Goal: Task Accomplishment & Management: Complete application form

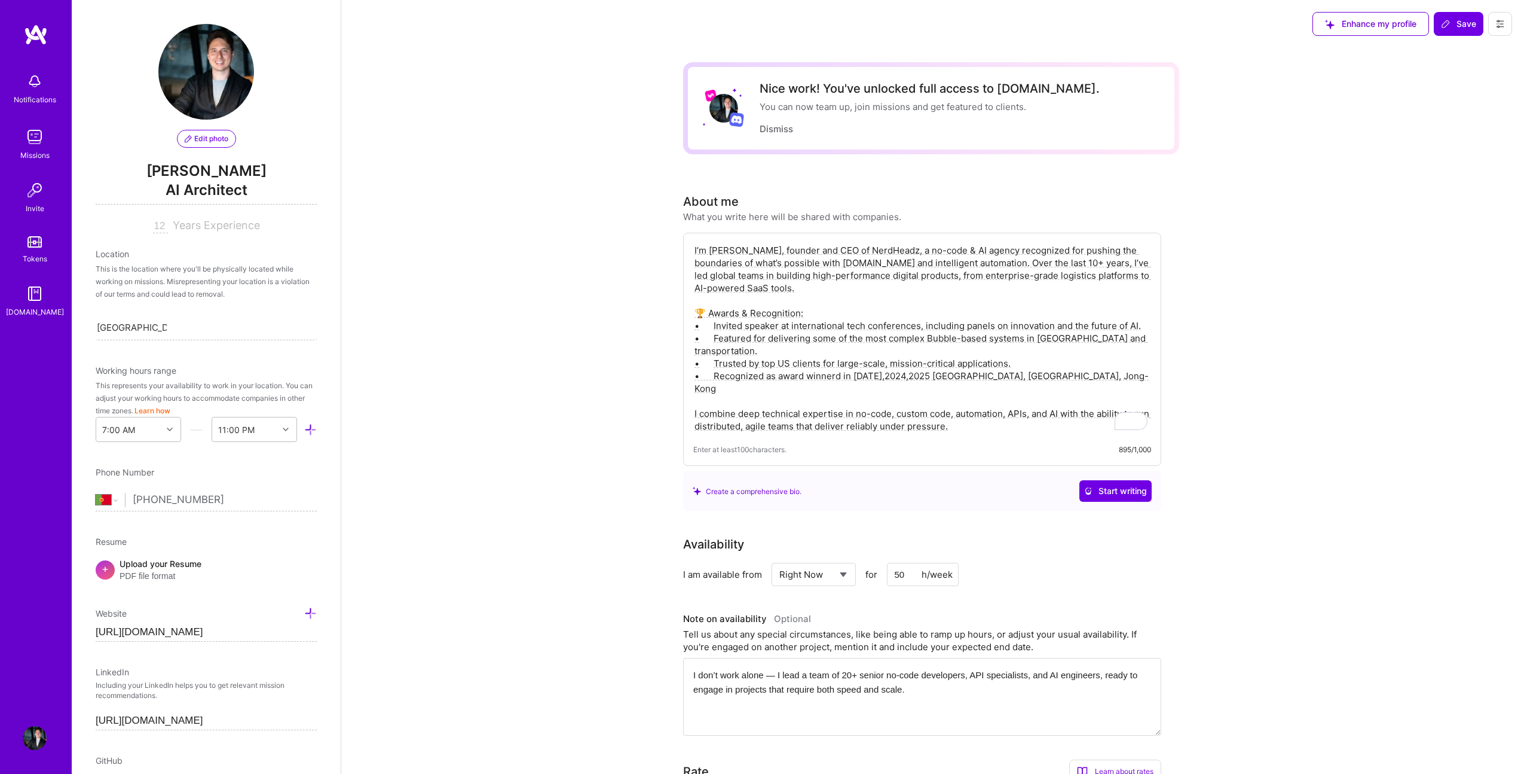
select select "PT"
select select "Right Now"
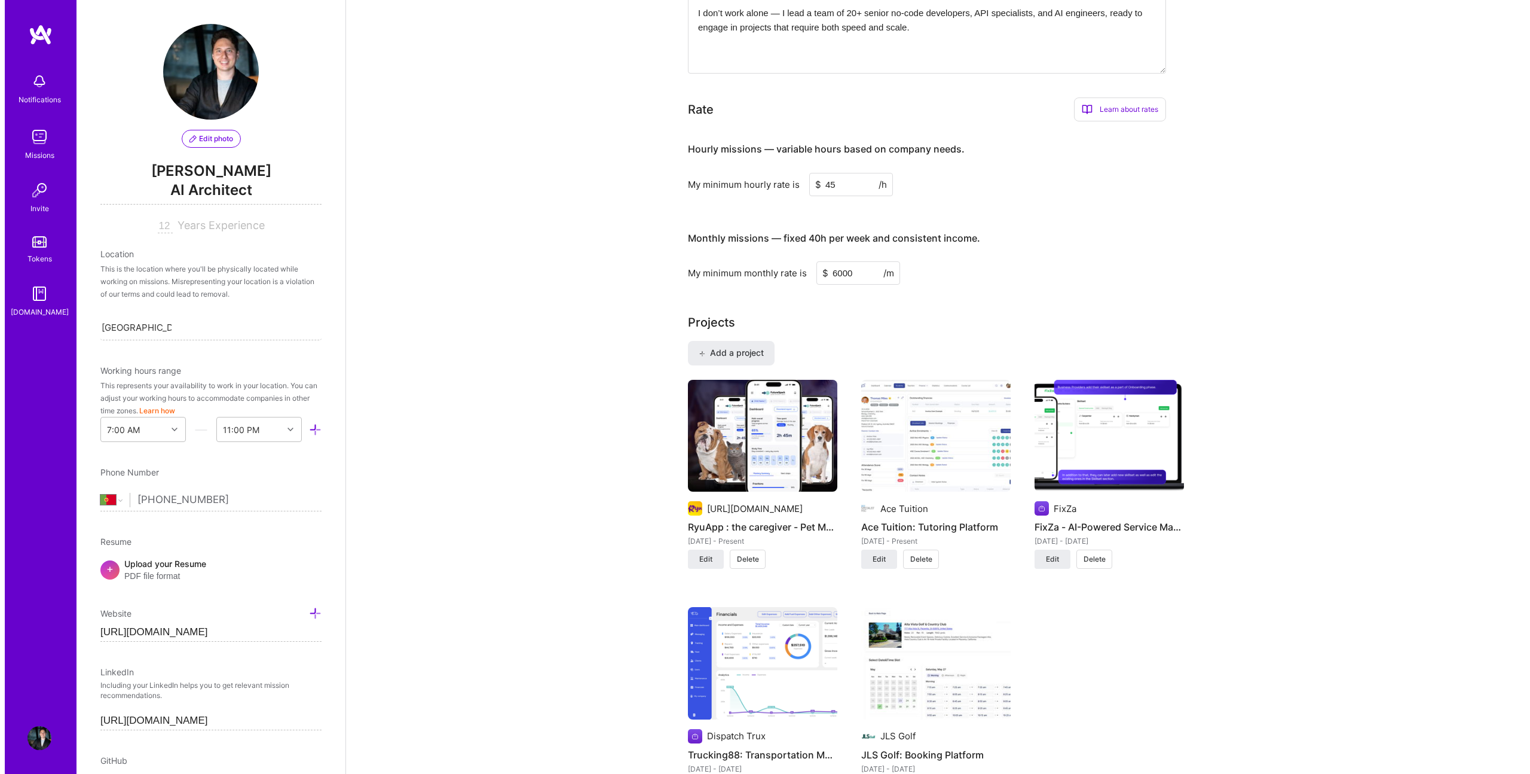
scroll to position [784, 0]
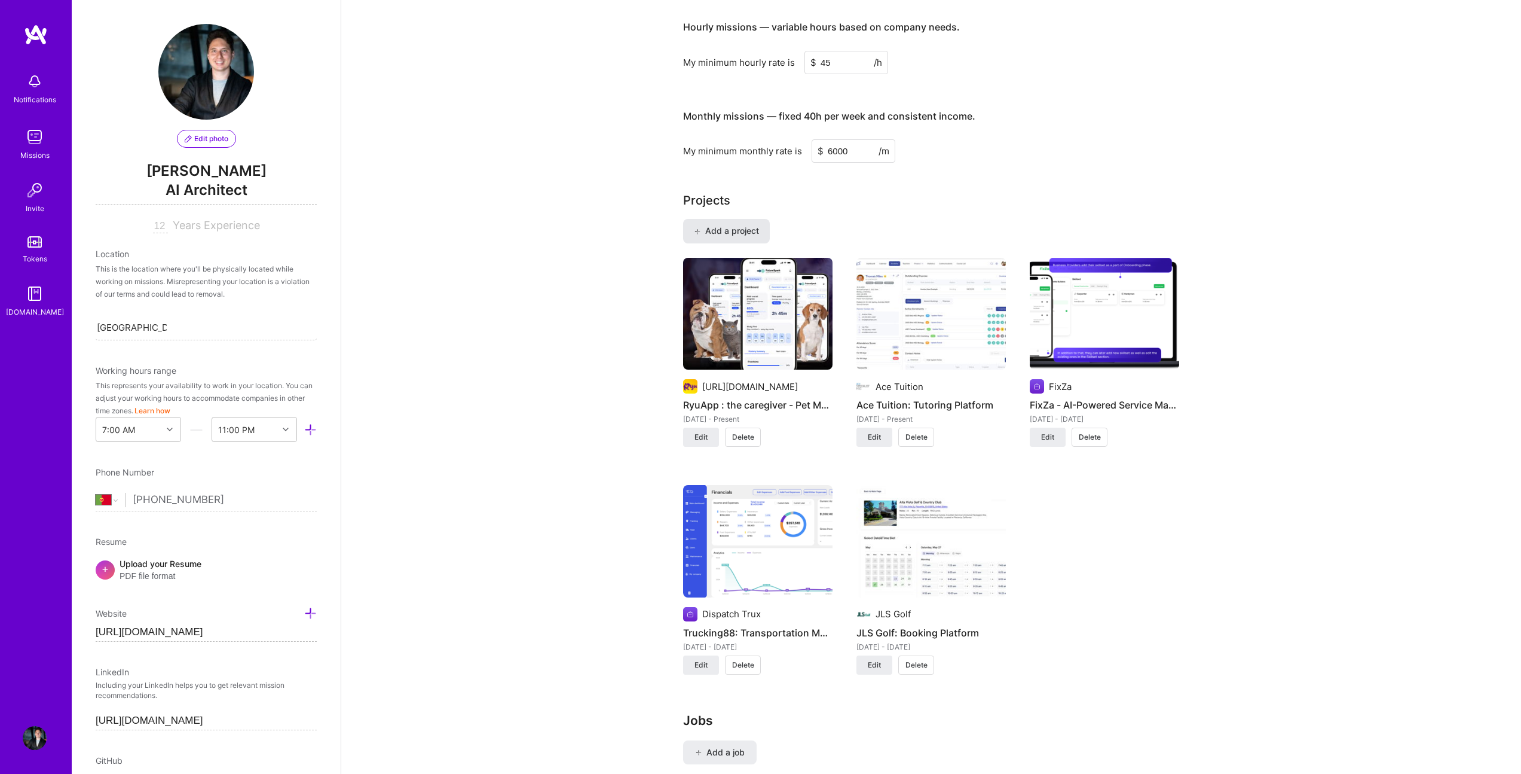
click at [738, 222] on button "Add a project" at bounding box center [726, 231] width 87 height 24
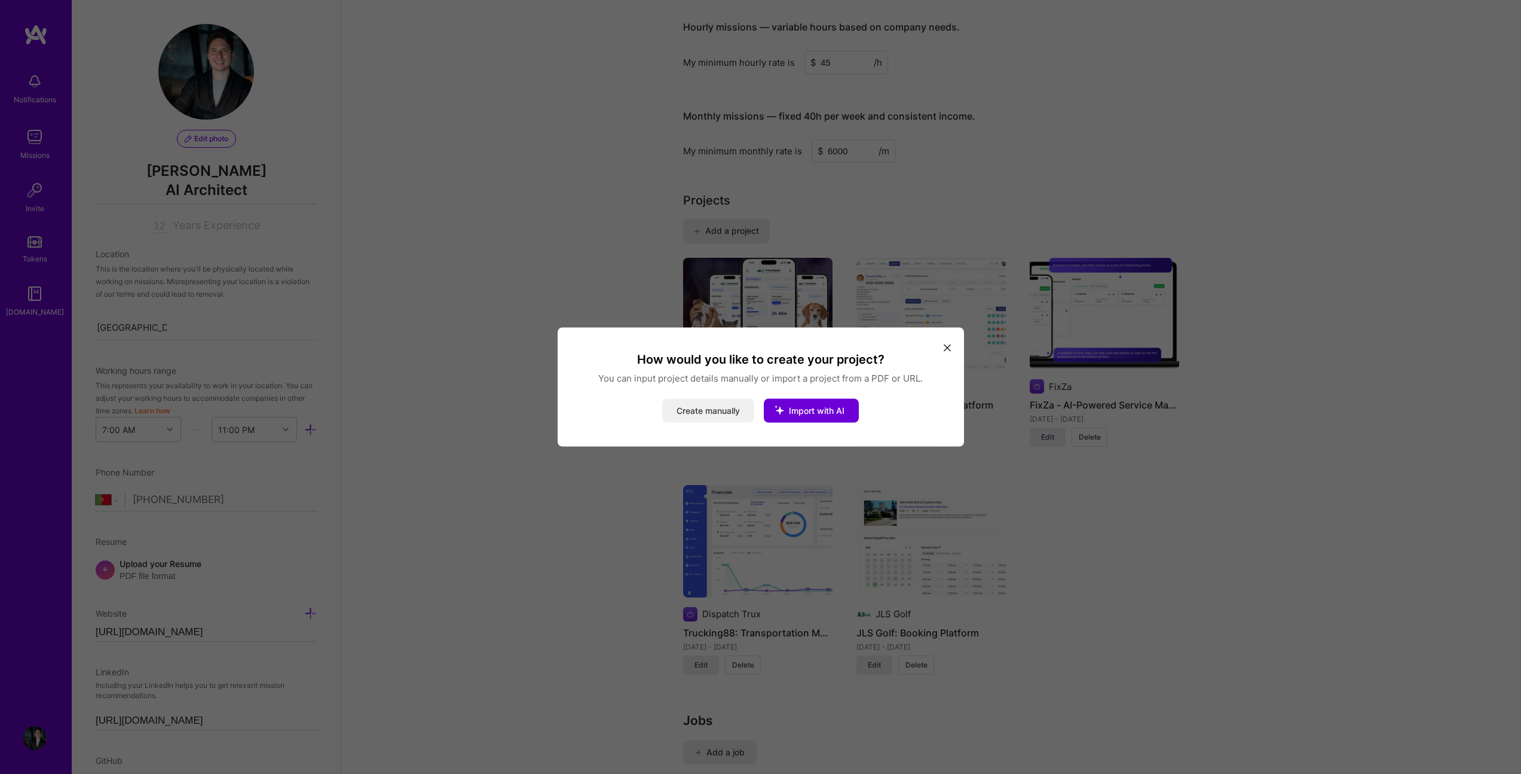
click at [697, 414] on button "Create manually" at bounding box center [708, 411] width 92 height 24
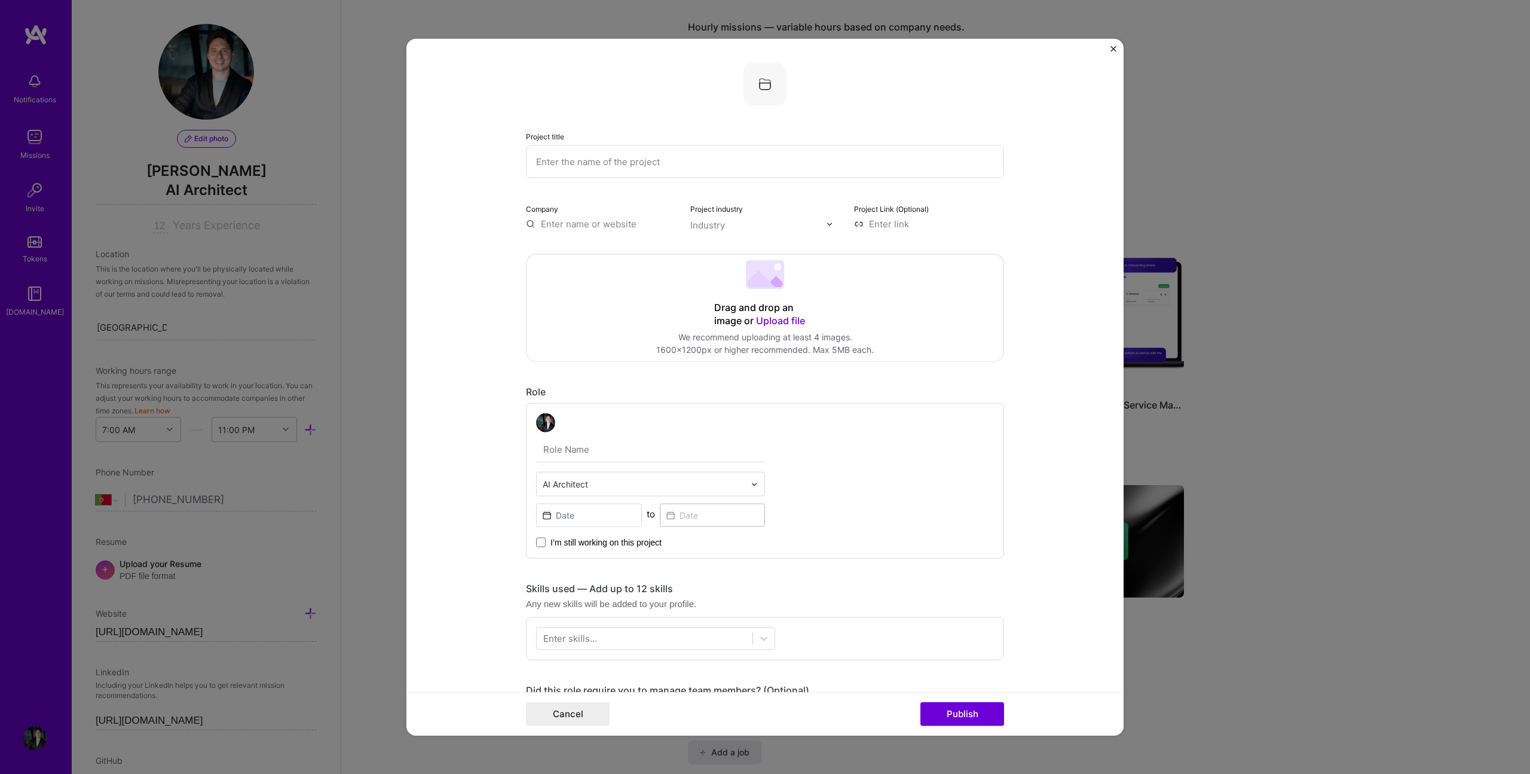
click at [559, 221] on input "text" at bounding box center [601, 224] width 150 height 13
paste input "https://futuresparklearning.com/"
type input "https://futuresparklearning.com/"
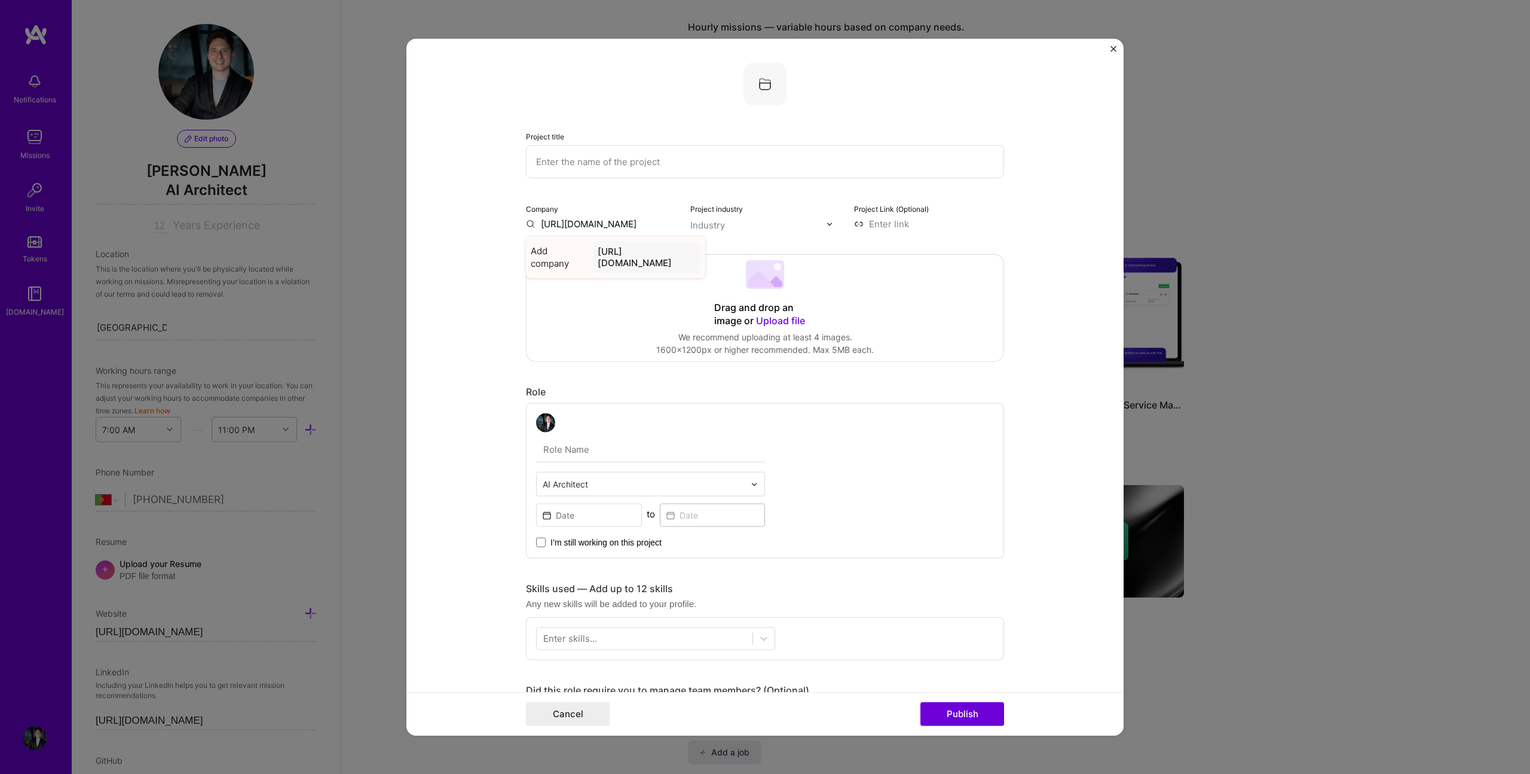
click at [593, 253] on div "https://futuresparklearning.com/" at bounding box center [647, 257] width 108 height 32
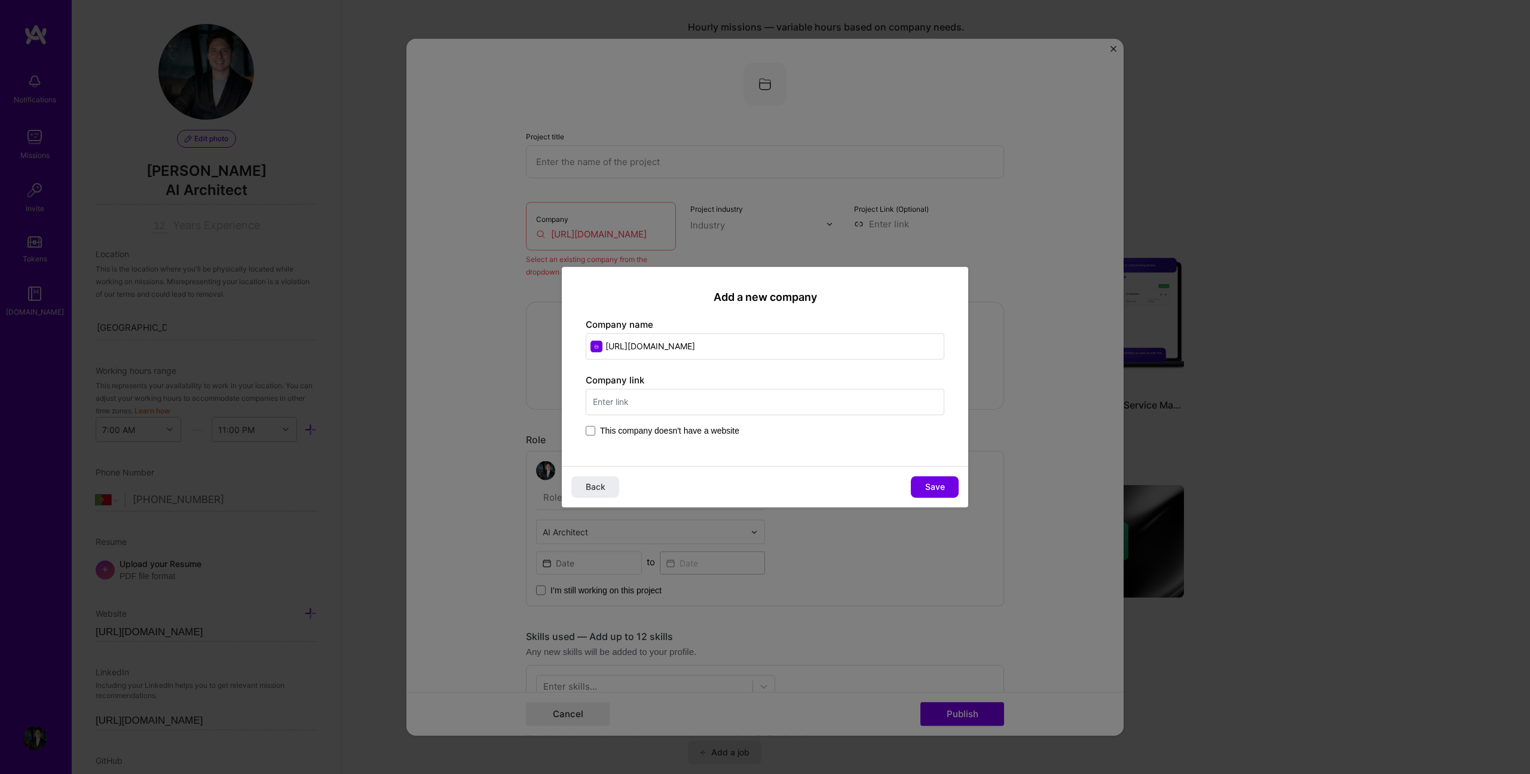
click at [665, 409] on input "text" at bounding box center [765, 402] width 359 height 26
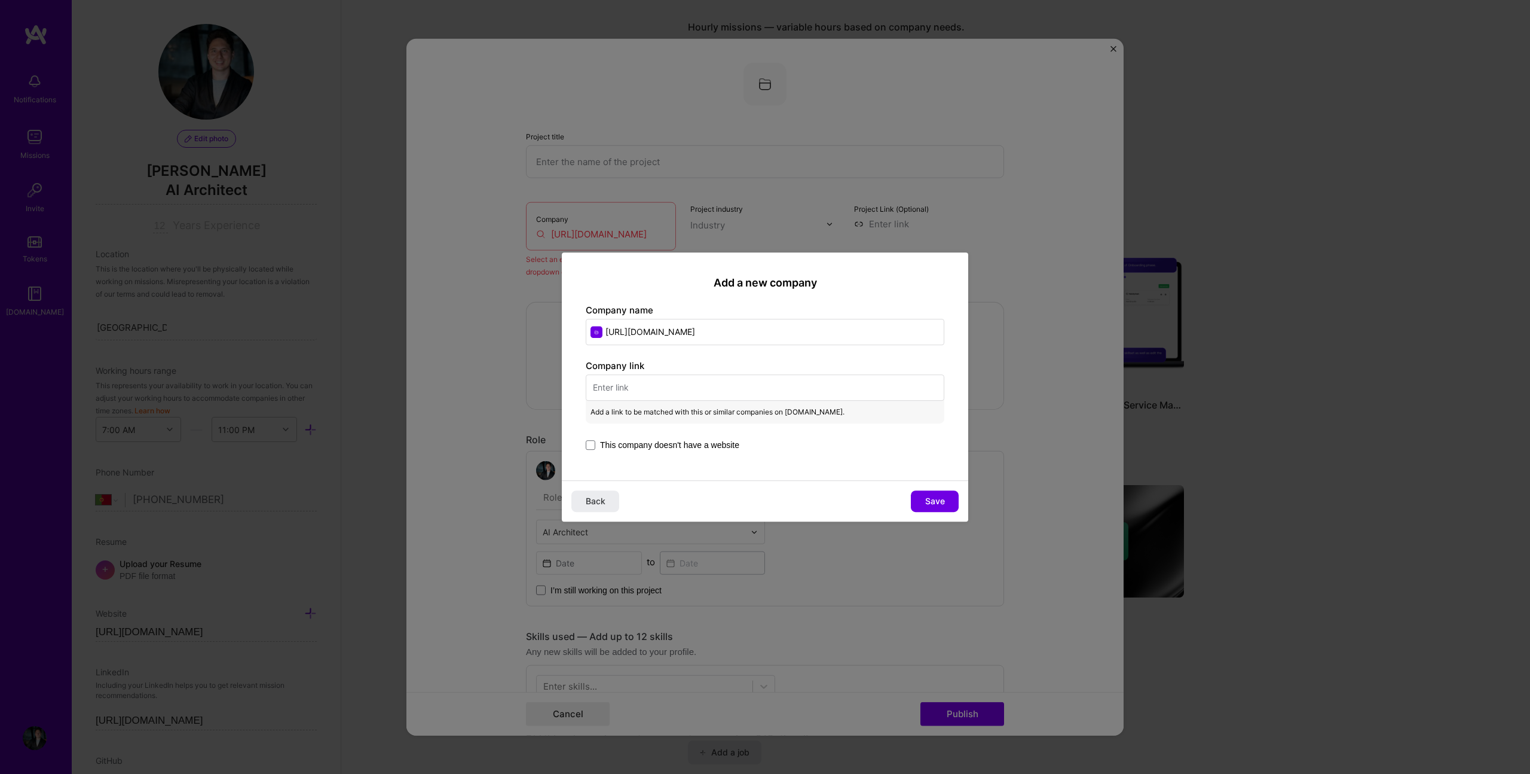
paste input "https://futuresparklearning.com/"
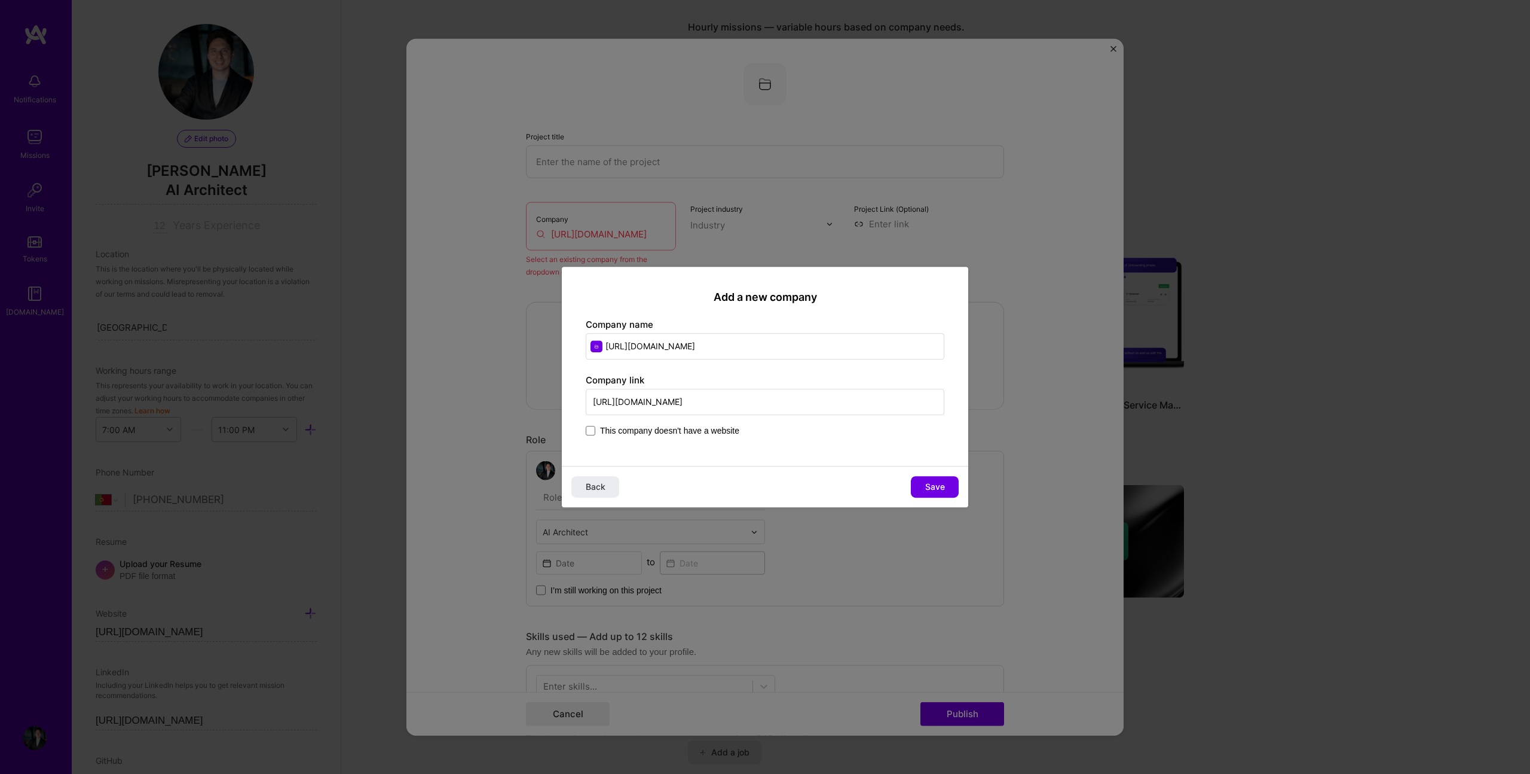
type input "https://futuresparklearning.com/"
drag, startPoint x: 633, startPoint y: 347, endPoint x: 572, endPoint y: 345, distance: 61.0
click at [572, 345] on div "Add a new company Company name https://futuresparklearning.com/ Company link ht…" at bounding box center [765, 366] width 407 height 199
click at [735, 344] on input "Futuresparklearning.com/" at bounding box center [765, 346] width 359 height 26
drag, startPoint x: 652, startPoint y: 346, endPoint x: 692, endPoint y: 342, distance: 40.2
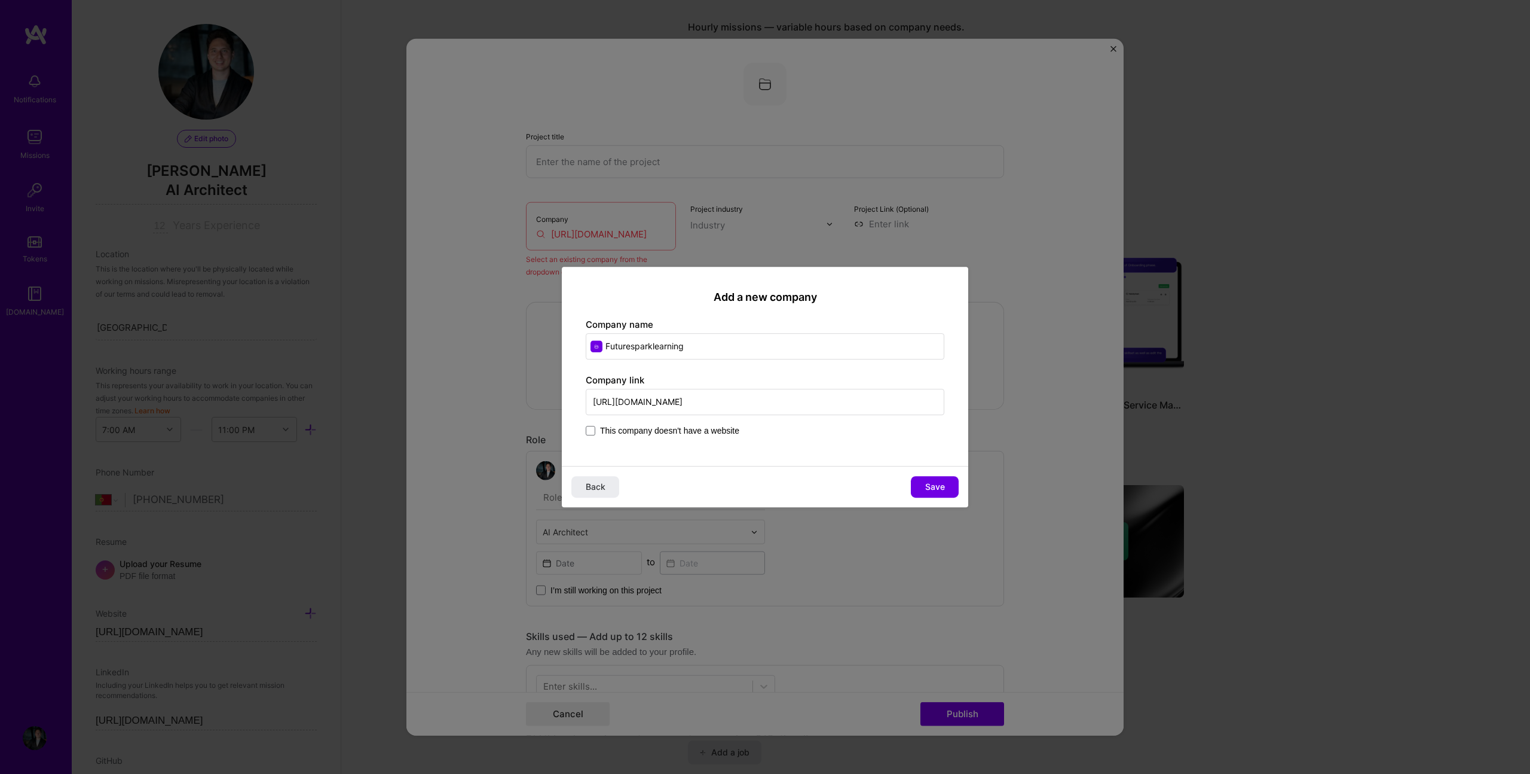
click at [653, 346] on input "Futuresparklearning" at bounding box center [765, 346] width 359 height 26
type input "Futurespark Learning"
click at [937, 478] on button "Save" at bounding box center [935, 487] width 48 height 22
type input "Futurespark Learning"
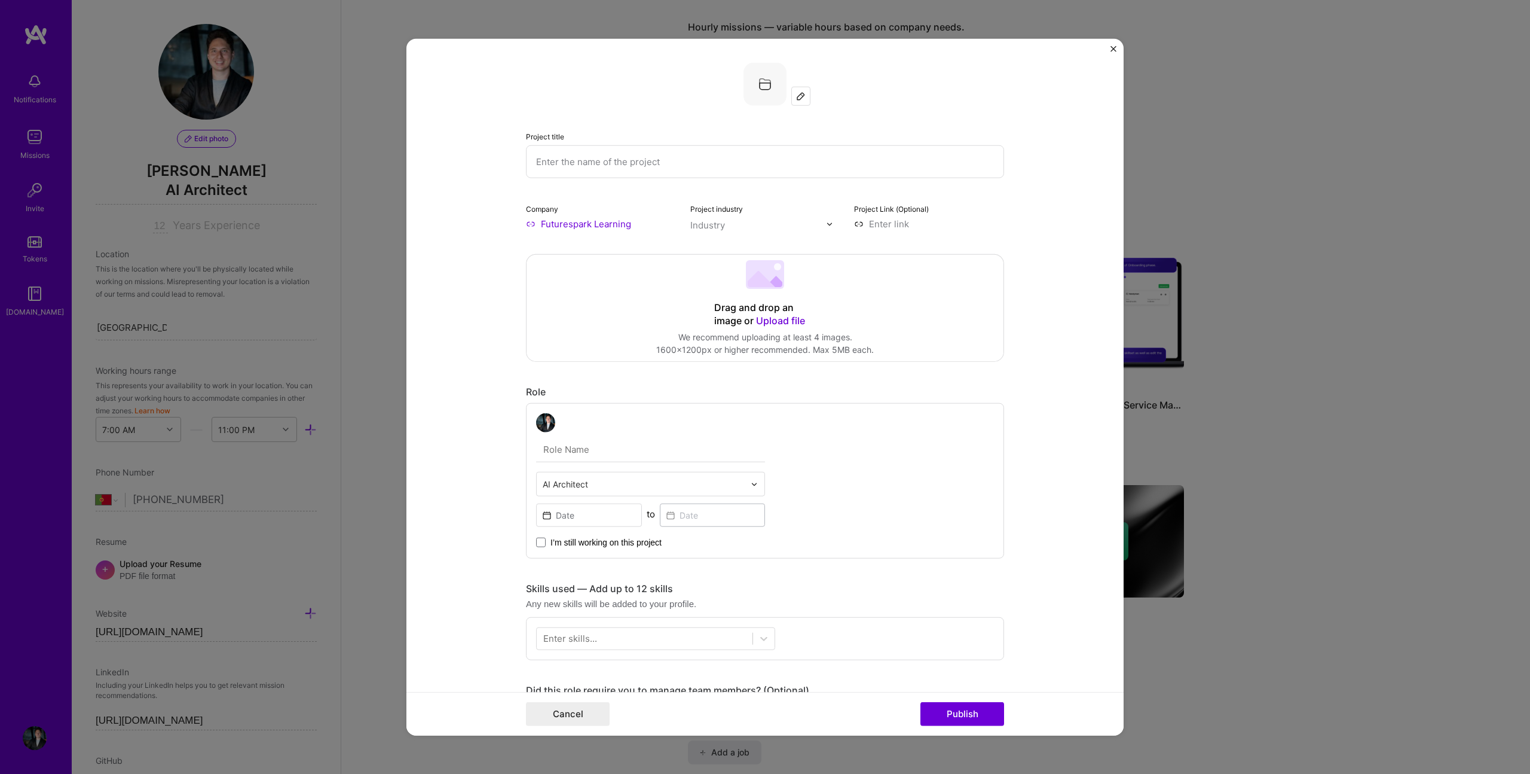
click at [670, 166] on input "text" at bounding box center [765, 161] width 478 height 33
click at [768, 320] on span "Upload file" at bounding box center [780, 320] width 49 height 12
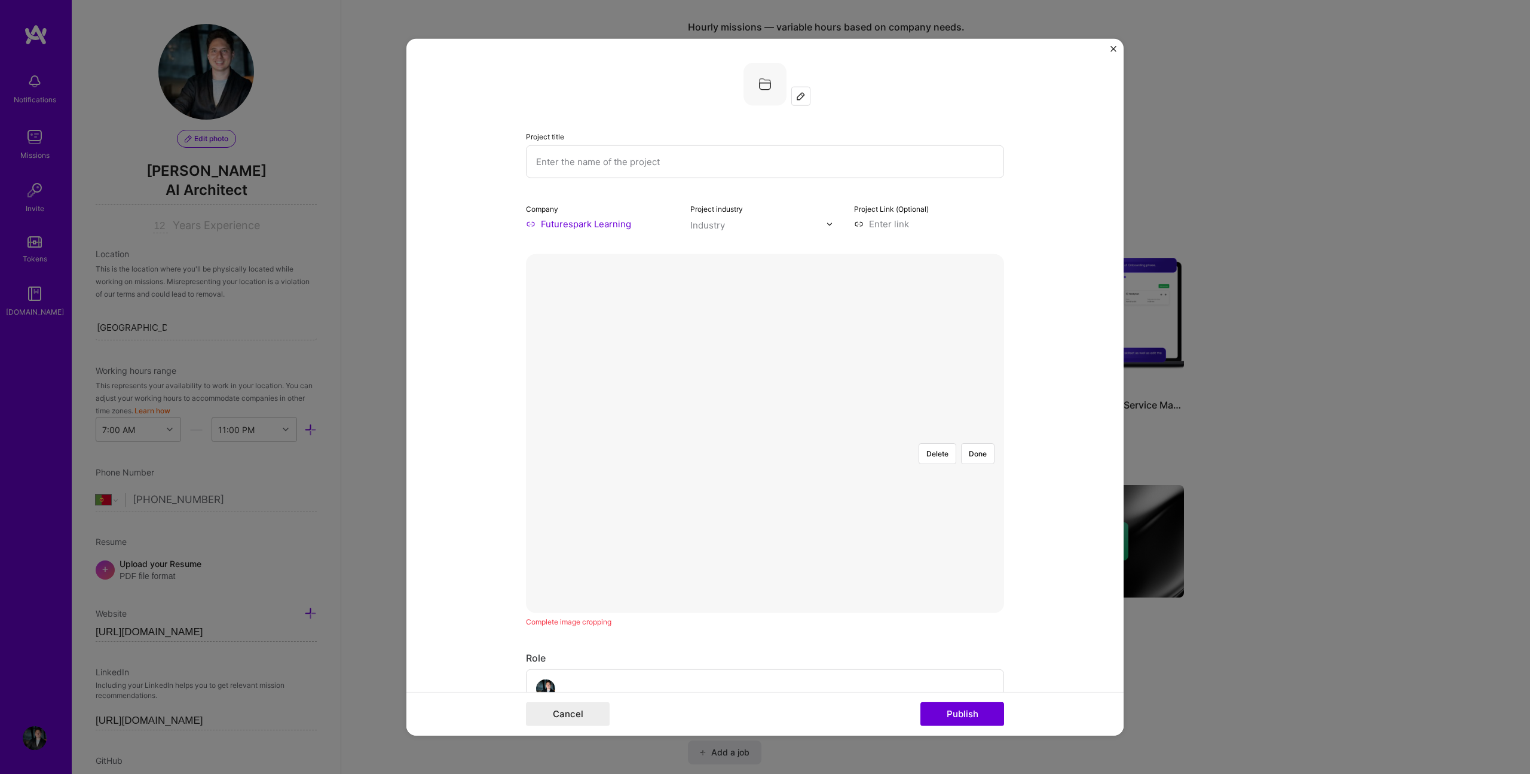
click at [871, 433] on div at bounding box center [984, 579] width 389 height 292
click at [974, 443] on button "Done" at bounding box center [977, 453] width 33 height 21
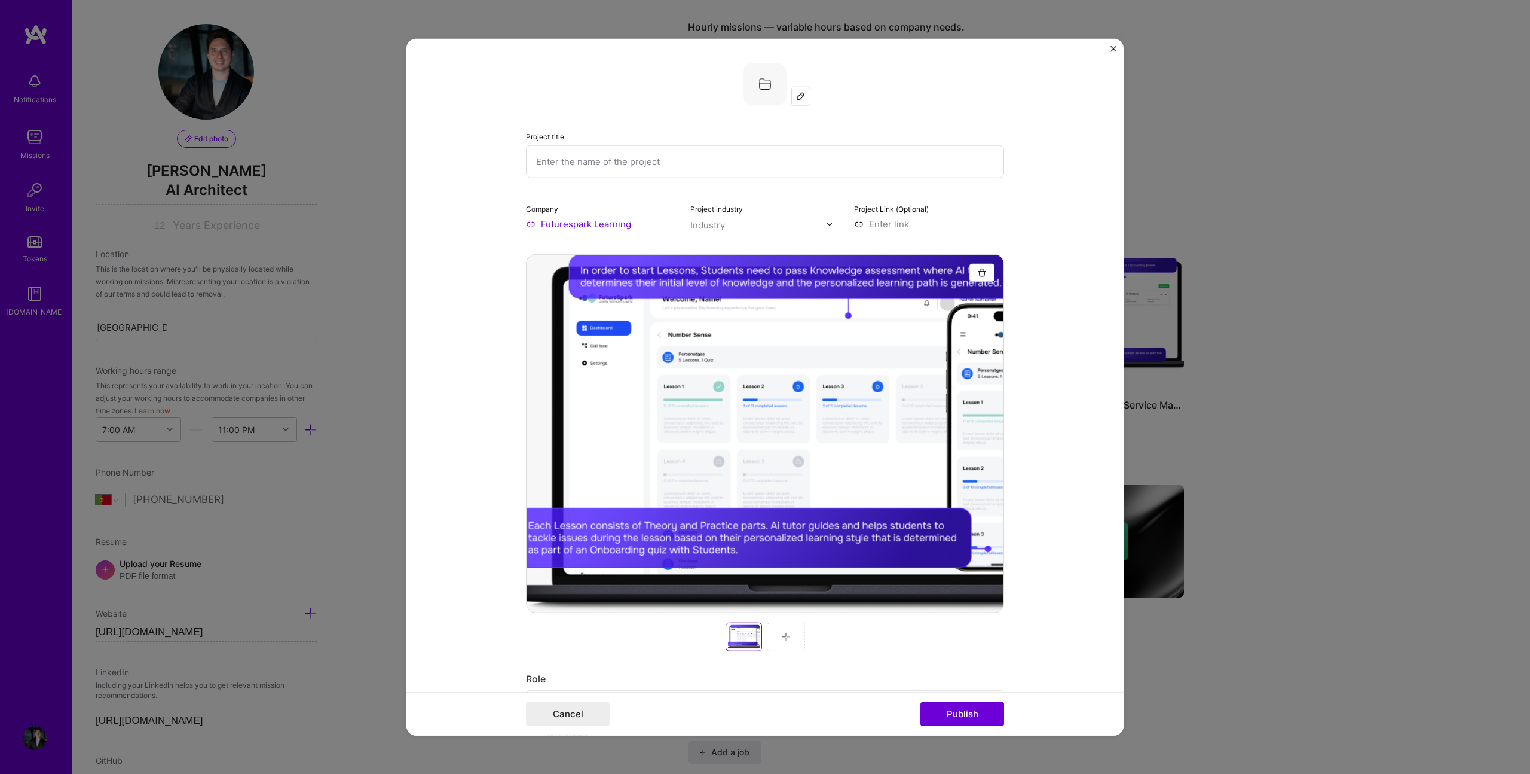
click at [785, 635] on img at bounding box center [786, 637] width 10 height 10
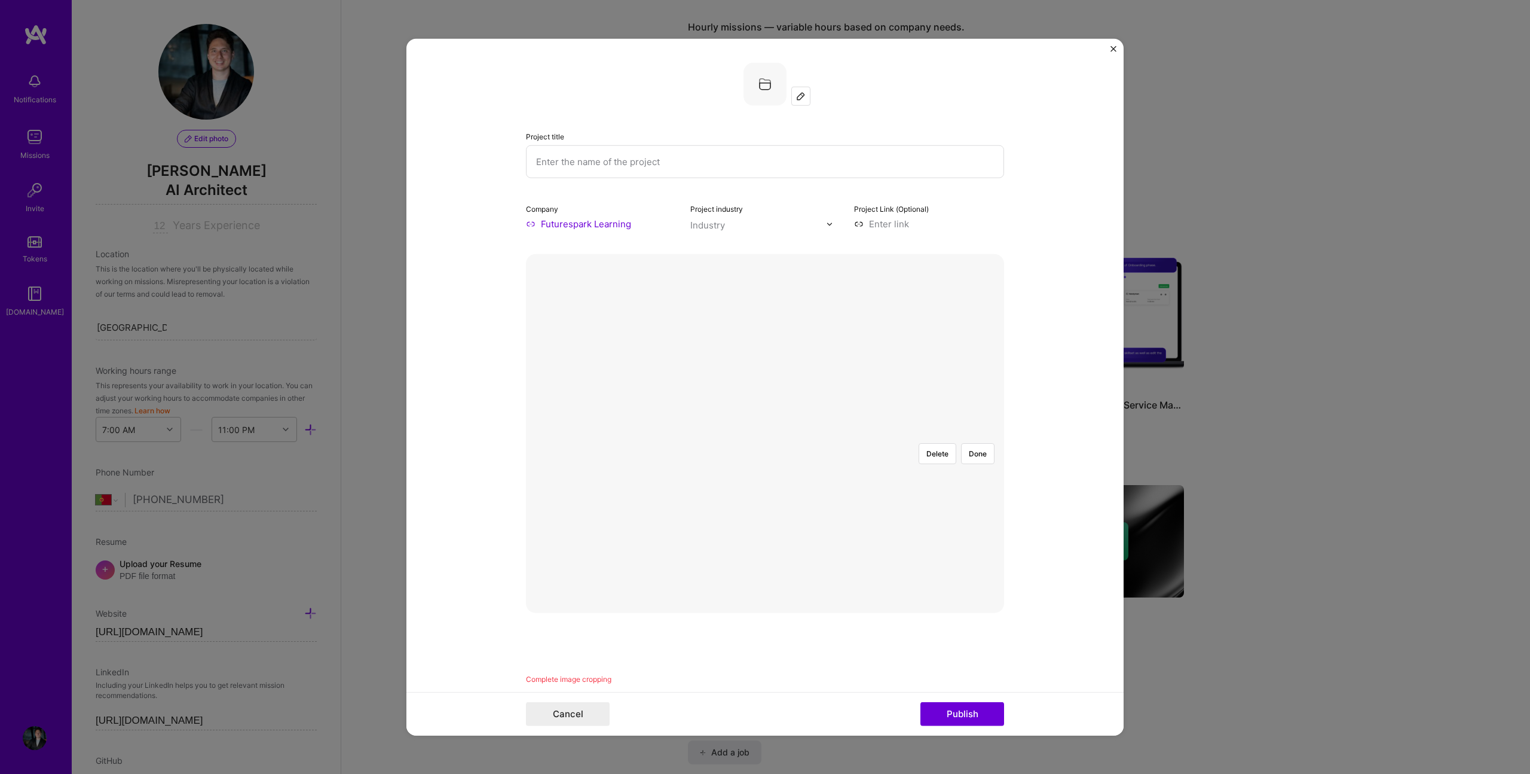
click at [867, 433] on div at bounding box center [1018, 579] width 388 height 292
click at [985, 443] on button "Done" at bounding box center [977, 453] width 33 height 21
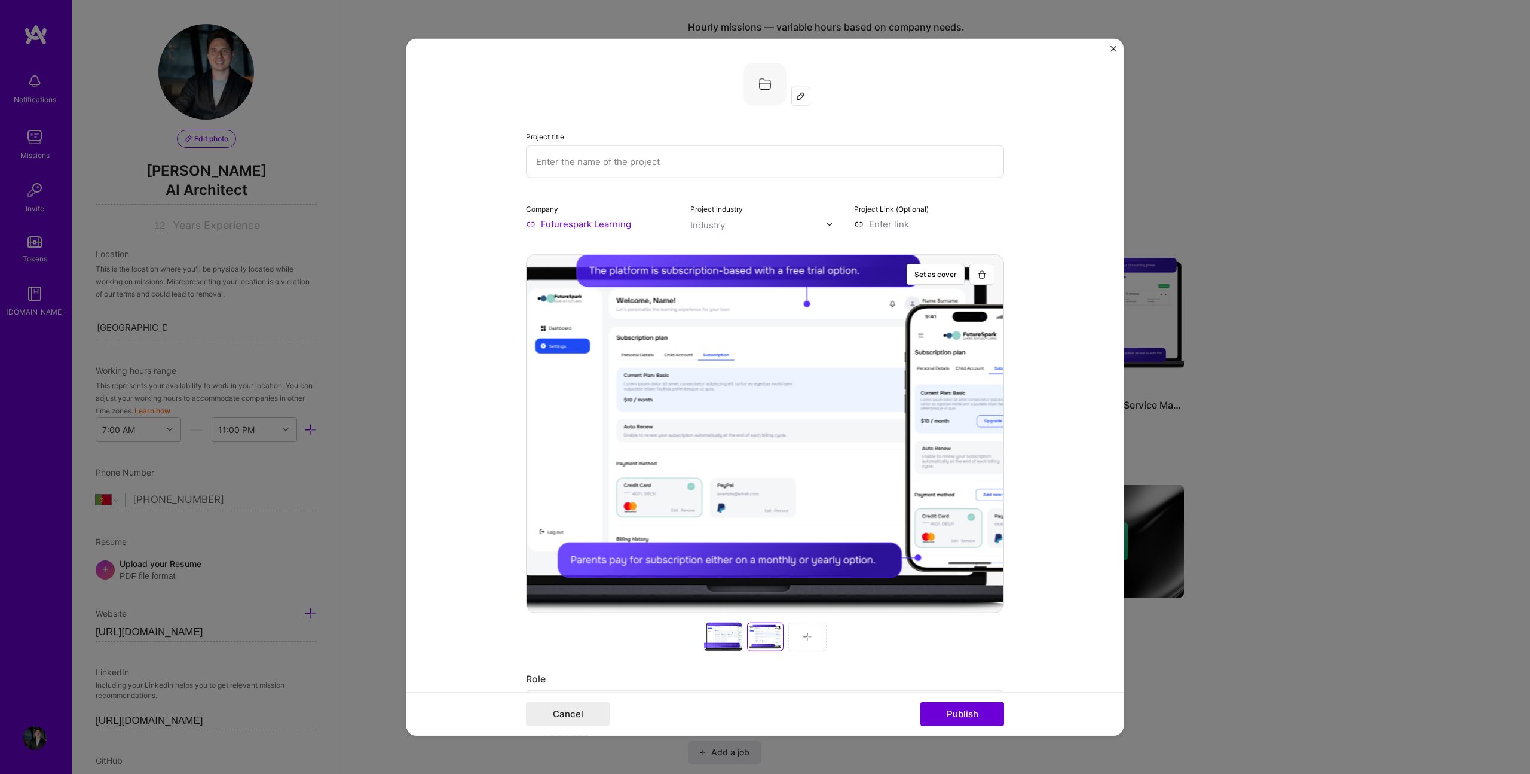
click at [803, 638] on img at bounding box center [808, 637] width 10 height 10
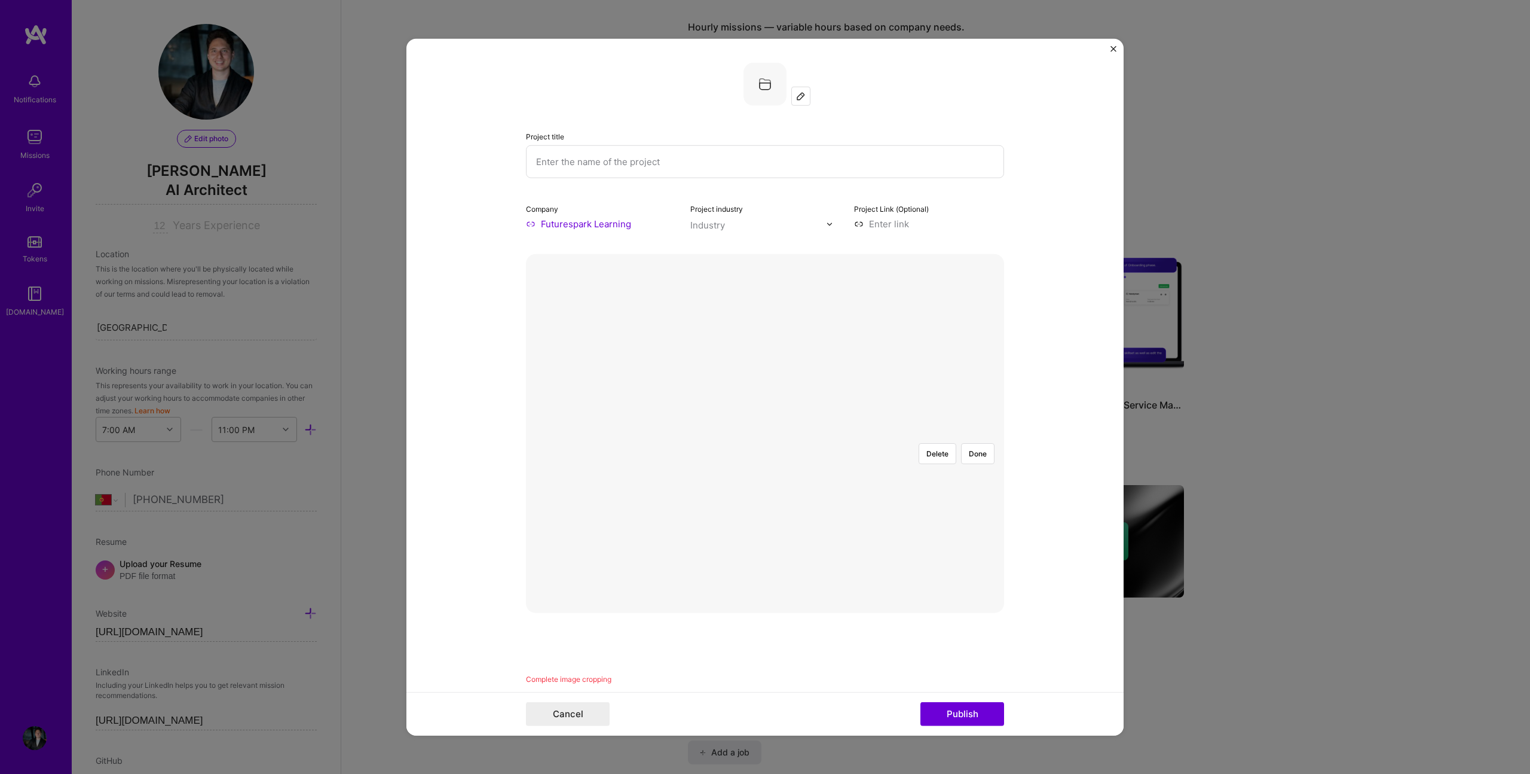
click at [807, 433] on div at bounding box center [1001, 579] width 389 height 292
click at [765, 433] on img at bounding box center [765, 433] width 0 height 0
click at [967, 443] on button "Done" at bounding box center [977, 453] width 33 height 21
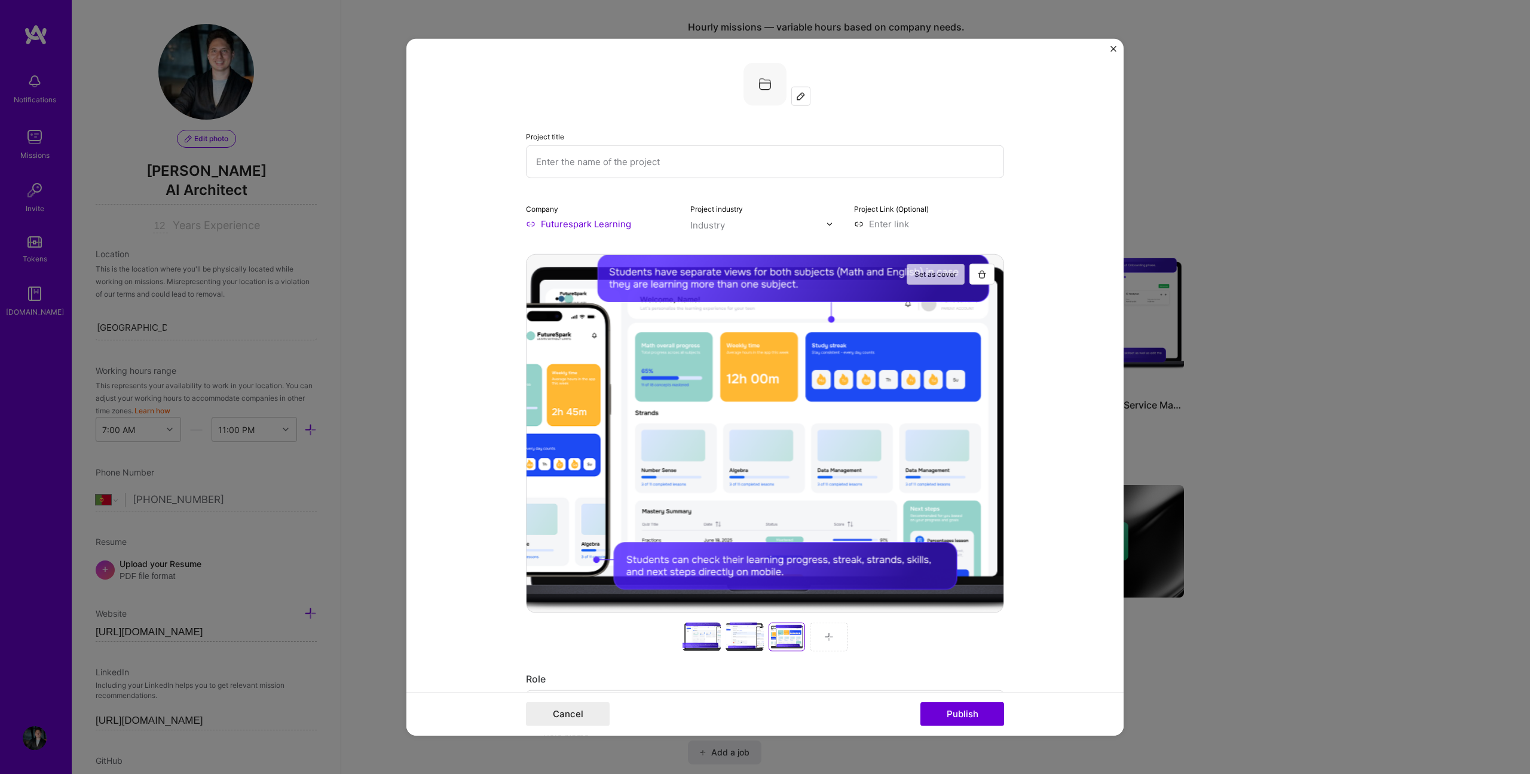
click at [931, 277] on button "Set as cover" at bounding box center [936, 274] width 58 height 21
click at [814, 639] on div at bounding box center [829, 636] width 38 height 29
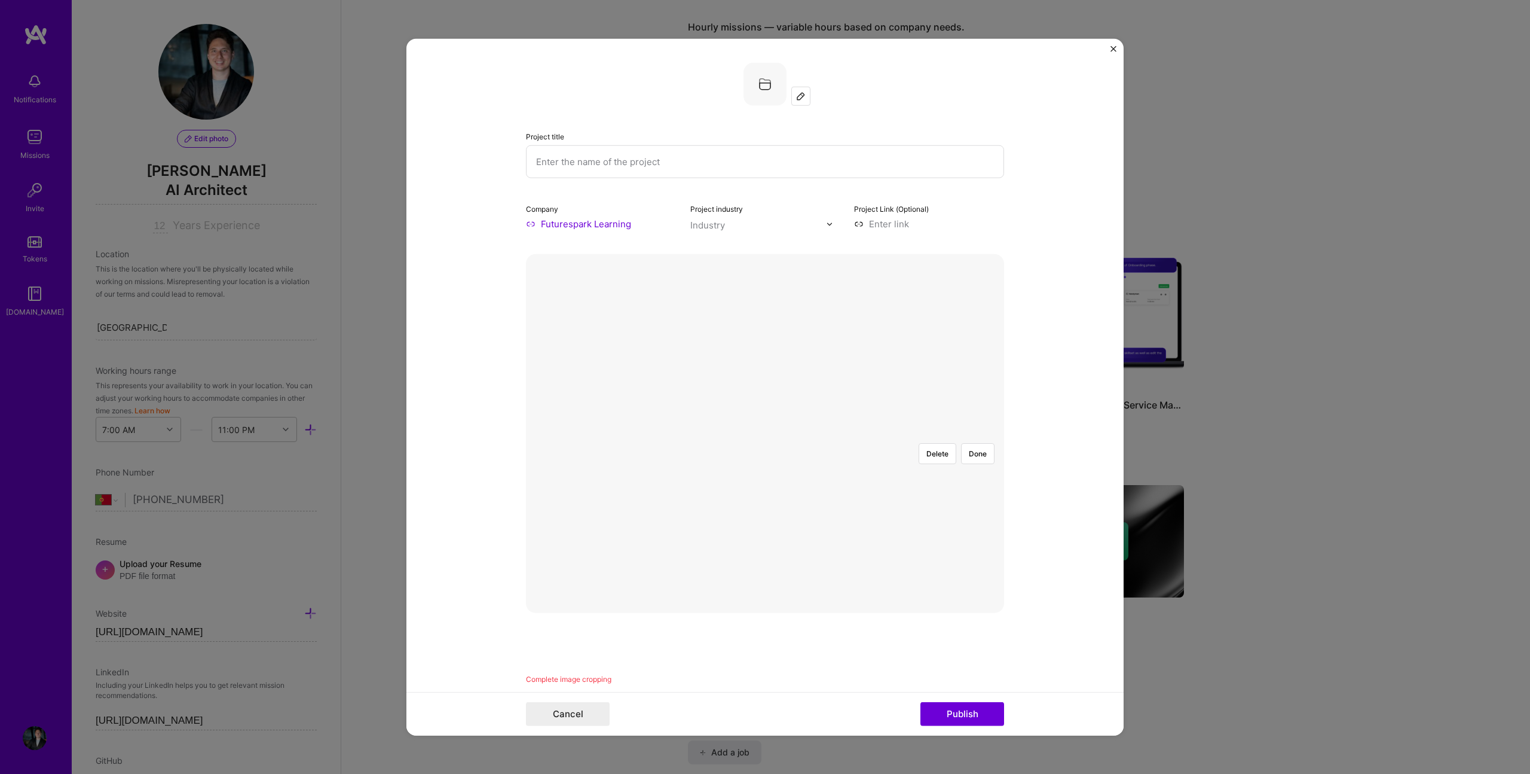
click at [807, 433] on div at bounding box center [1000, 578] width 387 height 291
click at [966, 443] on button "Done" at bounding box center [977, 453] width 33 height 21
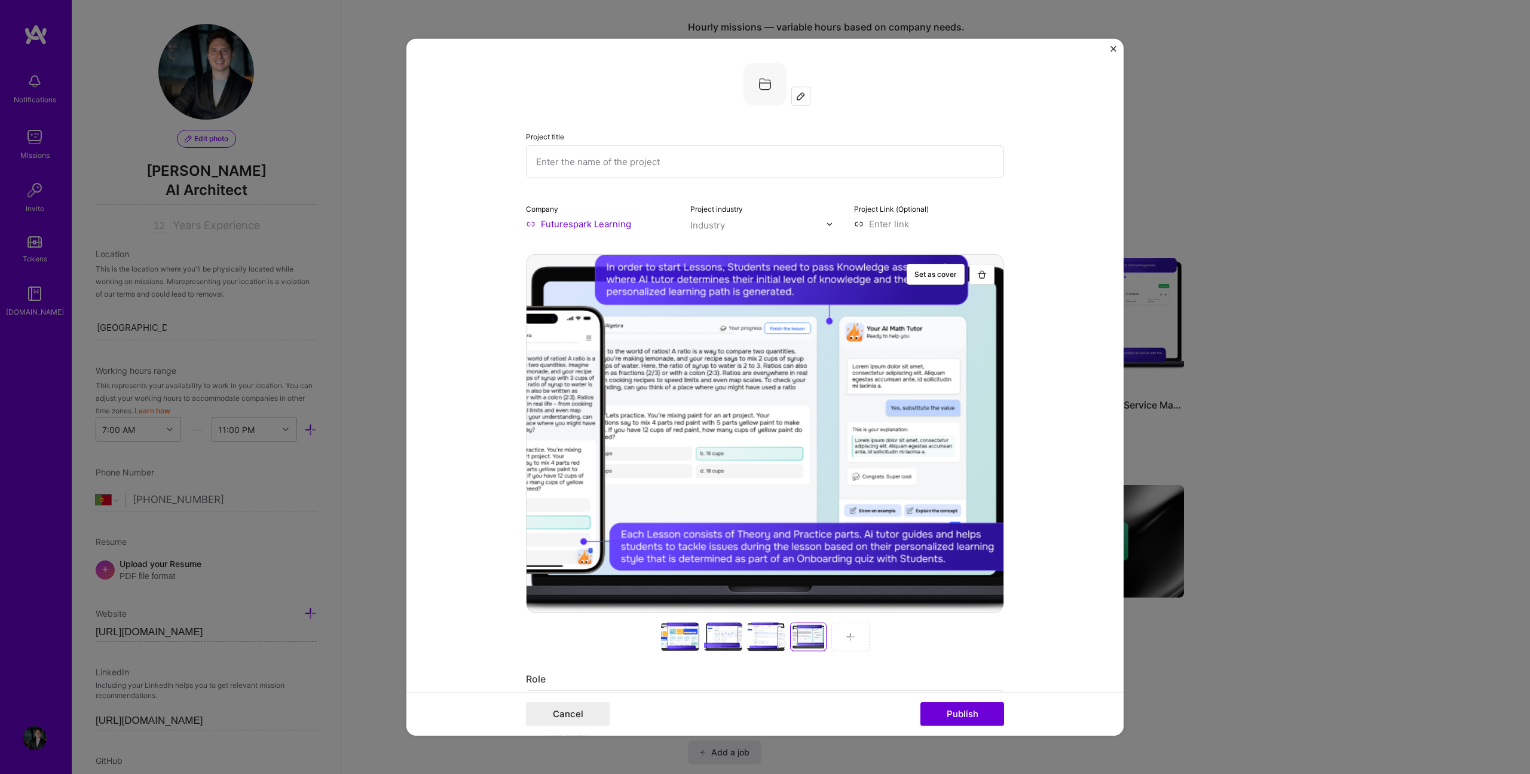
click at [840, 637] on div at bounding box center [851, 636] width 38 height 29
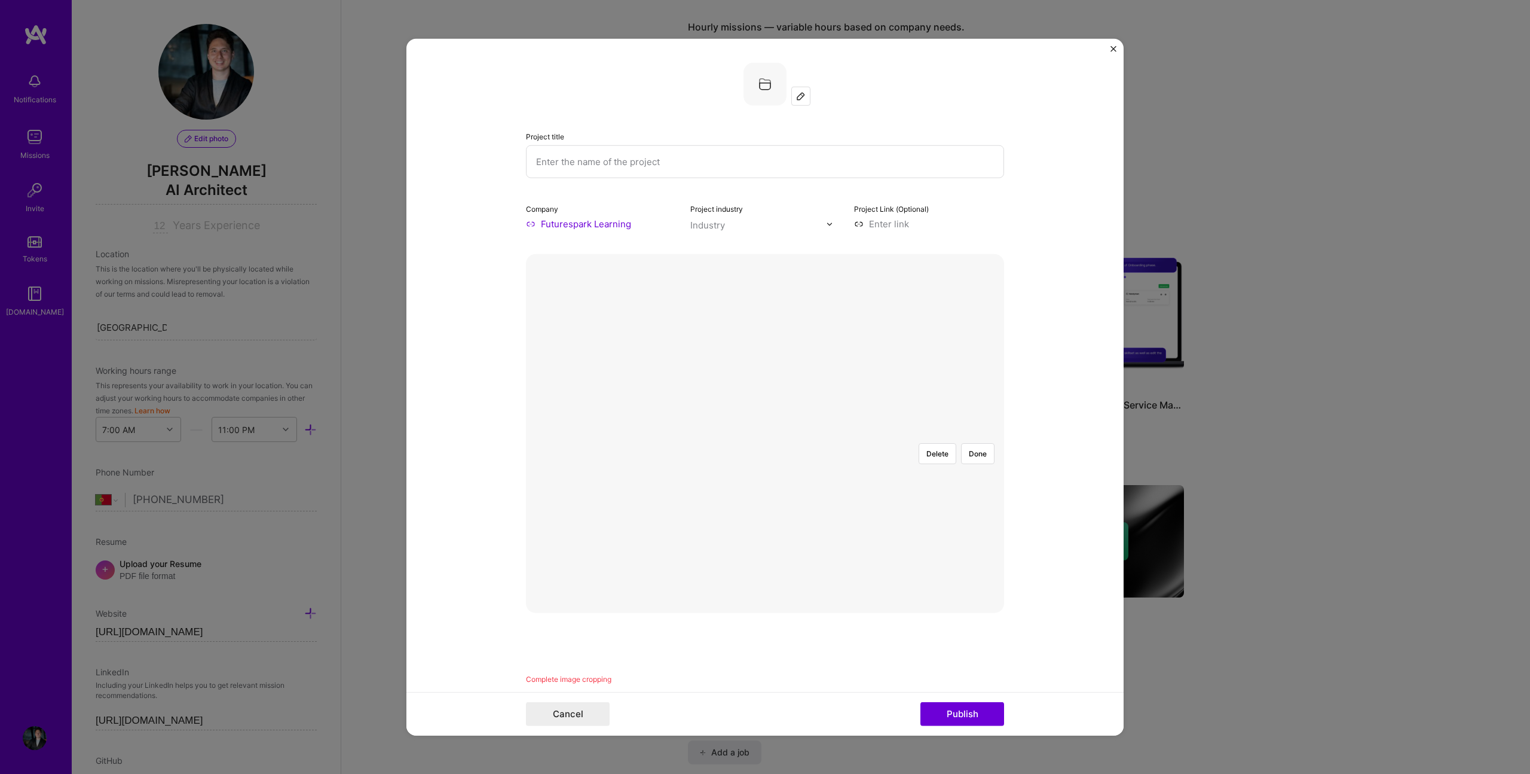
click at [822, 433] on div at bounding box center [1016, 579] width 388 height 292
click at [968, 443] on button "Done" at bounding box center [977, 453] width 33 height 21
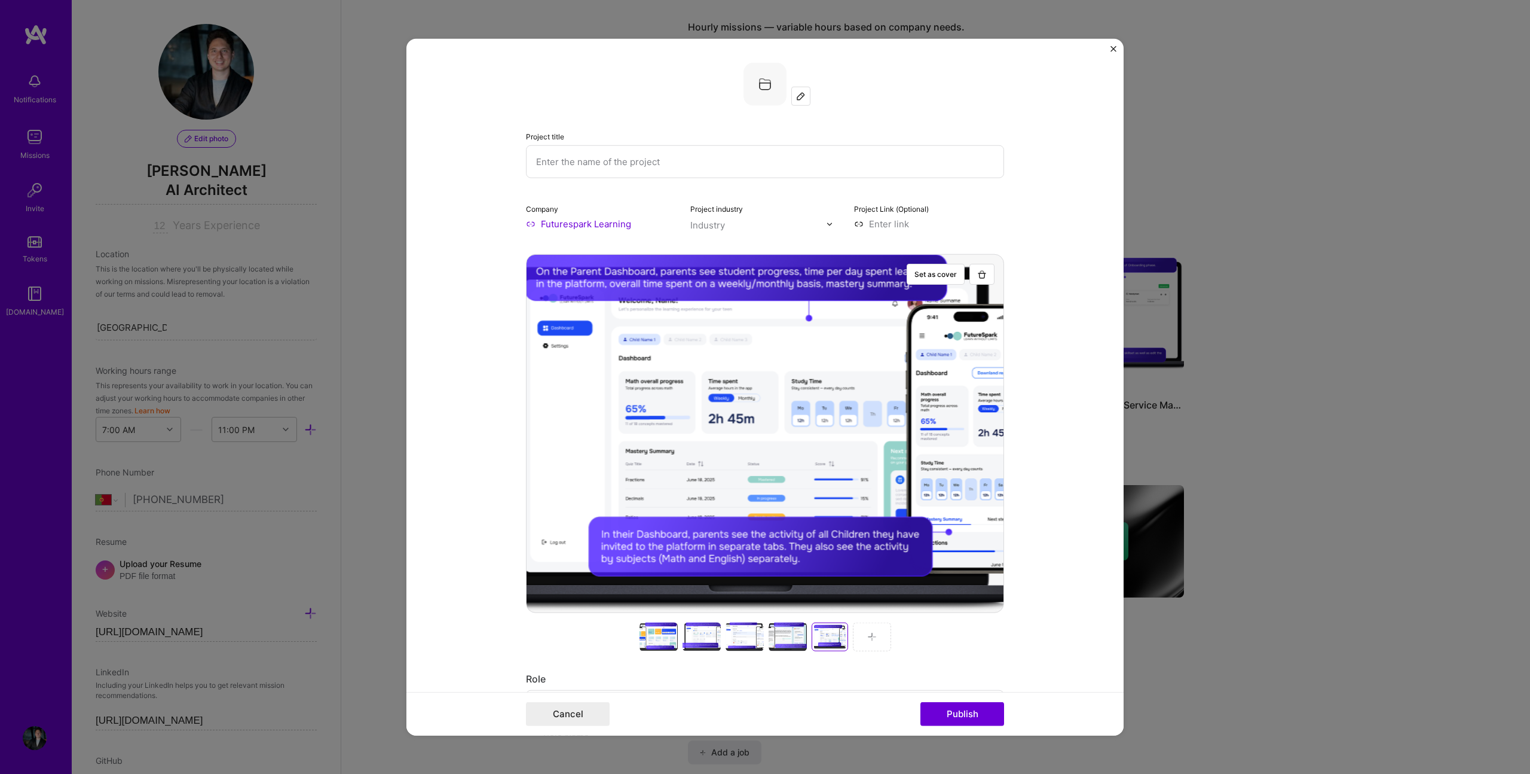
click at [1022, 252] on form "Project title Company Futurespark Learning Project industry Industry Project Li…" at bounding box center [765, 387] width 717 height 696
click at [879, 221] on input at bounding box center [929, 224] width 150 height 13
paste input "https://futuresparklearning.com/"
type input "https://futuresparklearning.com/"
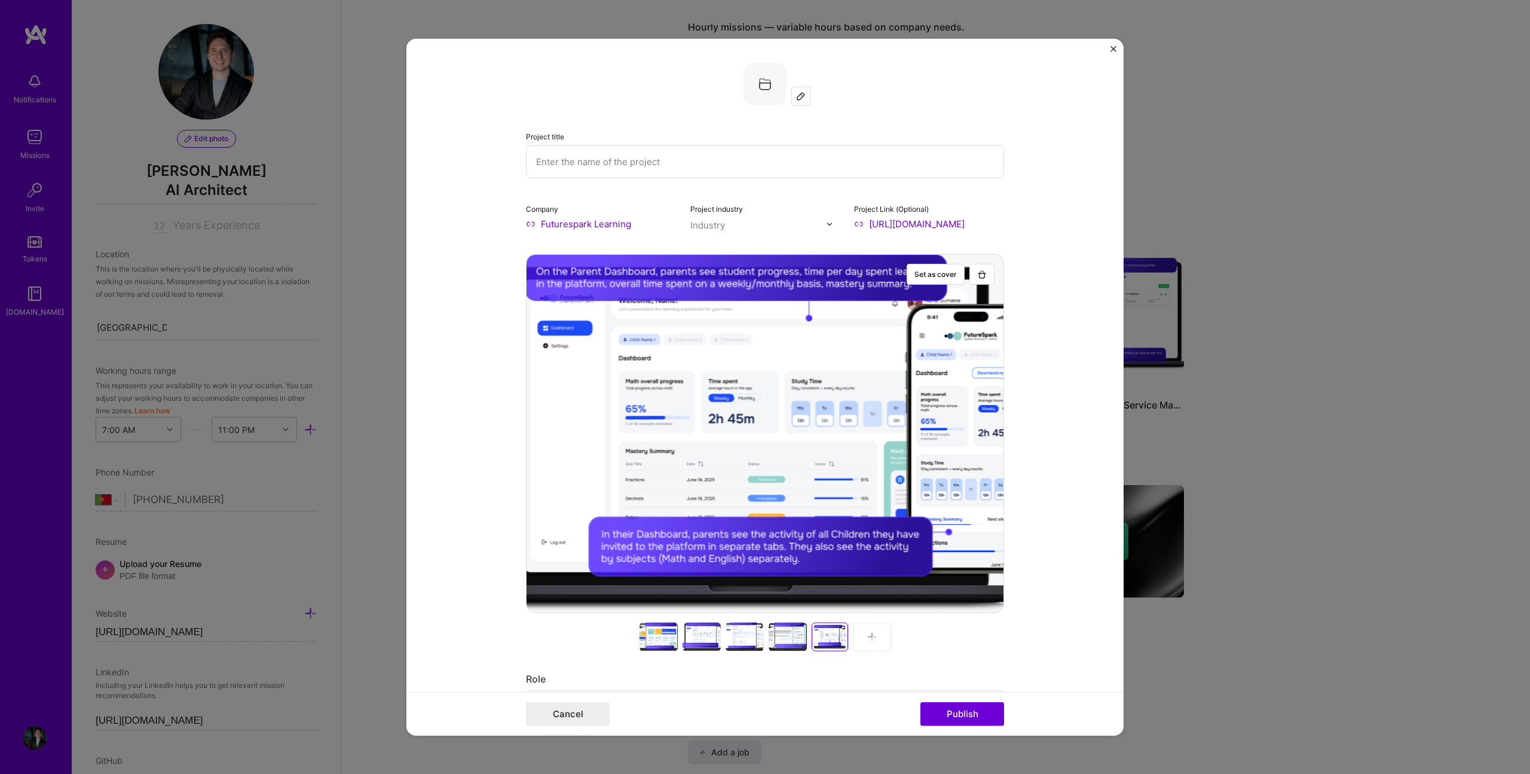
click at [1074, 229] on form "Project title Company Futurespark Learning Project industry Industry Project Li…" at bounding box center [765, 387] width 717 height 696
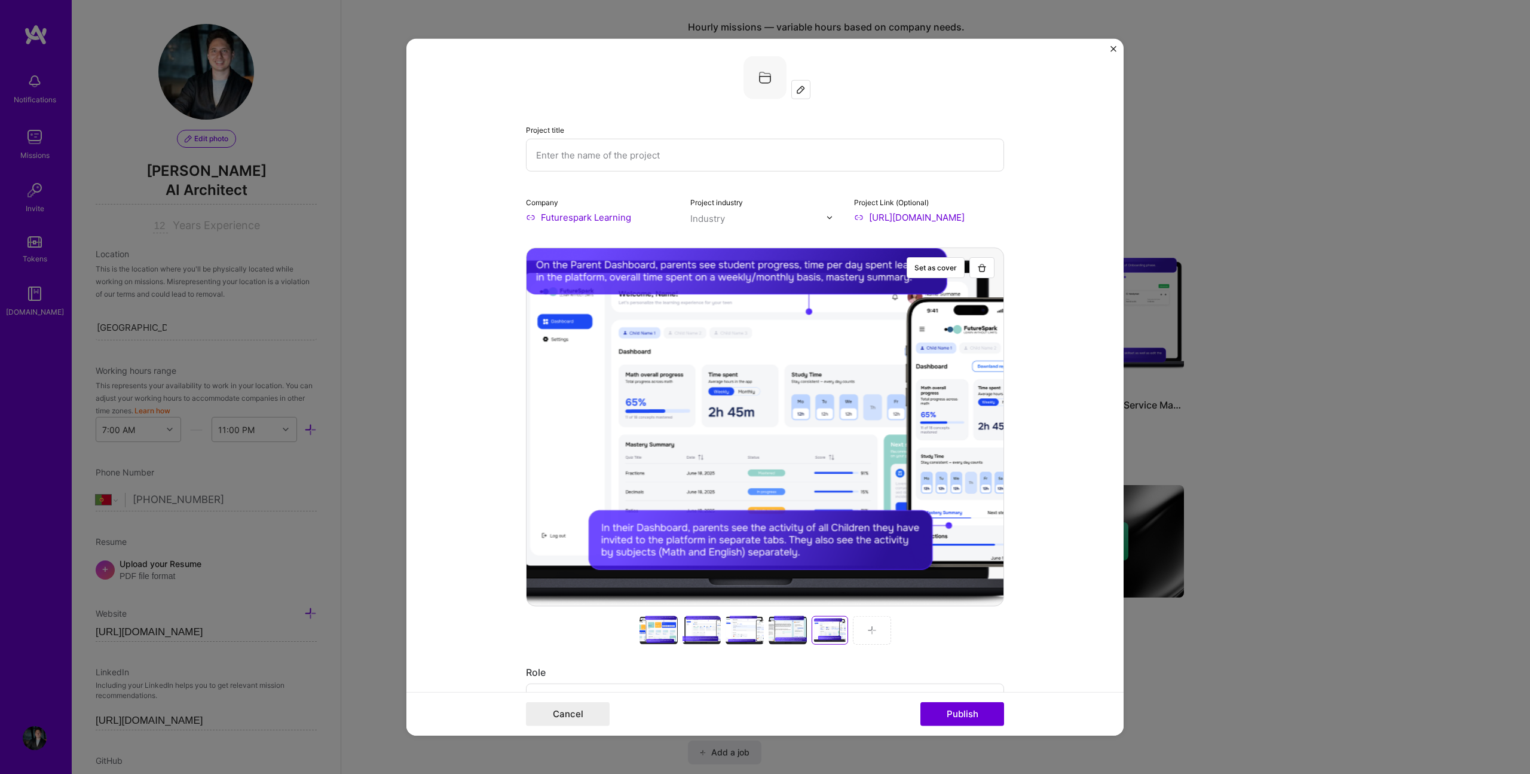
click at [784, 213] on input "text" at bounding box center [758, 218] width 136 height 13
click at [615, 155] on input "text" at bounding box center [765, 155] width 478 height 33
type input "FutureSpark: the future of learning"
click at [1029, 273] on form "Project title FutureSpark: the future of learning Company Futurespark Learning …" at bounding box center [765, 387] width 717 height 696
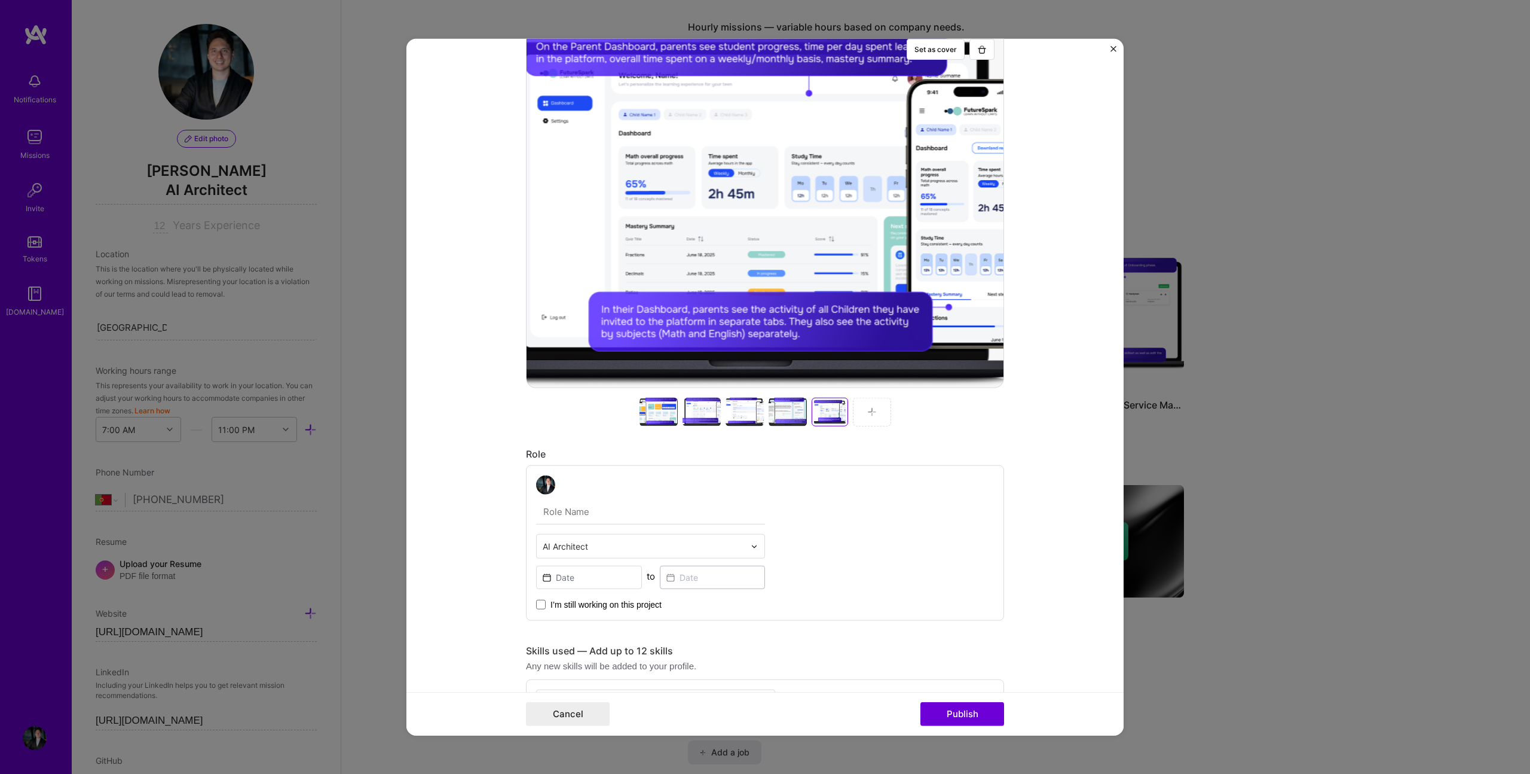
scroll to position [457, 0]
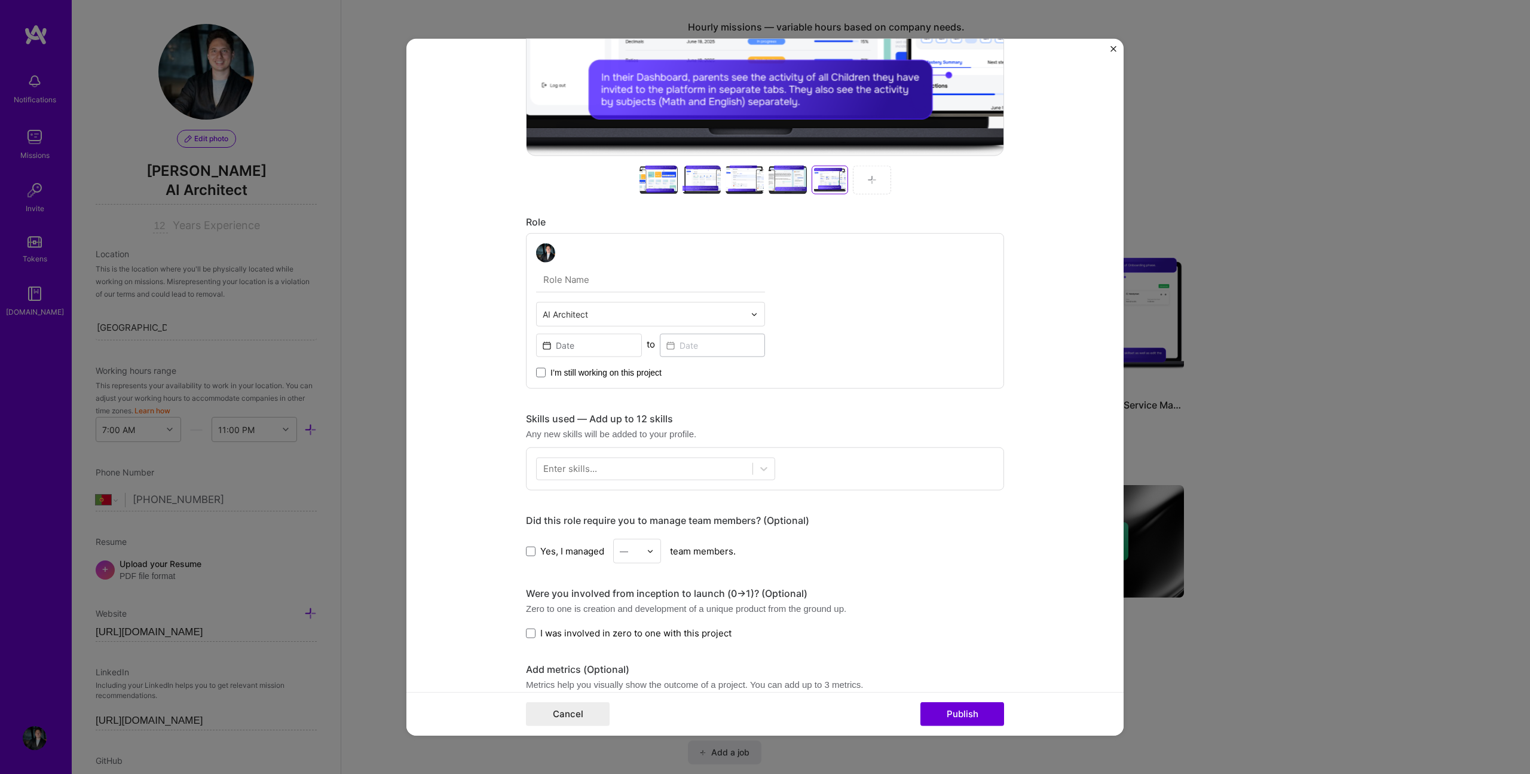
click at [658, 280] on input "text" at bounding box center [650, 279] width 229 height 25
type input "Full cycle project development"
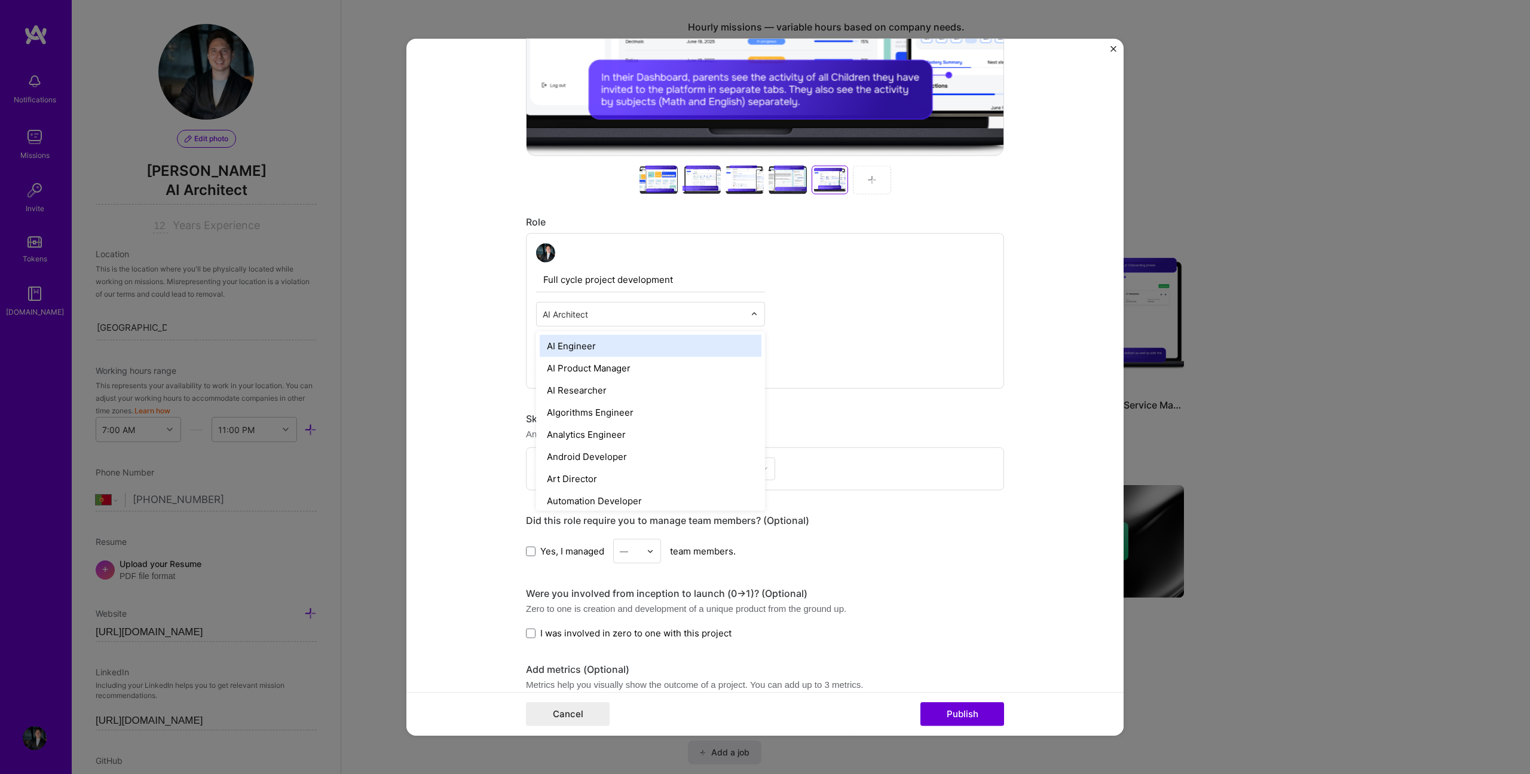
click at [708, 306] on div "AI Architect" at bounding box center [644, 314] width 214 height 23
click at [872, 300] on div "Full cycle project development option AI Engineer focused, 2 of 70. 69 results …" at bounding box center [765, 310] width 478 height 155
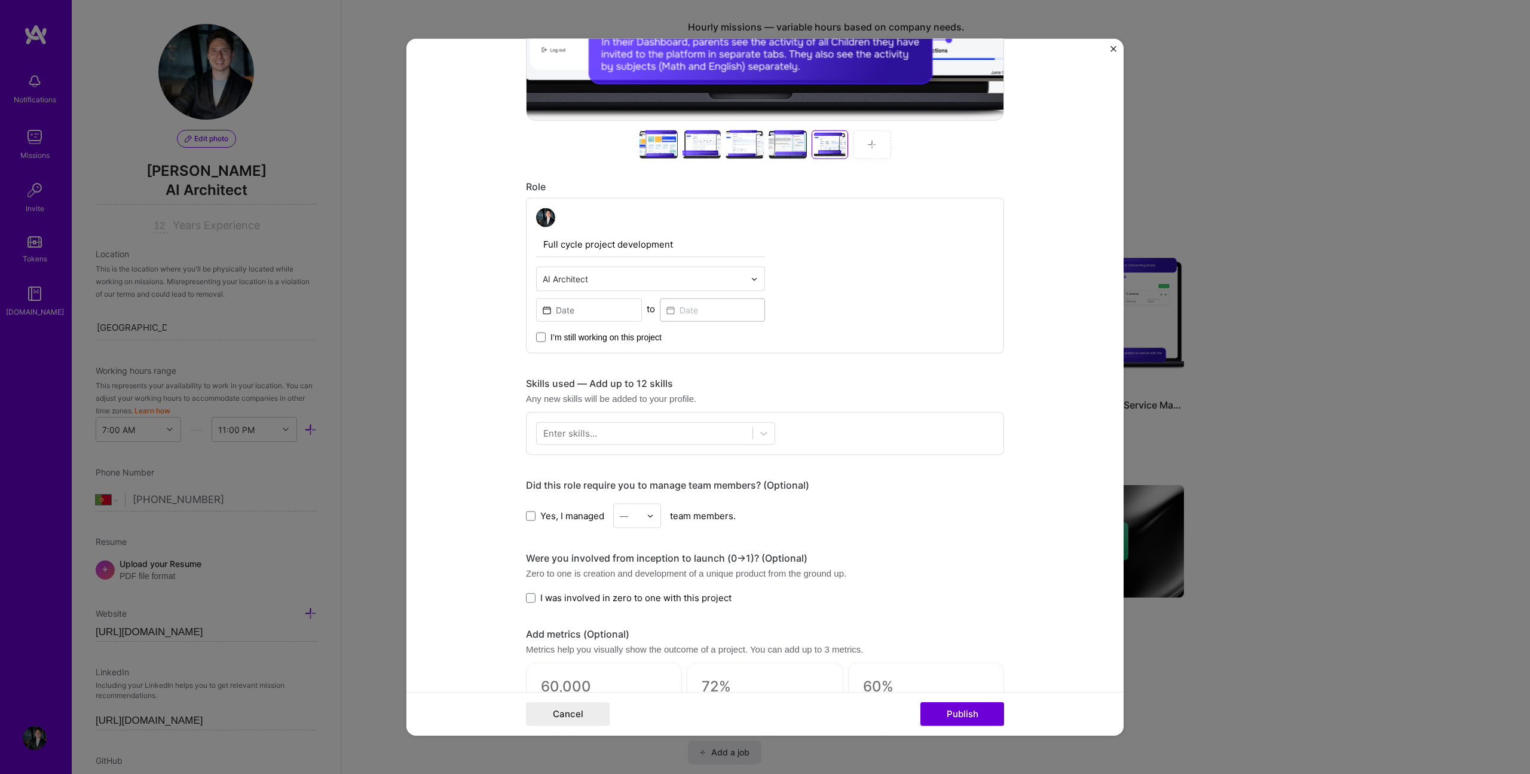
scroll to position [491, 0]
click at [620, 307] on input at bounding box center [589, 311] width 106 height 23
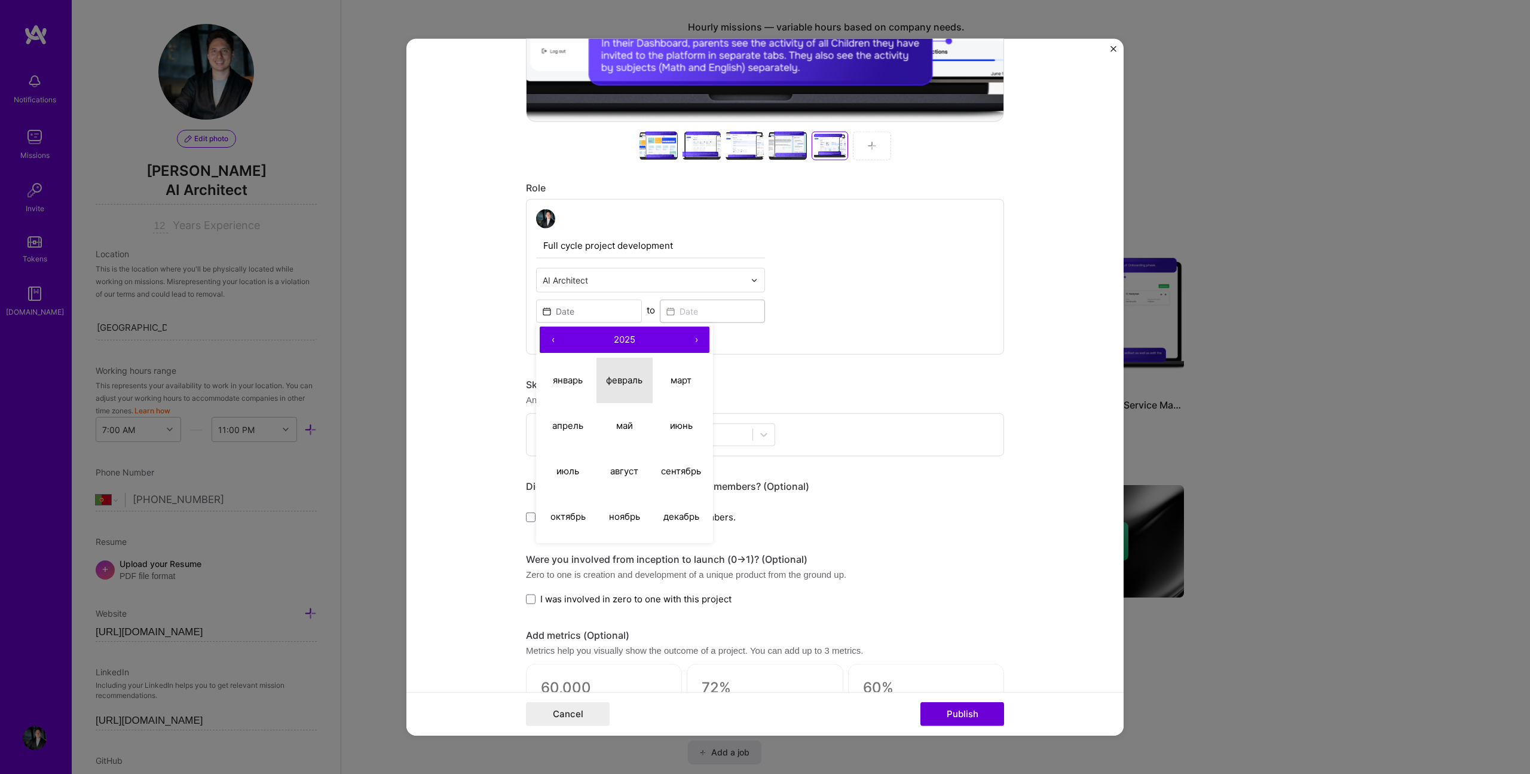
click at [609, 383] on abbr "февраль" at bounding box center [624, 379] width 36 height 11
type input "Feb, 2025"
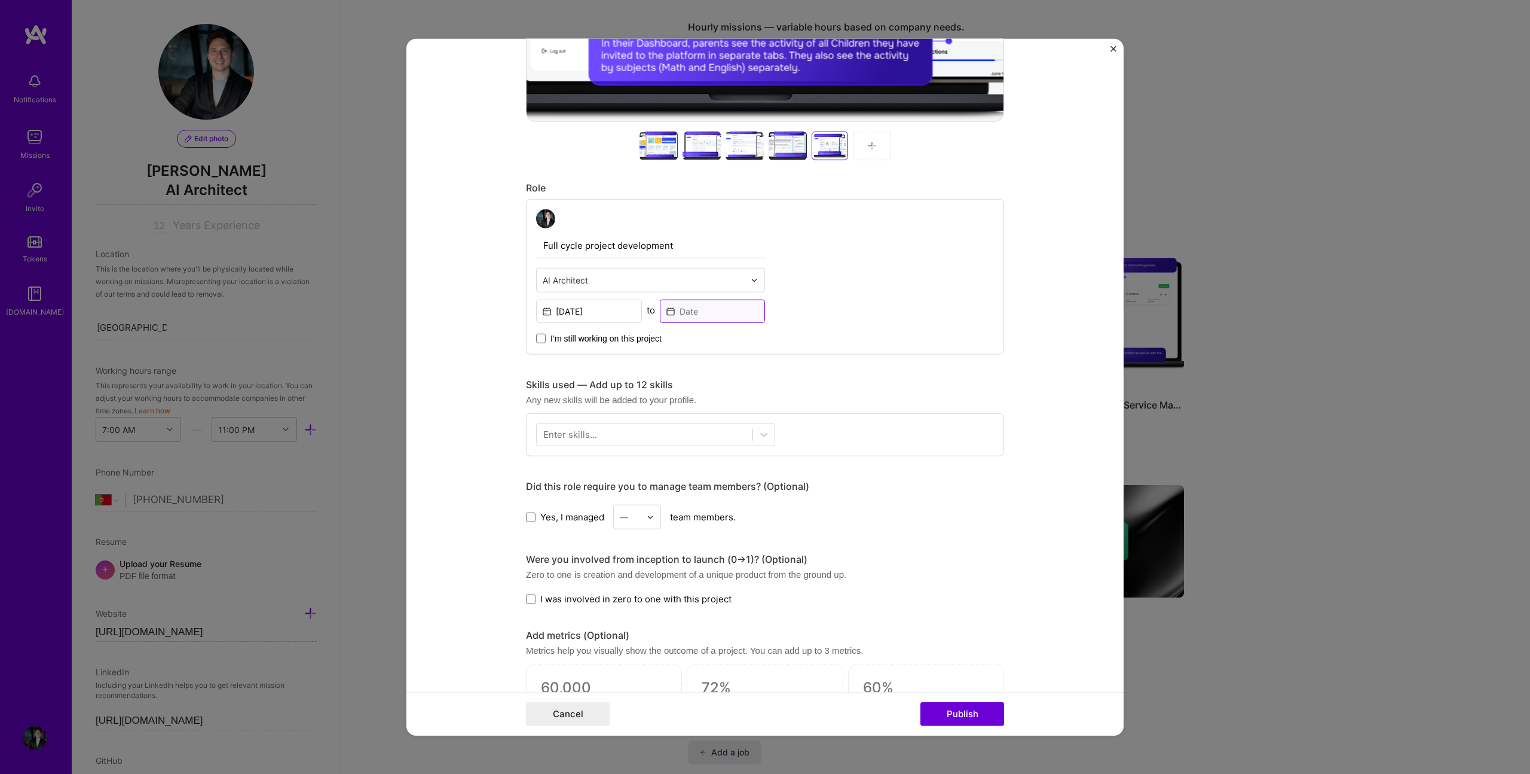
click at [687, 320] on input at bounding box center [713, 311] width 106 height 23
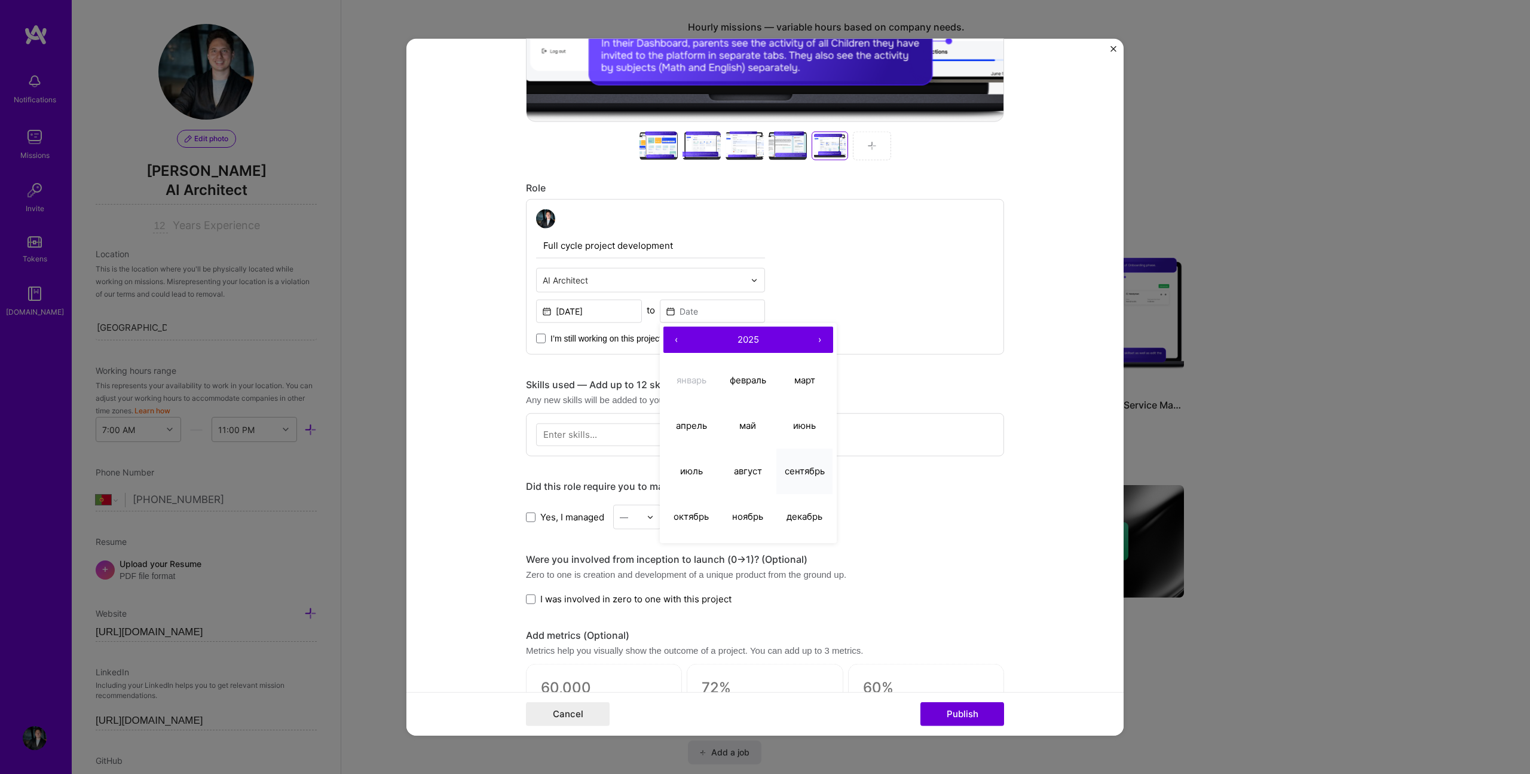
click at [800, 469] on abbr "сентябрь" at bounding box center [805, 470] width 40 height 11
type input "Sep, 2025"
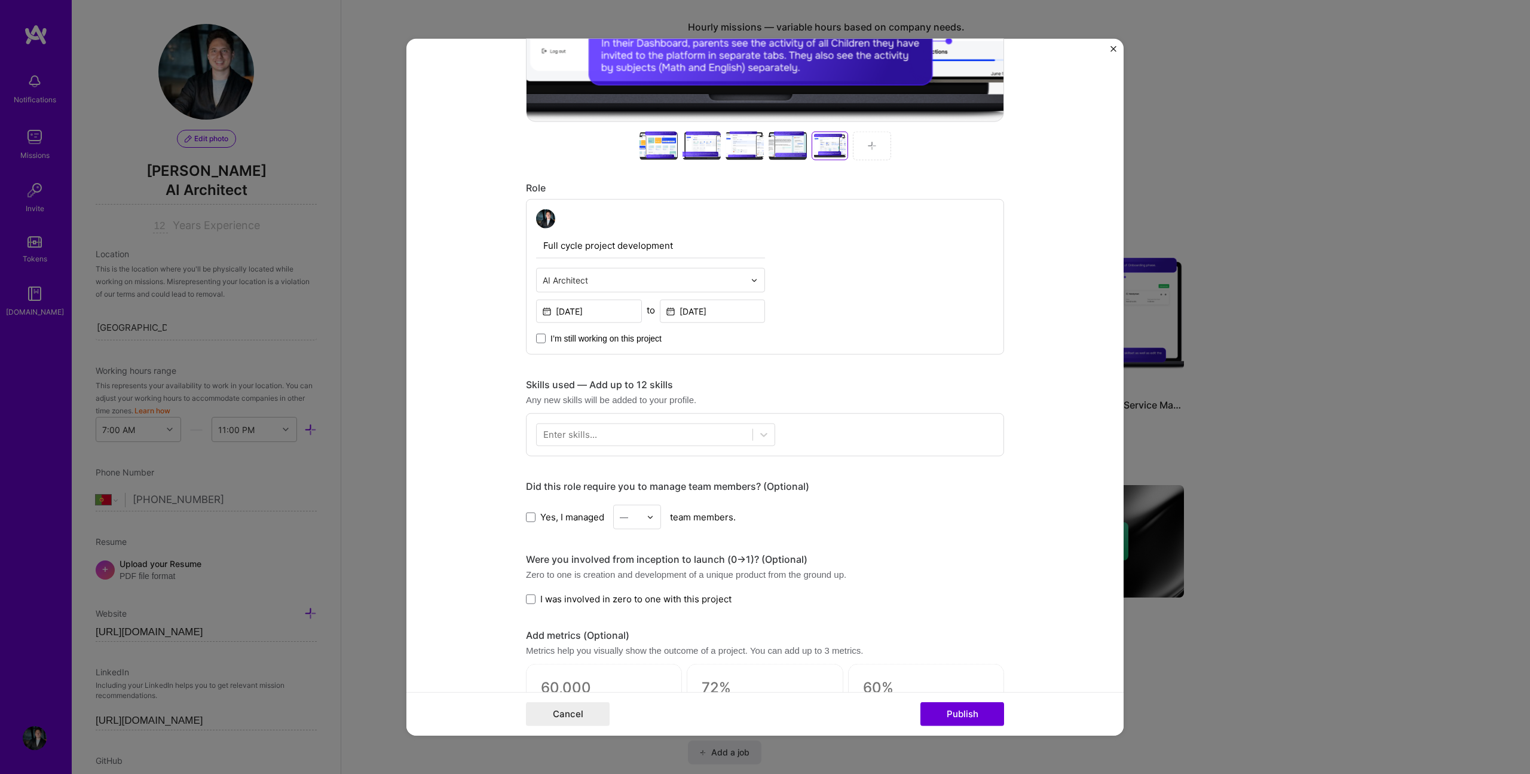
click at [905, 331] on div "Full cycle project development AI Architect Feb, 2025 to Sep, 2025 I’m still wo…" at bounding box center [765, 276] width 478 height 155
click at [536, 339] on span at bounding box center [541, 339] width 10 height 10
click at [0, 0] on input "I’m still working on this project" at bounding box center [0, 0] width 0 height 0
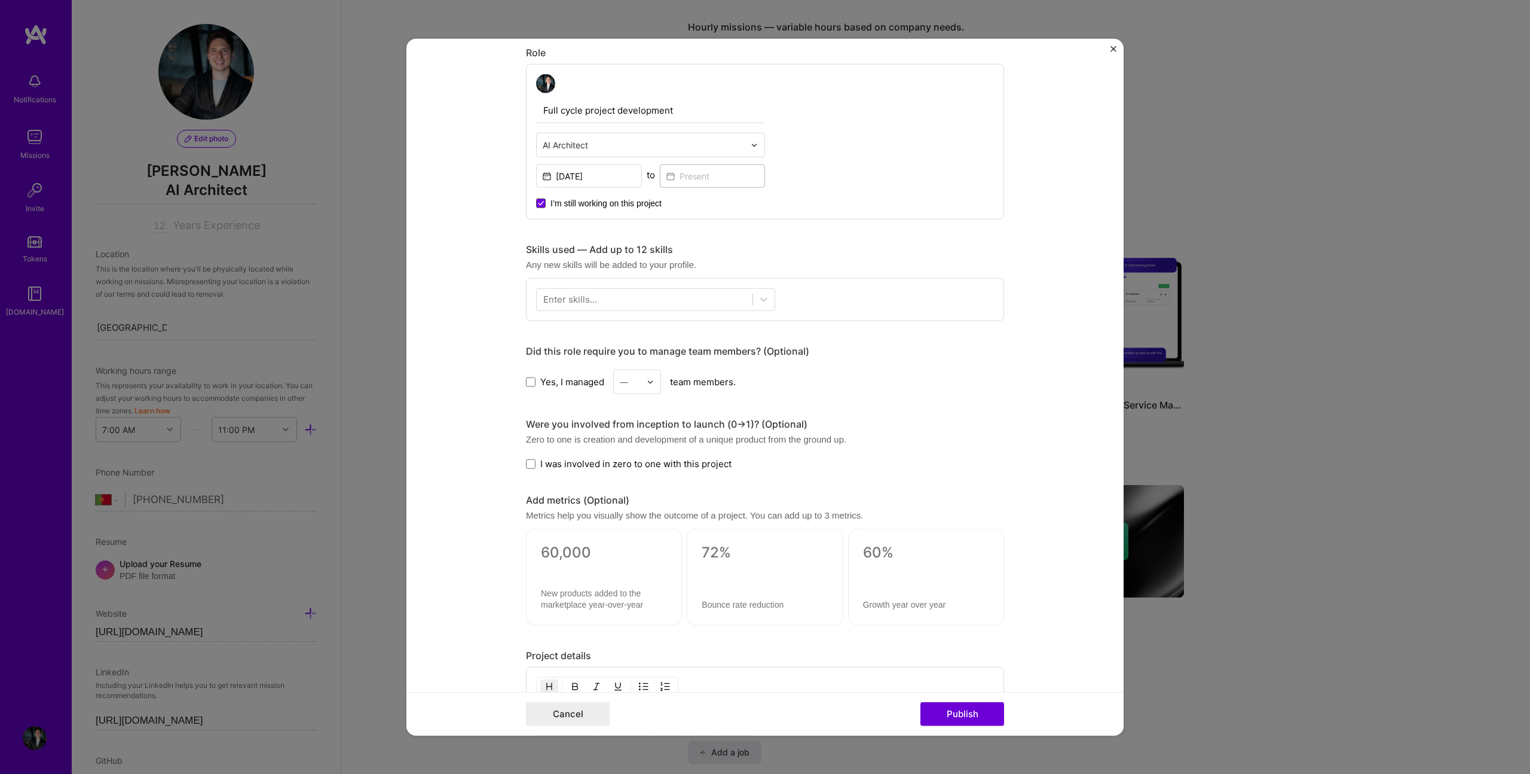
click at [538, 205] on icon at bounding box center [541, 203] width 6 height 5
click at [0, 0] on input "I’m still working on this project" at bounding box center [0, 0] width 0 height 0
click at [498, 242] on form "Project title FutureSpark: the future of learning Company Futurespark Learning …" at bounding box center [765, 387] width 717 height 696
click at [678, 184] on input at bounding box center [713, 175] width 106 height 23
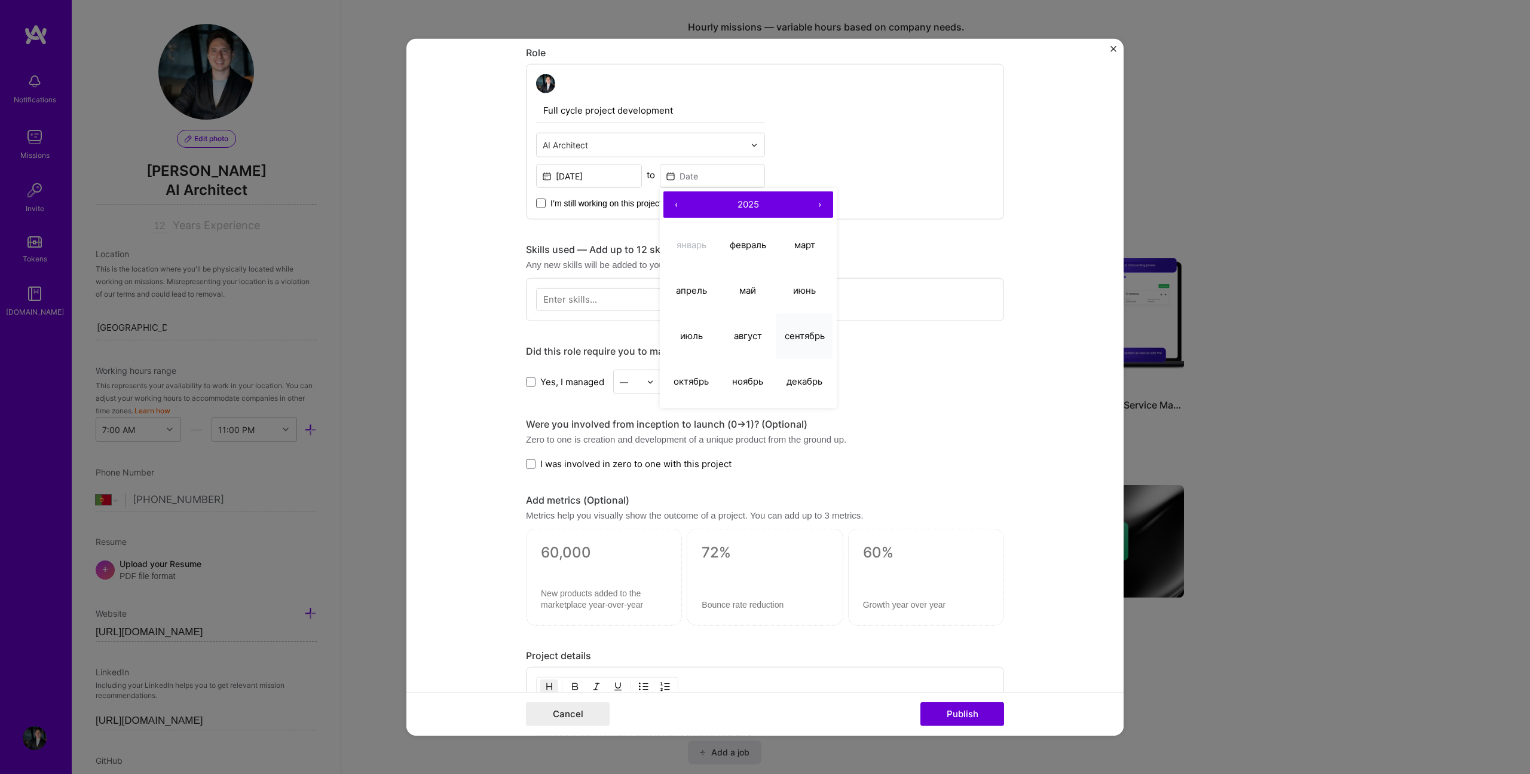
click at [808, 341] on abbr "сентябрь" at bounding box center [805, 334] width 40 height 11
type input "Sep, 2025"
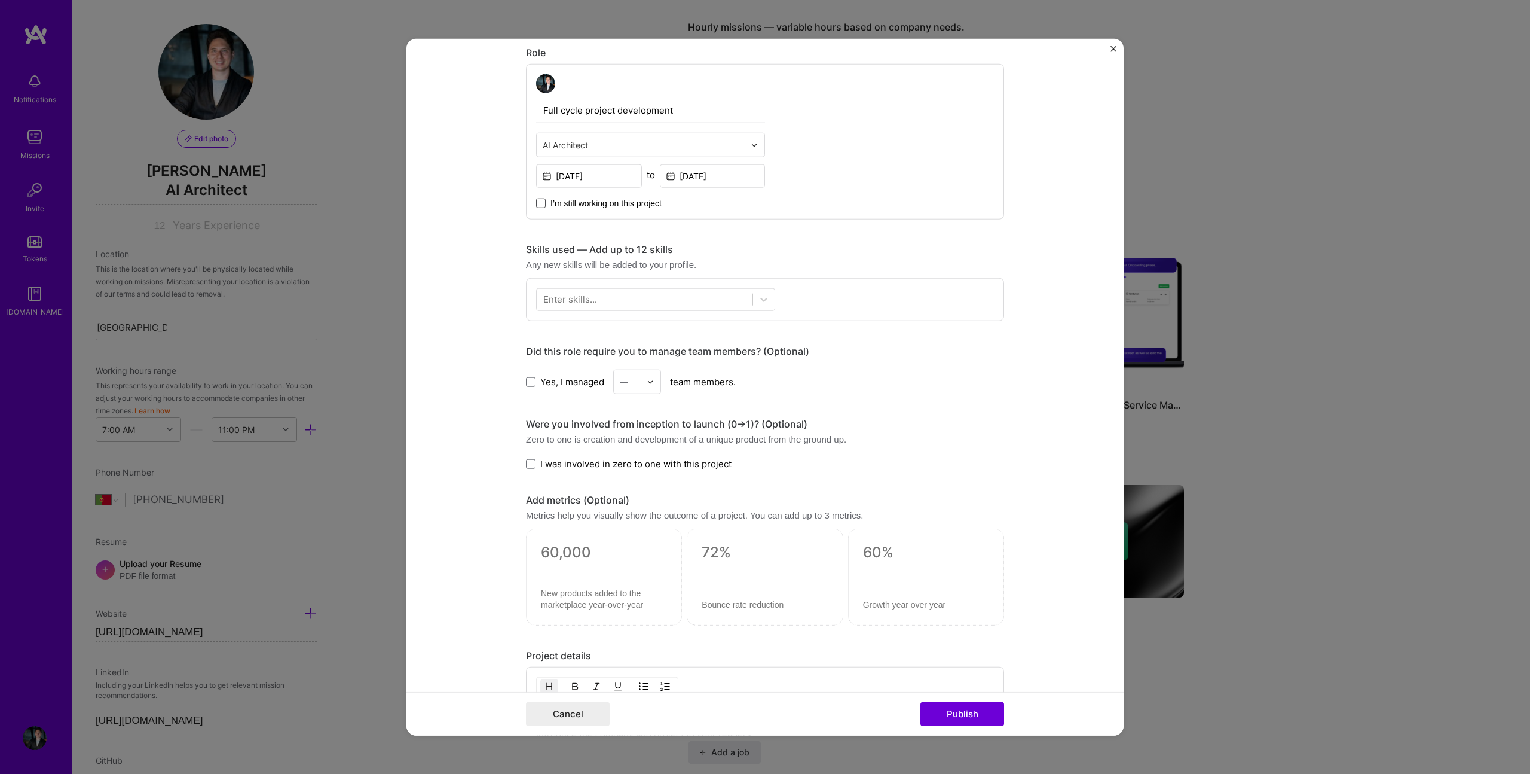
click at [501, 245] on form "Project title FutureSpark: the future of learning Company Futurespark Learning …" at bounding box center [765, 387] width 717 height 696
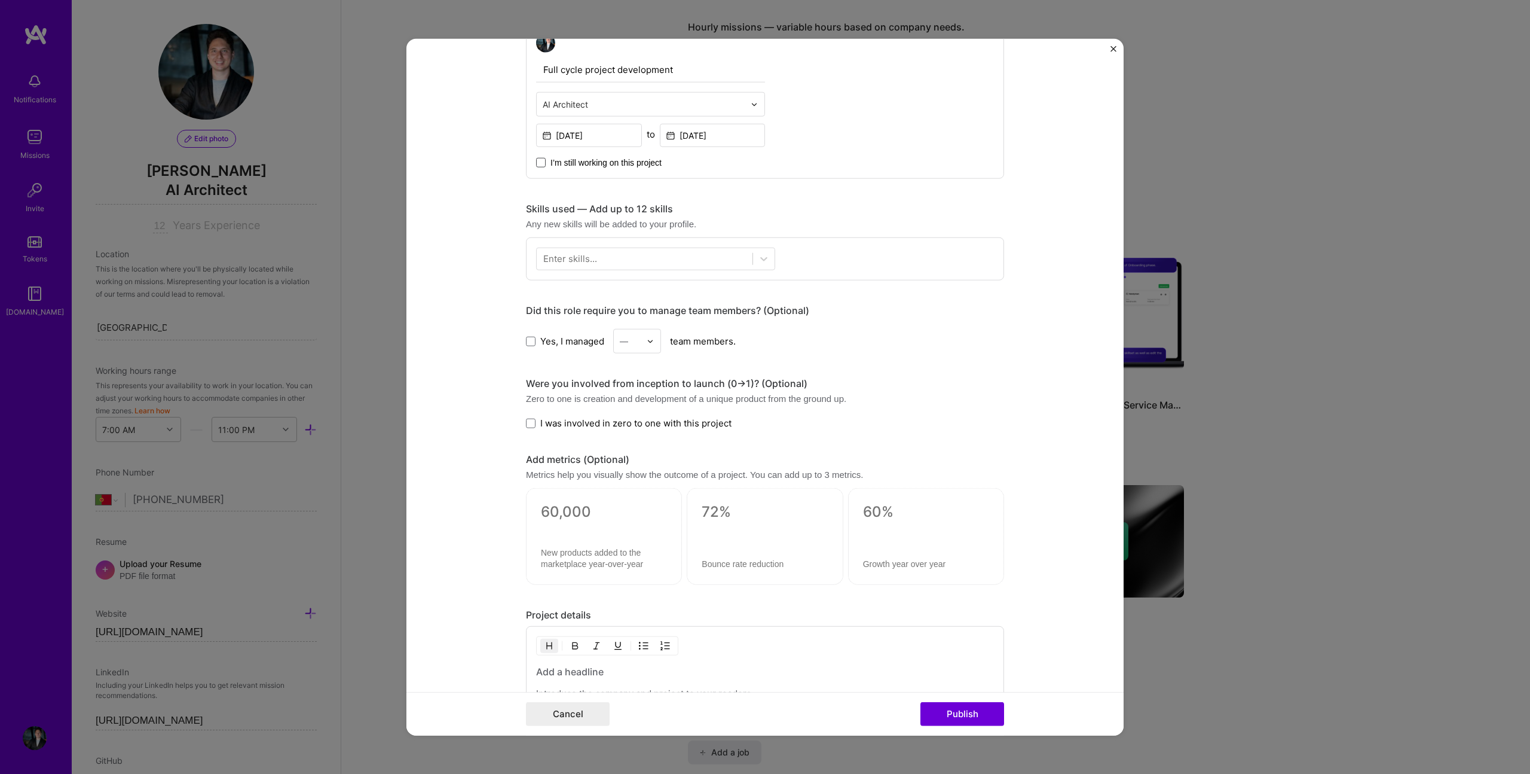
scroll to position [666, 0]
click at [577, 253] on div "Enter skills..." at bounding box center [570, 259] width 54 height 13
click at [595, 258] on div at bounding box center [645, 259] width 216 height 20
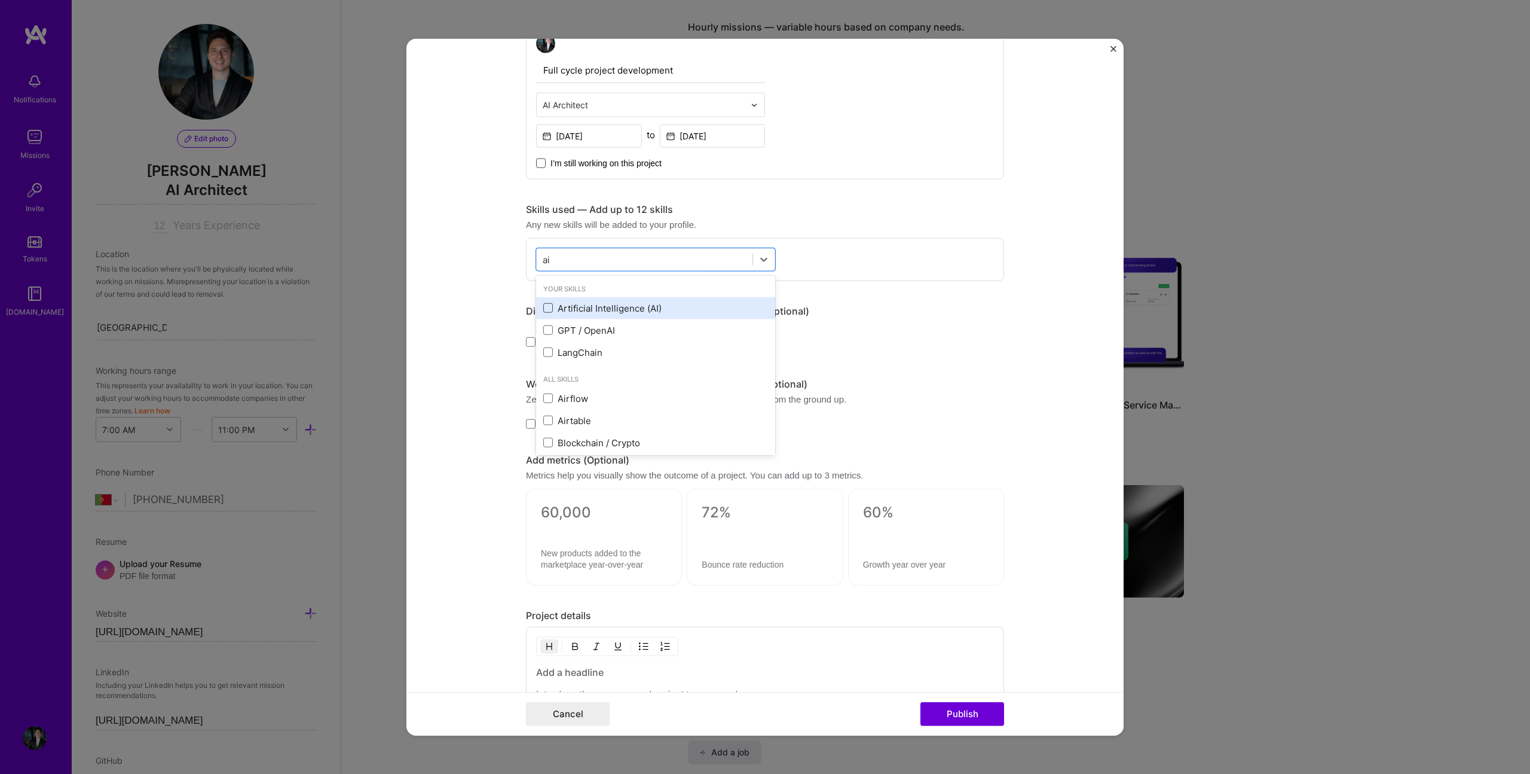
click at [543, 312] on span at bounding box center [548, 308] width 10 height 10
click at [0, 0] on input "checkbox" at bounding box center [0, 0] width 0 height 0
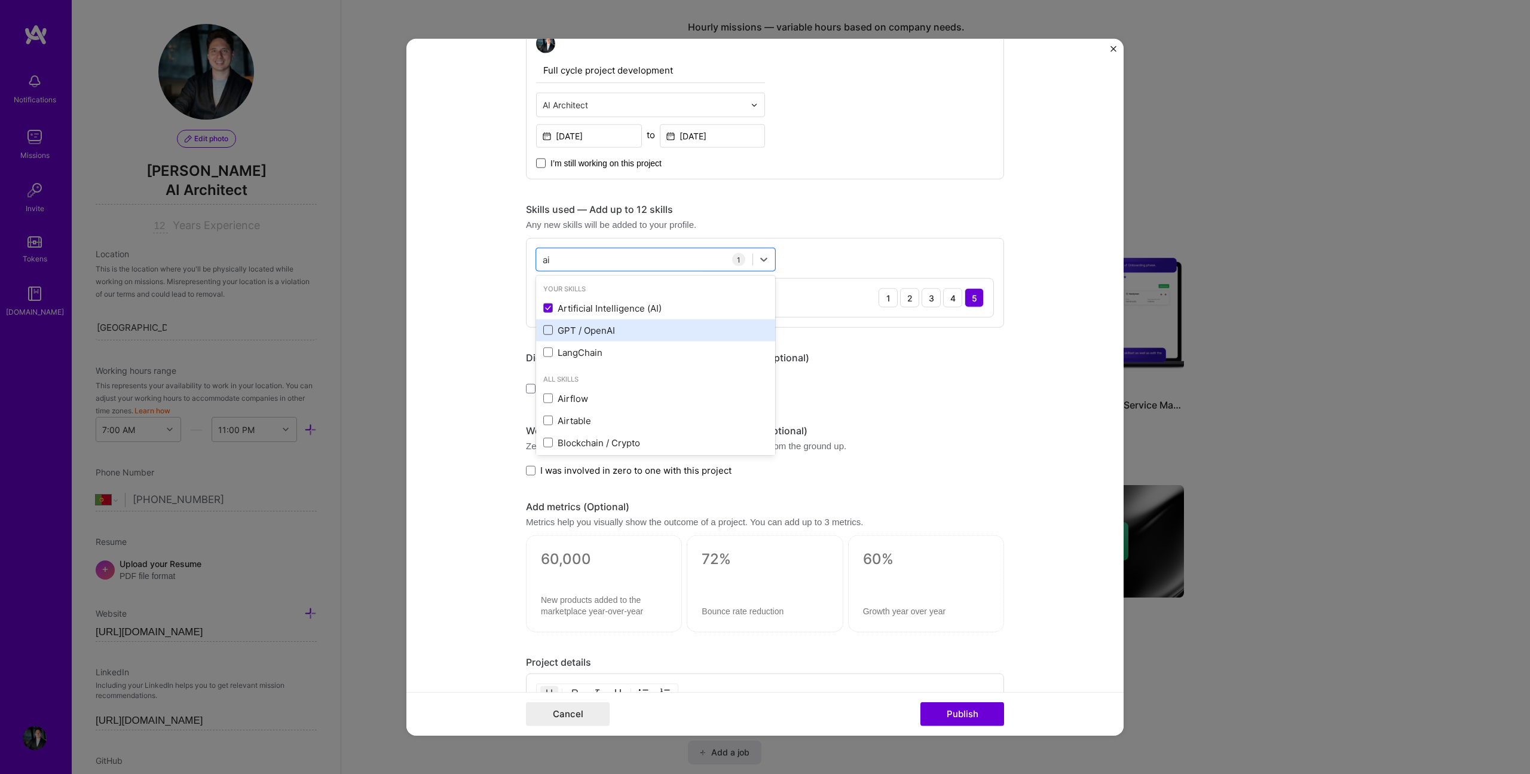
click at [545, 329] on span at bounding box center [548, 330] width 10 height 10
click at [0, 0] on input "checkbox" at bounding box center [0, 0] width 0 height 0
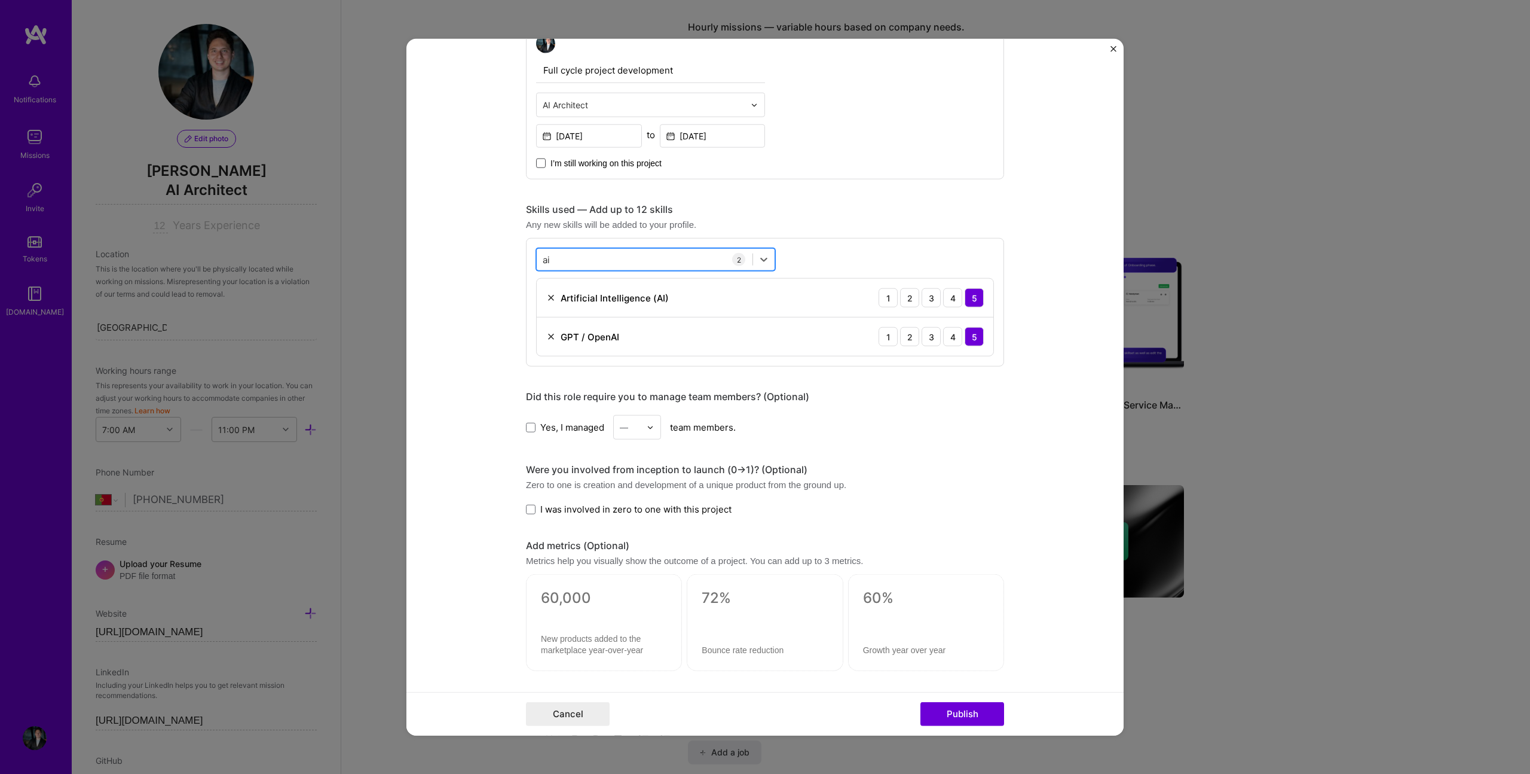
click at [599, 262] on div "ai ai" at bounding box center [645, 259] width 216 height 20
type input "a"
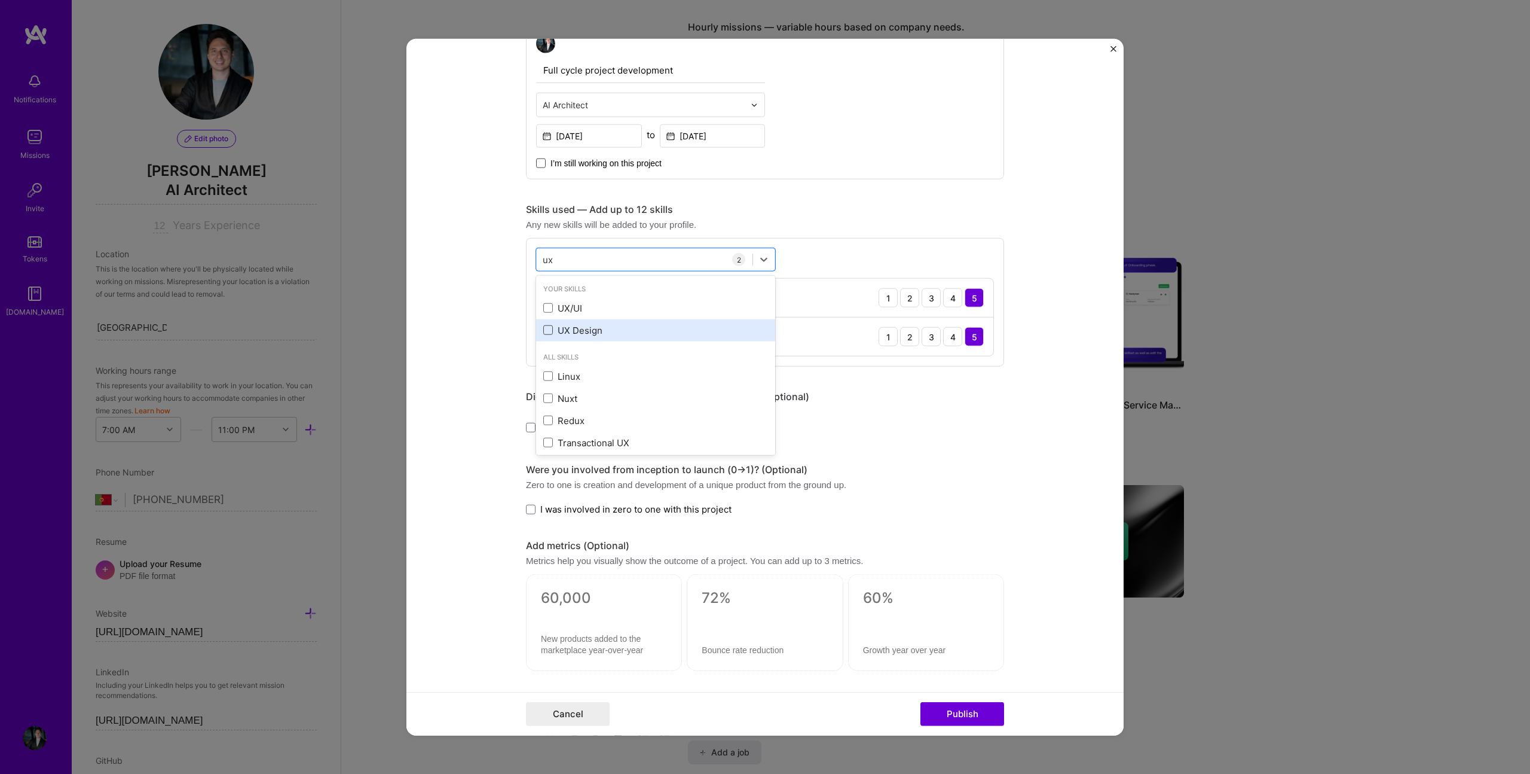
click at [543, 328] on span at bounding box center [548, 330] width 10 height 10
click at [0, 0] on input "checkbox" at bounding box center [0, 0] width 0 height 0
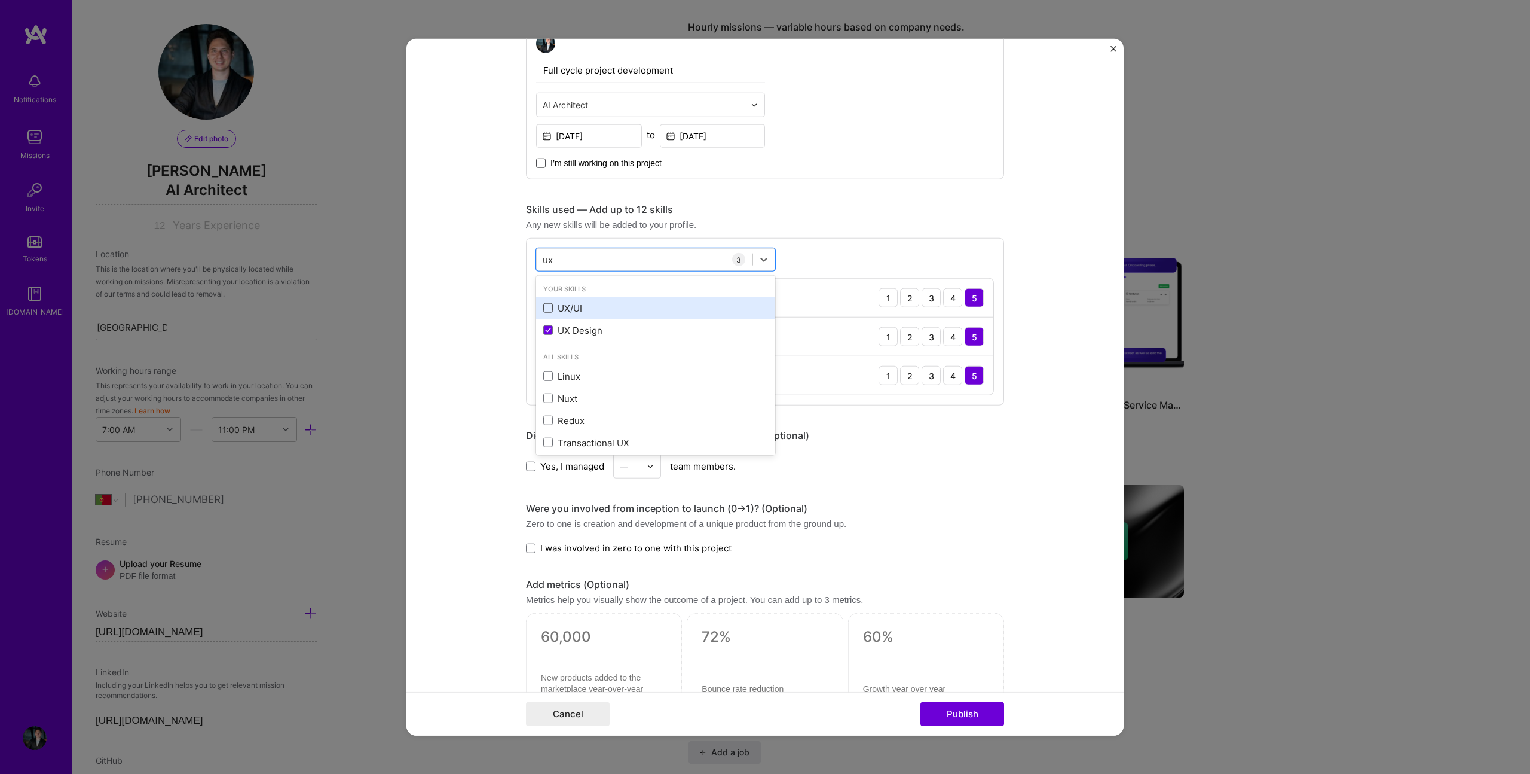
click at [543, 311] on span at bounding box center [548, 308] width 10 height 10
click at [0, 0] on input "checkbox" at bounding box center [0, 0] width 0 height 0
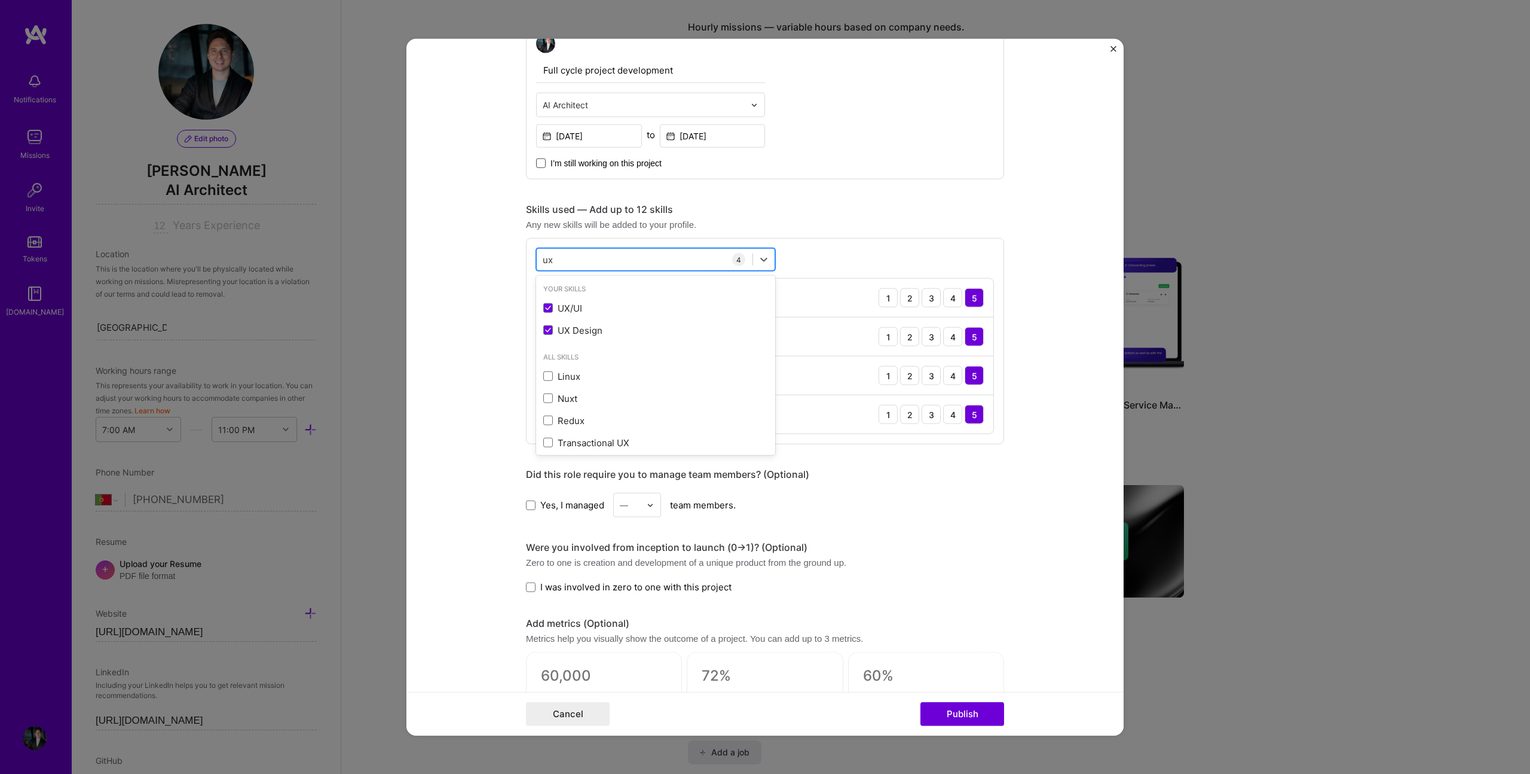
click at [586, 252] on div "ux ux" at bounding box center [645, 259] width 216 height 20
type input "u"
click at [543, 311] on span at bounding box center [548, 308] width 10 height 10
click at [0, 0] on input "checkbox" at bounding box center [0, 0] width 0 height 0
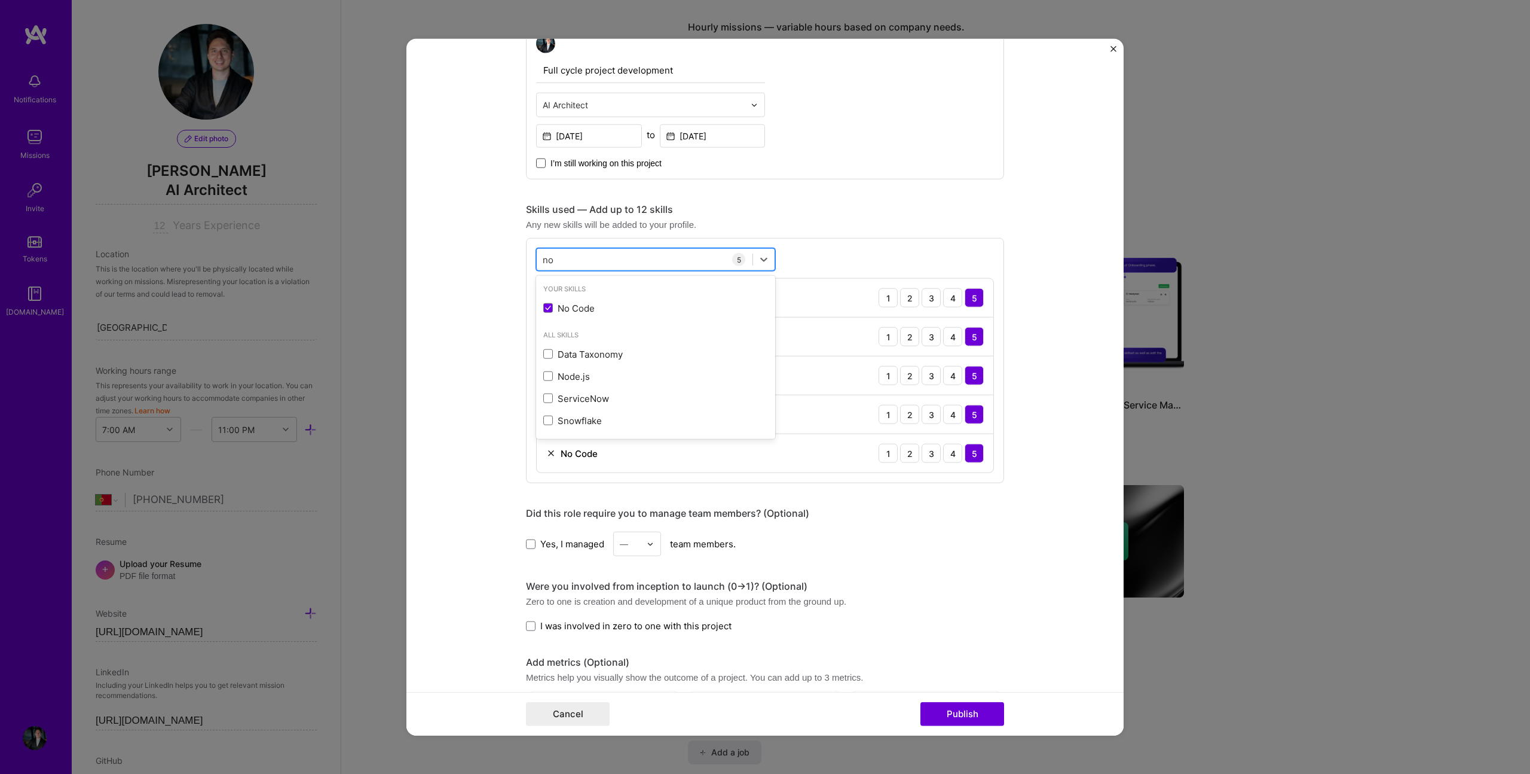
click at [560, 265] on div "no no" at bounding box center [645, 259] width 216 height 20
type input "n"
click at [543, 308] on span at bounding box center [548, 308] width 10 height 10
click at [0, 0] on input "checkbox" at bounding box center [0, 0] width 0 height 0
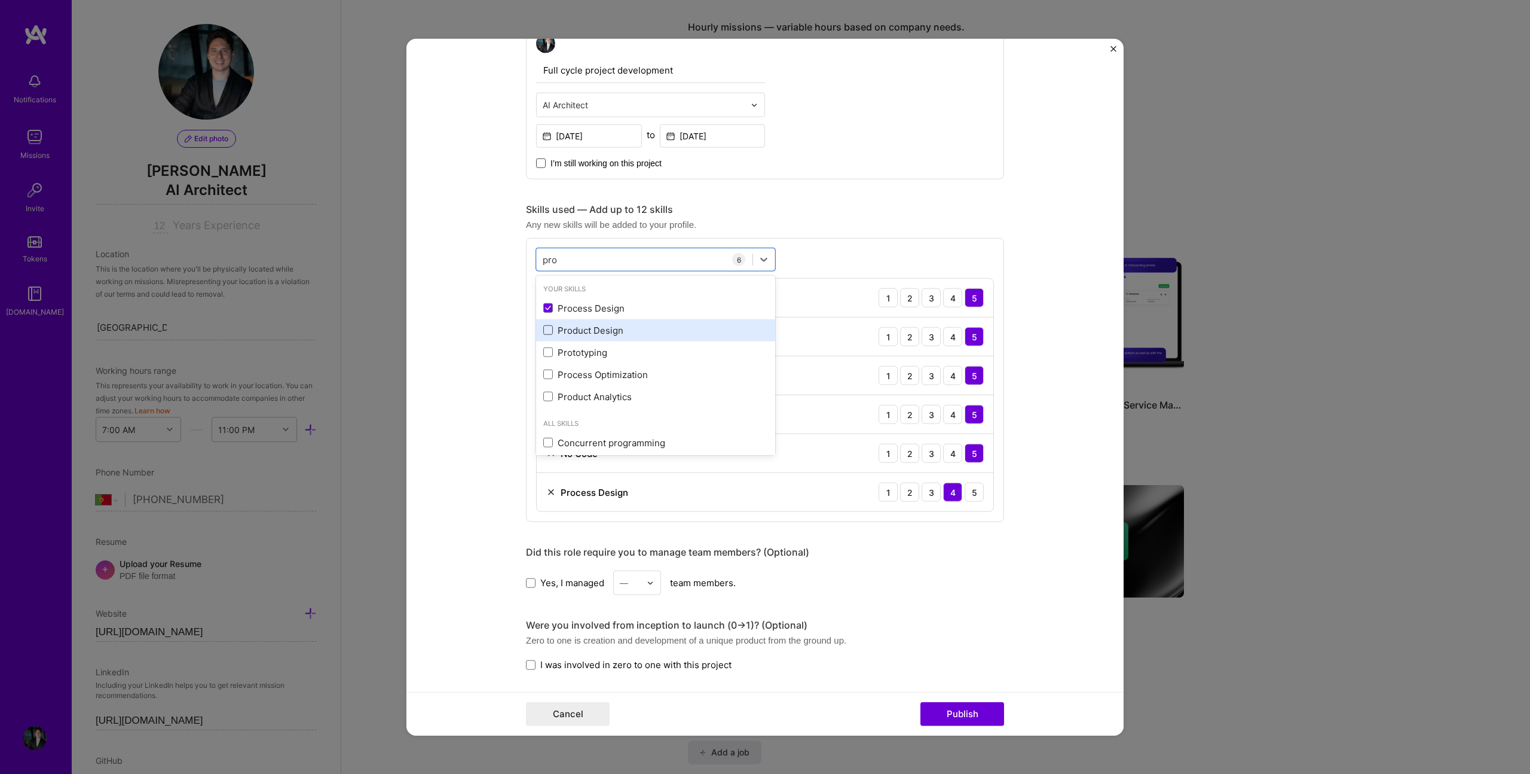
click at [545, 329] on span at bounding box center [548, 330] width 10 height 10
click at [0, 0] on input "checkbox" at bounding box center [0, 0] width 0 height 0
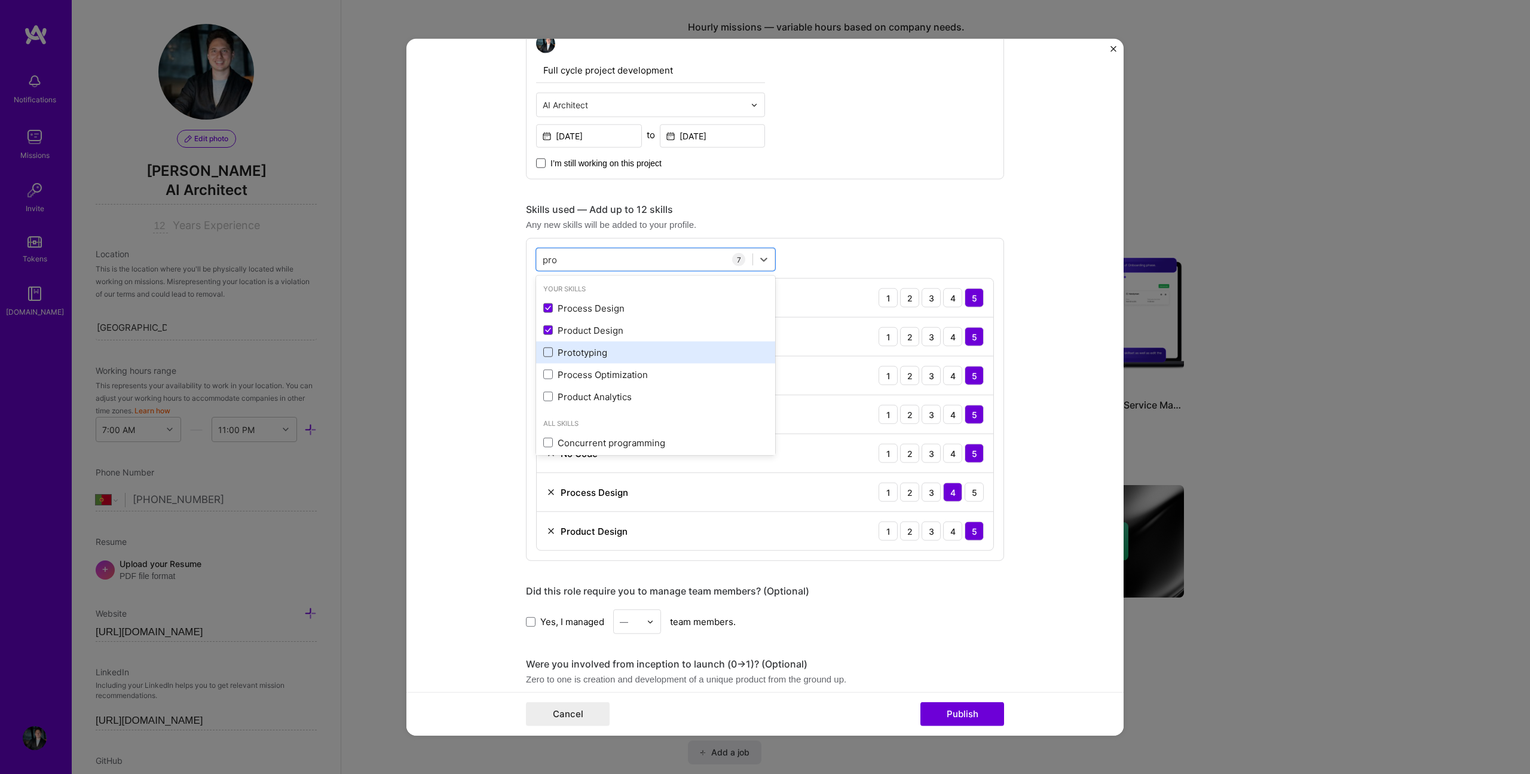
click at [543, 351] on span at bounding box center [548, 352] width 10 height 10
click at [0, 0] on input "checkbox" at bounding box center [0, 0] width 0 height 0
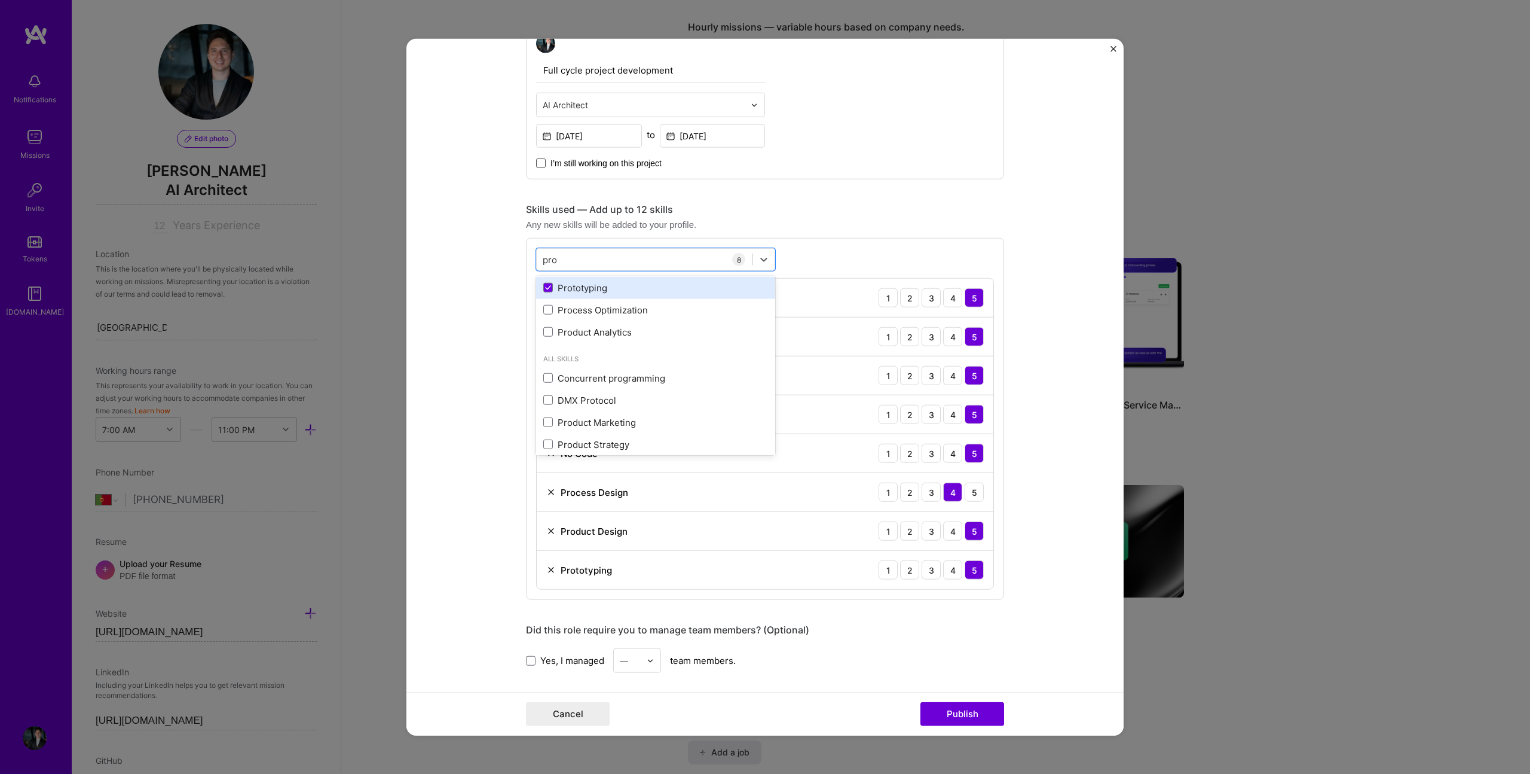
scroll to position [138, 0]
type input "p"
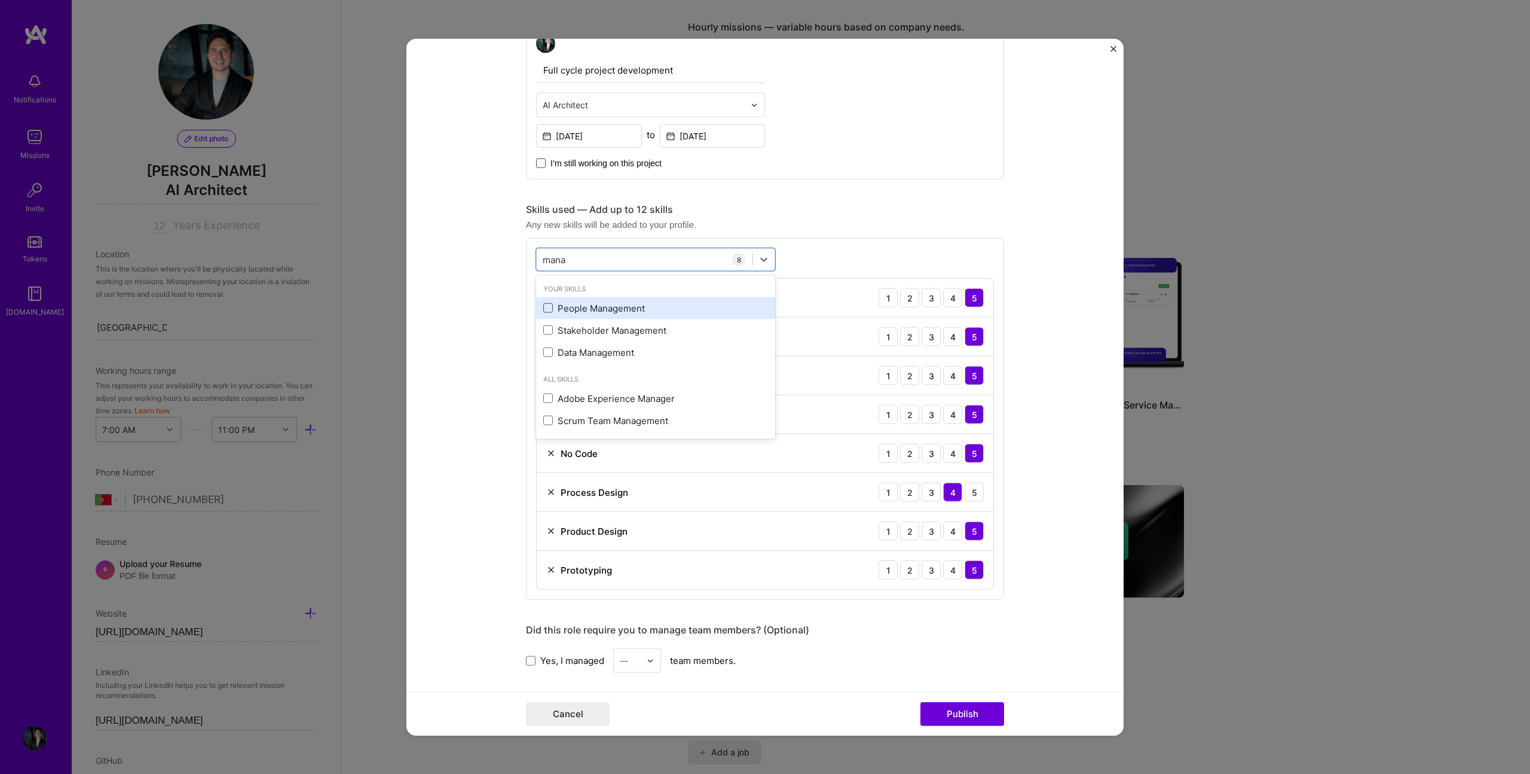
click at [544, 308] on span at bounding box center [548, 308] width 10 height 10
click at [0, 0] on input "checkbox" at bounding box center [0, 0] width 0 height 0
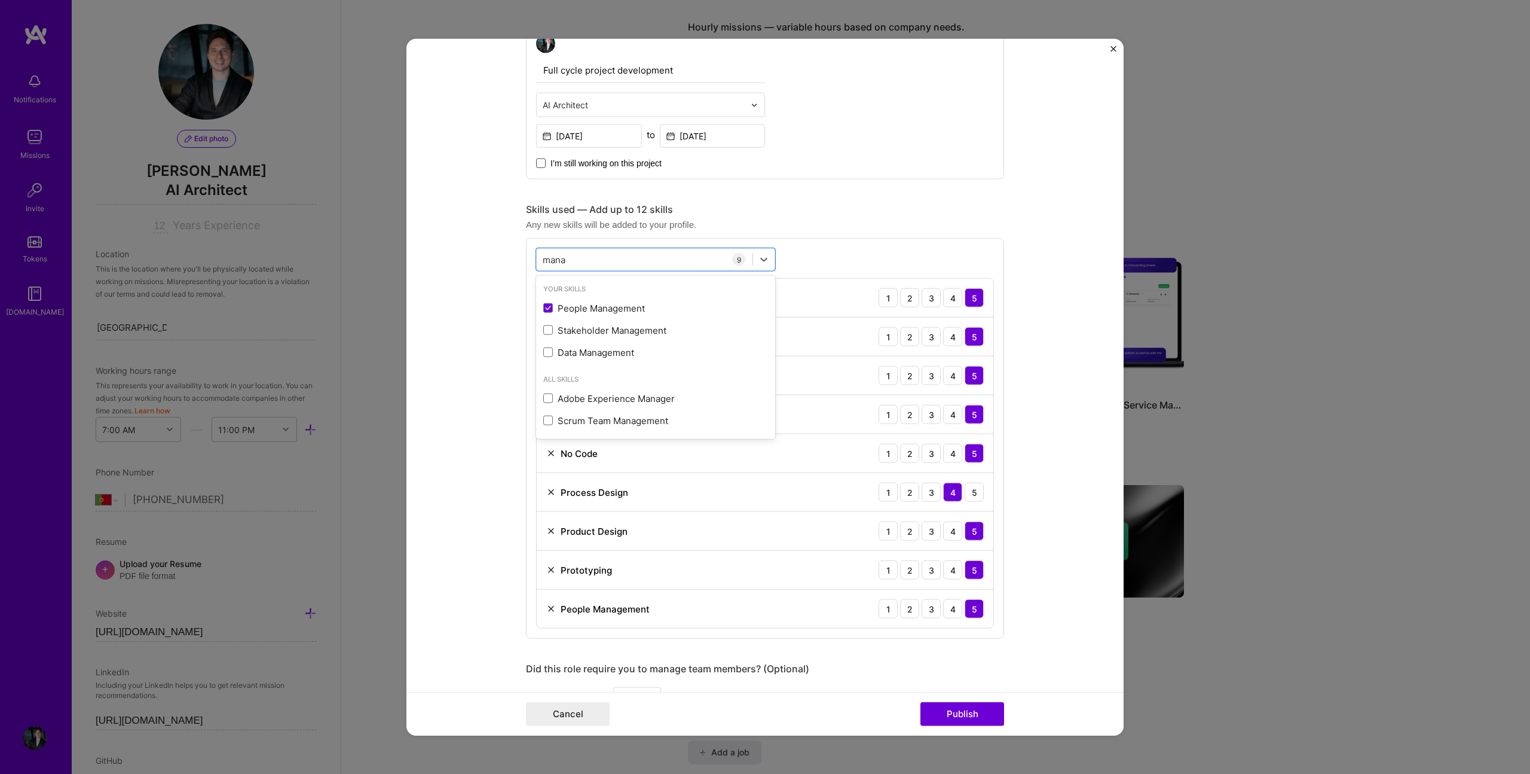
type input "mana"
click at [859, 222] on div "Any new skills will be added to your profile." at bounding box center [765, 224] width 478 height 13
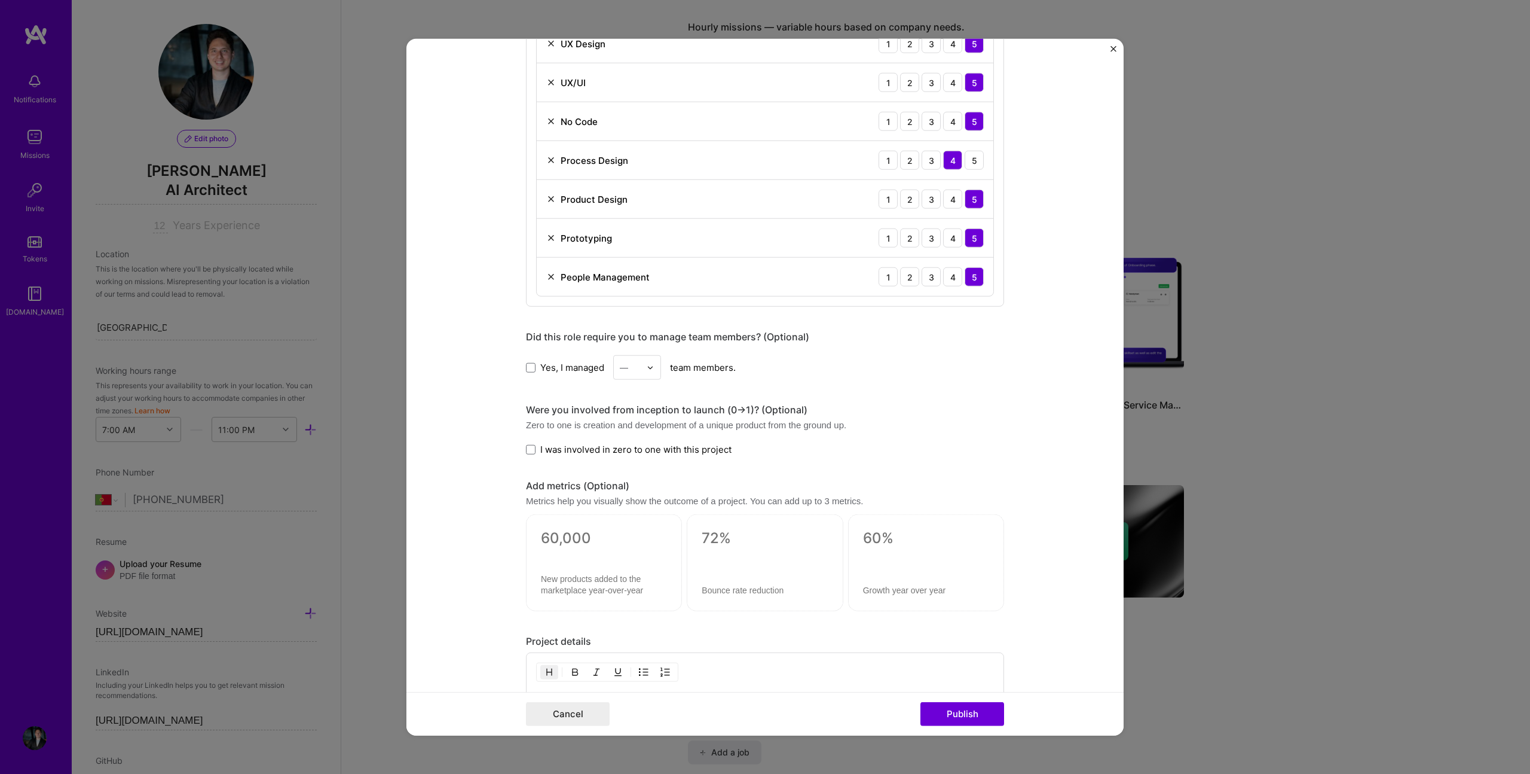
scroll to position [1074, 0]
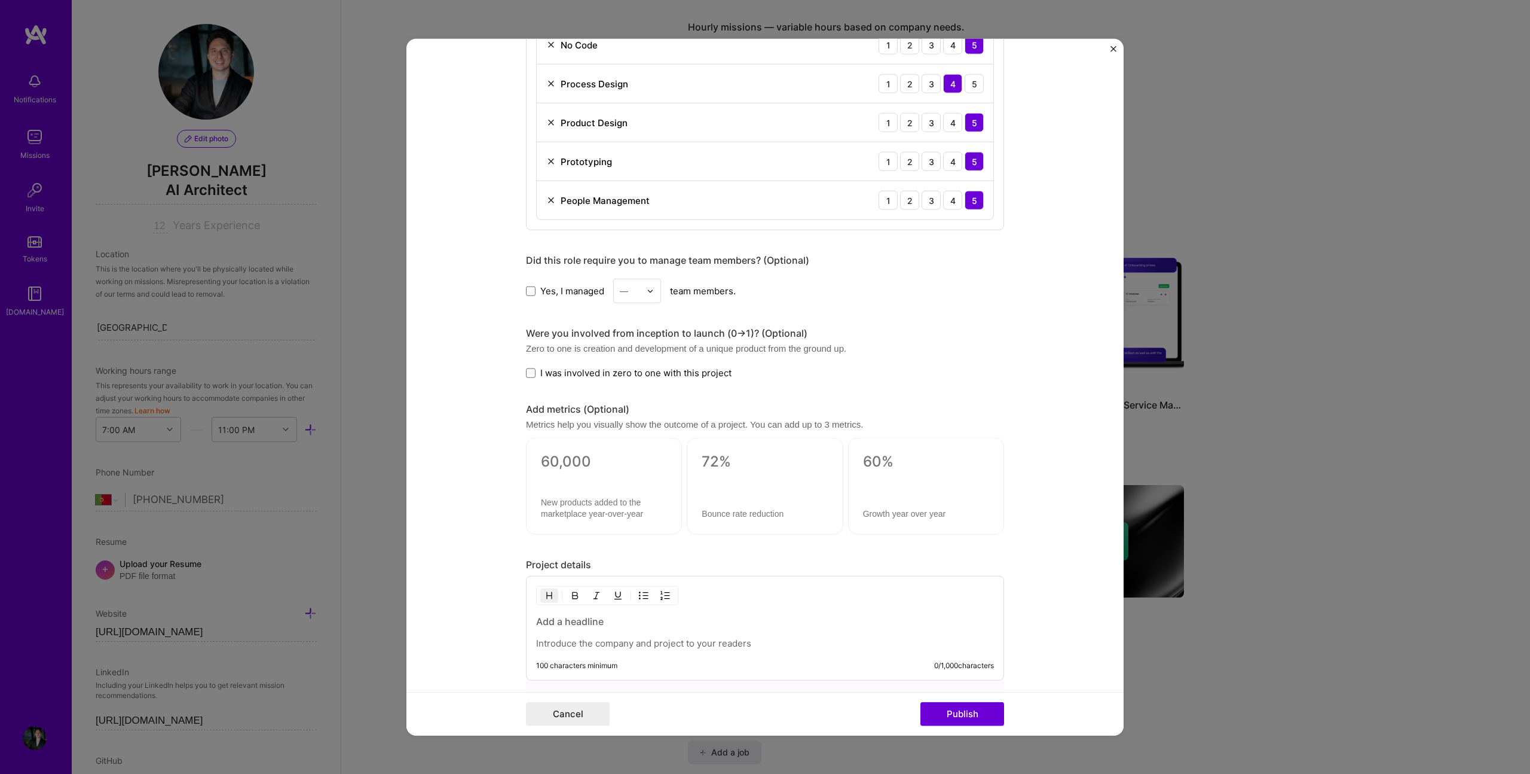
drag, startPoint x: 529, startPoint y: 291, endPoint x: 574, endPoint y: 291, distance: 44.8
click at [529, 290] on span at bounding box center [531, 291] width 10 height 10
click at [0, 0] on input "Yes, I managed" at bounding box center [0, 0] width 0 height 0
click at [636, 290] on input "text" at bounding box center [630, 291] width 21 height 13
click at [624, 404] on div "5" at bounding box center [637, 411] width 41 height 22
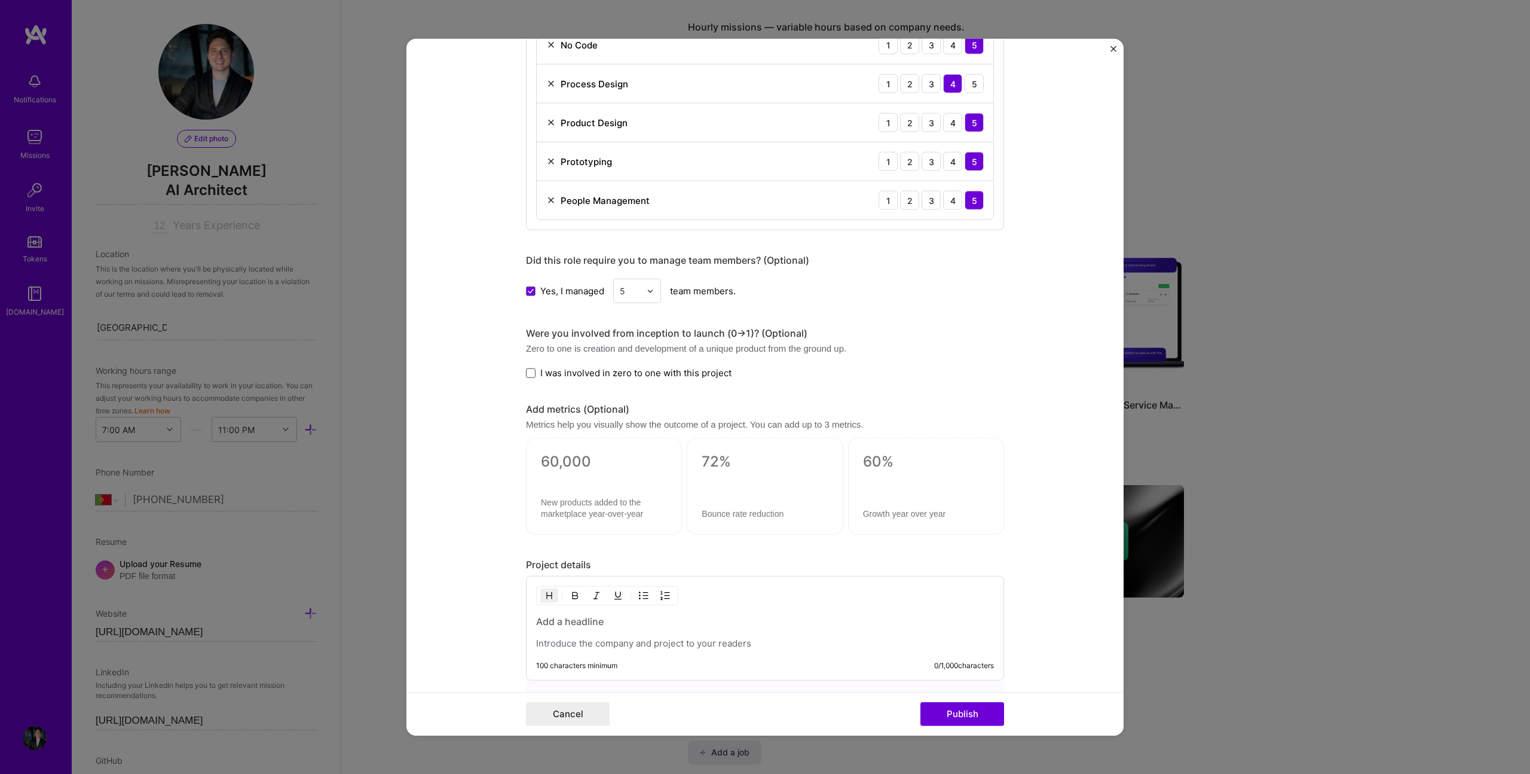
click at [527, 374] on span at bounding box center [531, 373] width 10 height 10
click at [0, 0] on input "I was involved in zero to one with this project" at bounding box center [0, 0] width 0 height 0
click at [504, 375] on form "Project title FutureSpark: the future of learning Company Futurespark Learning …" at bounding box center [765, 387] width 717 height 696
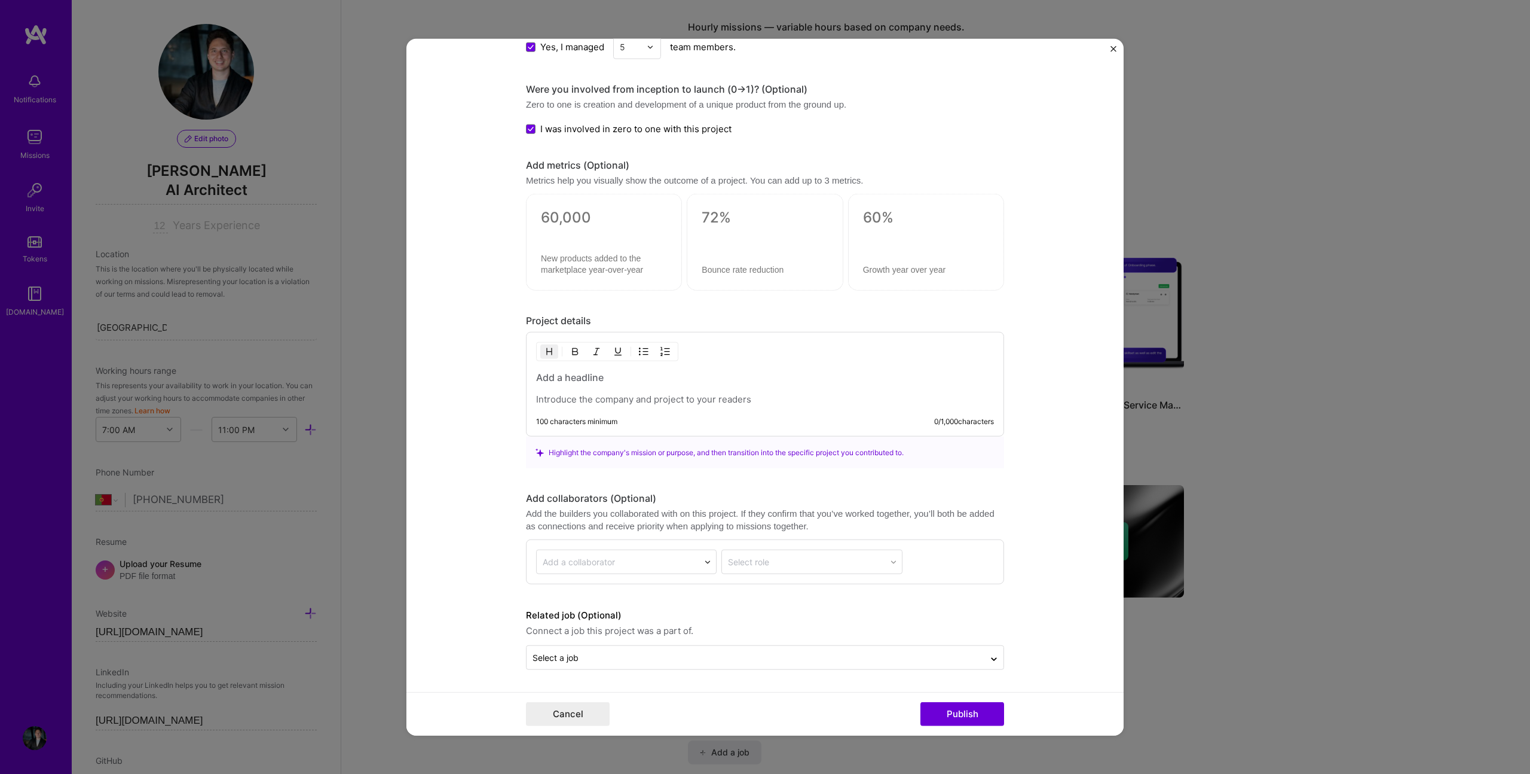
click at [561, 376] on h3 at bounding box center [765, 377] width 458 height 13
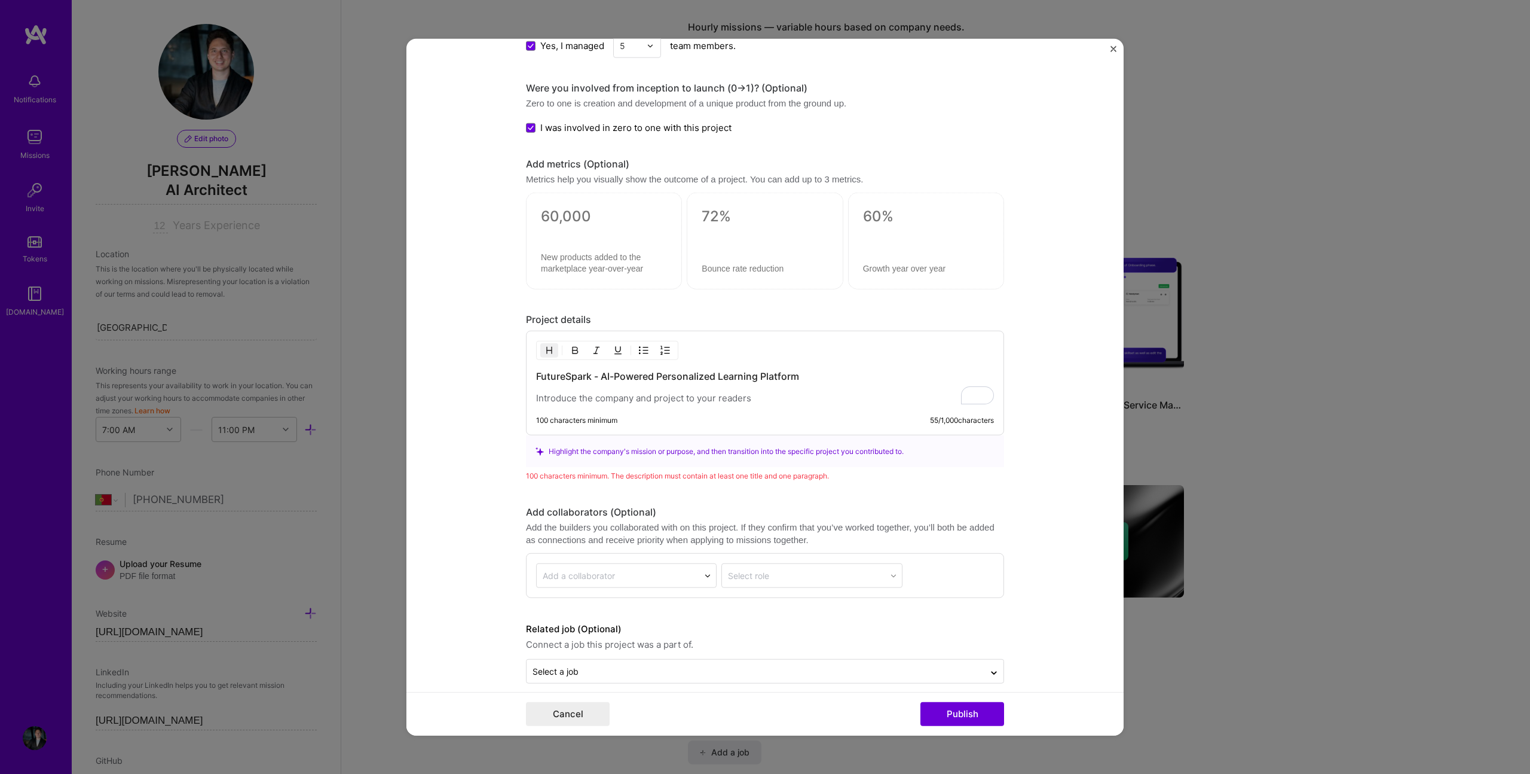
click at [591, 398] on p "To enrich screen reader interactions, please activate Accessibility in Grammarl…" at bounding box center [765, 398] width 458 height 12
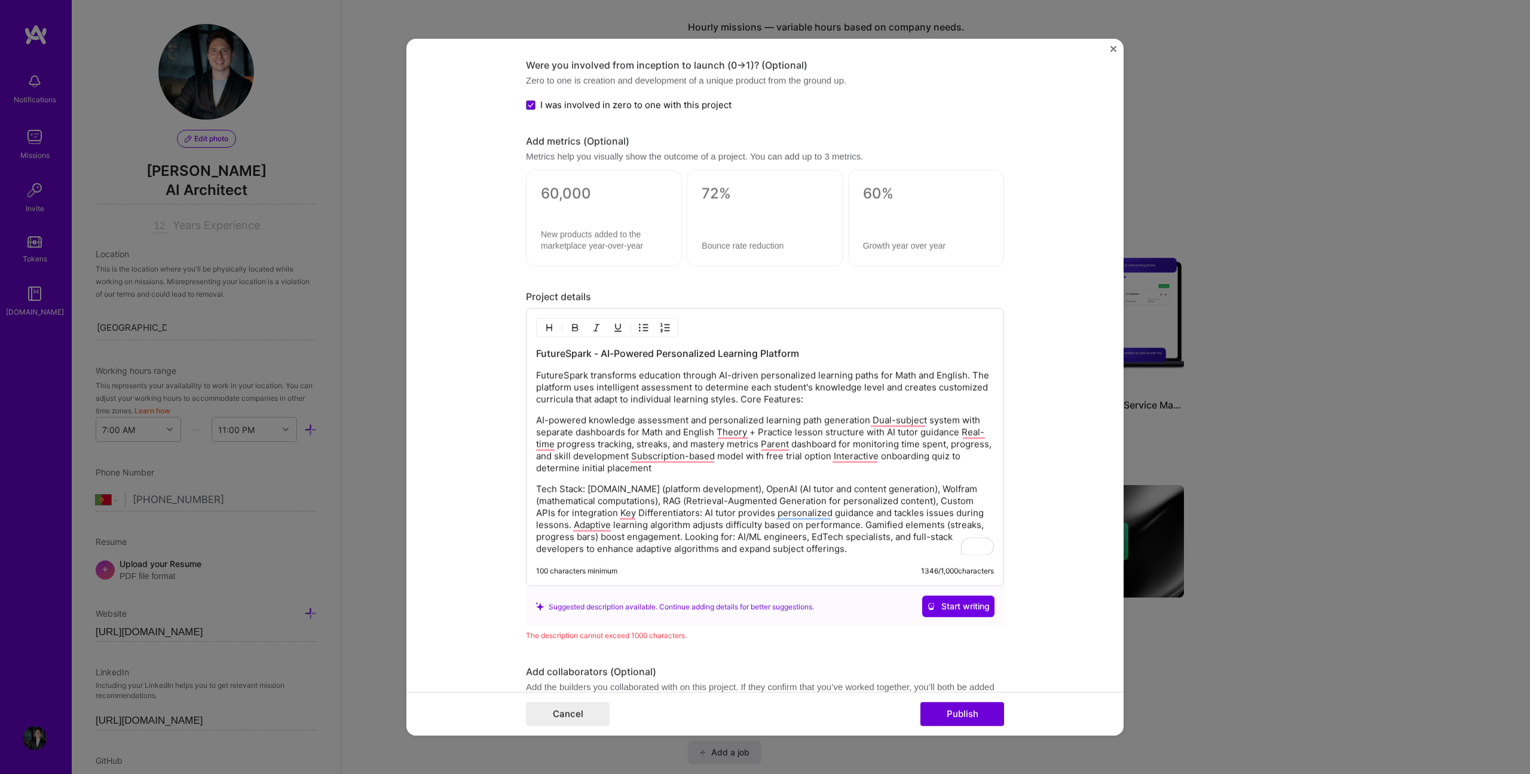
scroll to position [1382, 0]
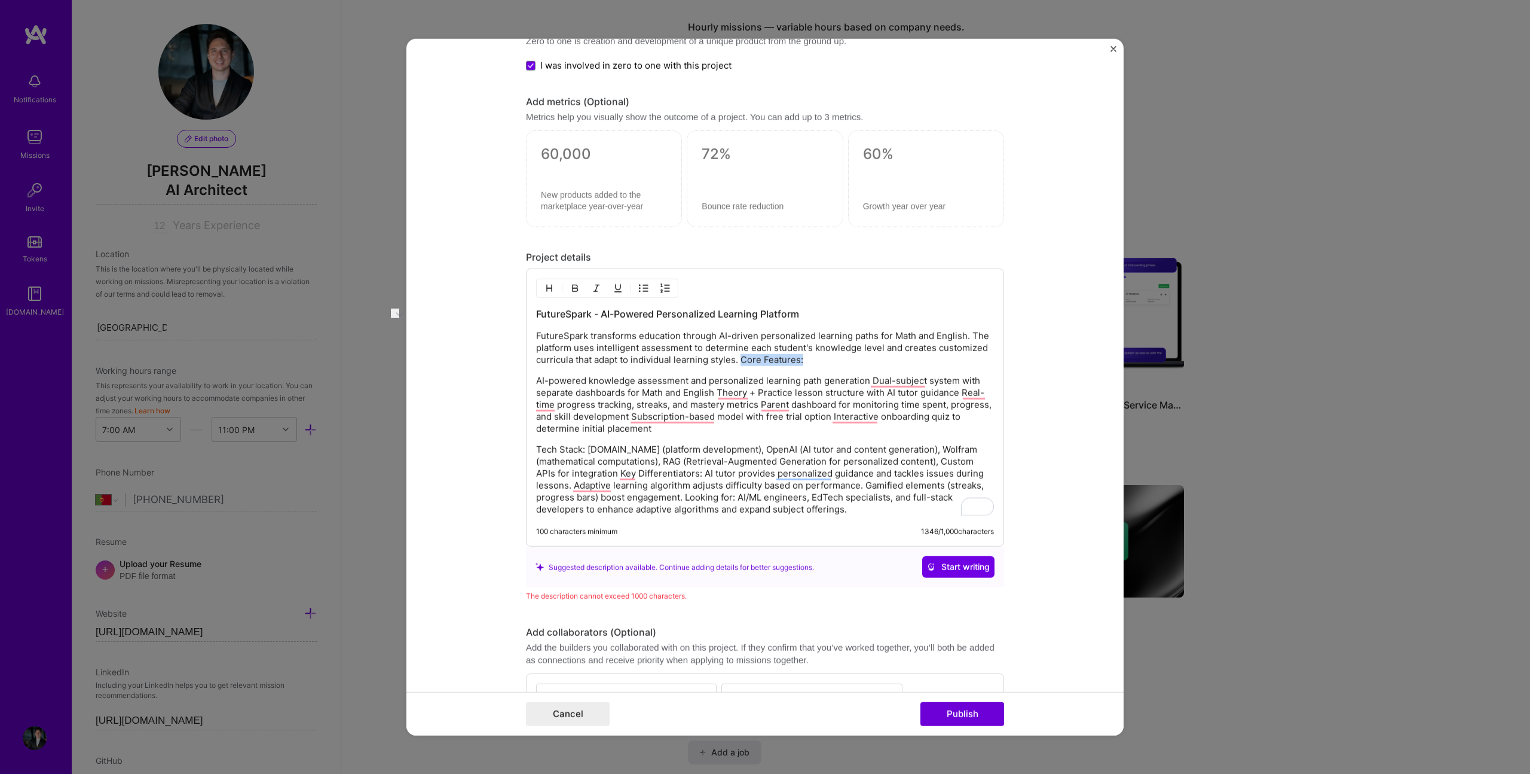
drag, startPoint x: 801, startPoint y: 360, endPoint x: 739, endPoint y: 363, distance: 62.2
click at [739, 363] on p "FutureSpark transforms education through AI-driven personalized learning paths …" at bounding box center [765, 348] width 458 height 36
click at [550, 386] on p "AI-powered knowledge assessment and personalized learning path generation Dual-…" at bounding box center [765, 405] width 458 height 60
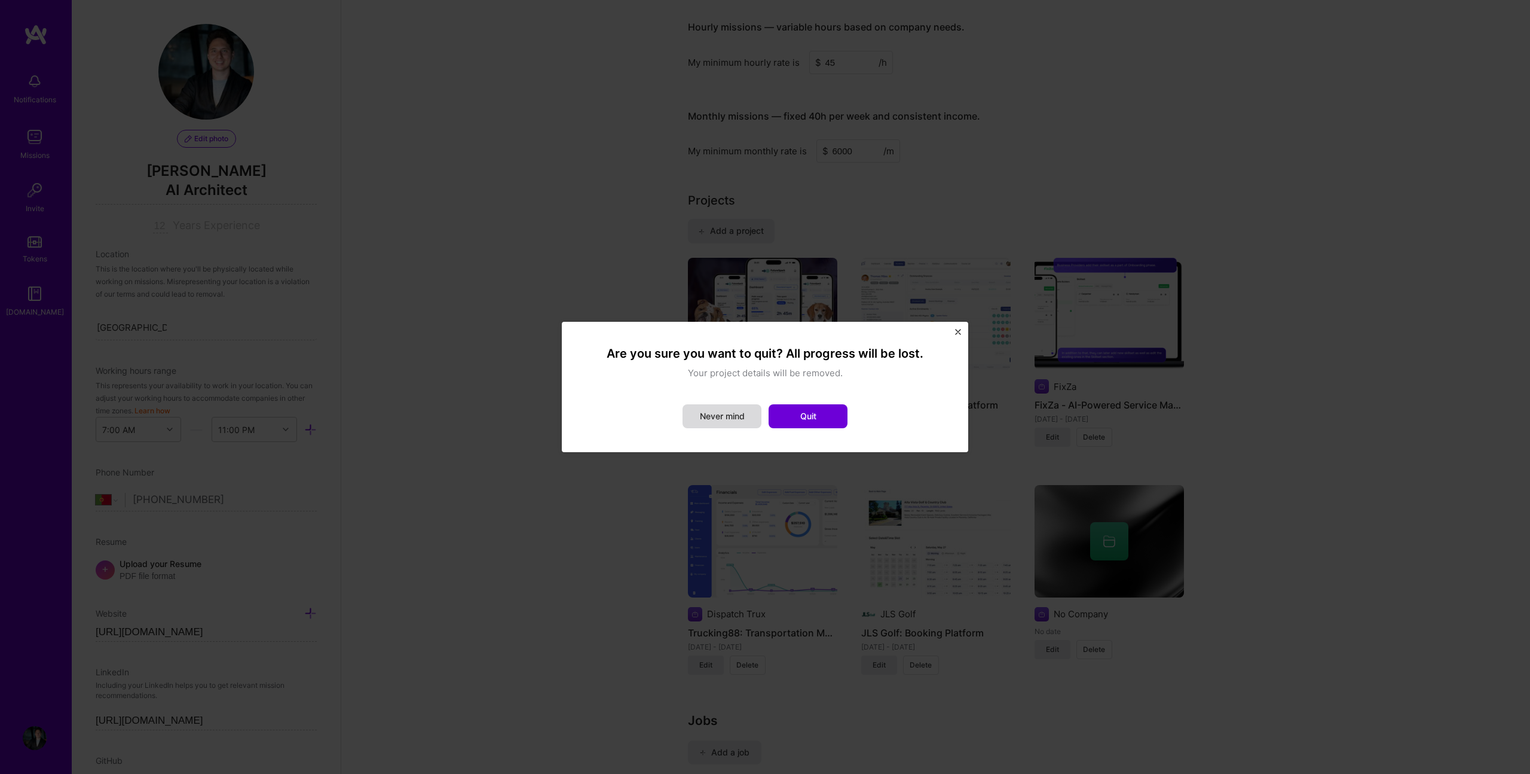
click at [740, 417] on button "Never mind" at bounding box center [722, 416] width 79 height 24
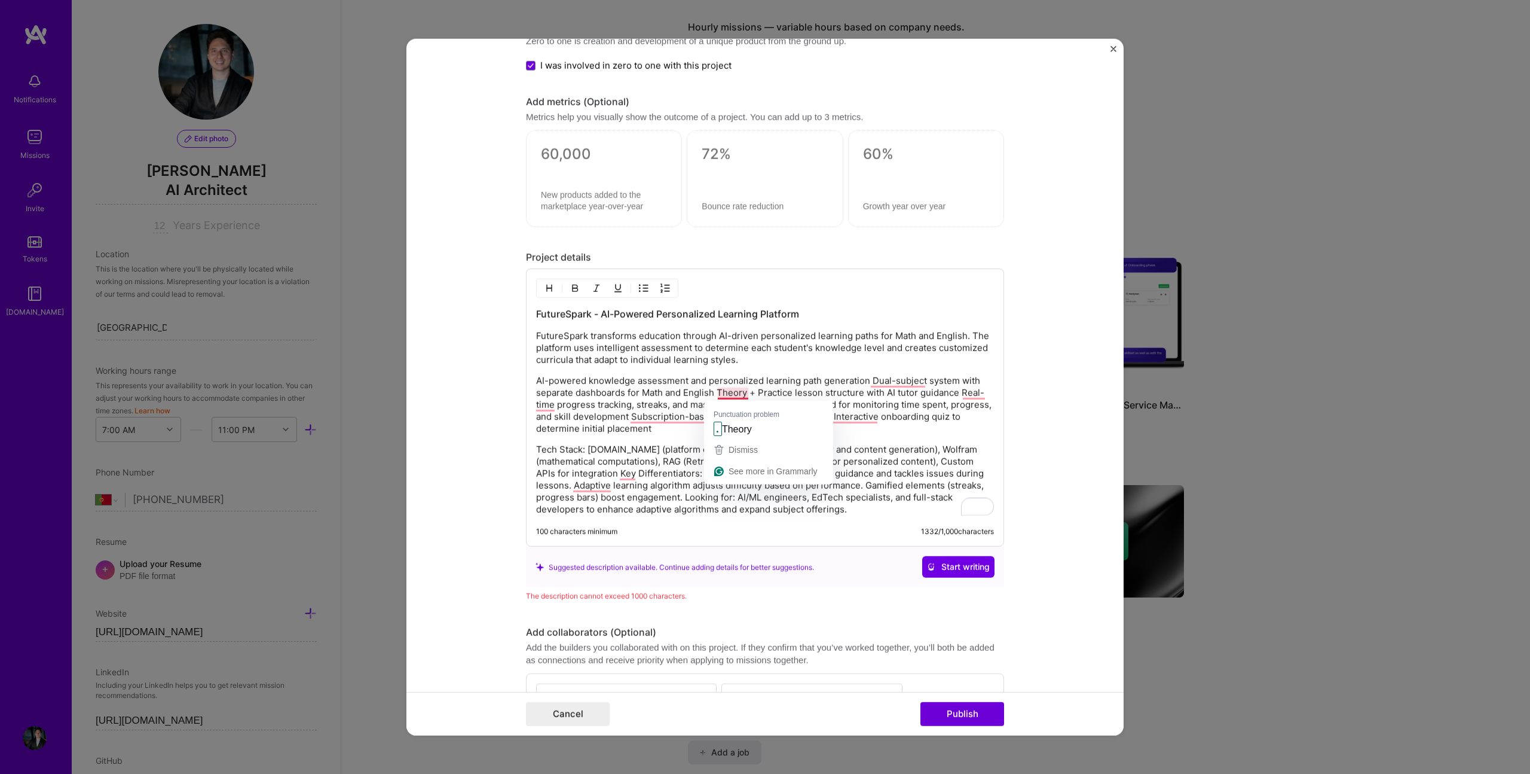
click at [712, 392] on p "AI-powered knowledge assessment and personalized learning path generation Dual-…" at bounding box center [765, 405] width 458 height 60
click at [963, 394] on p "AI-powered knowledge assessment and personalized learning path generation Dual-…" at bounding box center [765, 405] width 458 height 60
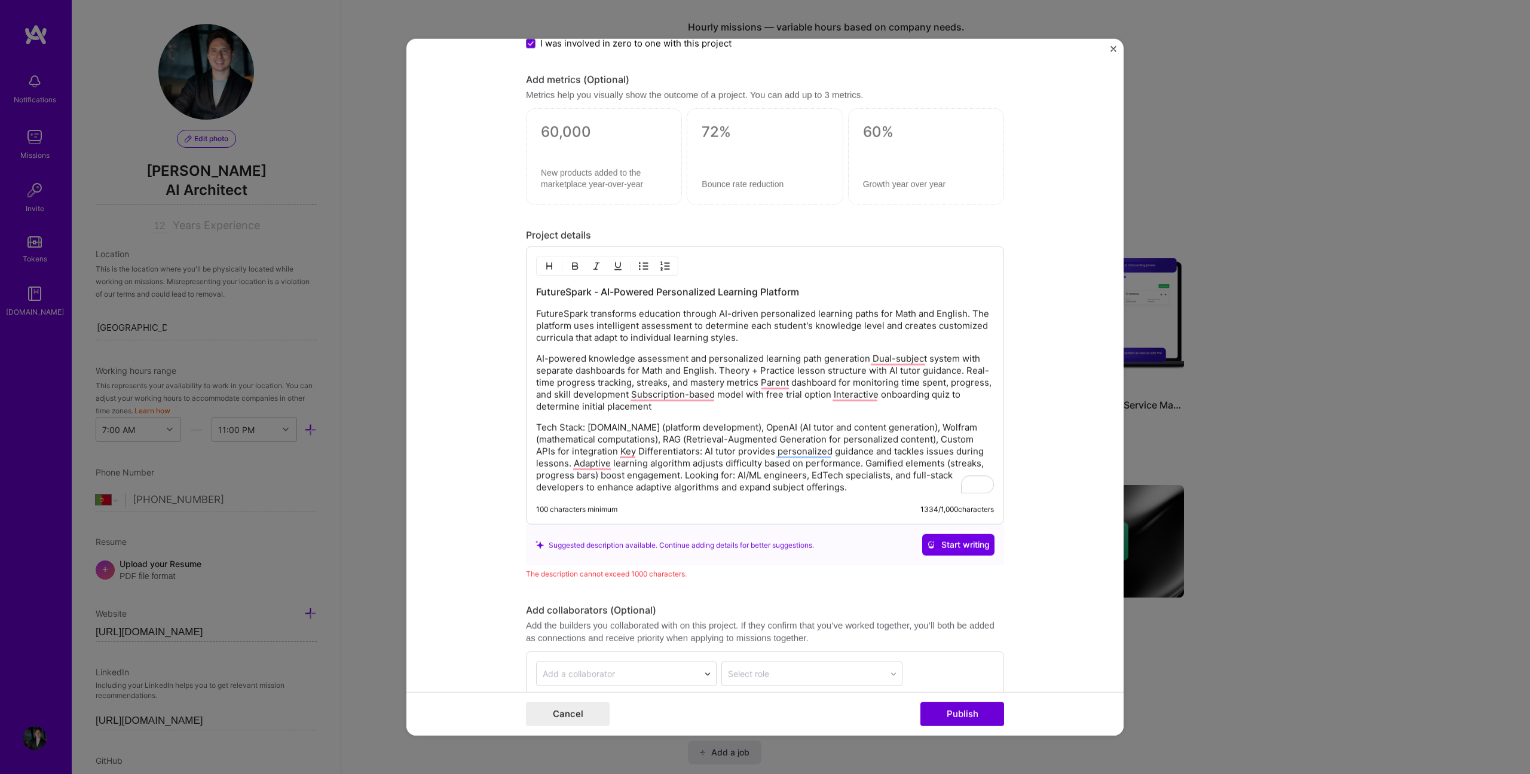
click at [756, 381] on p "AI-powered knowledge assessment and personalized learning path generation Dual-…" at bounding box center [765, 383] width 458 height 60
click at [665, 392] on p "AI-powered knowledge assessment and personalized learning path generation Dual-…" at bounding box center [765, 383] width 458 height 60
click at [869, 392] on p "AI-powered knowledge assessment and personalized learning path generation Dual-…" at bounding box center [765, 383] width 458 height 60
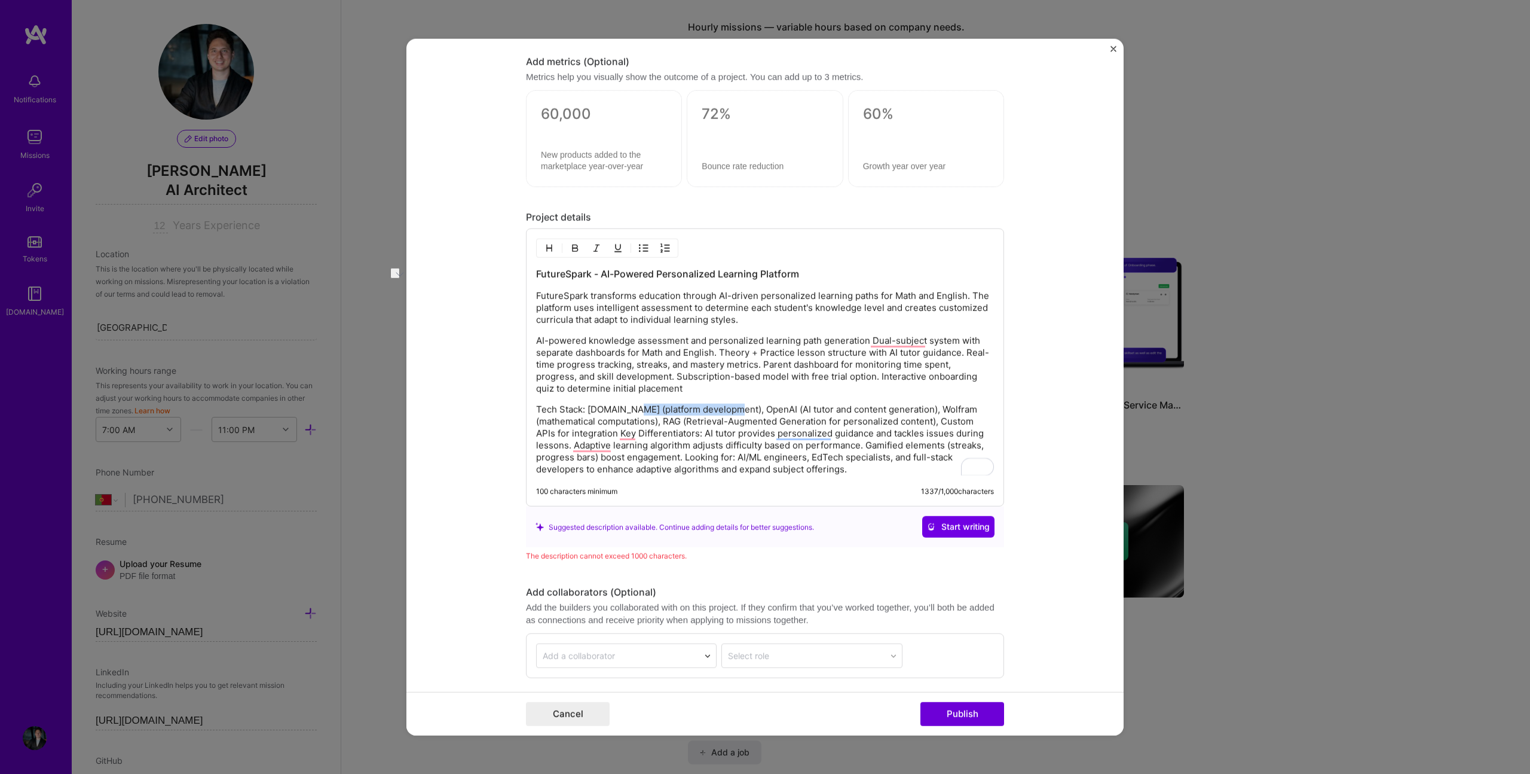
drag, startPoint x: 627, startPoint y: 408, endPoint x: 725, endPoint y: 413, distance: 98.2
click at [725, 413] on p "Tech Stack: Bubble.io (platform development), OpenAI (AI tutor and content gene…" at bounding box center [765, 440] width 458 height 72
drag, startPoint x: 800, startPoint y: 408, endPoint x: 659, endPoint y: 408, distance: 141.1
click at [659, 408] on p "Tech Stack: Bubble.io, OpenAI (AI tutor and content generation), Wolfram (mathe…" at bounding box center [765, 440] width 458 height 72
drag, startPoint x: 817, startPoint y: 410, endPoint x: 701, endPoint y: 408, distance: 116.0
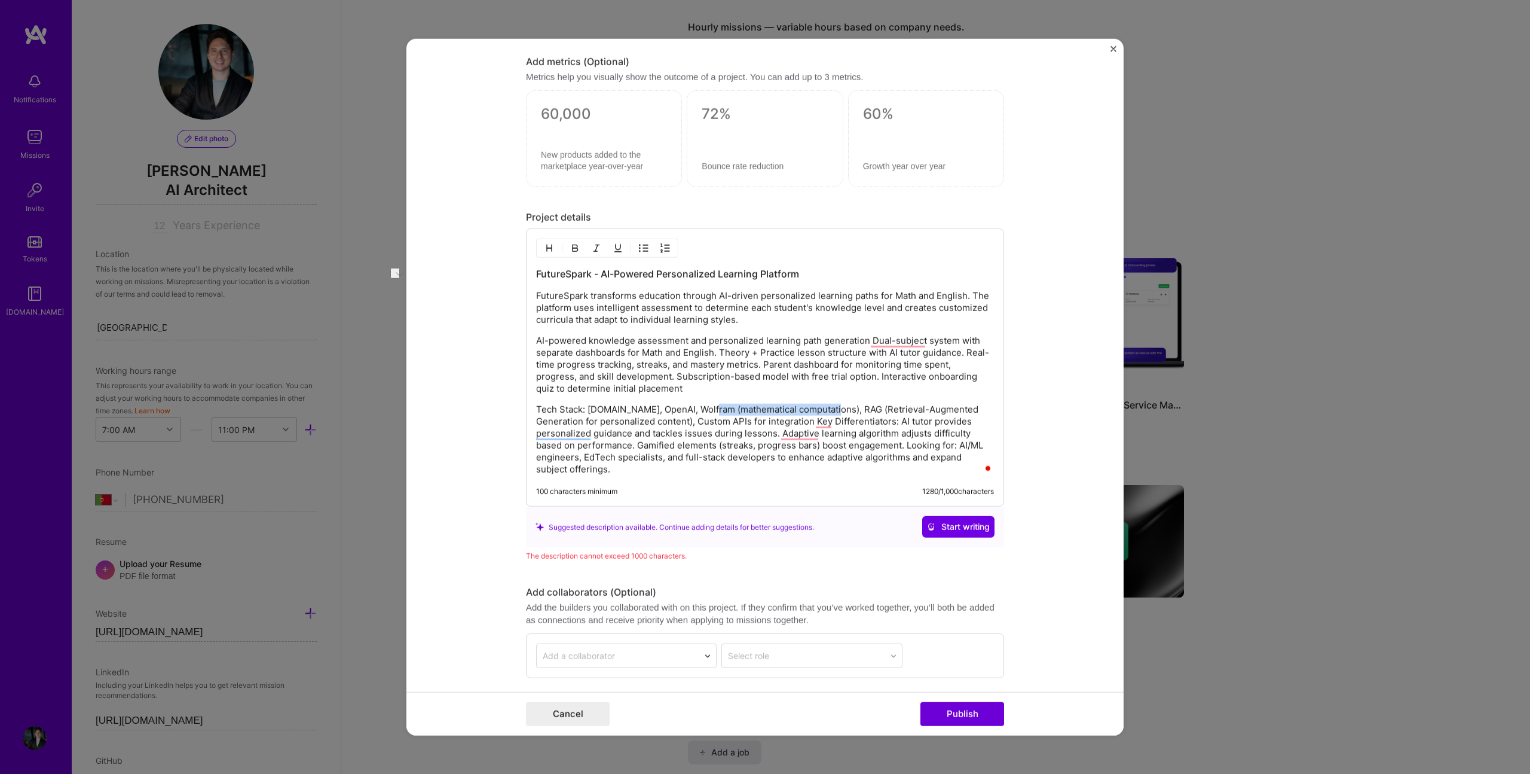
click at [701, 408] on p "Tech Stack: Bubble.io, OpenAI, Wolfram (mathematical computations), RAG (Retrie…" at bounding box center [765, 440] width 458 height 72
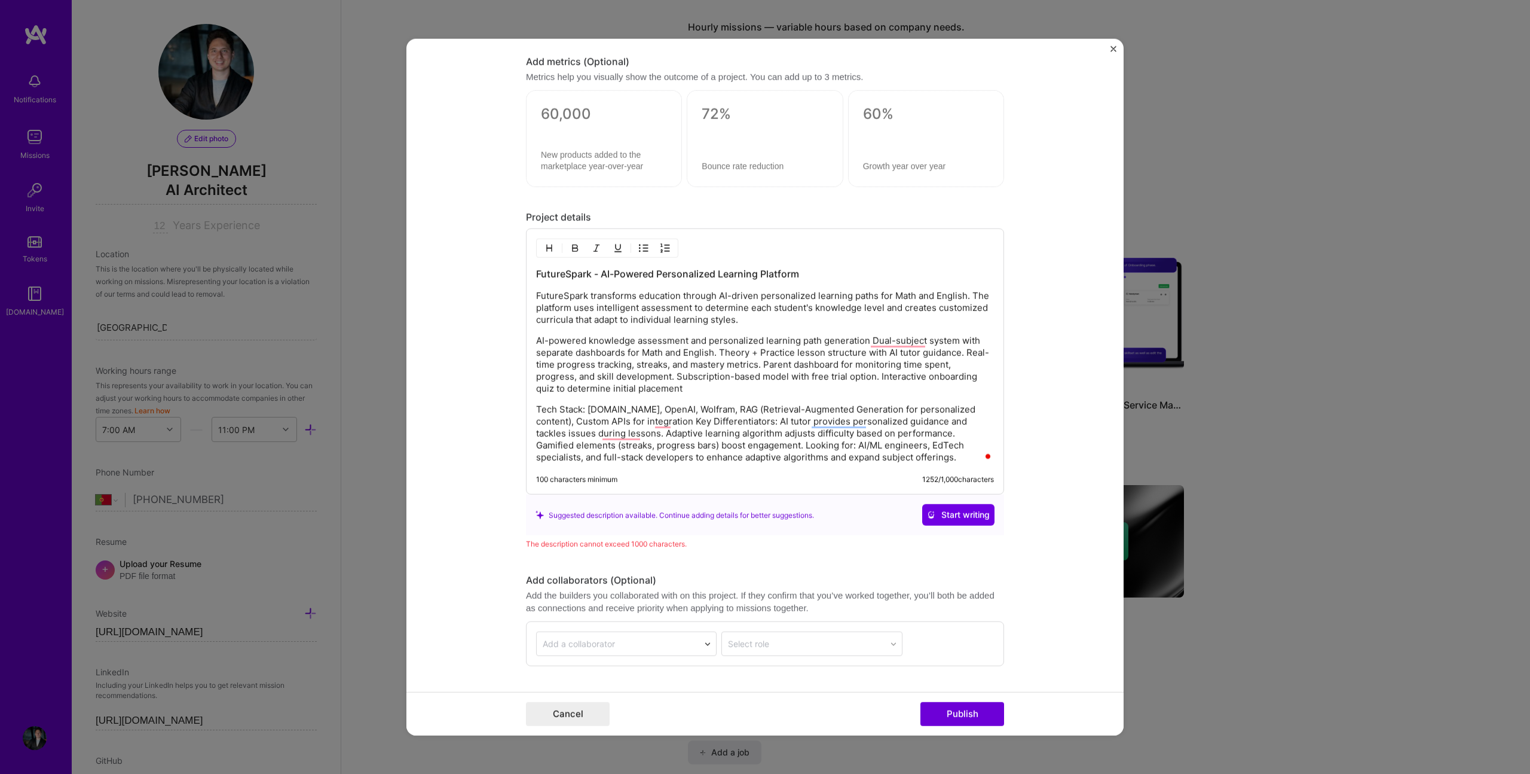
click at [955, 442] on p "Tech Stack: Bubble.io, OpenAI, Wolfram, RAG (Retrieval-Augmented Generation for…" at bounding box center [765, 434] width 458 height 60
click at [648, 421] on p "Tech Stack: Bubble.io, OpenAI, Wolfram, RAG (Retrieval-Augmented Generation for…" at bounding box center [765, 434] width 458 height 60
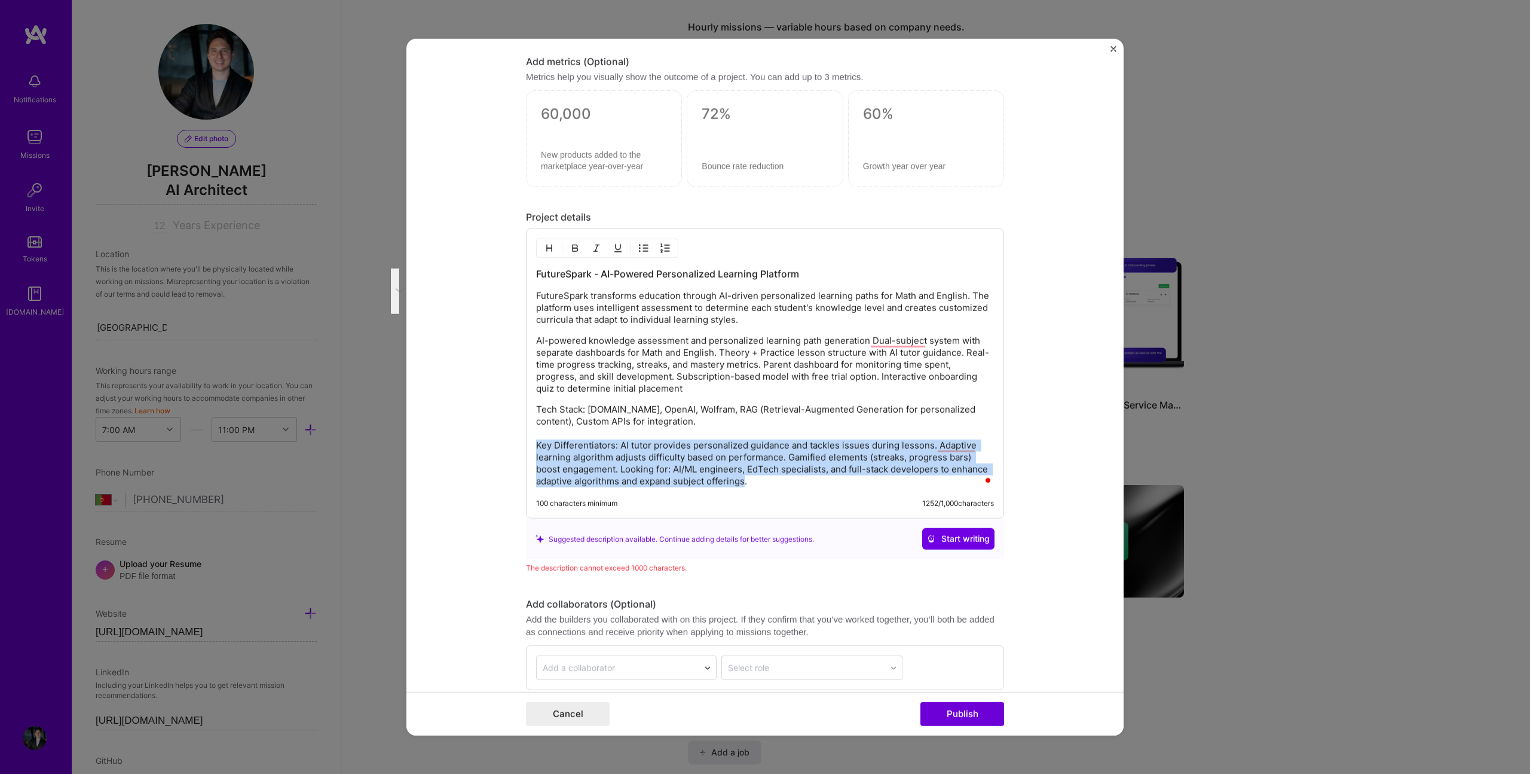
drag, startPoint x: 741, startPoint y: 481, endPoint x: 520, endPoint y: 444, distance: 223.8
click at [520, 444] on div "Project title FutureSpark: the future of learning Company Futurespark Learning …" at bounding box center [765, 387] width 717 height 696
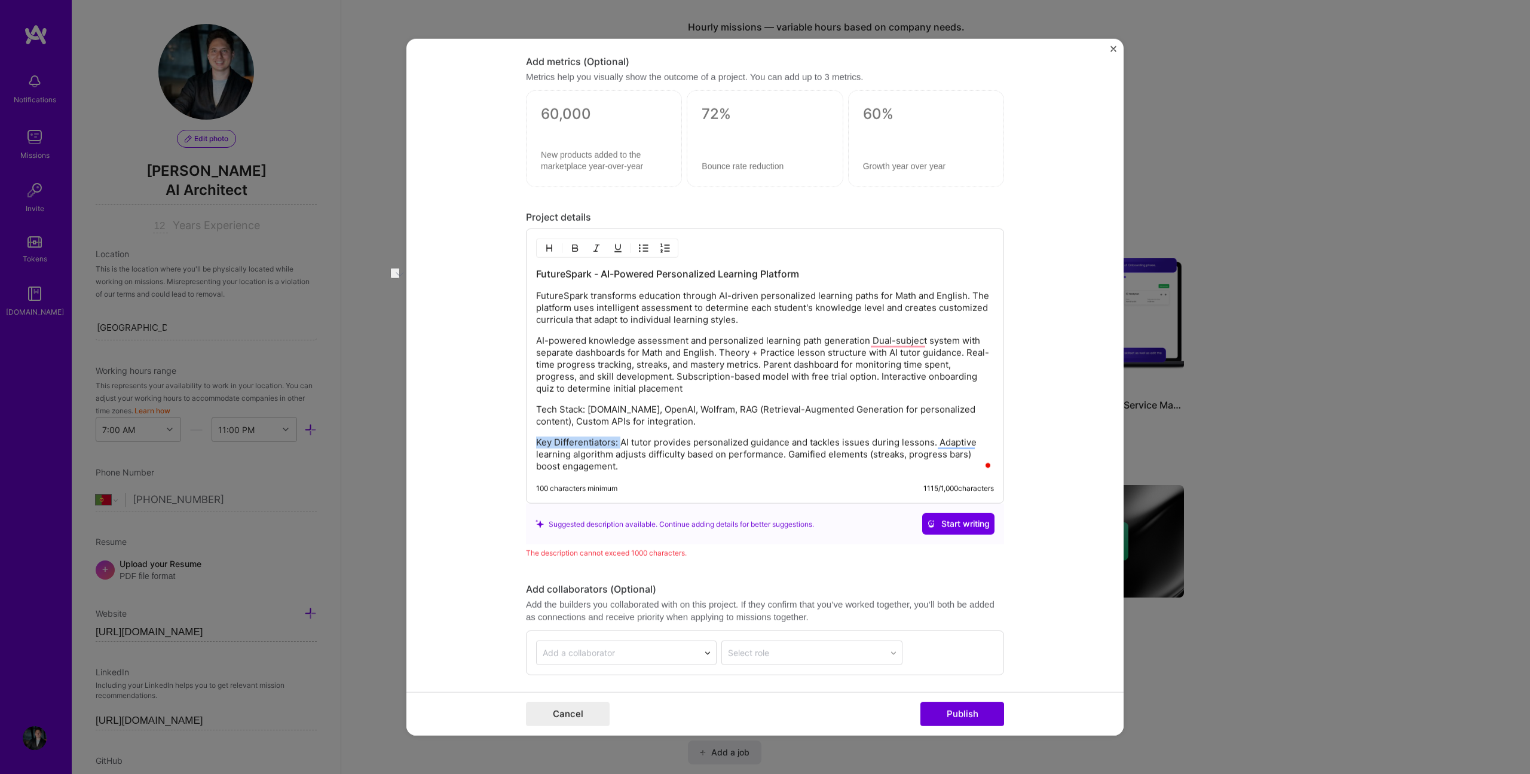
drag, startPoint x: 615, startPoint y: 441, endPoint x: 479, endPoint y: 444, distance: 135.1
click at [479, 444] on form "Project title FutureSpark: the future of learning Company Futurespark Learning …" at bounding box center [765, 387] width 717 height 696
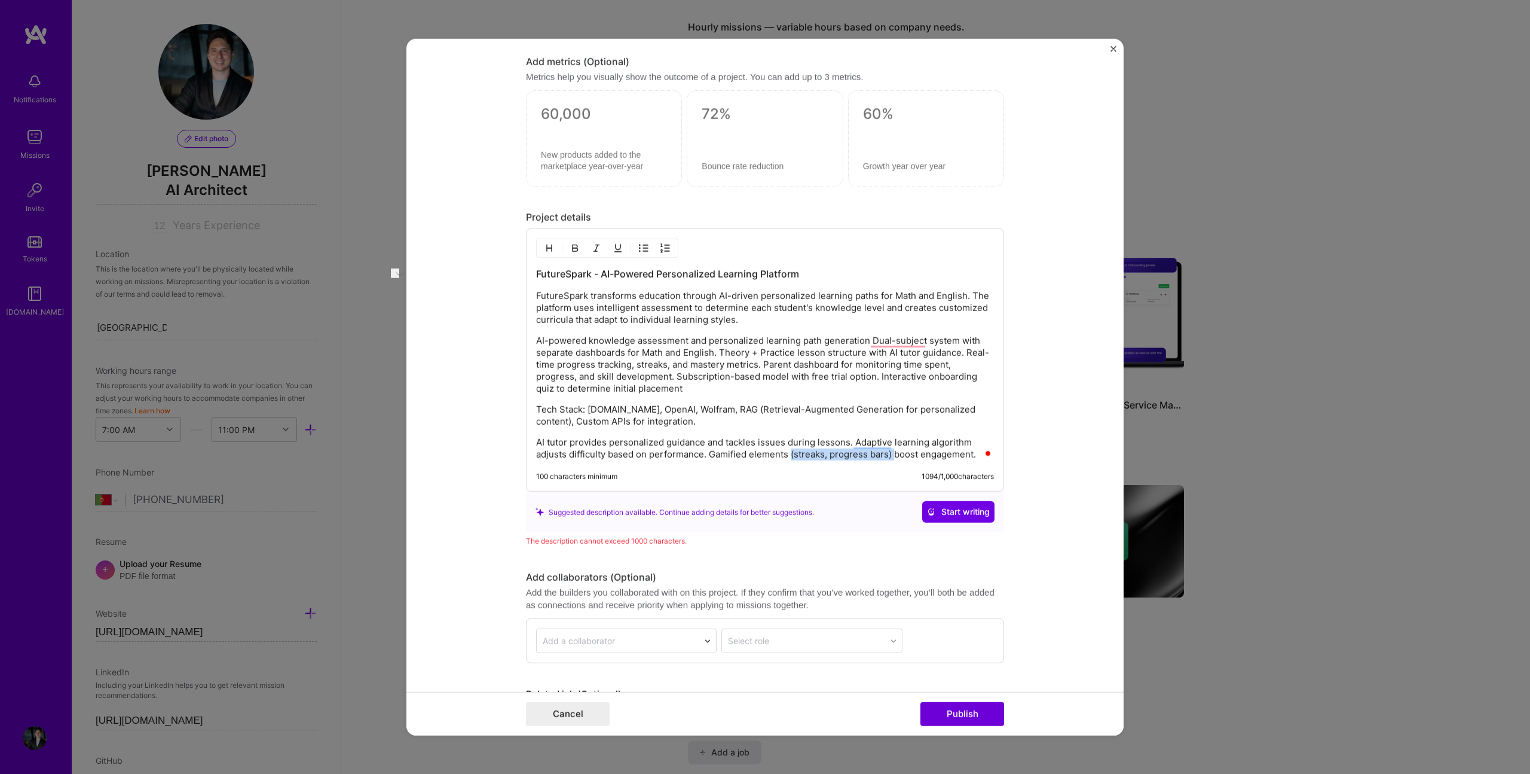
drag, startPoint x: 786, startPoint y: 454, endPoint x: 891, endPoint y: 457, distance: 104.6
click at [891, 457] on p "AI tutor provides personalized guidance and tackles issues during lessons. Adap…" at bounding box center [765, 448] width 458 height 24
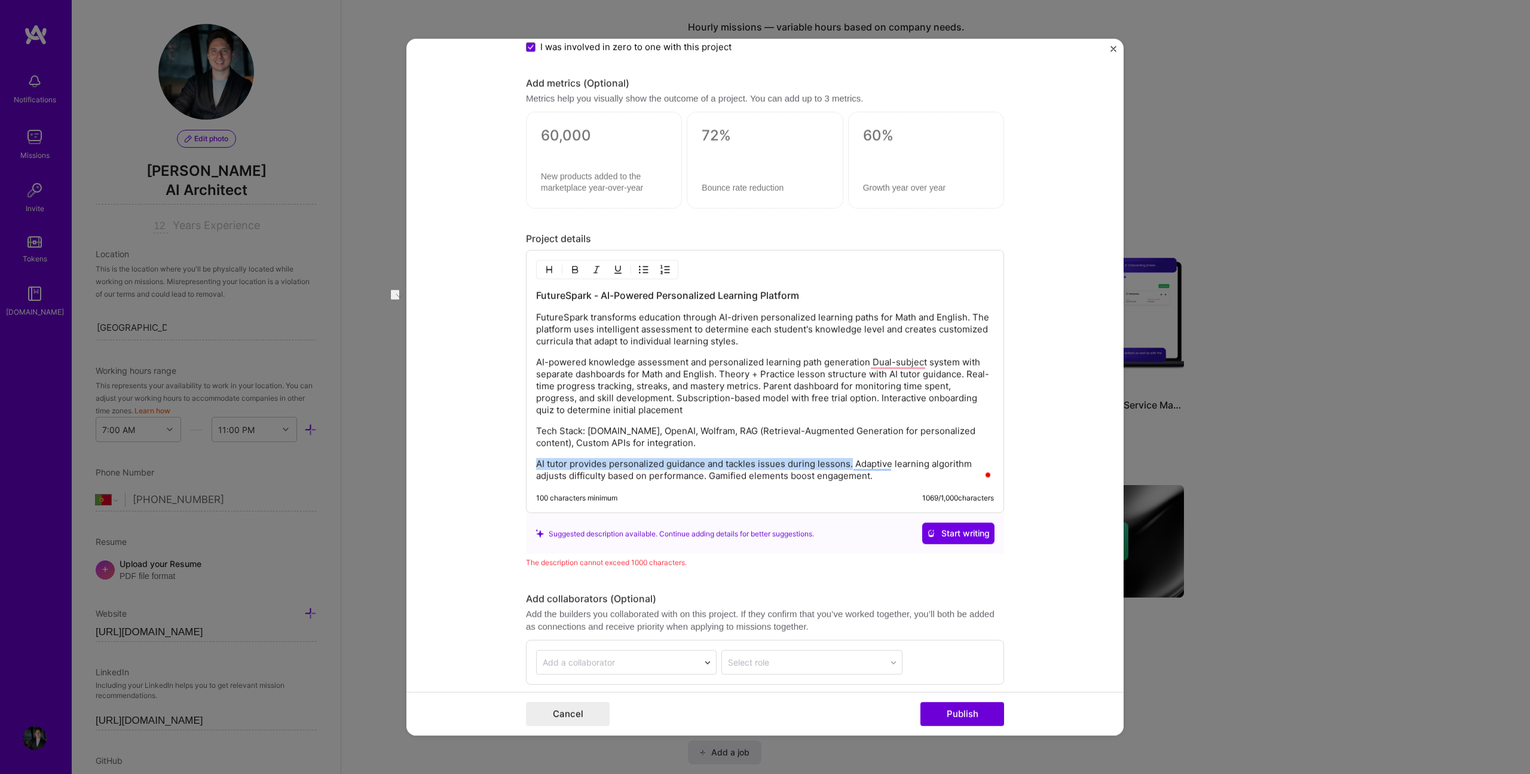
drag, startPoint x: 847, startPoint y: 465, endPoint x: 502, endPoint y: 452, distance: 344.6
click at [502, 452] on form "Project title FutureSpark: the future of learning Company Futurespark Learning …" at bounding box center [765, 387] width 717 height 696
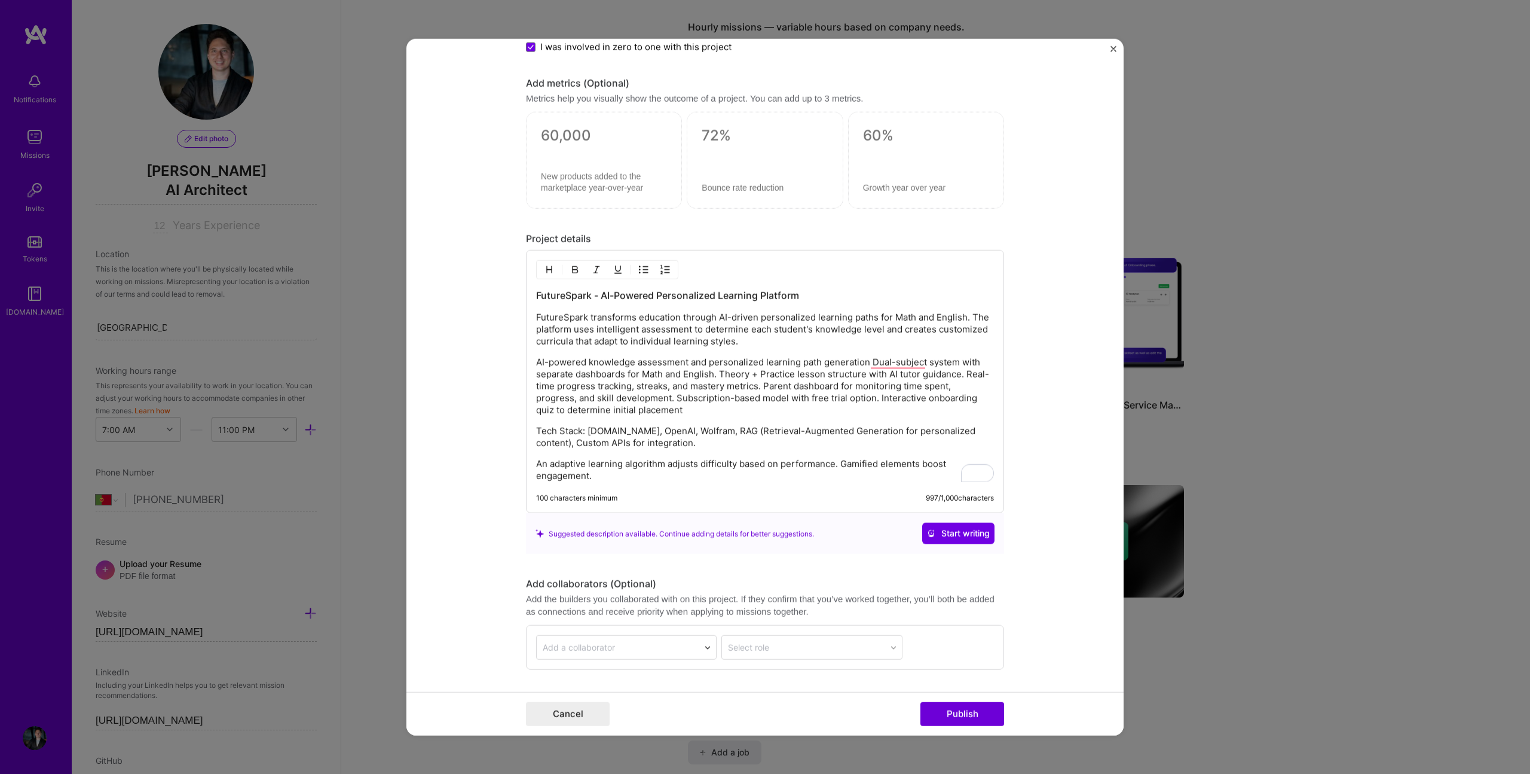
click at [681, 478] on p "An adaptive learning algorithm adjusts difficulty based on performance. Gamifie…" at bounding box center [765, 470] width 458 height 24
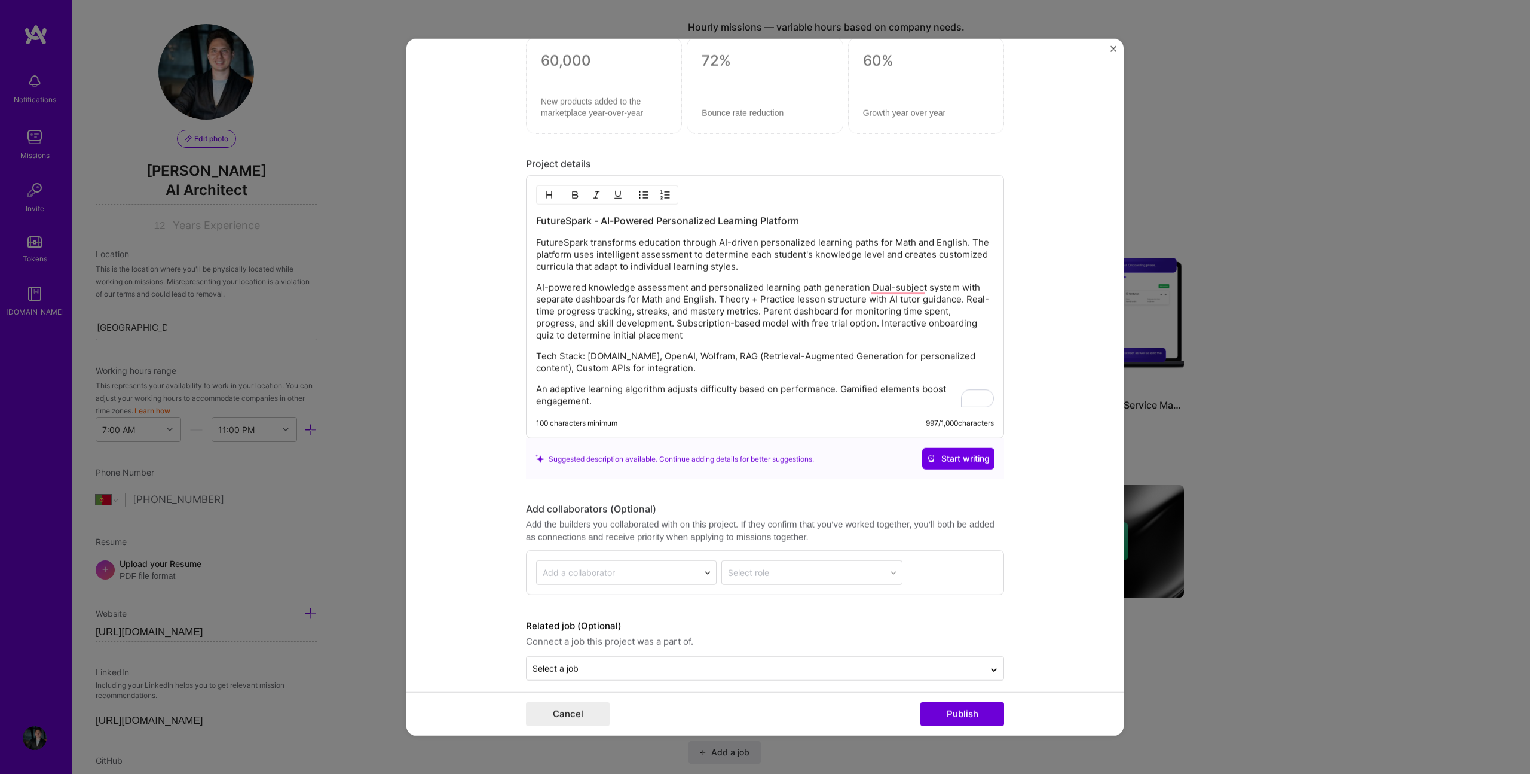
scroll to position [1487, 0]
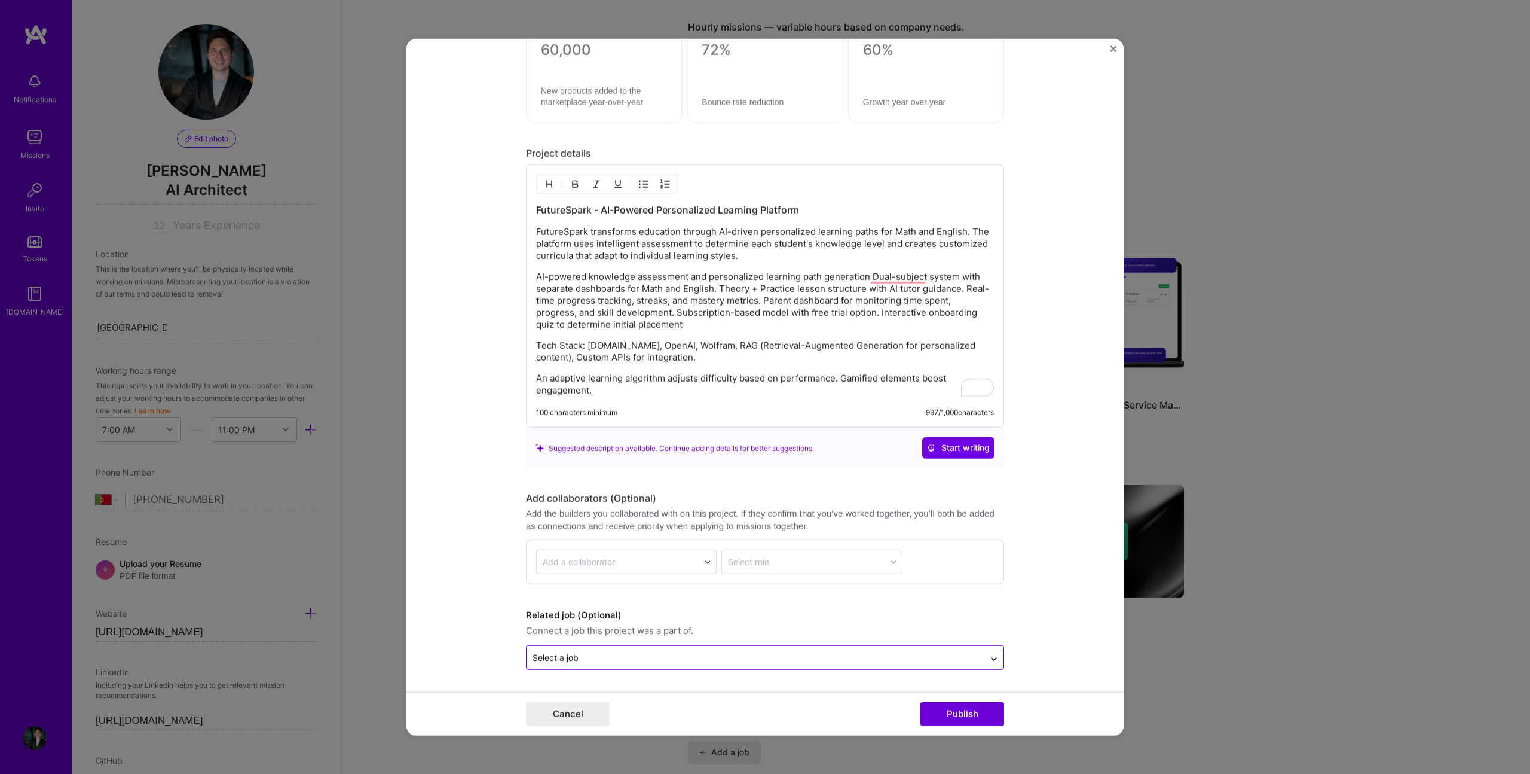
click at [847, 662] on input "text" at bounding box center [756, 657] width 446 height 13
click at [710, 520] on div "General Manager NerdHeadz · Sep 2022 - Present" at bounding box center [765, 537] width 471 height 39
click at [971, 694] on div "Cancel Publish" at bounding box center [765, 713] width 717 height 44
click at [967, 703] on button "Publish" at bounding box center [963, 713] width 84 height 24
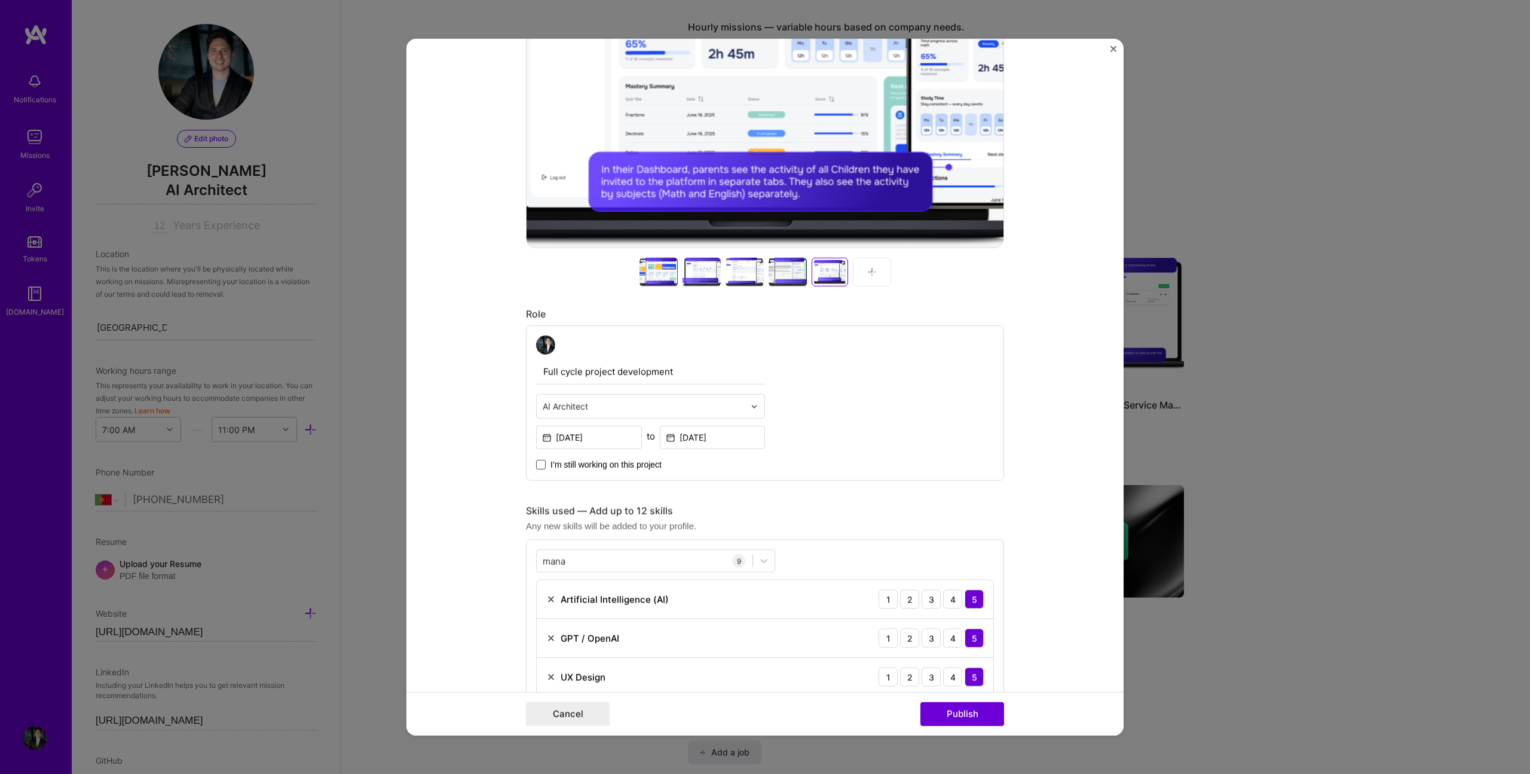
scroll to position [0, 0]
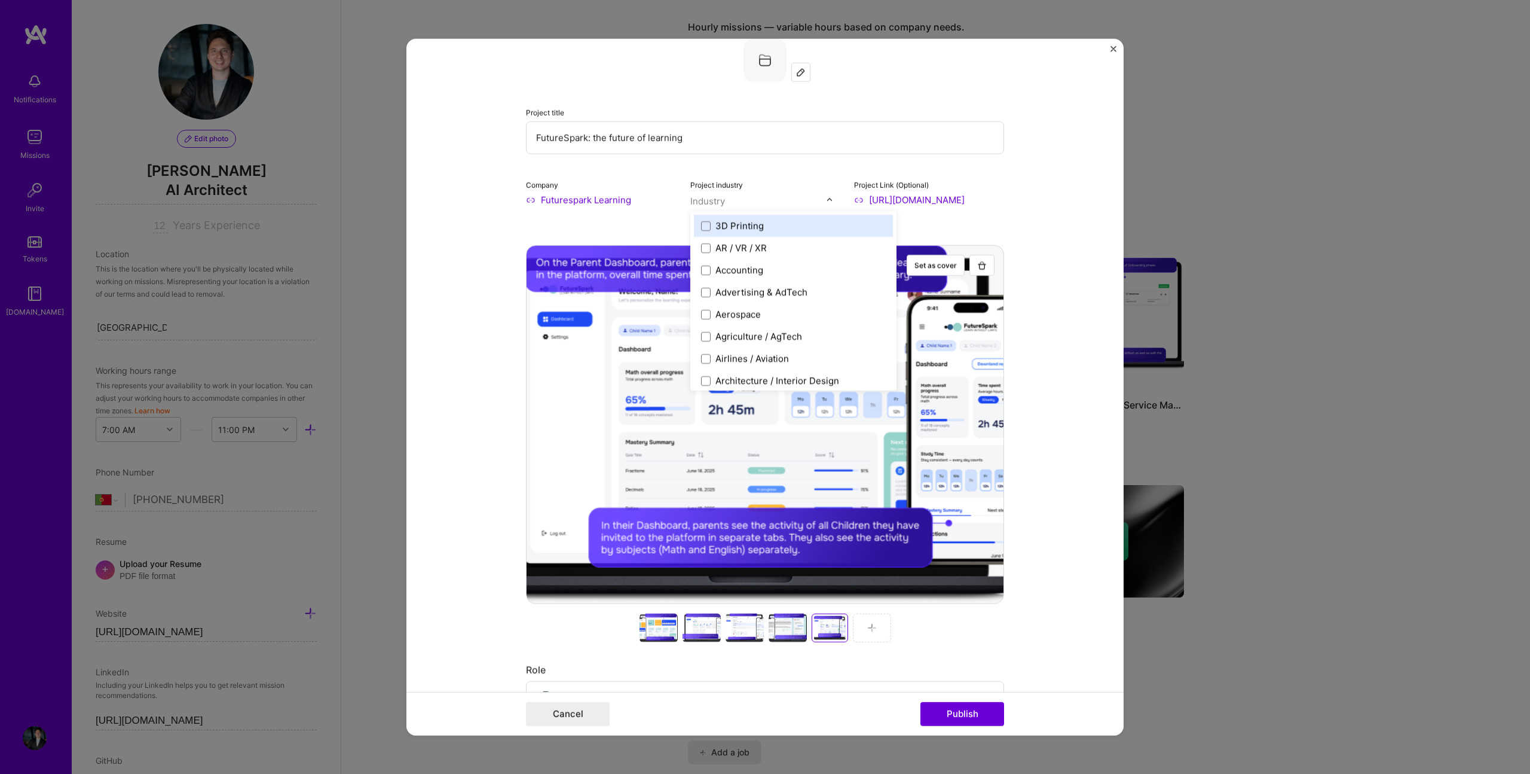
click at [749, 199] on input "text" at bounding box center [758, 201] width 136 height 13
click at [770, 264] on div "Advertising & AdTech" at bounding box center [762, 268] width 92 height 13
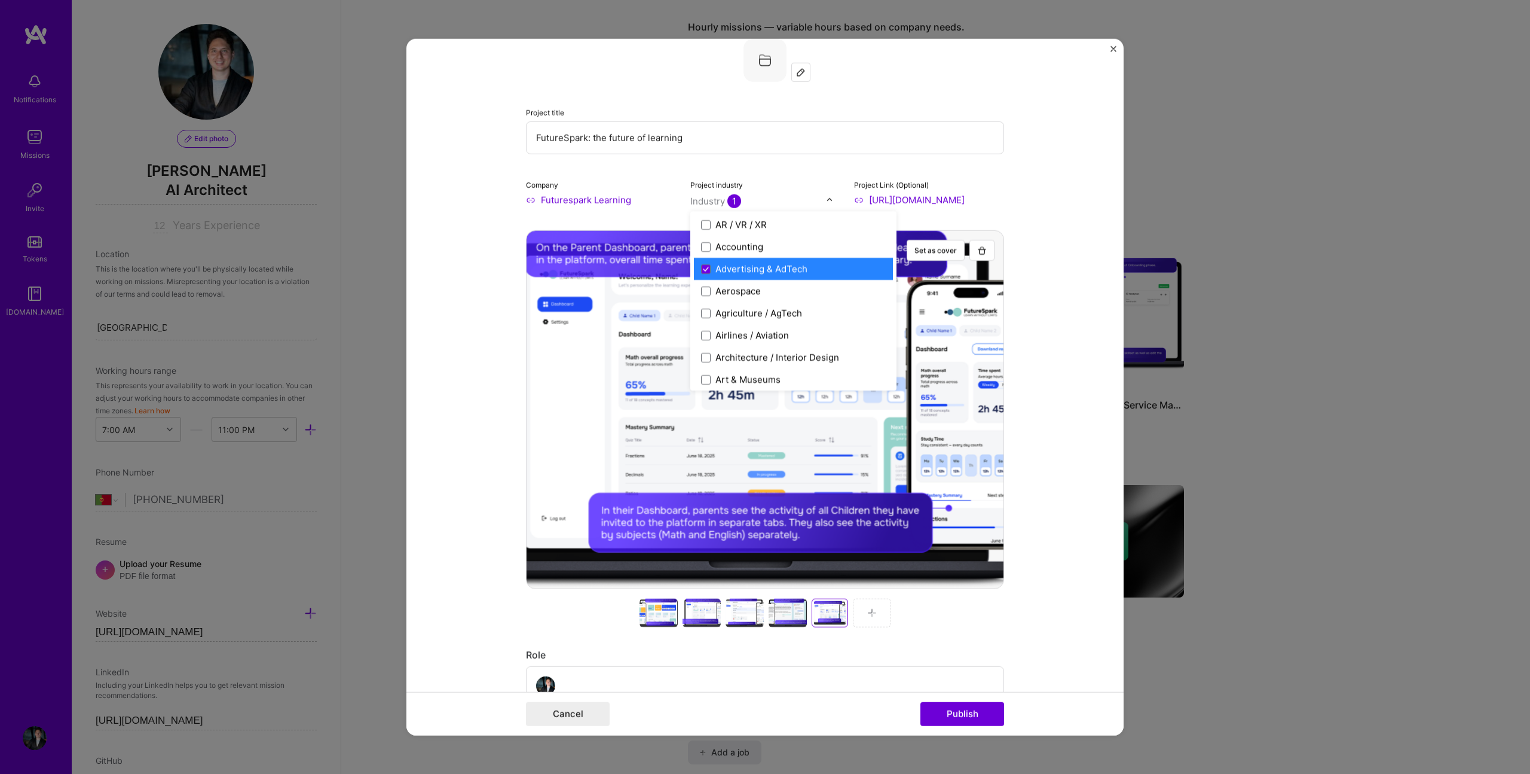
click at [789, 270] on div "Advertising & AdTech" at bounding box center [762, 268] width 92 height 13
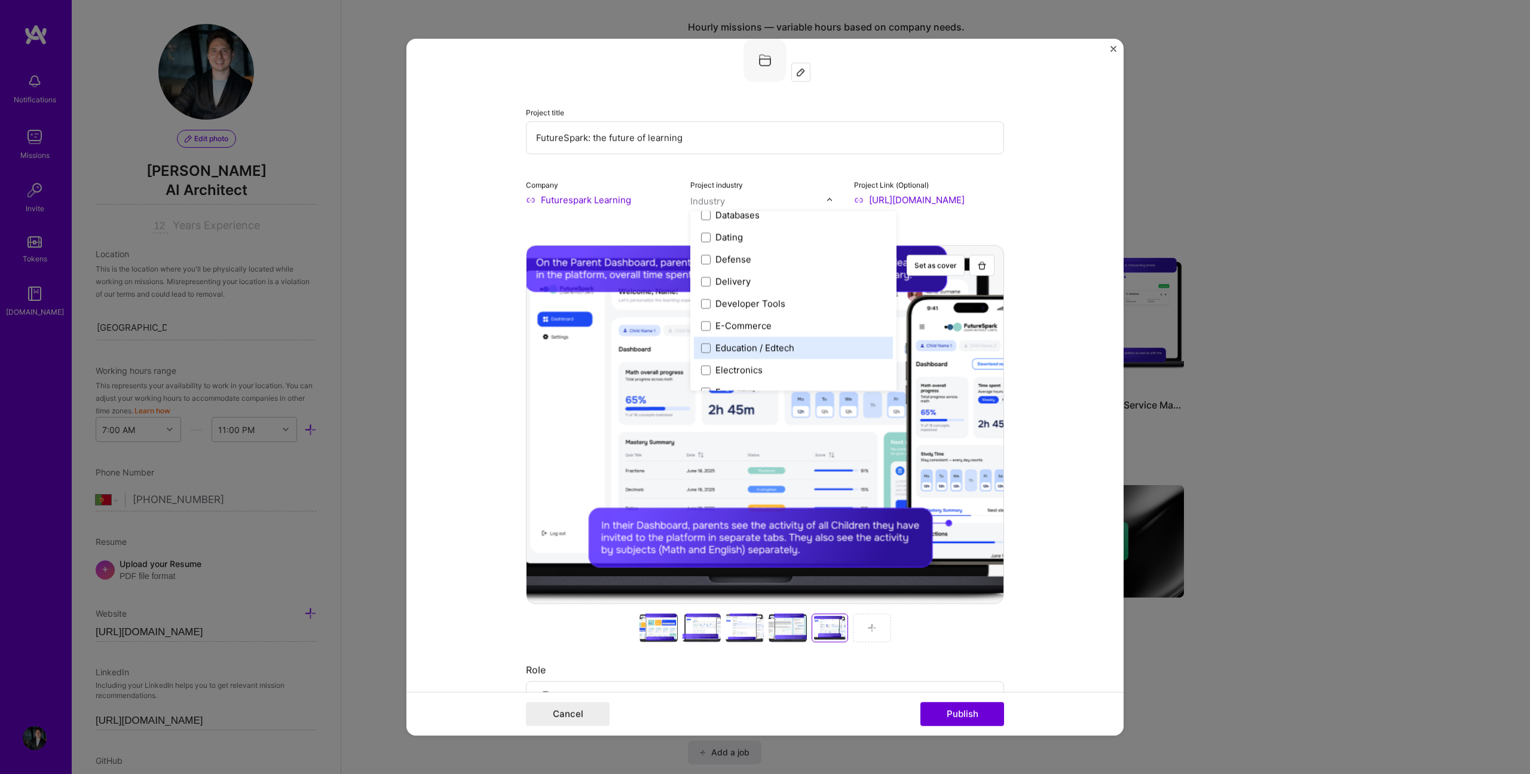
click at [791, 347] on label "Education / Edtech" at bounding box center [793, 347] width 185 height 13
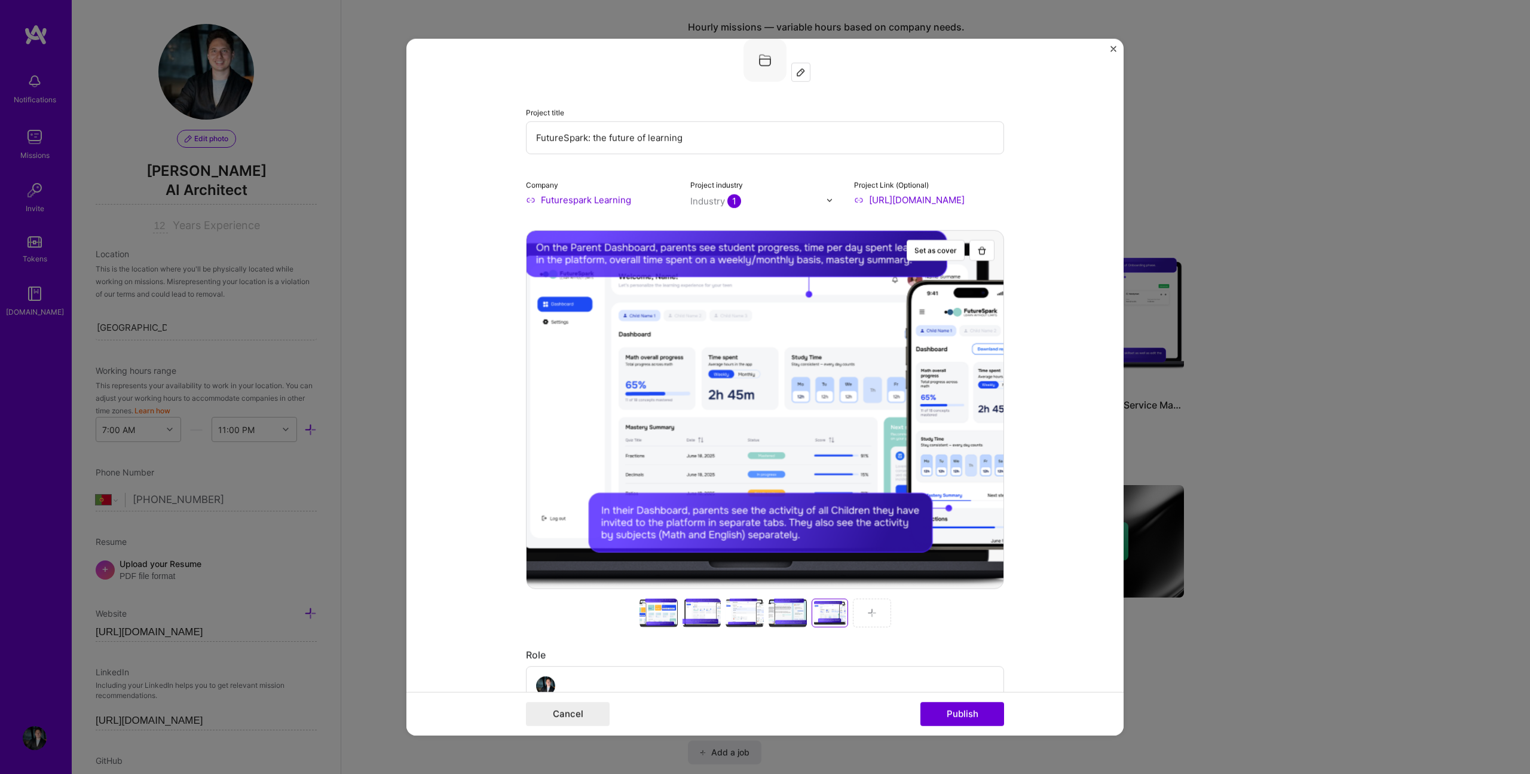
click at [1068, 298] on form "Project title FutureSpark: the future of learning Company Futurespark Learning …" at bounding box center [765, 387] width 717 height 696
click at [977, 713] on button "Publish" at bounding box center [963, 713] width 84 height 24
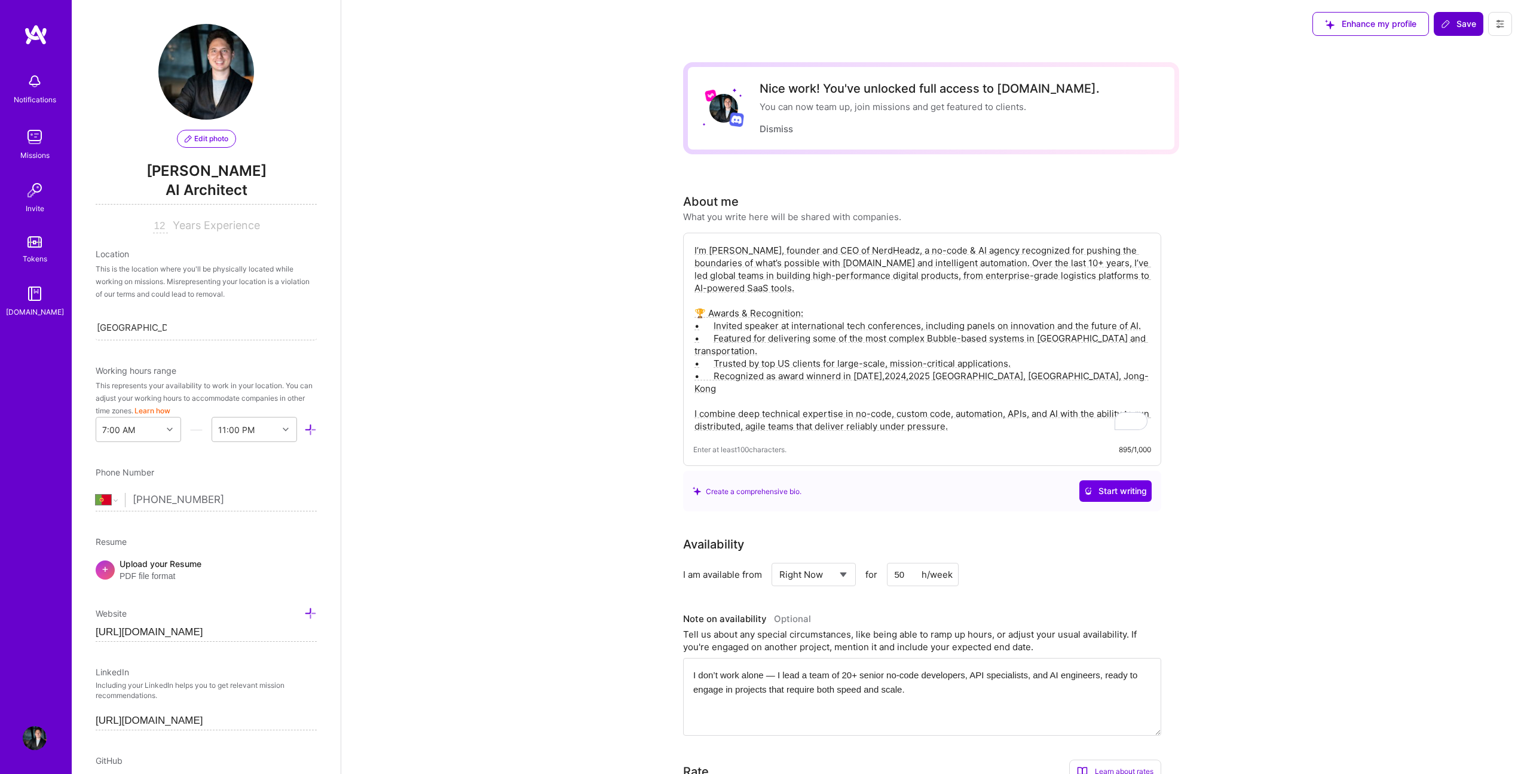
click at [1458, 25] on span "Save" at bounding box center [1458, 24] width 35 height 12
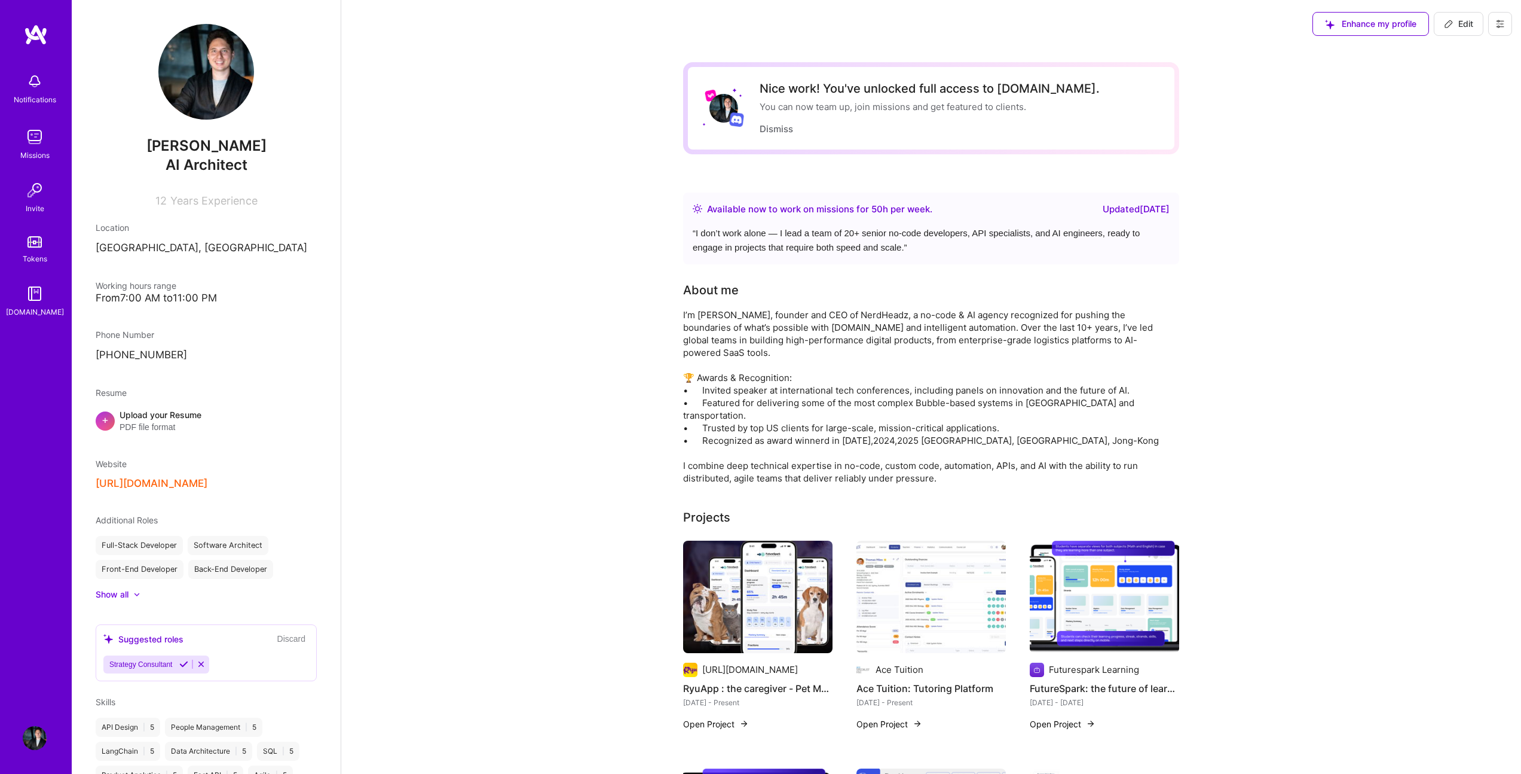
click at [14, 29] on link at bounding box center [36, 35] width 72 height 22
click at [20, 28] on link at bounding box center [36, 35] width 72 height 22
click at [36, 145] on img at bounding box center [35, 137] width 24 height 24
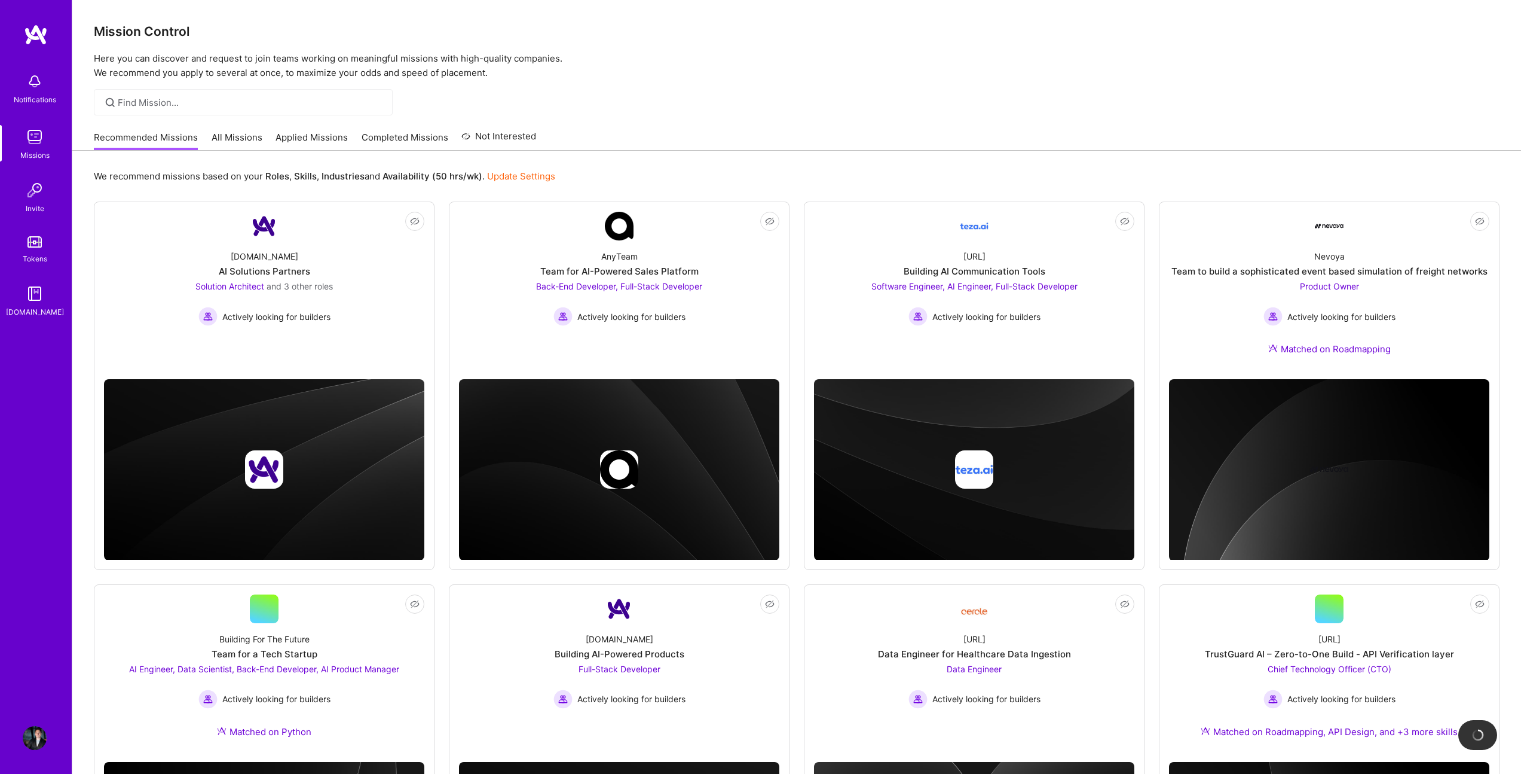
click at [236, 133] on link "All Missions" at bounding box center [237, 141] width 51 height 20
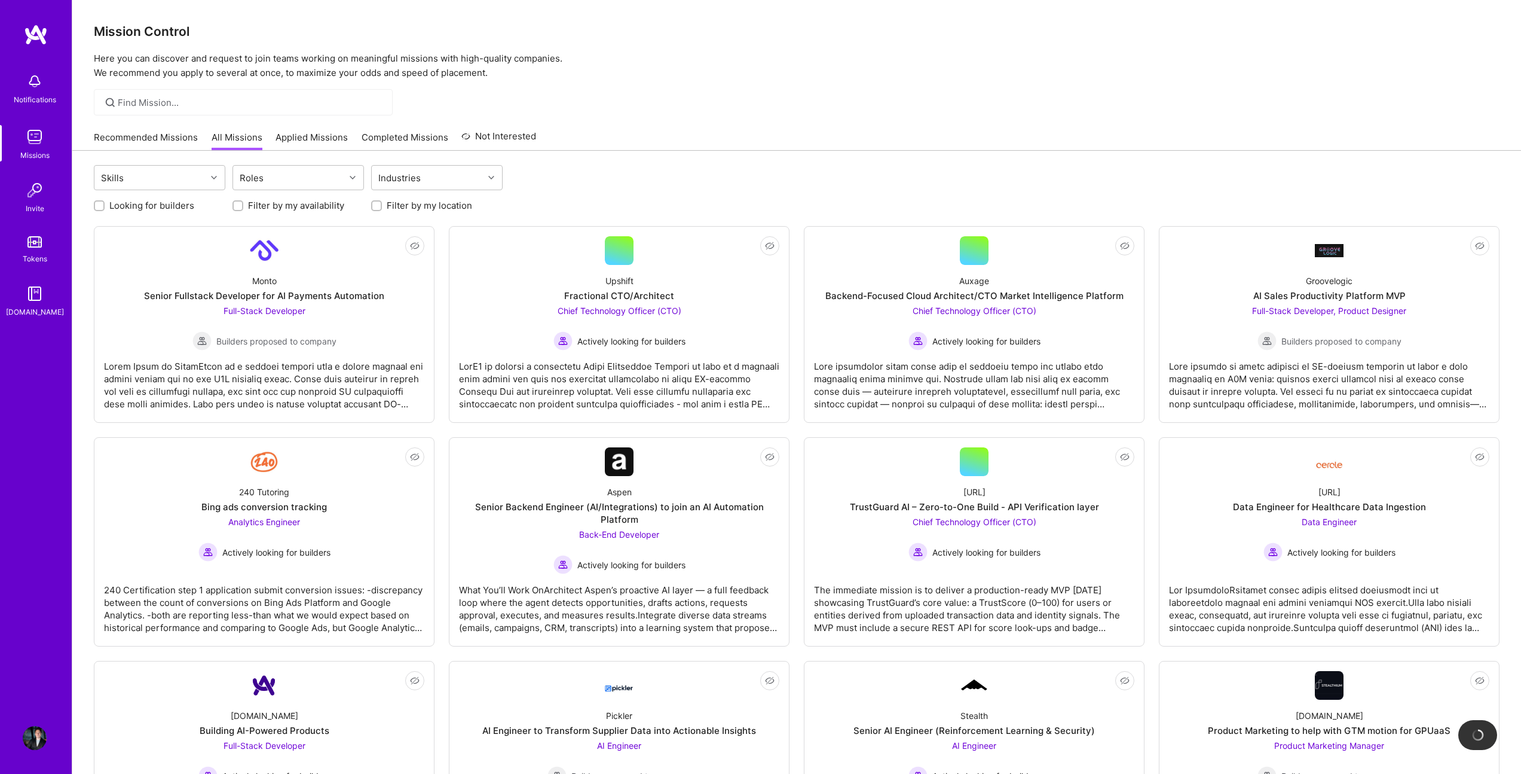
click at [126, 136] on link "Recommended Missions" at bounding box center [146, 141] width 104 height 20
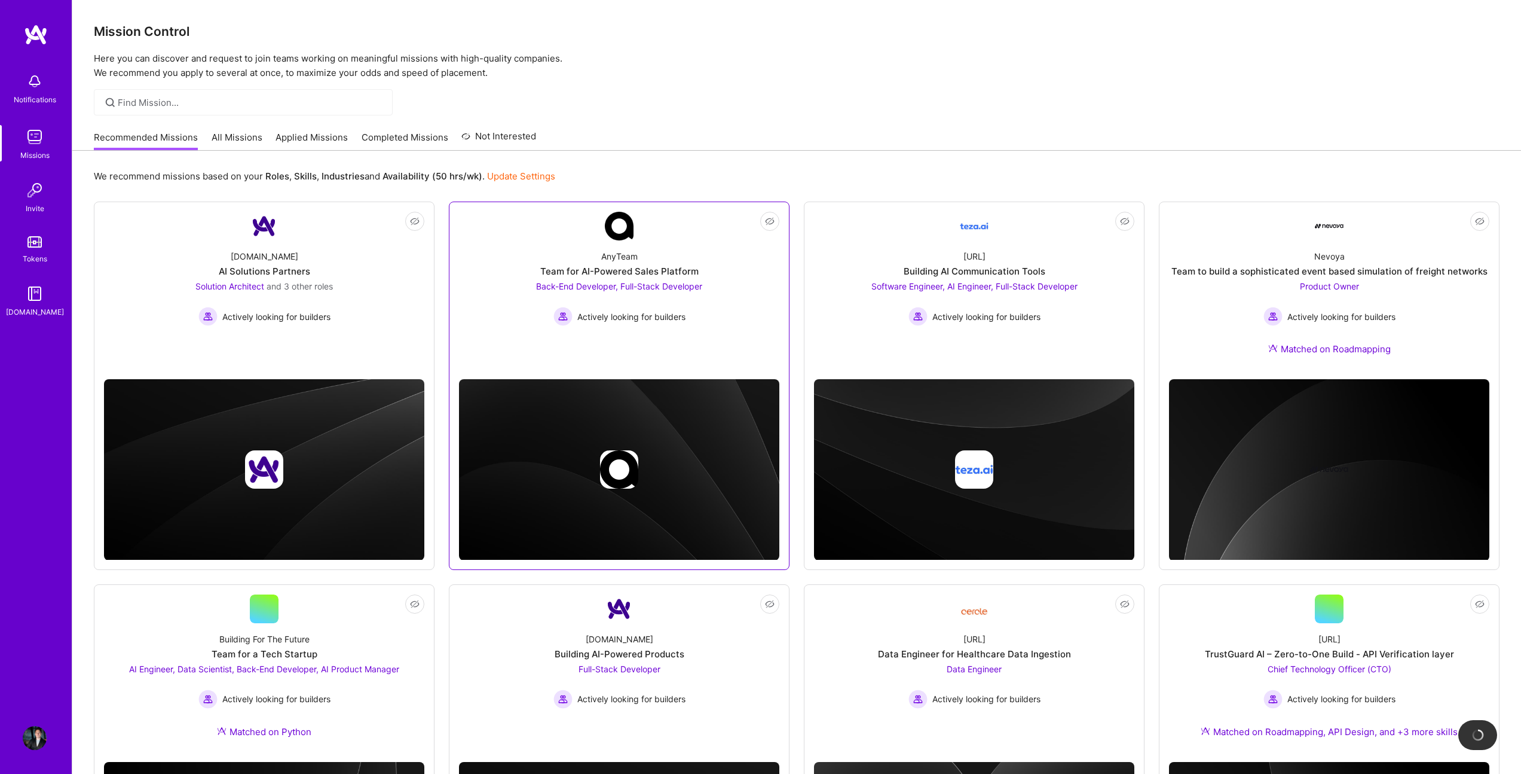
click at [635, 268] on div "Team for AI-Powered Sales Platform" at bounding box center [619, 271] width 158 height 13
click at [952, 262] on div "teza.ai Building AI Communication Tools Software Engineer, AI Engineer, Full-St…" at bounding box center [974, 282] width 320 height 85
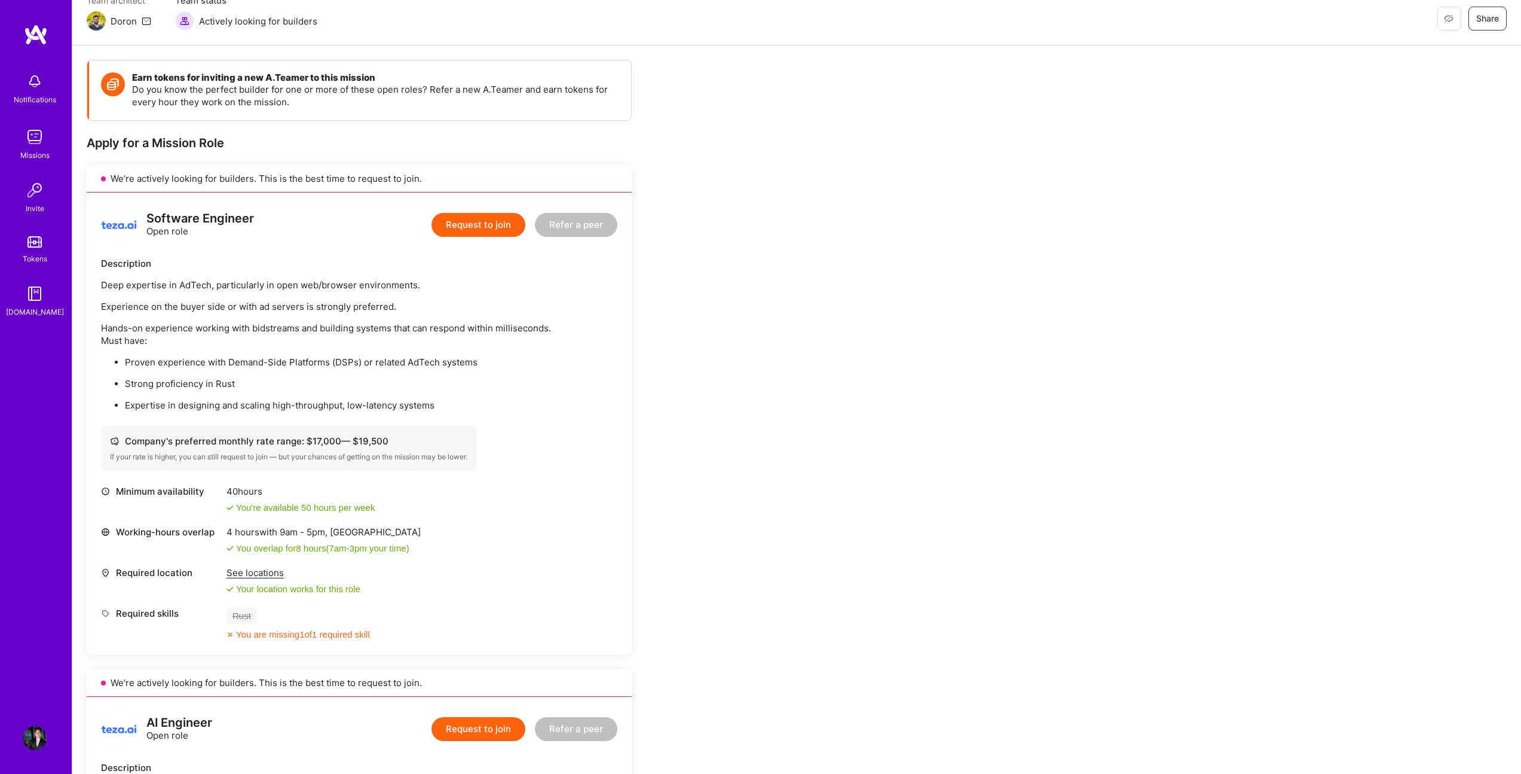
scroll to position [115, 0]
drag, startPoint x: 146, startPoint y: 442, endPoint x: 375, endPoint y: 449, distance: 229.1
click at [375, 449] on div "Company's preferred monthly rate range: $ 17,000 — $ 19,500 If your rate is hig…" at bounding box center [288, 447] width 375 height 45
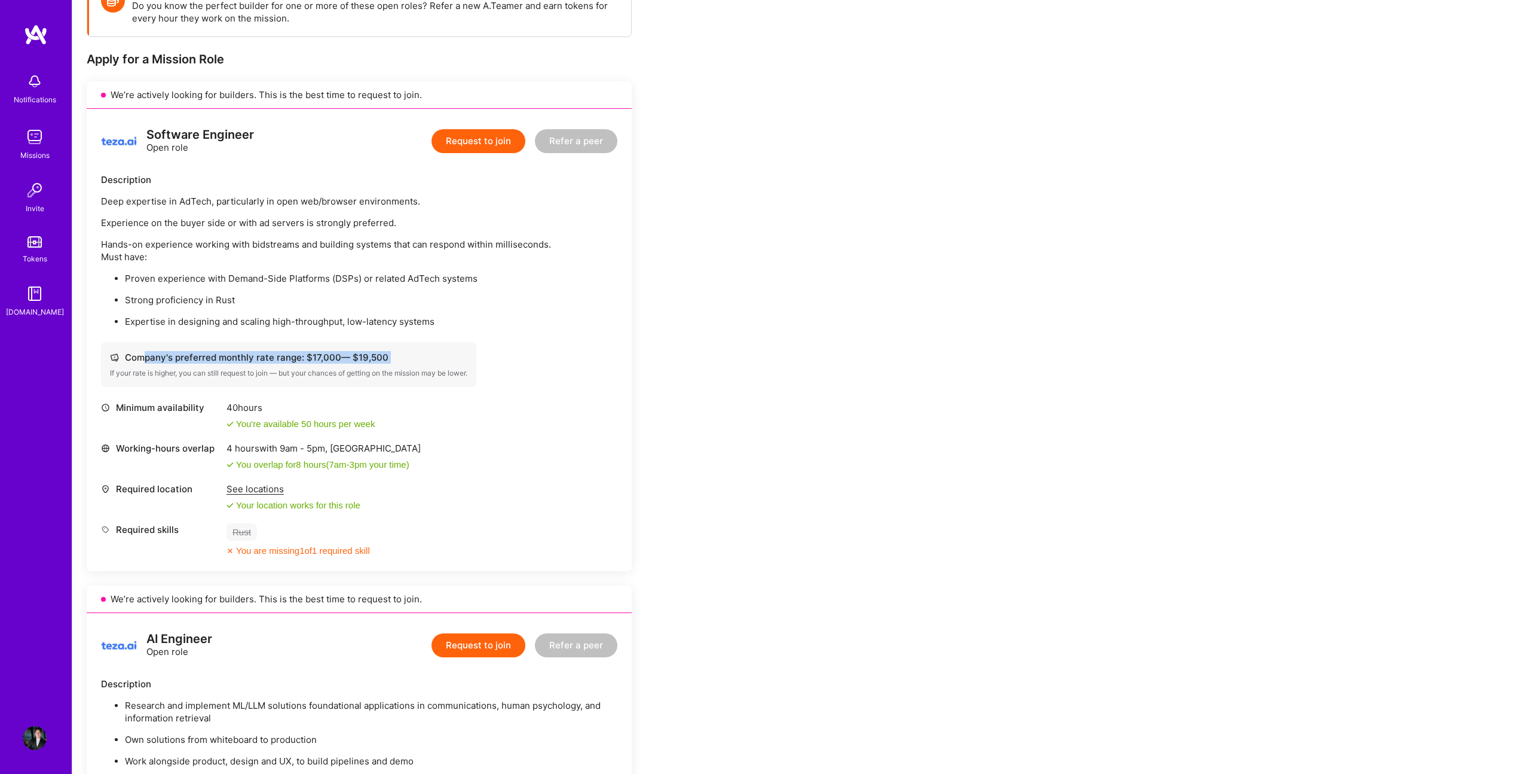
scroll to position [141, 0]
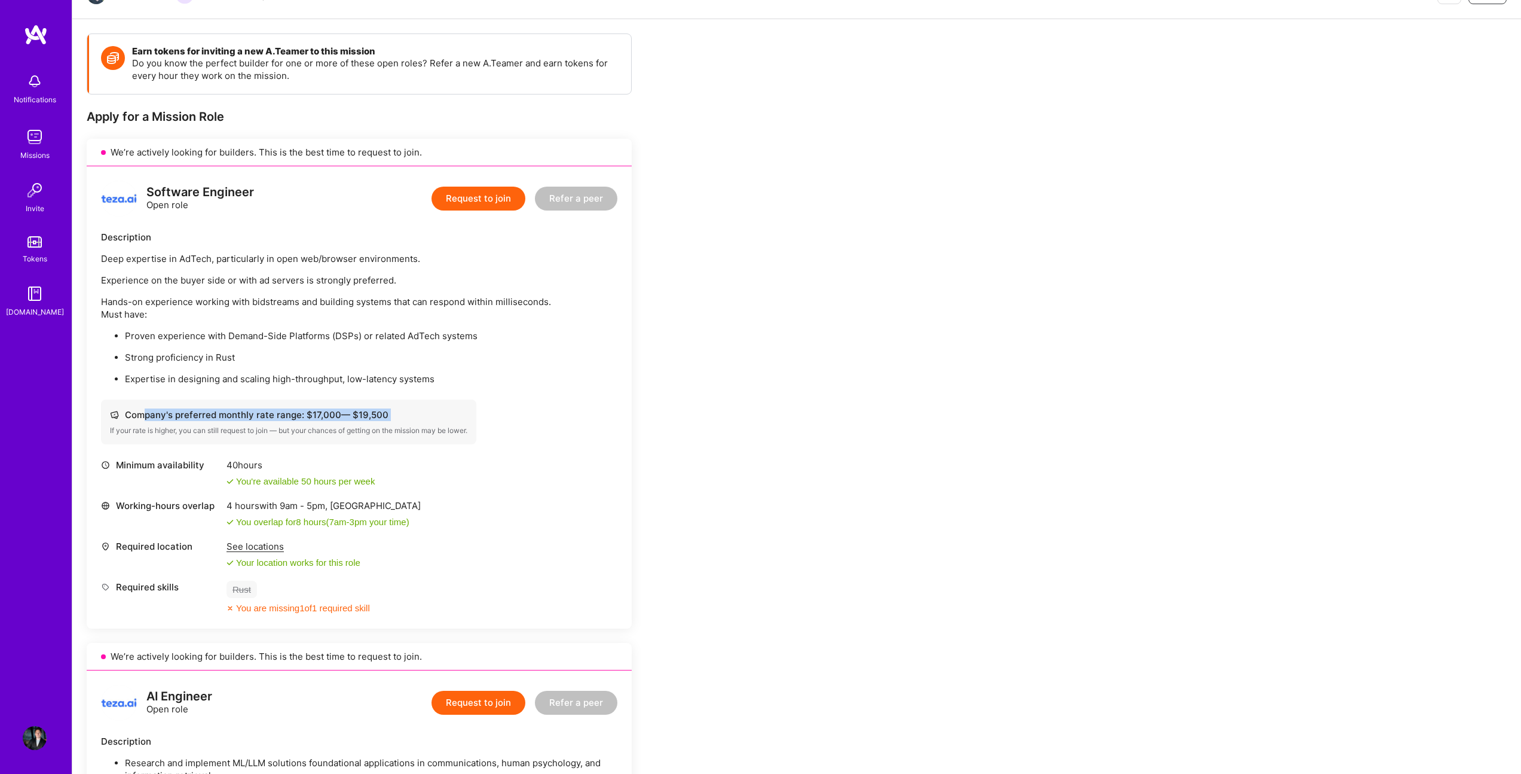
drag, startPoint x: 102, startPoint y: 238, endPoint x: 378, endPoint y: 308, distance: 285.5
click at [378, 308] on div "Description Deep expertise in AdTech, particularly in open web/browser environm…" at bounding box center [359, 308] width 517 height 154
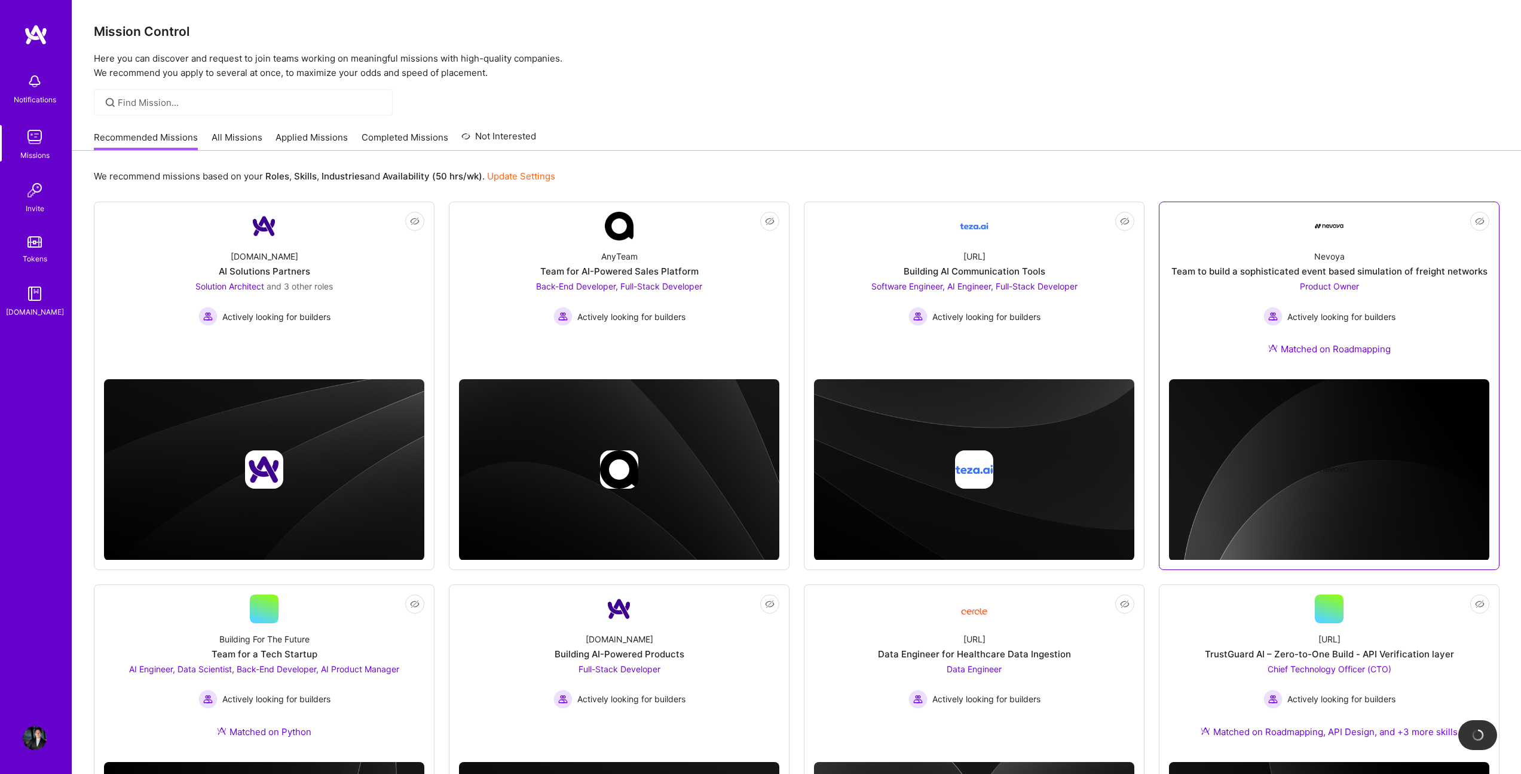
click at [1319, 259] on div "Nevoya" at bounding box center [1330, 256] width 30 height 13
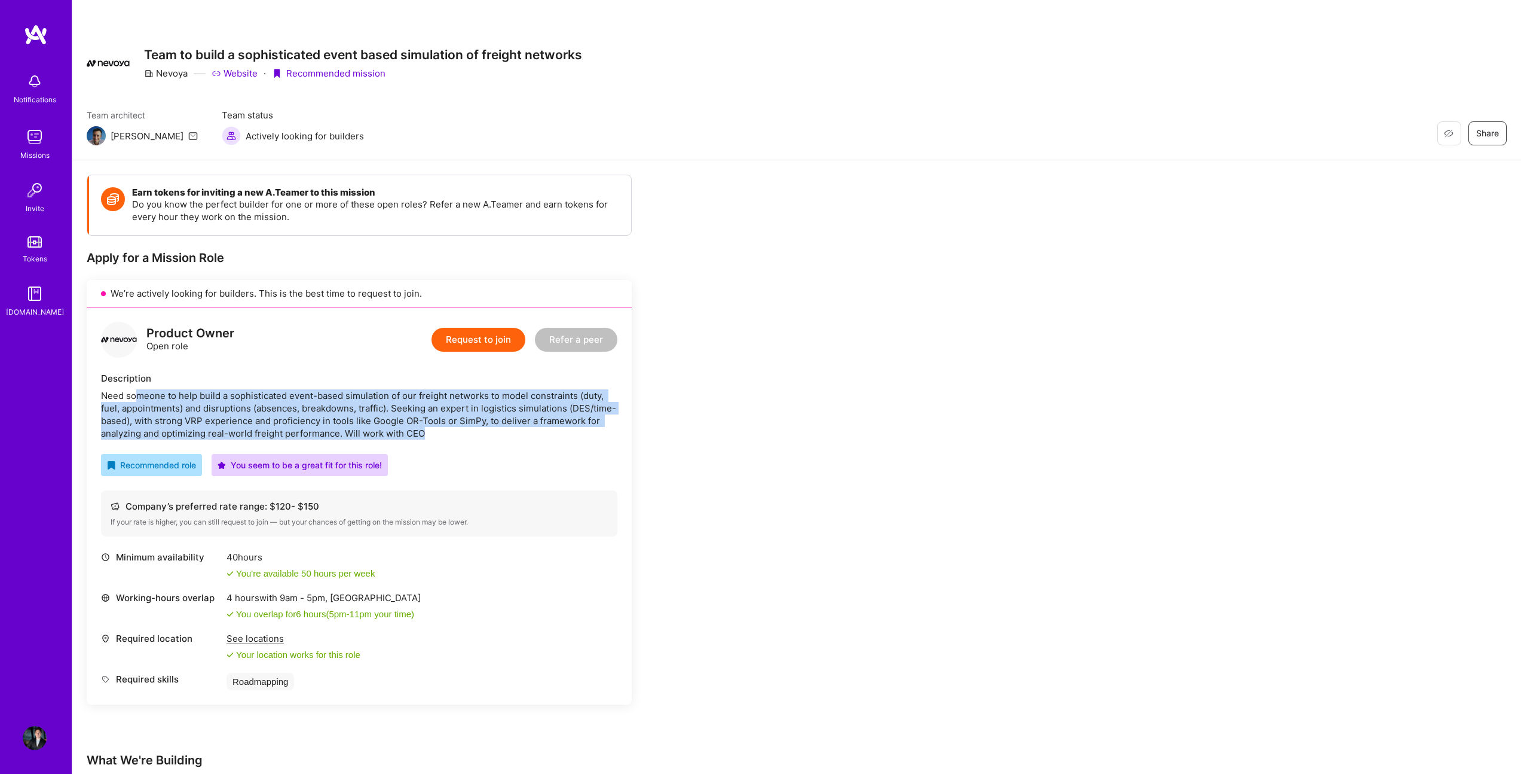
drag, startPoint x: 134, startPoint y: 396, endPoint x: 427, endPoint y: 438, distance: 296.4
click at [427, 438] on div "Need someone to help build a sophisticated event-based simulation of our freigh…" at bounding box center [359, 414] width 517 height 50
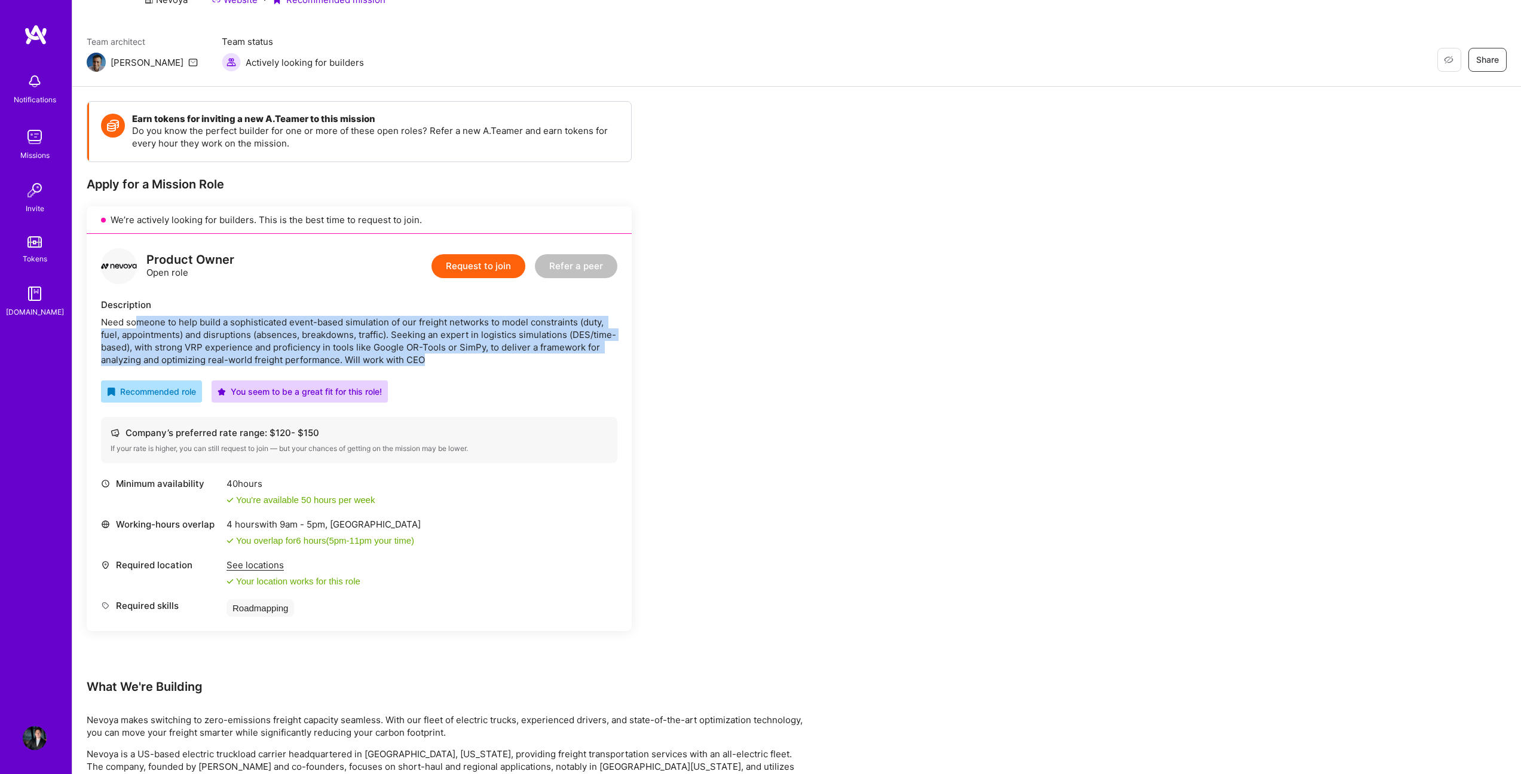
scroll to position [36, 0]
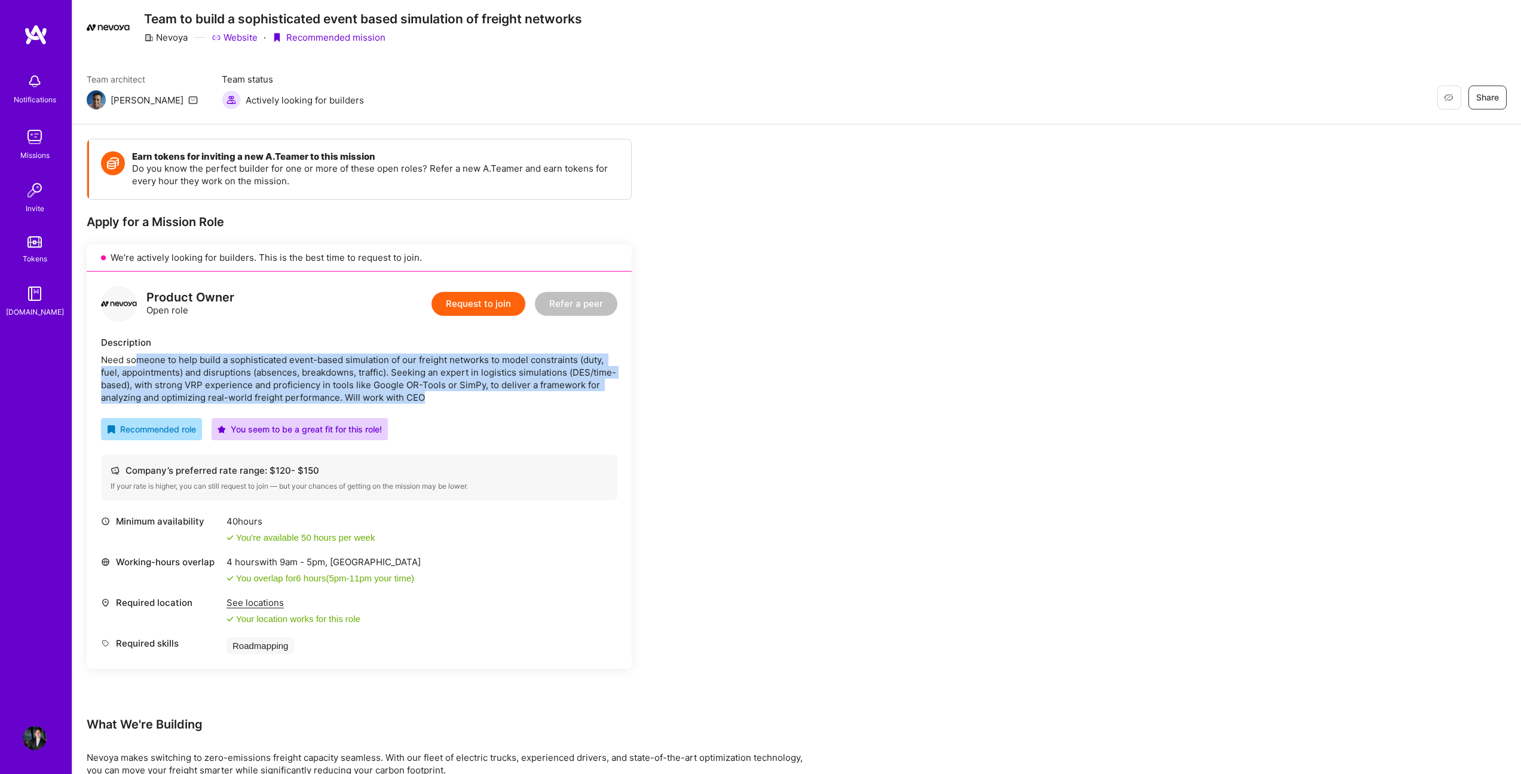
click at [476, 307] on button "Request to join" at bounding box center [479, 304] width 94 height 24
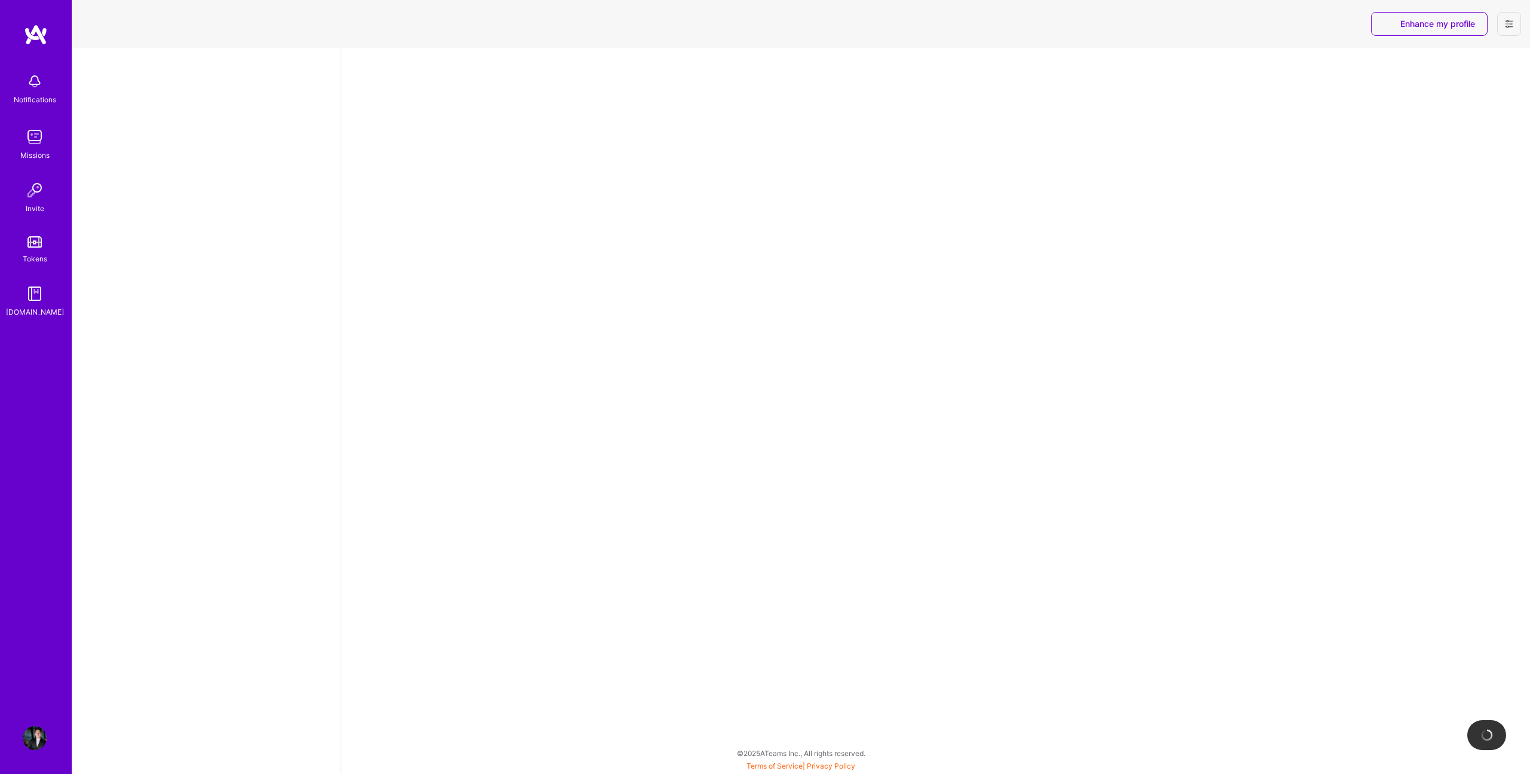
select select "PT"
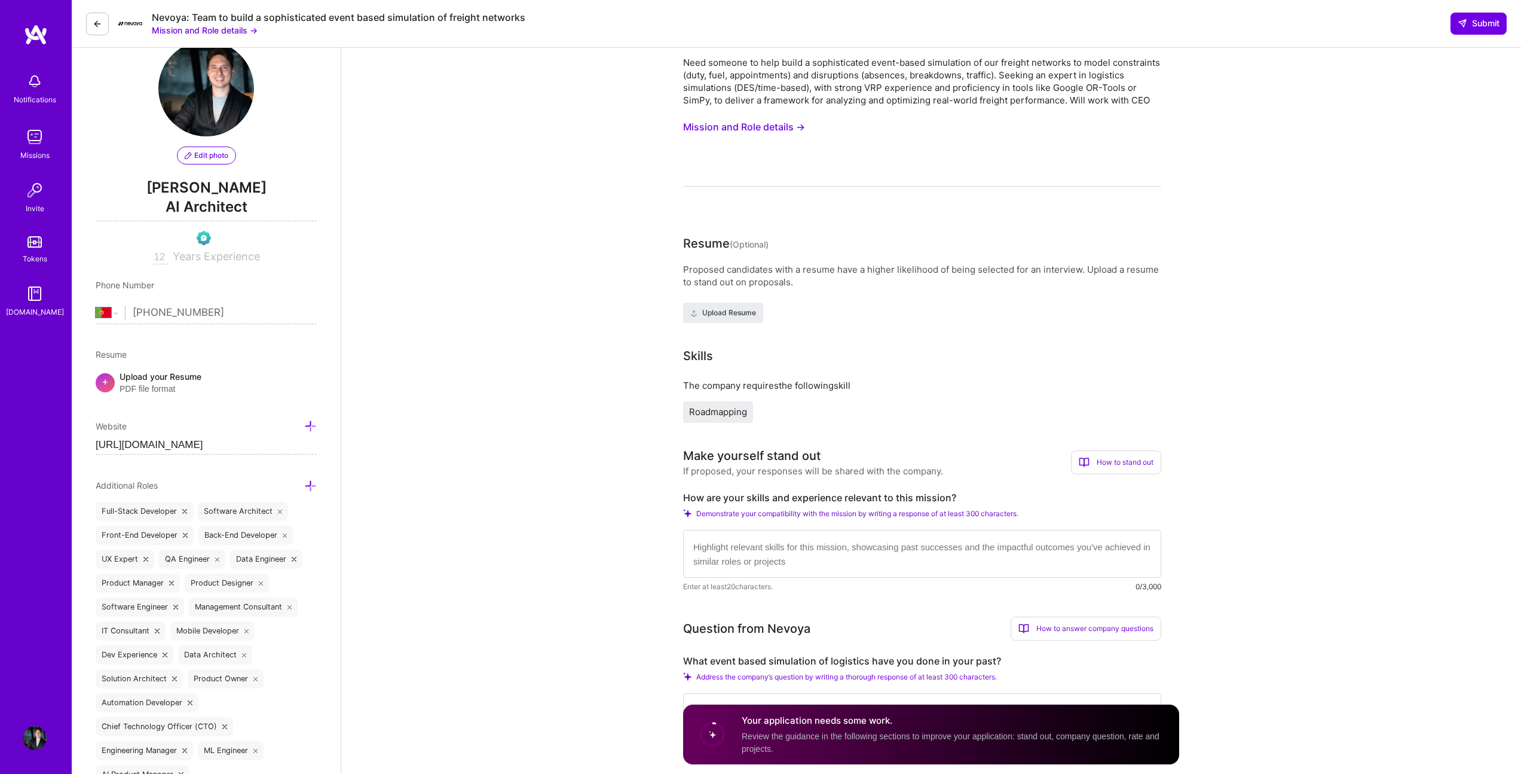
scroll to position [5, 0]
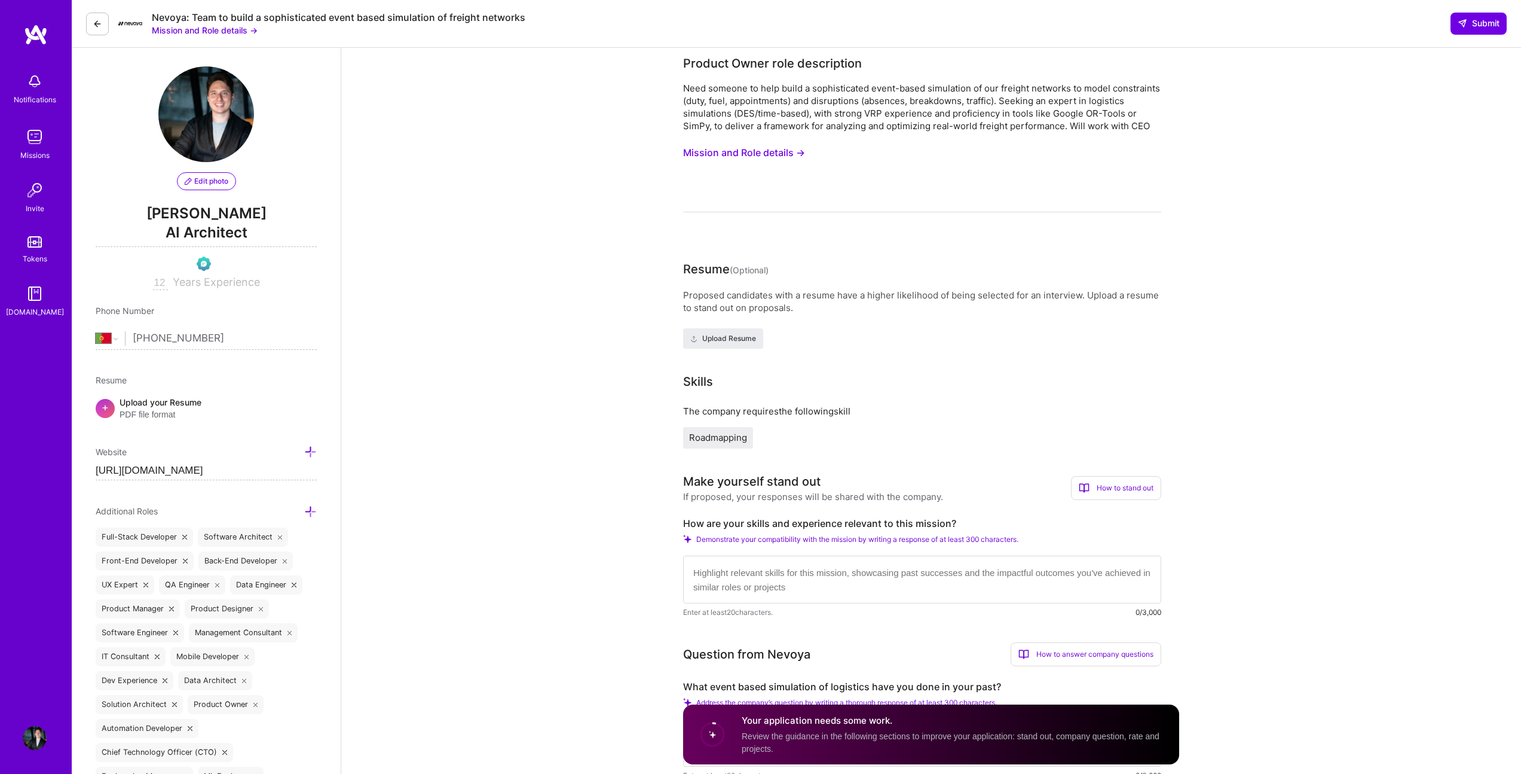
click at [779, 151] on button "Mission and Role details →" at bounding box center [744, 153] width 122 height 22
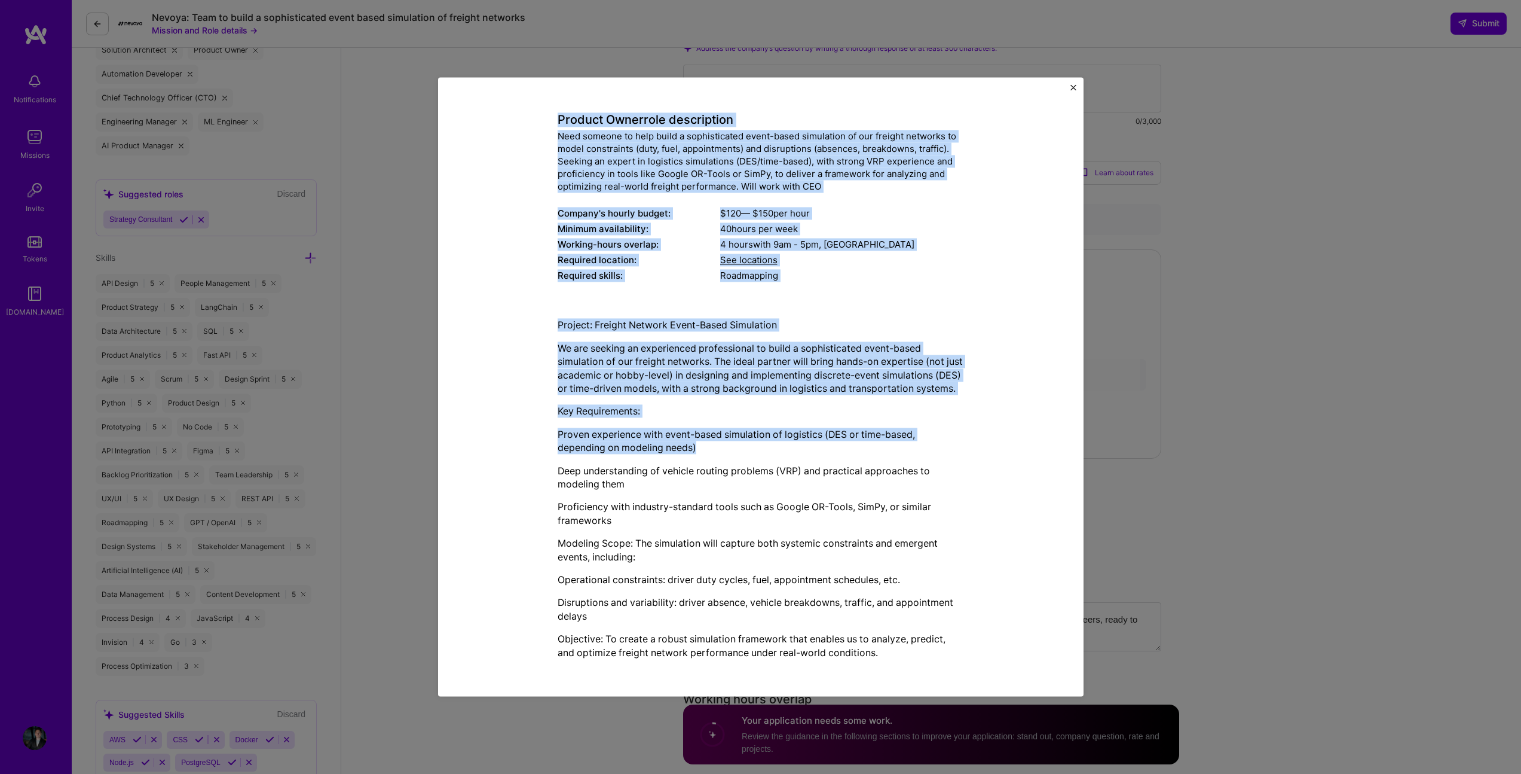
scroll to position [1010, 0]
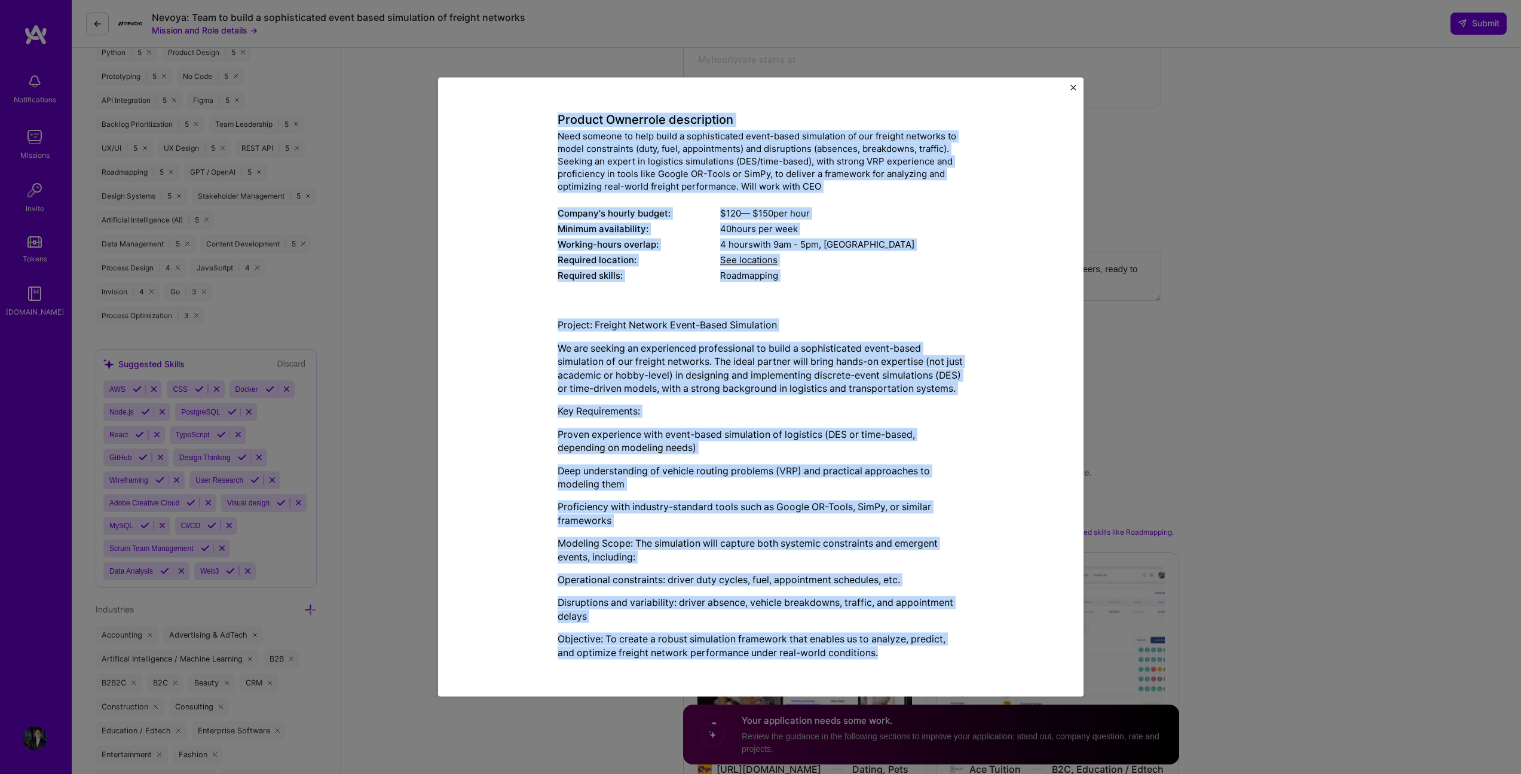
drag, startPoint x: 633, startPoint y: 112, endPoint x: 924, endPoint y: 650, distance: 611.2
click at [924, 650] on div "Mission Description and Role Details Product Owner role description Need someon…" at bounding box center [761, 362] width 407 height 613
copy div "Mission Description and Role Details Product Owner role description Need someon…"
click at [1077, 79] on div "Mission Description and Role Details Product Owner role description Need someon…" at bounding box center [761, 386] width 646 height 619
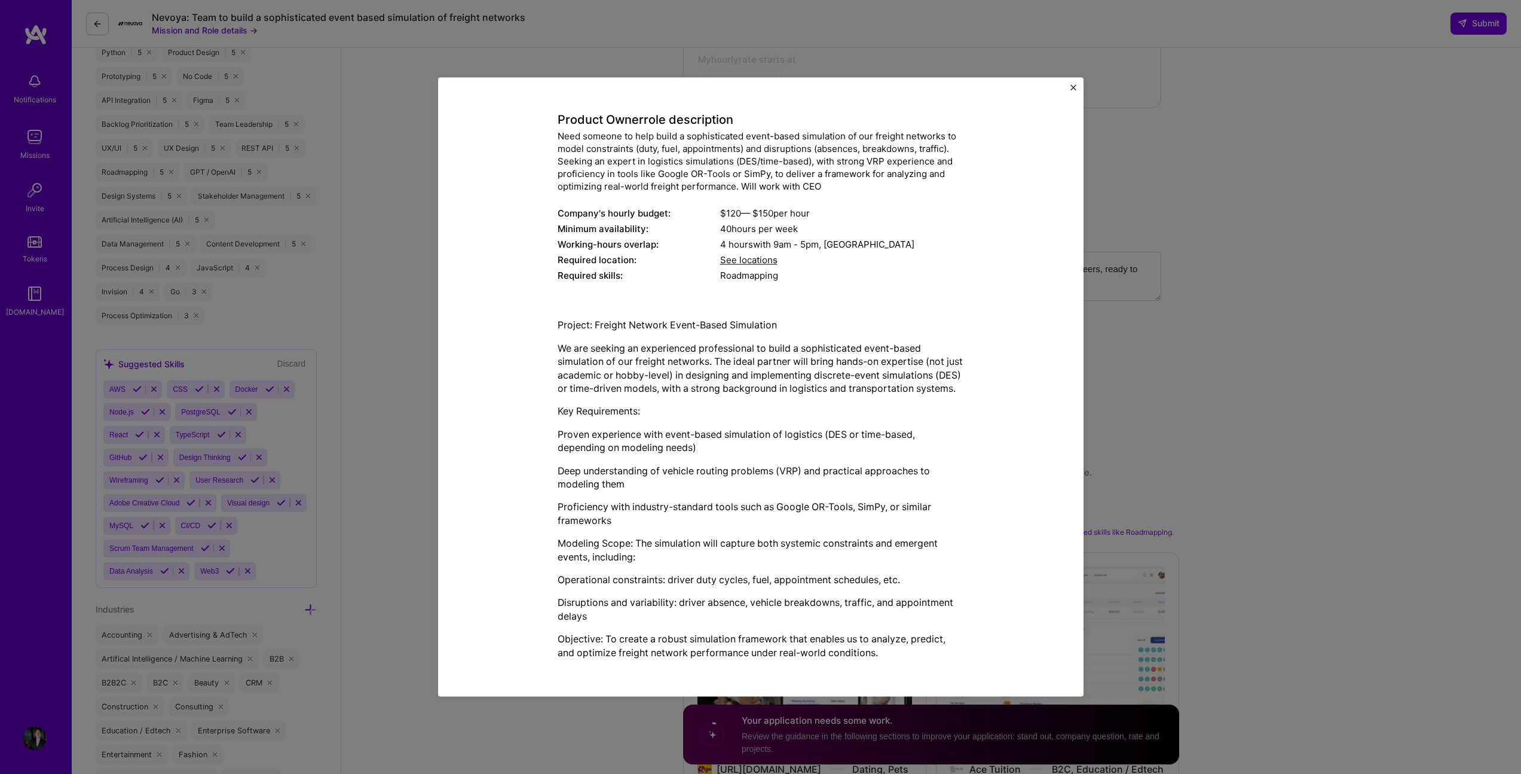
click at [1076, 81] on div "Mission Description and Role Details Product Owner role description Need someon…" at bounding box center [761, 386] width 646 height 619
click at [1075, 91] on button "Close" at bounding box center [1074, 90] width 6 height 13
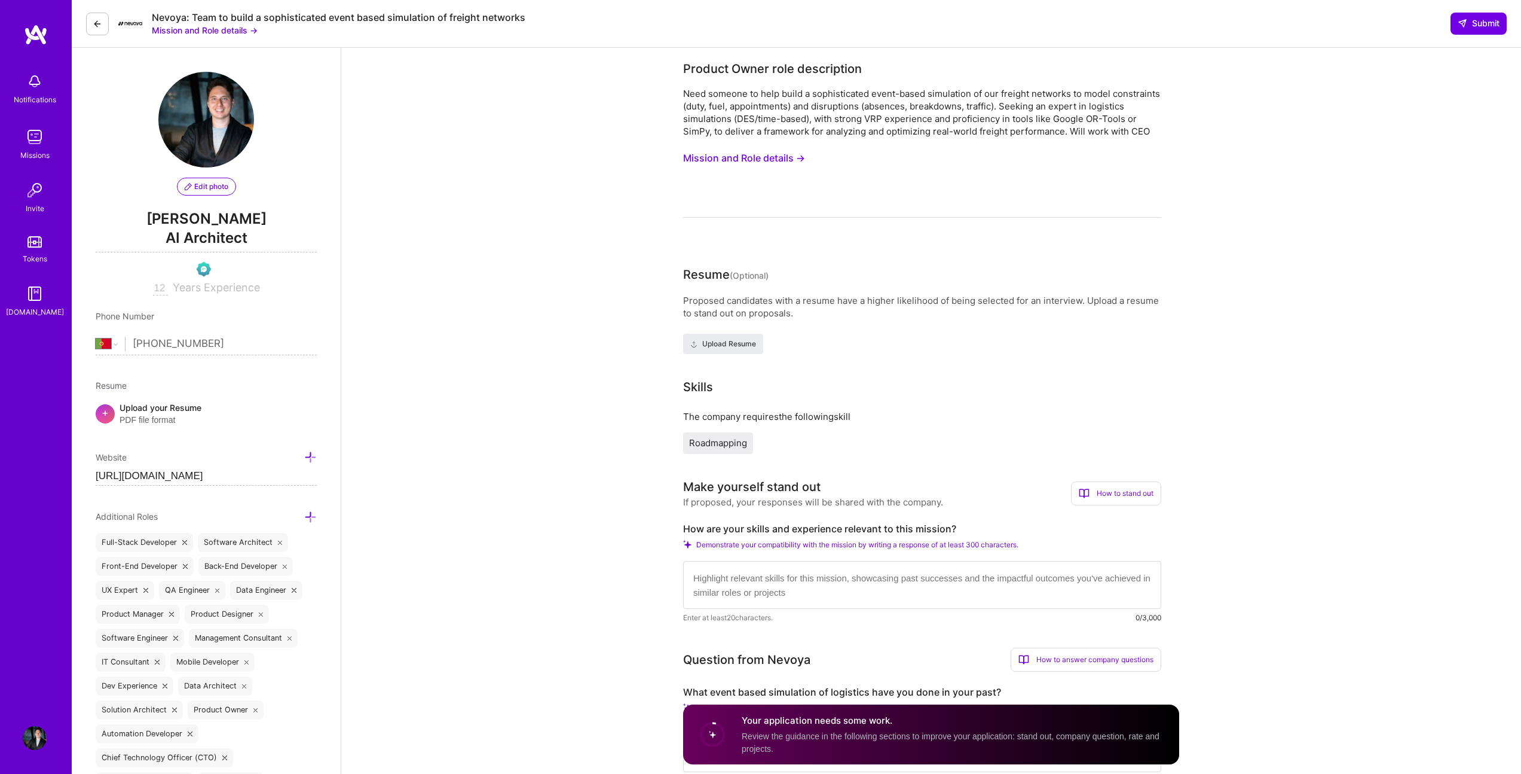
scroll to position [265, 0]
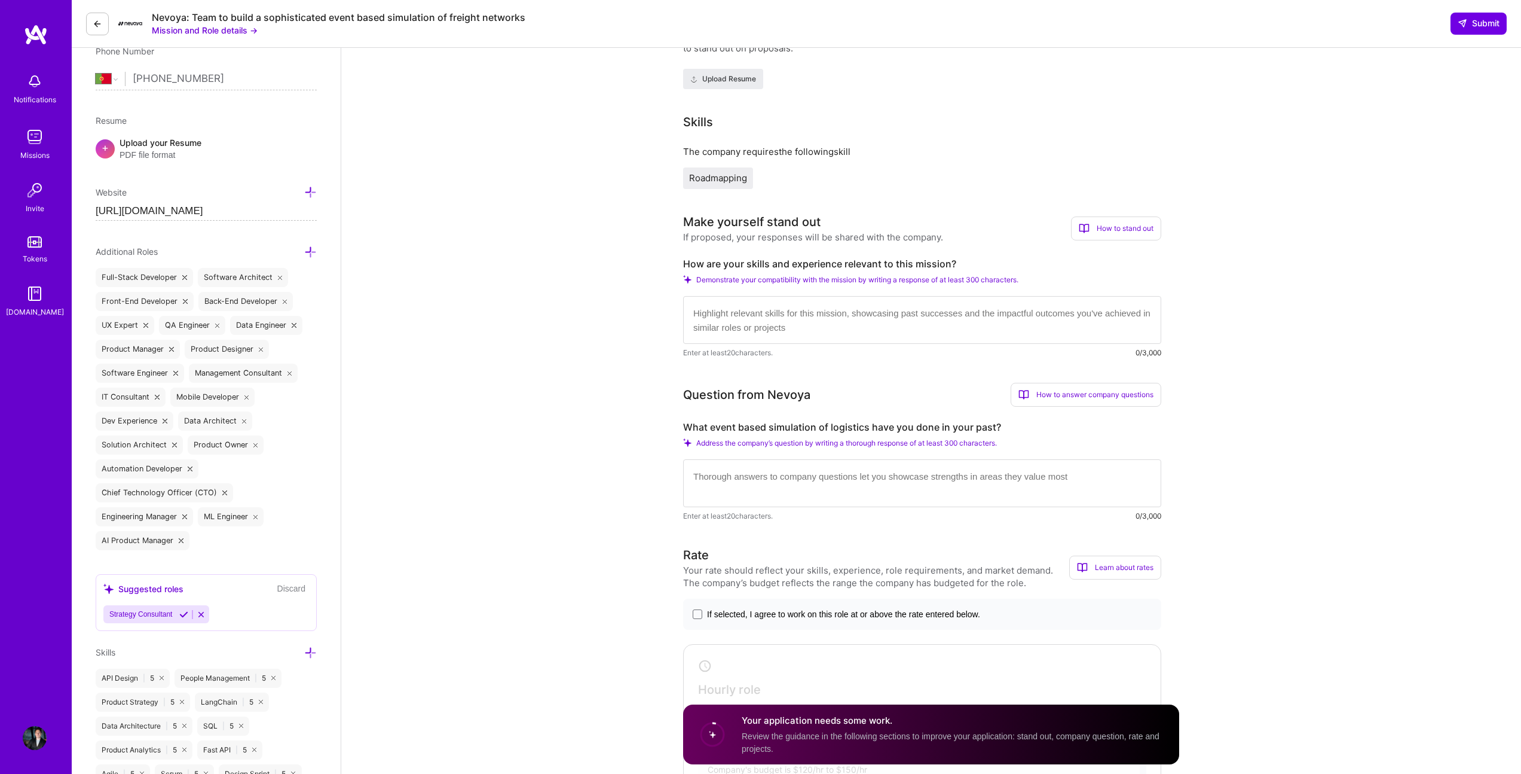
click at [790, 319] on textarea at bounding box center [922, 320] width 478 height 48
paste textarea "With over 12 years of experience leading complex technology projects, I bring a…"
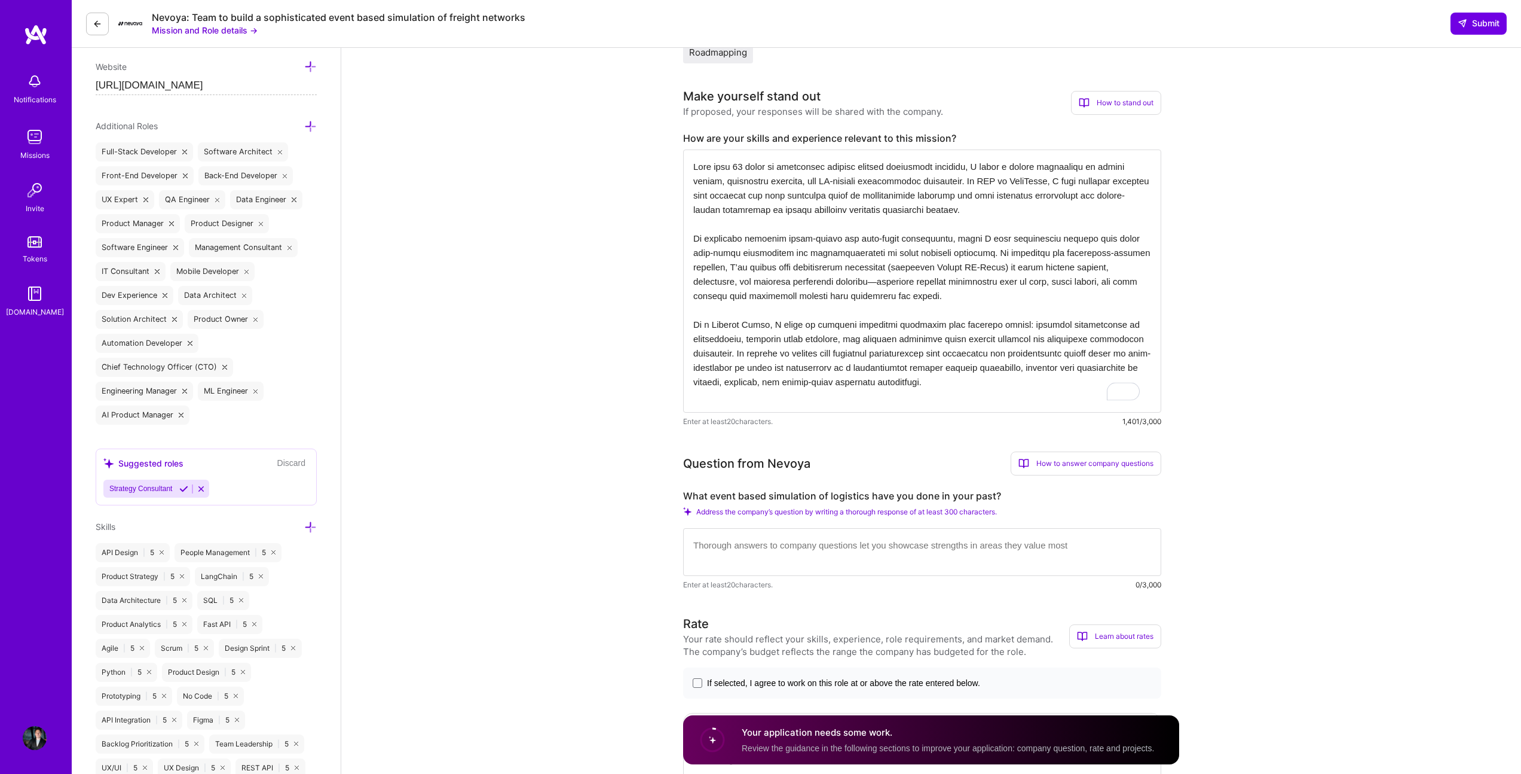
scroll to position [524, 0]
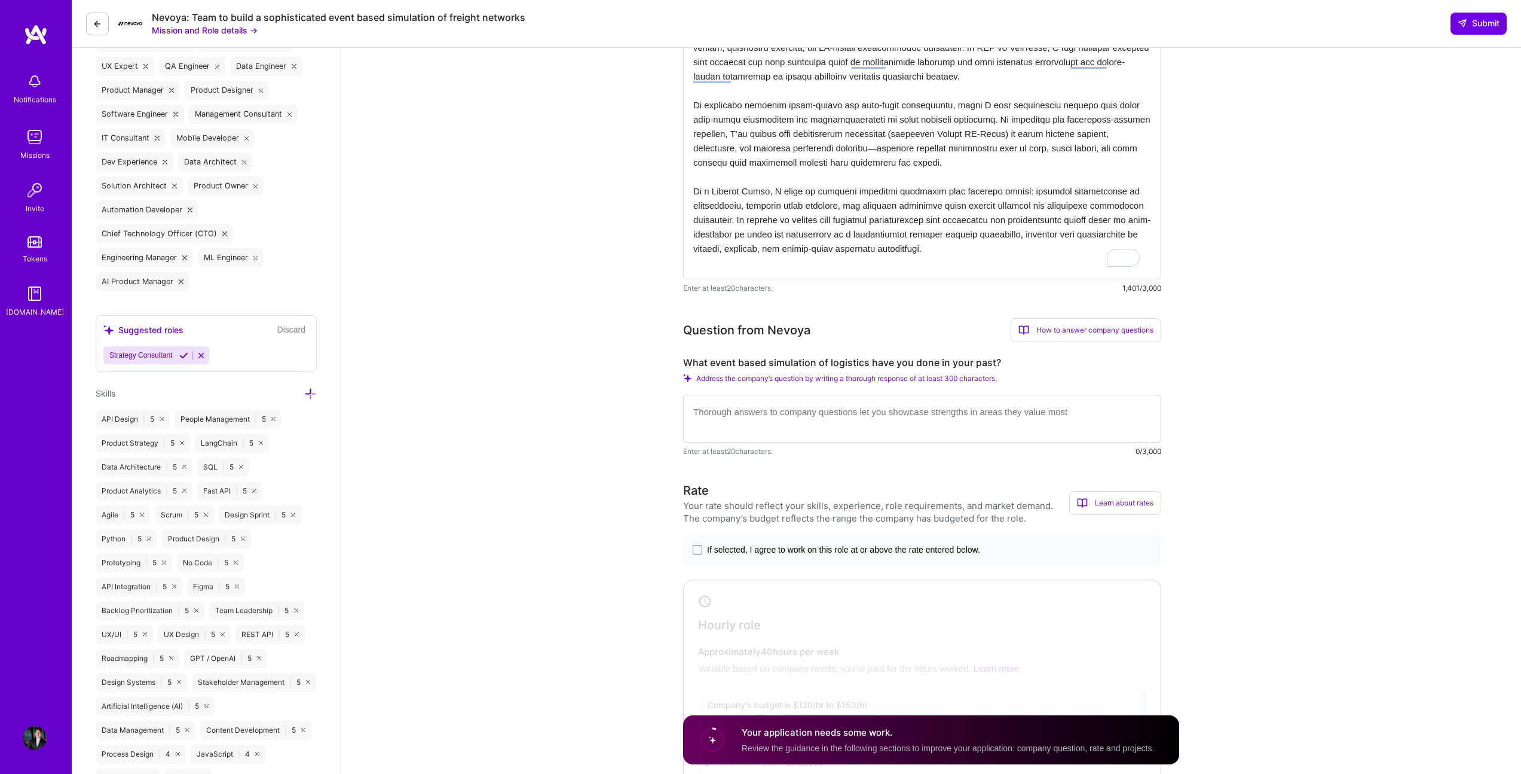
type textarea "With over 12 years of experience leading complex technology projects, I bring a…"
drag, startPoint x: 997, startPoint y: 362, endPoint x: 682, endPoint y: 364, distance: 314.5
copy label "What event based simulation of logistics have you done in your past?"
click at [731, 410] on textarea "To enrich screen reader interactions, please activate Accessibility in Grammarl…" at bounding box center [922, 419] width 478 height 48
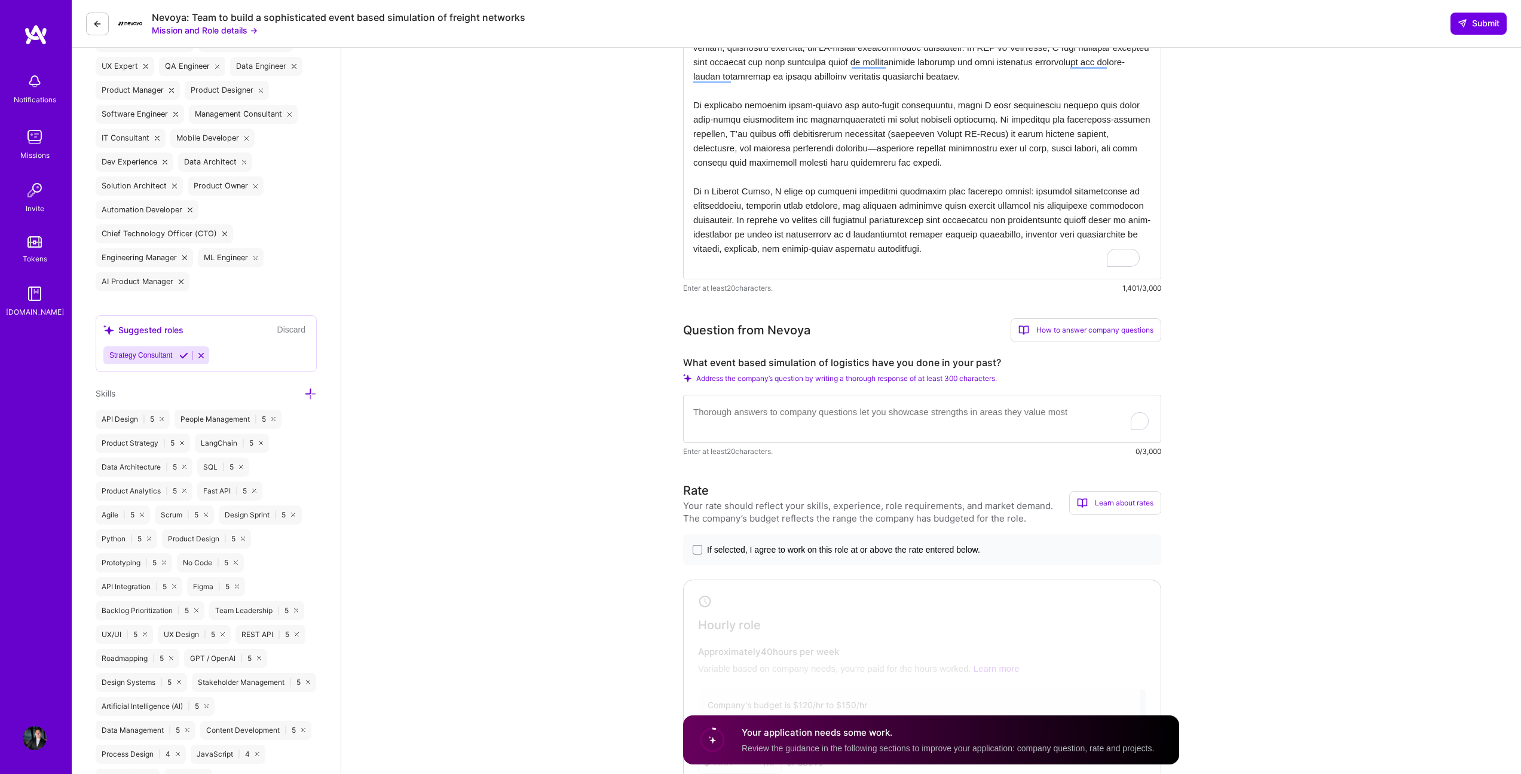
paste textarea "n my role leading NerdHeadz, my team and I developed DispatchTrux, a platform f…"
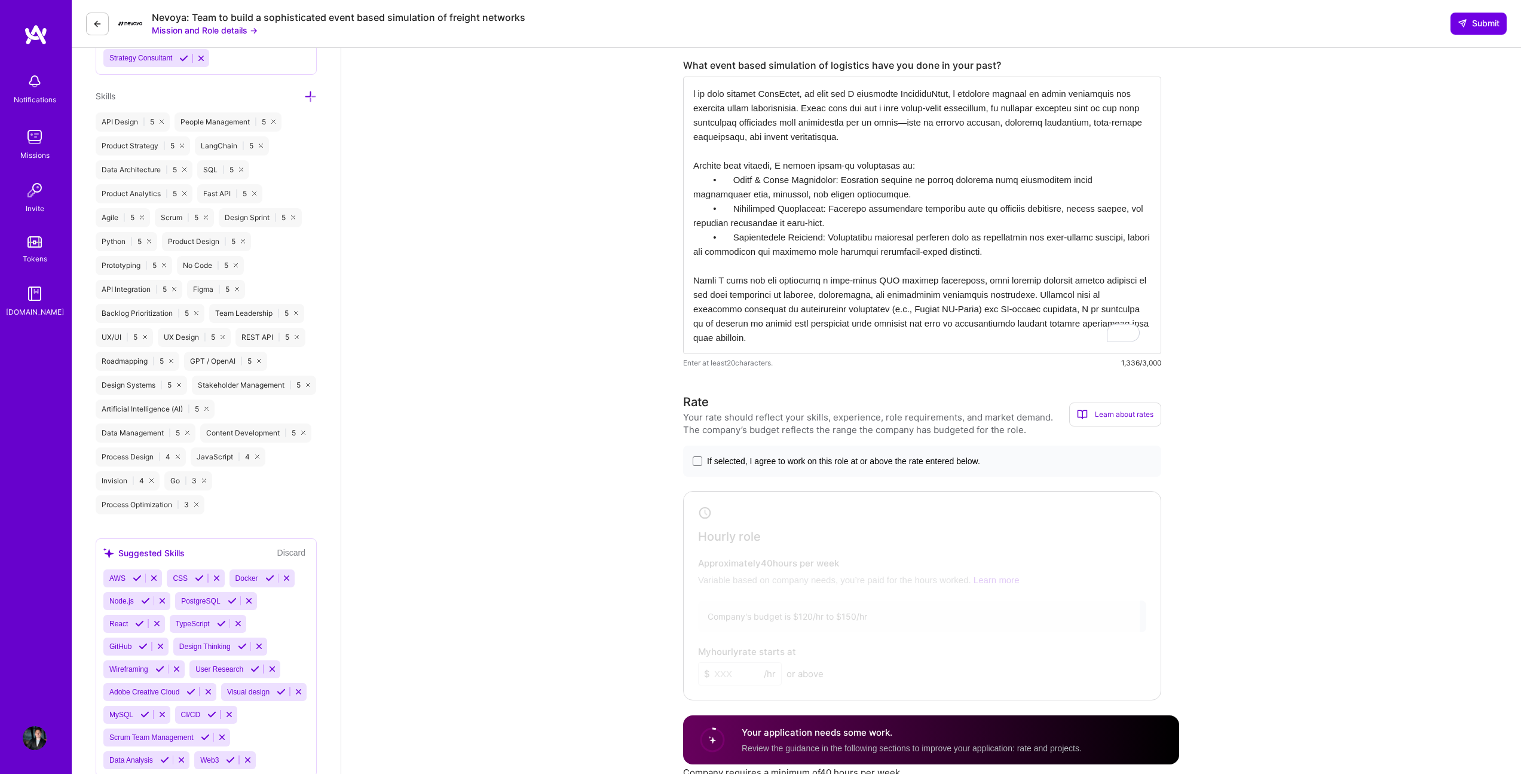
scroll to position [847, 0]
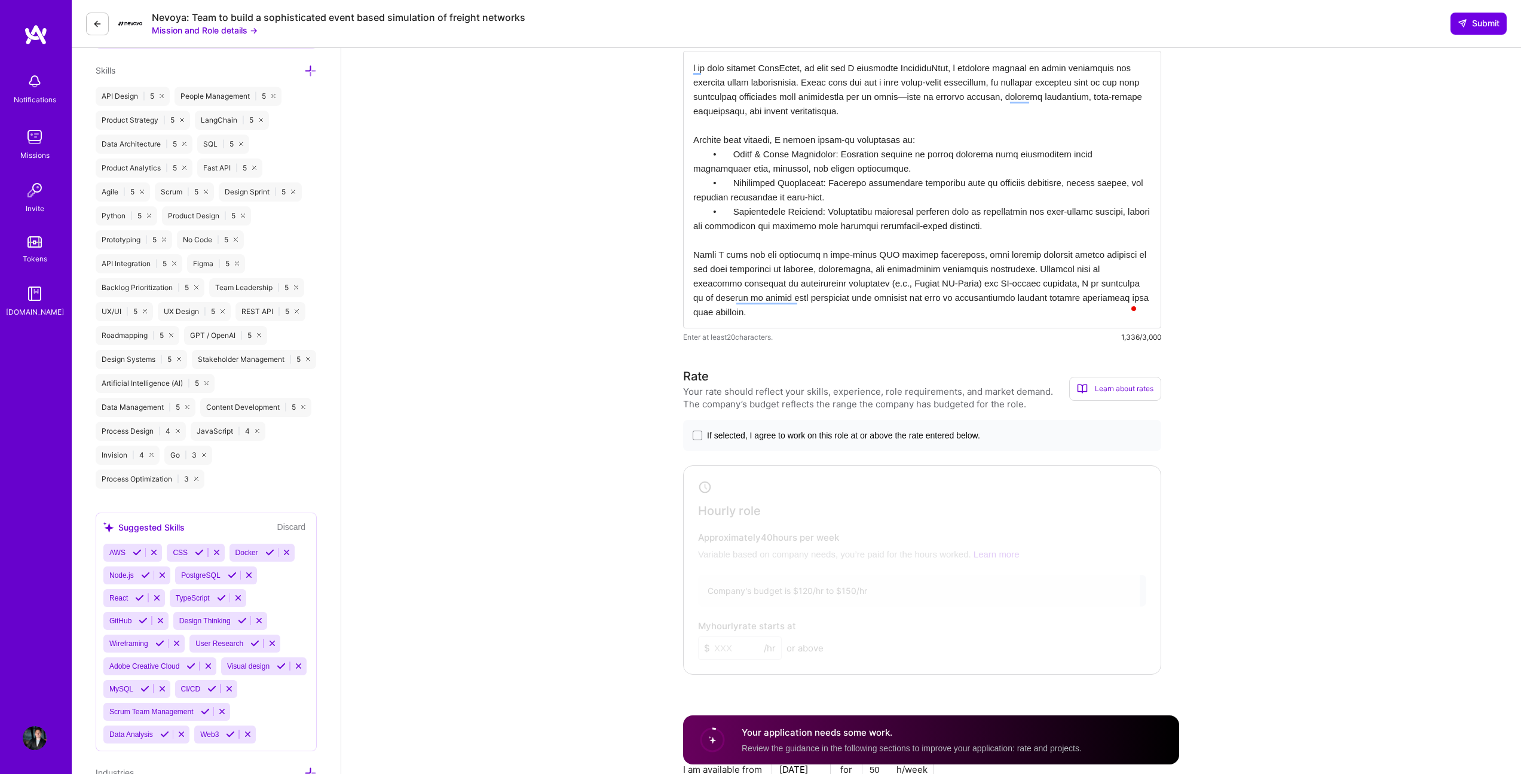
type textarea "n my role leading NerdHeadz, my team and I developed DispatchTrux, a platform f…"
click at [708, 426] on div "If selected, I agree to work on this role at or above the rate entered below." at bounding box center [922, 435] width 478 height 31
click at [703, 432] on label "If selected, I agree to work on this role at or above the rate entered below." at bounding box center [922, 435] width 459 height 12
click at [0, 0] on input "If selected, I agree to work on this role at or above the rate entered below." at bounding box center [0, 0] width 0 height 0
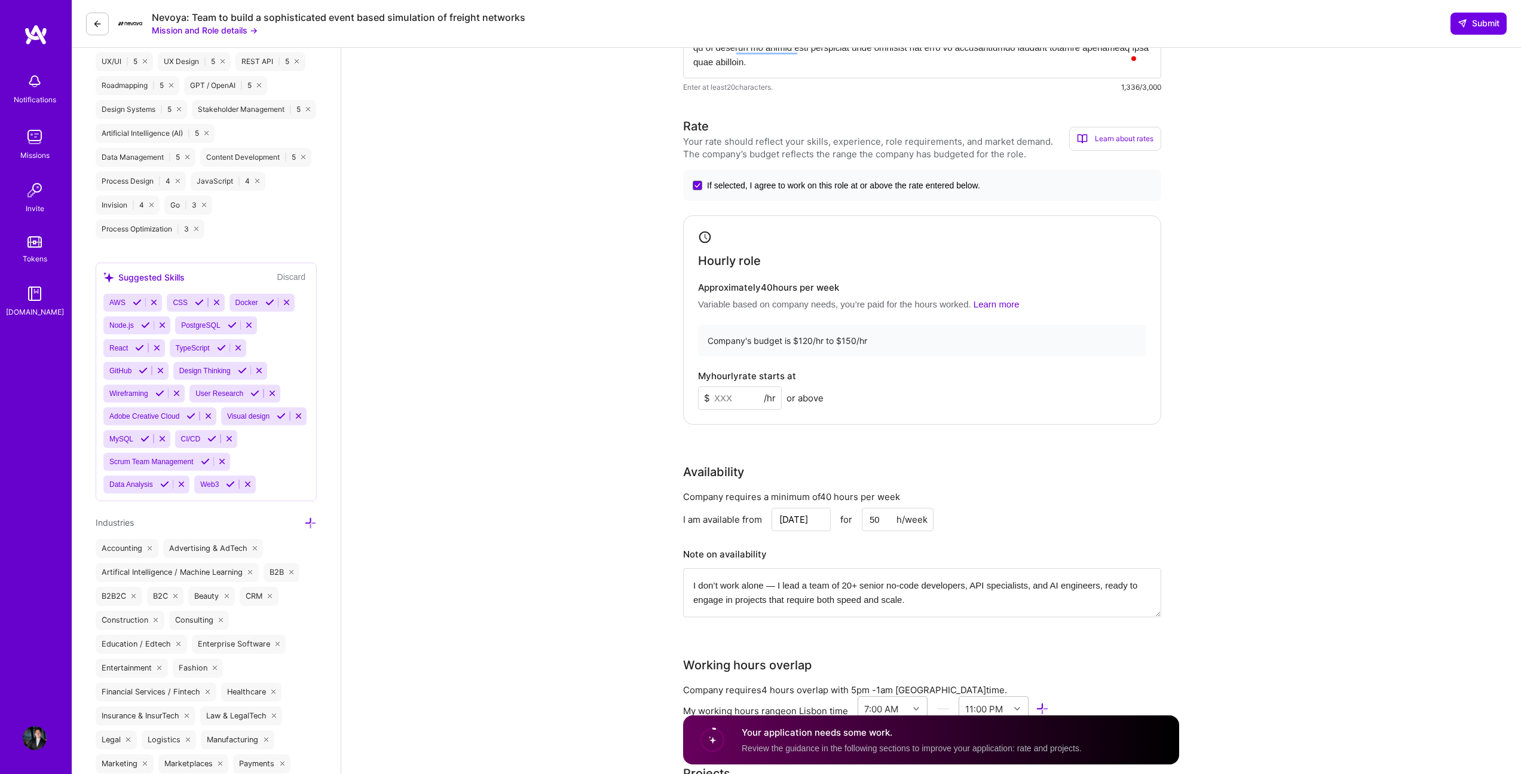
click at [741, 404] on input at bounding box center [740, 397] width 84 height 23
type input "145"
click at [664, 420] on div "Product Owner role description Need someone to help build a sophisticated event…" at bounding box center [931, 375] width 1180 height 2849
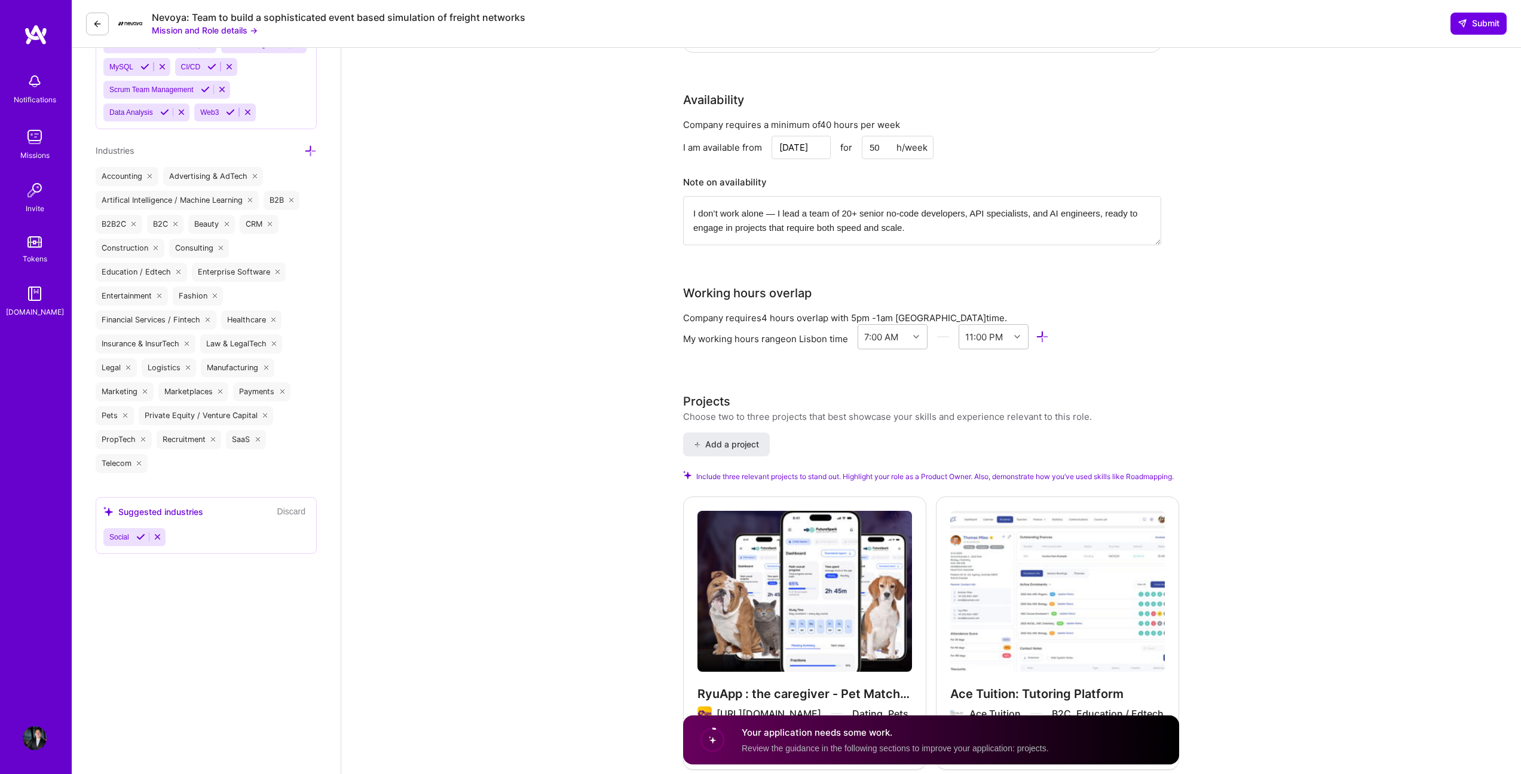
scroll to position [1417, 0]
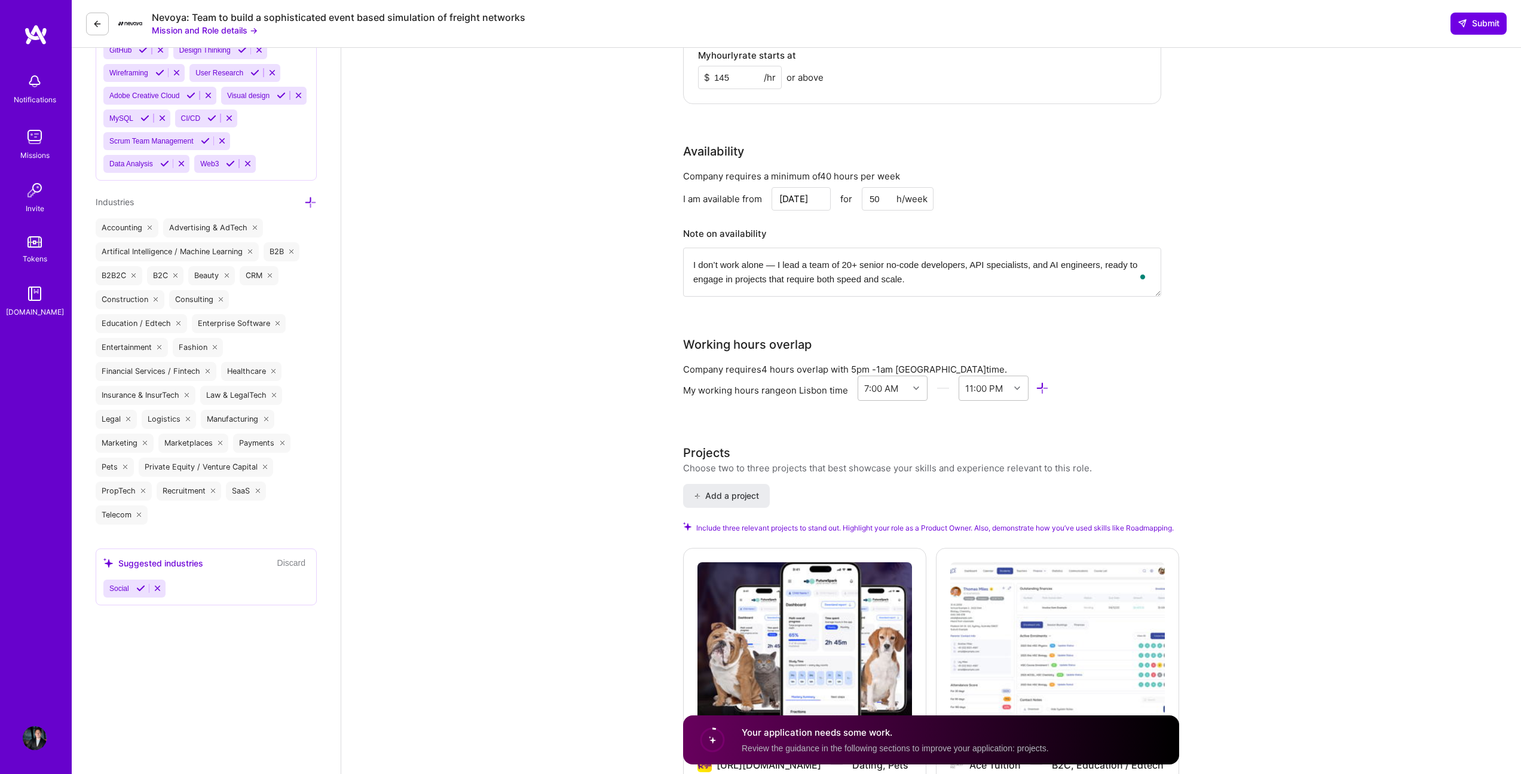
drag, startPoint x: 781, startPoint y: 262, endPoint x: 666, endPoint y: 264, distance: 115.4
click at [666, 264] on div "Product Owner role description Need someone to help build a sophisticated event…" at bounding box center [931, 55] width 1180 height 2849
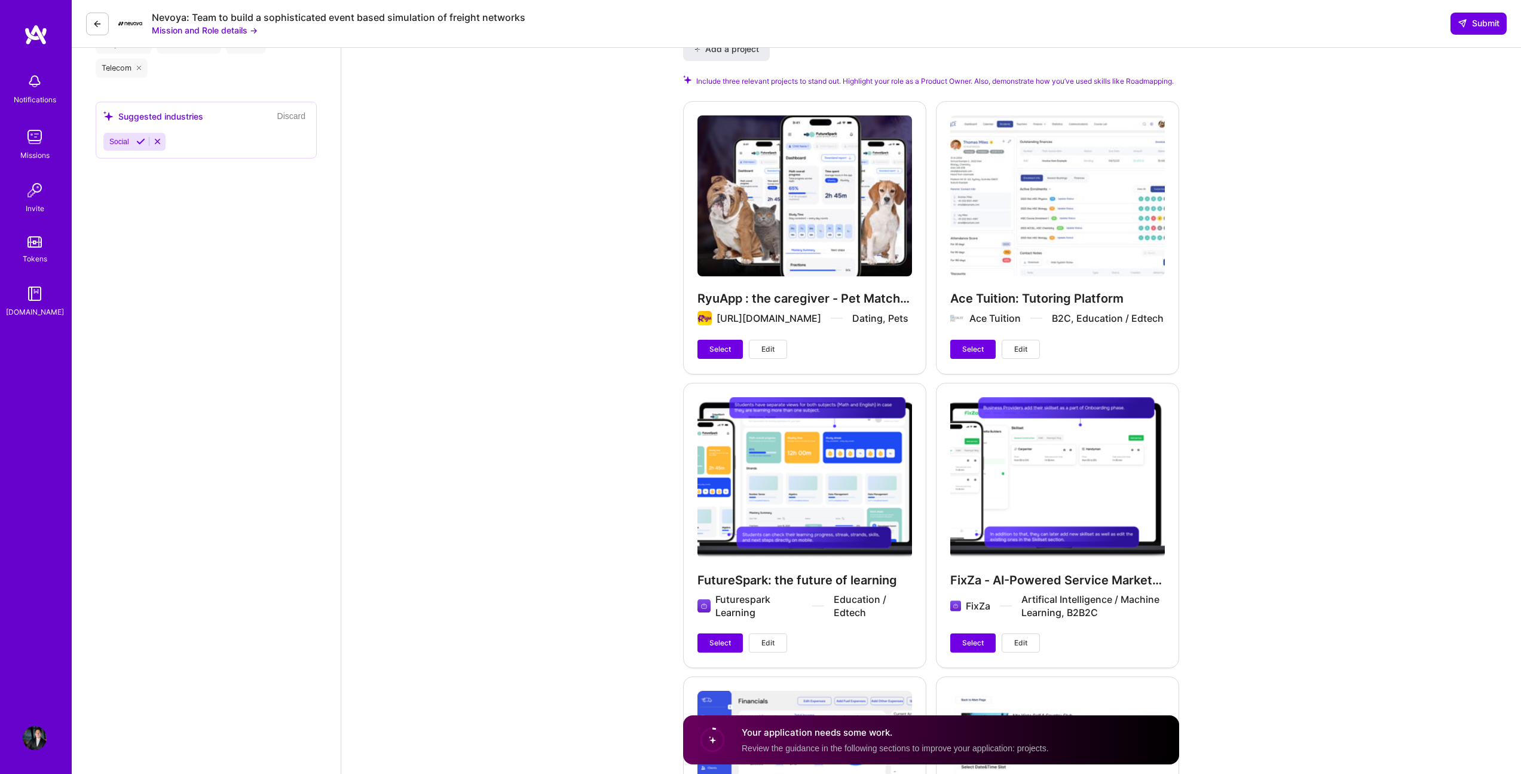
scroll to position [2146, 0]
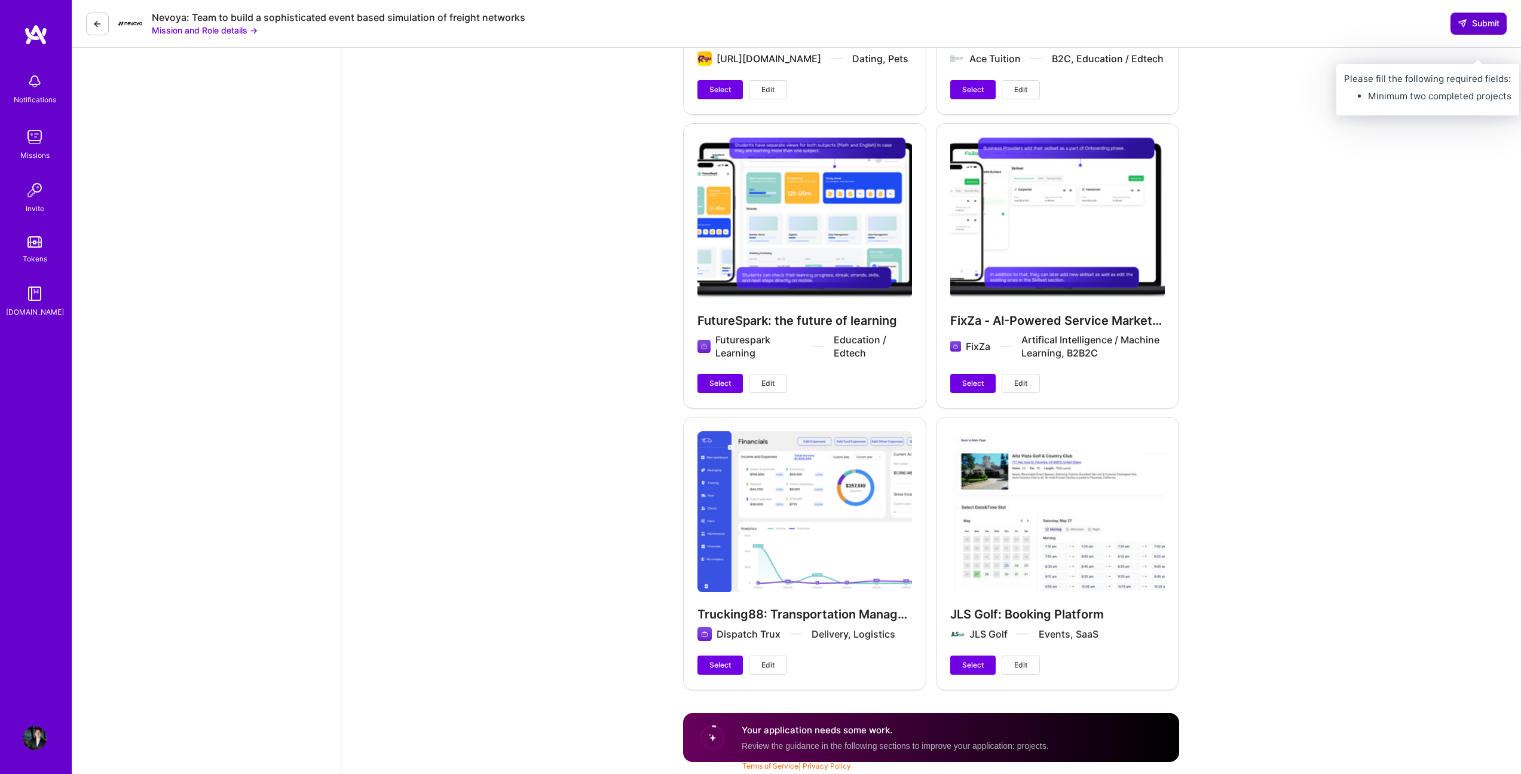
type textarea "I lead a team of 20+ senior no-code developers, API specialists, and AI enginee…"
click at [1477, 26] on span "Submit" at bounding box center [1479, 23] width 42 height 12
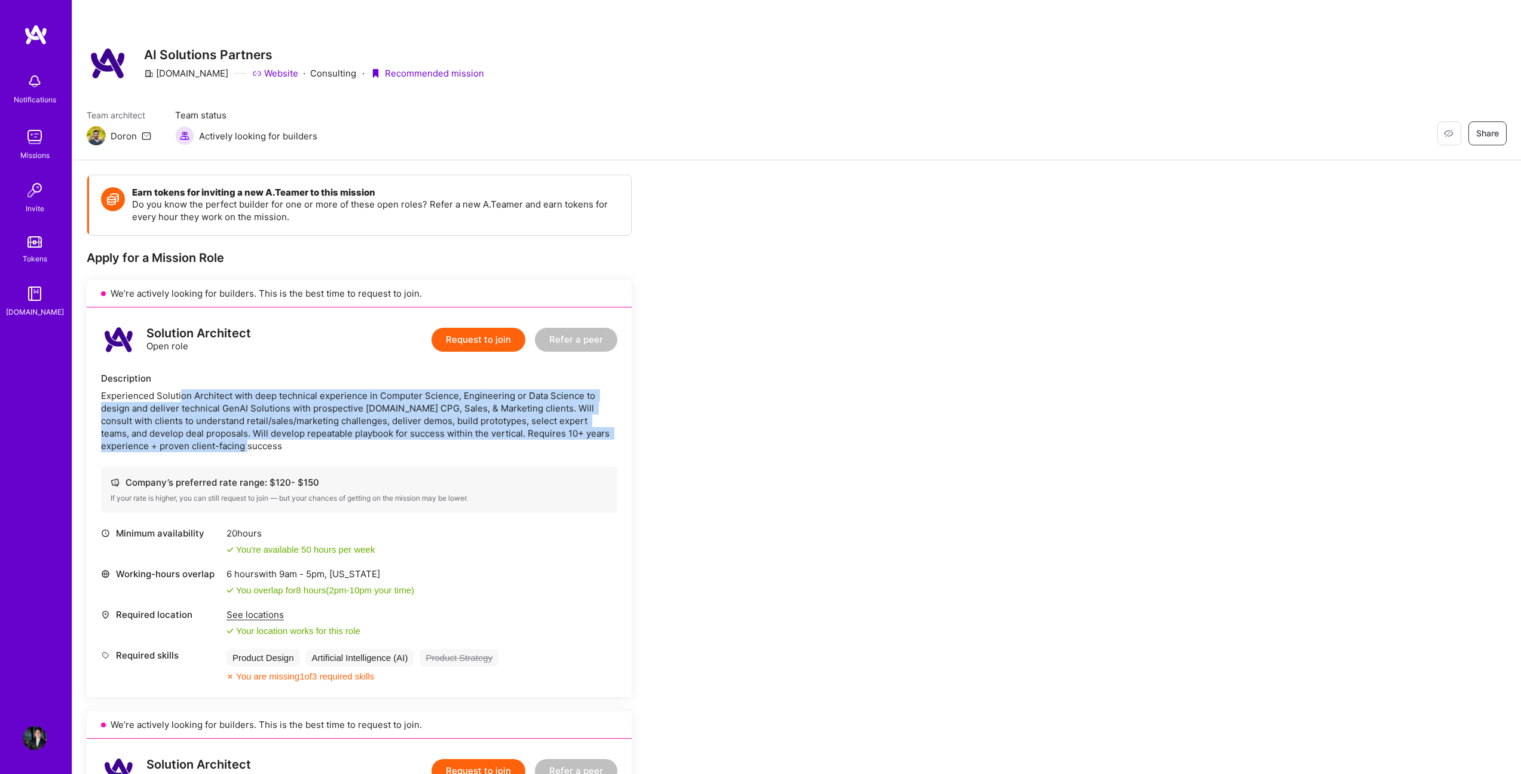
drag, startPoint x: 179, startPoint y: 390, endPoint x: 582, endPoint y: 448, distance: 407.8
click at [582, 448] on div "Experienced Solution Architect with deep technical experience in Computer Scien…" at bounding box center [359, 420] width 517 height 63
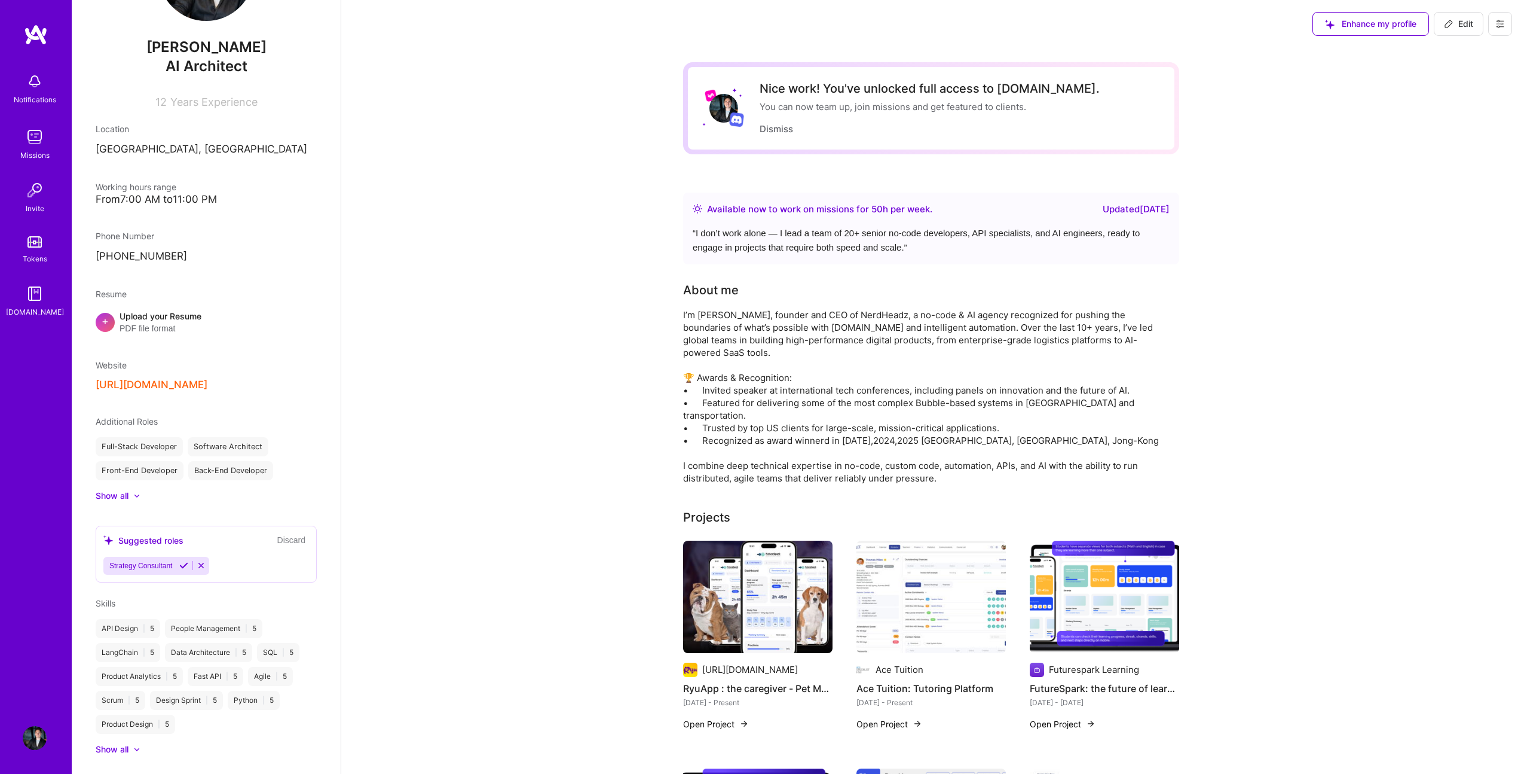
scroll to position [249, 0]
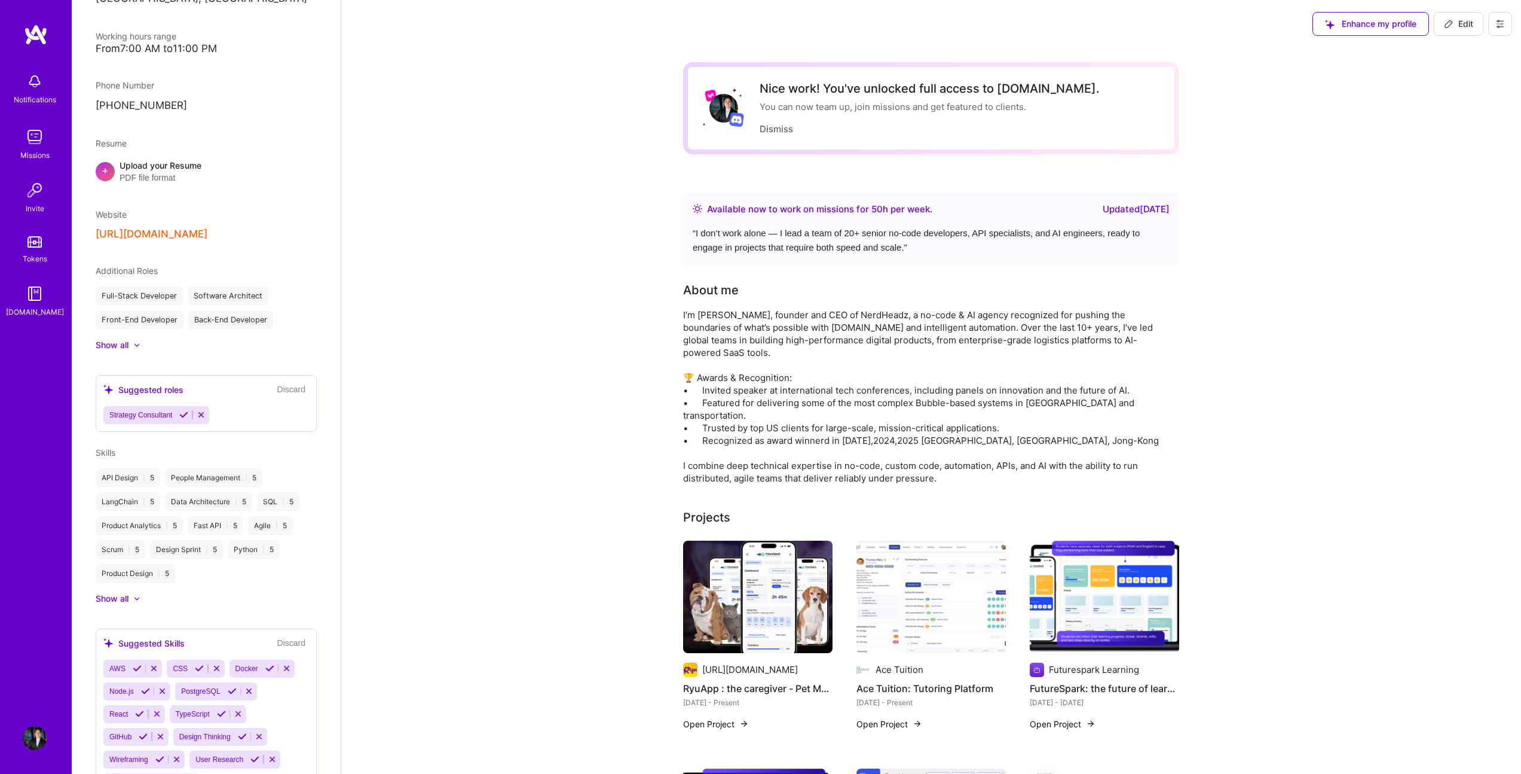
click at [127, 343] on div "Show all" at bounding box center [112, 345] width 33 height 12
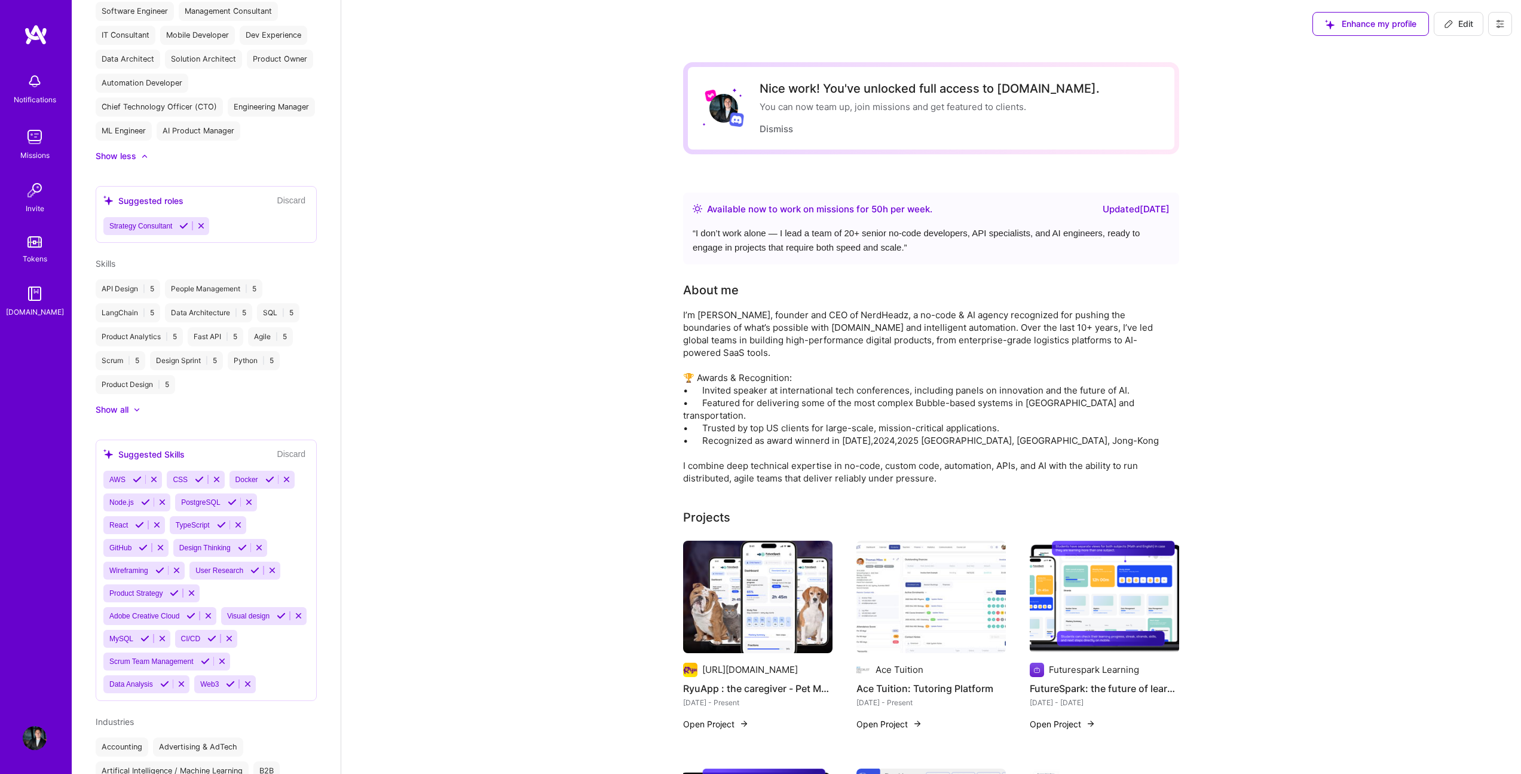
scroll to position [753, 0]
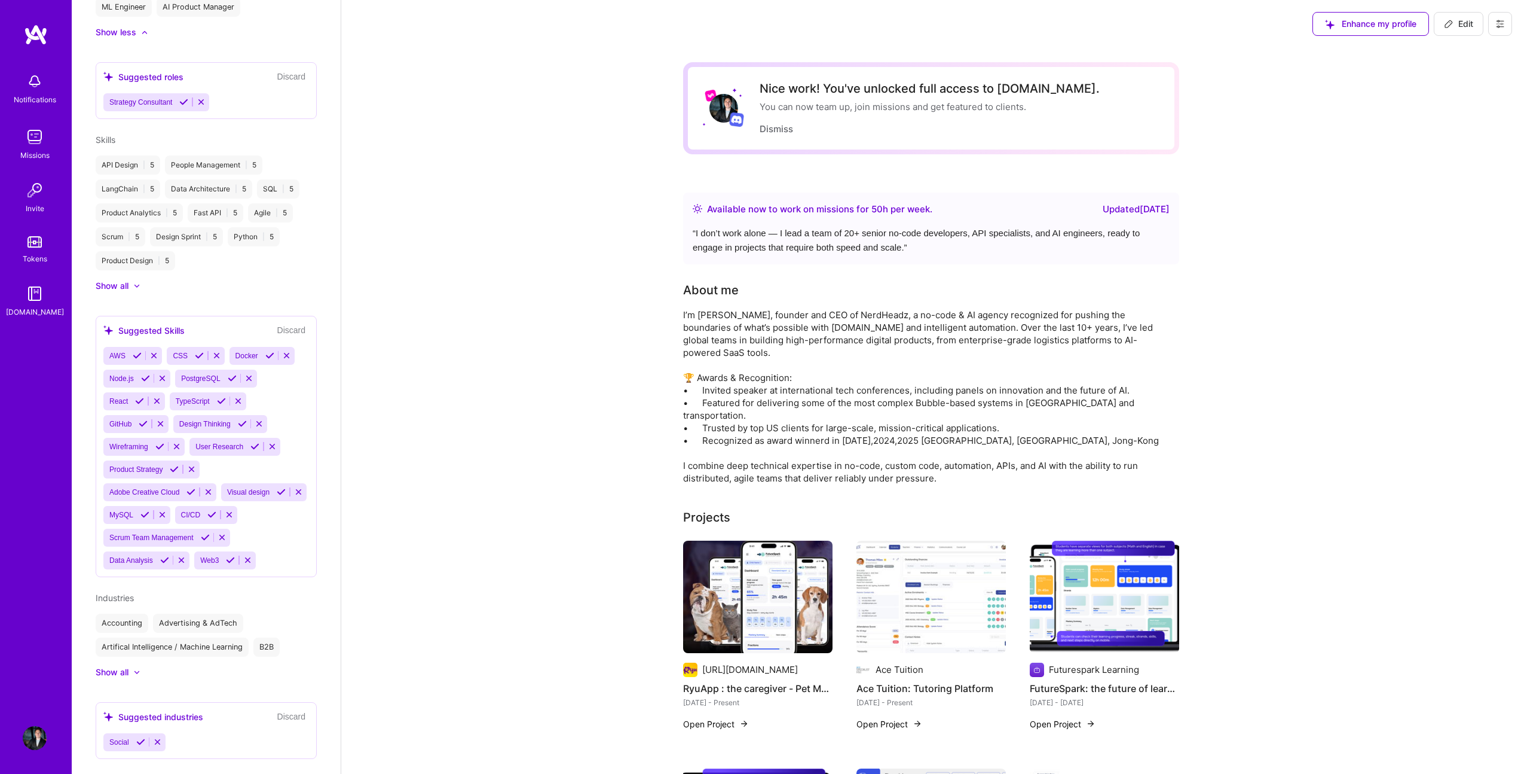
click at [264, 569] on div "AWS CSS Docker Node.js PostgreSQL React TypeScript GitHub Design Thinking Wiref…" at bounding box center [206, 458] width 206 height 222
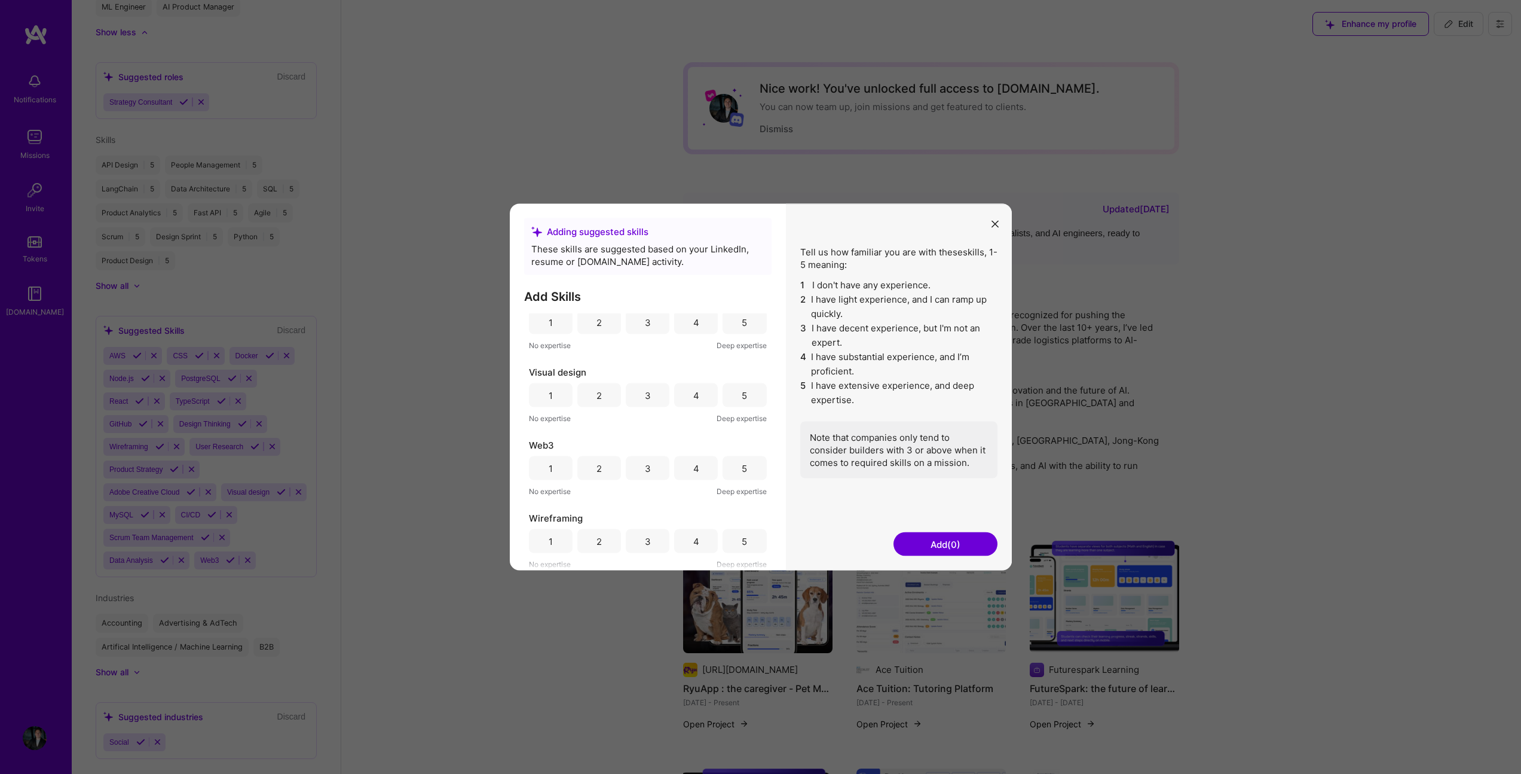
scroll to position [824, 0]
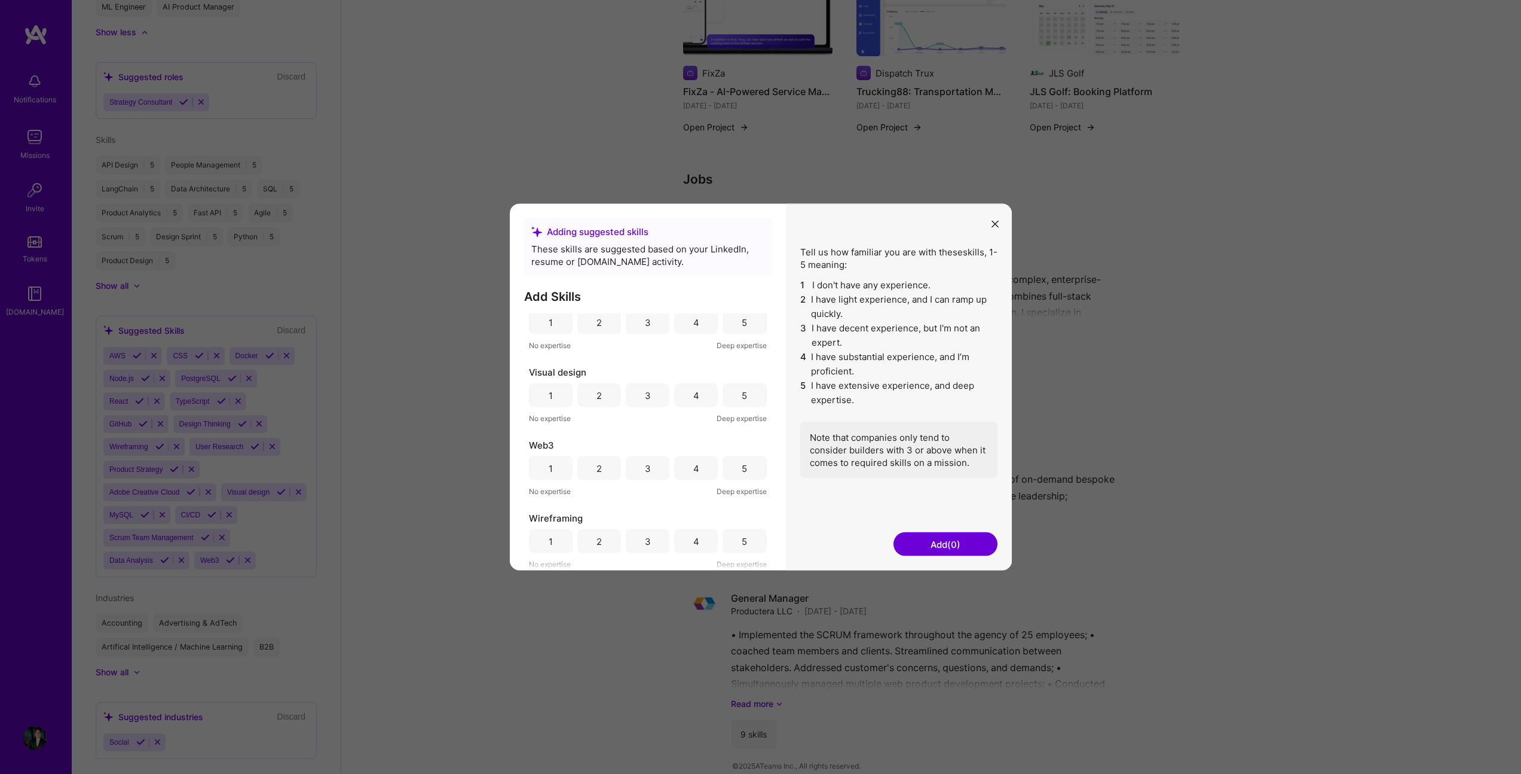
click at [1001, 221] on button "modal" at bounding box center [995, 223] width 14 height 20
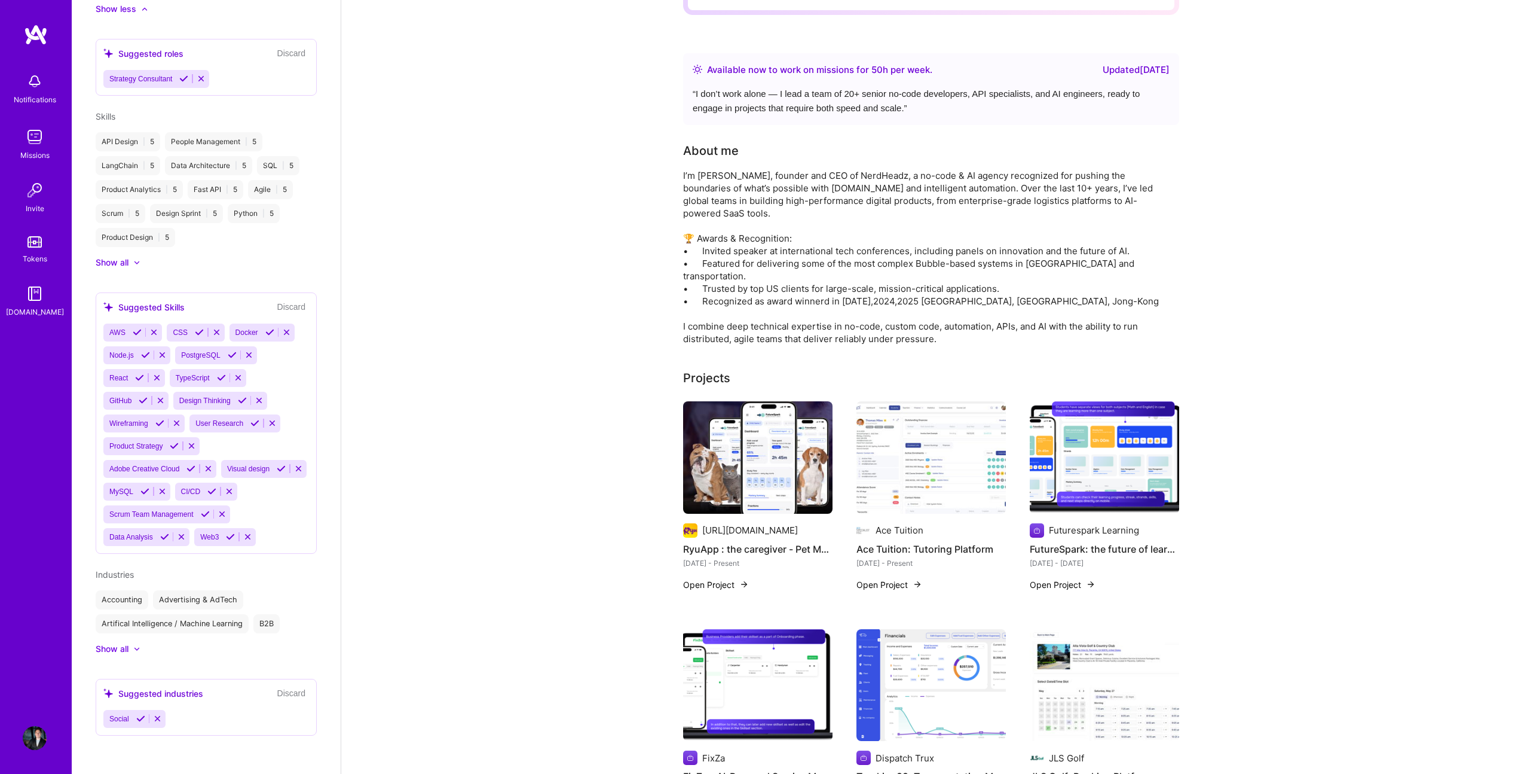
scroll to position [0, 0]
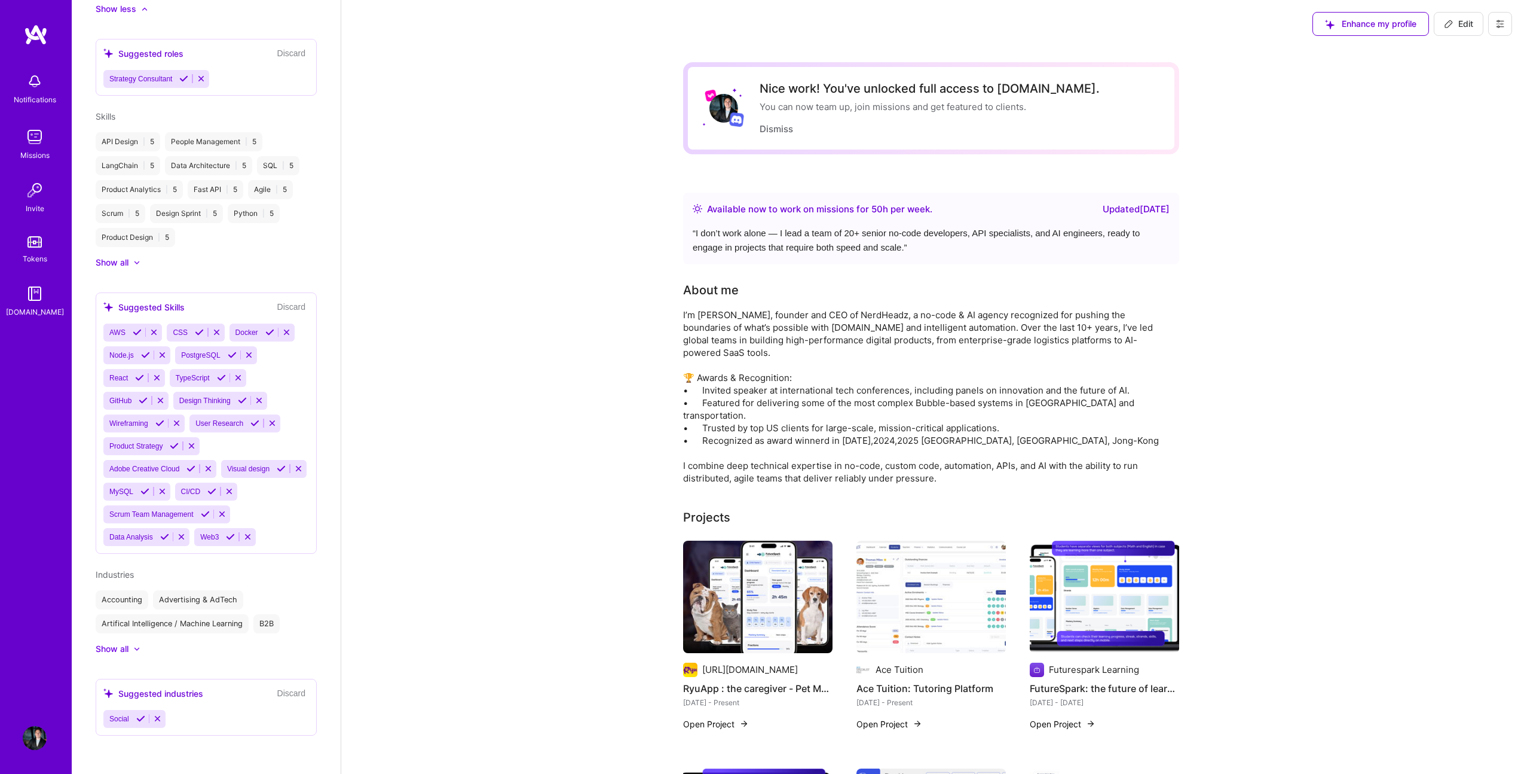
click at [1442, 28] on button "Edit" at bounding box center [1459, 24] width 50 height 24
select select "PT"
select select "Right Now"
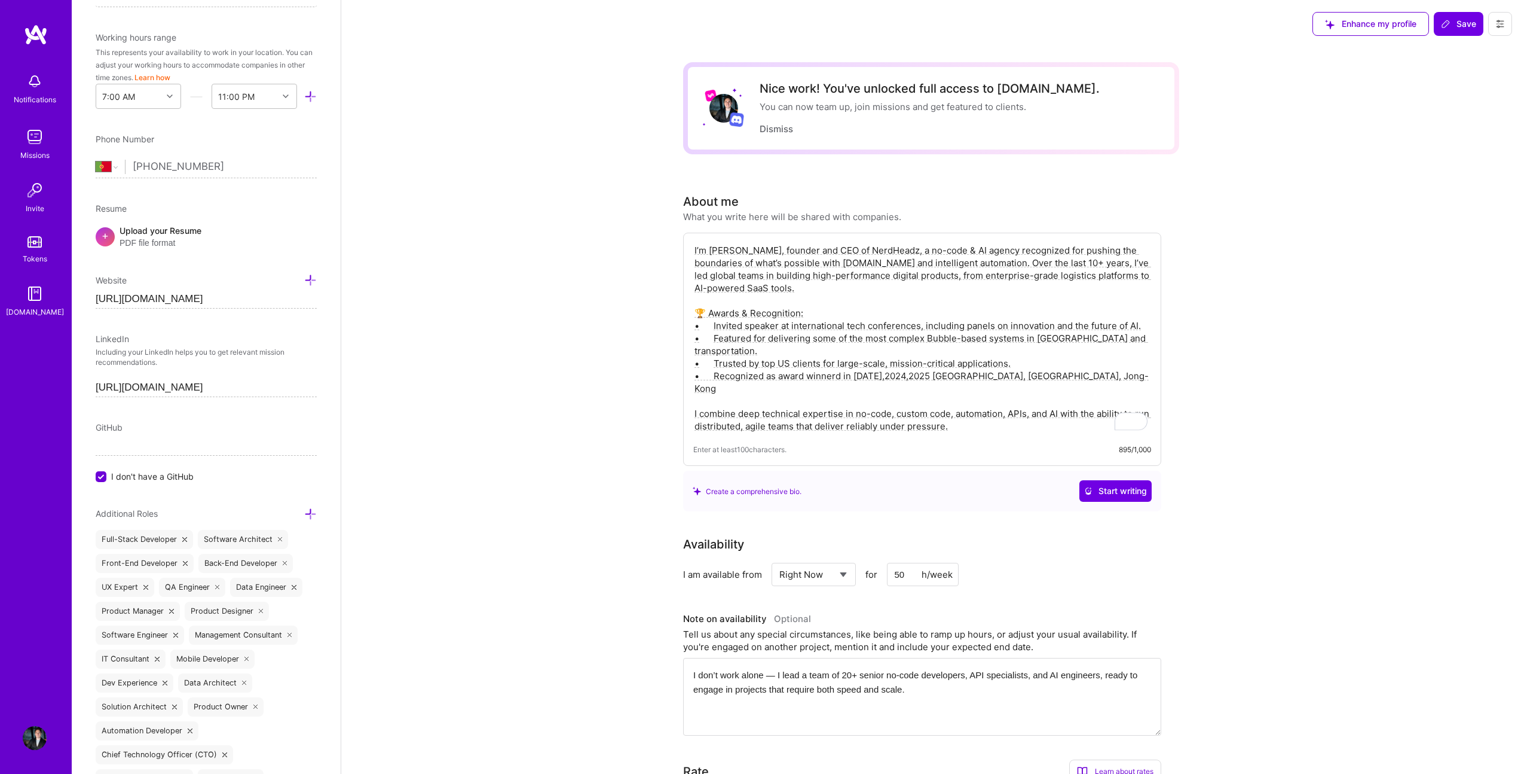
scroll to position [96, 0]
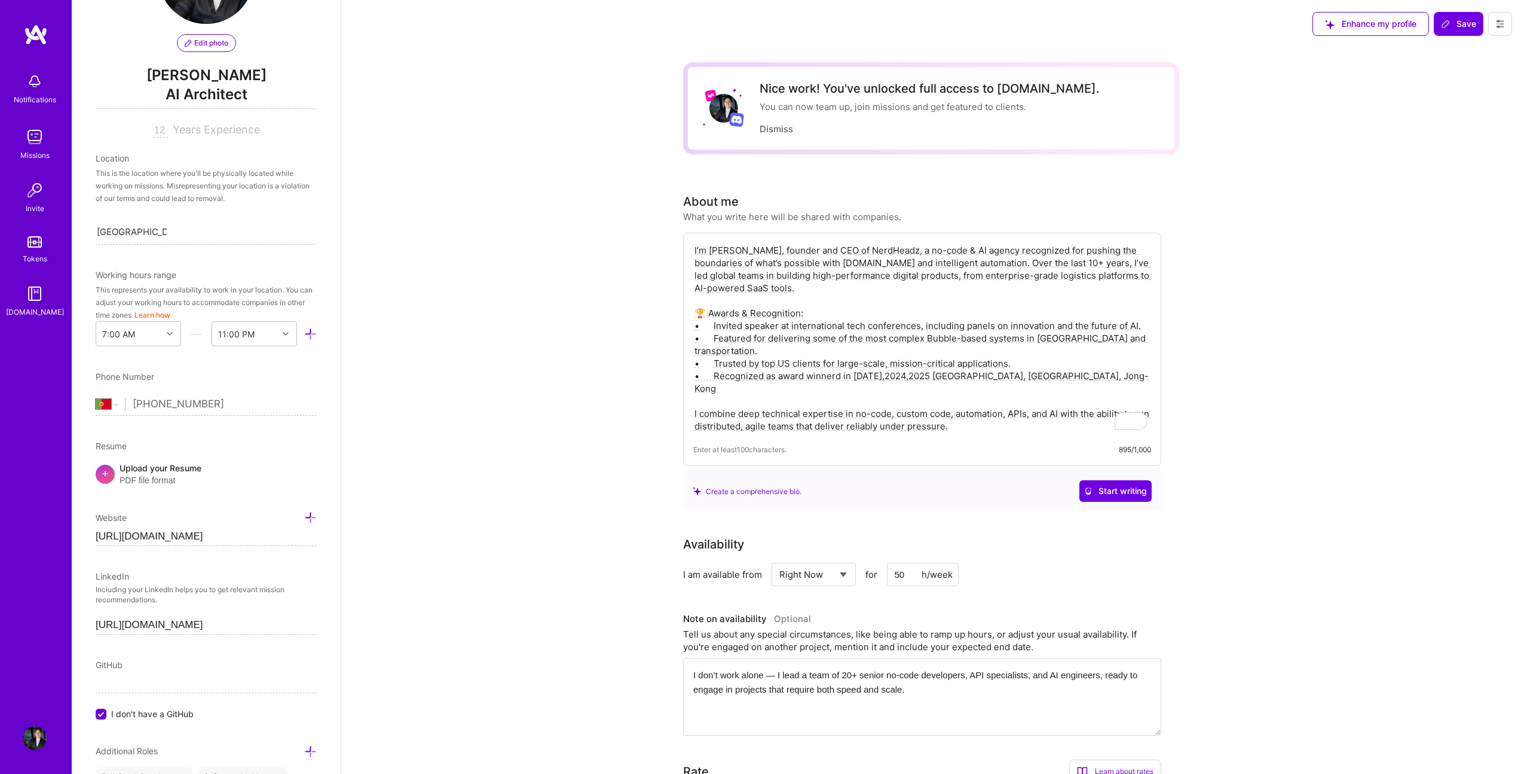
click at [125, 161] on div "Location" at bounding box center [206, 158] width 221 height 13
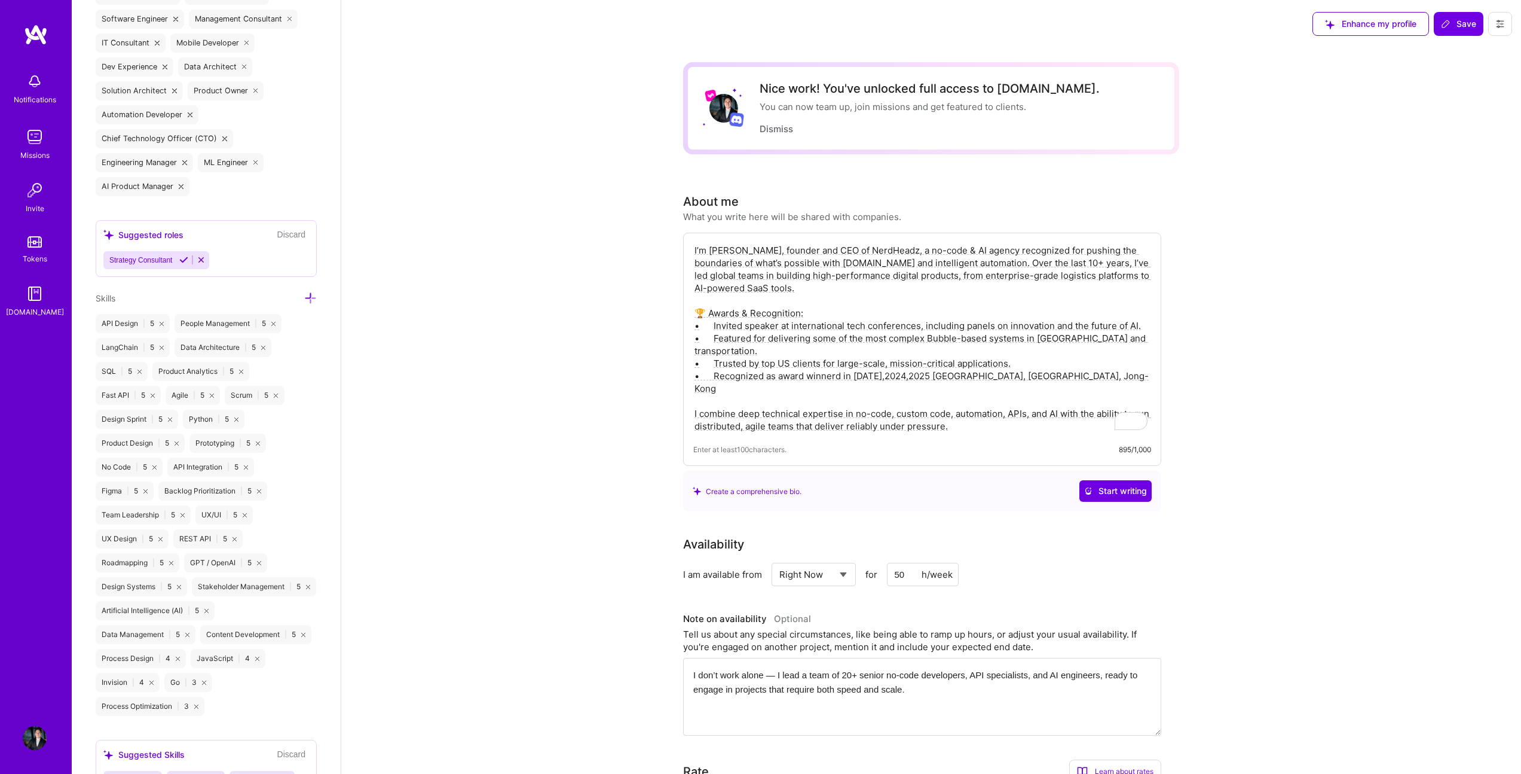
scroll to position [949, 0]
click at [304, 294] on icon at bounding box center [310, 297] width 13 height 13
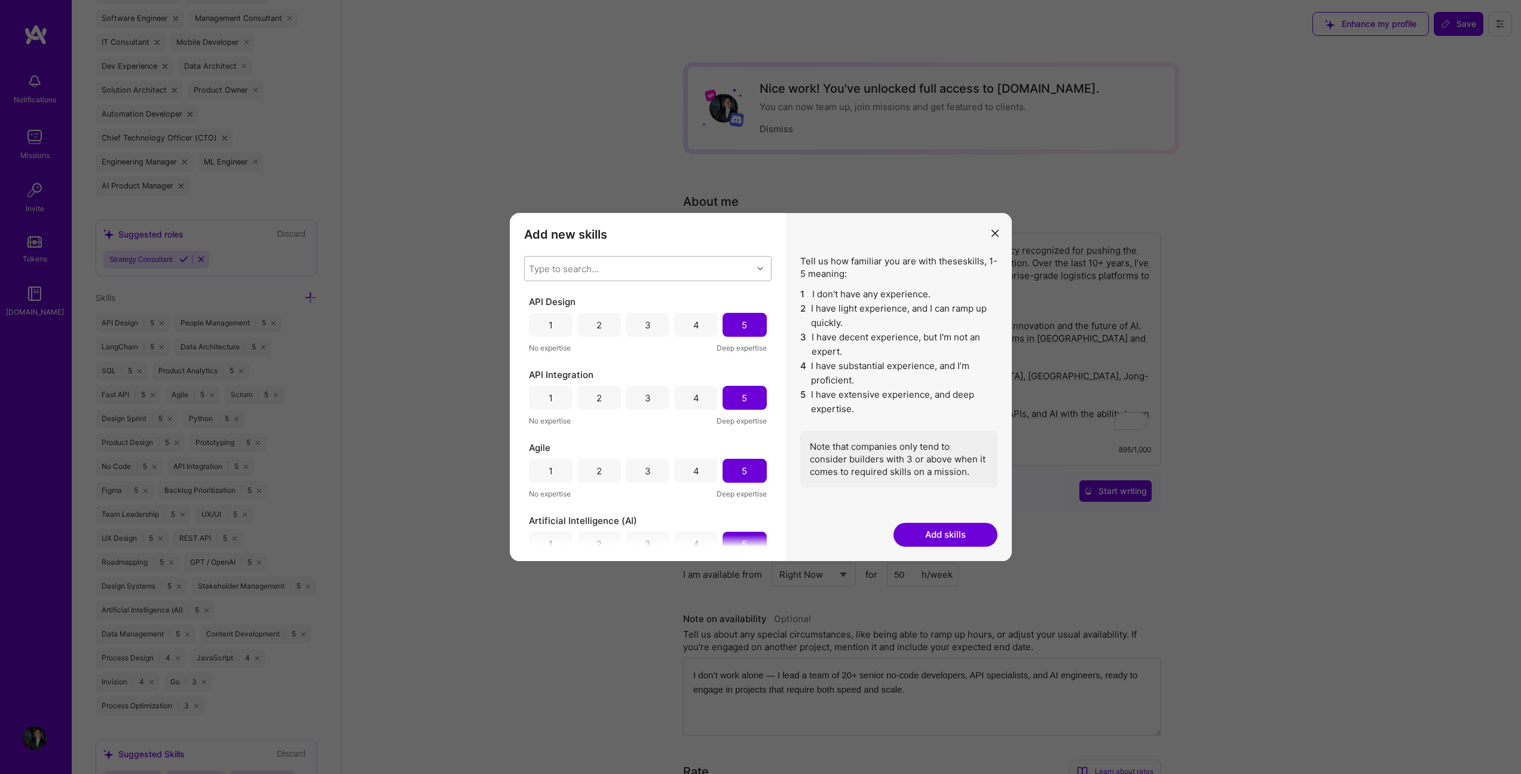
click at [640, 277] on div "Type to search..." at bounding box center [639, 268] width 228 height 24
click at [634, 267] on div "Type to search..." at bounding box center [639, 268] width 228 height 24
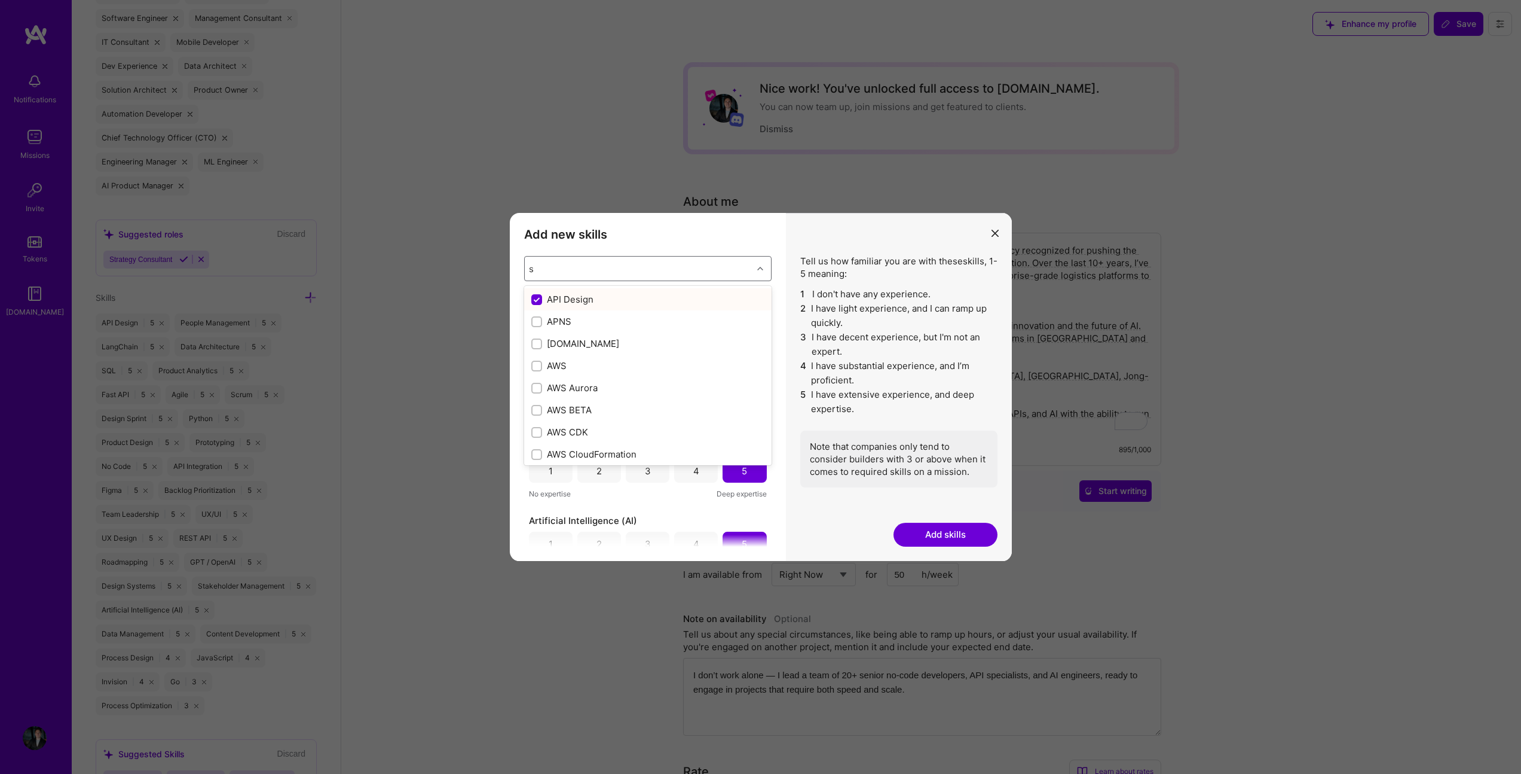
type input "st"
checkbox input "false"
checkbox input "true"
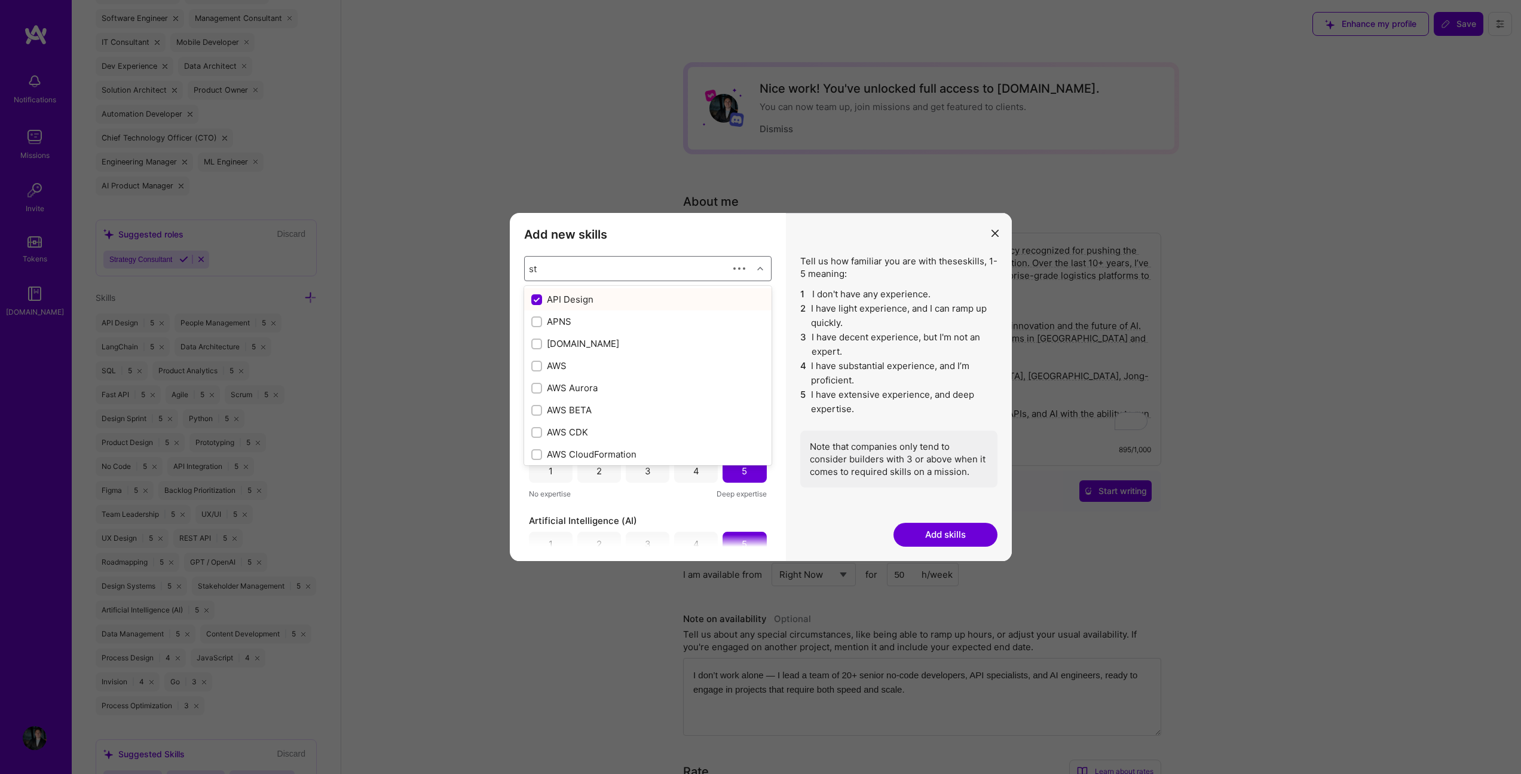
checkbox input "true"
type input "str"
checkbox input "false"
click at [557, 345] on div "Product Strategy" at bounding box center [647, 343] width 233 height 13
checkbox input "true"
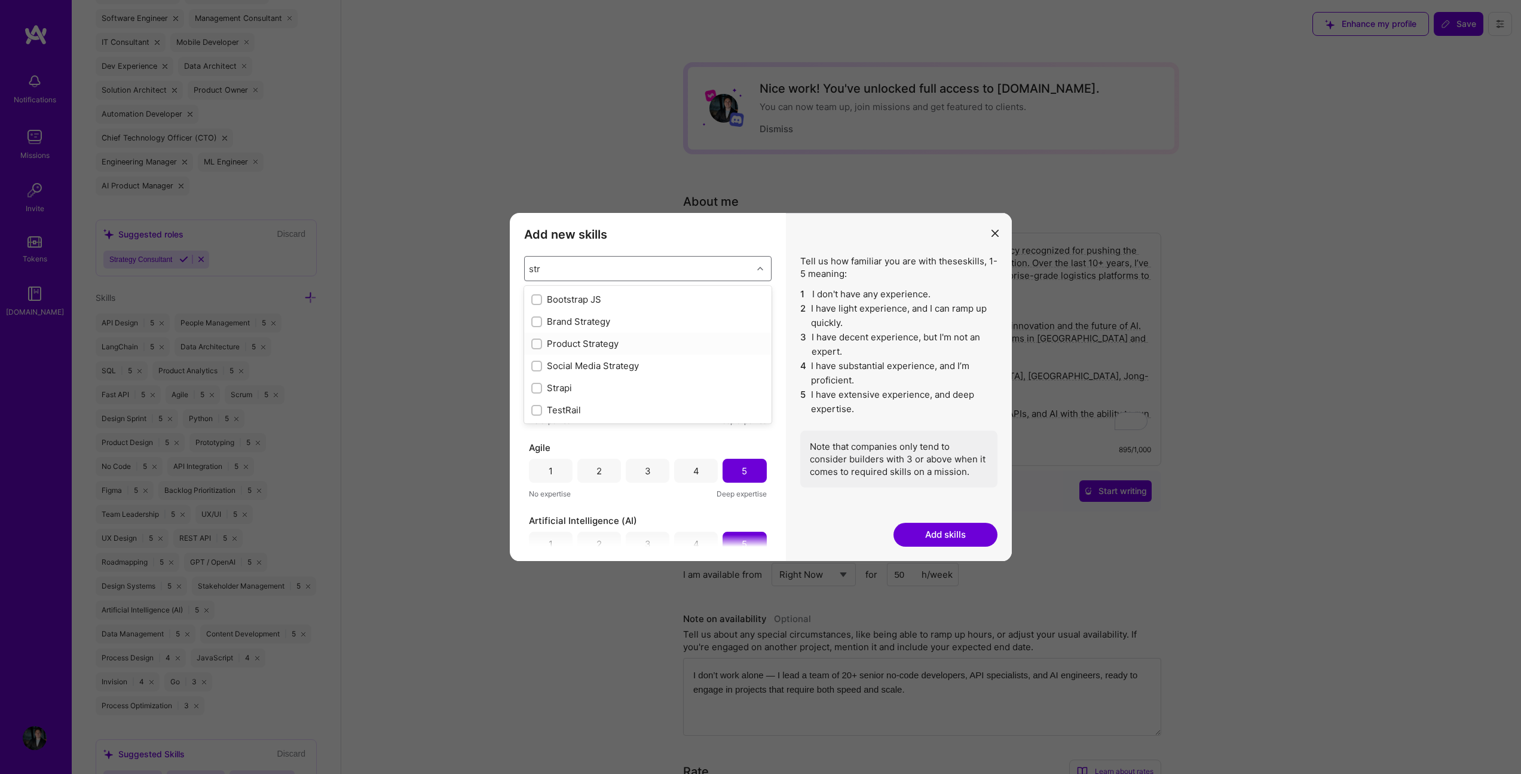
checkbox input "true"
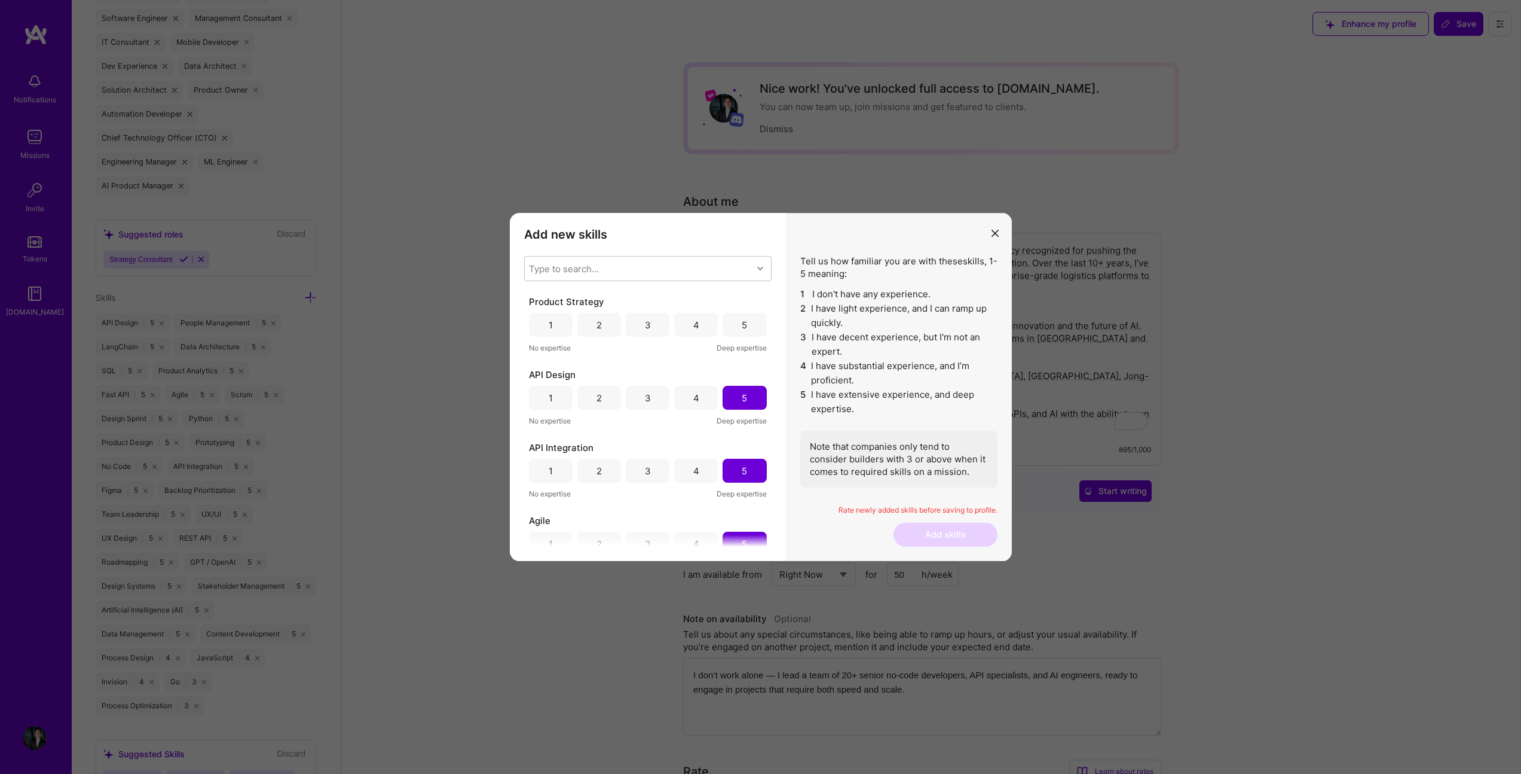
click at [671, 229] on h3 "Add new skills" at bounding box center [648, 234] width 248 height 14
click at [731, 325] on div "5" at bounding box center [745, 325] width 44 height 24
click at [935, 530] on button "Add skills" at bounding box center [946, 535] width 104 height 24
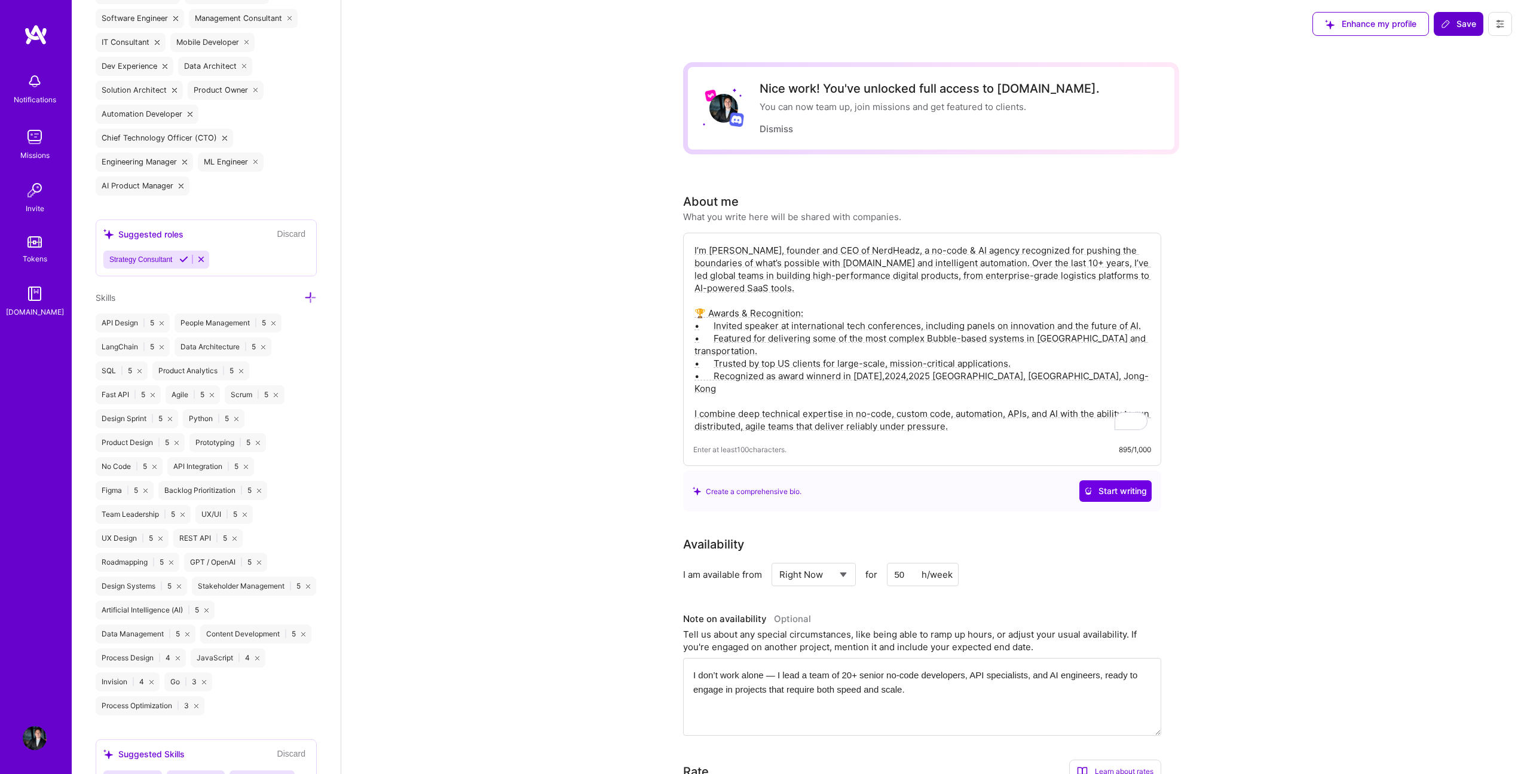
click at [1447, 32] on button "Save" at bounding box center [1459, 24] width 50 height 24
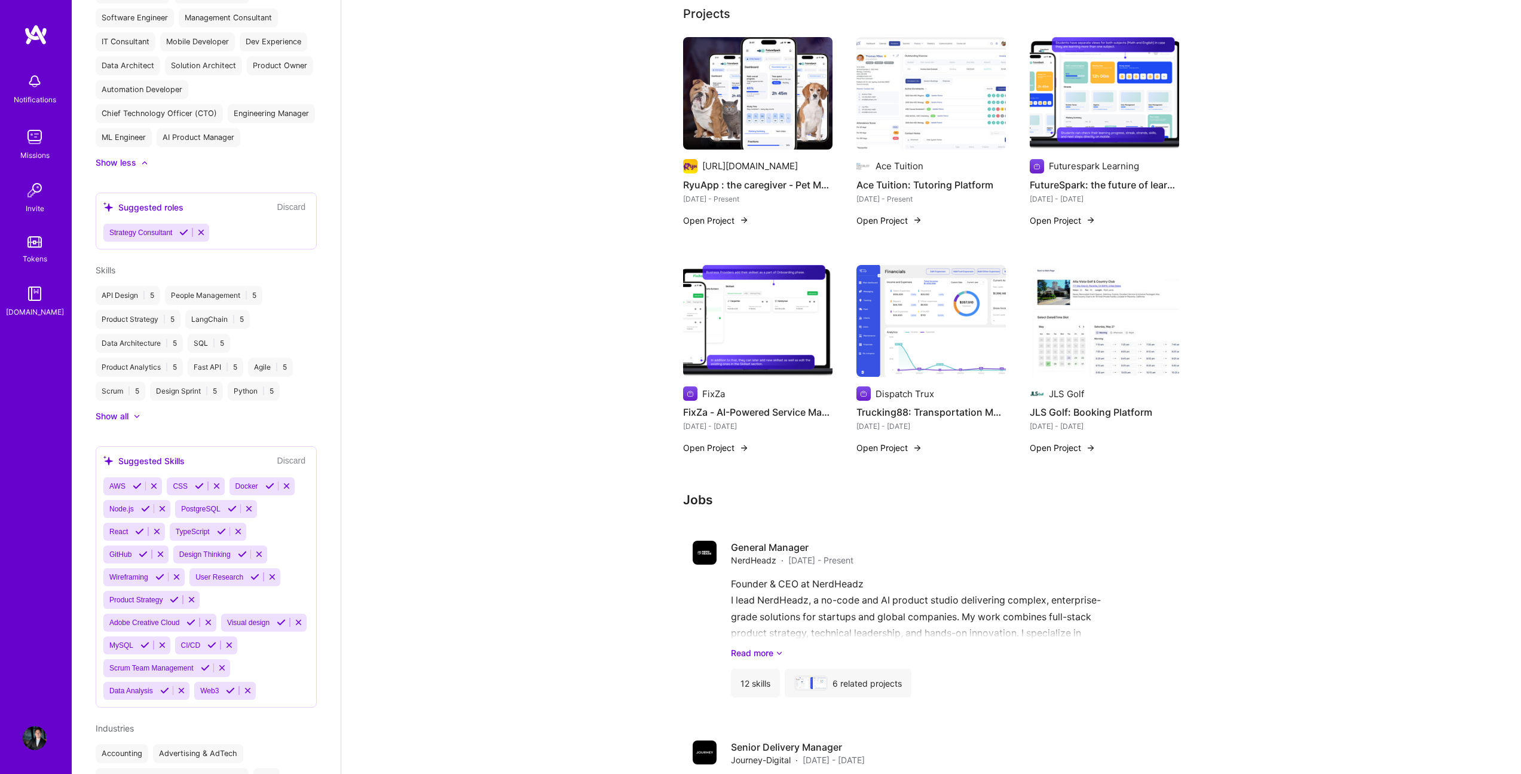
scroll to position [0, 0]
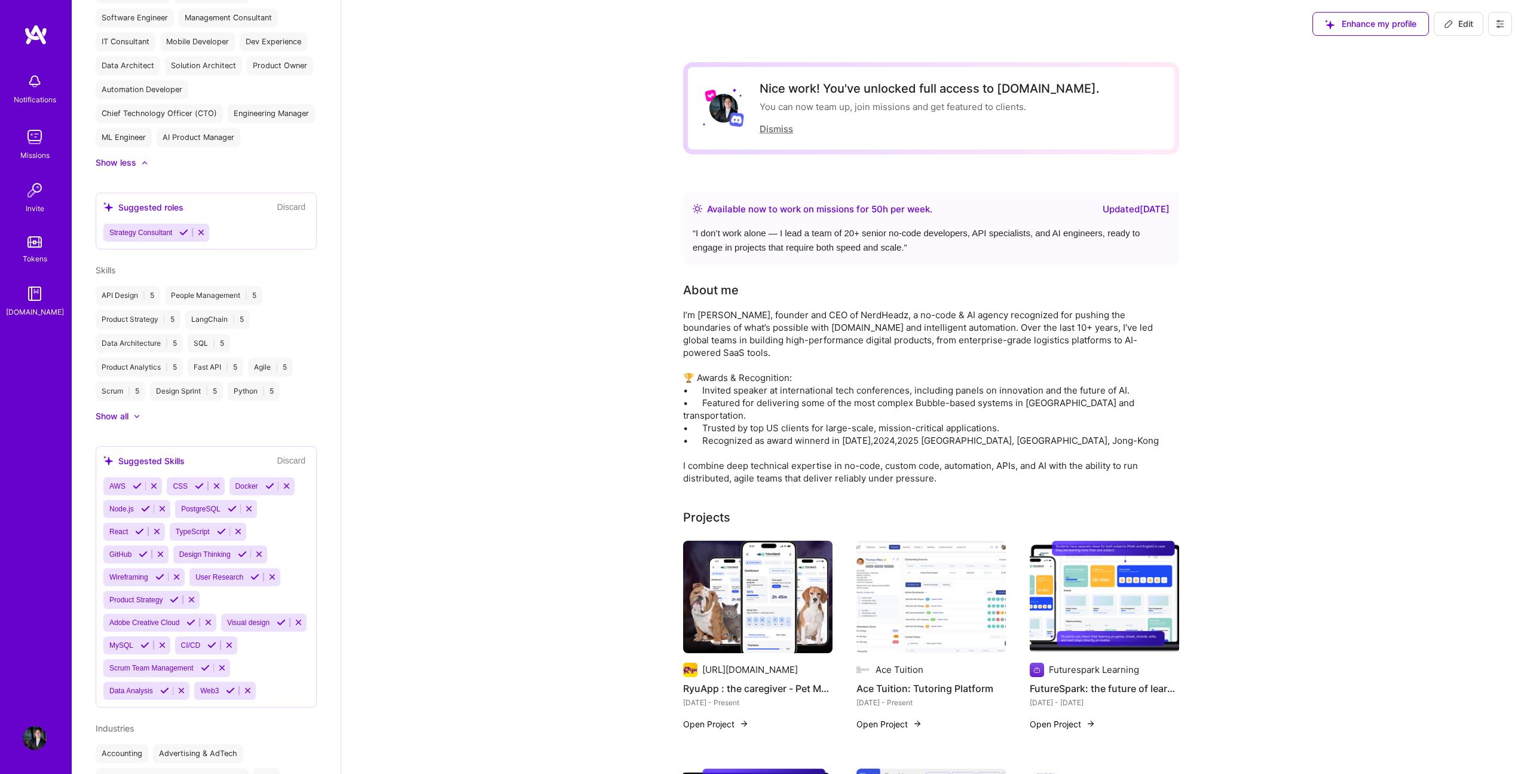
click at [783, 123] on button "Dismiss" at bounding box center [776, 129] width 33 height 13
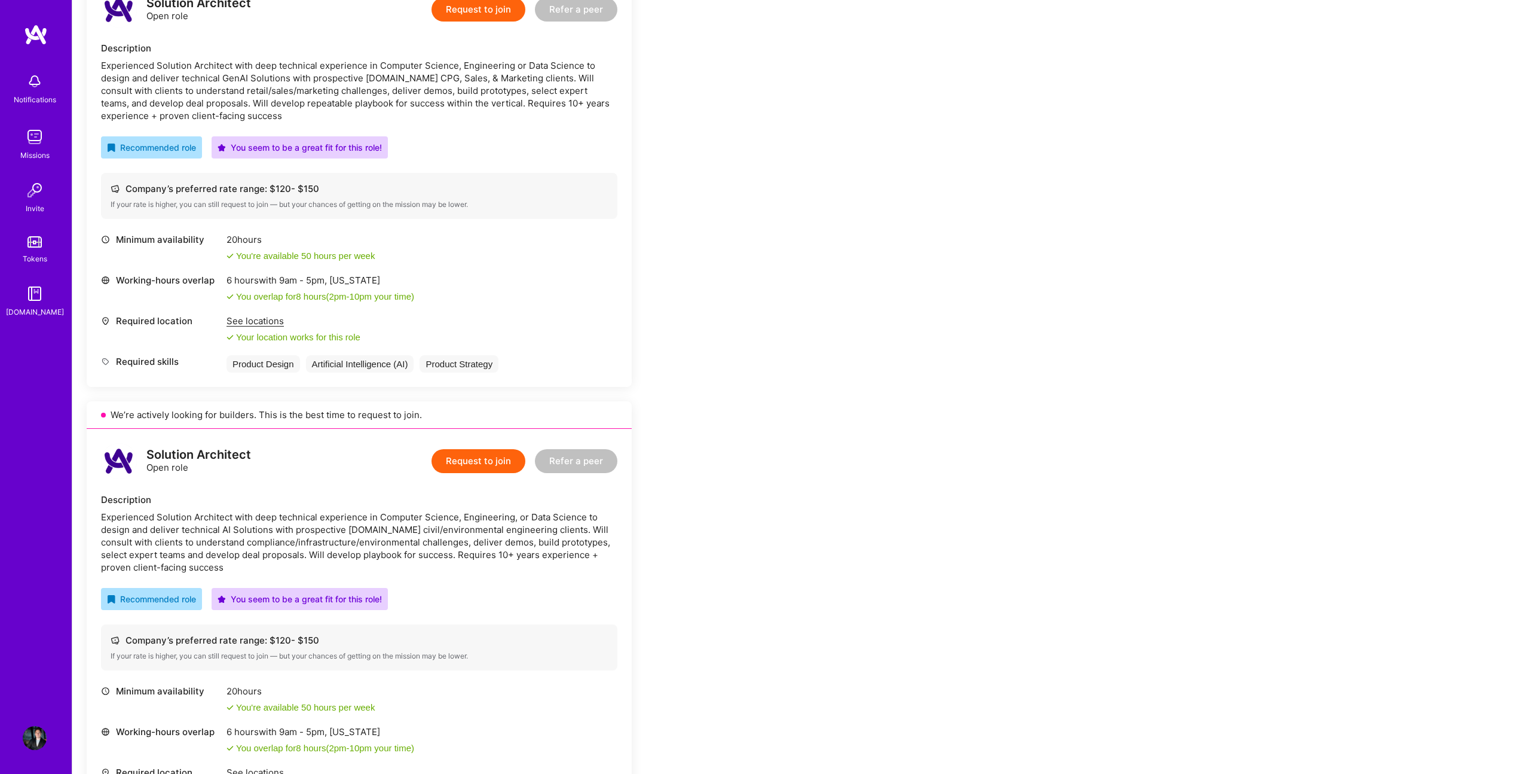
scroll to position [69, 0]
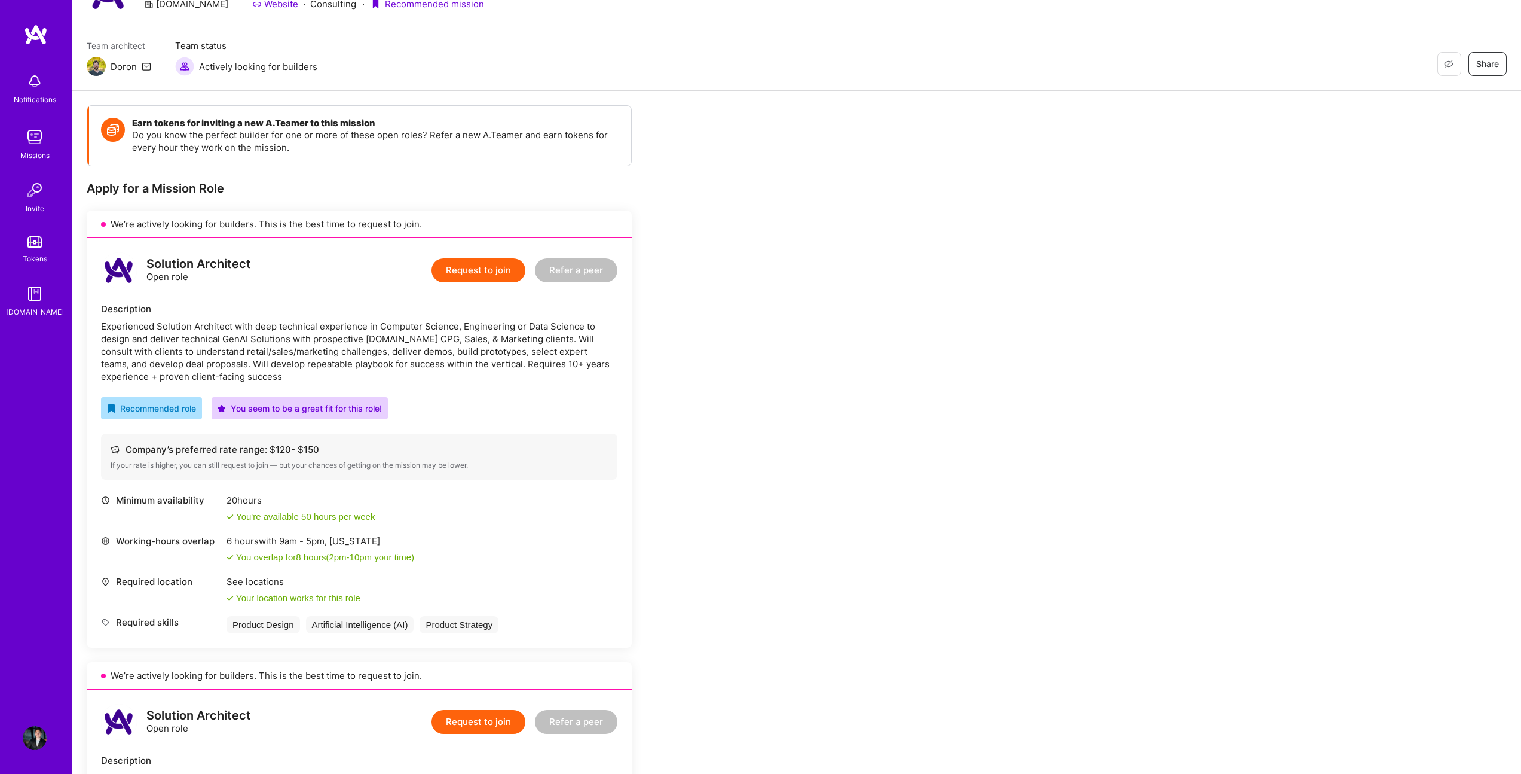
click at [470, 271] on button "Request to join" at bounding box center [479, 270] width 94 height 24
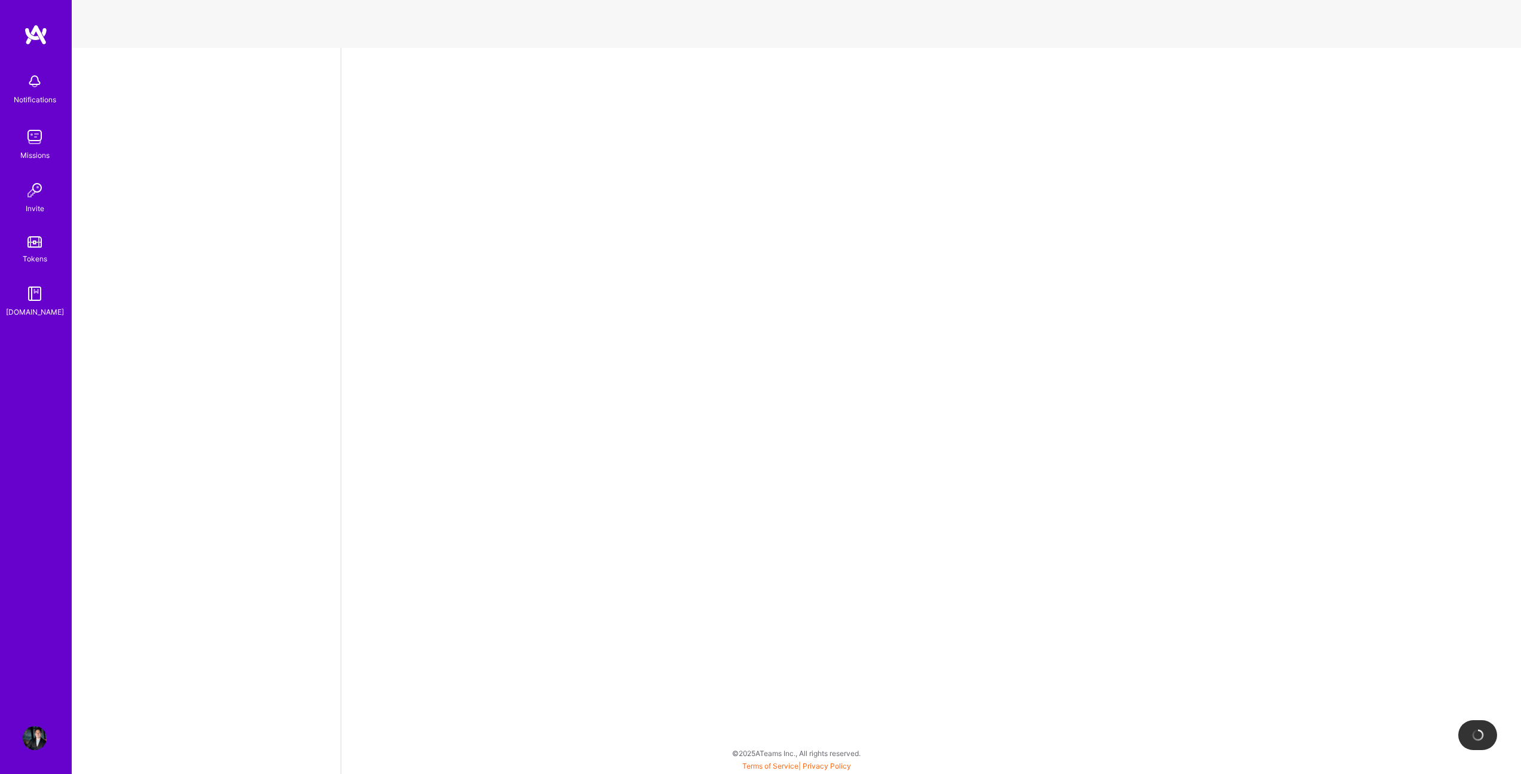
select select "PT"
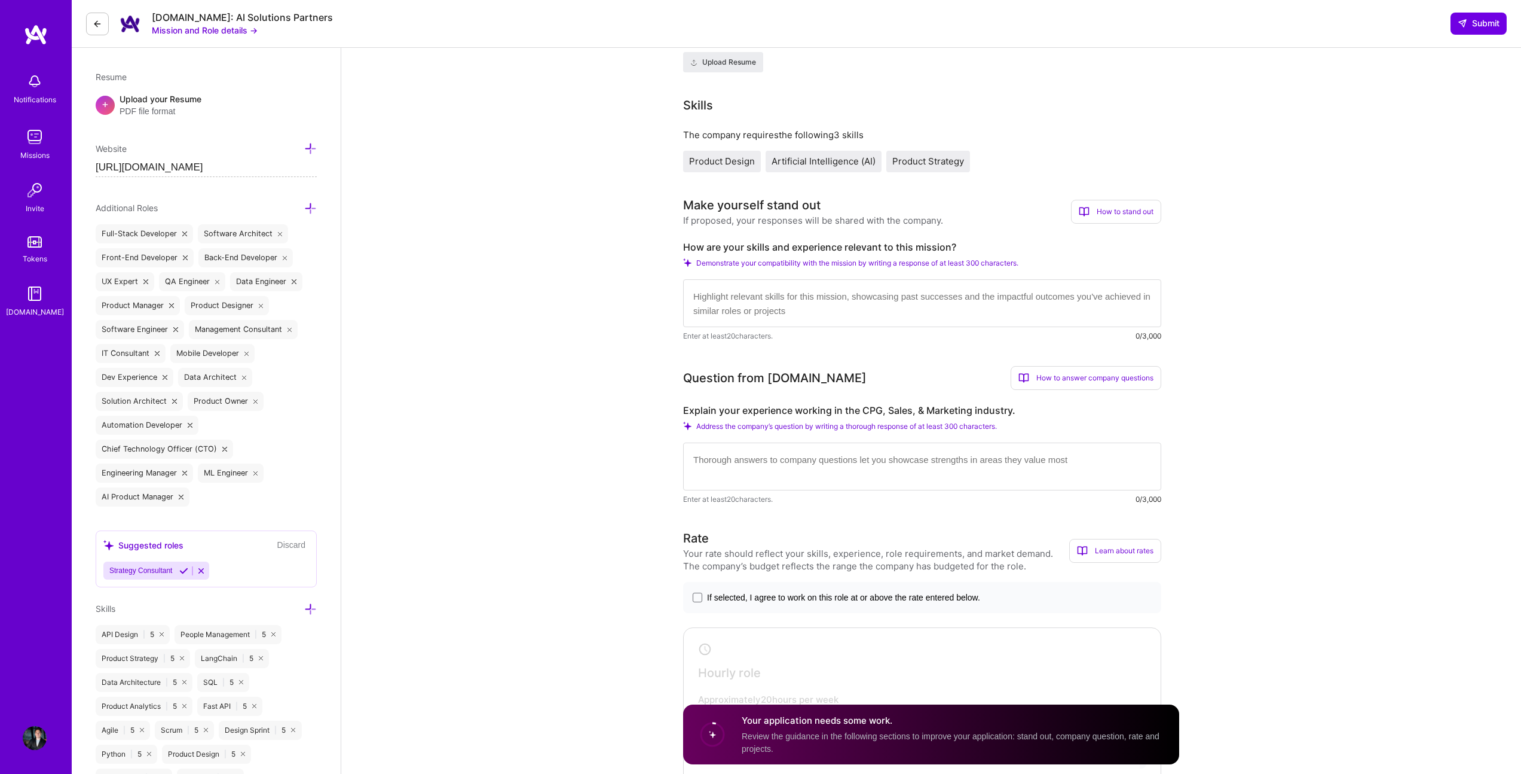
scroll to position [439, 0]
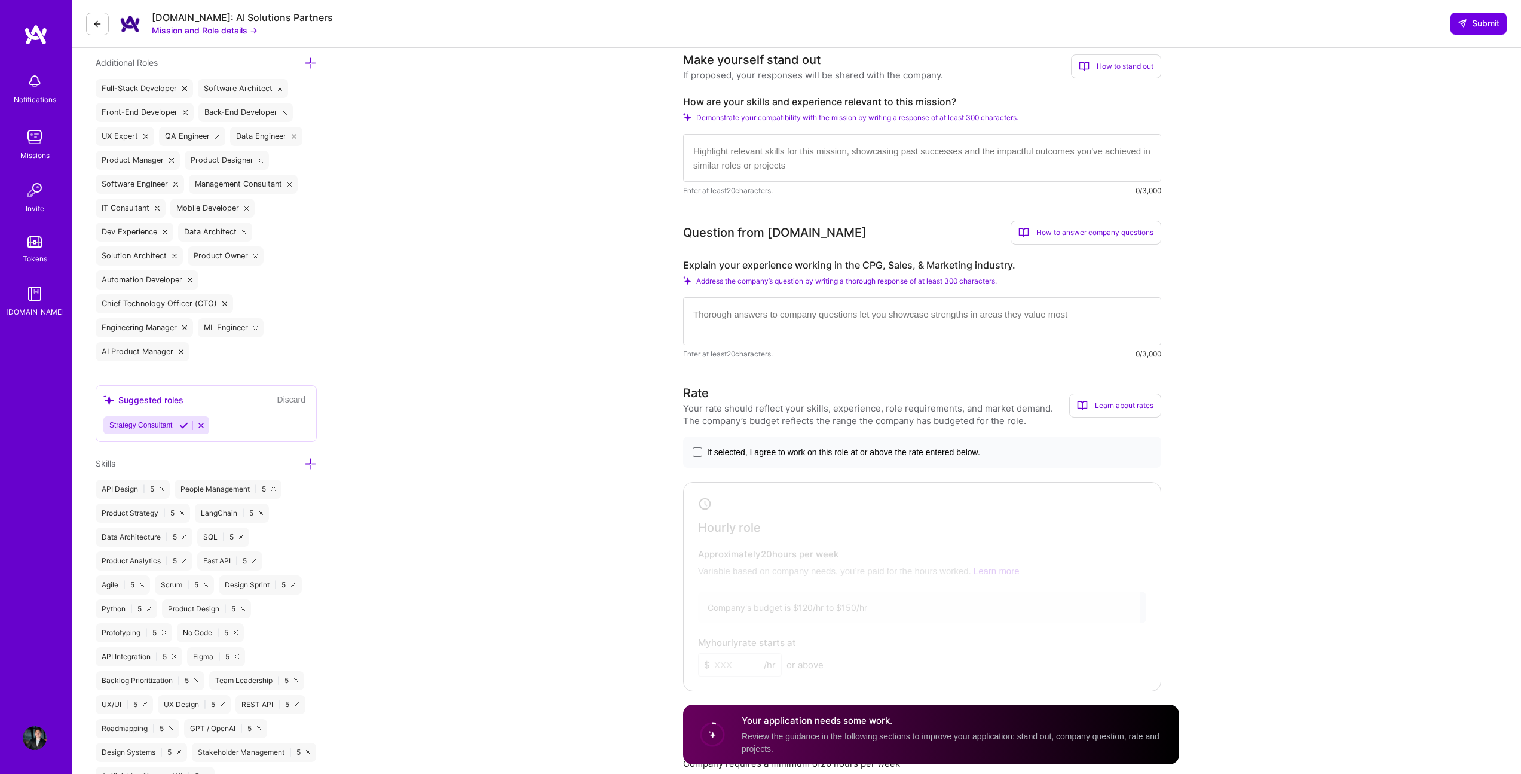
click at [705, 449] on label "If selected, I agree to work on this role at or above the rate entered below." at bounding box center [922, 452] width 459 height 12
click at [0, 0] on input "If selected, I agree to work on this role at or above the rate entered below." at bounding box center [0, 0] width 0 height 0
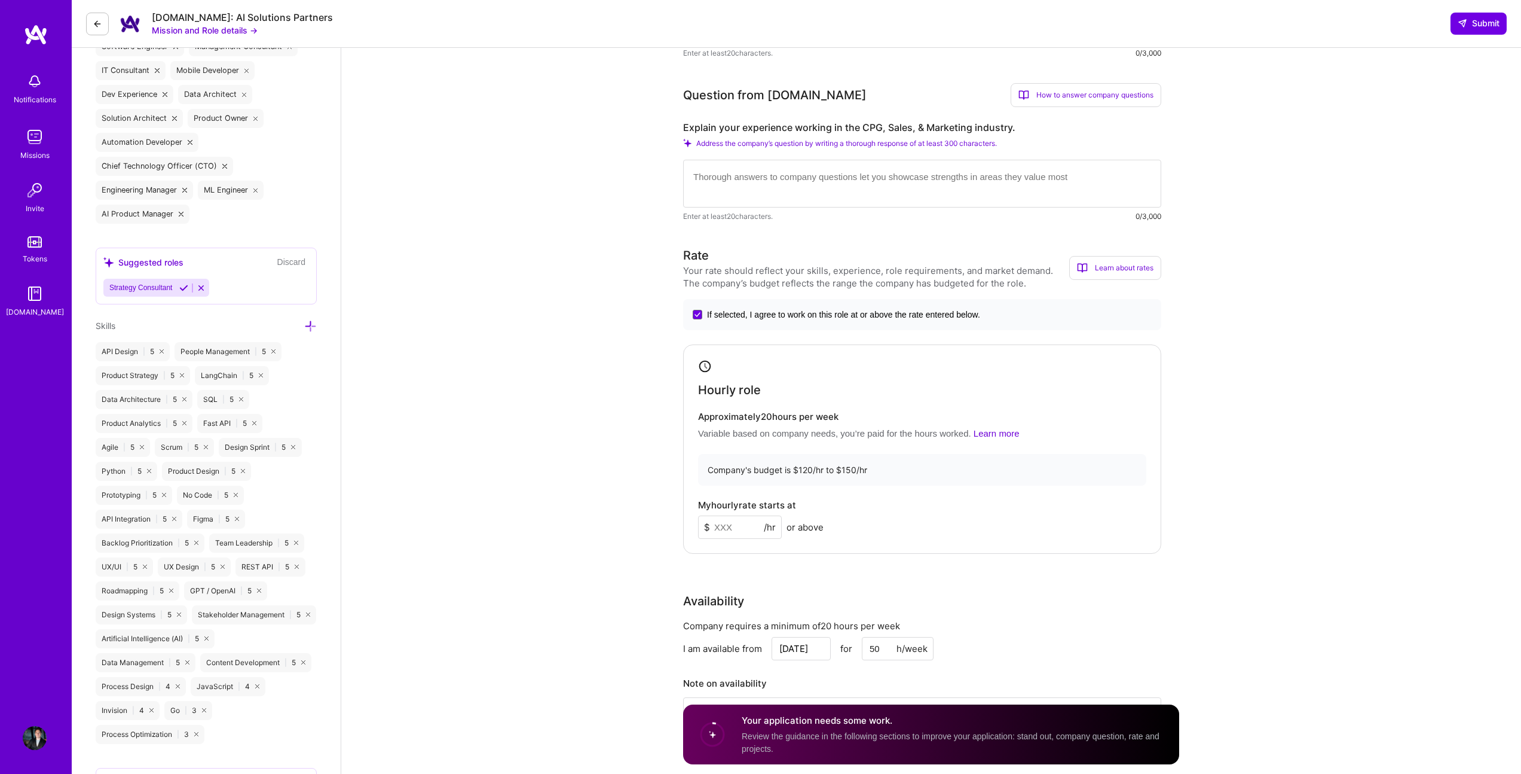
click at [755, 530] on input at bounding box center [740, 526] width 84 height 23
click at [582, 493] on div "Solution Architect role description Experienced Solution Architect with deep te…" at bounding box center [931, 754] width 1180 height 2566
drag, startPoint x: 728, startPoint y: 529, endPoint x: 719, endPoint y: 530, distance: 9.6
click at [719, 530] on input "150" at bounding box center [740, 526] width 84 height 23
type input "145"
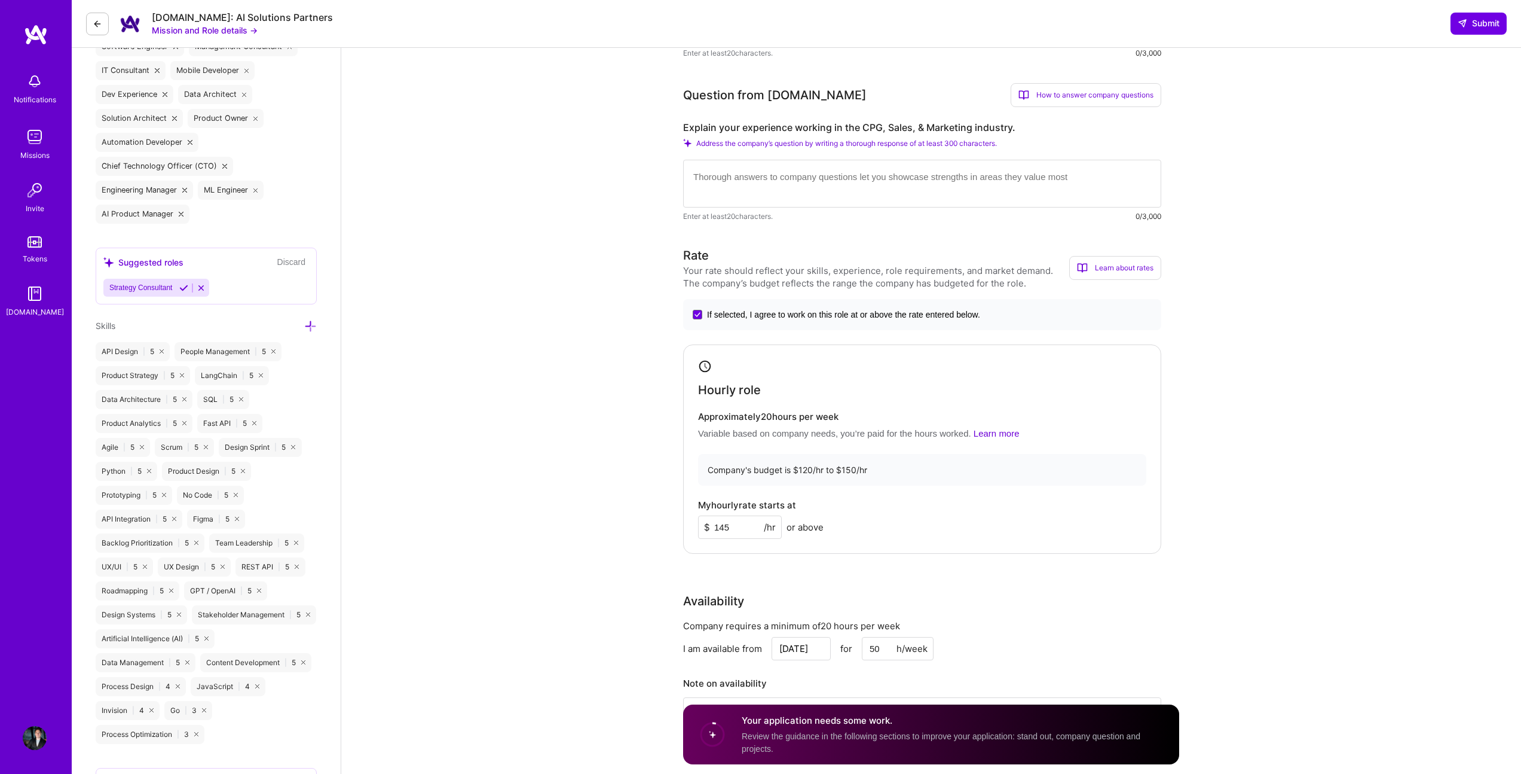
click at [641, 515] on div "Solution Architect role description Experienced Solution Architect with deep te…" at bounding box center [931, 754] width 1180 height 2566
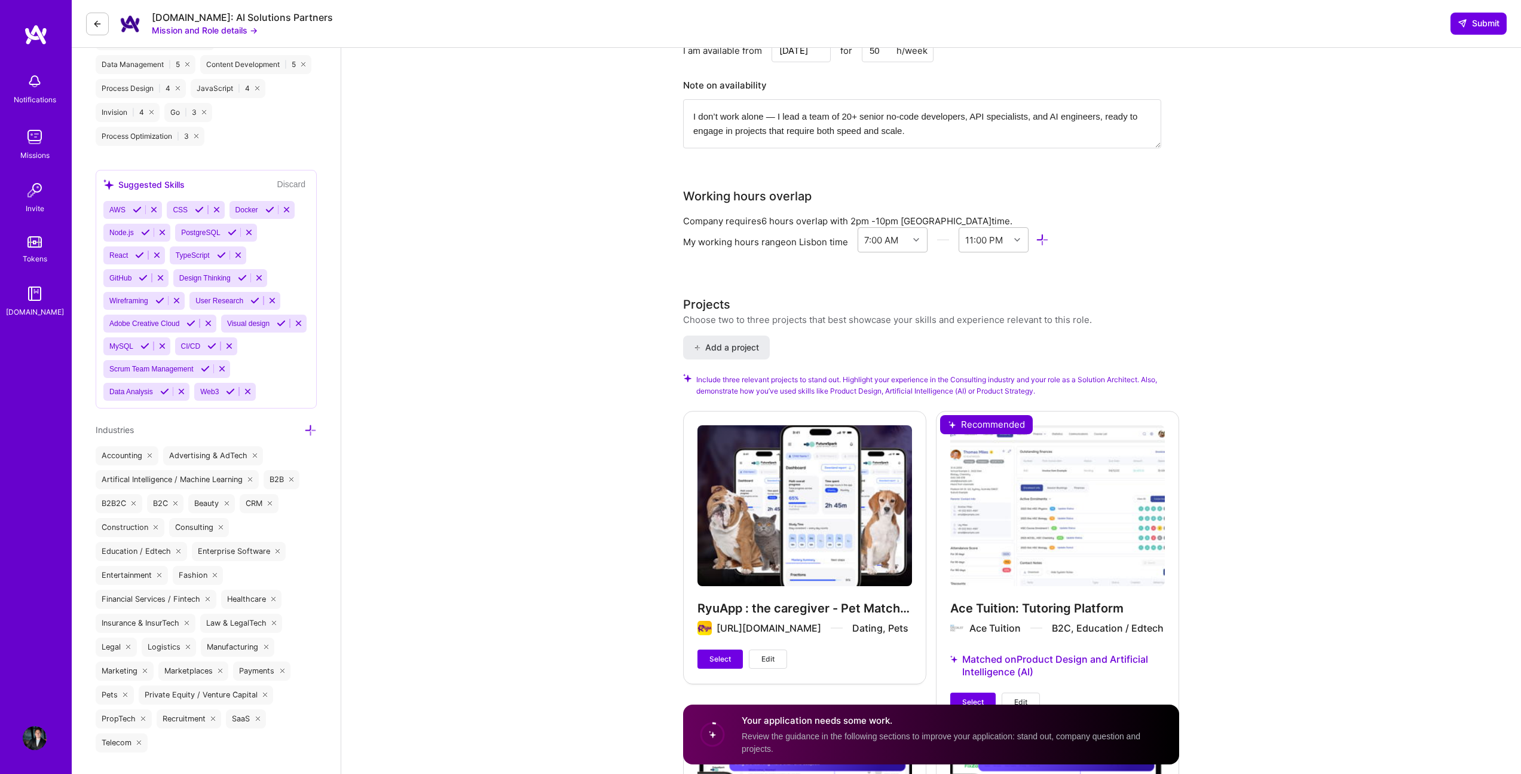
scroll to position [1506, 0]
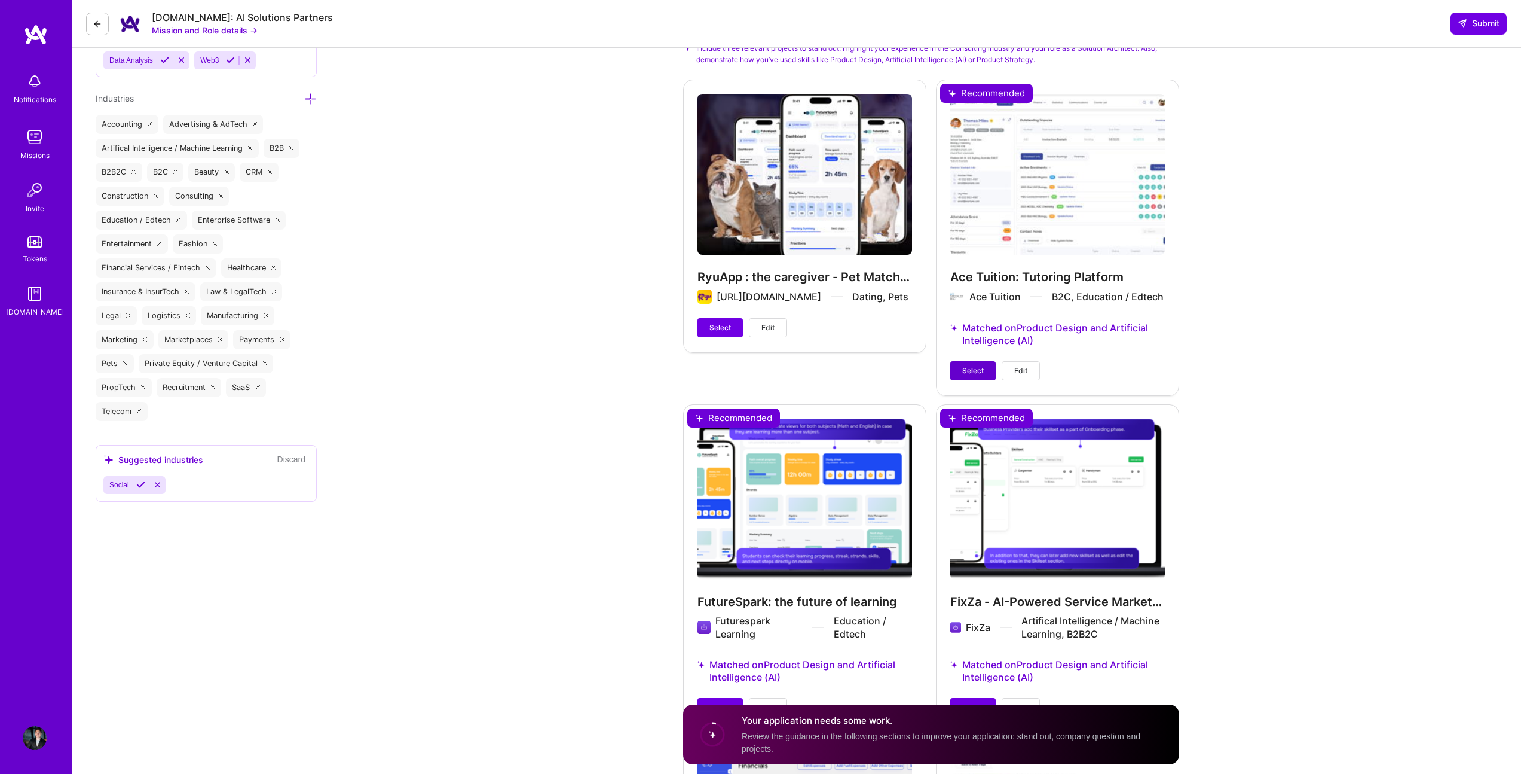
click at [981, 366] on span "Select" at bounding box center [974, 370] width 22 height 11
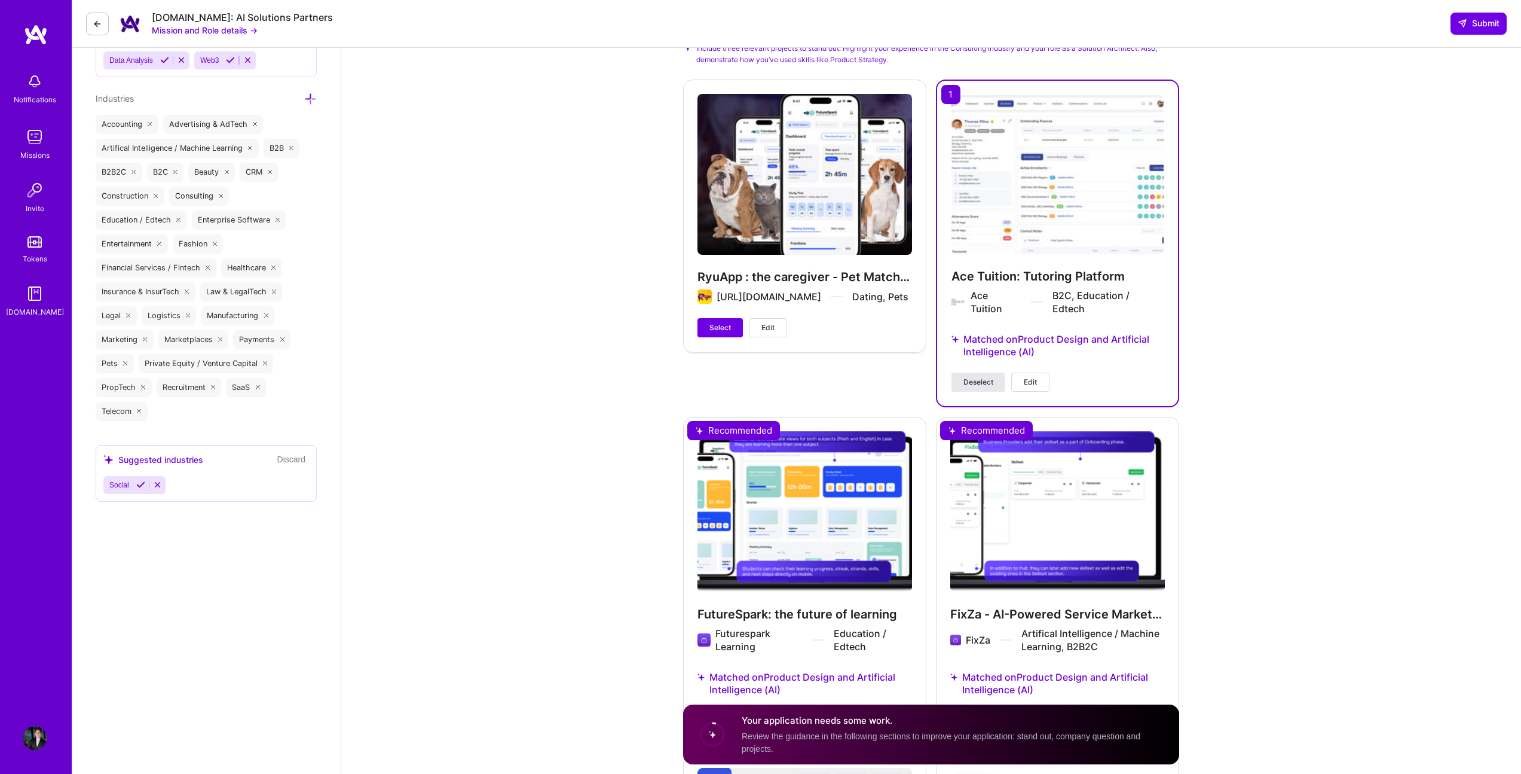
scroll to position [1744, 0]
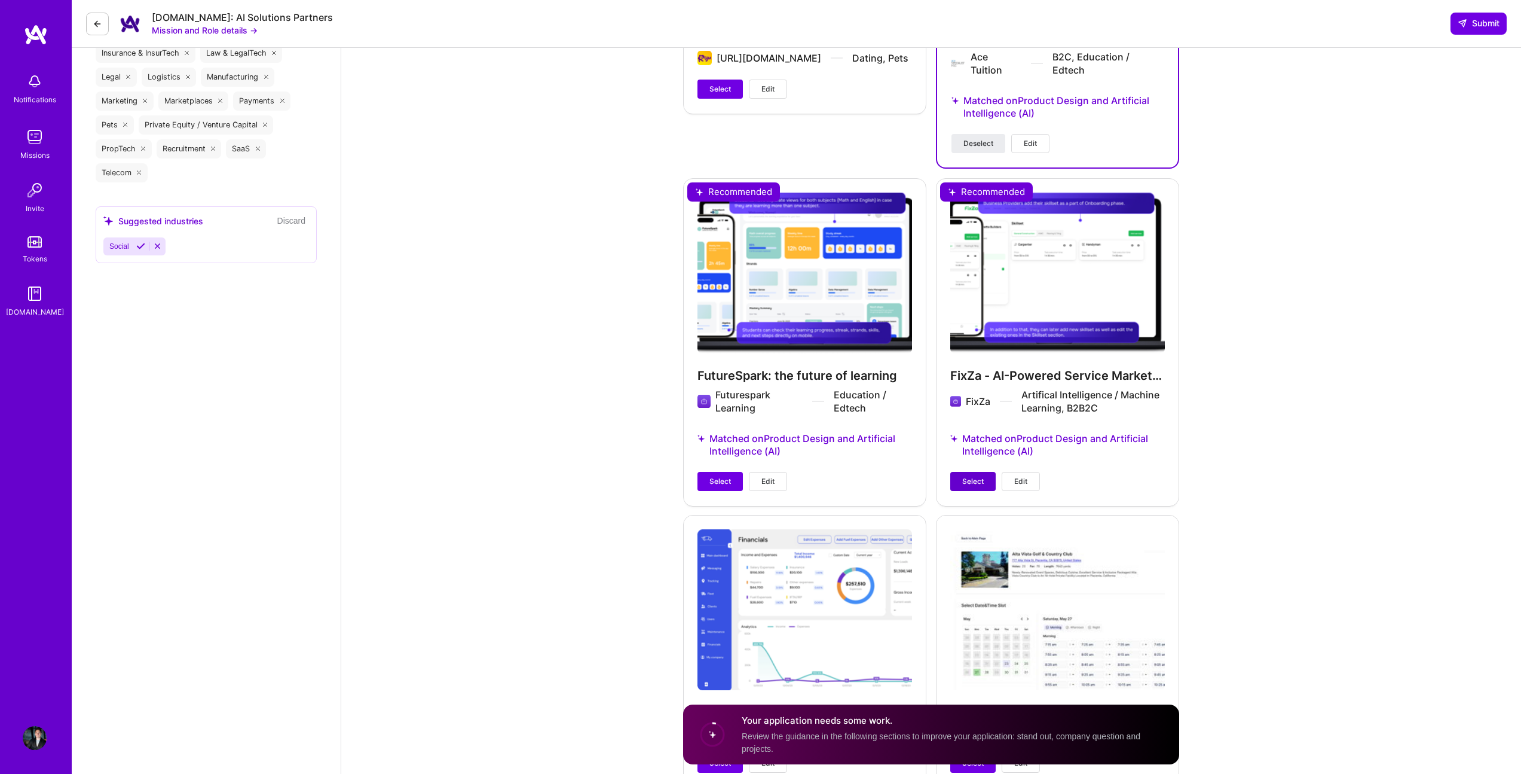
click at [971, 472] on button "Select" at bounding box center [973, 481] width 45 height 19
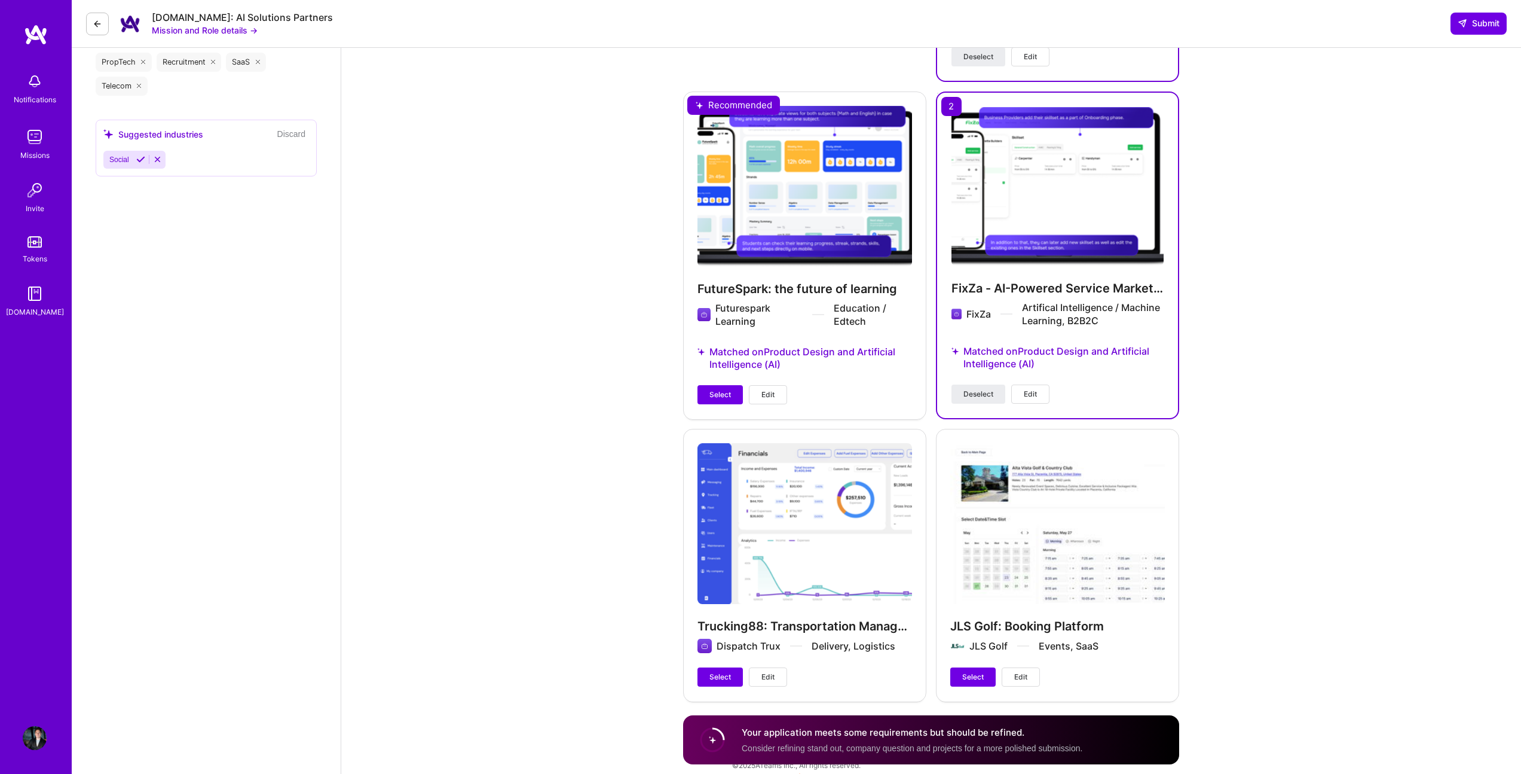
scroll to position [1826, 0]
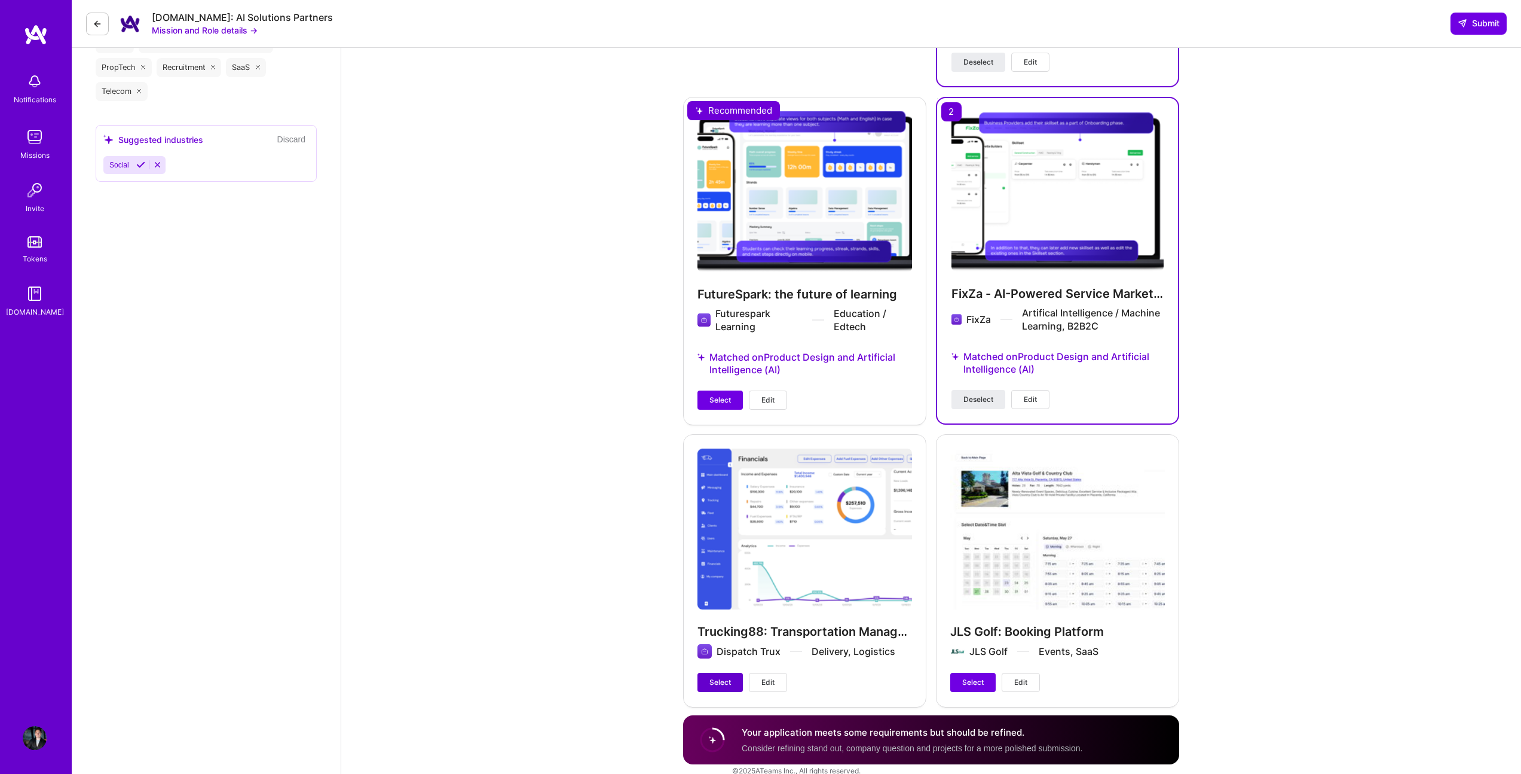
click at [726, 677] on span "Select" at bounding box center [721, 682] width 22 height 11
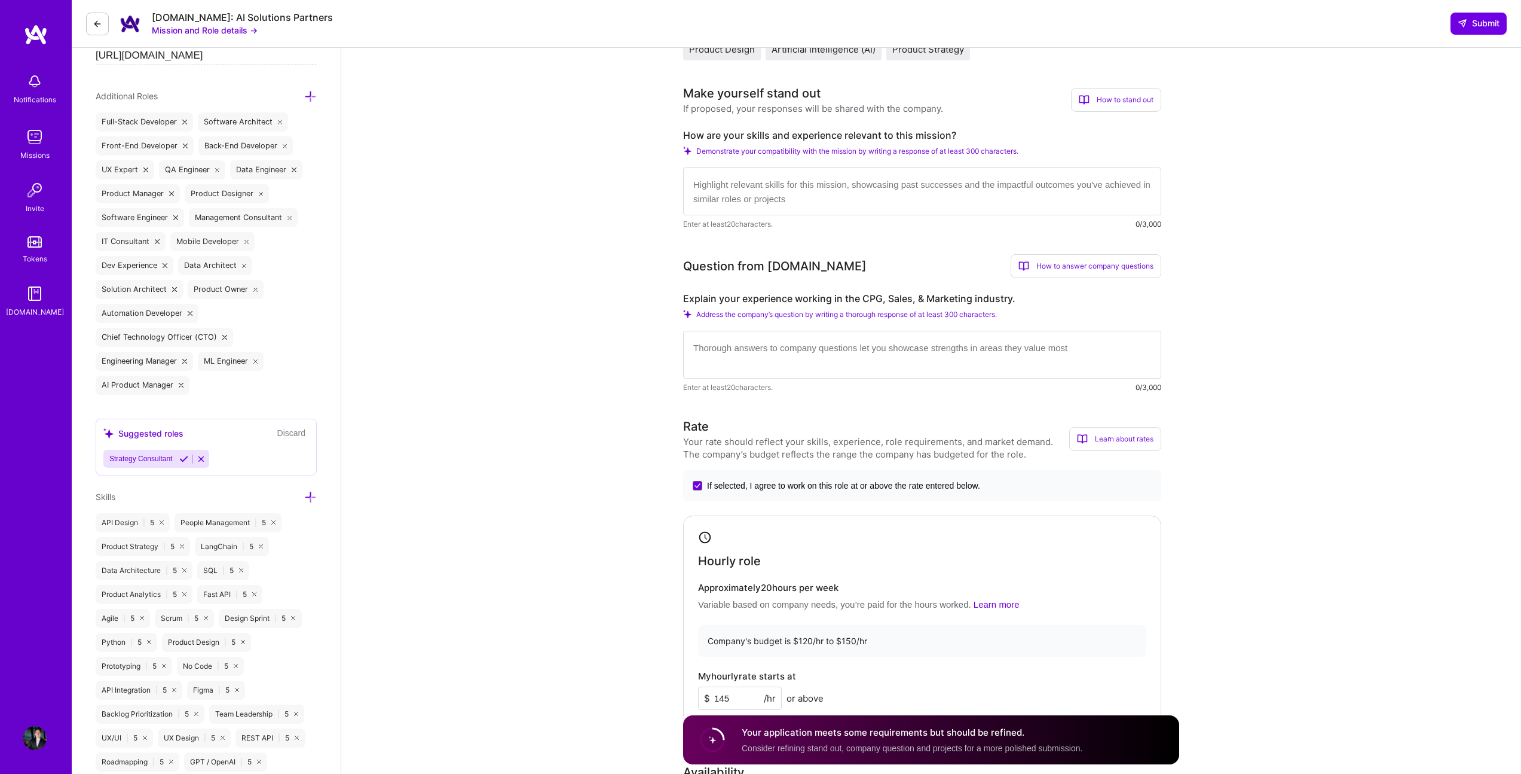
scroll to position [276, 0]
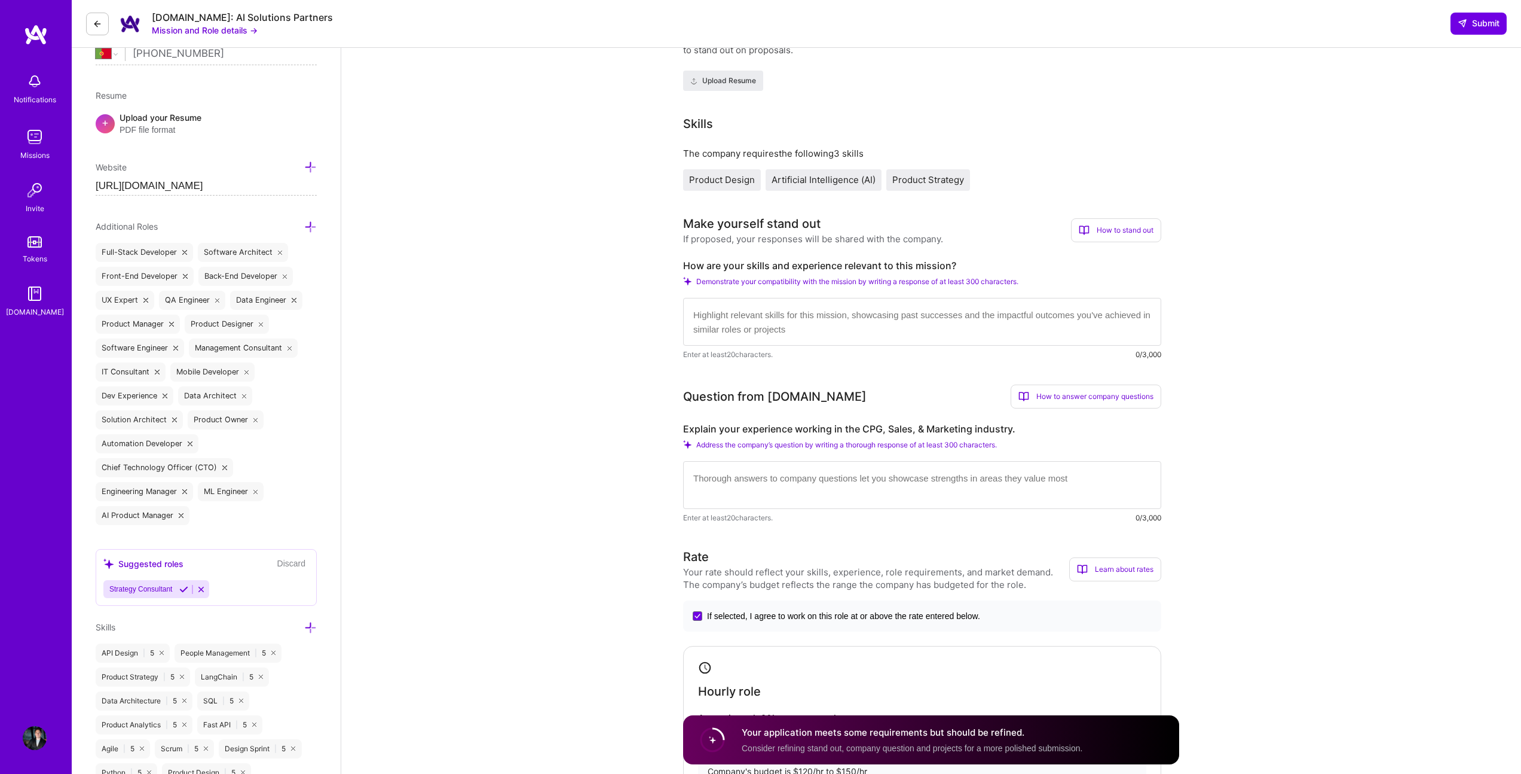
click at [735, 318] on textarea at bounding box center [922, 322] width 478 height 48
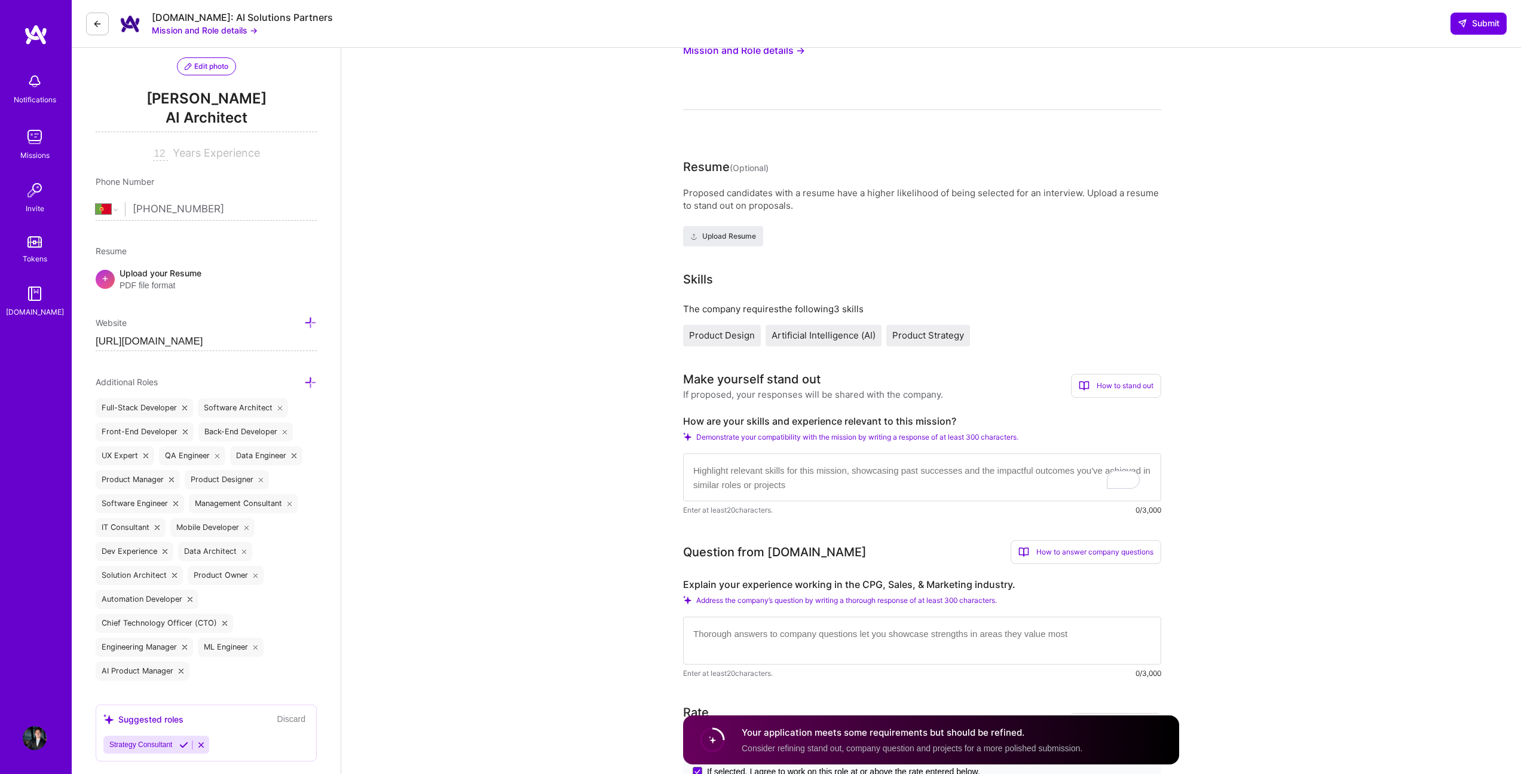
scroll to position [0, 0]
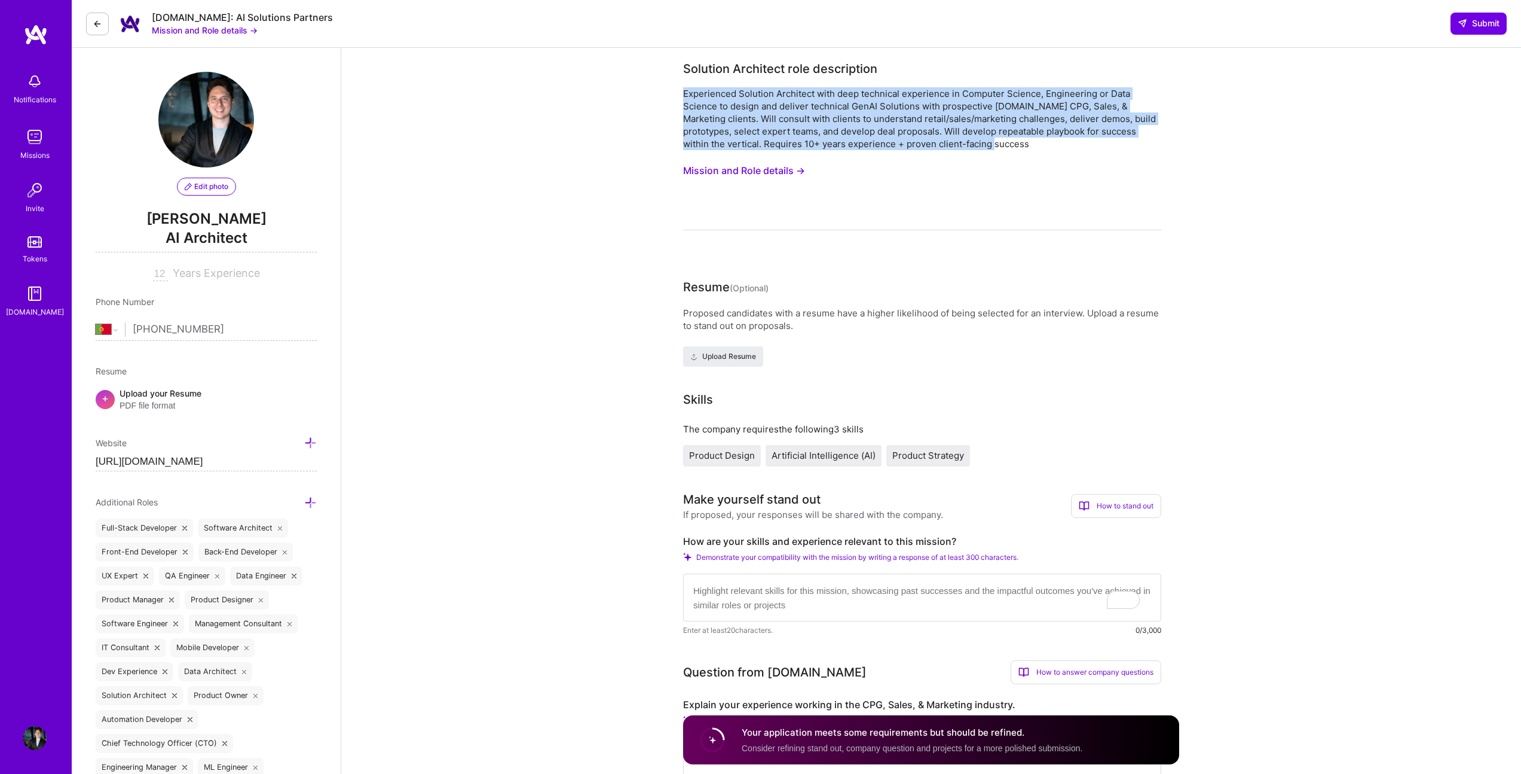
drag, startPoint x: 683, startPoint y: 93, endPoint x: 1002, endPoint y: 148, distance: 323.3
click at [1002, 148] on div "Experienced Solution Architect with deep technical experience in Computer Scien…" at bounding box center [922, 118] width 478 height 63
copy div "Experienced Solution Architect with deep technical experience in Computer Scien…"
click at [782, 170] on button "Mission and Role details →" at bounding box center [744, 171] width 122 height 22
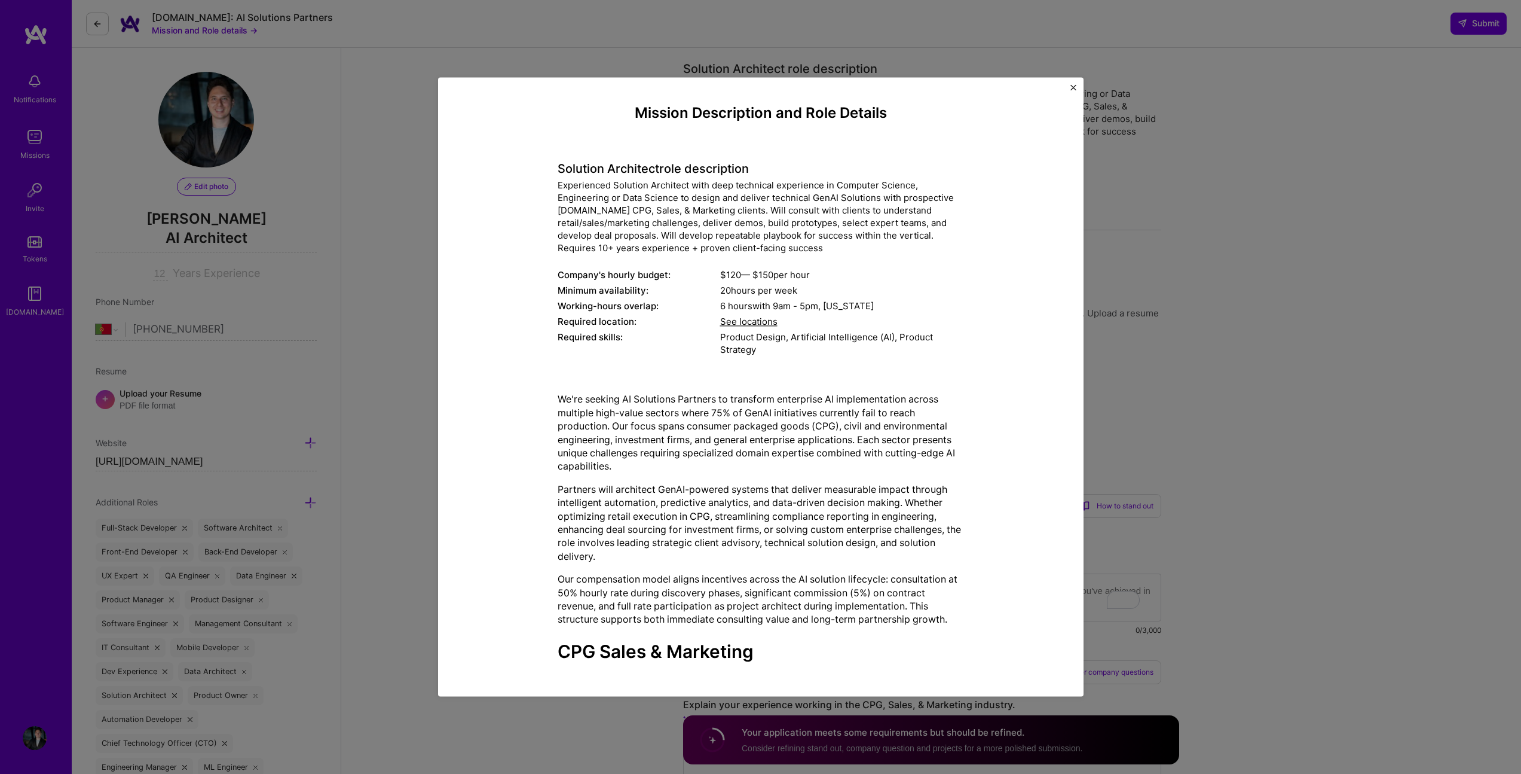
click at [594, 187] on div "Experienced Solution Architect with deep technical experience in Computer Scien…" at bounding box center [761, 216] width 407 height 75
click at [647, 209] on div "Experienced Solution Architect with deep technical experience in Computer Scien…" at bounding box center [761, 216] width 407 height 75
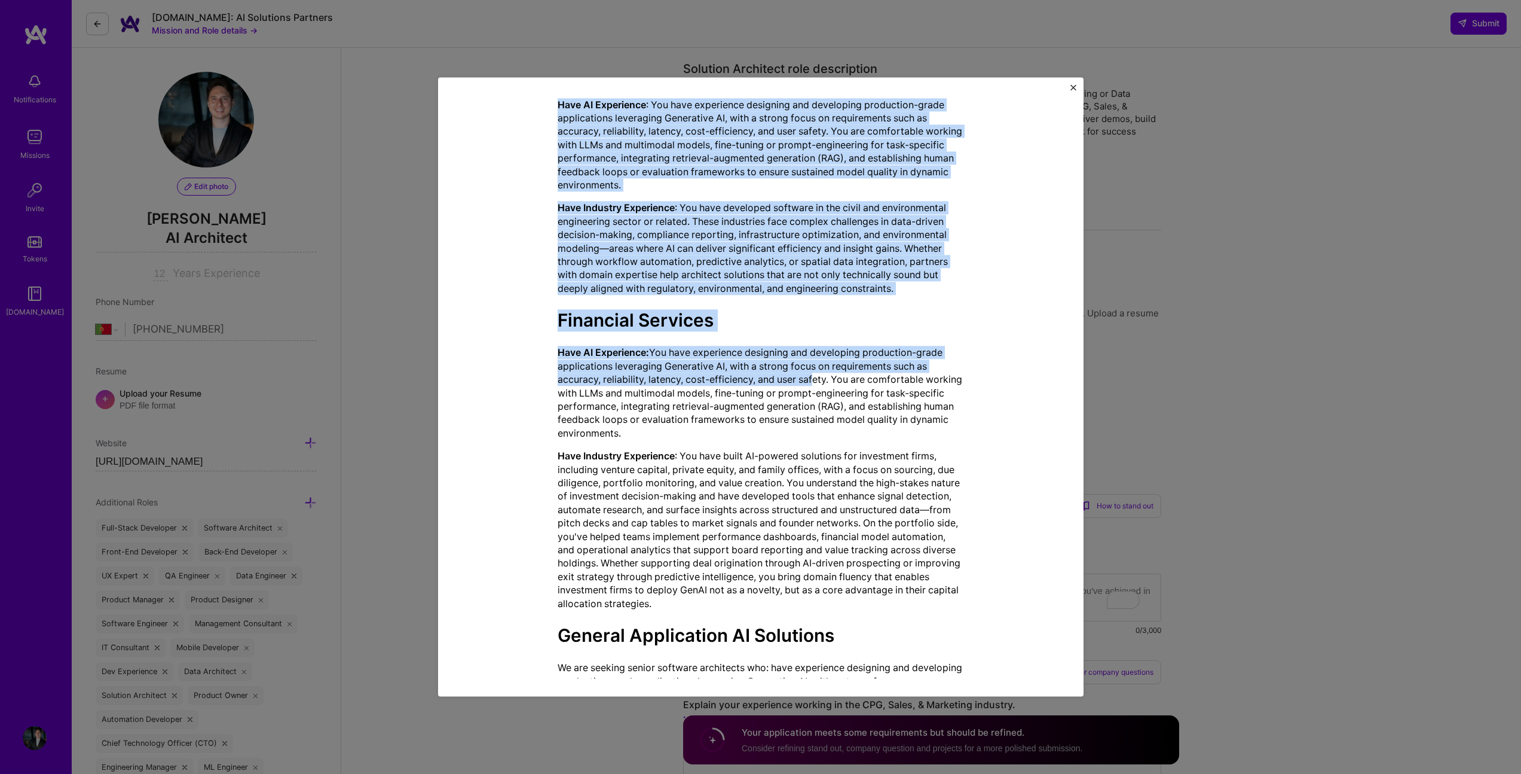
scroll to position [1045, 0]
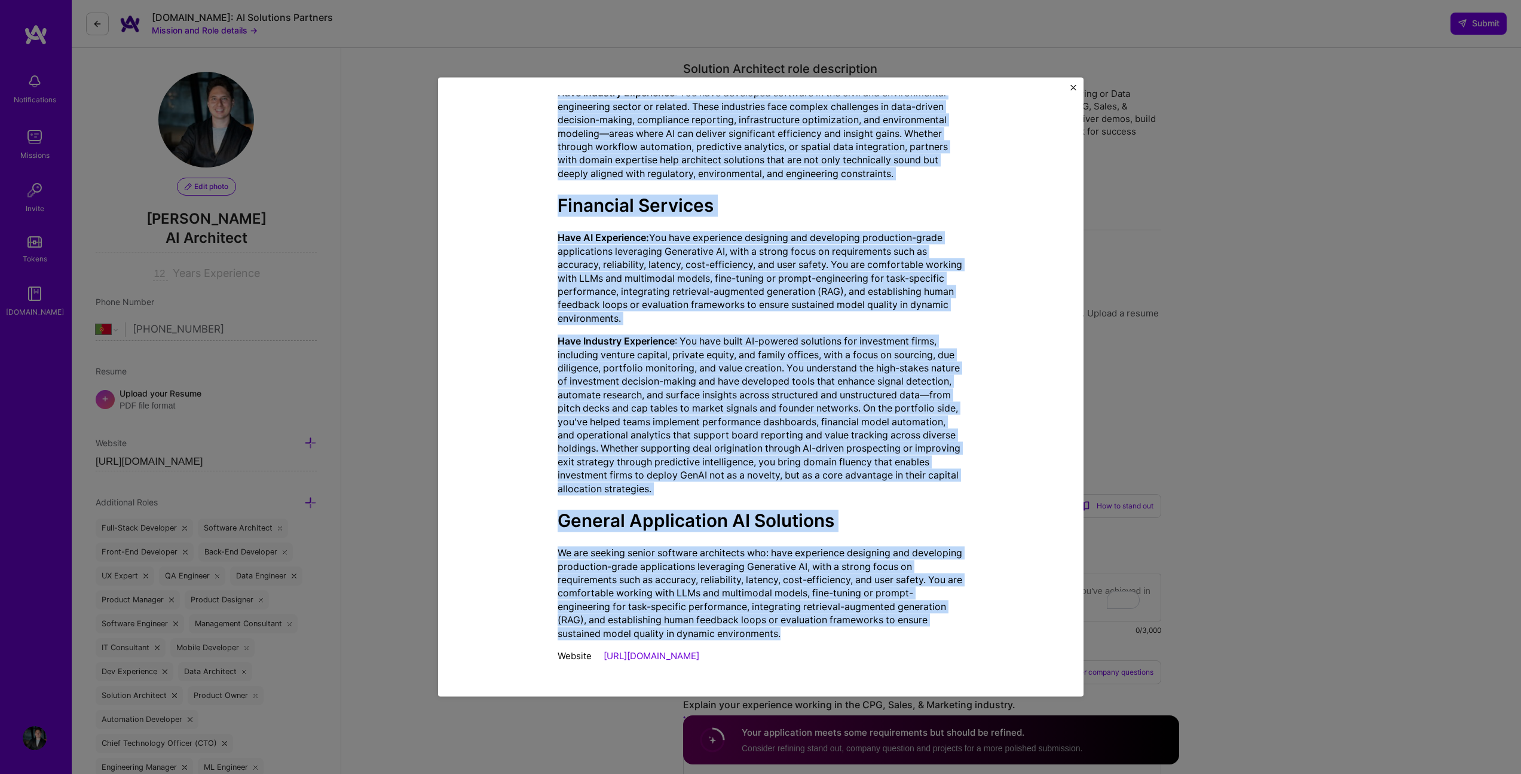
drag, startPoint x: 627, startPoint y: 113, endPoint x: 816, endPoint y: 642, distance: 562.0
copy div "Mission Description and Role Details Solution Architect role description Experi…"
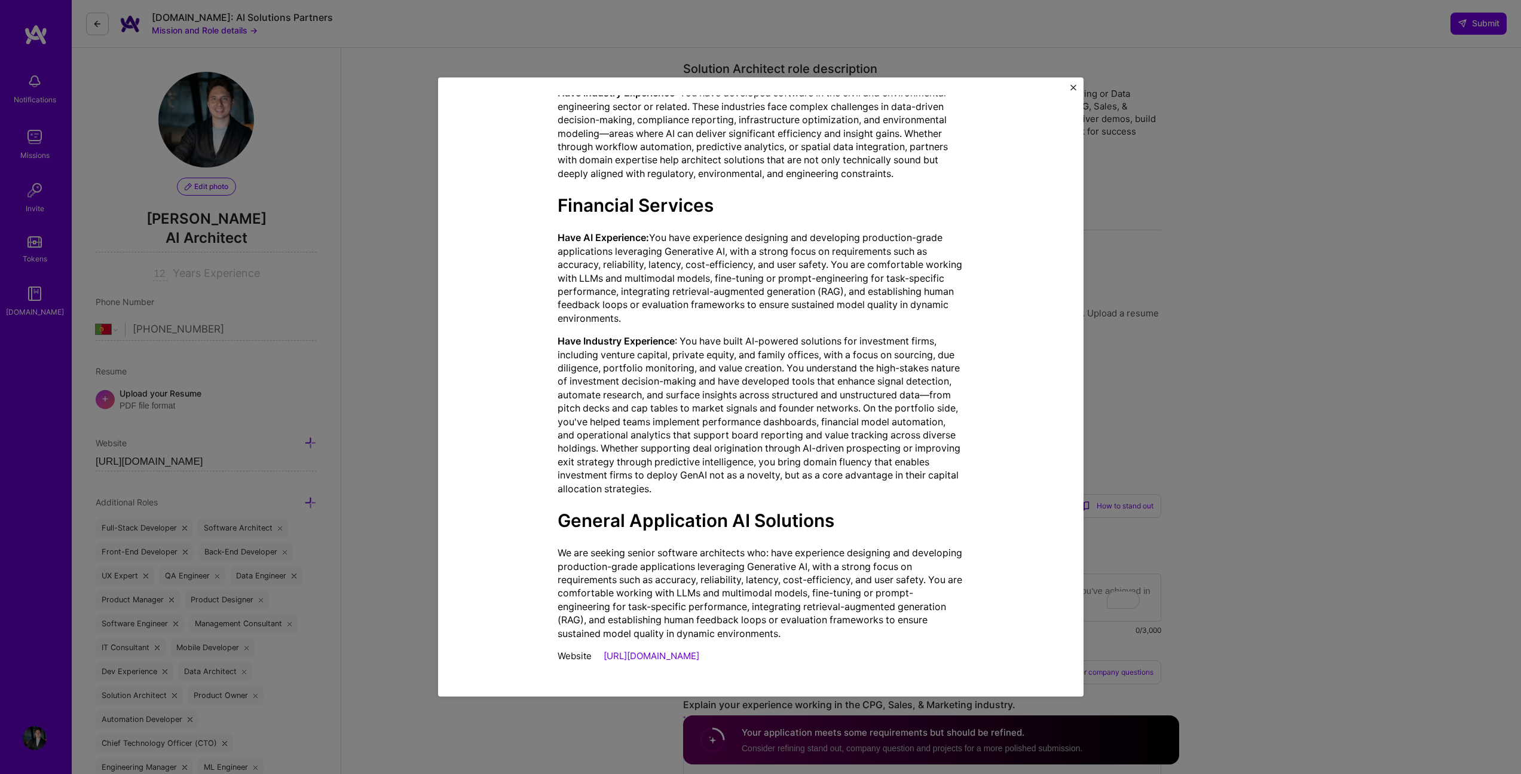
click at [1174, 436] on div "Mission Description and Role Details Solution Architect role description Experi…" at bounding box center [760, 387] width 1521 height 774
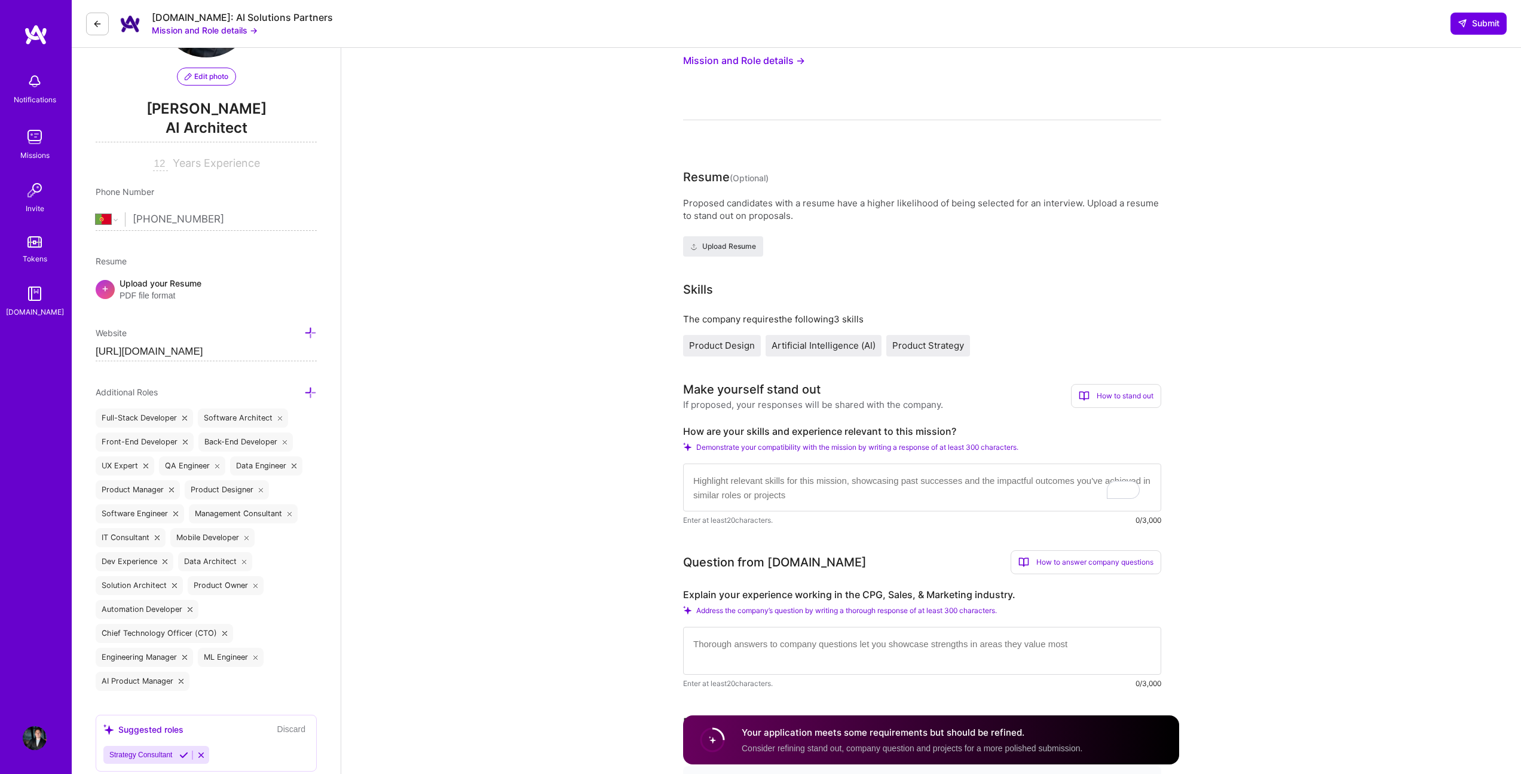
scroll to position [142, 0]
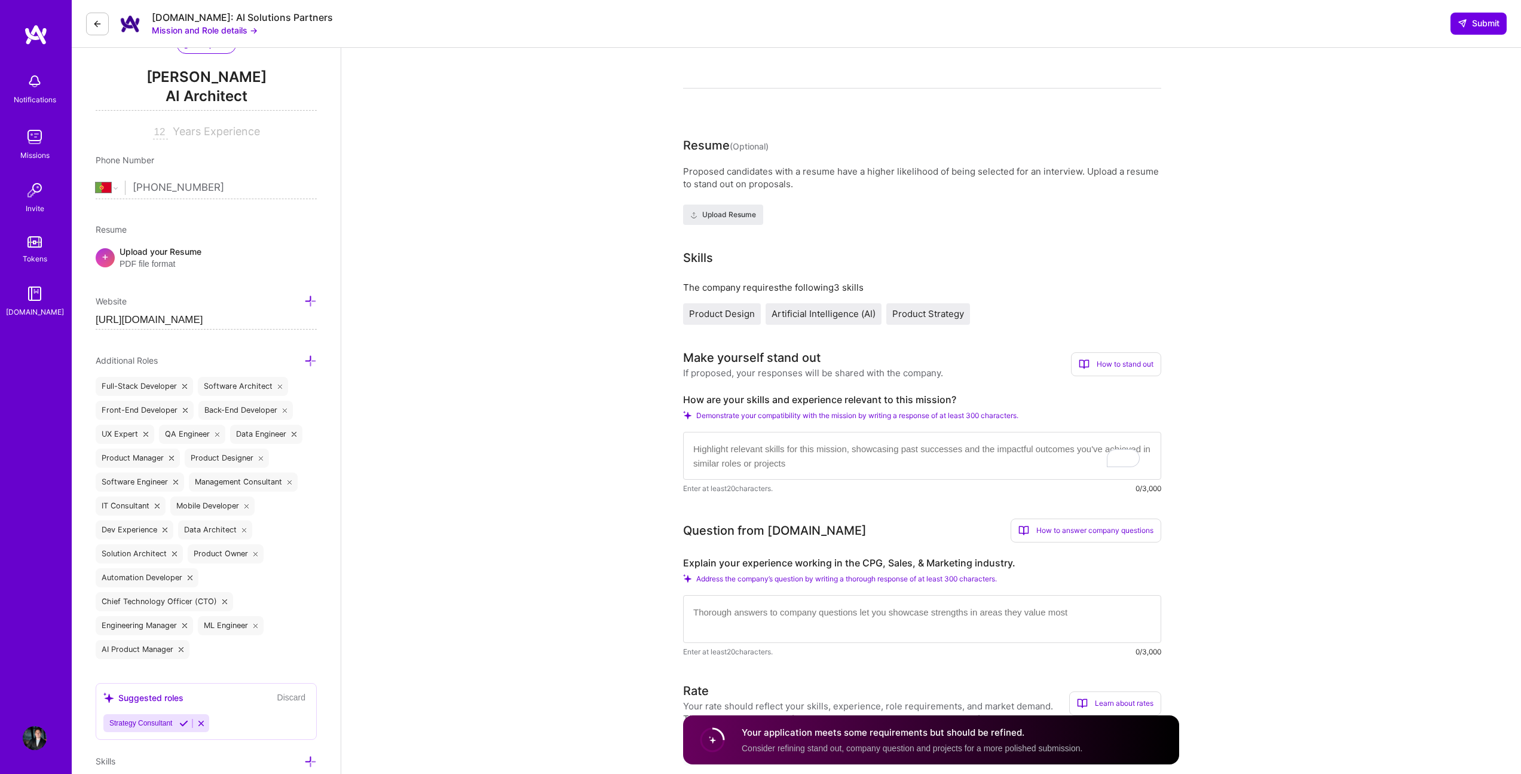
click at [770, 450] on textarea "To enrich screen reader interactions, please activate Accessibility in Grammarl…" at bounding box center [922, 456] width 478 height 48
paste textarea "With over 12 years of experience leading and delivering complex technology proj…"
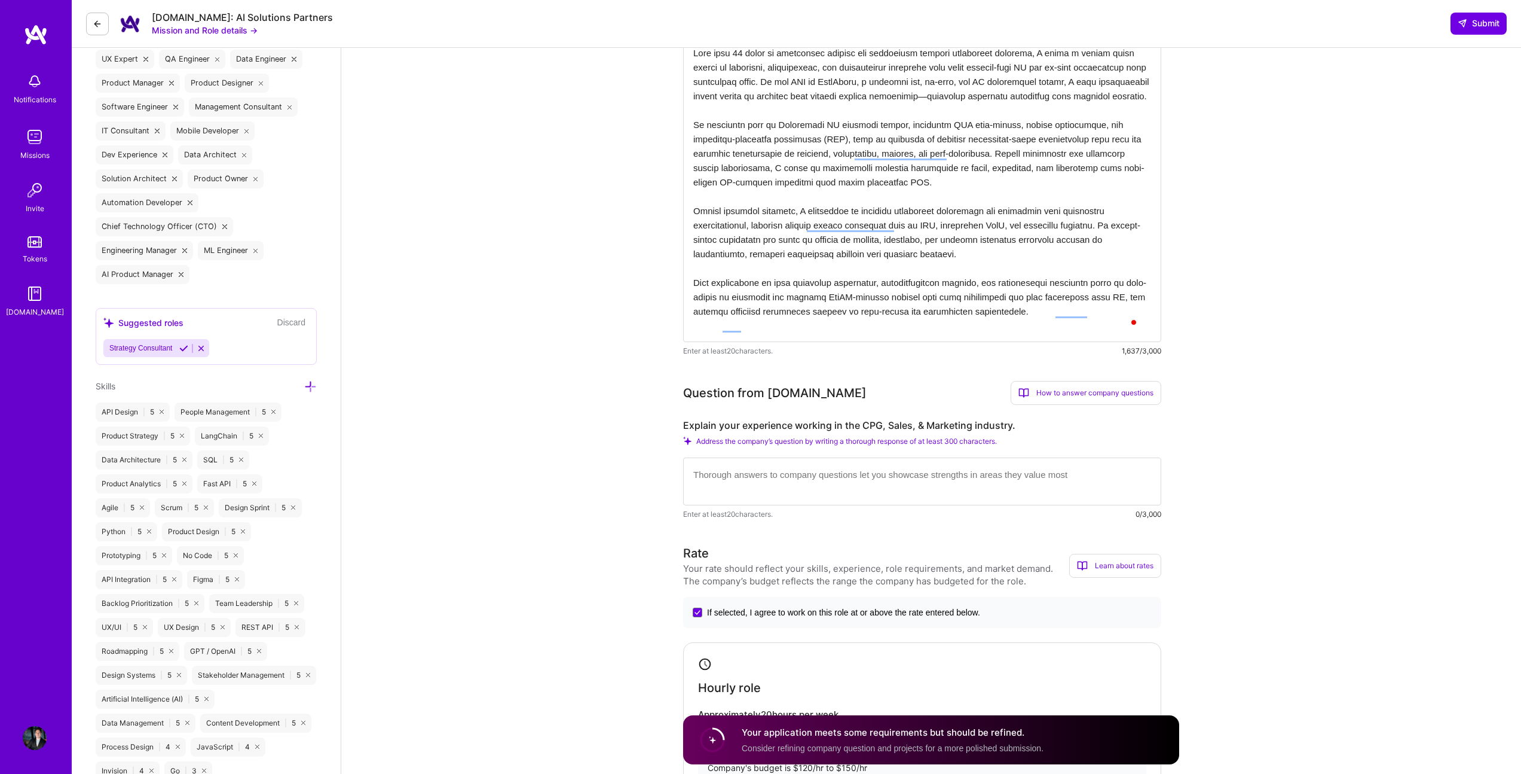
scroll to position [591, 0]
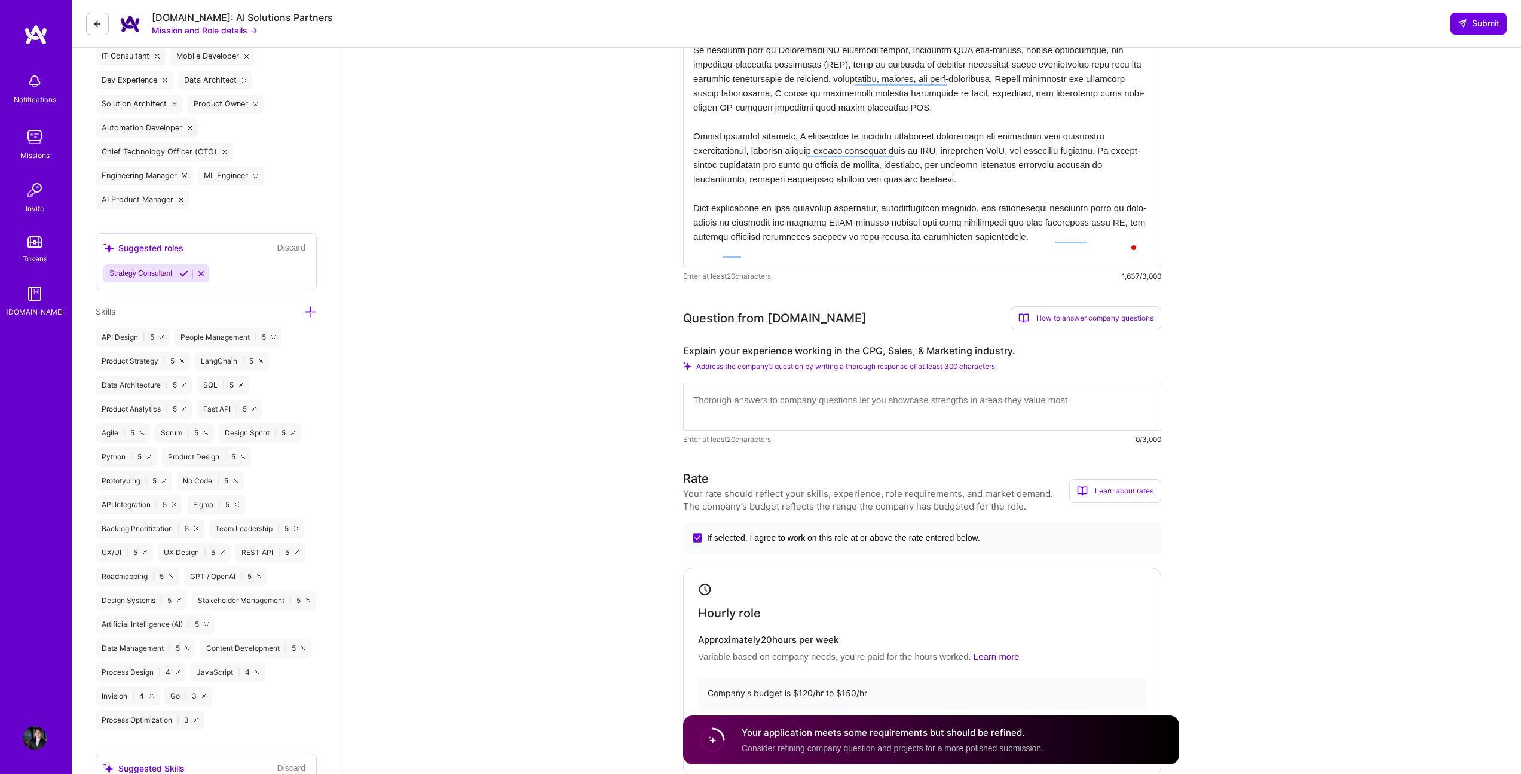
type textarea "With over 12 years of experience leading and delivering complex technology proj…"
drag, startPoint x: 1016, startPoint y: 350, endPoint x: 685, endPoint y: 351, distance: 331.2
click at [685, 351] on label "Explain your experience working in the CPG, Sales, & Marketing industry." at bounding box center [922, 350] width 478 height 13
copy label "Explain your experience working in the CPG, Sales, & Marketing industry."
click at [829, 395] on textarea at bounding box center [922, 407] width 478 height 48
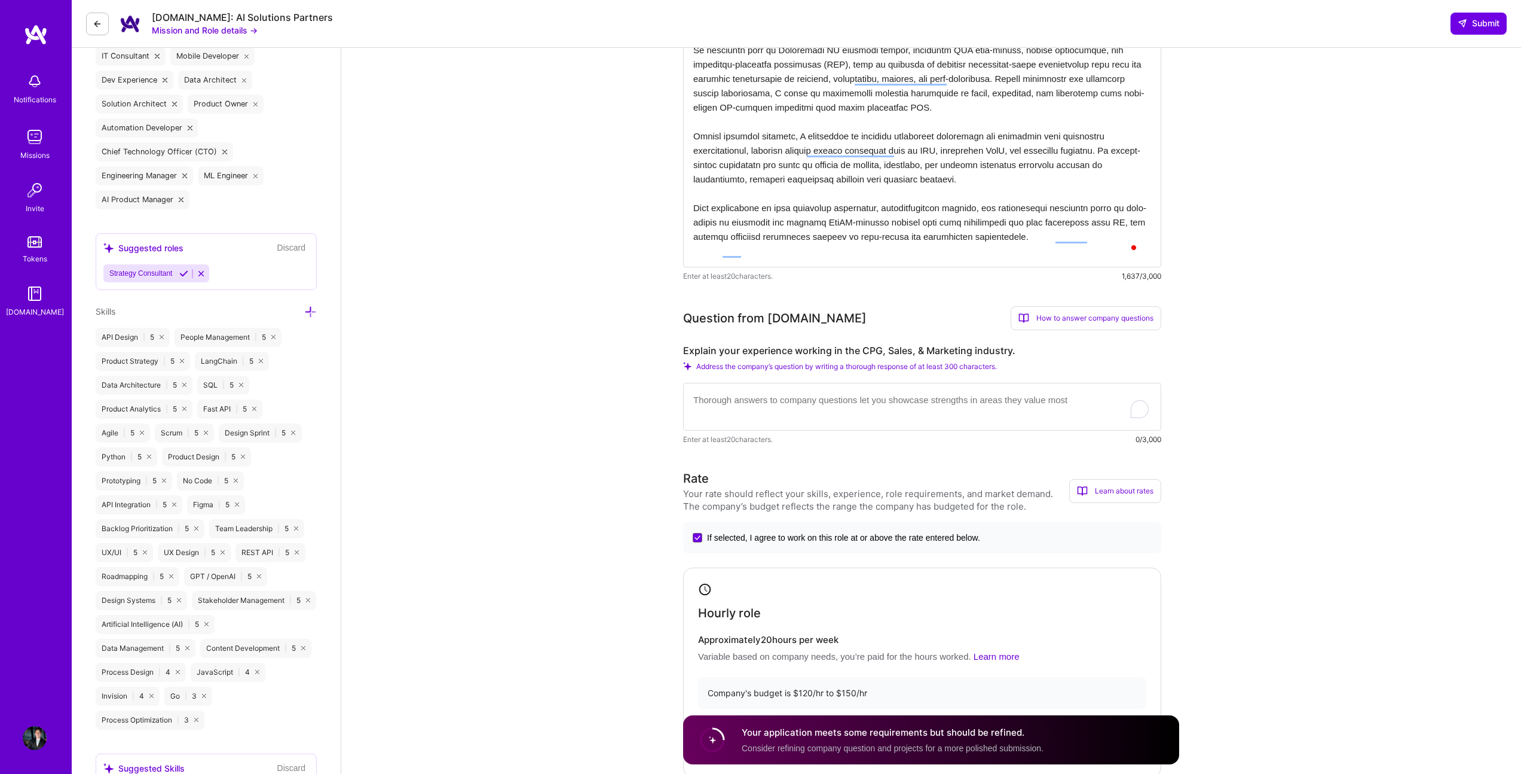
paste textarea "Throughout my career leading NerdHeadz, I have partnered with multiple clients …"
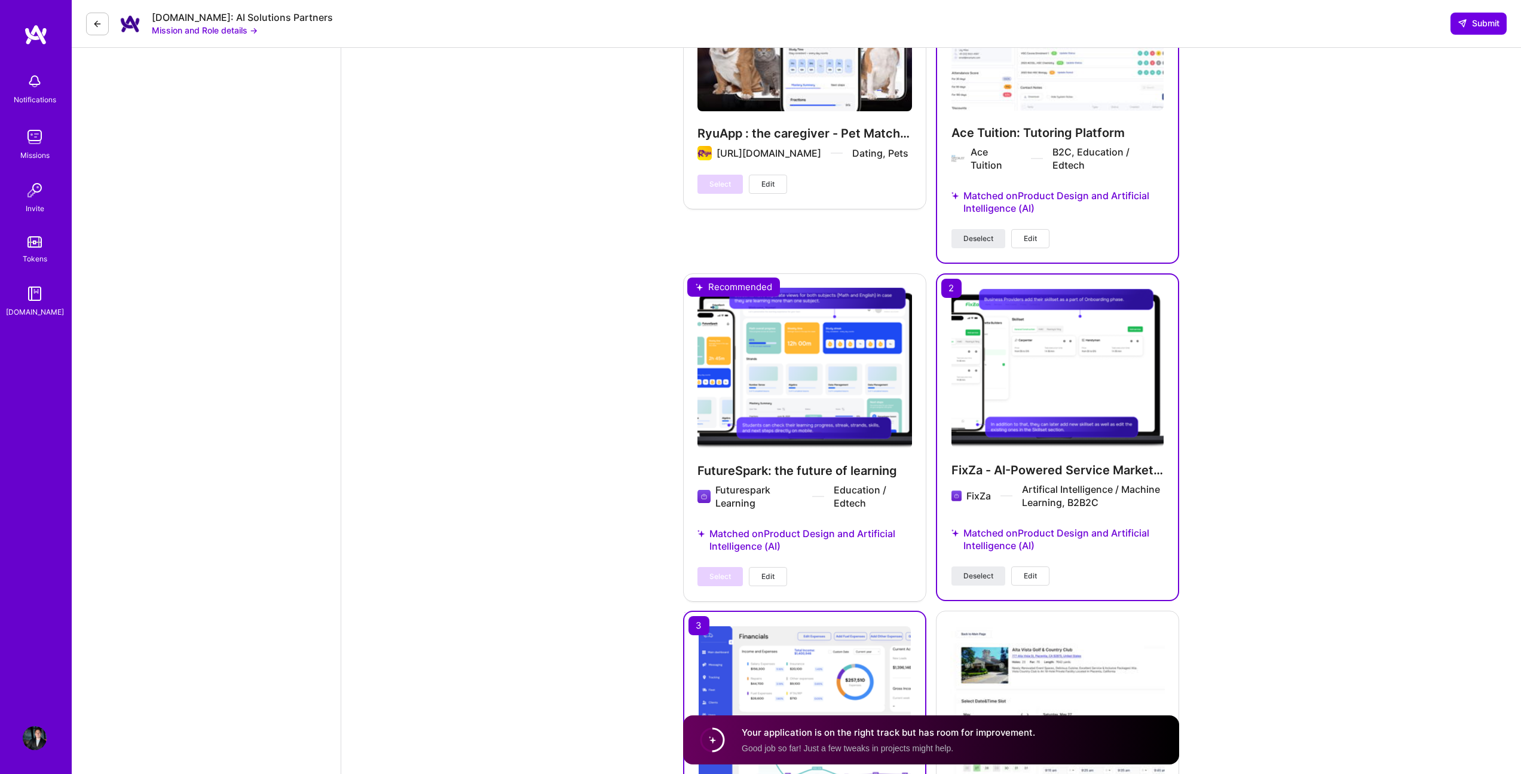
scroll to position [2349, 0]
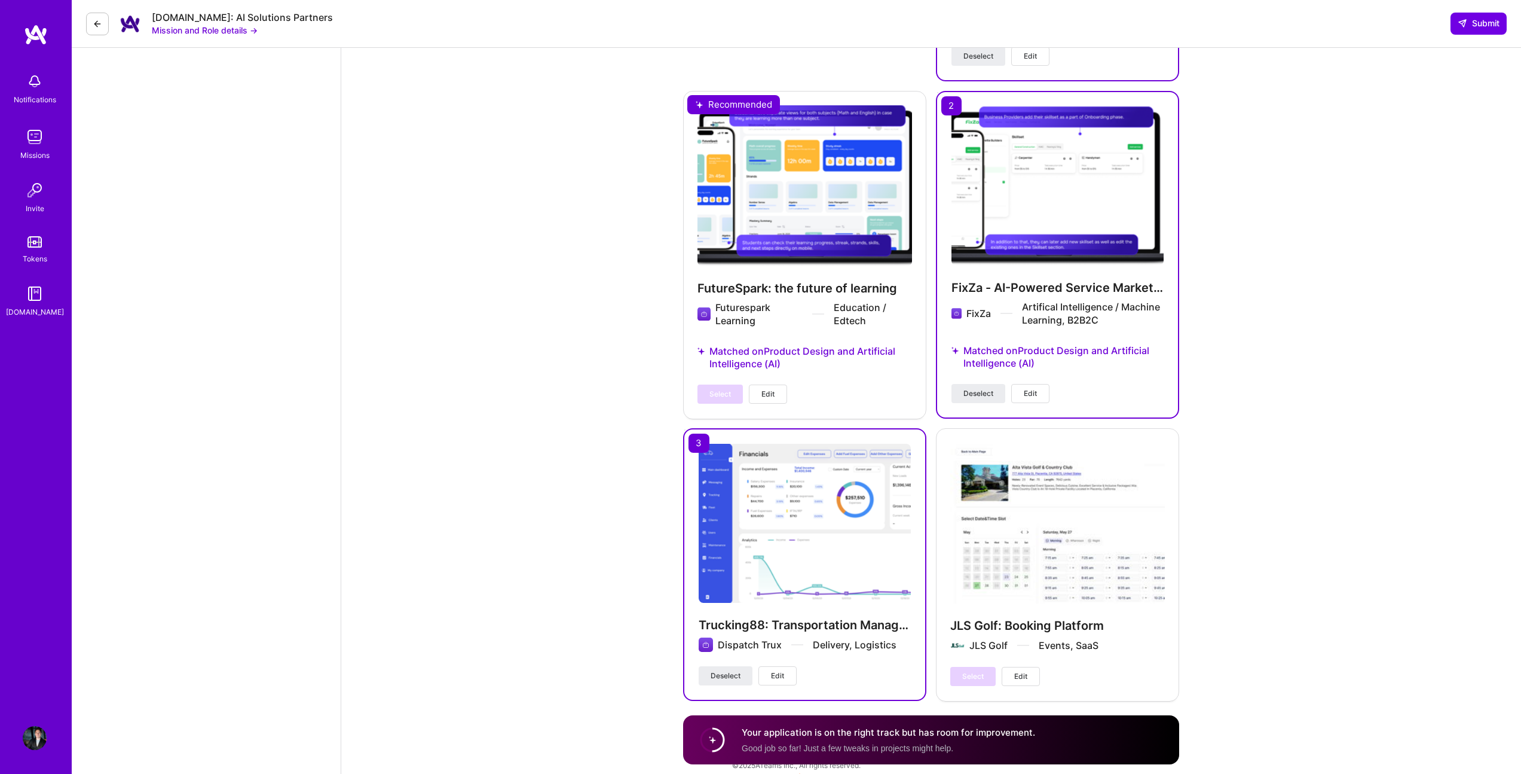
type textarea "Throughout my career leading NerdHeadz, I have partnered with multiple clients …"
click at [1490, 16] on button "Submit" at bounding box center [1479, 24] width 56 height 22
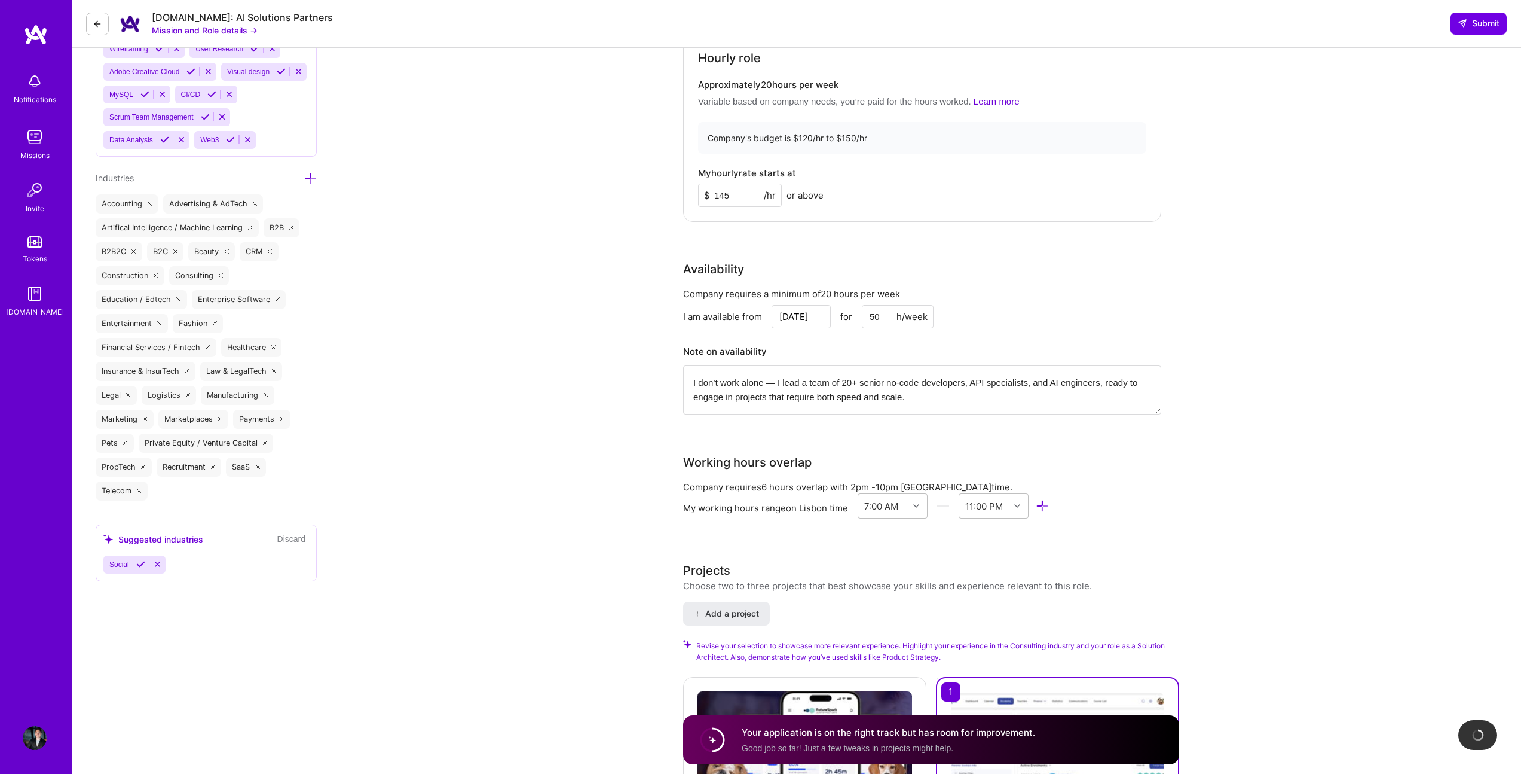
scroll to position [1096, 0]
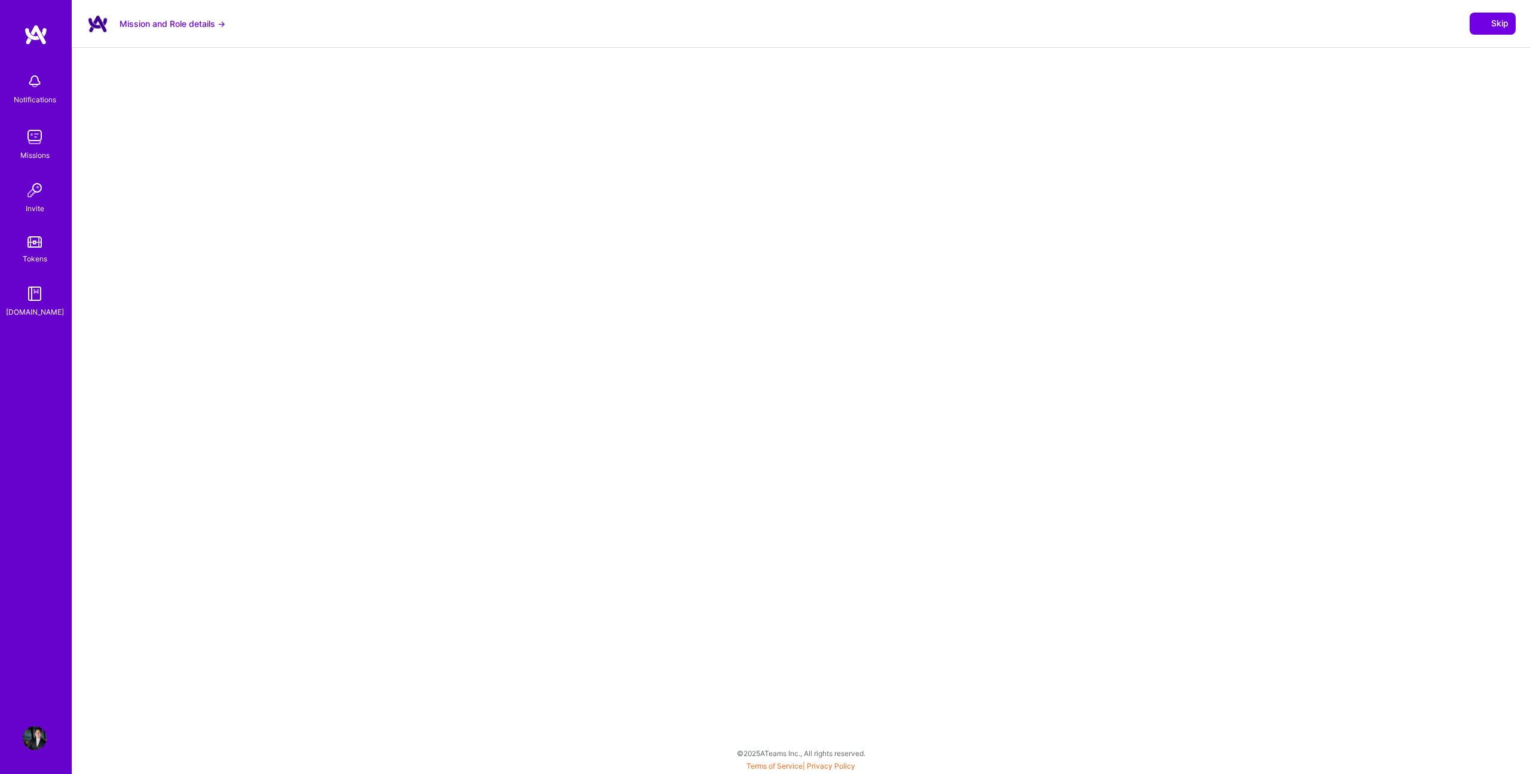
select select "PT"
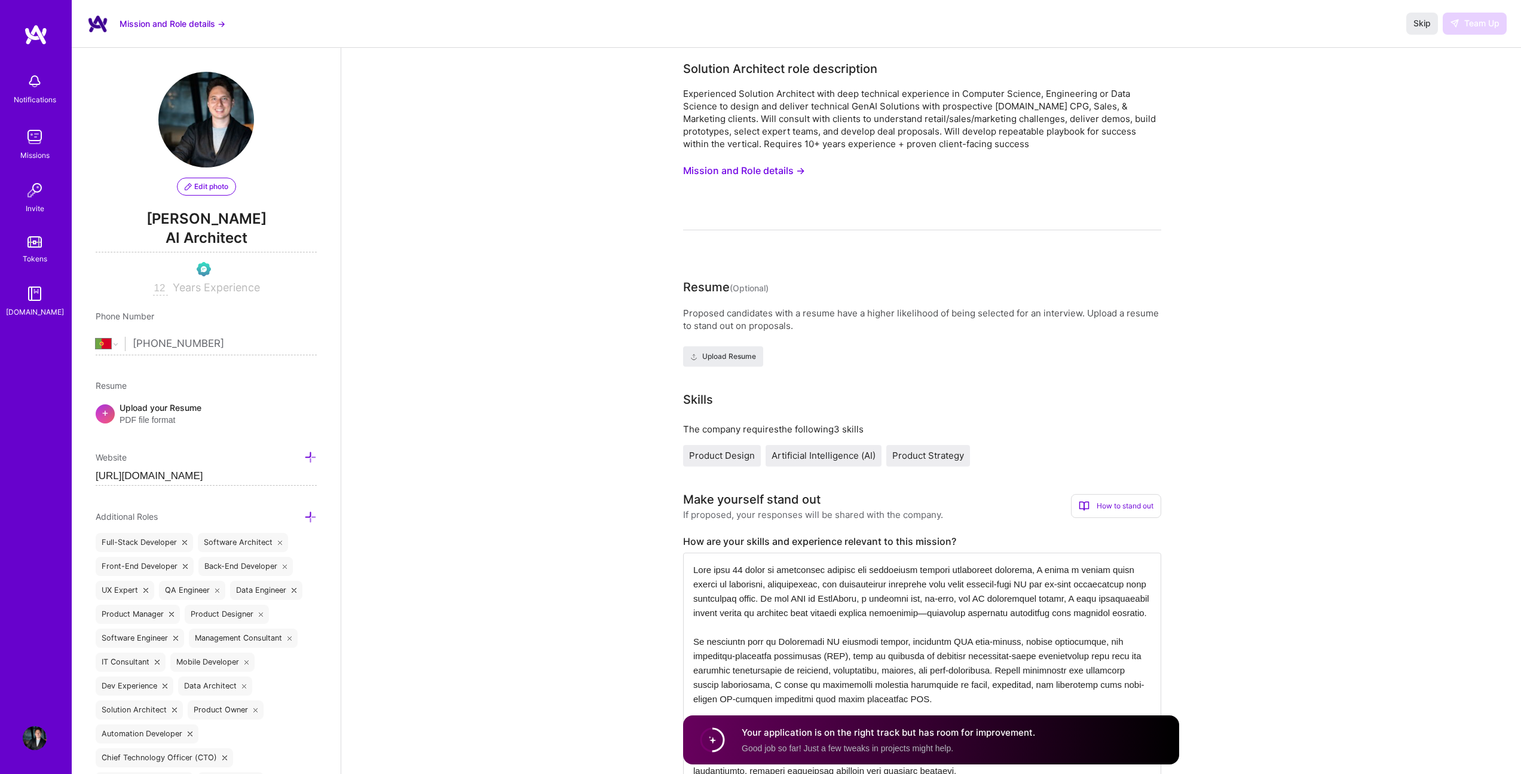
click at [871, 740] on div "Your application is on the right track but has room for improvement. Good job s…" at bounding box center [889, 740] width 294 height 28
click at [715, 736] on circle at bounding box center [712, 739] width 23 height 23
click at [779, 748] on span "Good job so far! Just a few tweaks in projects might help." at bounding box center [848, 748] width 212 height 10
click at [1418, 24] on span "Skip" at bounding box center [1422, 23] width 17 height 12
click at [1431, 28] on span "Skip" at bounding box center [1422, 23] width 17 height 12
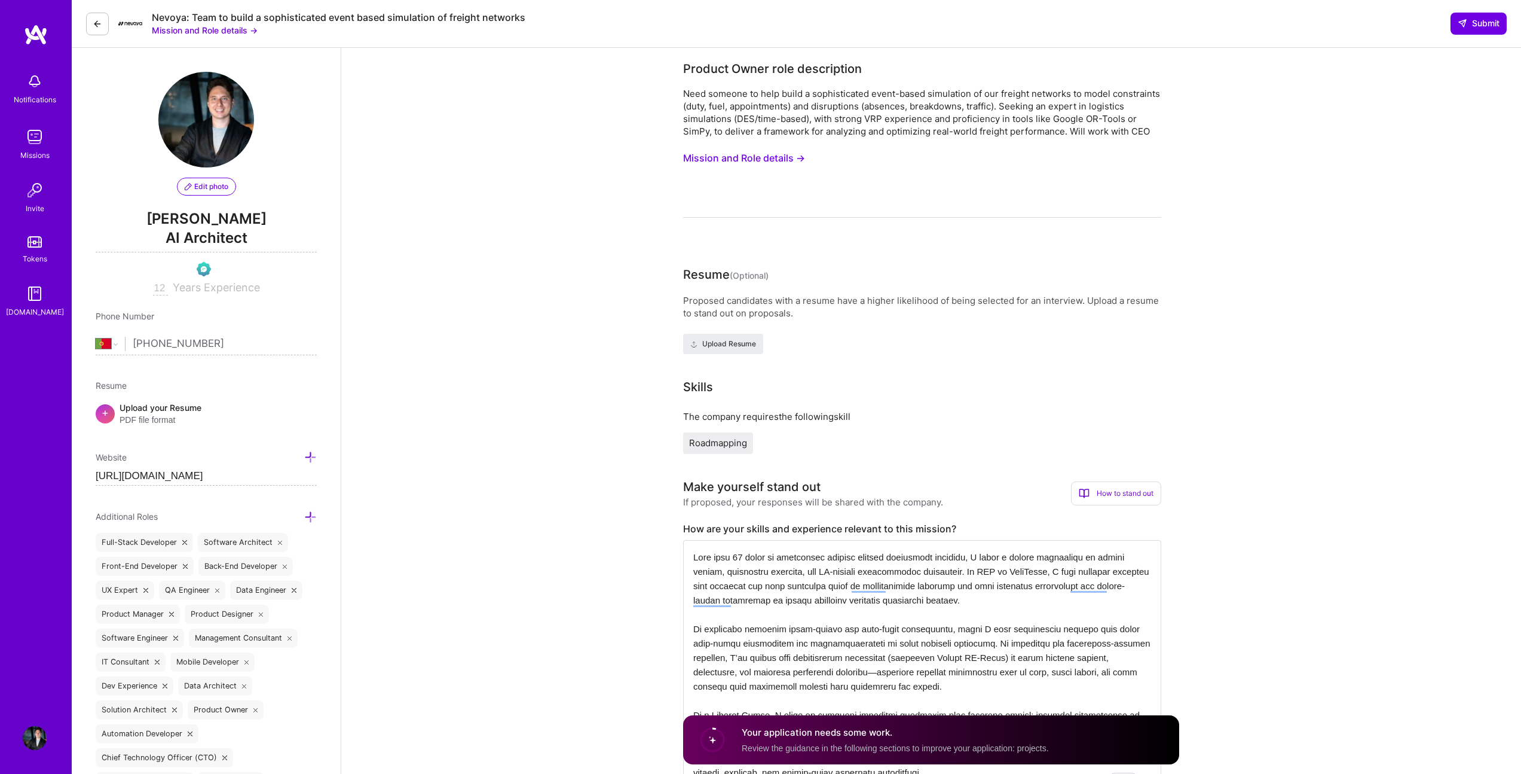
select select "PT"
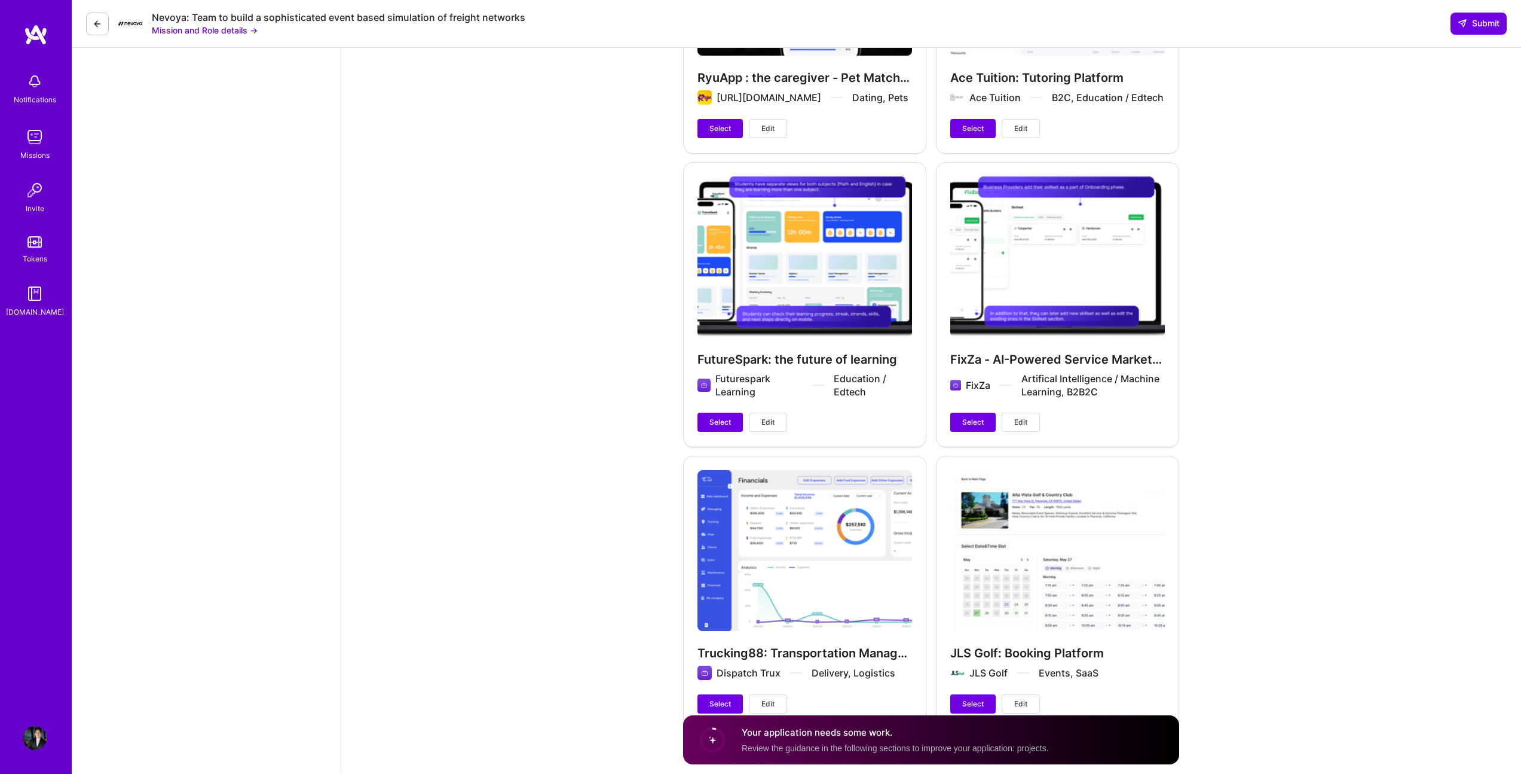
scroll to position [2146, 0]
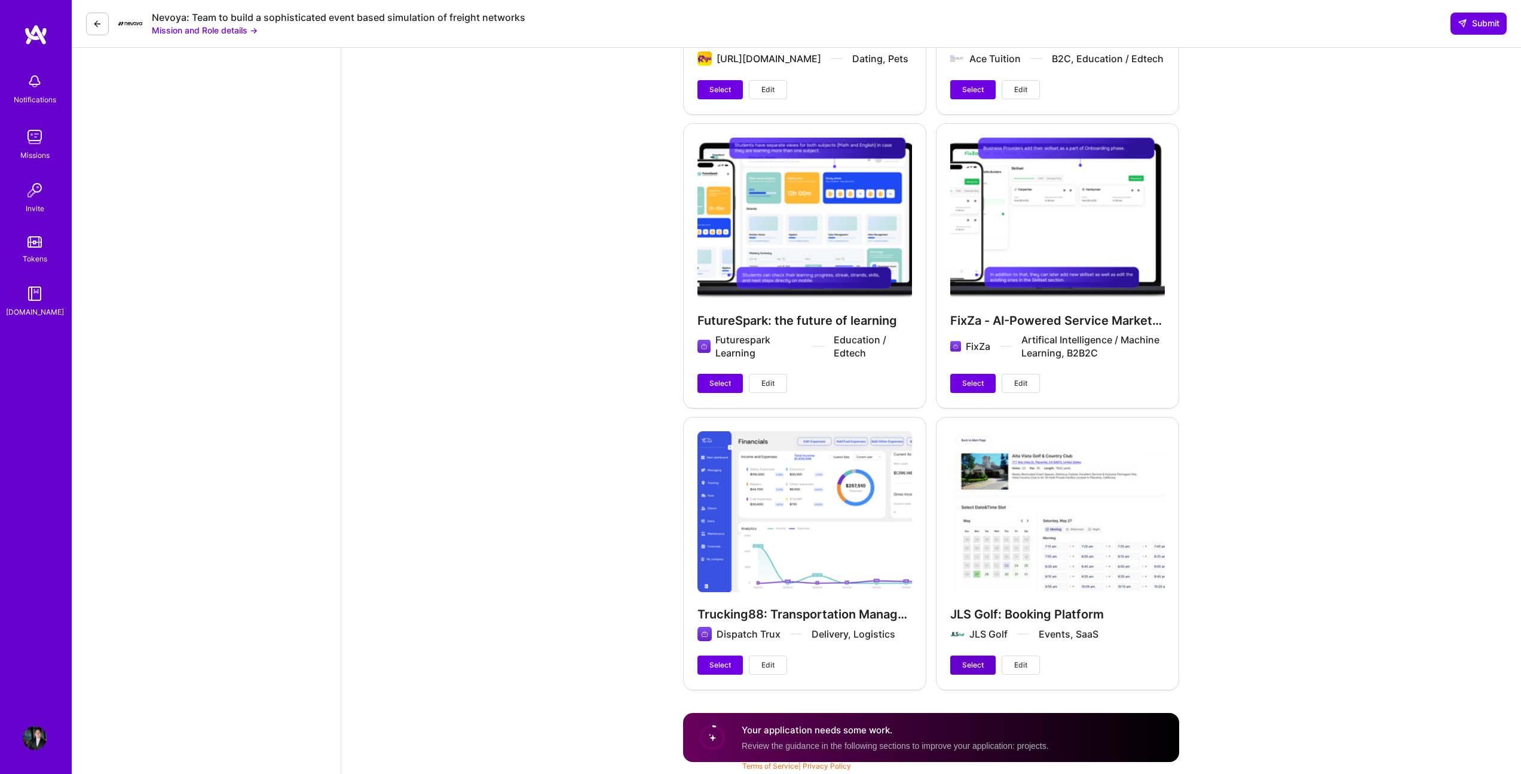
click at [971, 666] on span "Select" at bounding box center [974, 664] width 22 height 11
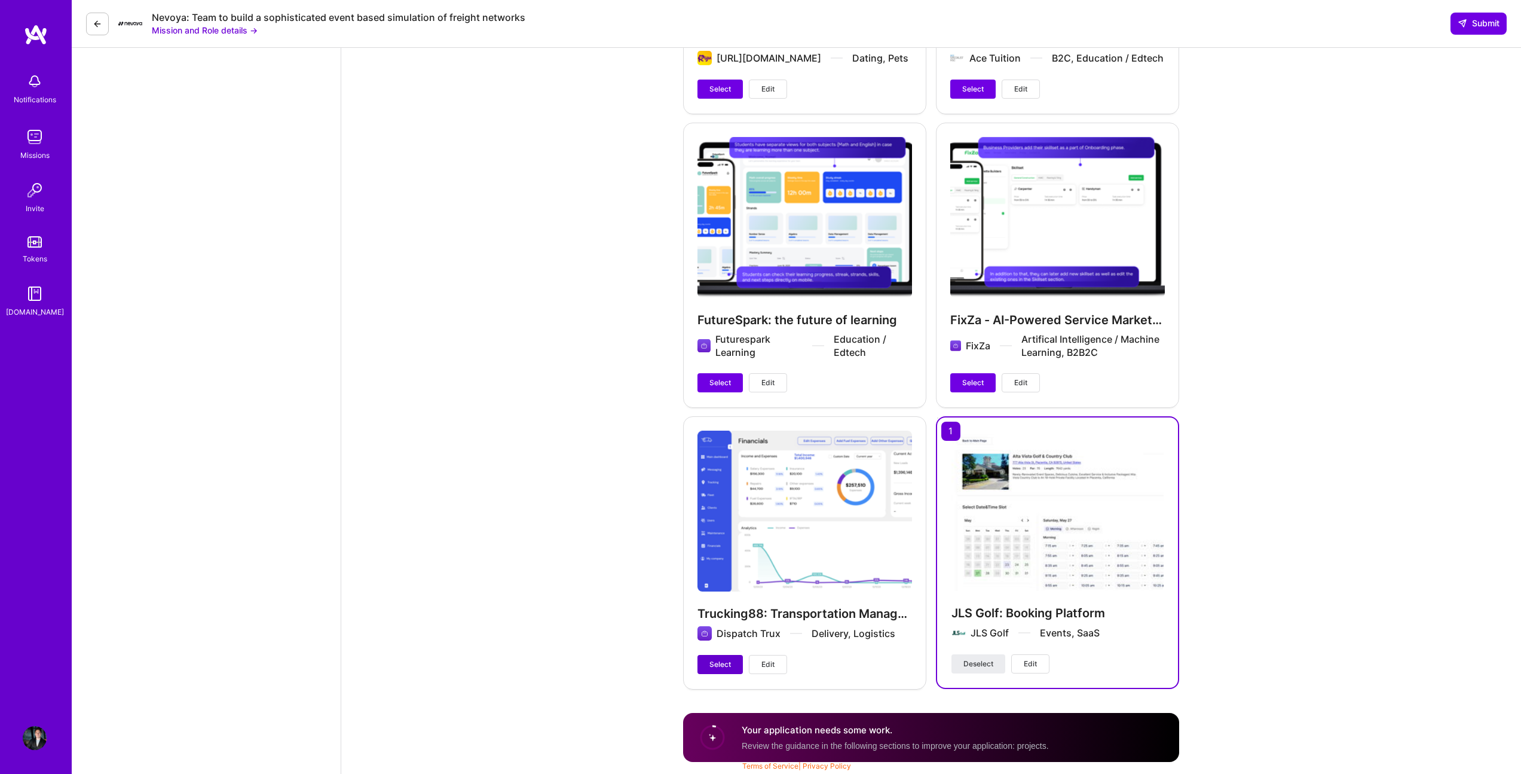
click at [708, 668] on button "Select" at bounding box center [720, 664] width 45 height 19
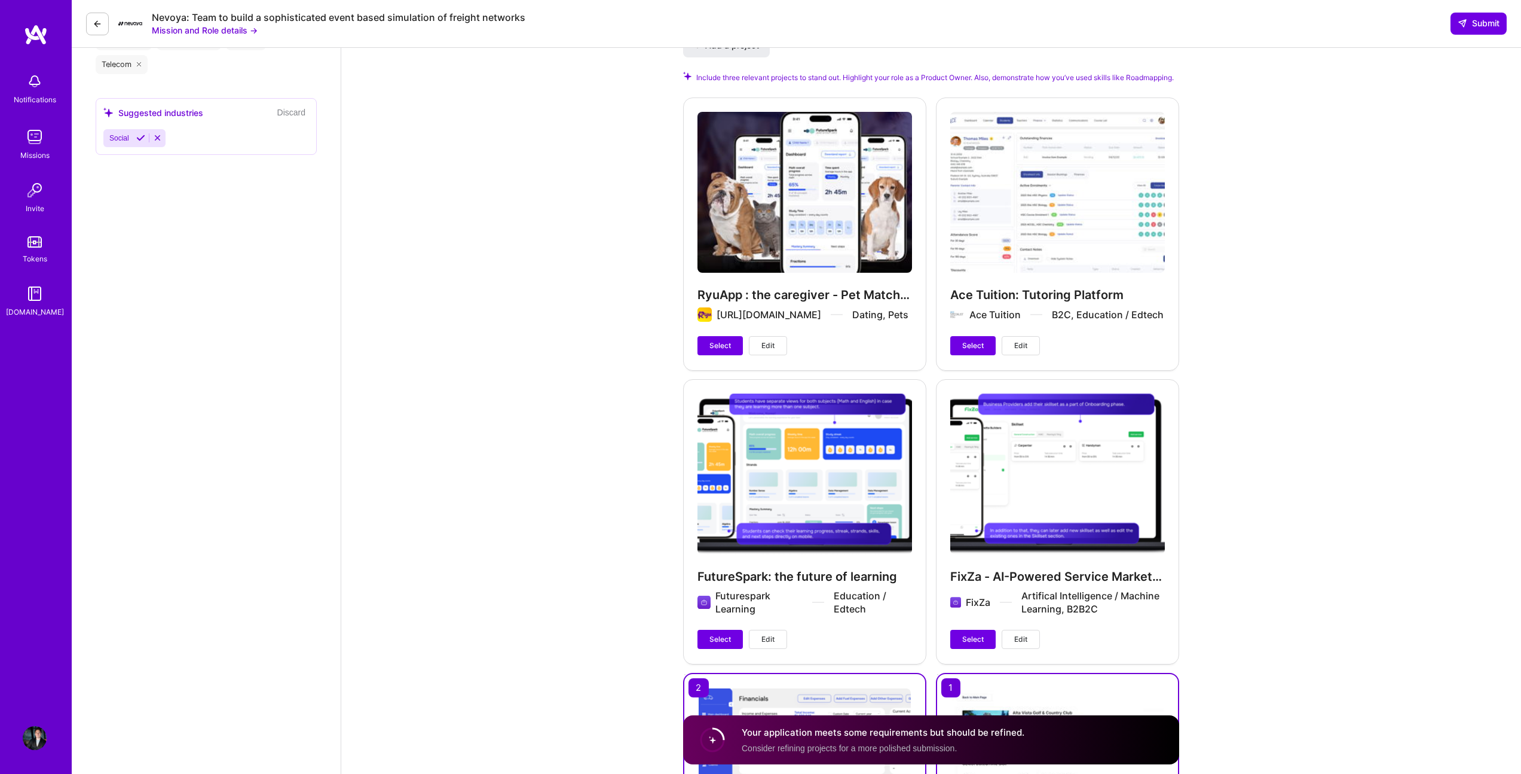
scroll to position [1797, 0]
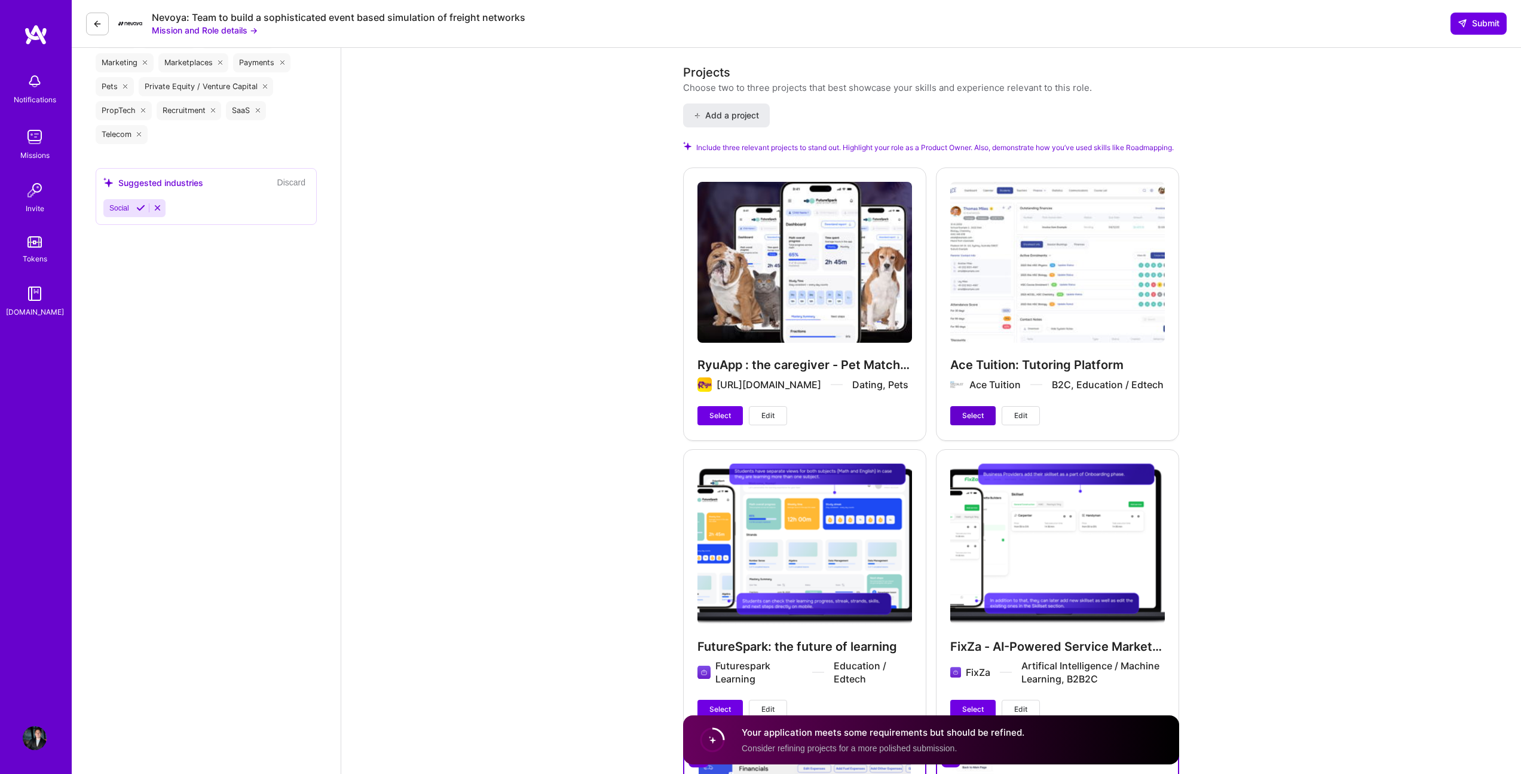
click at [980, 417] on button "Select" at bounding box center [973, 415] width 45 height 19
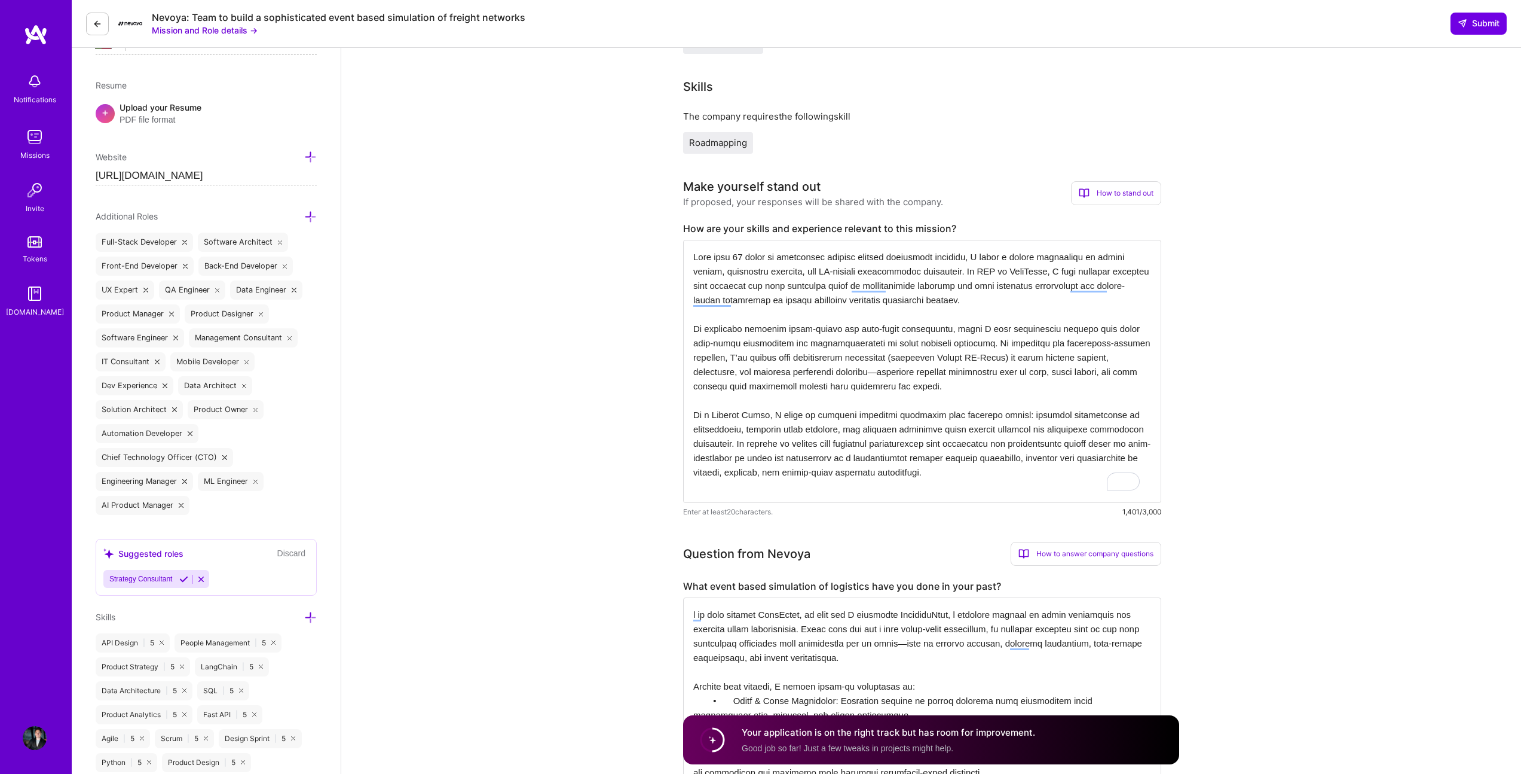
scroll to position [0, 0]
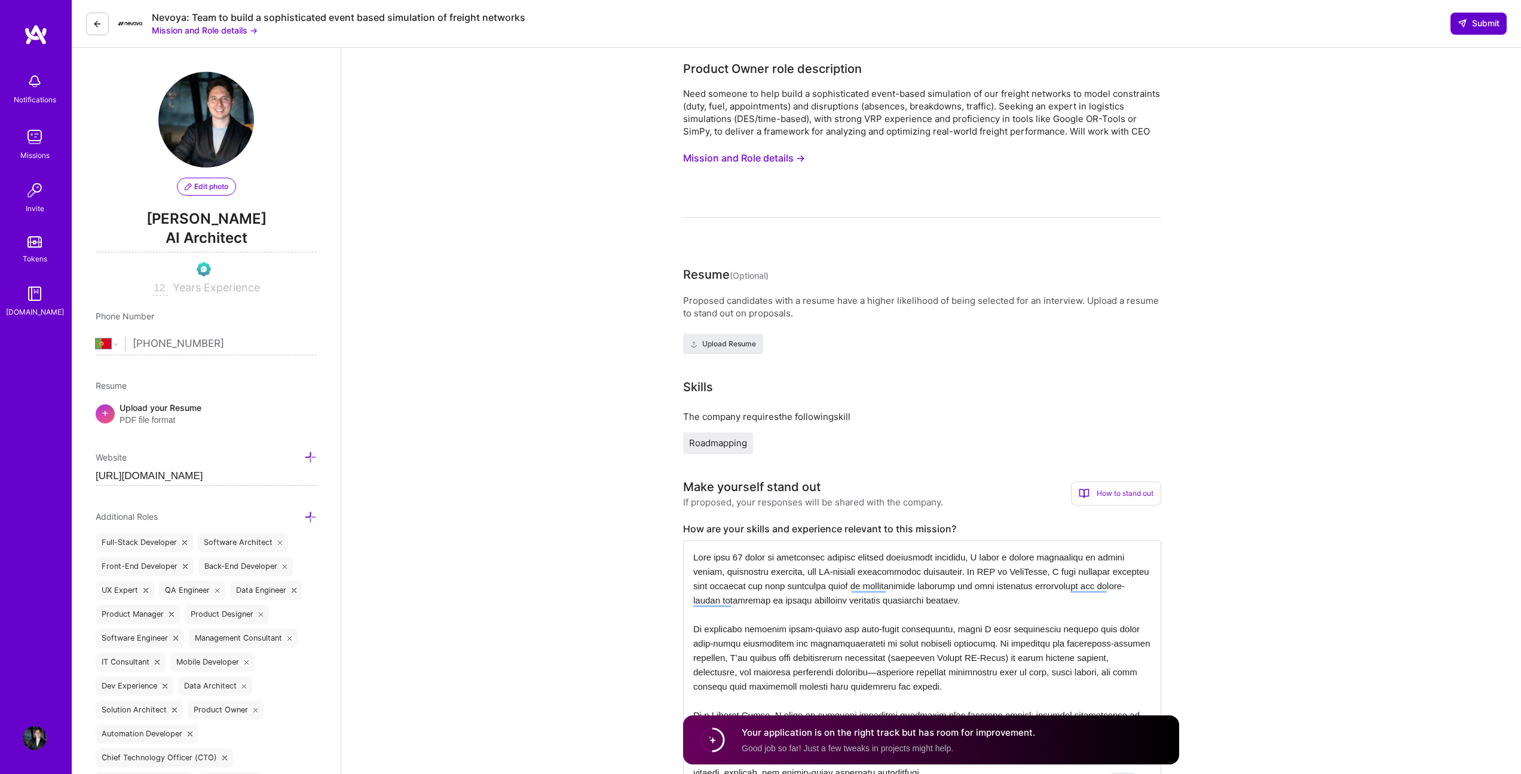
click at [1477, 17] on span "Submit" at bounding box center [1479, 23] width 42 height 12
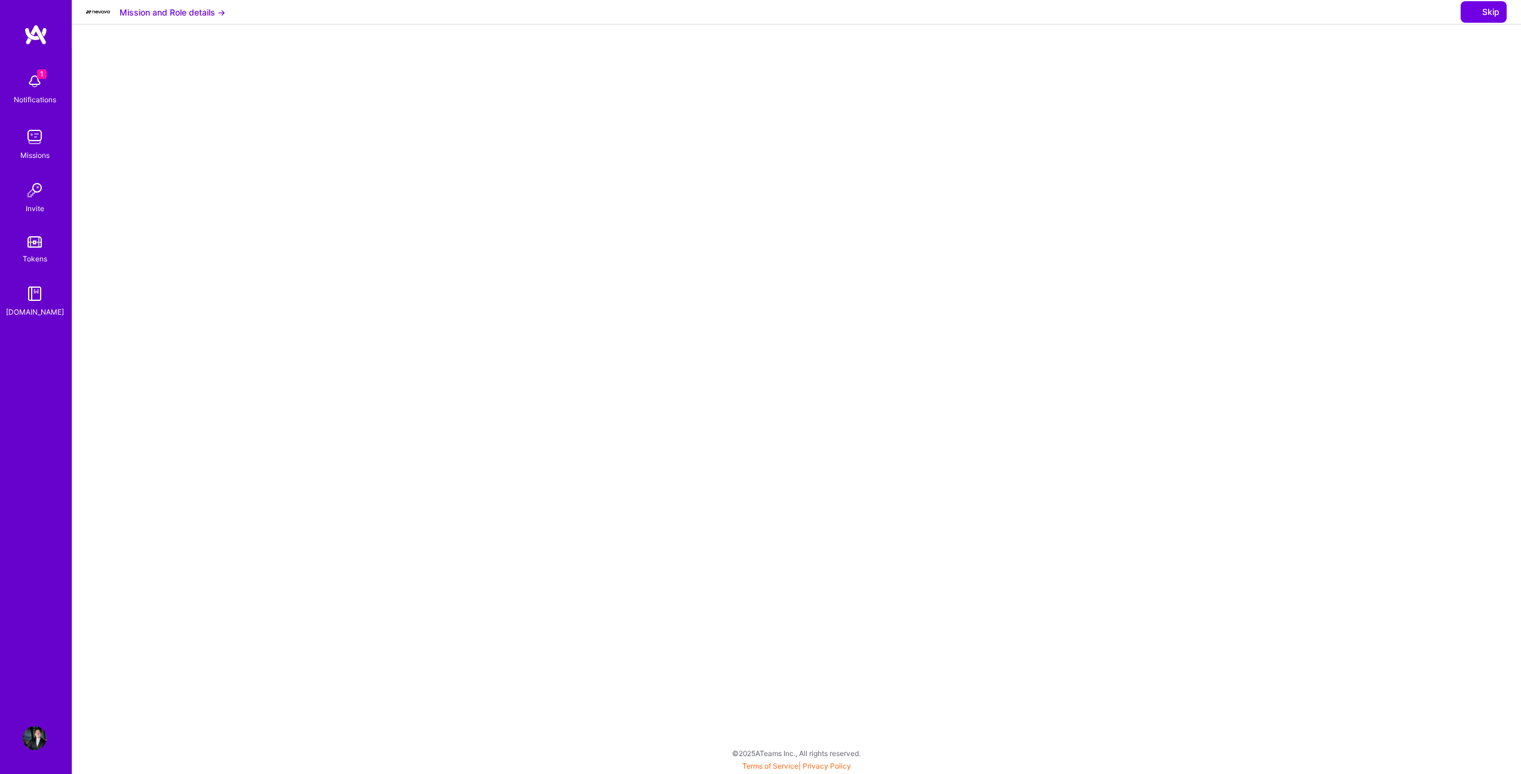
select select "PT"
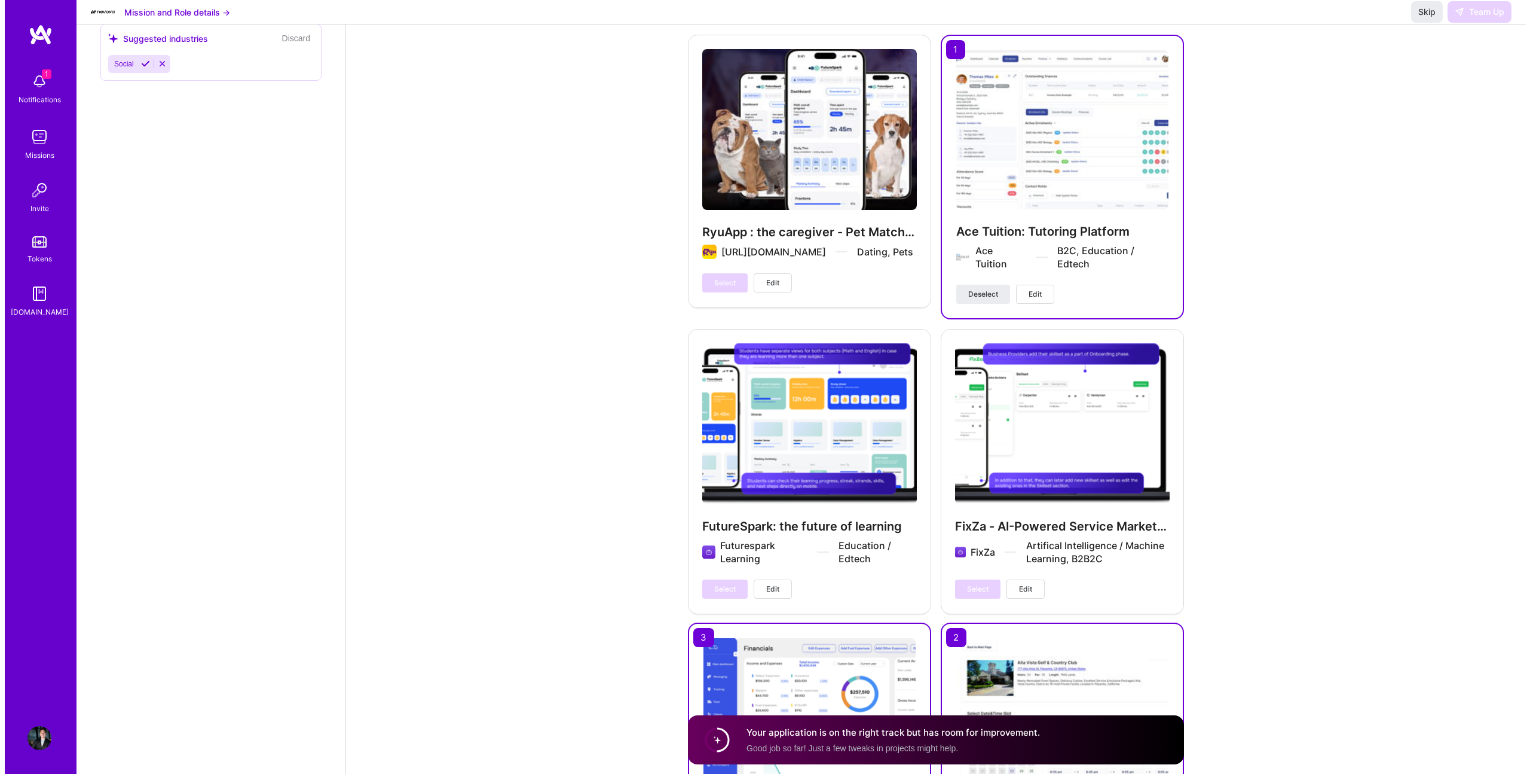
scroll to position [2147, 0]
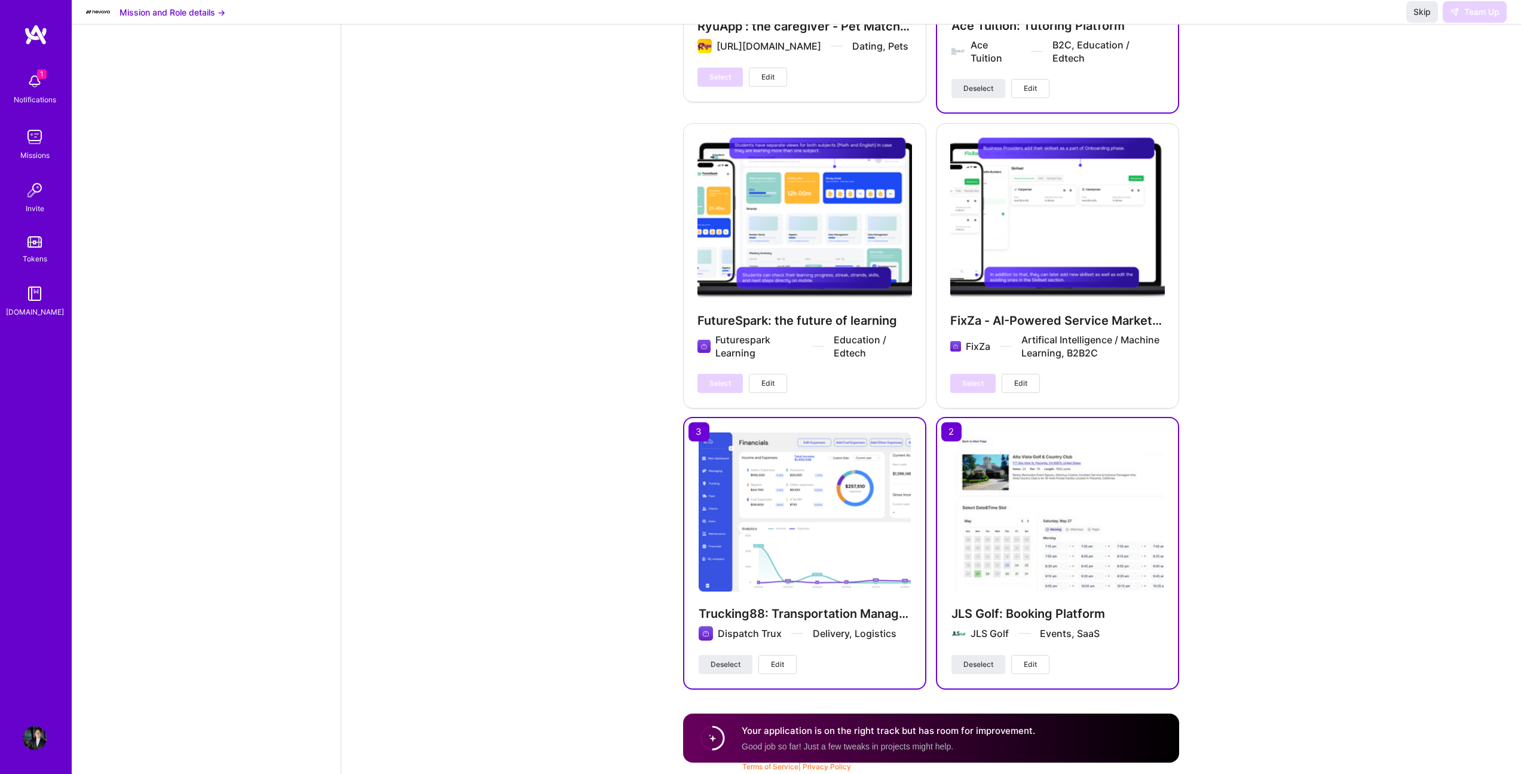
click at [1441, 21] on div "Skip Team Up" at bounding box center [1457, 12] width 100 height 22
click at [20, 84] on div "1 Notifications" at bounding box center [35, 87] width 74 height 41
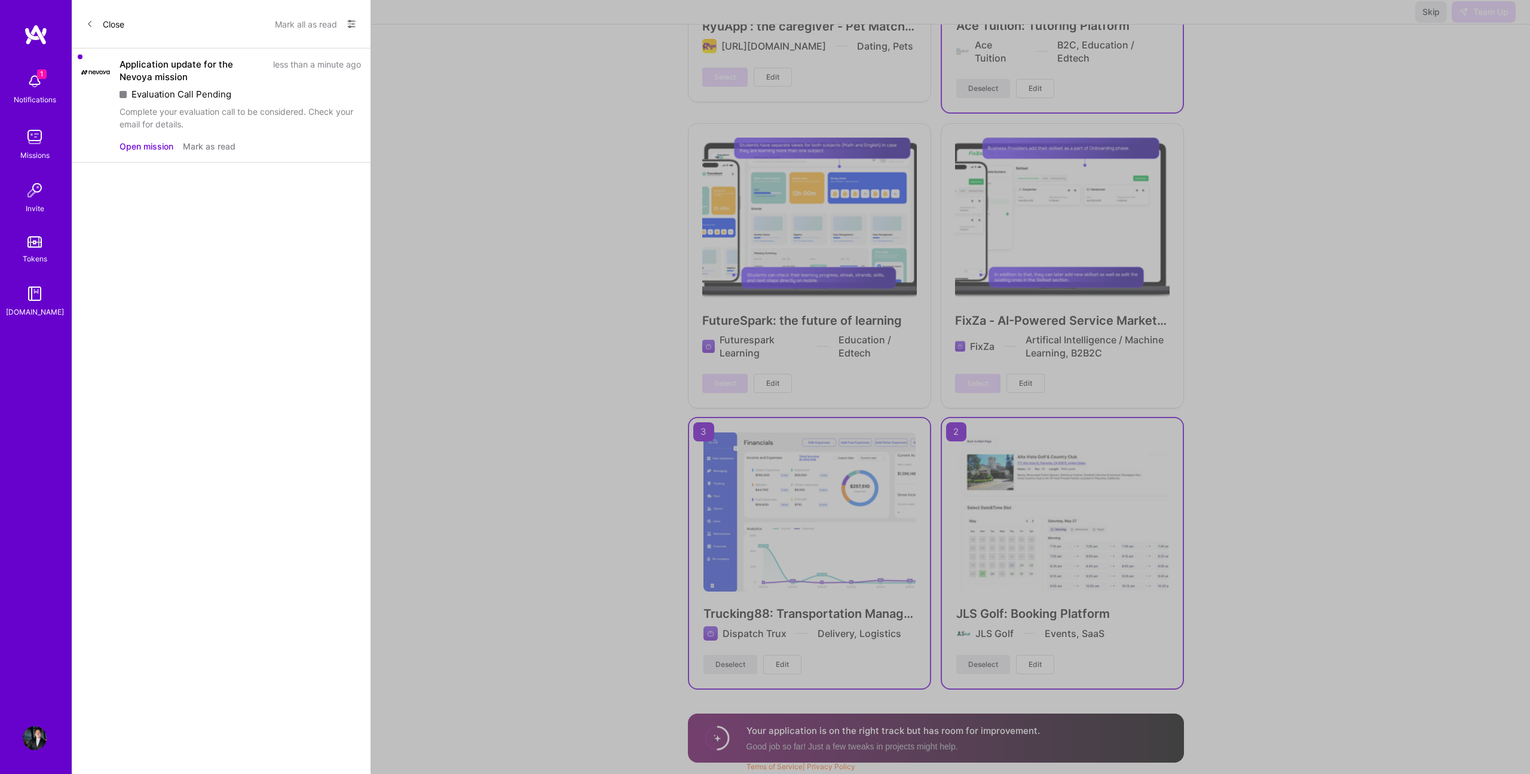
click at [194, 95] on div "Evaluation Call Pending" at bounding box center [241, 94] width 242 height 13
click at [142, 146] on button "Open mission" at bounding box center [147, 146] width 54 height 13
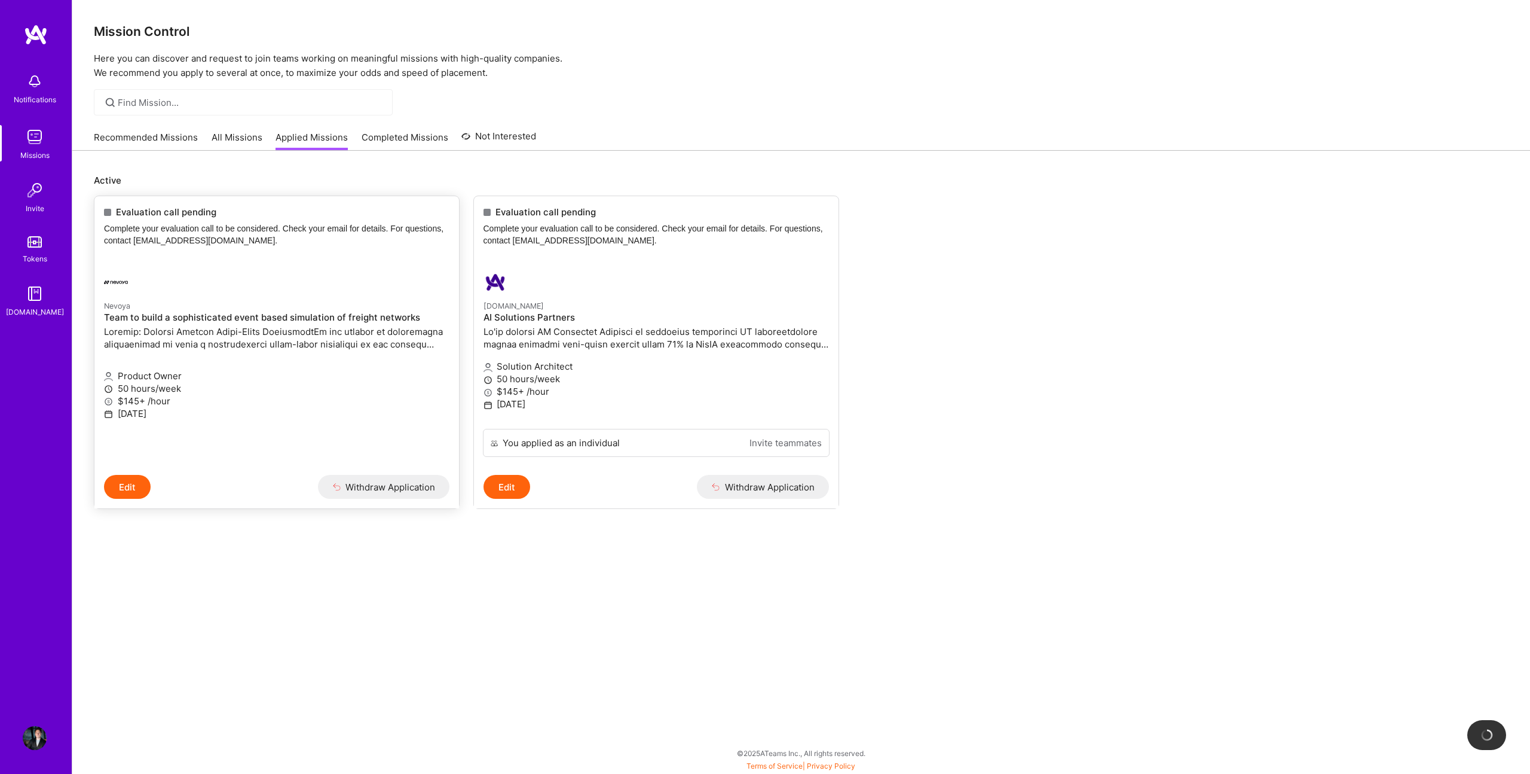
click at [206, 307] on p "Nevoya" at bounding box center [277, 305] width 346 height 13
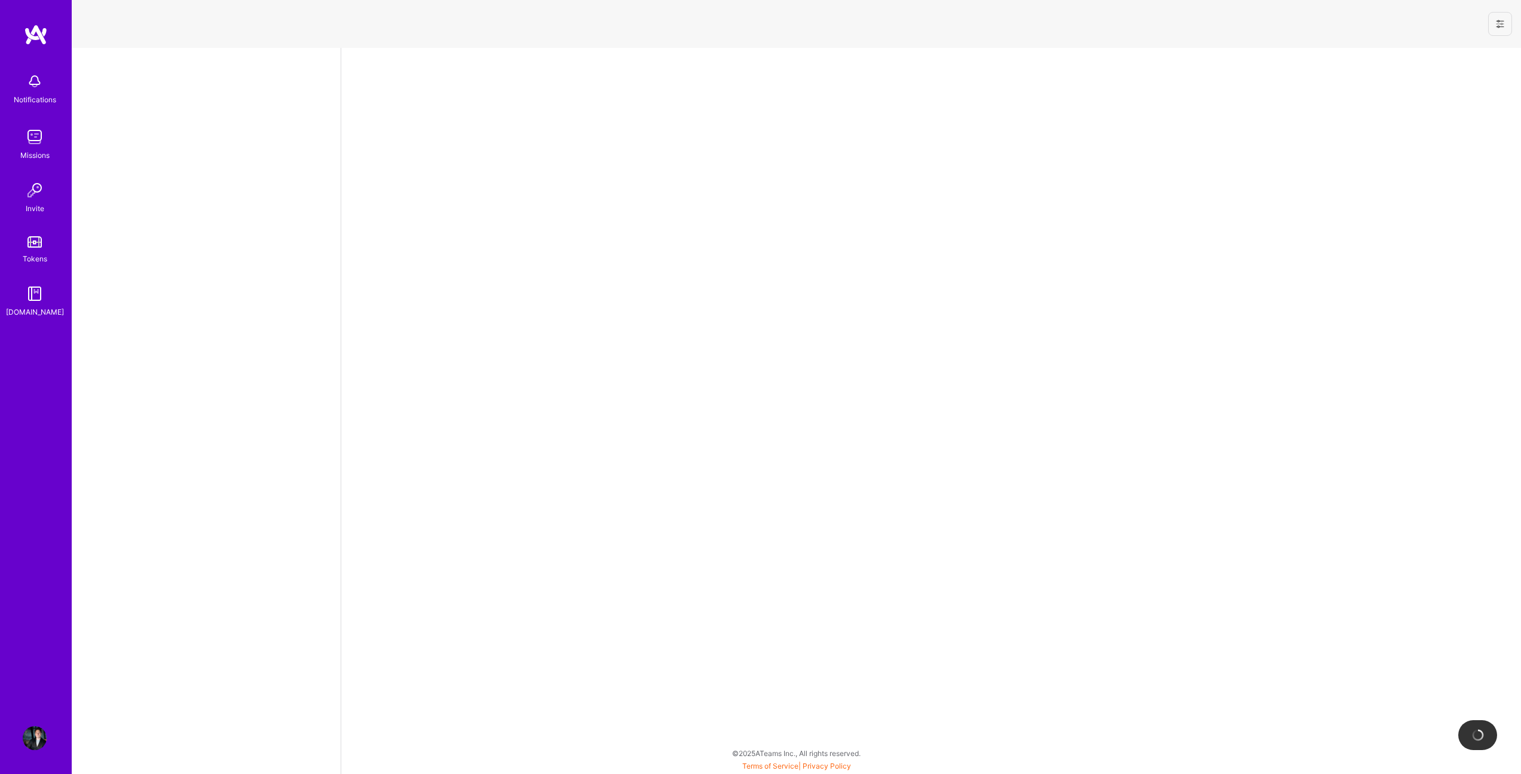
select select "PT"
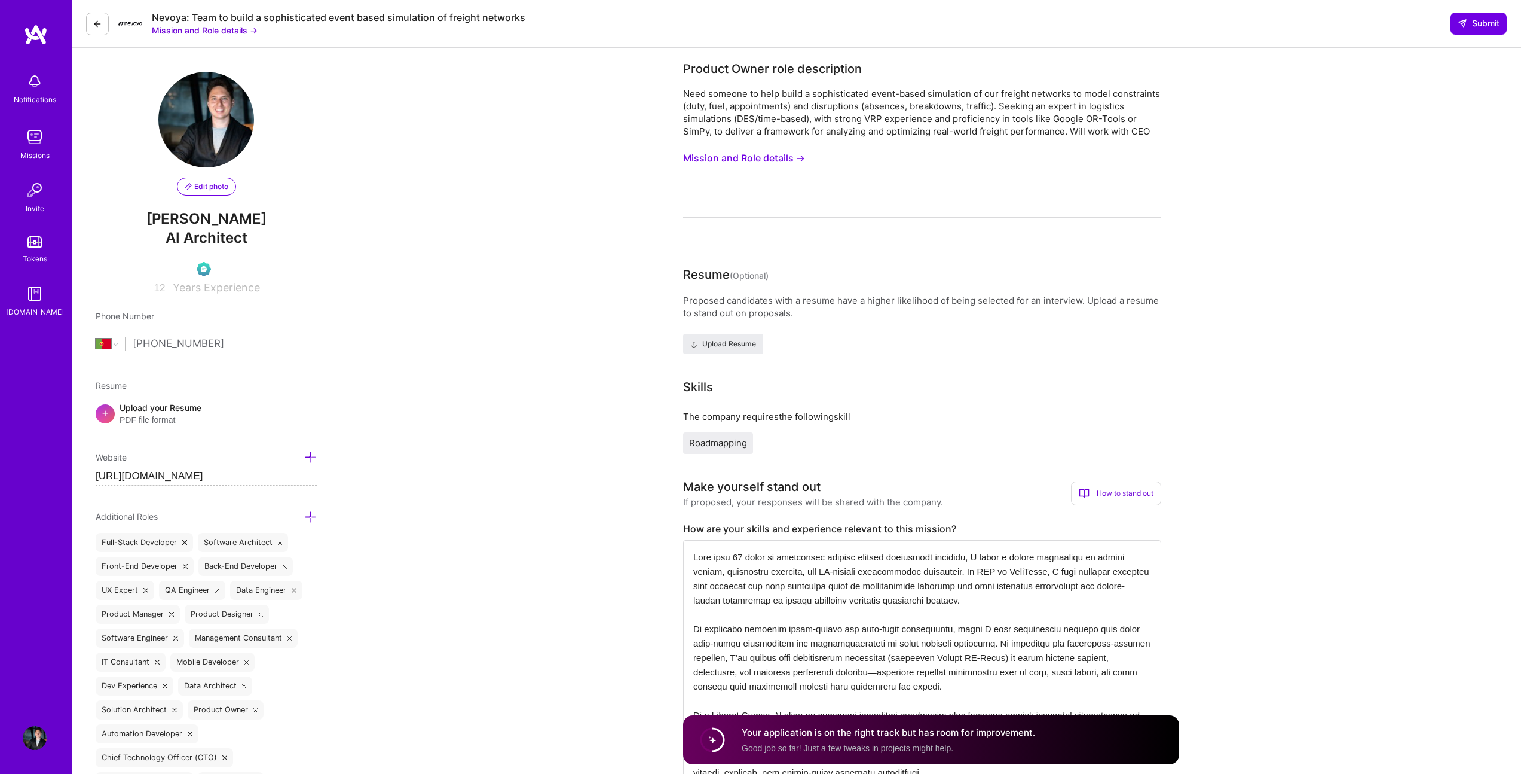
click at [26, 83] on img at bounding box center [35, 81] width 24 height 24
click at [1482, 23] on span "Submit" at bounding box center [1479, 23] width 42 height 12
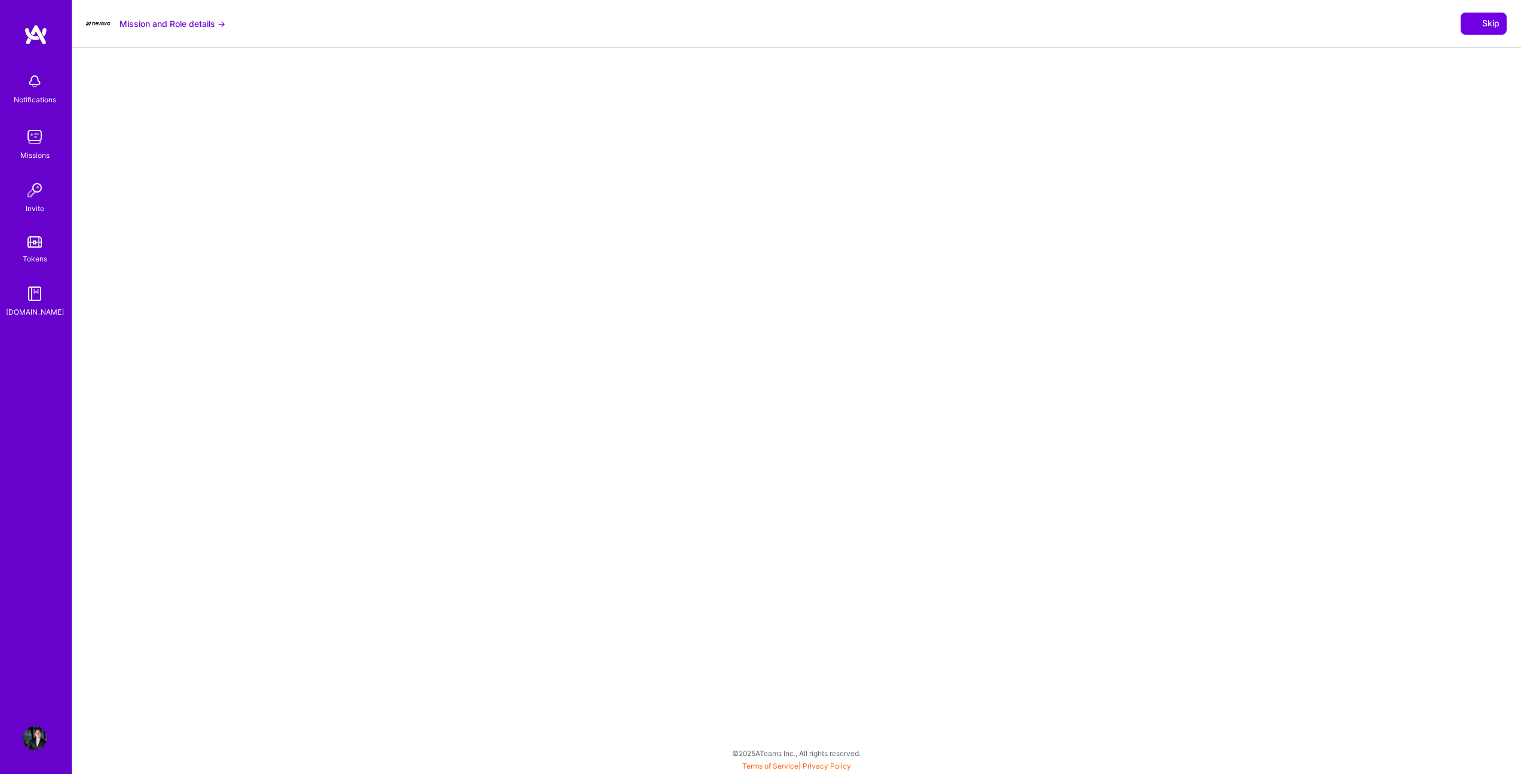
select select "PT"
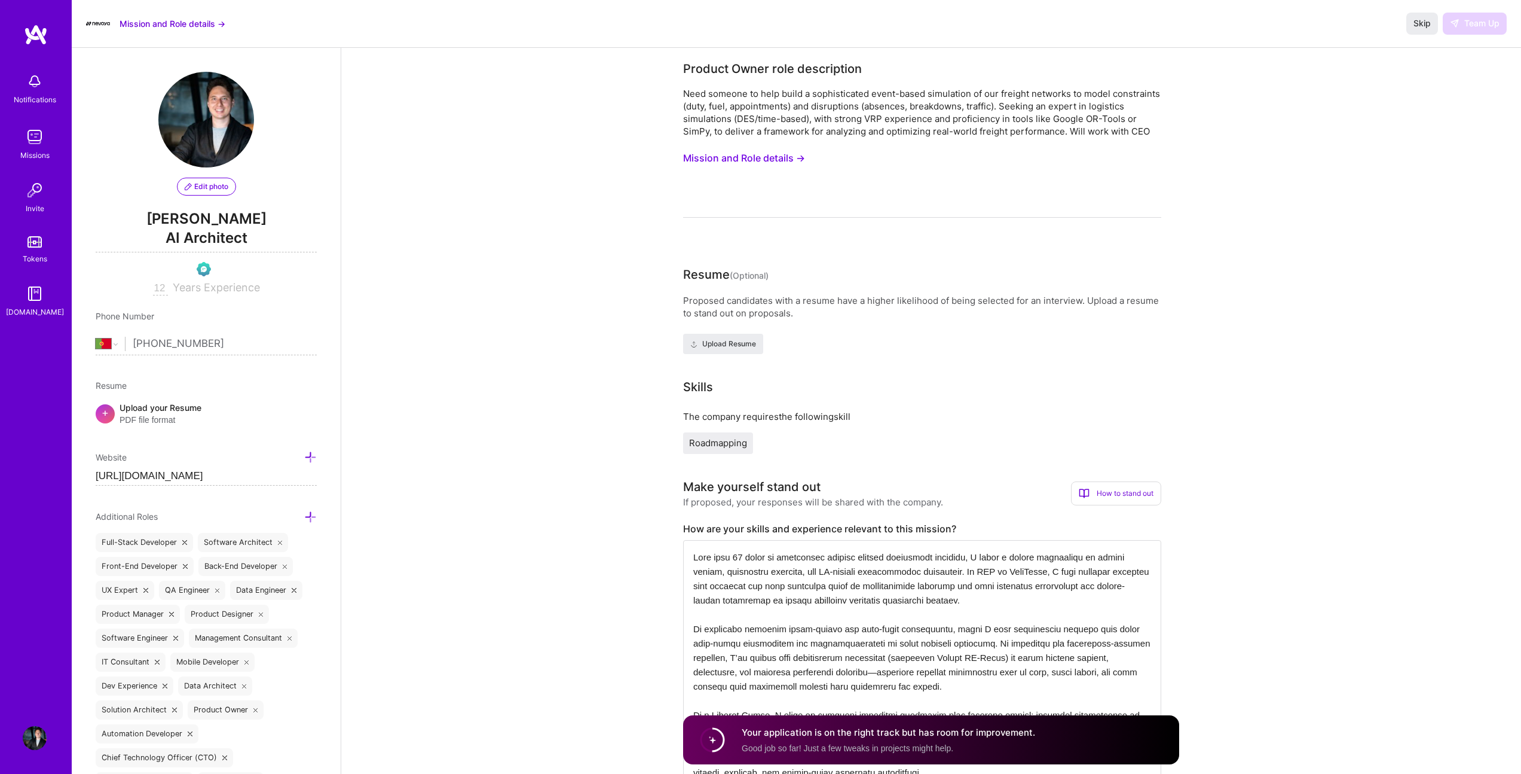
click at [27, 90] on img at bounding box center [35, 81] width 24 height 24
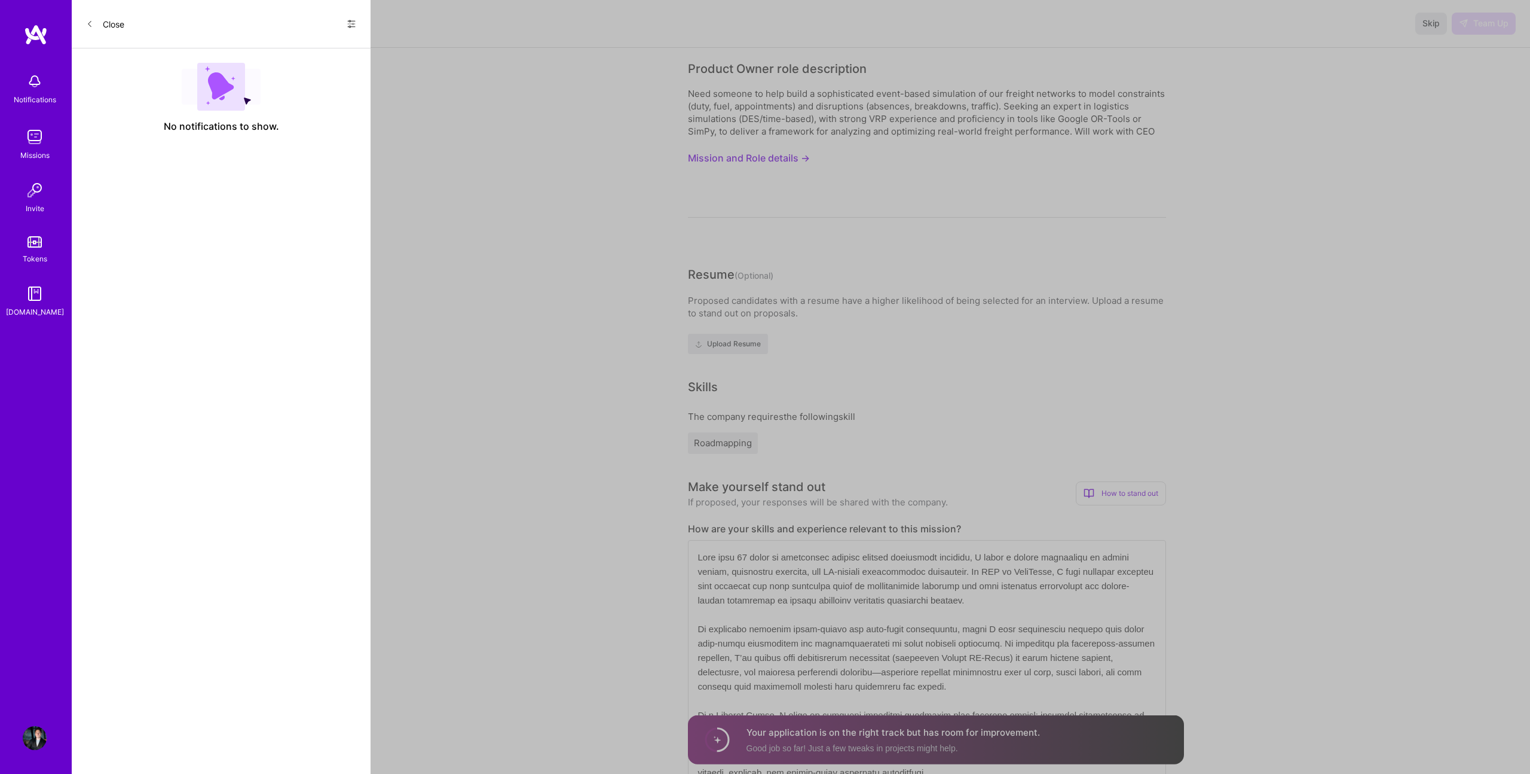
click at [97, 24] on button "Close" at bounding box center [105, 23] width 38 height 19
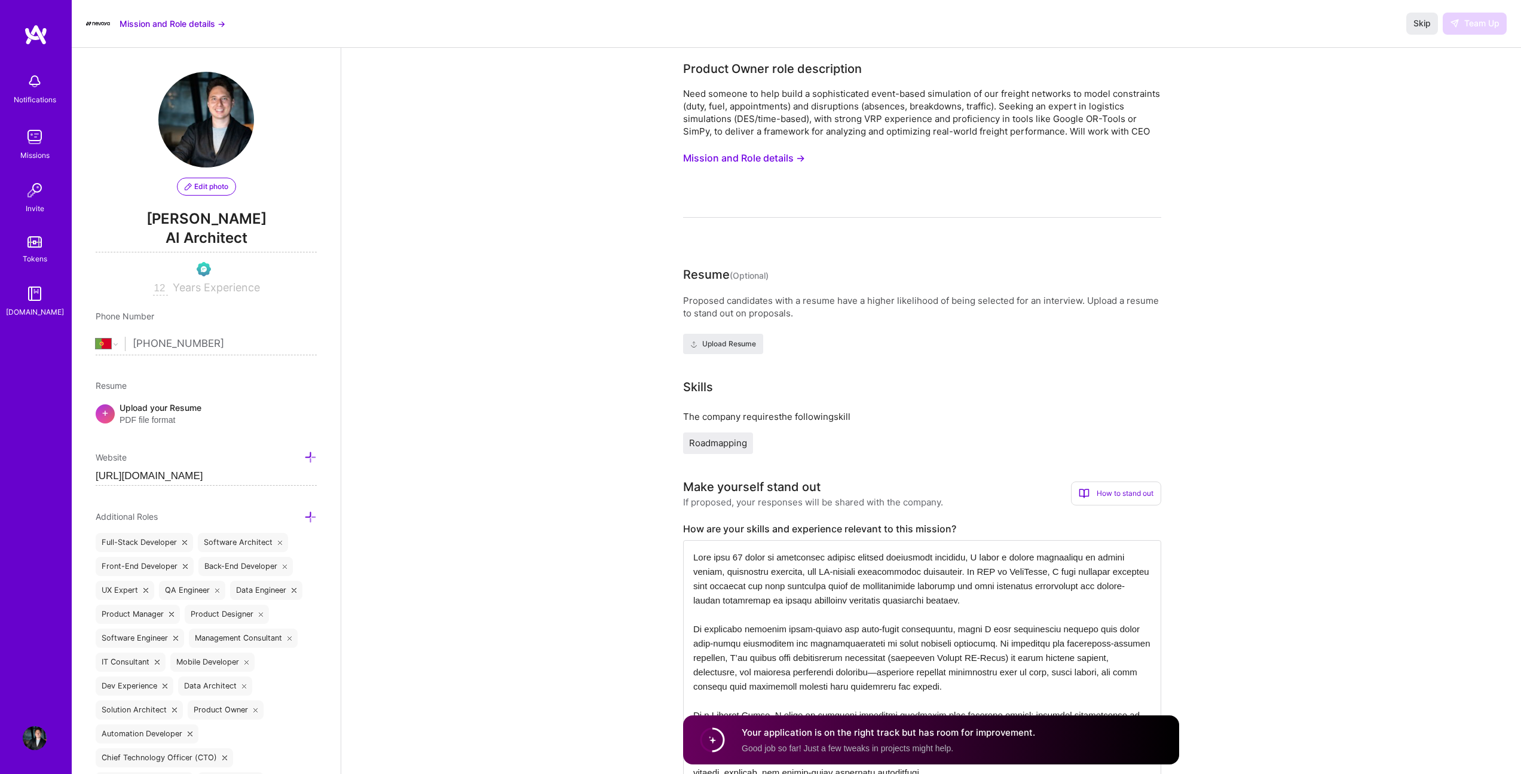
click at [38, 39] on img at bounding box center [36, 35] width 24 height 22
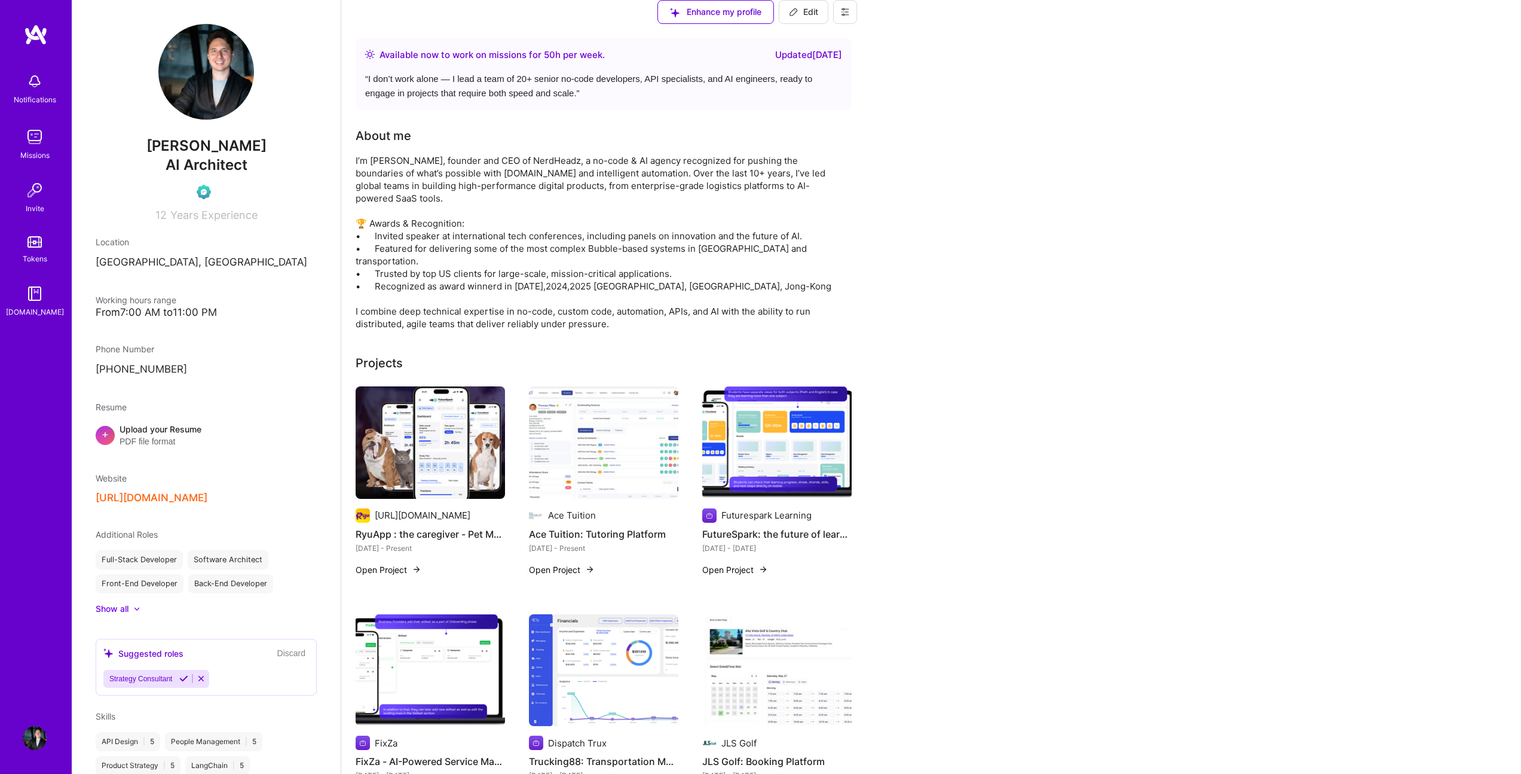
click at [829, 17] on button "Edit" at bounding box center [804, 12] width 50 height 24
select select "PT"
select select "Right Now"
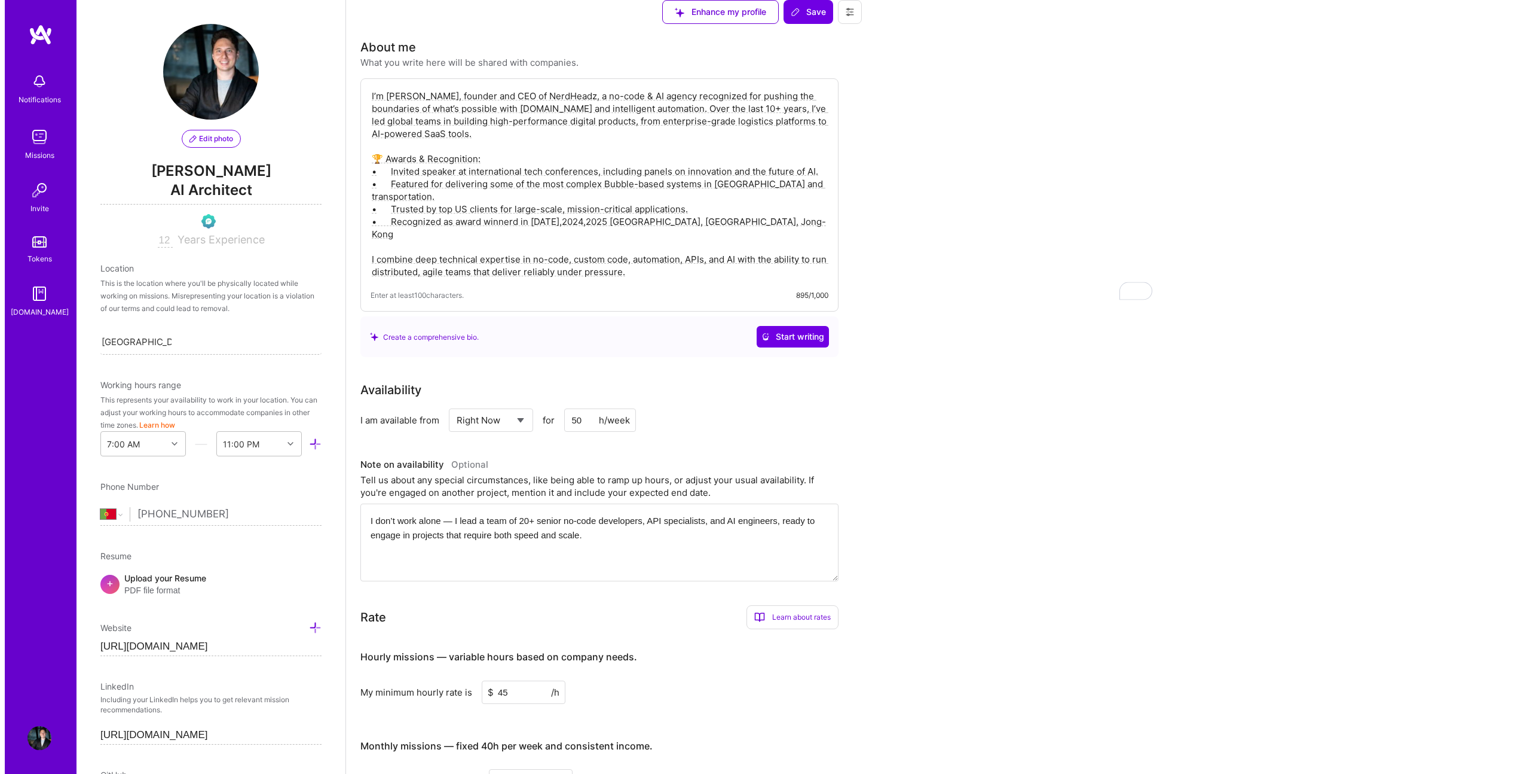
scroll to position [707, 0]
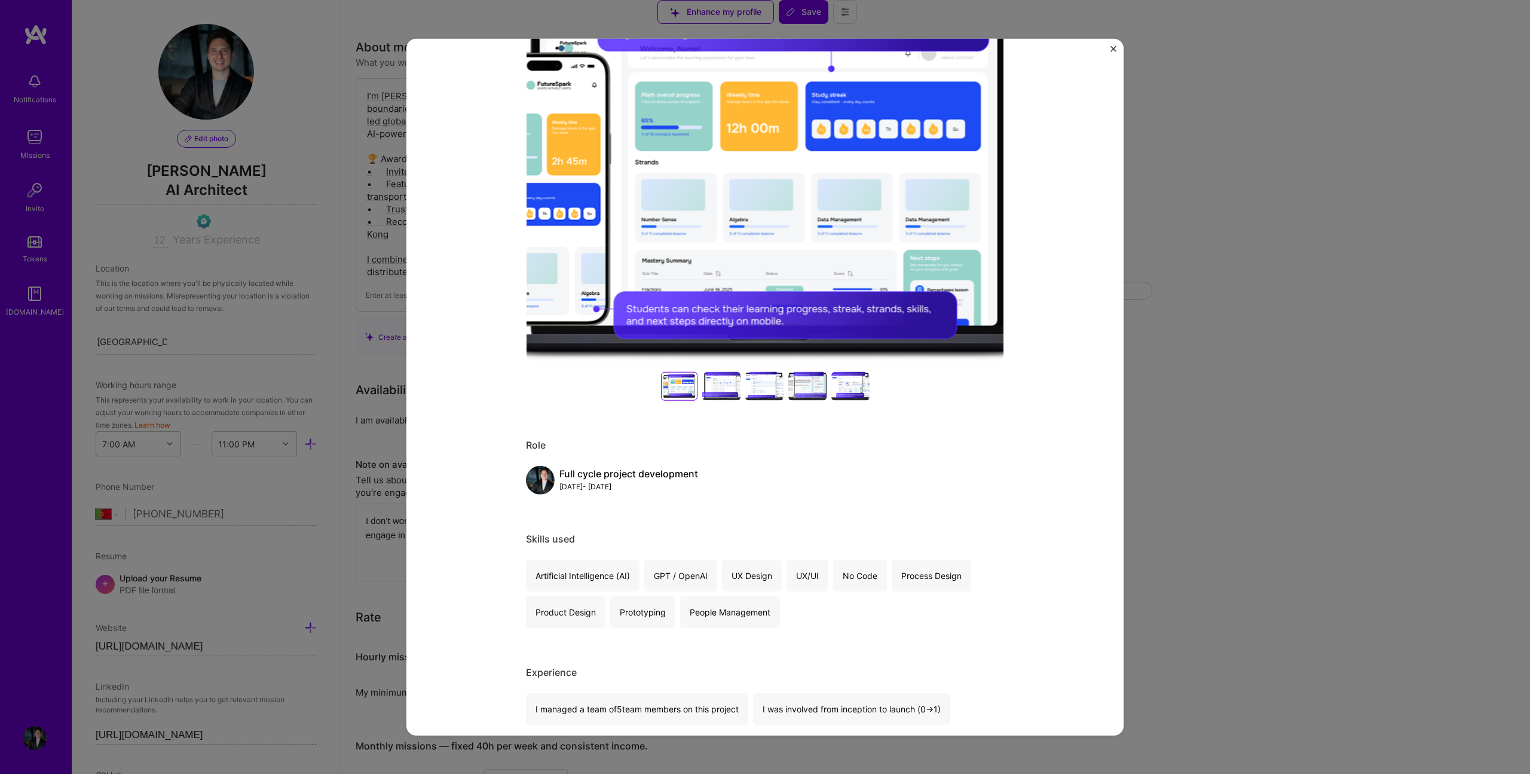
scroll to position [143, 0]
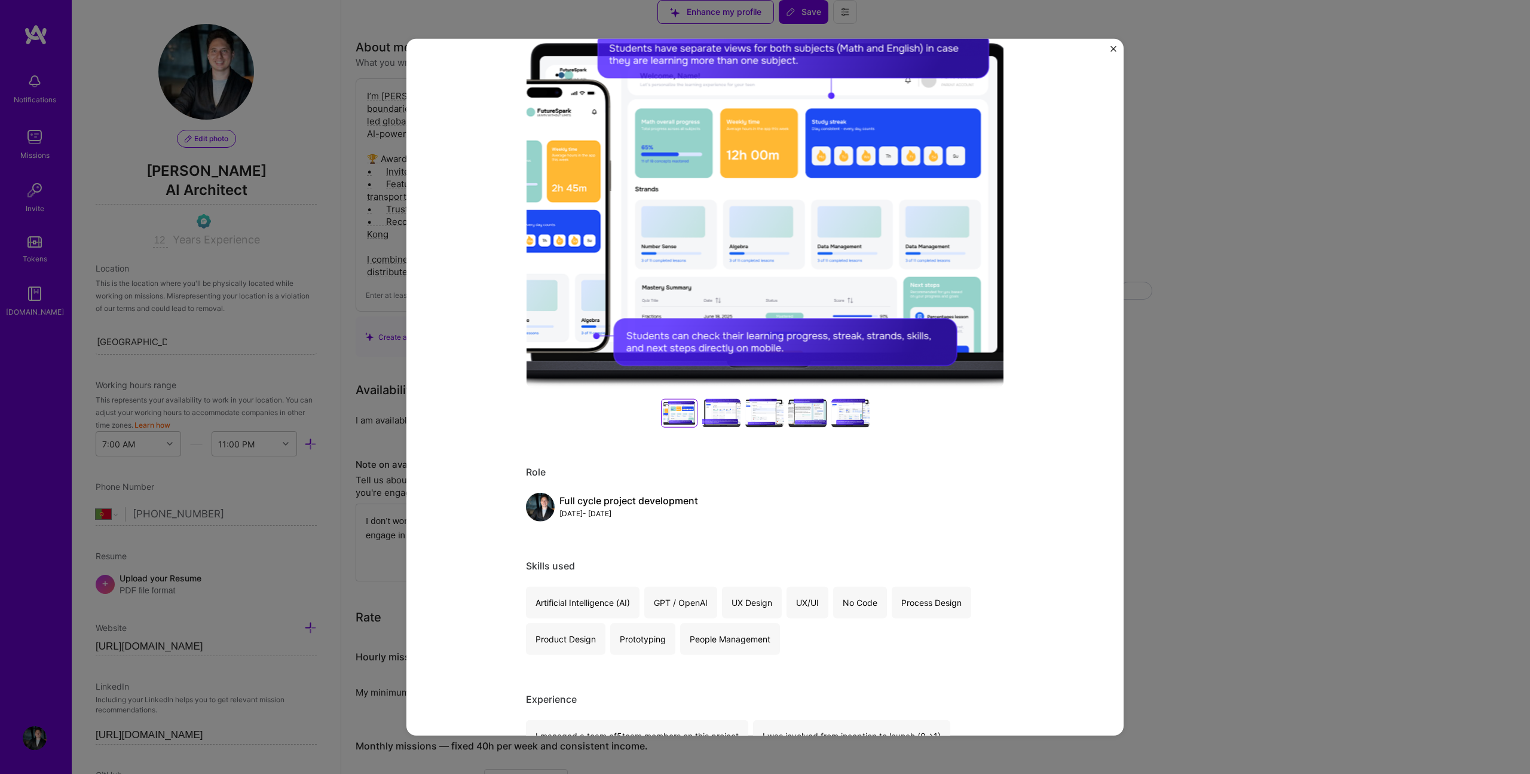
click at [1108, 51] on div "FutureSpark: the future of learning Futurespark Learning Education / Edtech Pro…" at bounding box center [765, 387] width 717 height 696
click at [1124, 43] on div "FutureSpark: the future of learning Futurespark Learning Education / Edtech Pro…" at bounding box center [765, 387] width 1530 height 774
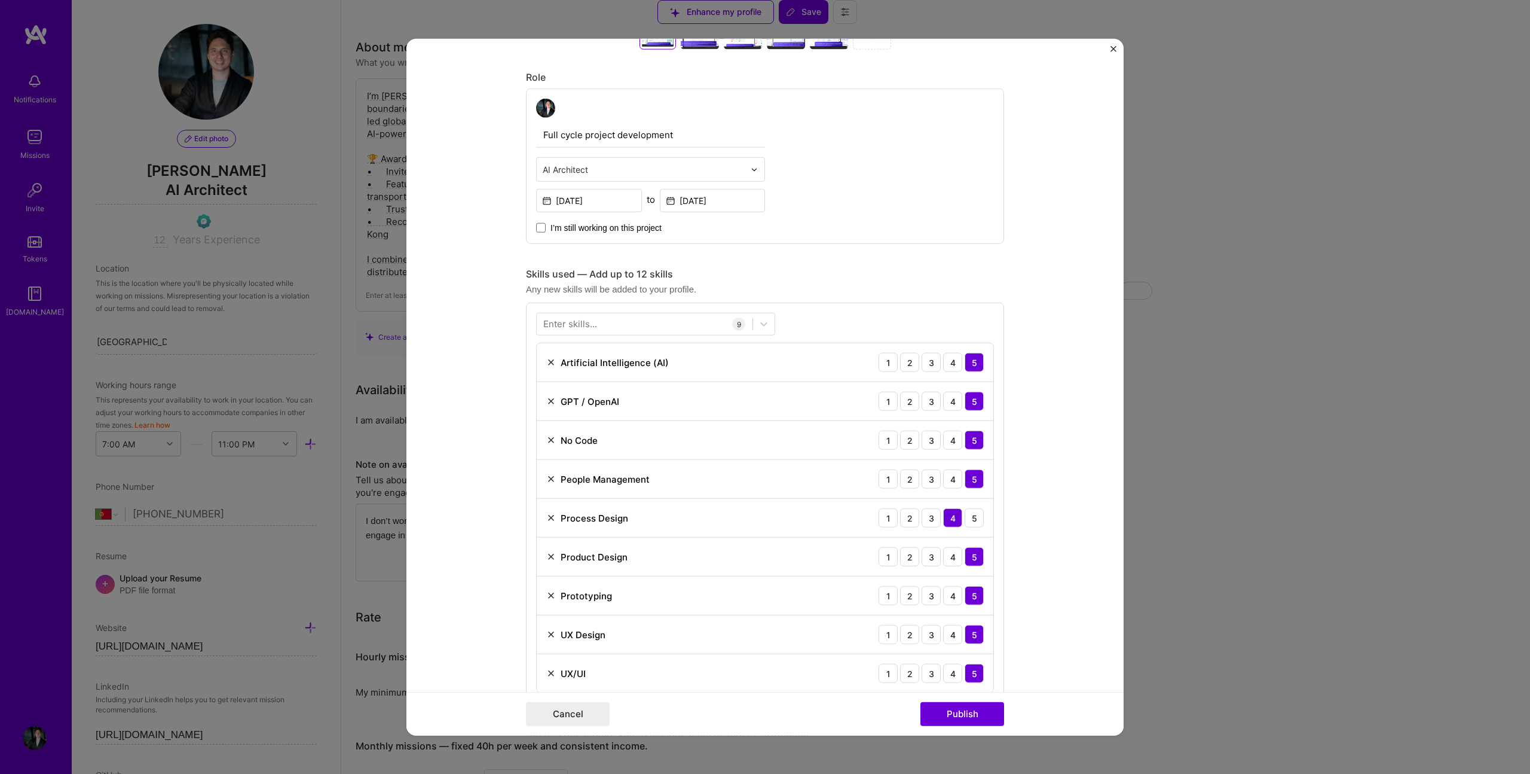
scroll to position [638, 0]
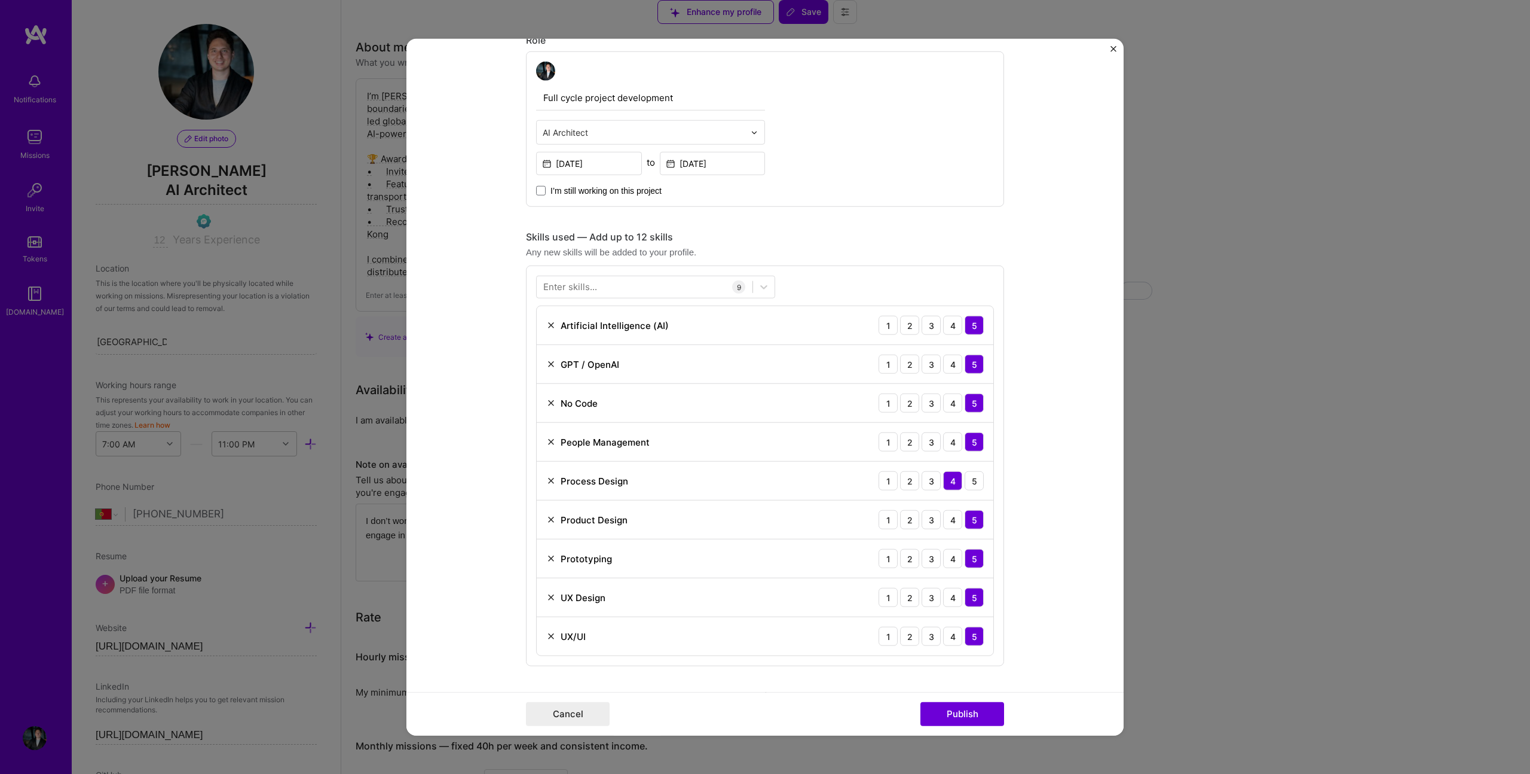
click at [561, 283] on div "Enter skills..." at bounding box center [570, 286] width 54 height 13
click at [574, 430] on div "Agile Backlog Prioritization Invision People Management Process Design Product …" at bounding box center [655, 490] width 239 height 752
click at [546, 337] on span at bounding box center [548, 336] width 10 height 10
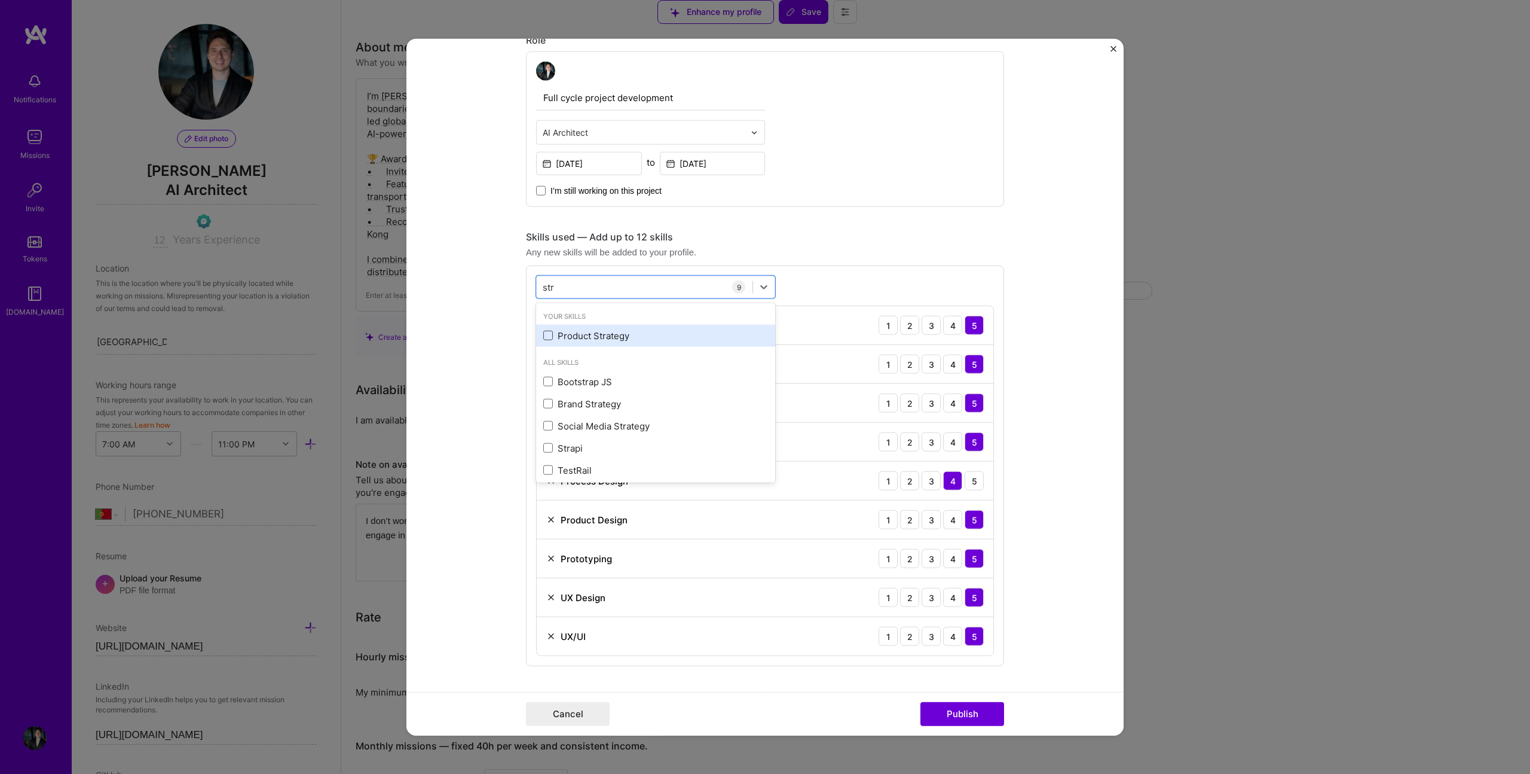
click at [0, 0] on input "checkbox" at bounding box center [0, 0] width 0 height 0
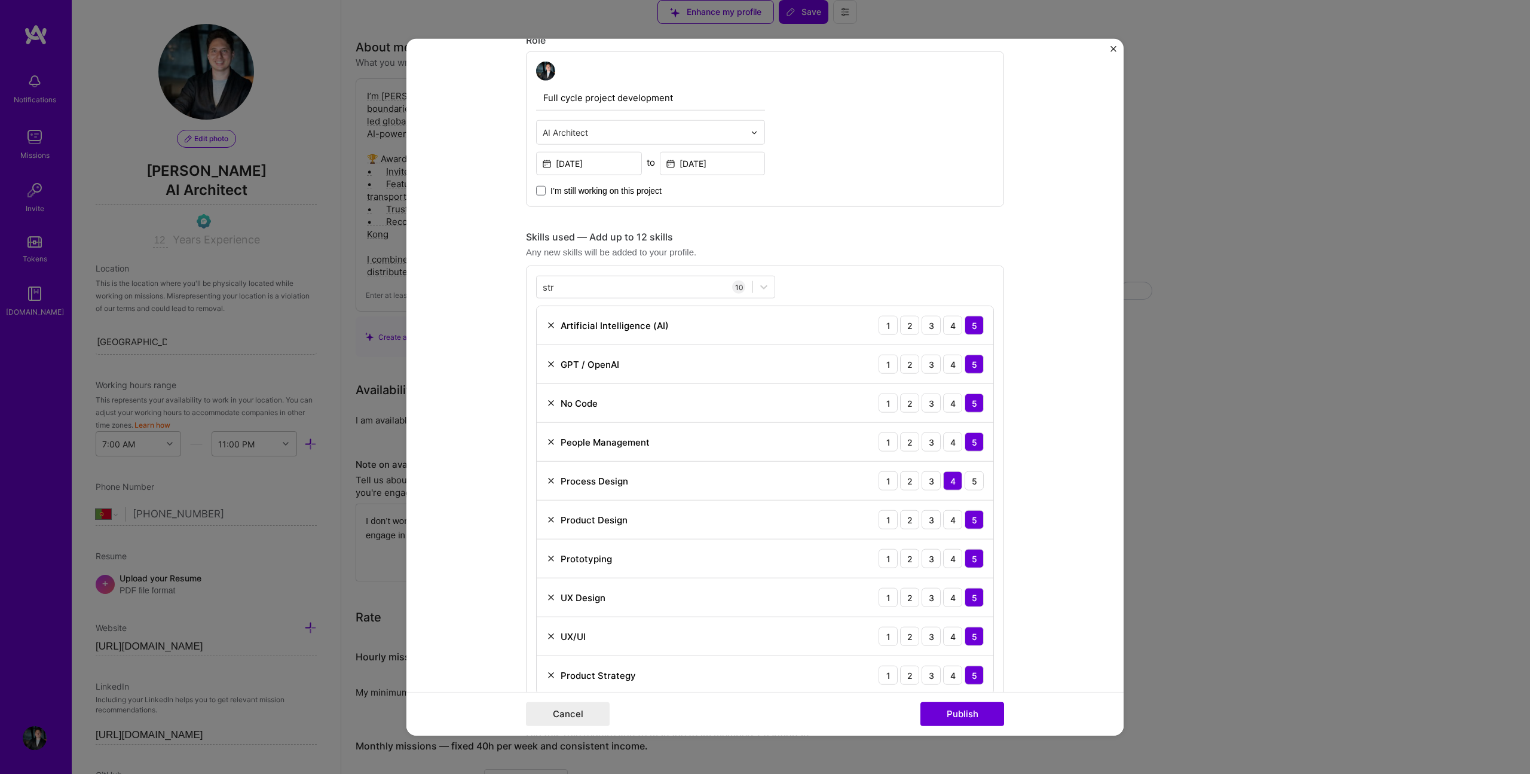
click at [1031, 286] on form "Project title FutureSpark: the future of learning Company Futurespark Learning …" at bounding box center [765, 387] width 717 height 696
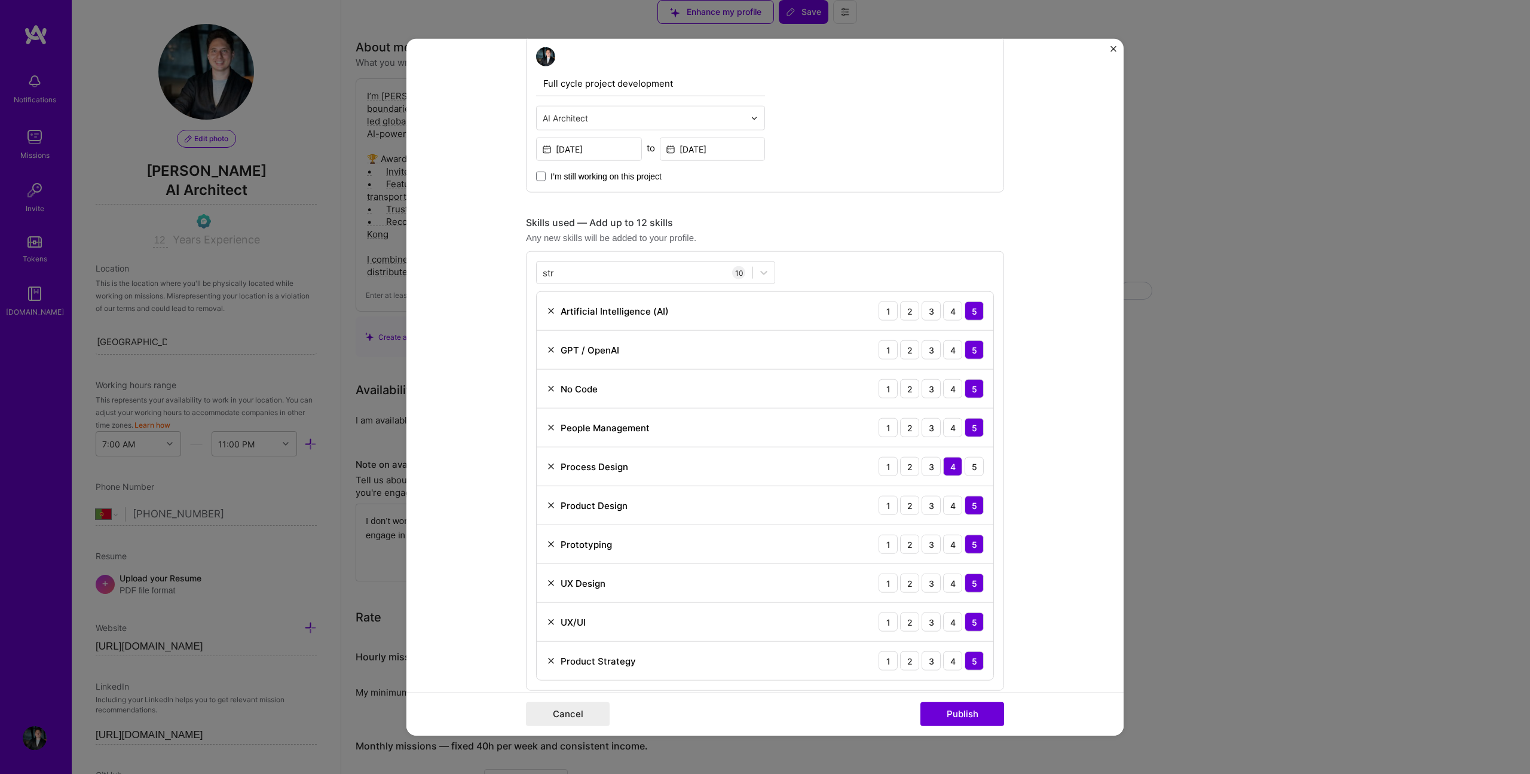
scroll to position [659, 0]
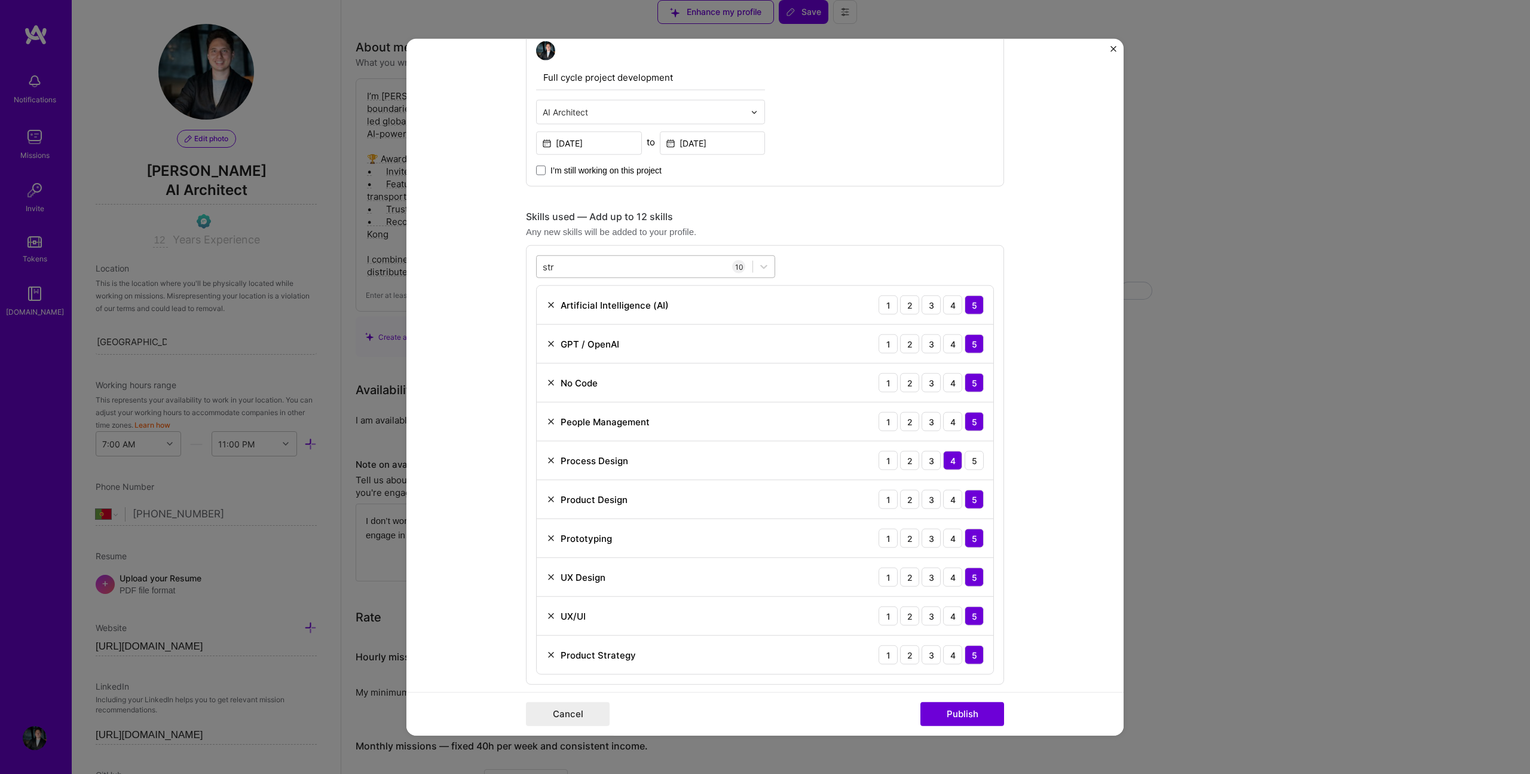
click at [579, 264] on div "str str" at bounding box center [645, 266] width 216 height 20
drag, startPoint x: 573, startPoint y: 262, endPoint x: 520, endPoint y: 265, distance: 53.3
click at [520, 265] on form "Project title FutureSpark: the future of learning Company Futurespark Learning …" at bounding box center [765, 387] width 717 height 696
click at [578, 265] on div "str str" at bounding box center [645, 266] width 216 height 20
type input "s"
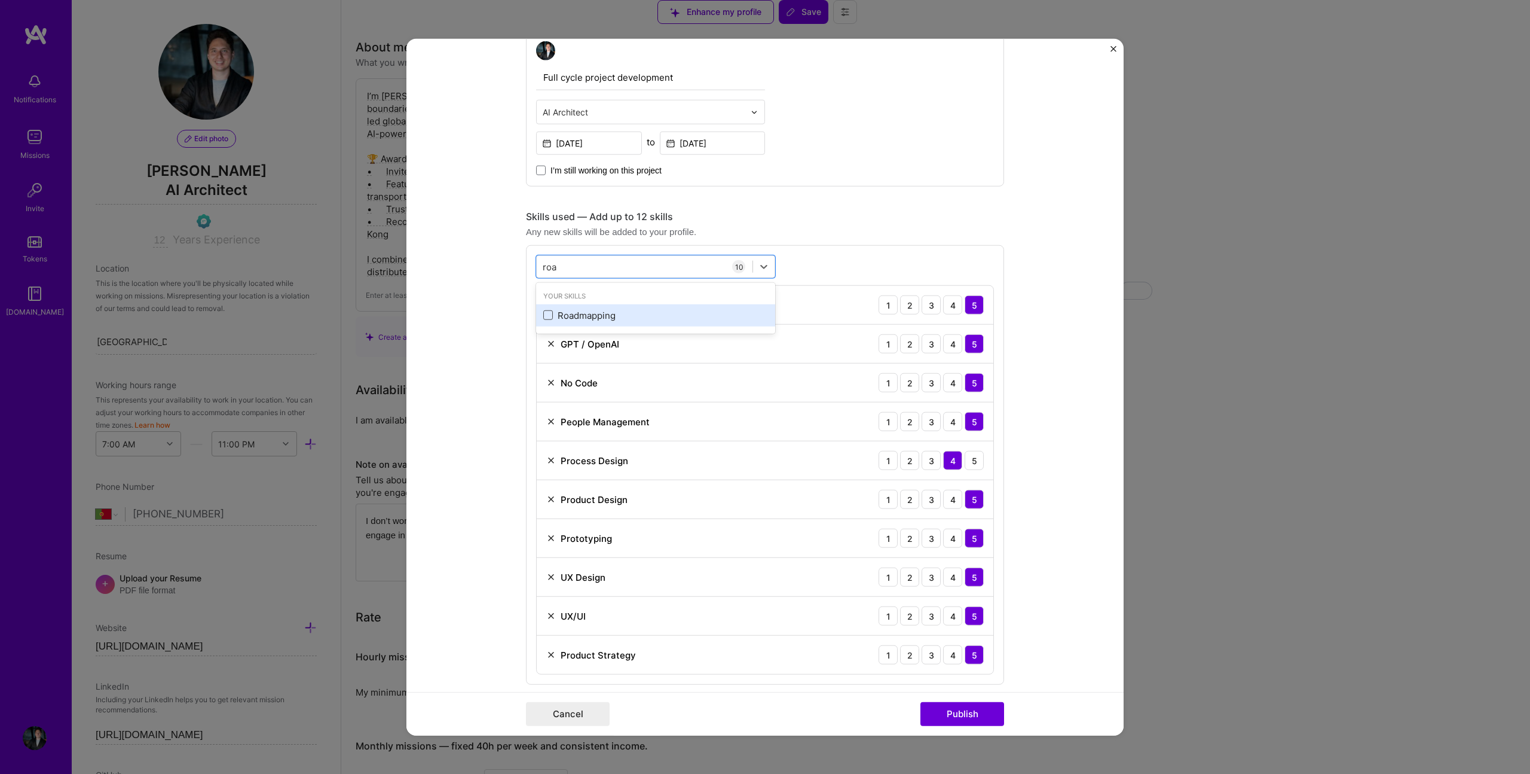
click at [543, 313] on span at bounding box center [548, 315] width 10 height 10
click at [0, 0] on input "checkbox" at bounding box center [0, 0] width 0 height 0
type input "roa"
click at [805, 253] on div "roa roa 11 Artificial Intelligence (AI) 1 2 3 4 5 GPT / OpenAI 1 2 3 4 5 No Cod…" at bounding box center [765, 484] width 478 height 478
click at [966, 709] on button "Publish" at bounding box center [963, 713] width 84 height 24
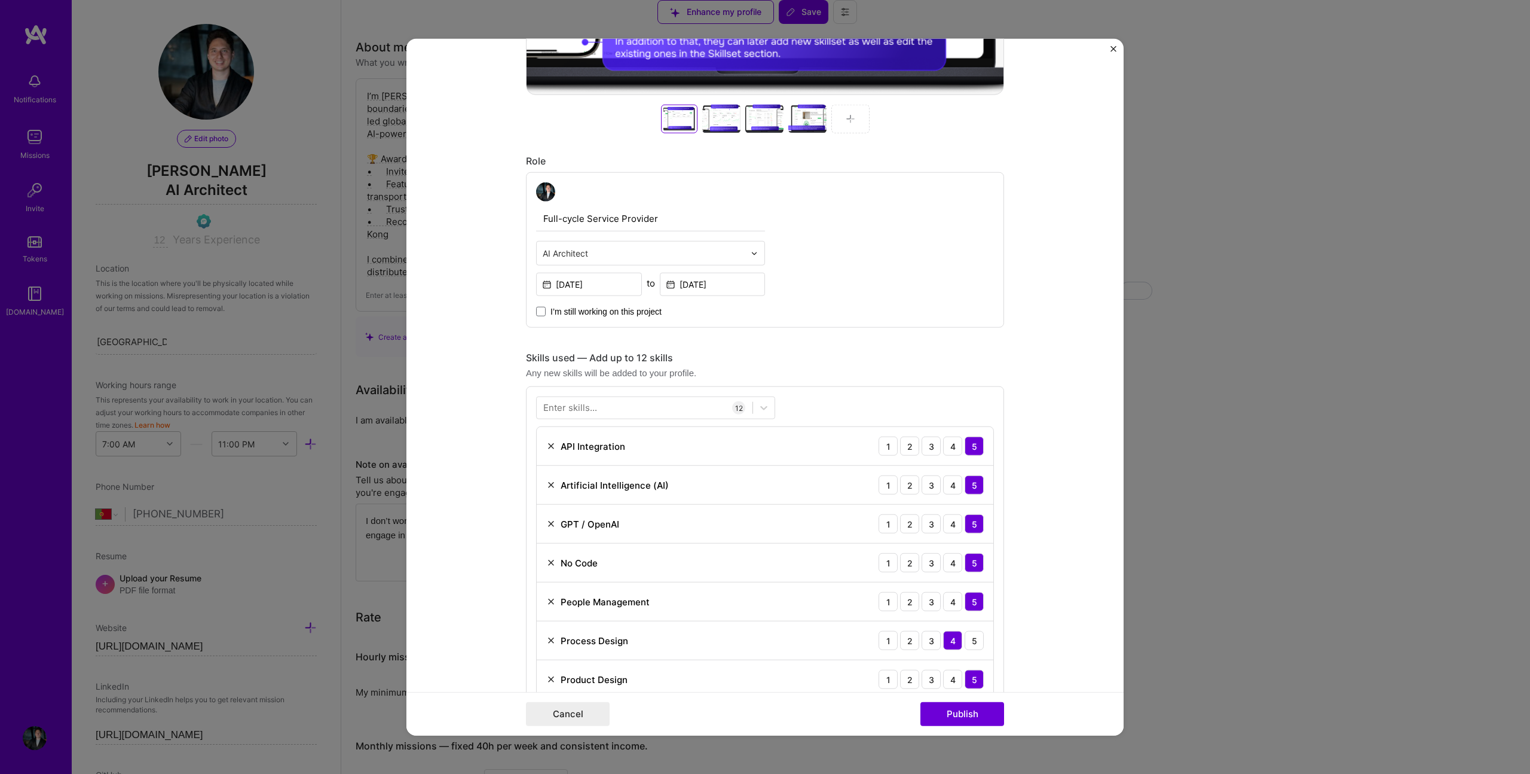
scroll to position [569, 0]
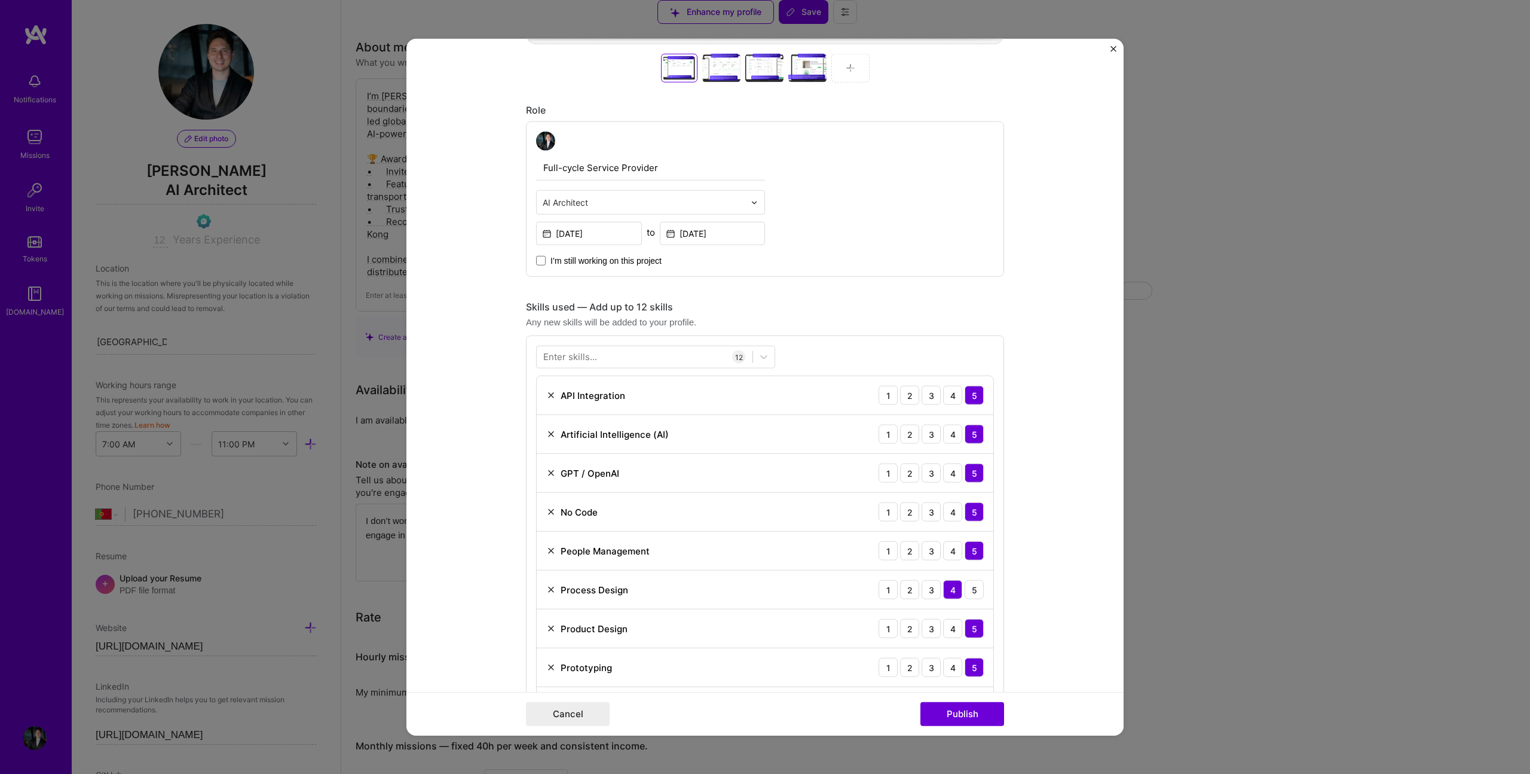
click at [569, 358] on div "Enter skills..." at bounding box center [570, 356] width 54 height 13
click at [549, 355] on div "Enter skills..." at bounding box center [570, 356] width 54 height 13
click at [543, 353] on div "Enter skills..." at bounding box center [570, 356] width 54 height 13
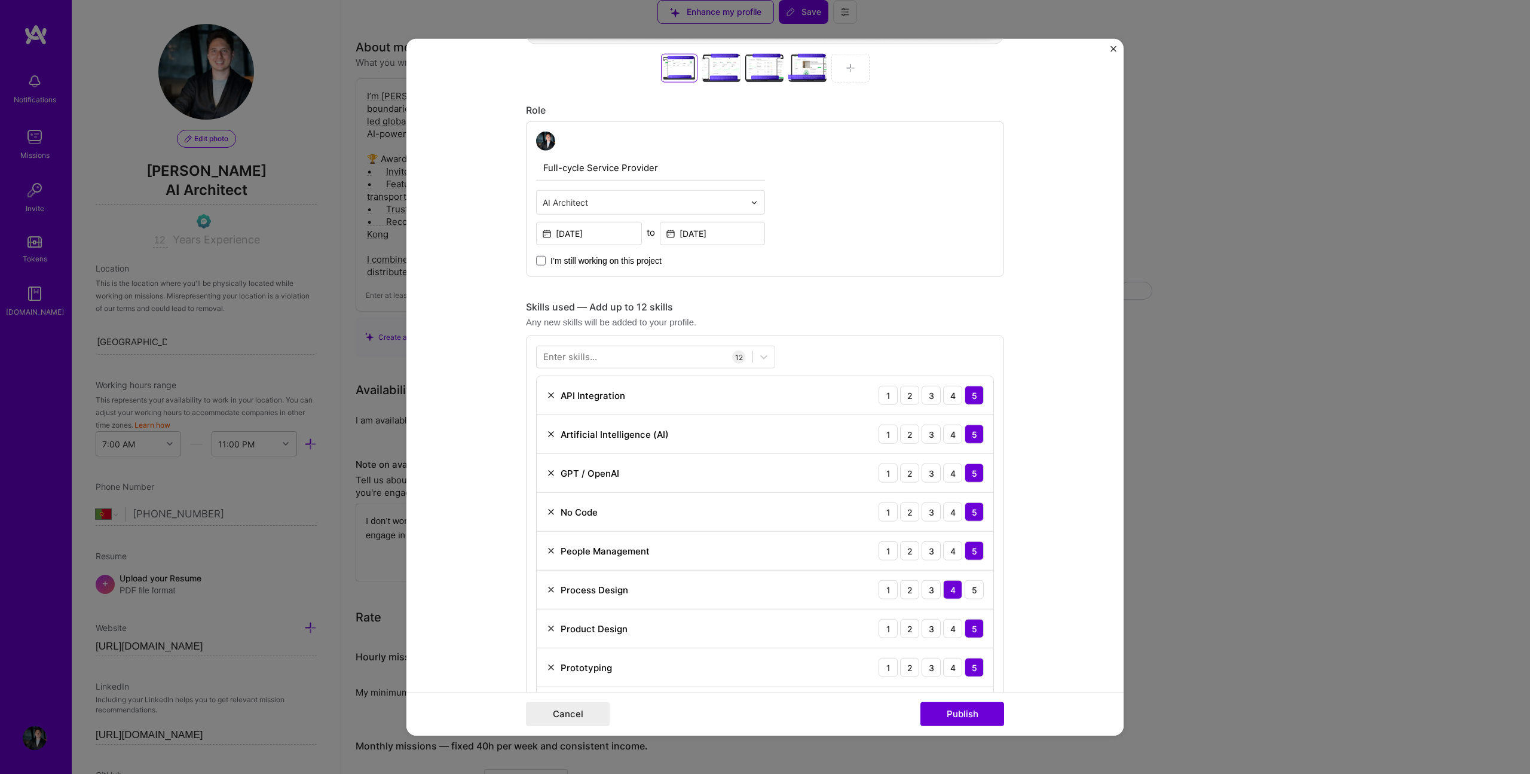
click at [515, 360] on form "Project title FixZa - AI-Powered Service Marketplace Company FixZa Project indu…" at bounding box center [765, 387] width 717 height 696
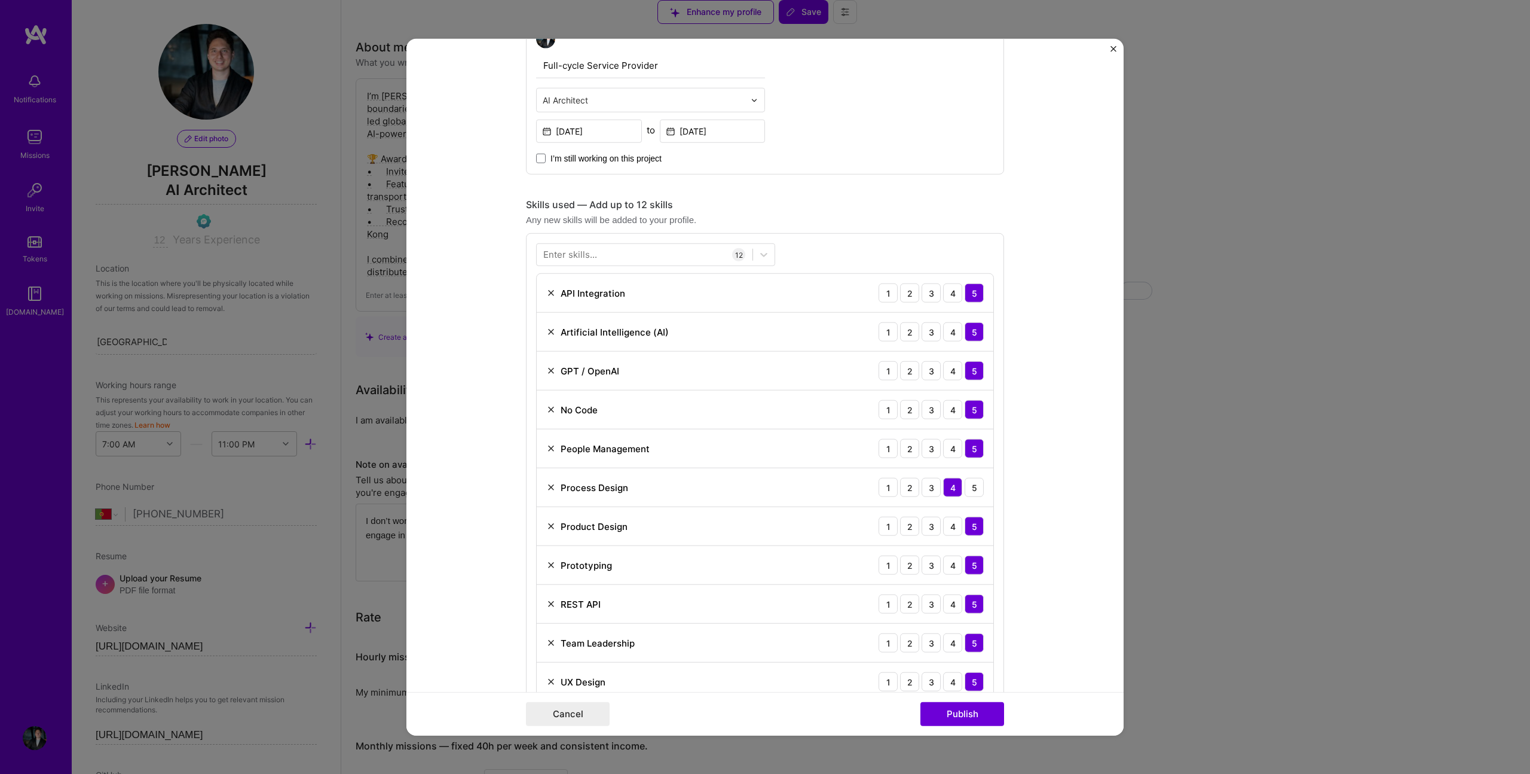
scroll to position [696, 0]
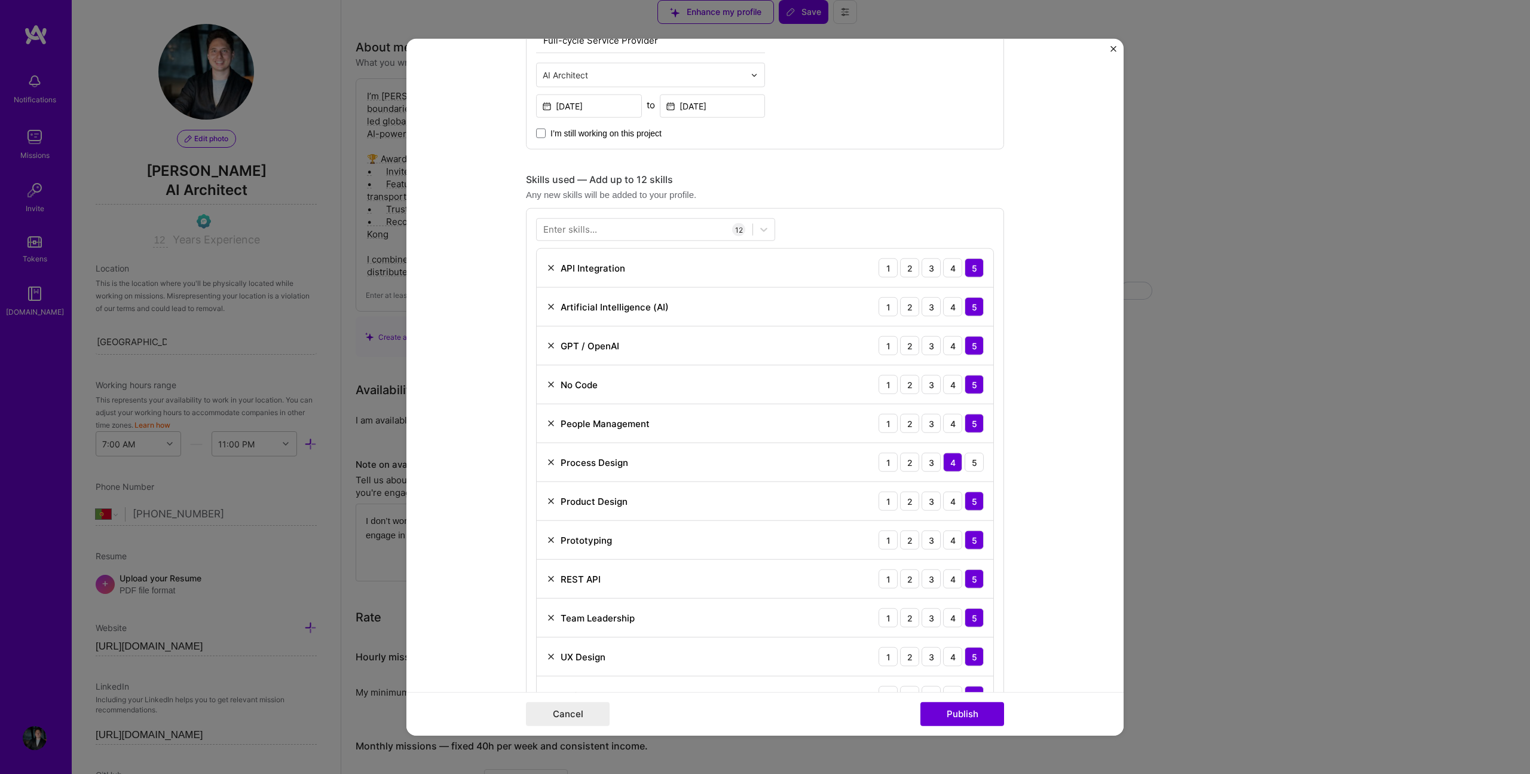
click at [546, 461] on img at bounding box center [551, 462] width 10 height 10
click at [546, 423] on img at bounding box center [551, 423] width 10 height 10
click at [602, 223] on div at bounding box center [645, 229] width 216 height 20
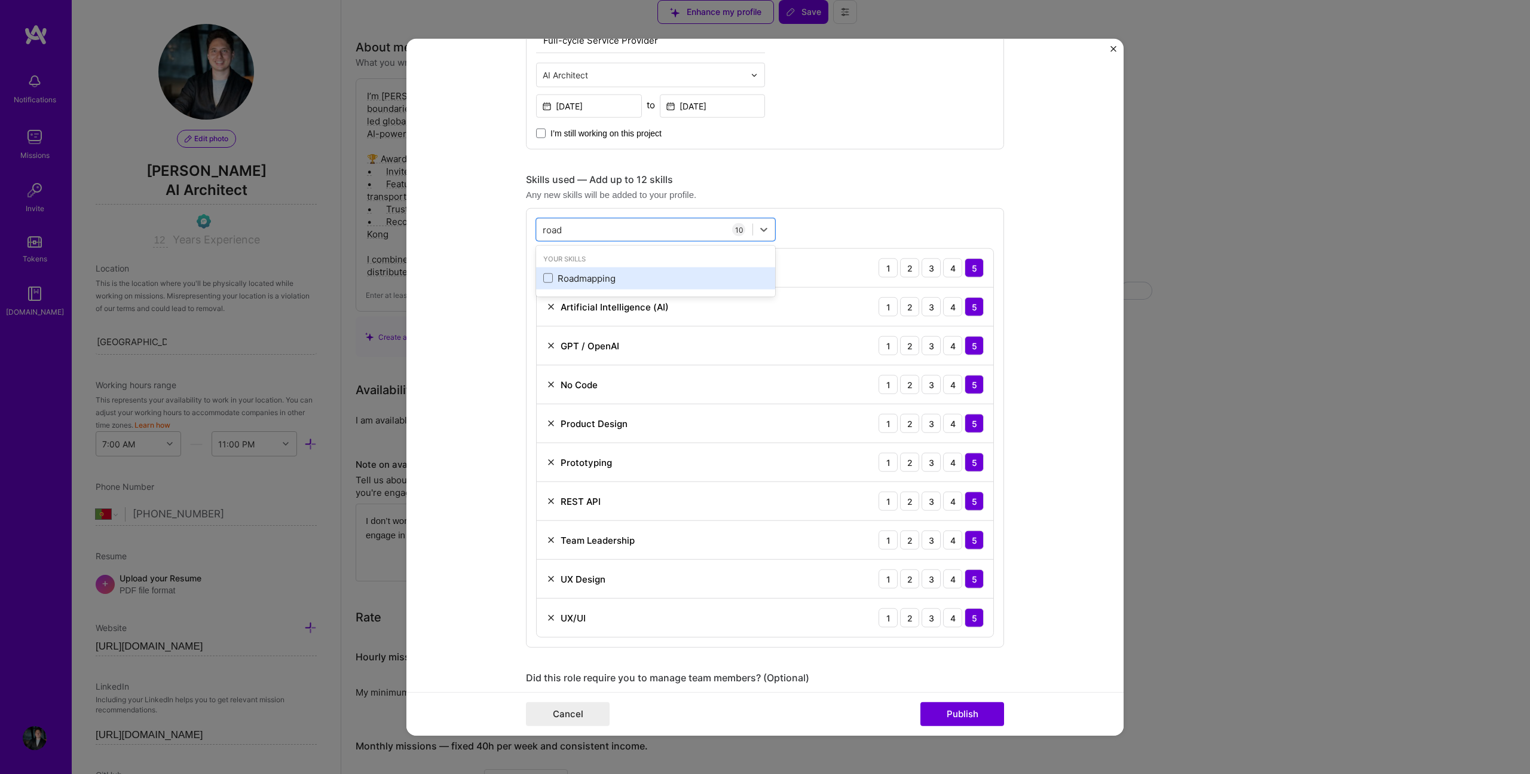
click at [536, 280] on div "Roadmapping" at bounding box center [655, 278] width 239 height 22
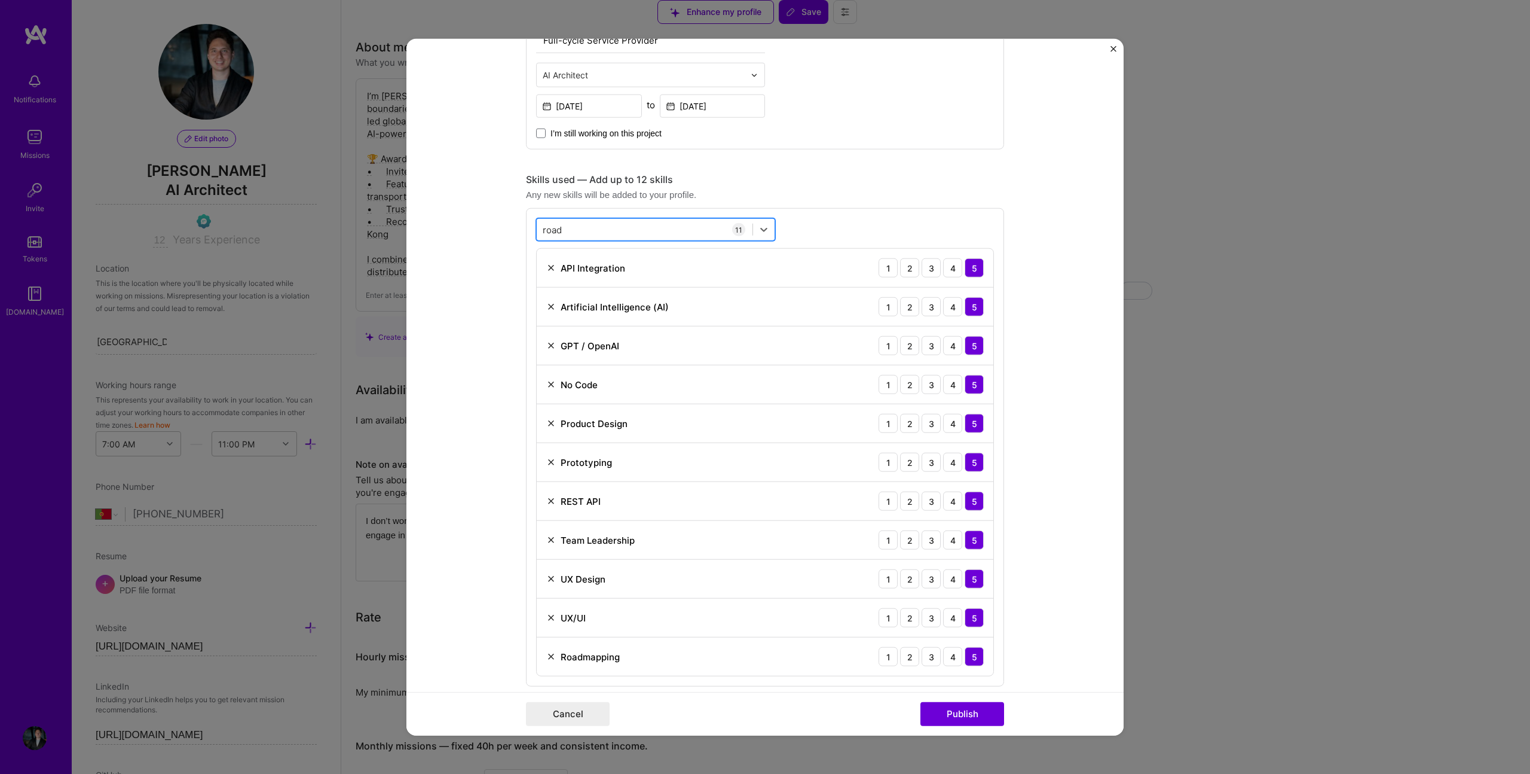
click at [578, 228] on div "road road" at bounding box center [645, 229] width 216 height 20
drag, startPoint x: 575, startPoint y: 228, endPoint x: 502, endPoint y: 224, distance: 73.1
click at [502, 224] on form "Project title FixZa - AI-Powered Service Marketplace Company FixZa Project indu…" at bounding box center [765, 387] width 717 height 696
type input "r"
type input "p"
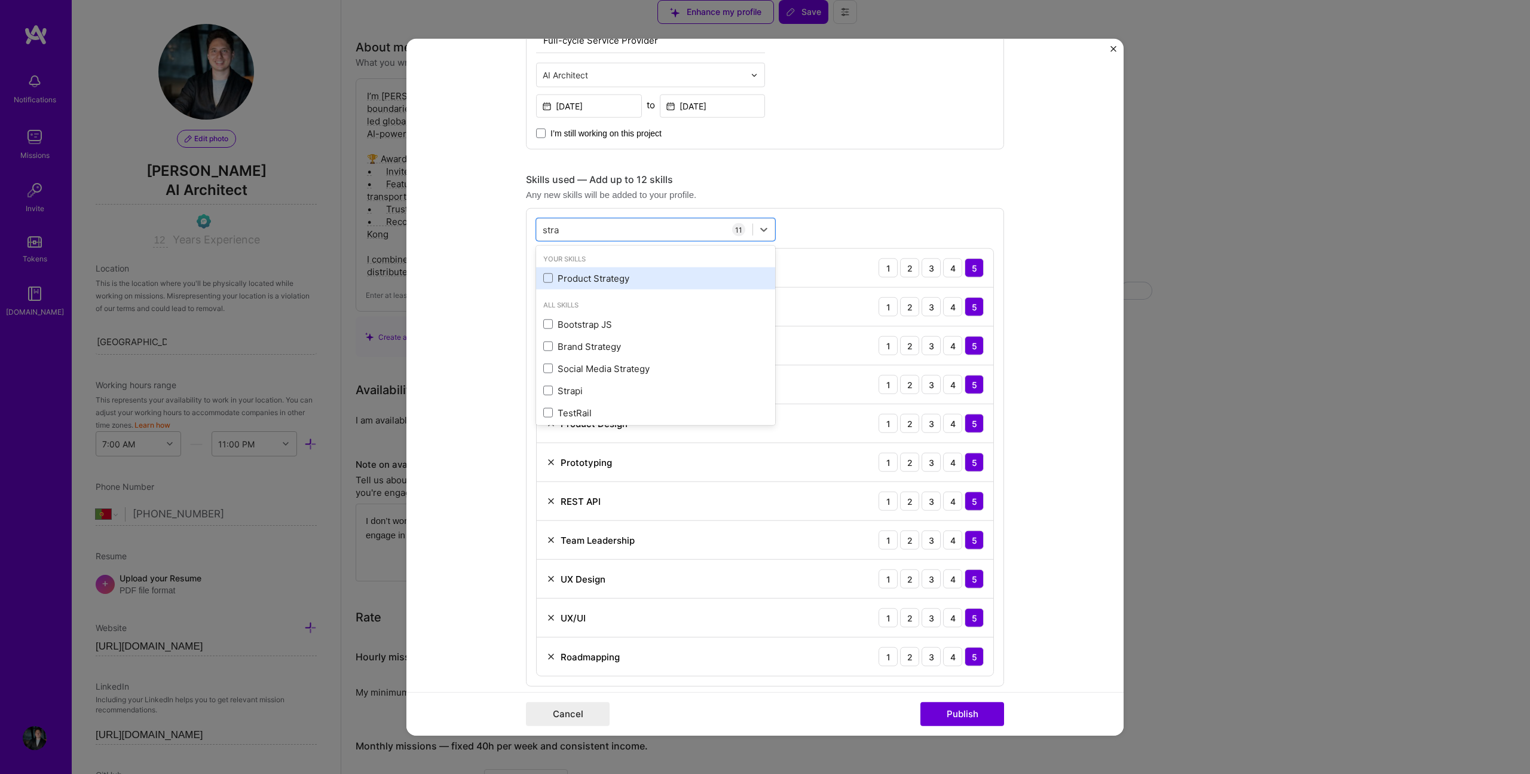
click at [543, 282] on span at bounding box center [548, 278] width 10 height 10
click at [0, 0] on input "checkbox" at bounding box center [0, 0] width 0 height 0
type input "stra"
click at [977, 716] on button "Publish" at bounding box center [963, 713] width 84 height 24
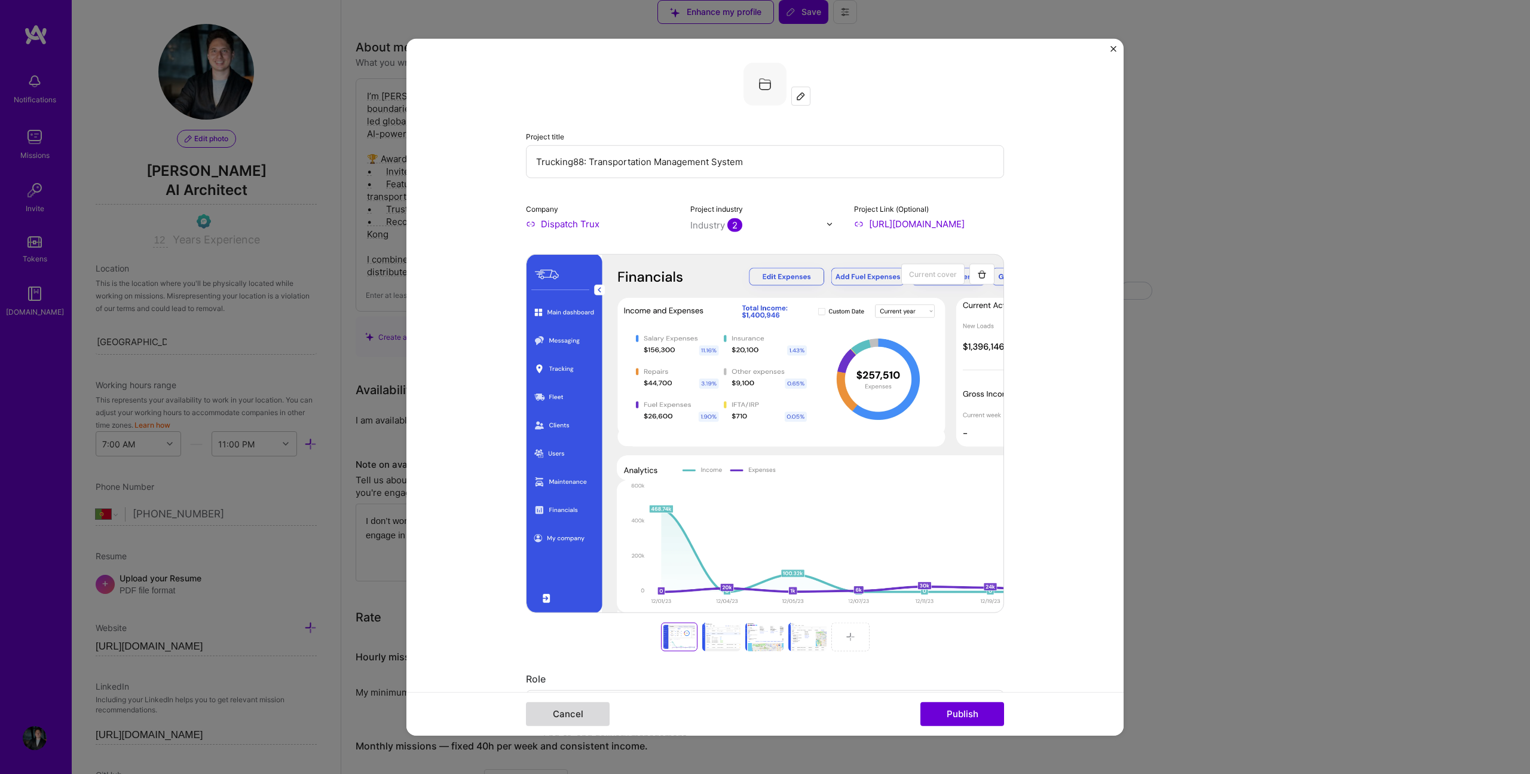
click at [592, 712] on button "Cancel" at bounding box center [568, 713] width 84 height 24
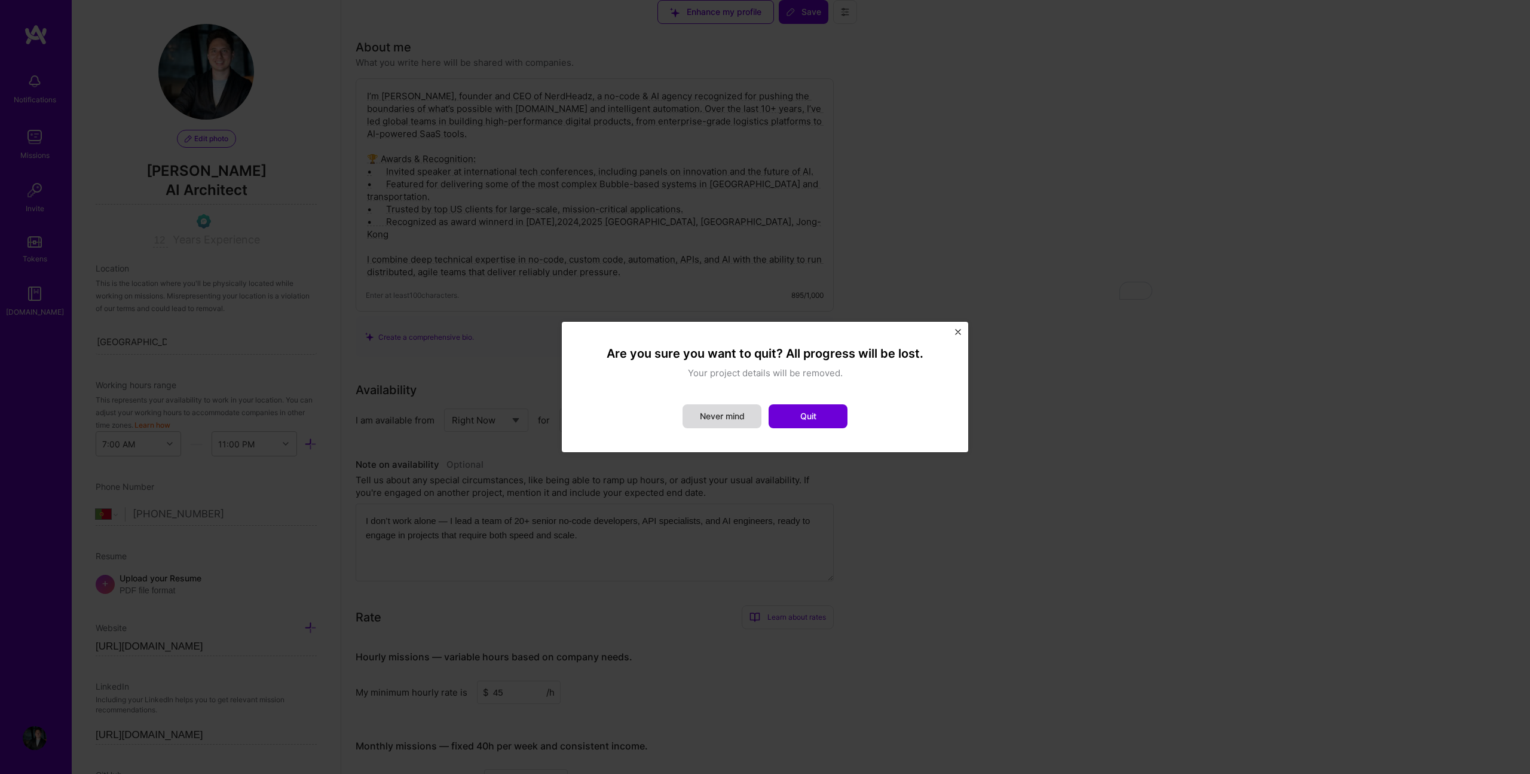
click at [747, 411] on button "Never mind" at bounding box center [722, 416] width 79 height 24
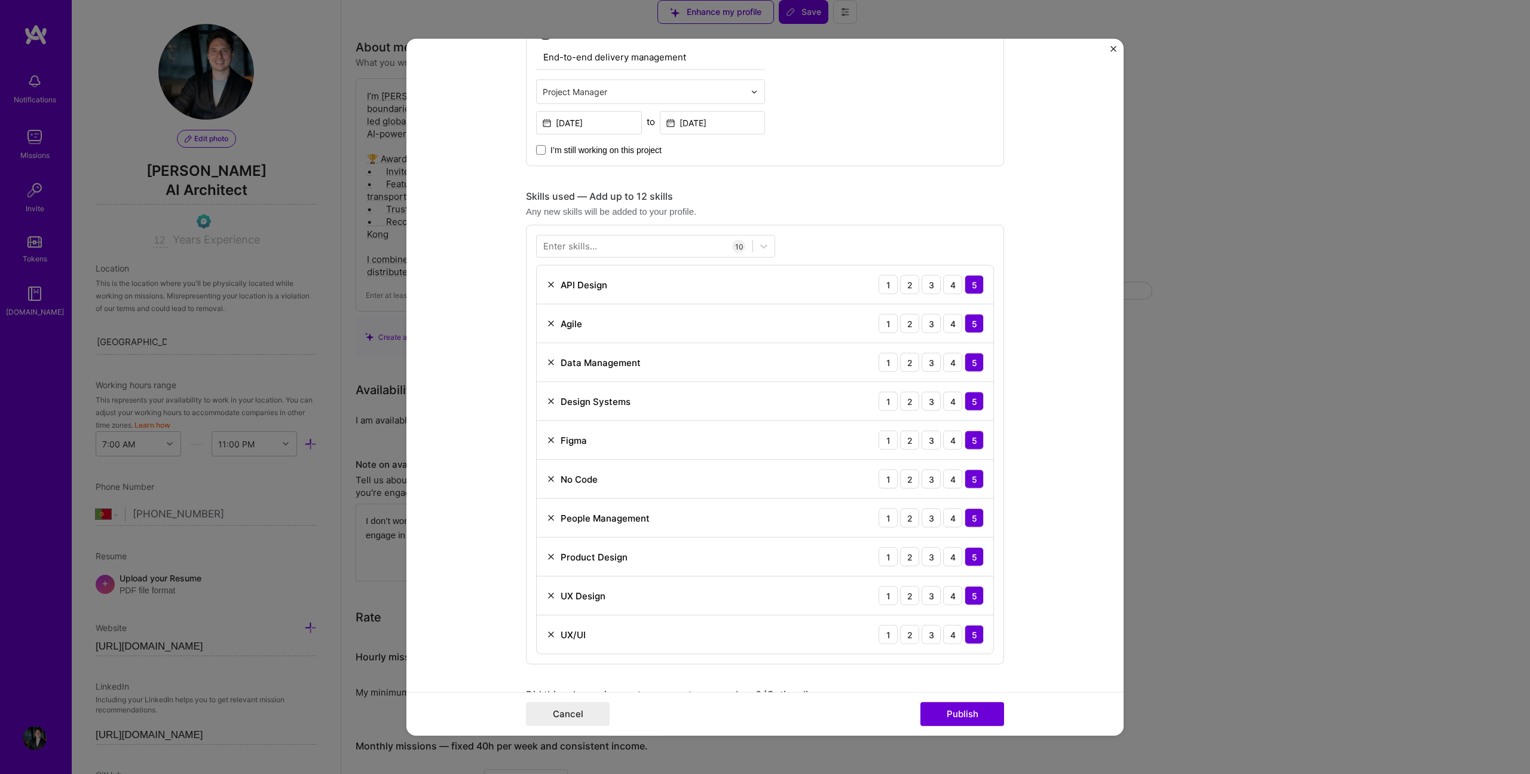
scroll to position [667, 0]
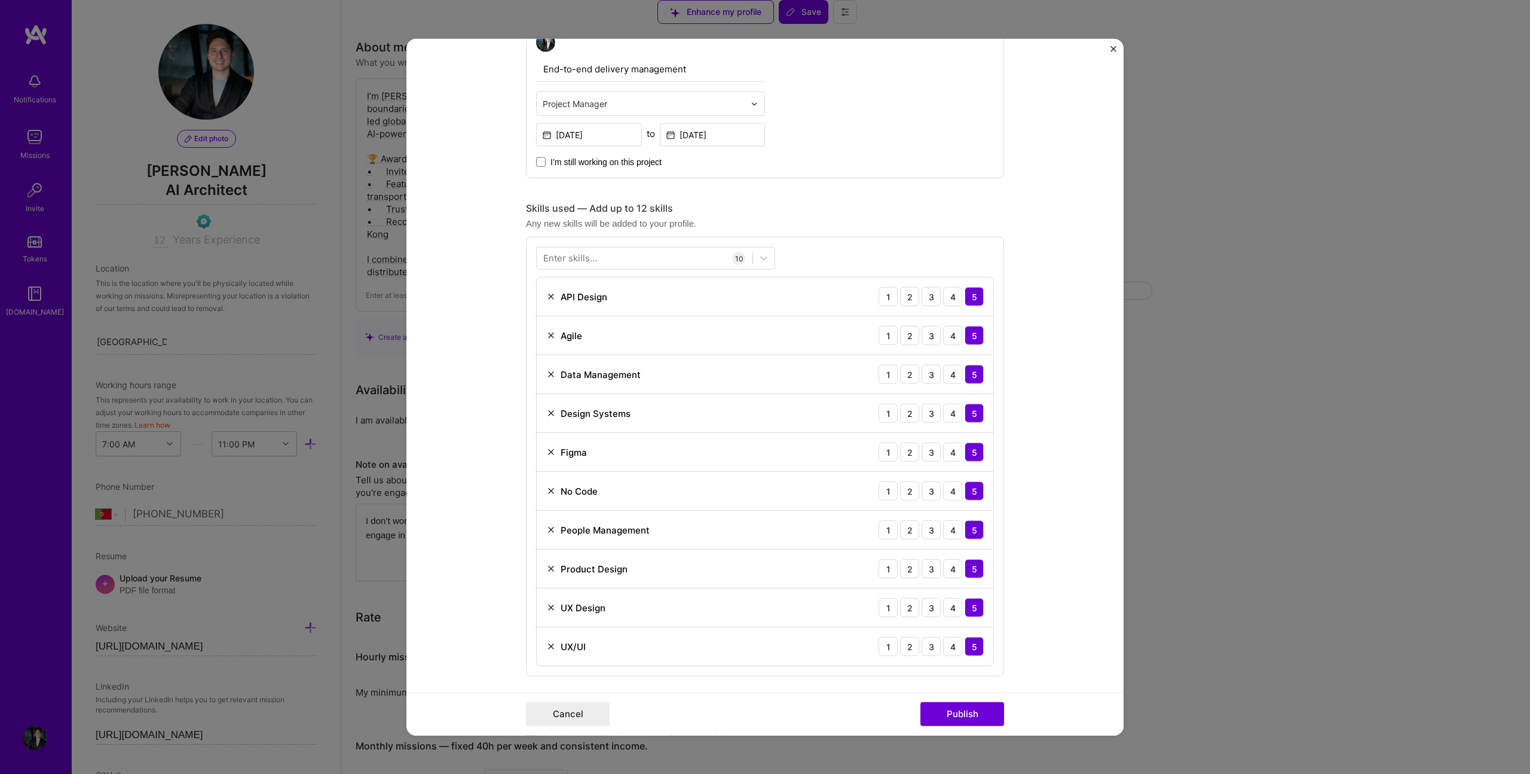
click at [590, 258] on div "Enter skills..." at bounding box center [570, 258] width 54 height 13
click at [609, 258] on div at bounding box center [645, 258] width 216 height 20
click at [538, 306] on div "Product Strategy" at bounding box center [655, 307] width 239 height 22
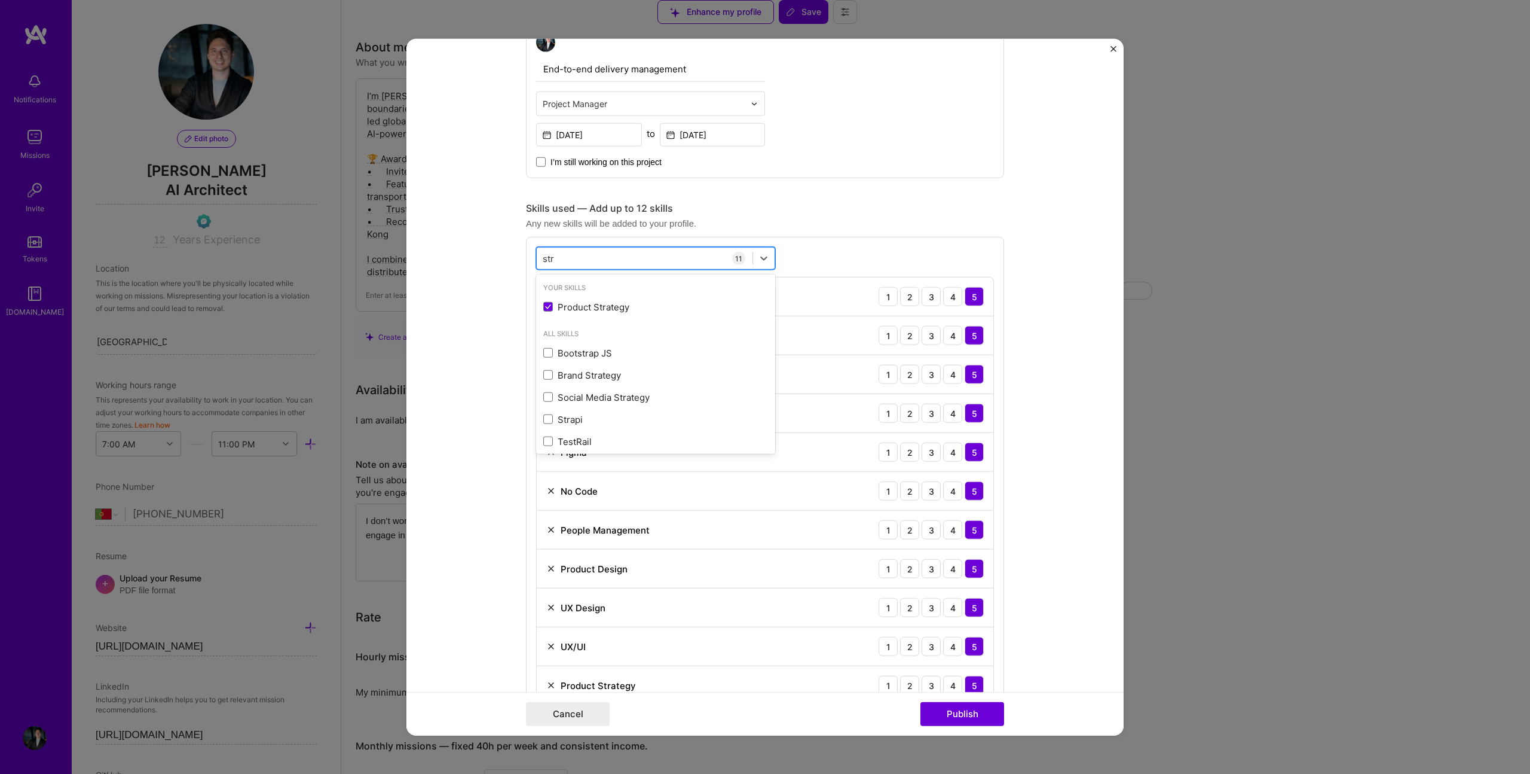
click at [564, 262] on div "str str" at bounding box center [645, 258] width 216 height 20
click at [566, 258] on div "str str" at bounding box center [645, 258] width 216 height 20
type input "s"
click at [543, 306] on span at bounding box center [548, 307] width 10 height 10
click at [0, 0] on input "checkbox" at bounding box center [0, 0] width 0 height 0
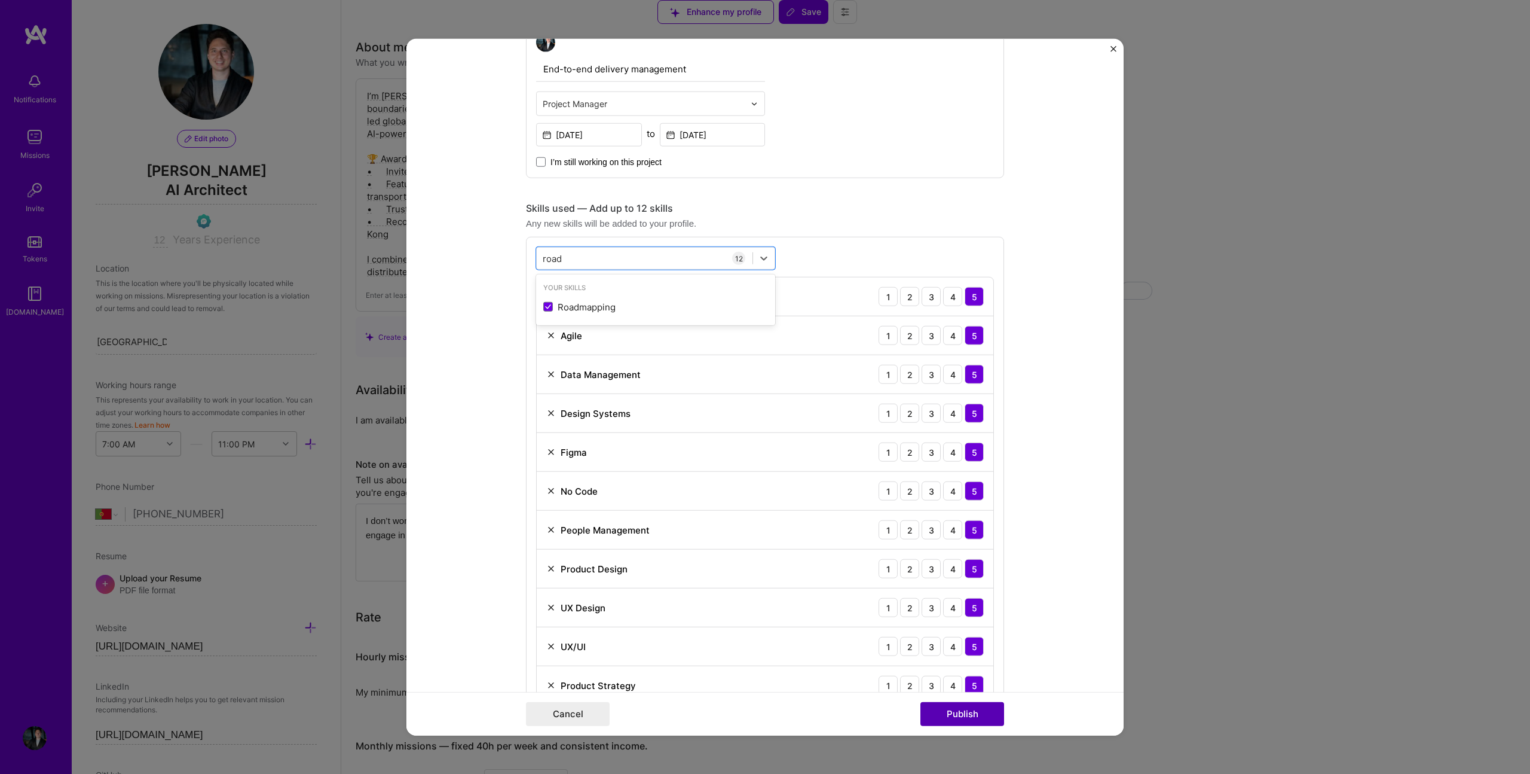
type input "road"
click at [932, 708] on button "Publish" at bounding box center [963, 713] width 84 height 24
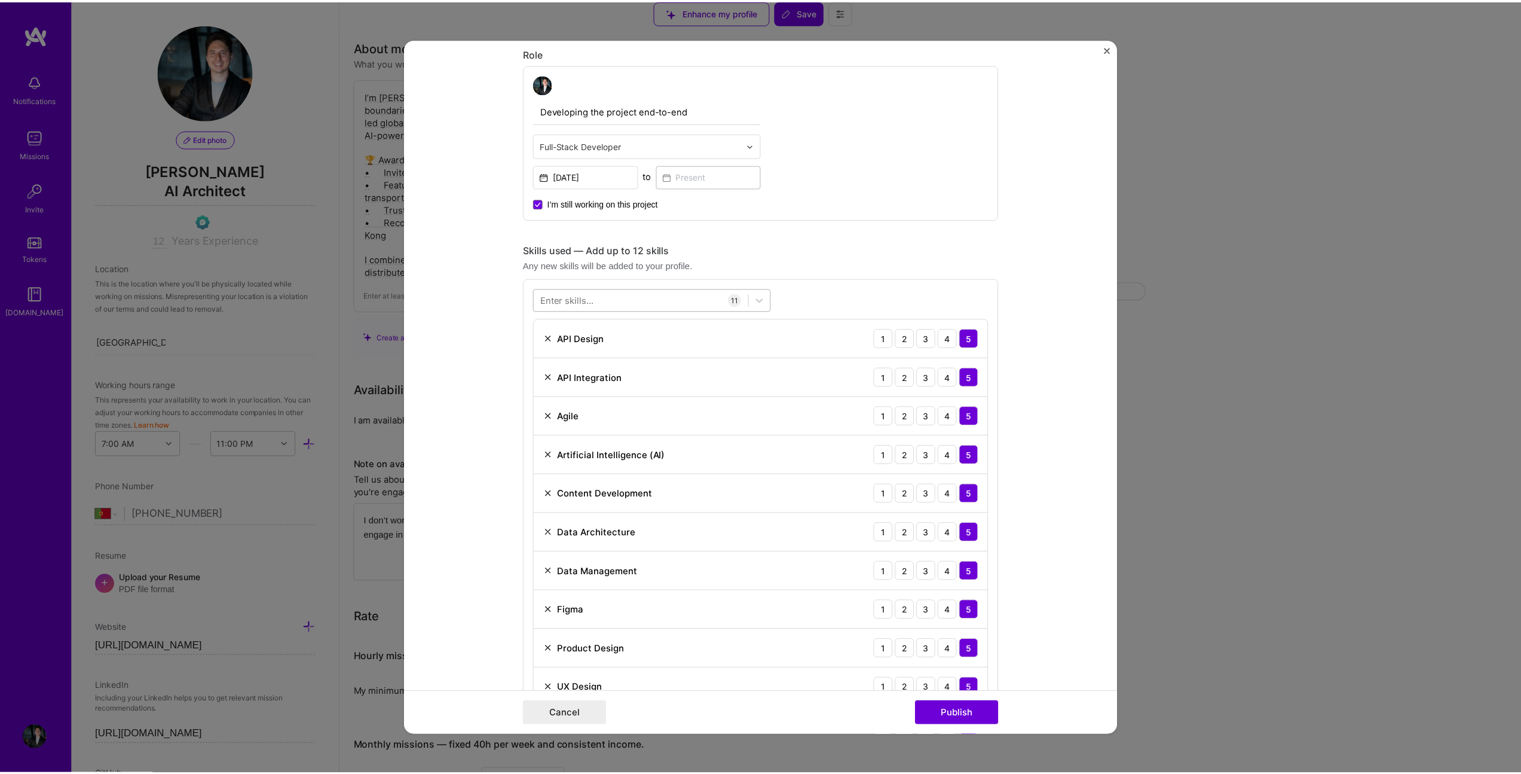
scroll to position [757, 0]
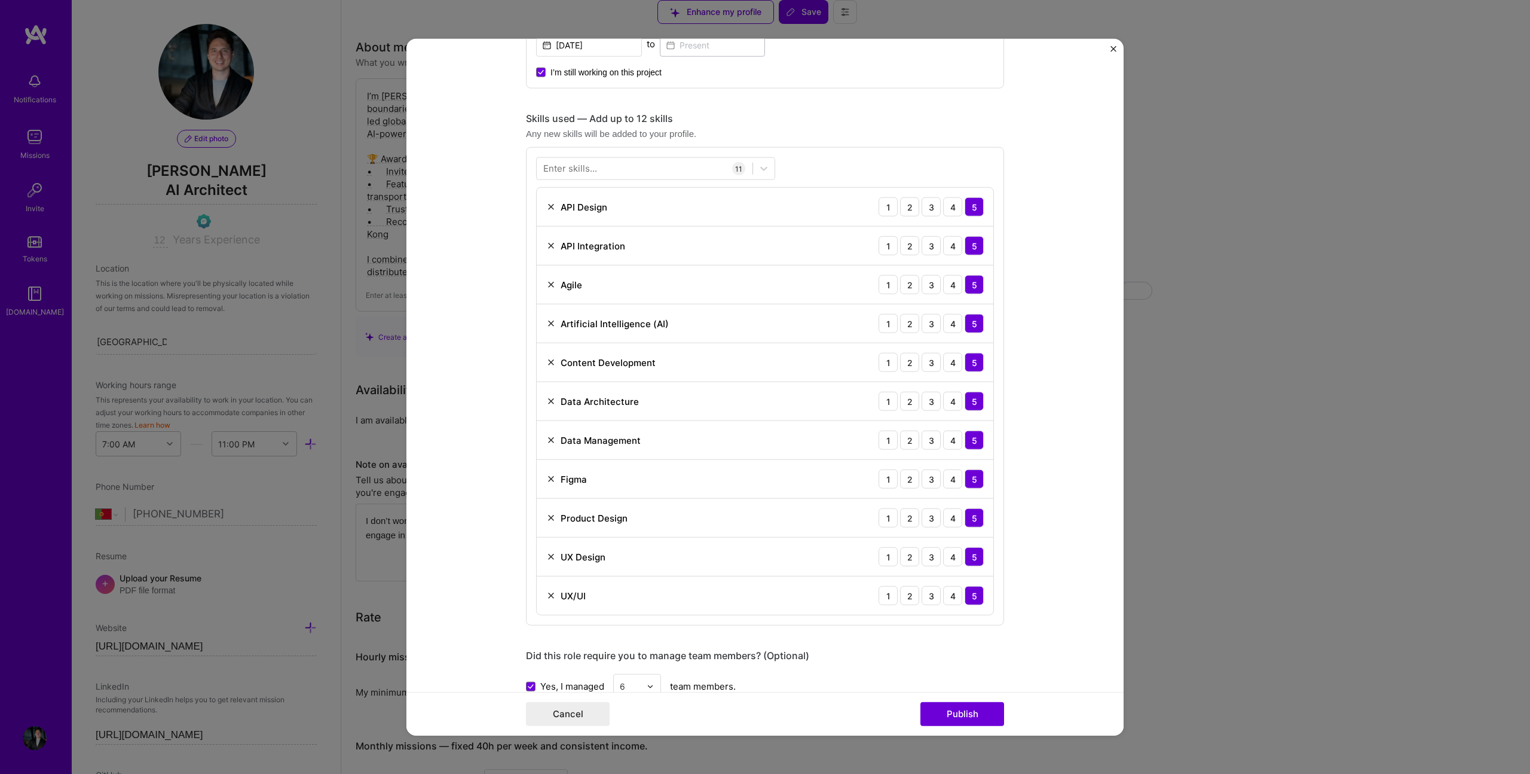
click at [547, 323] on img at bounding box center [551, 324] width 10 height 10
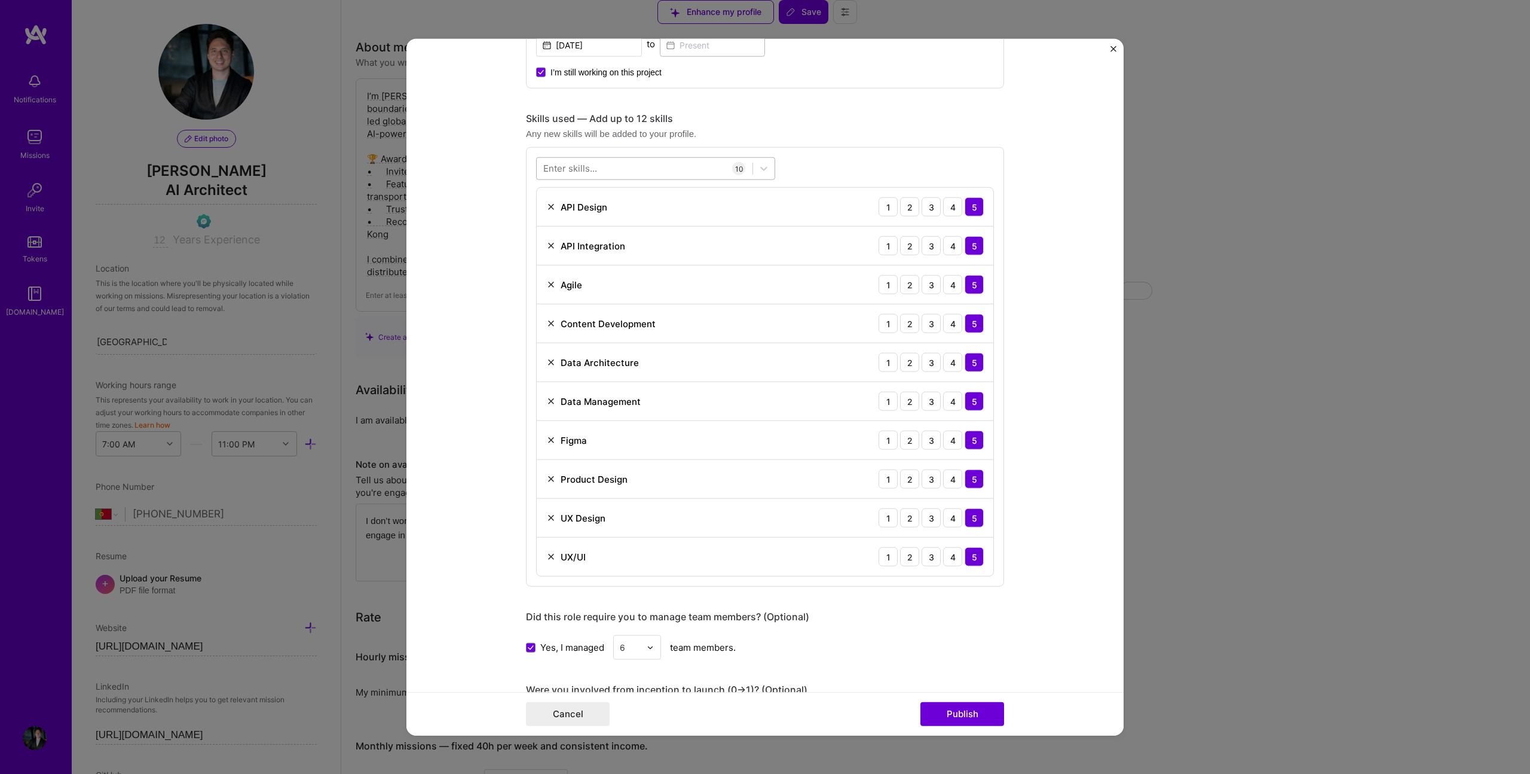
click at [600, 173] on div at bounding box center [645, 168] width 216 height 20
click at [543, 220] on span at bounding box center [548, 217] width 10 height 10
click at [0, 0] on input "checkbox" at bounding box center [0, 0] width 0 height 0
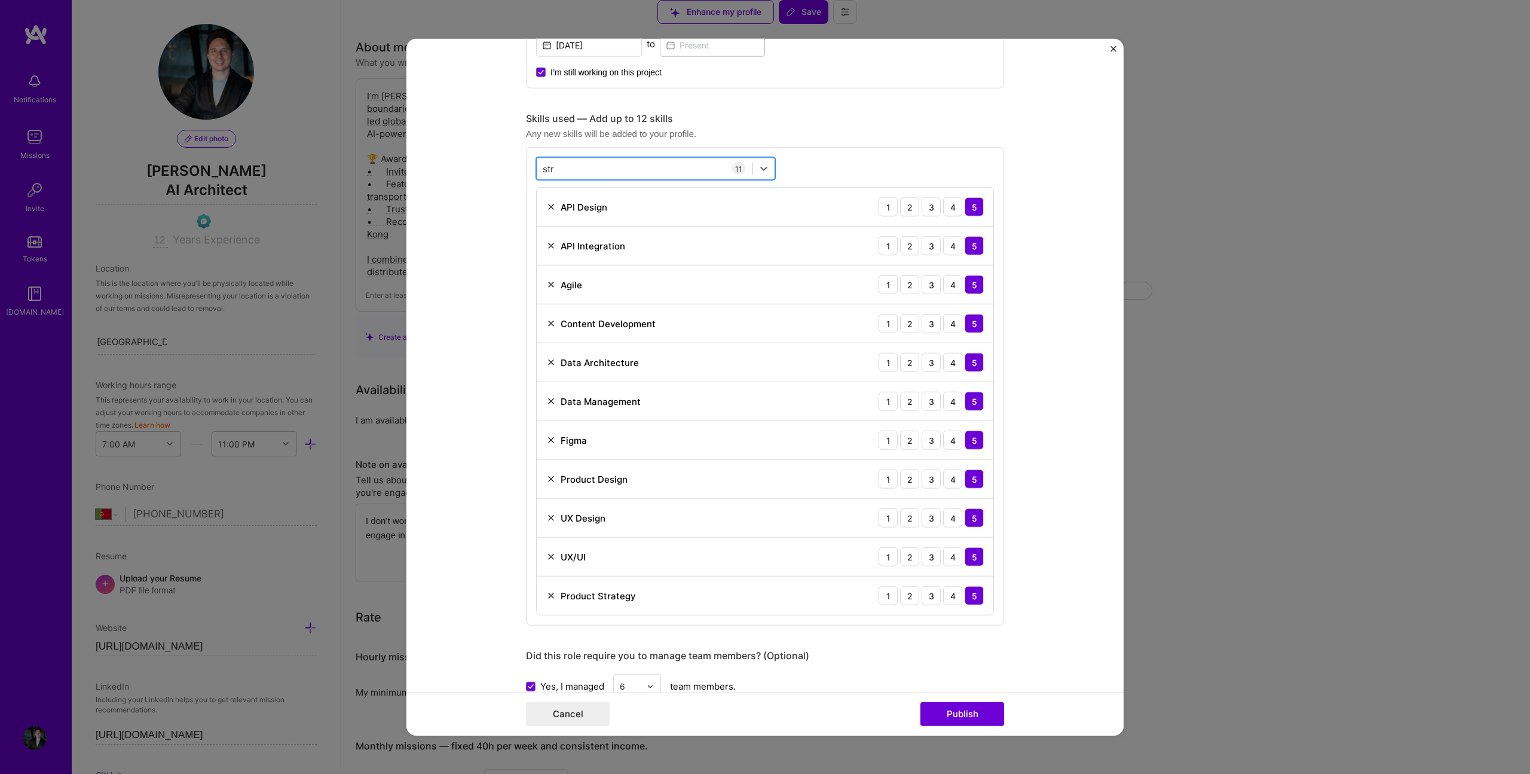
click at [566, 176] on div "str str" at bounding box center [645, 168] width 216 height 20
click at [570, 172] on div "str str" at bounding box center [645, 168] width 216 height 20
type input "s"
click at [548, 215] on div "Roadmapping" at bounding box center [655, 217] width 225 height 13
type input "road"
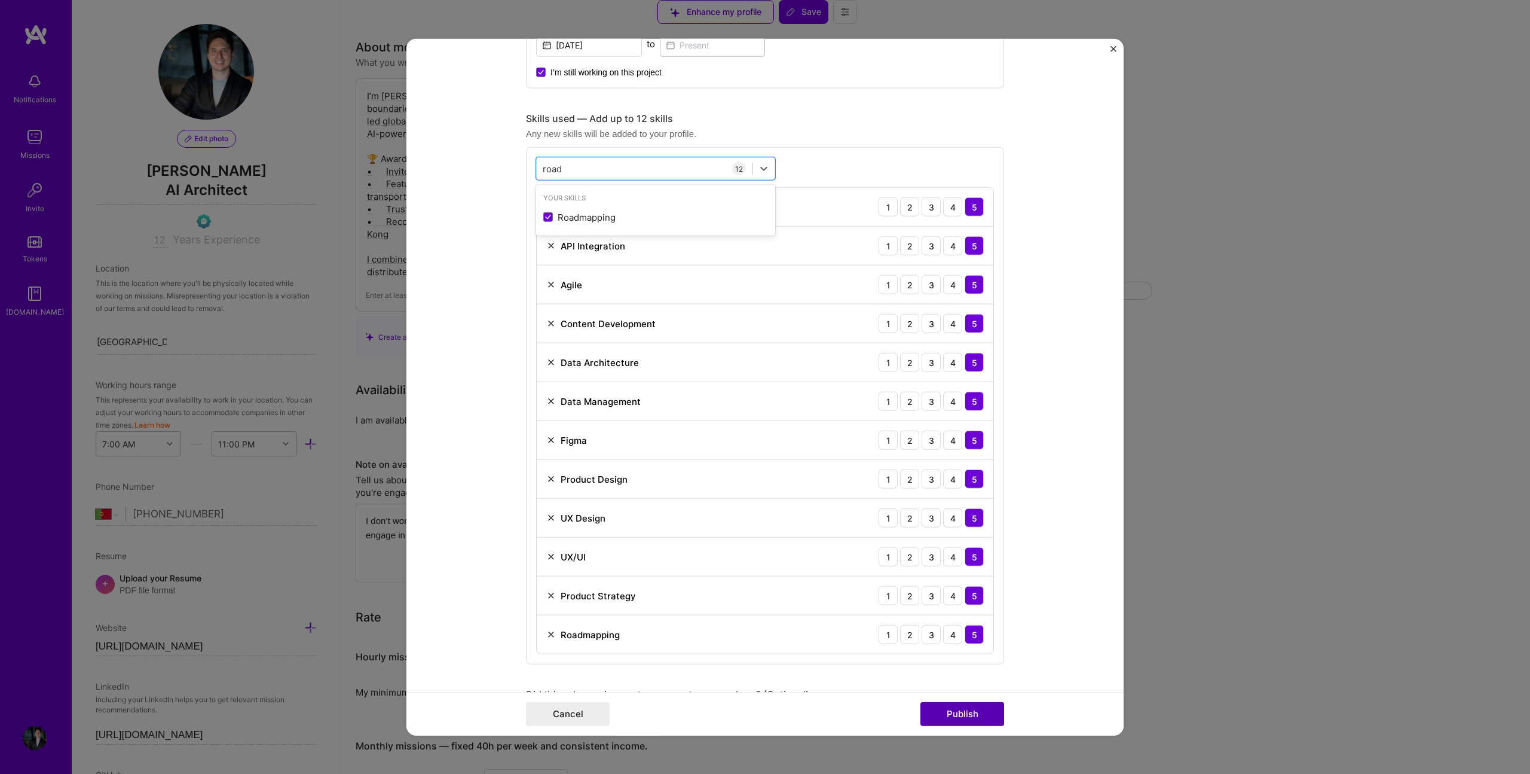
click at [973, 710] on button "Publish" at bounding box center [963, 713] width 84 height 24
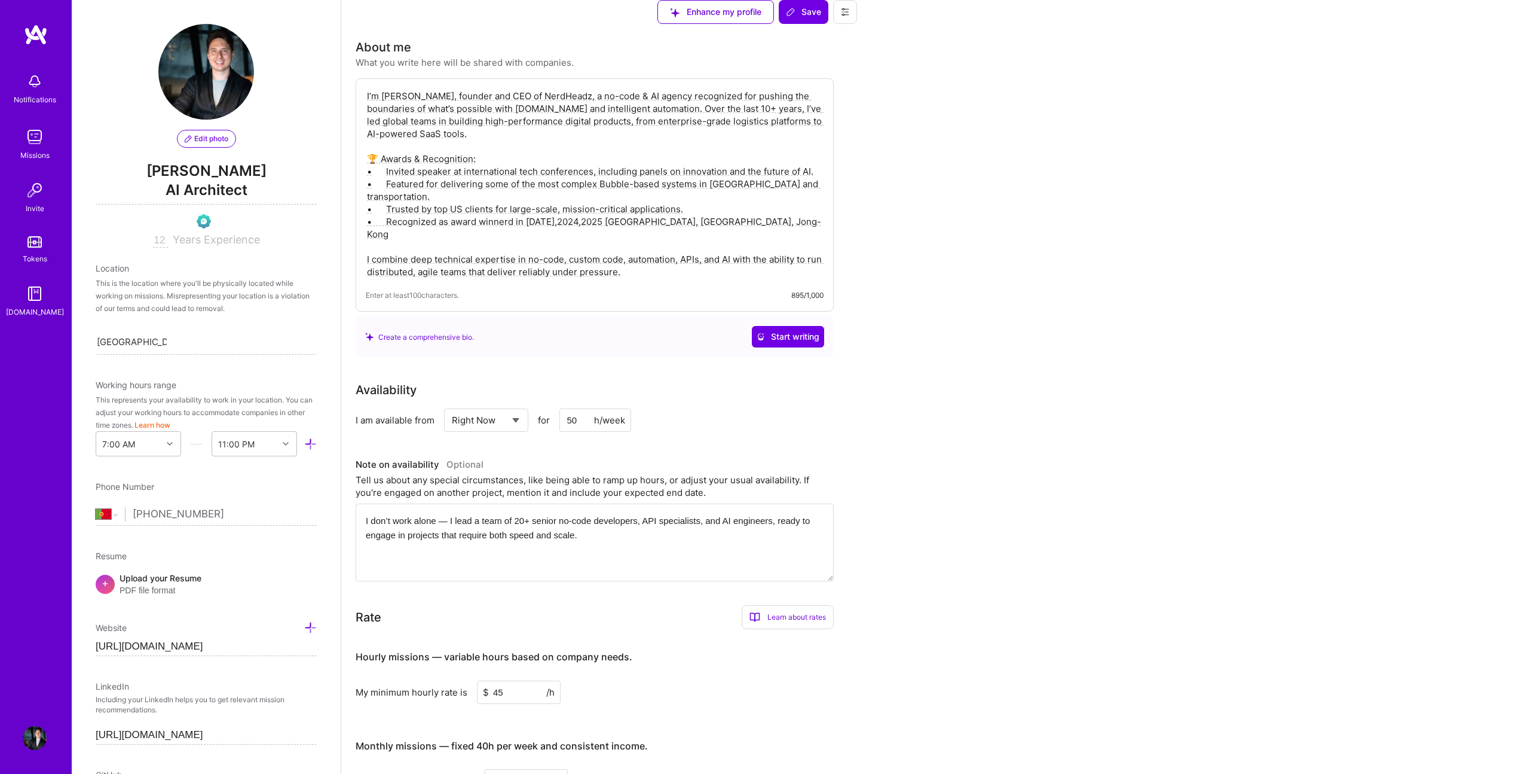
scroll to position [0, 0]
click at [796, 17] on icon at bounding box center [791, 12] width 10 height 10
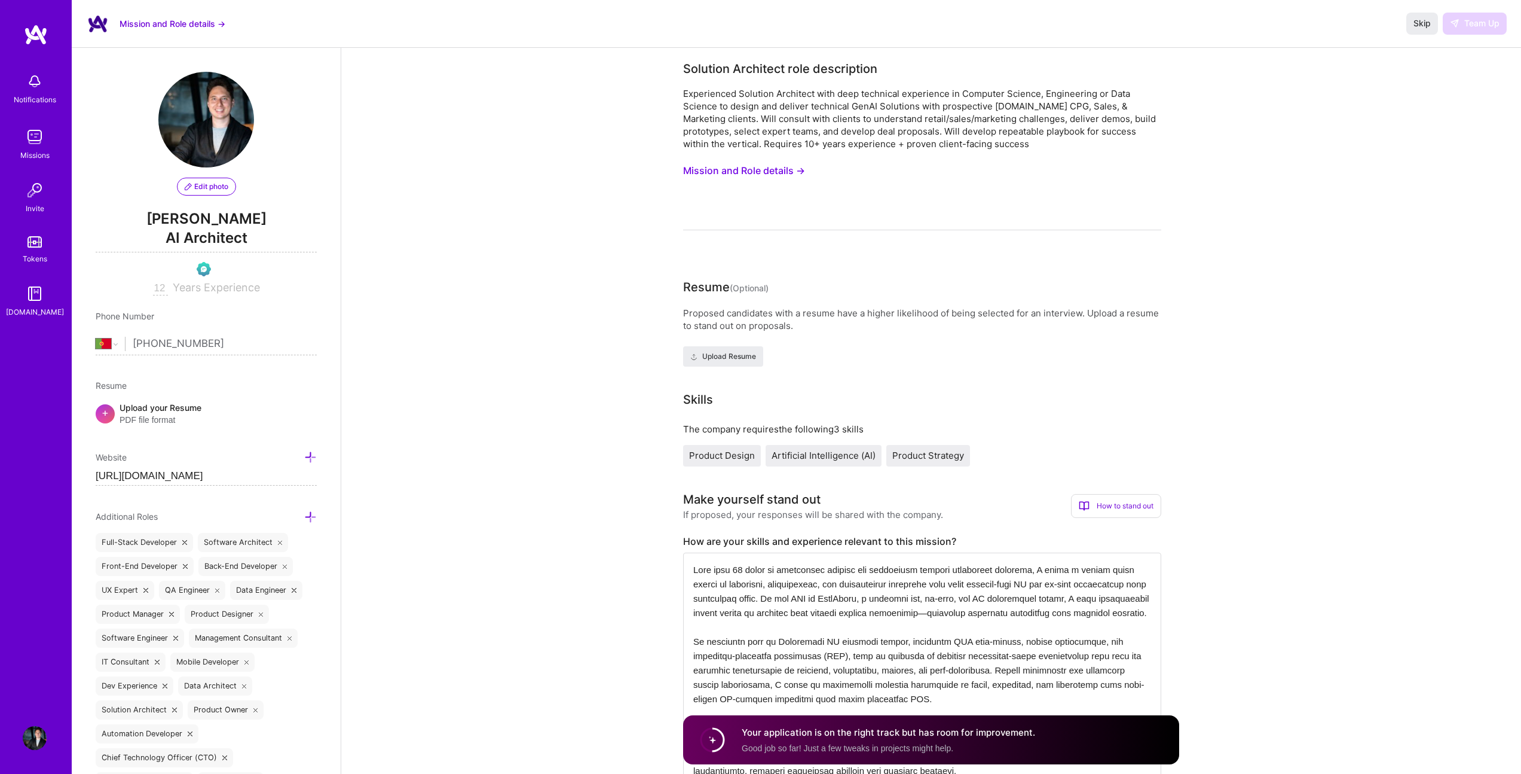
select select "PT"
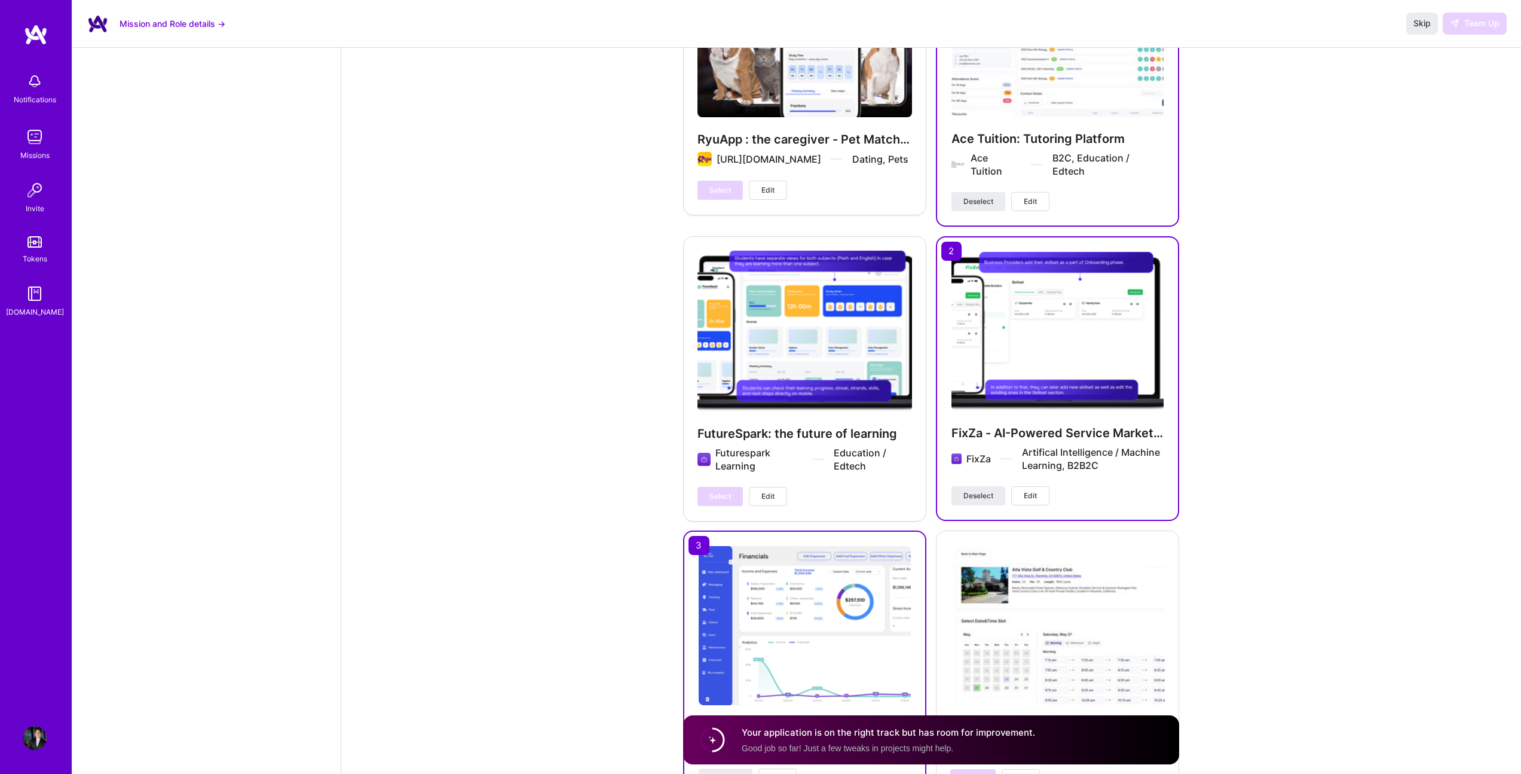
scroll to position [2275, 0]
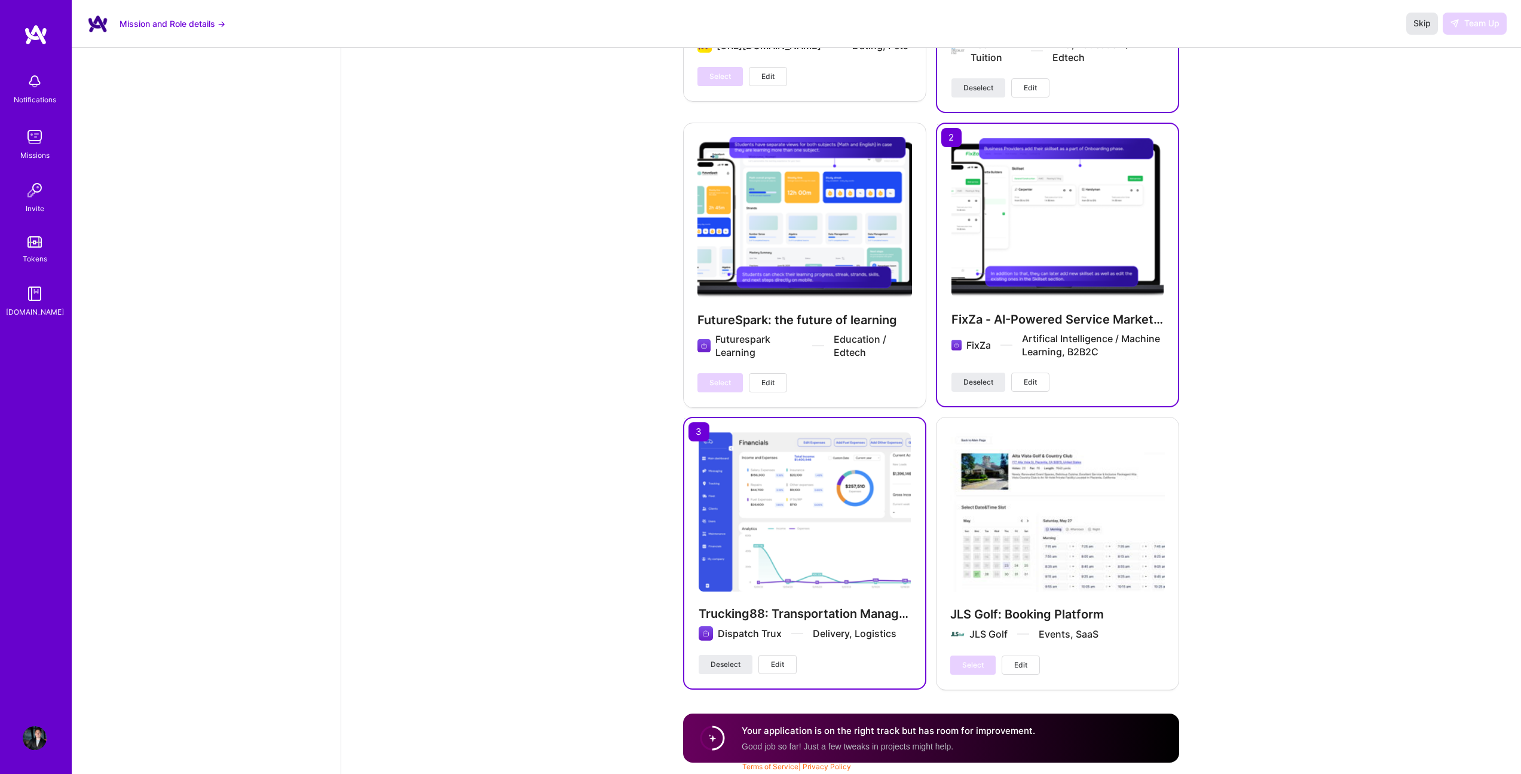
click at [1432, 21] on button "Skip" at bounding box center [1423, 24] width 32 height 22
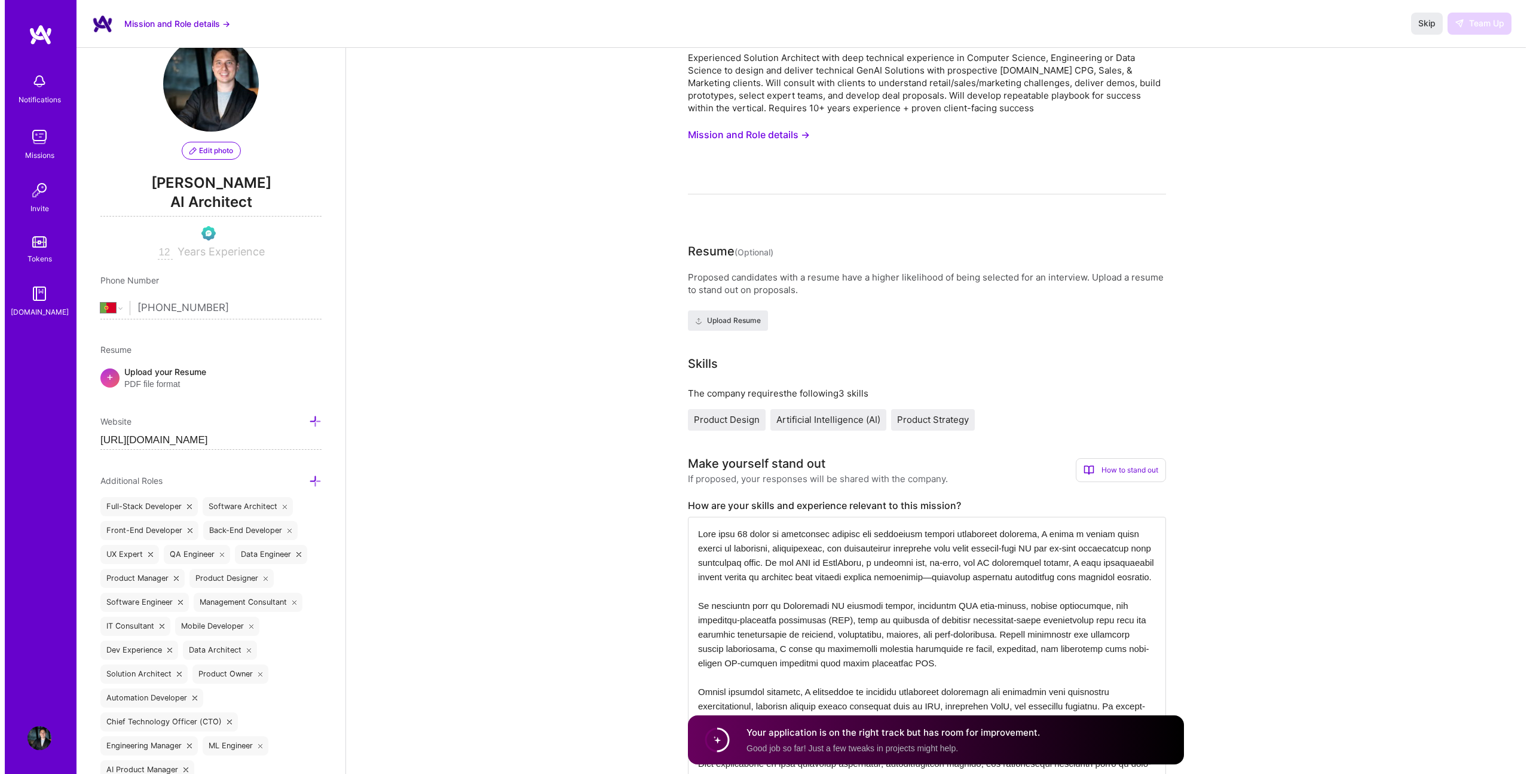
scroll to position [0, 0]
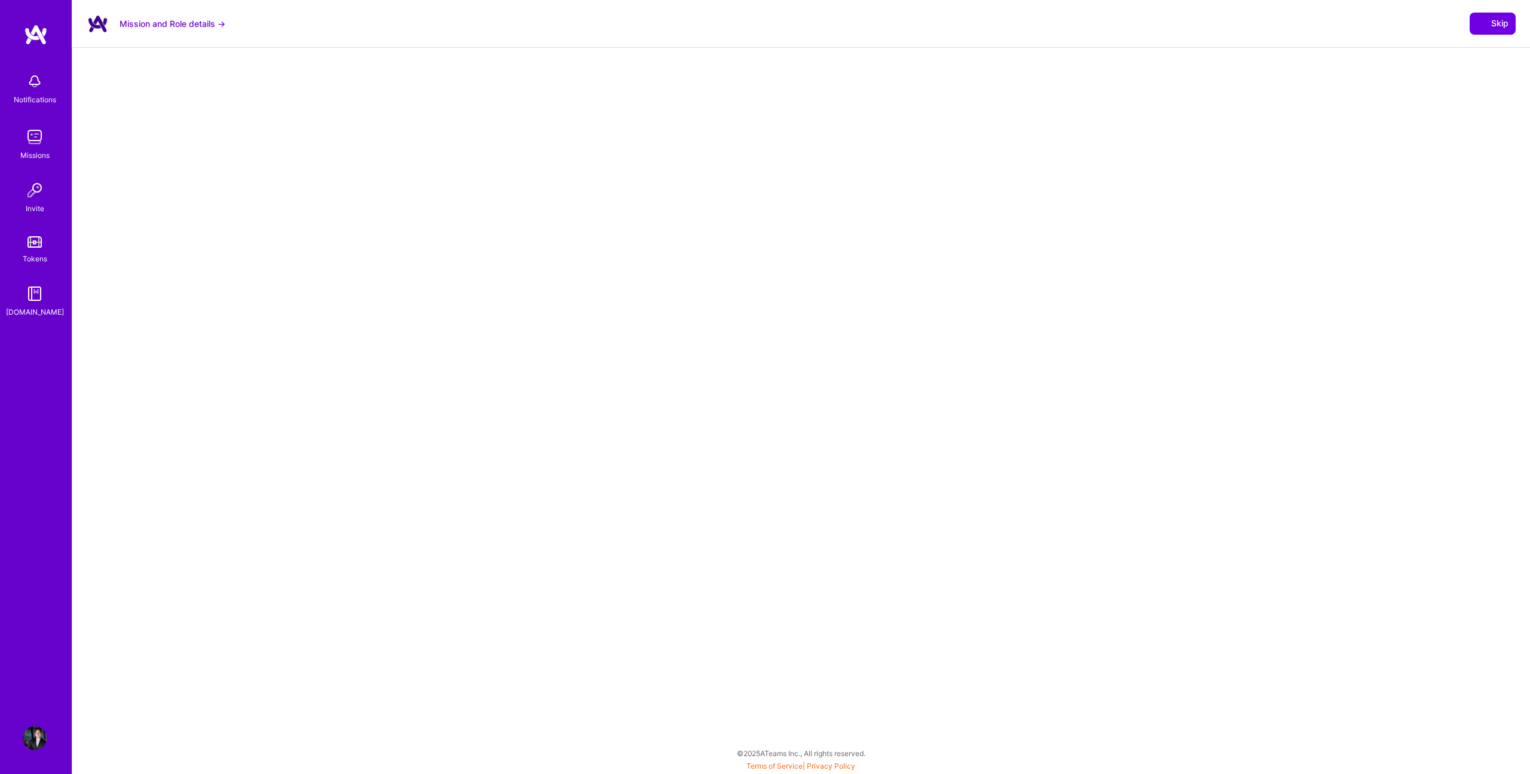
select select "PT"
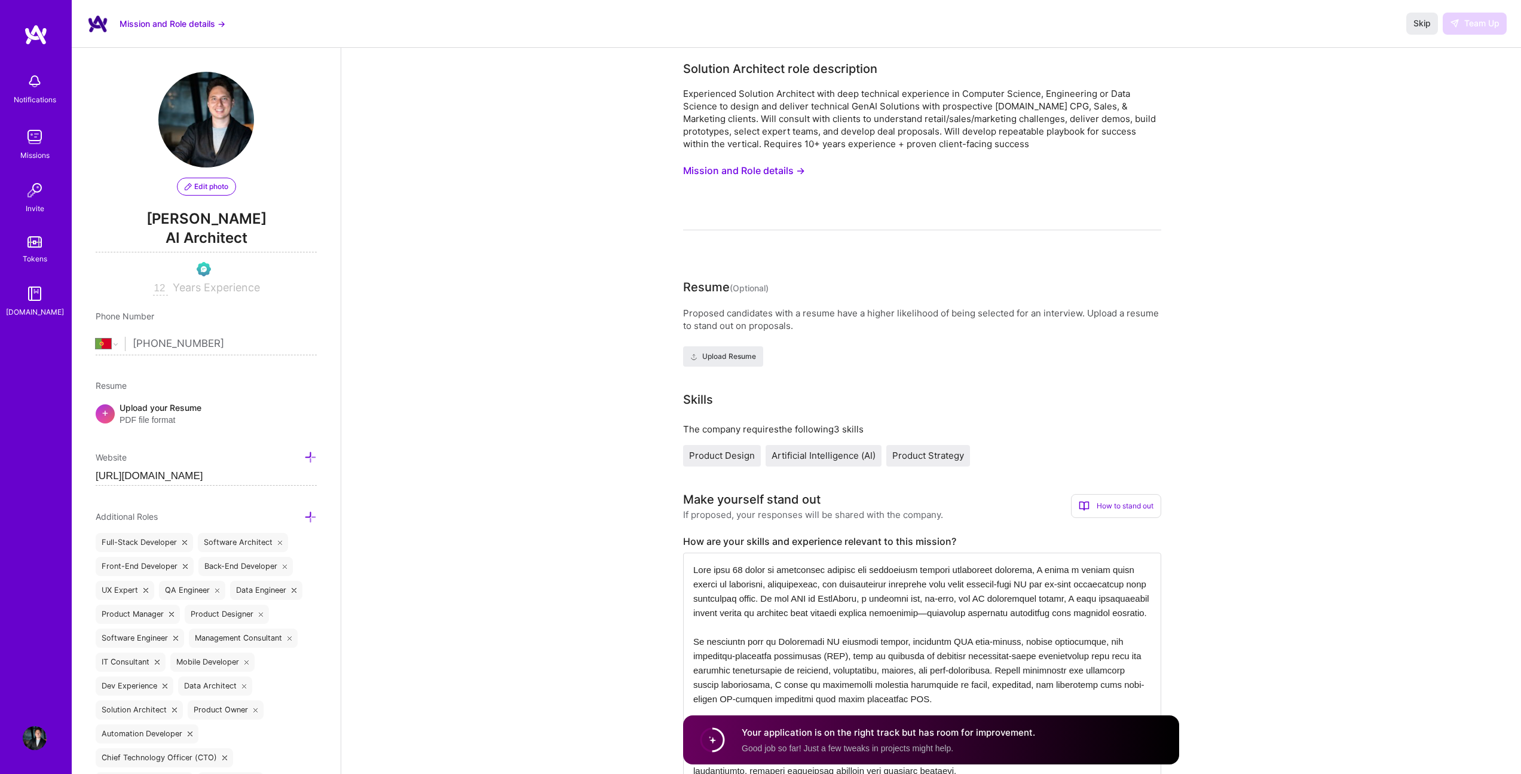
click at [32, 146] on img at bounding box center [35, 137] width 24 height 24
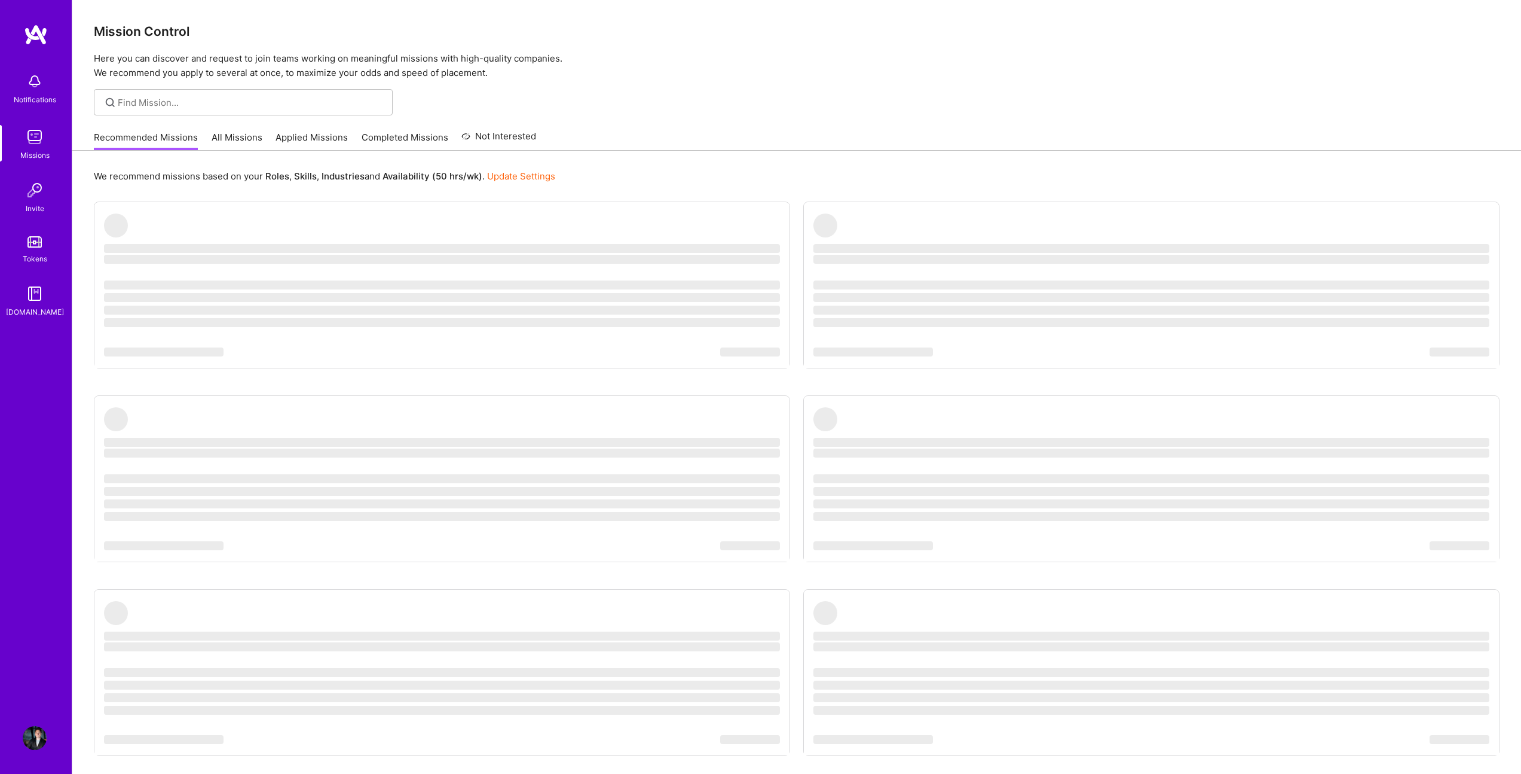
click at [320, 138] on link "Applied Missions" at bounding box center [312, 141] width 72 height 20
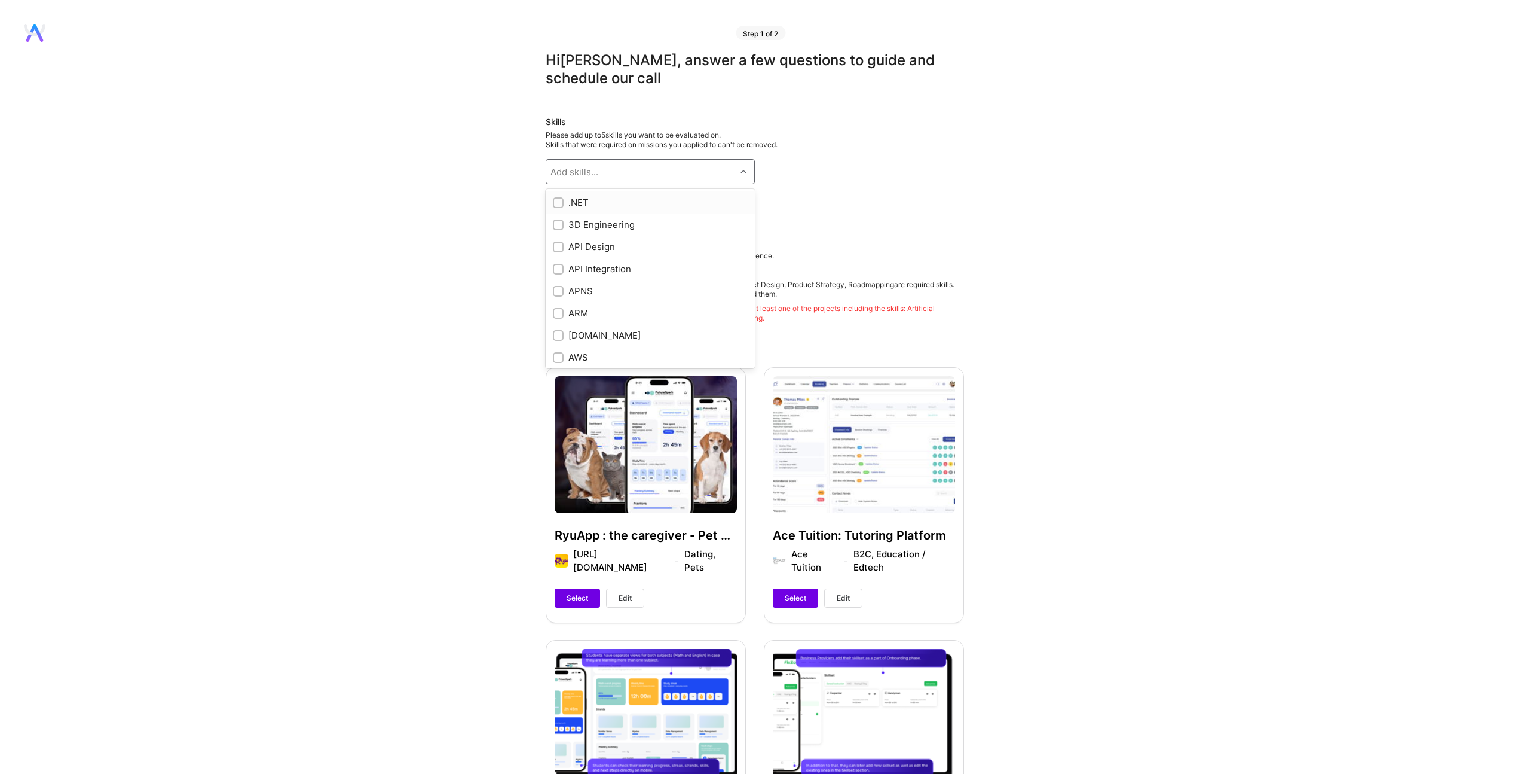
click at [567, 181] on div "Add skills..." at bounding box center [641, 172] width 190 height 24
click at [560, 239] on input "checkbox" at bounding box center [559, 240] width 8 height 8
checkbox input "true"
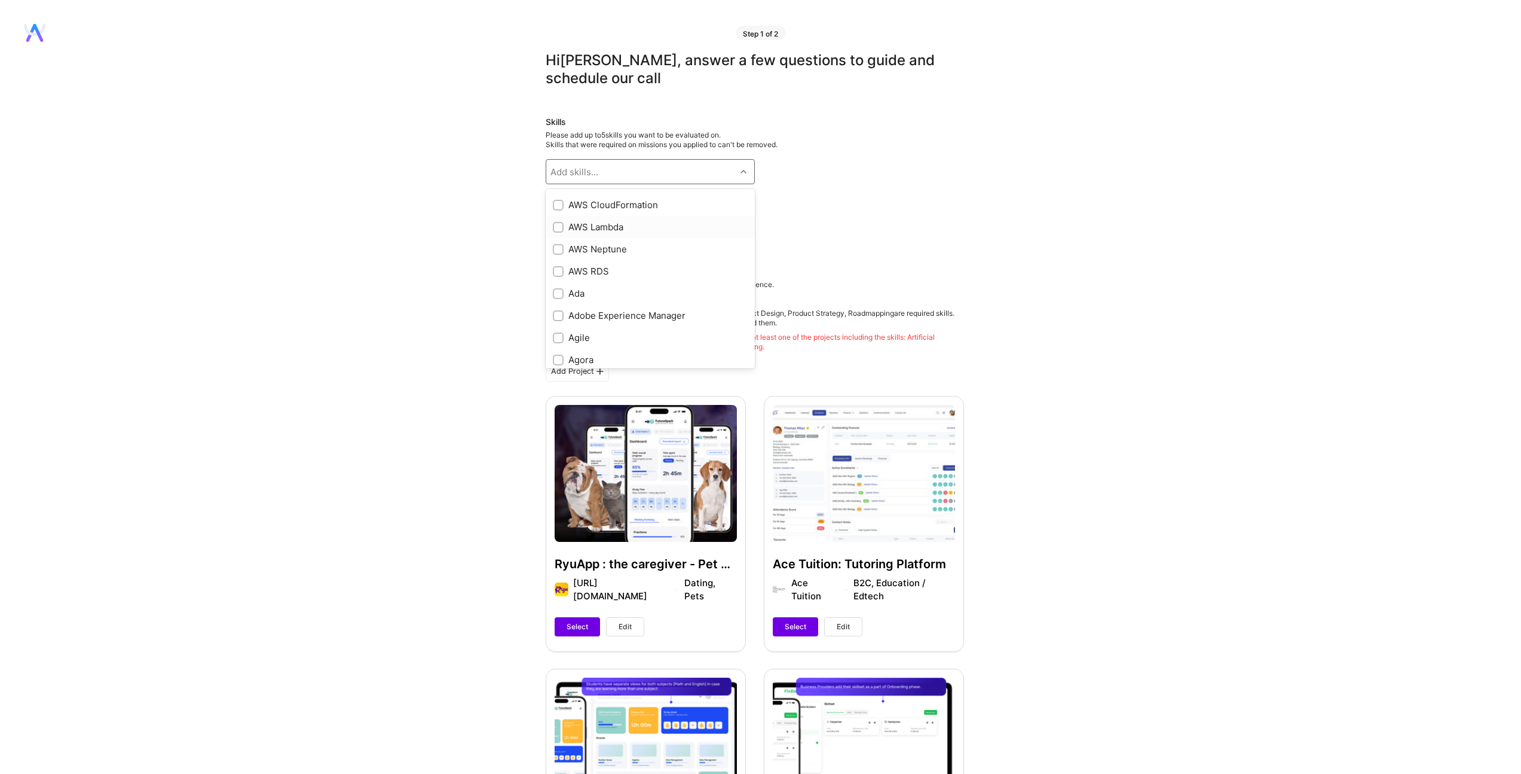
scroll to position [323, 0]
click at [555, 255] on input "checkbox" at bounding box center [559, 256] width 8 height 8
checkbox input "true"
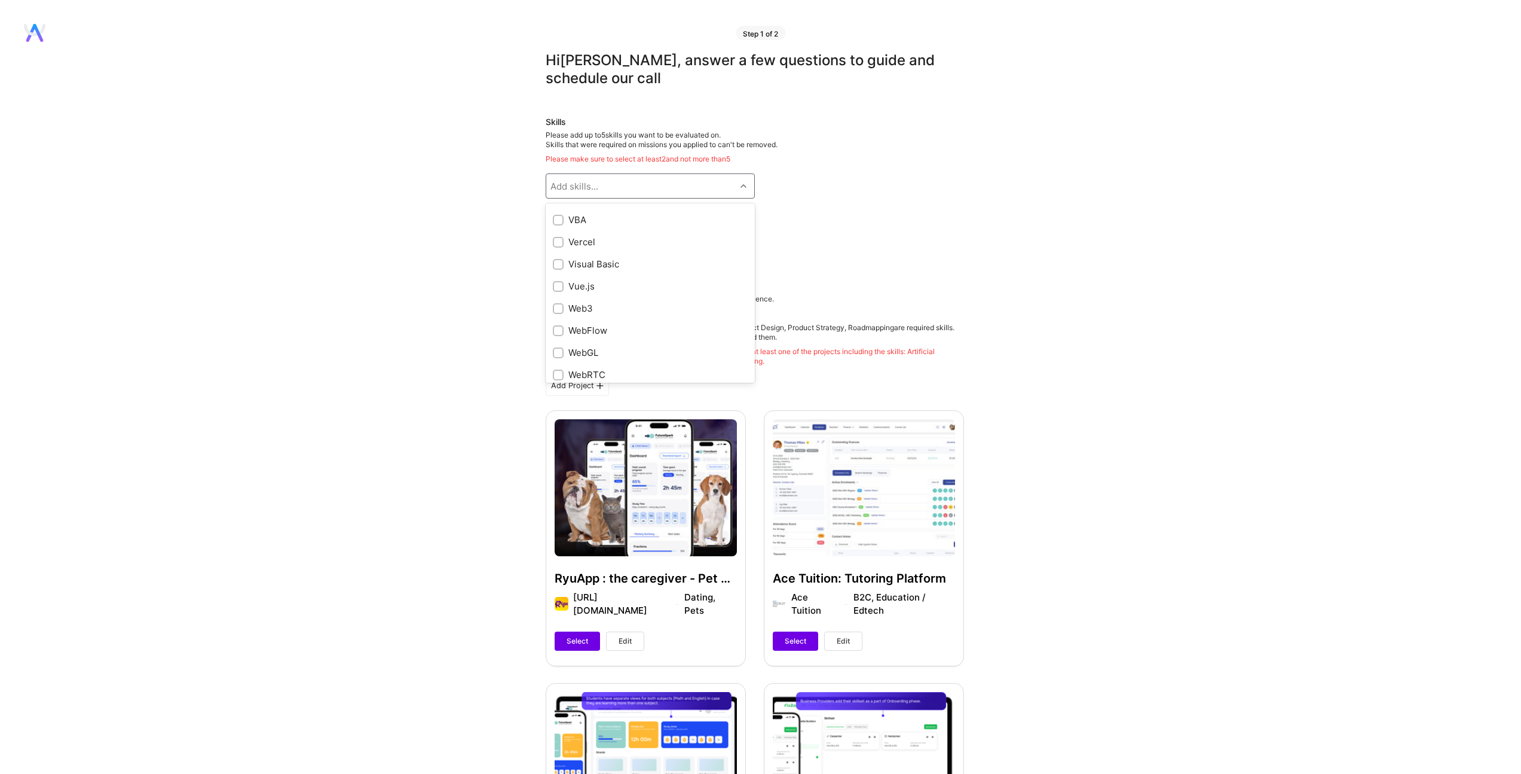
scroll to position [7160, 0]
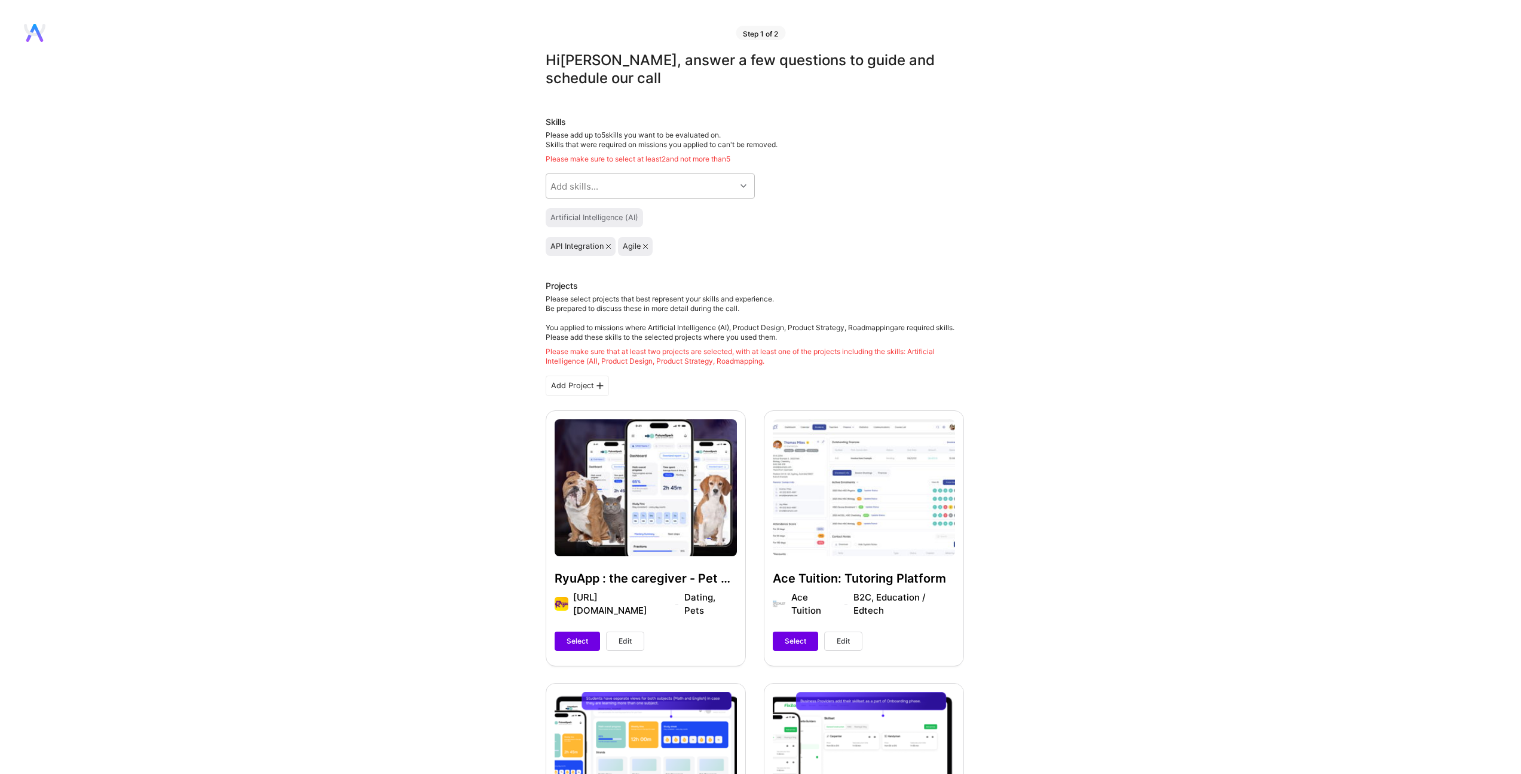
click at [888, 216] on div "Artificial Intelligence (AI)" at bounding box center [755, 217] width 418 height 19
click at [626, 218] on div "Artificial Intelligence (AI)" at bounding box center [595, 218] width 88 height 10
click at [640, 185] on div "Add skills..." at bounding box center [641, 186] width 190 height 24
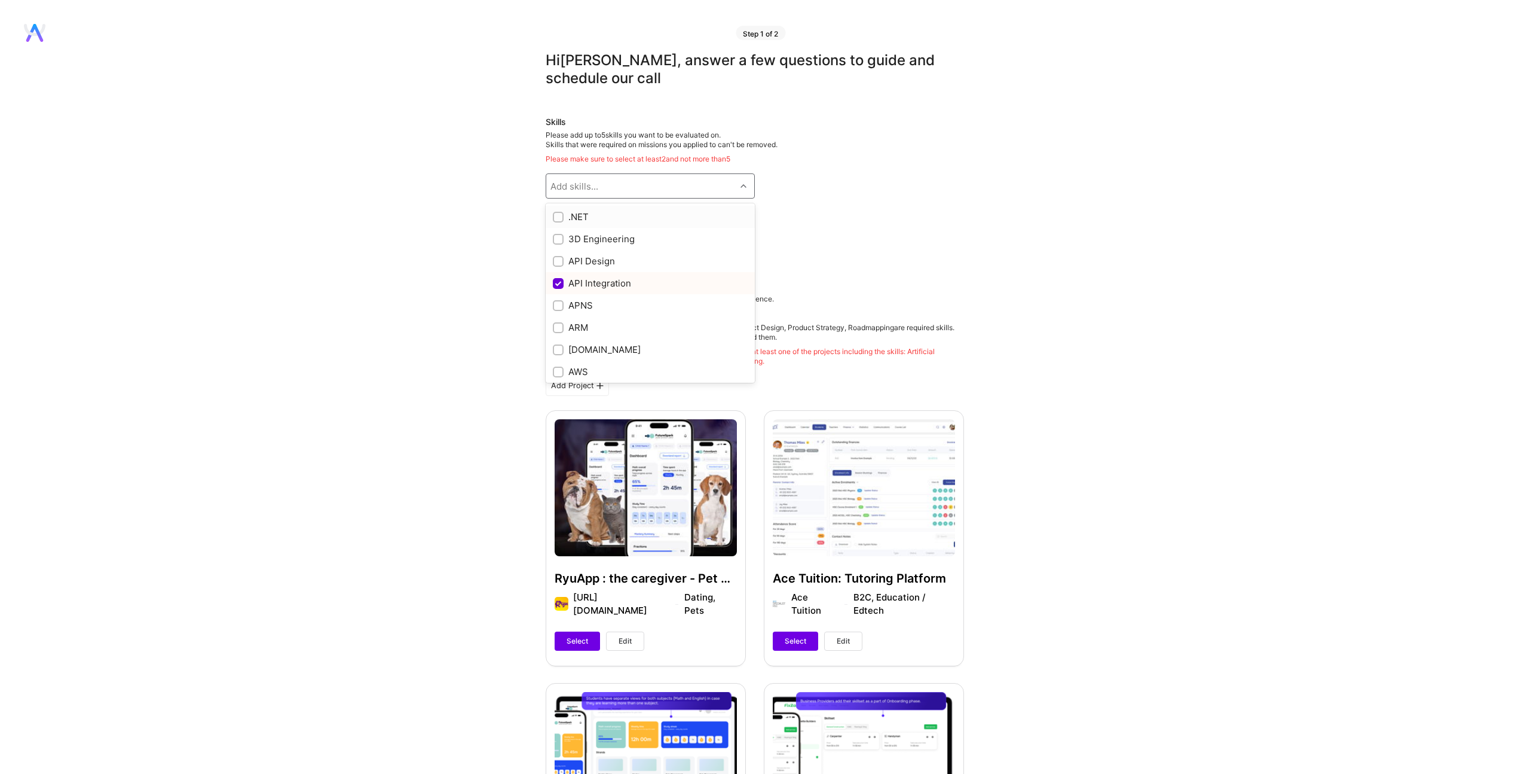
click at [557, 216] on input "checkbox" at bounding box center [559, 217] width 8 height 8
checkbox input "true"
click at [557, 237] on input "checkbox" at bounding box center [559, 240] width 8 height 8
checkbox input "true"
click at [563, 266] on label at bounding box center [558, 261] width 11 height 13
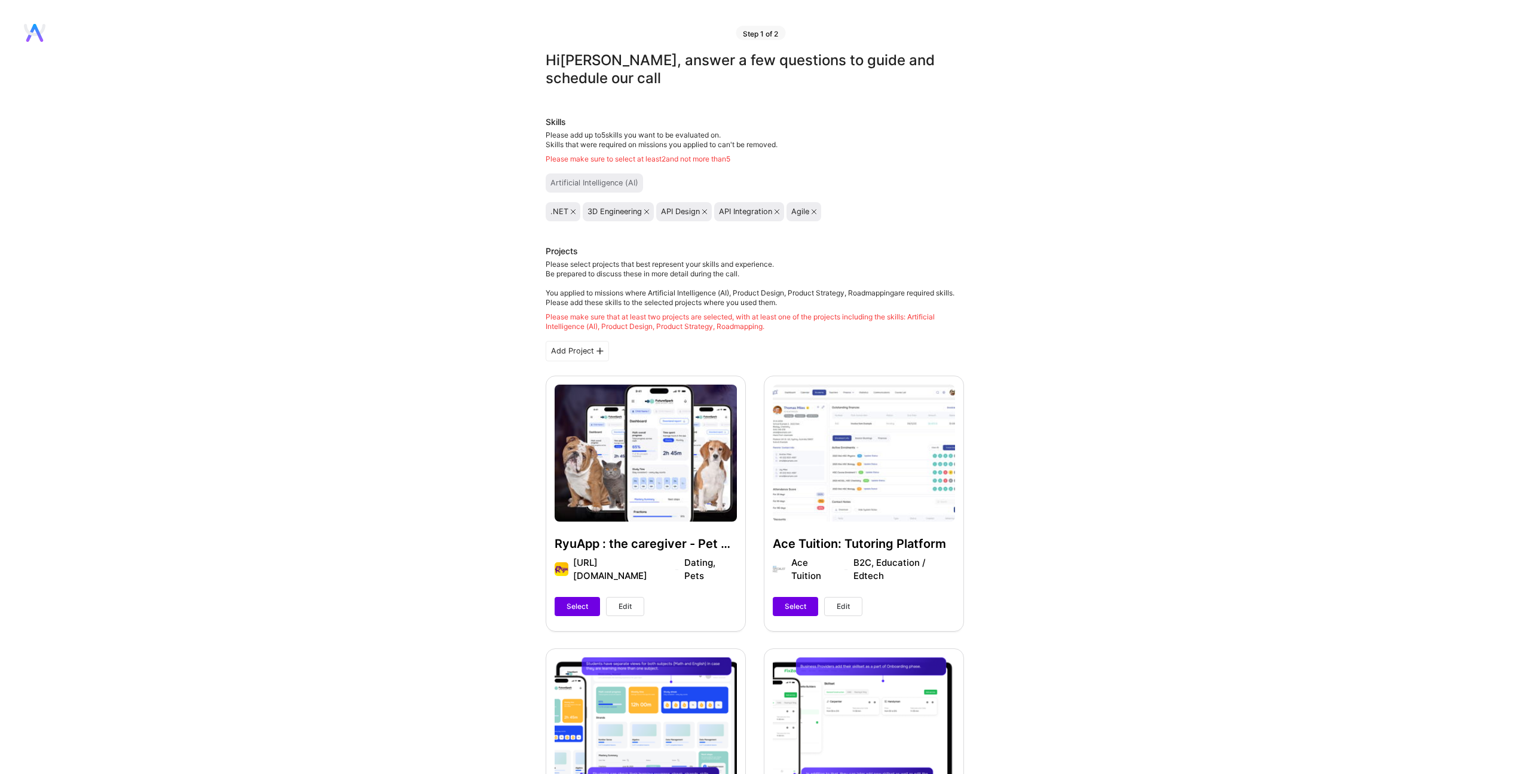
click at [572, 211] on icon at bounding box center [573, 211] width 5 height 5
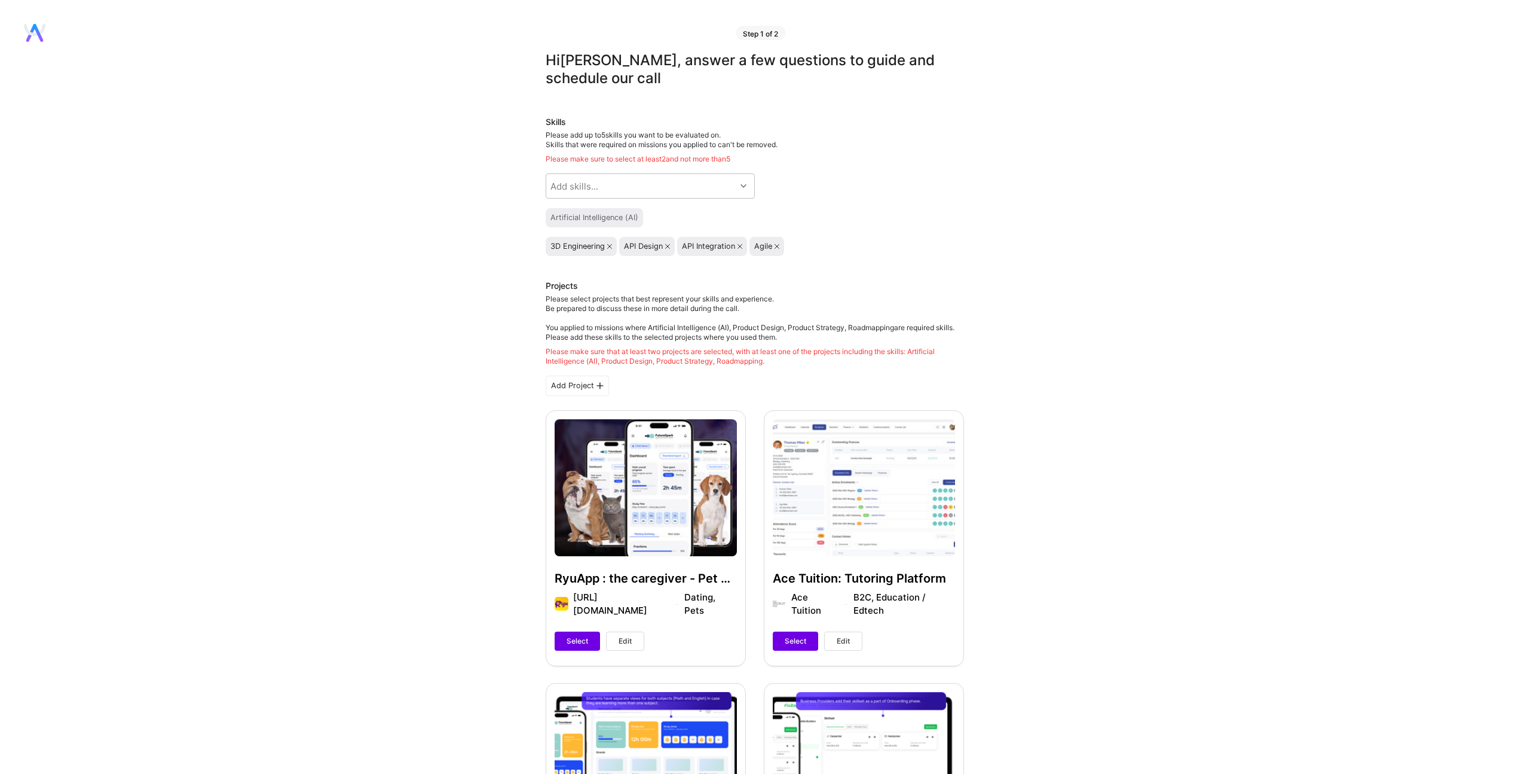
click at [609, 244] on icon at bounding box center [609, 246] width 5 height 5
click at [592, 245] on icon at bounding box center [594, 246] width 5 height 5
click at [661, 184] on div "Add skills..." at bounding box center [641, 186] width 190 height 24
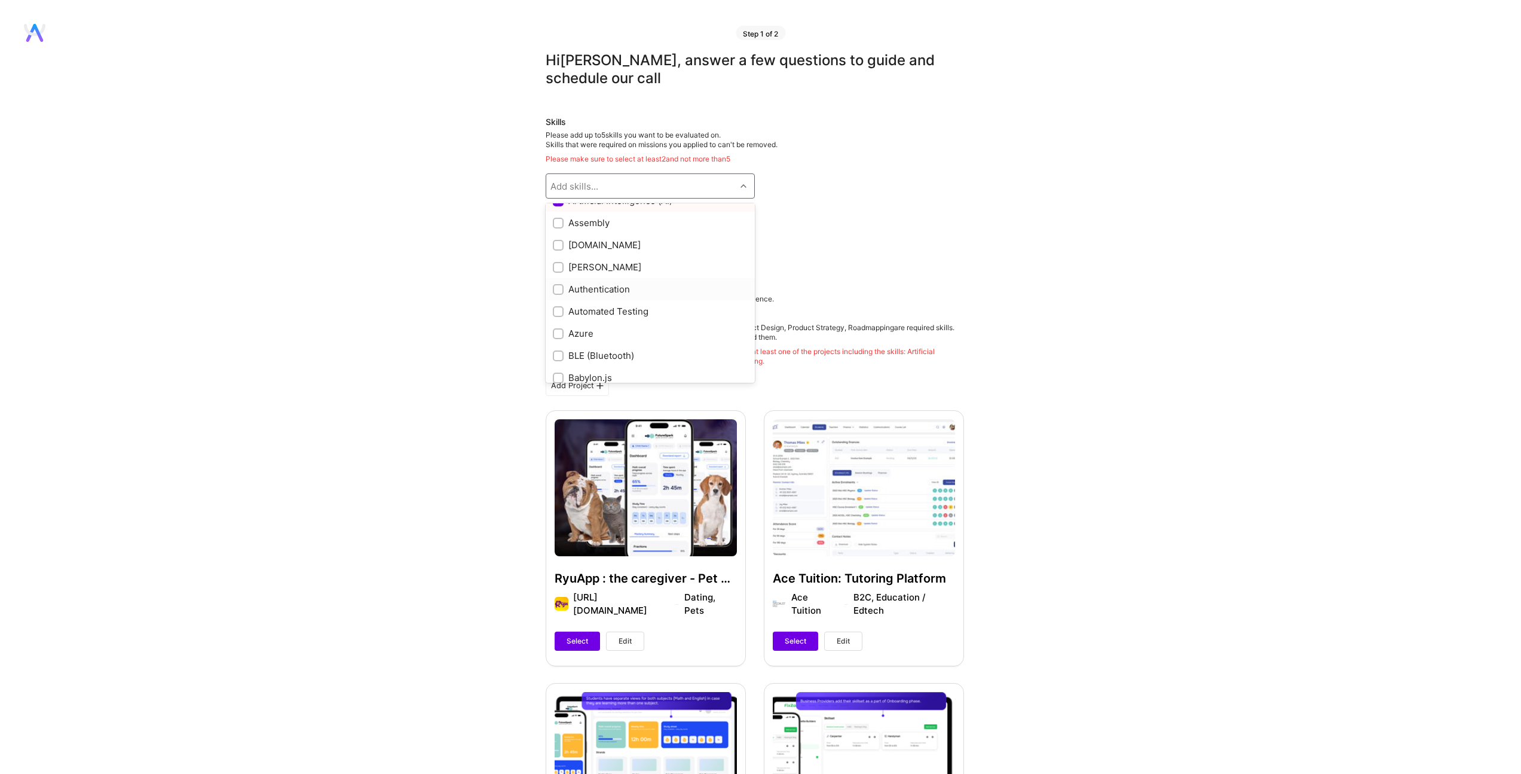
scroll to position [763, 0]
click at [915, 219] on div "Artificial Intelligence (AI)" at bounding box center [755, 217] width 418 height 19
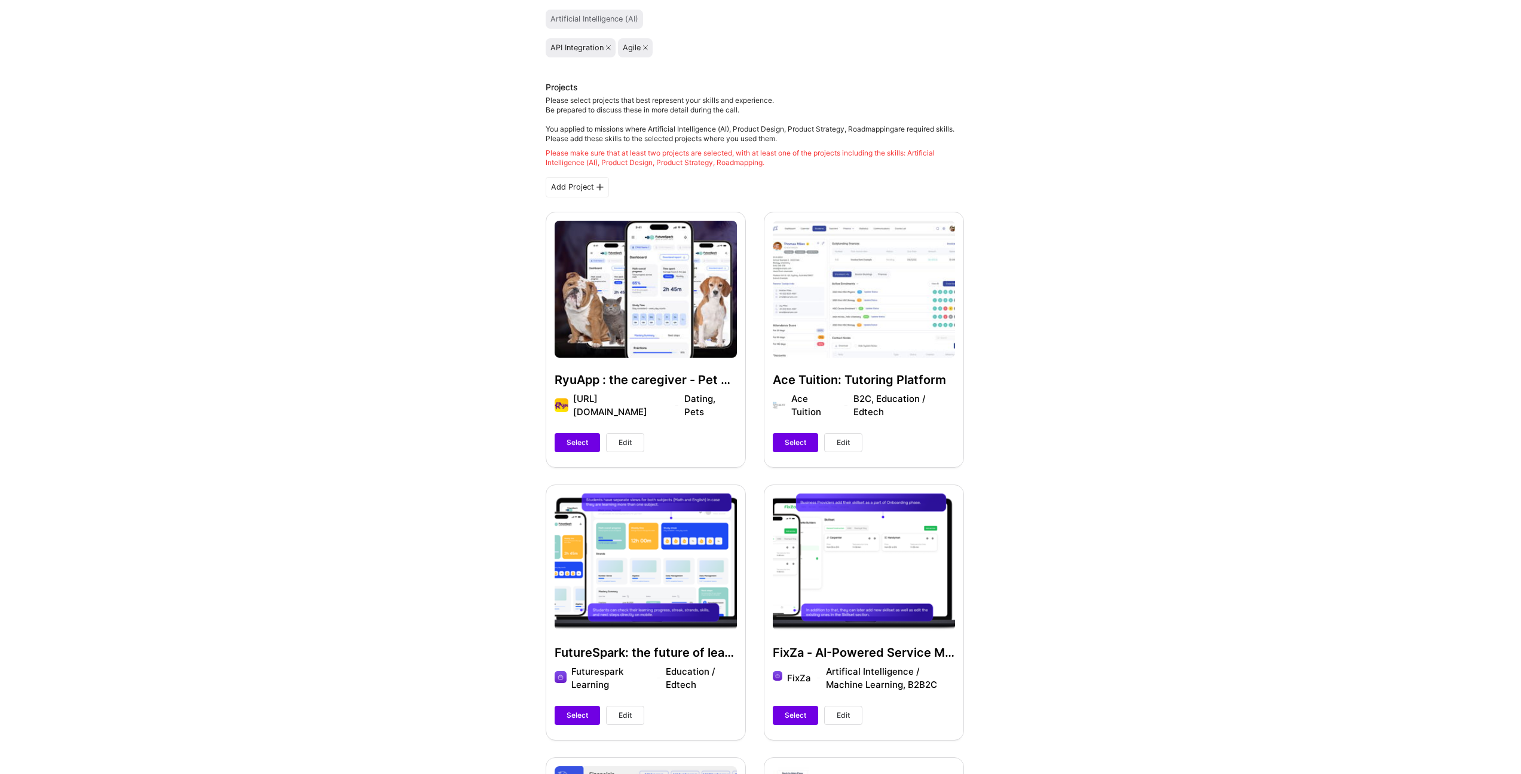
scroll to position [374, 0]
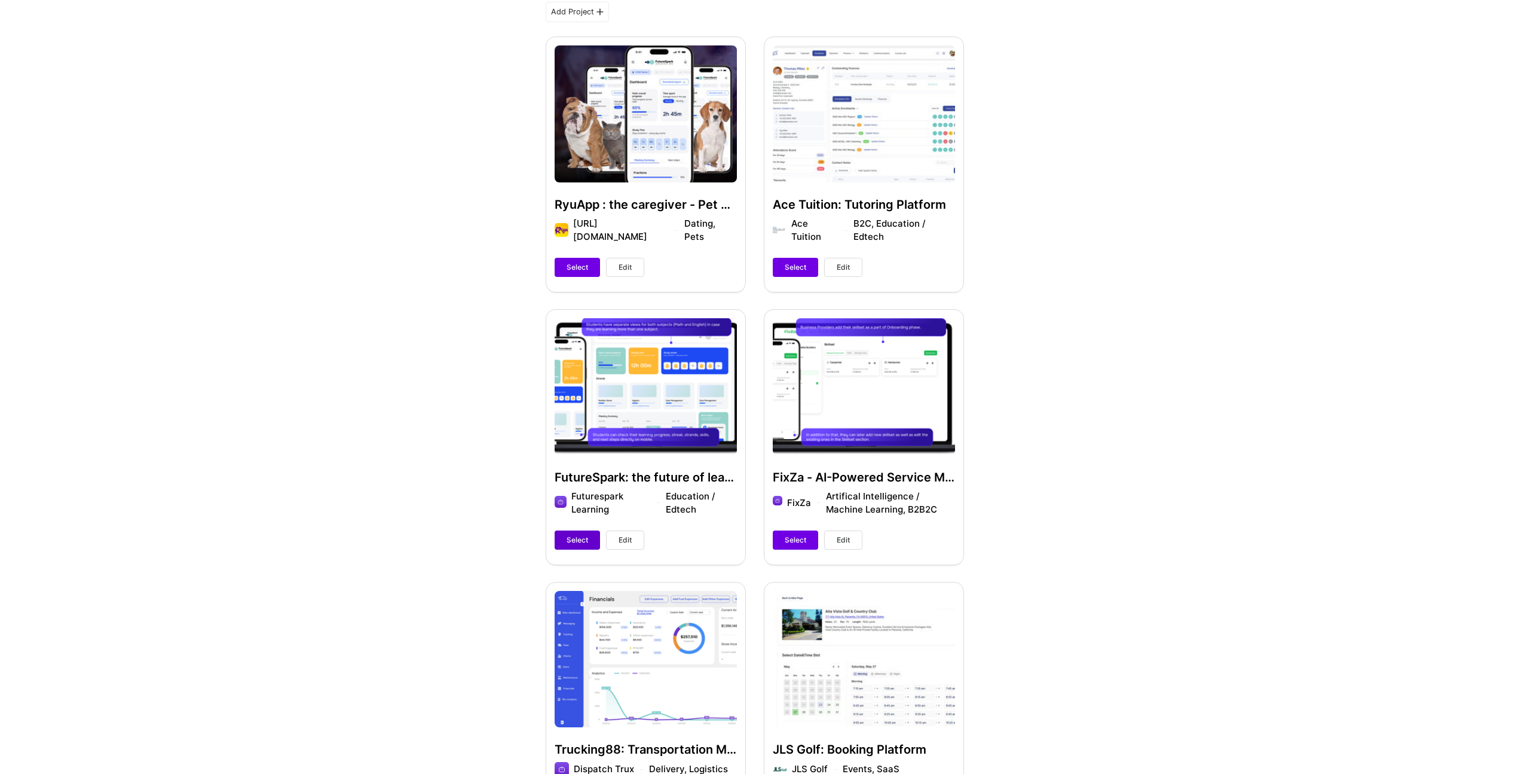
click at [573, 533] on button "Select" at bounding box center [577, 539] width 45 height 19
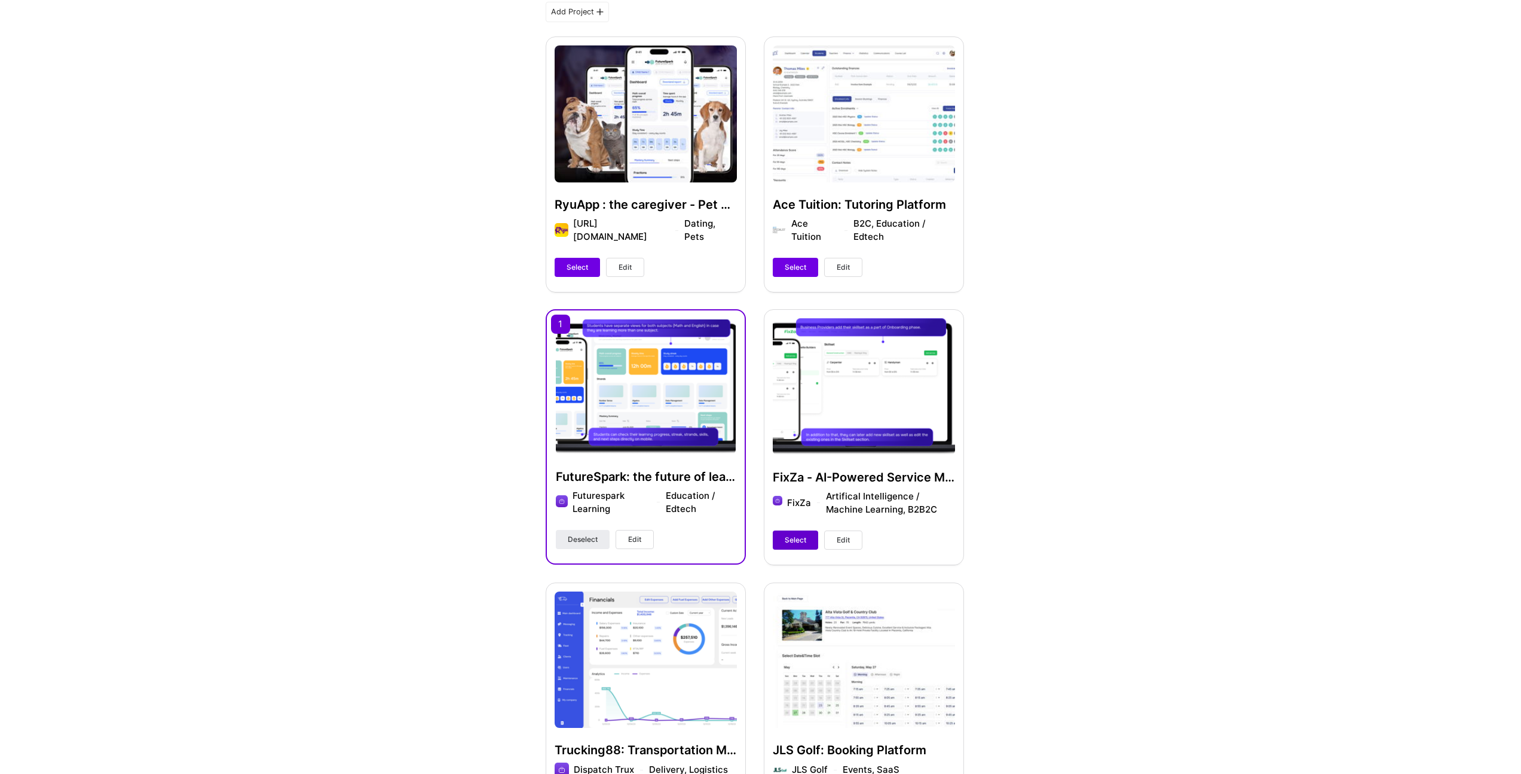
click at [799, 544] on span "Select" at bounding box center [796, 539] width 22 height 11
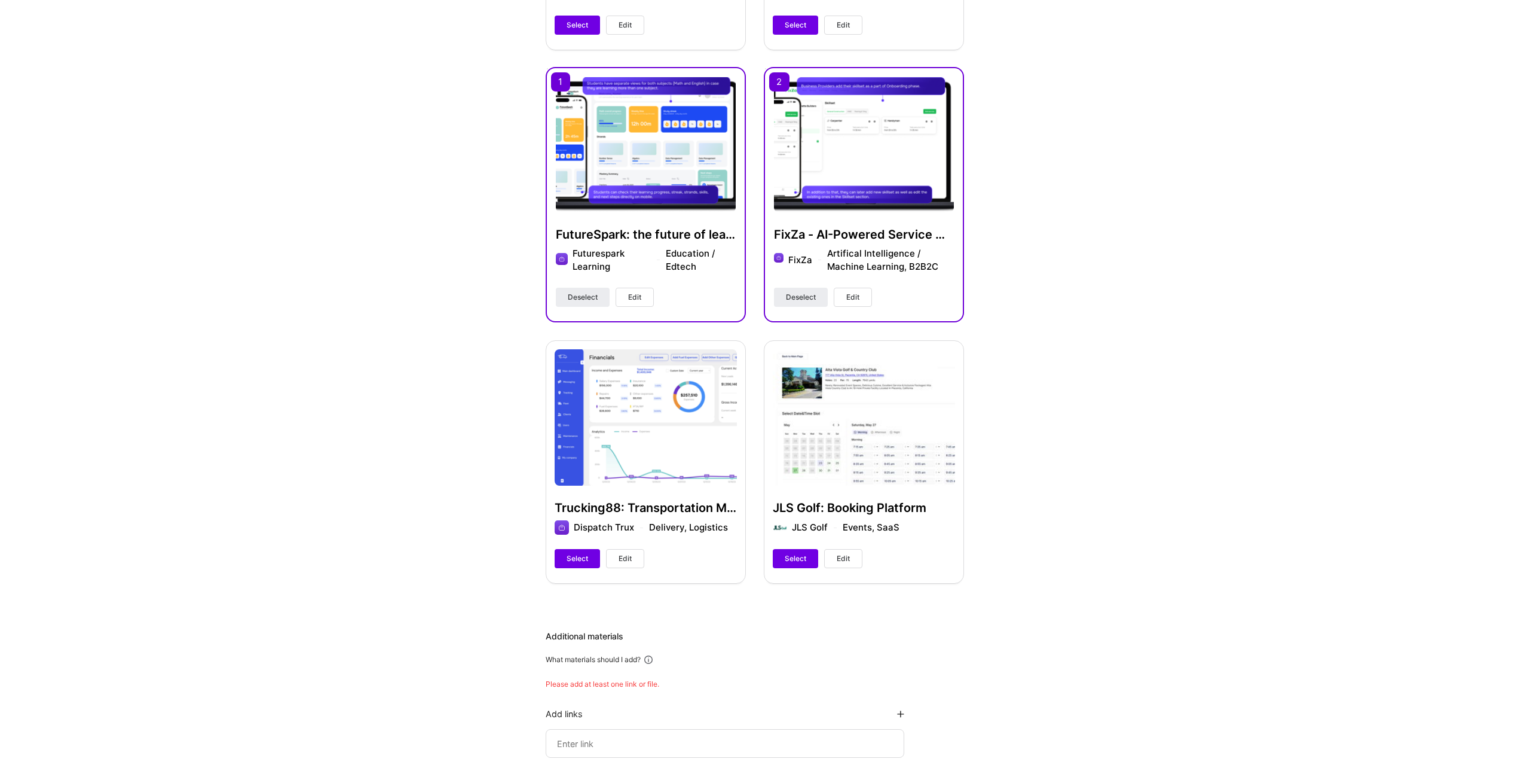
scroll to position [279, 0]
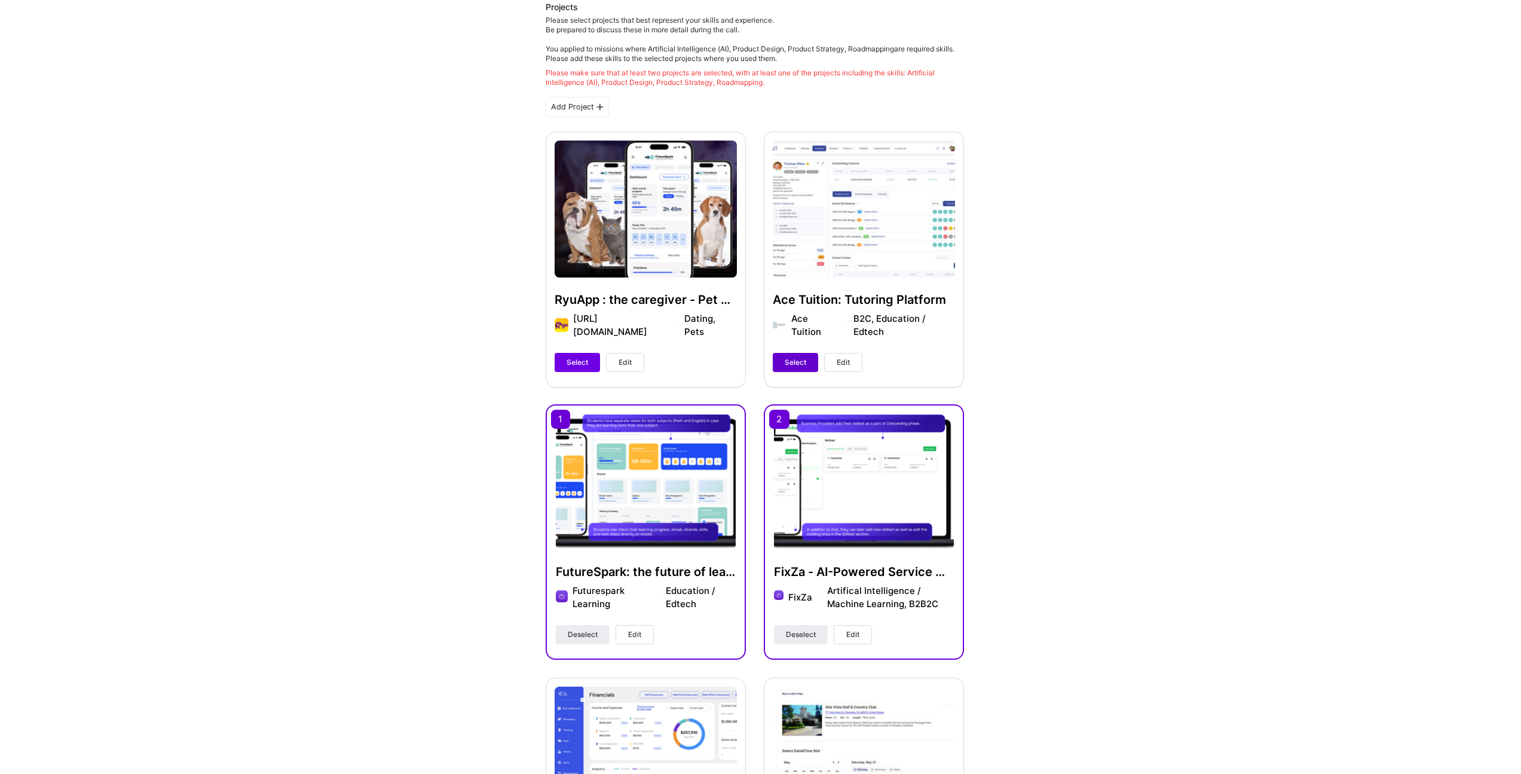
click at [792, 365] on span "Select" at bounding box center [796, 362] width 22 height 11
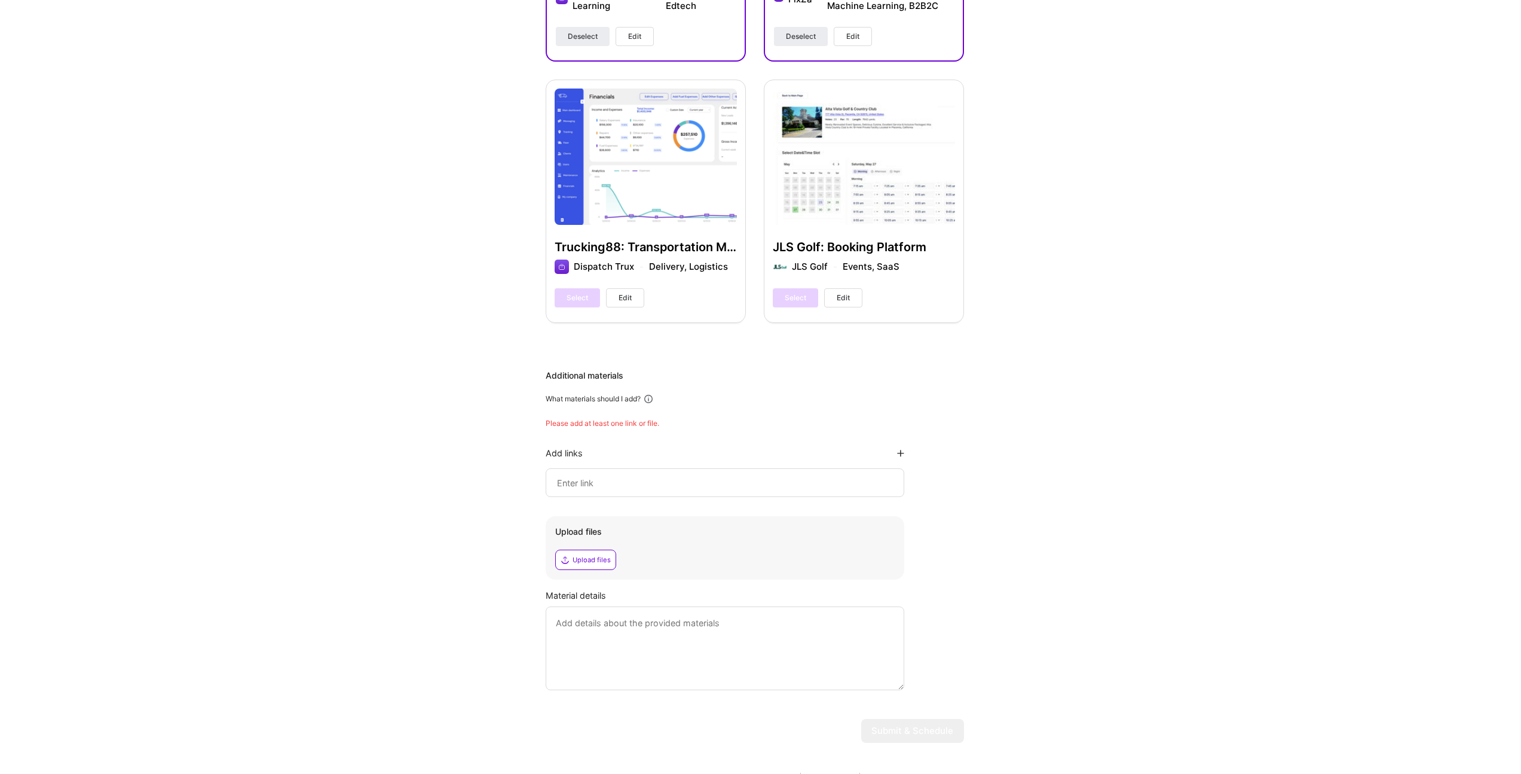
scroll to position [896, 0]
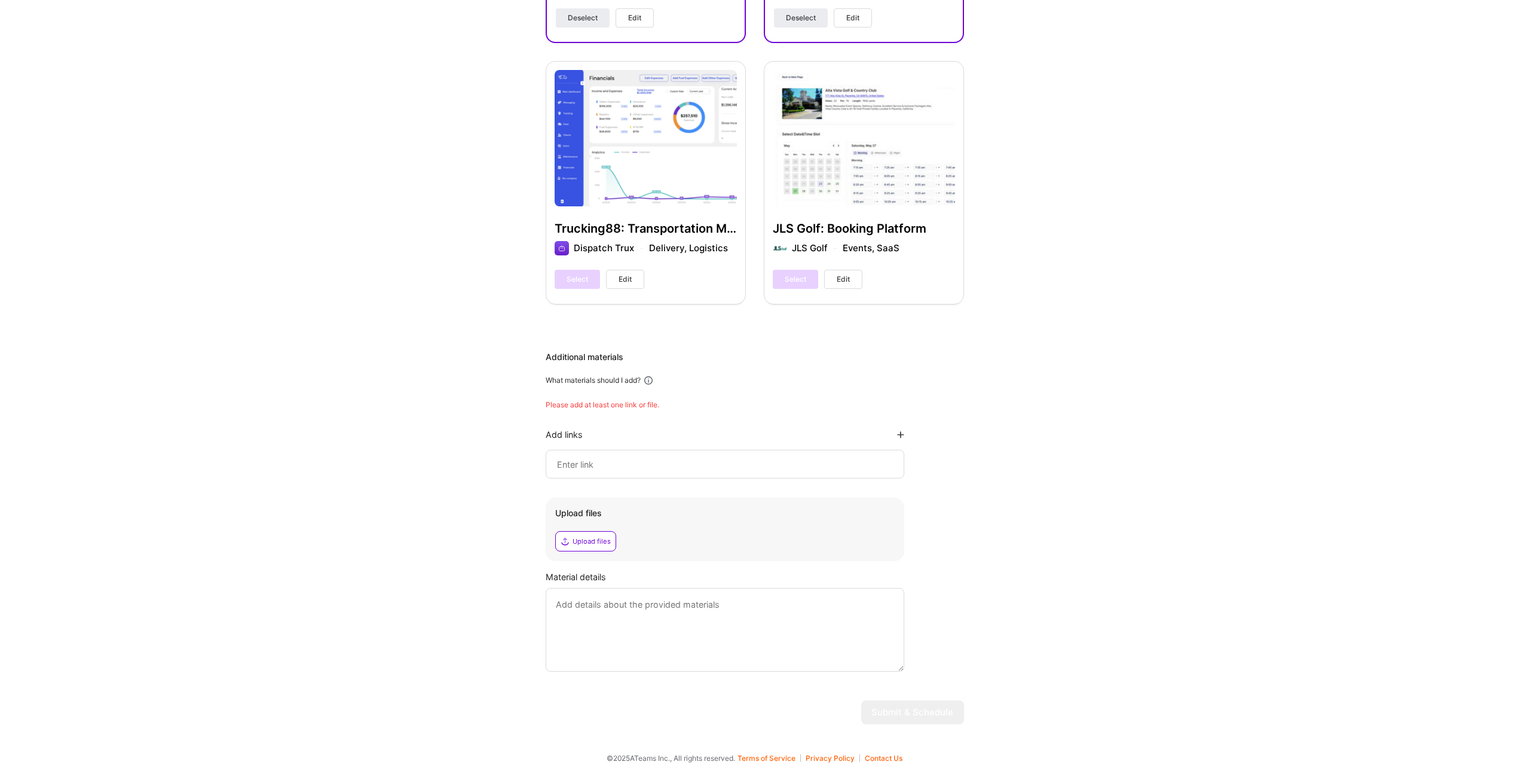
click at [575, 454] on div at bounding box center [725, 464] width 359 height 29
click at [574, 460] on input at bounding box center [725, 464] width 338 height 14
paste input "[URL]"
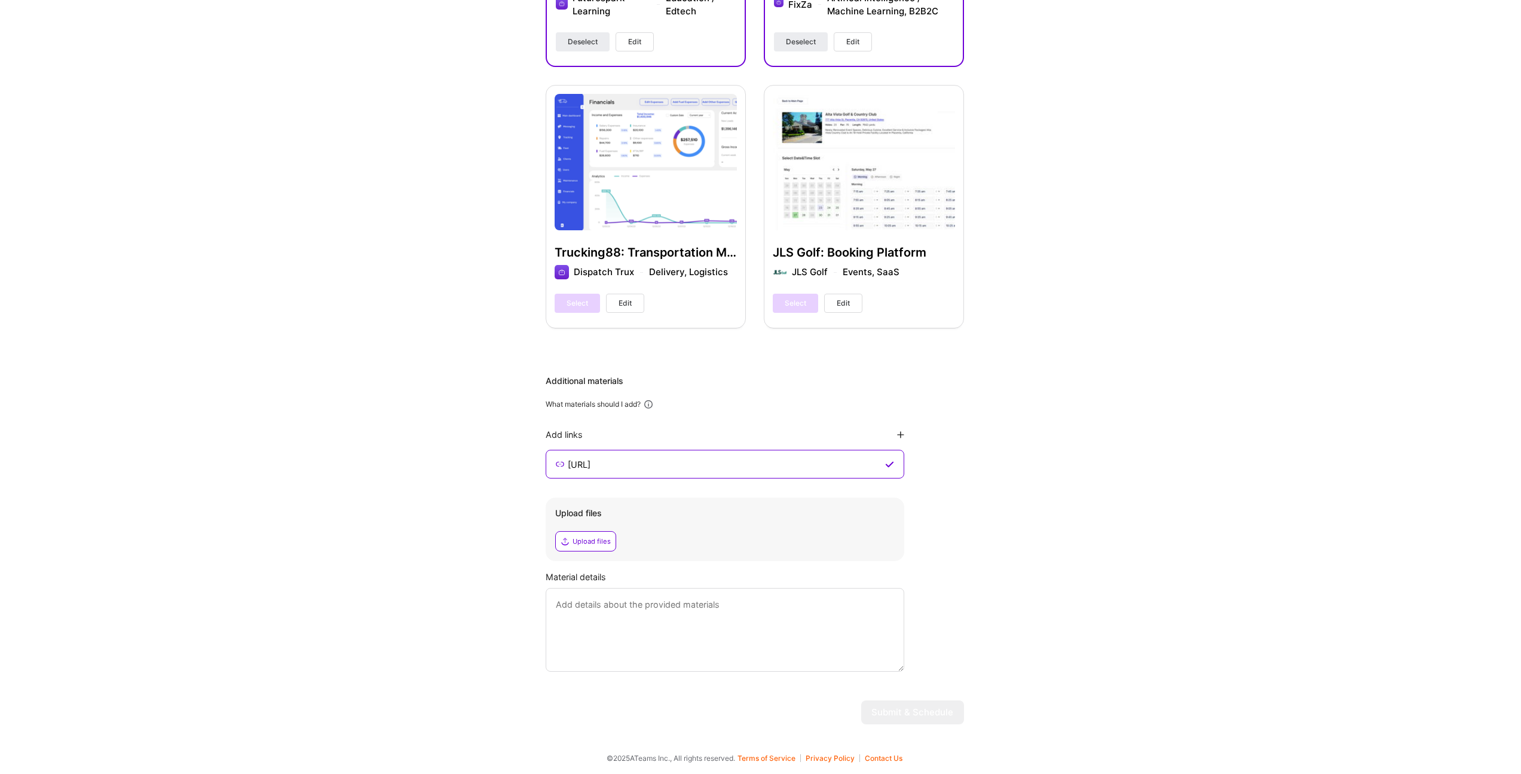
type input "[URL]"
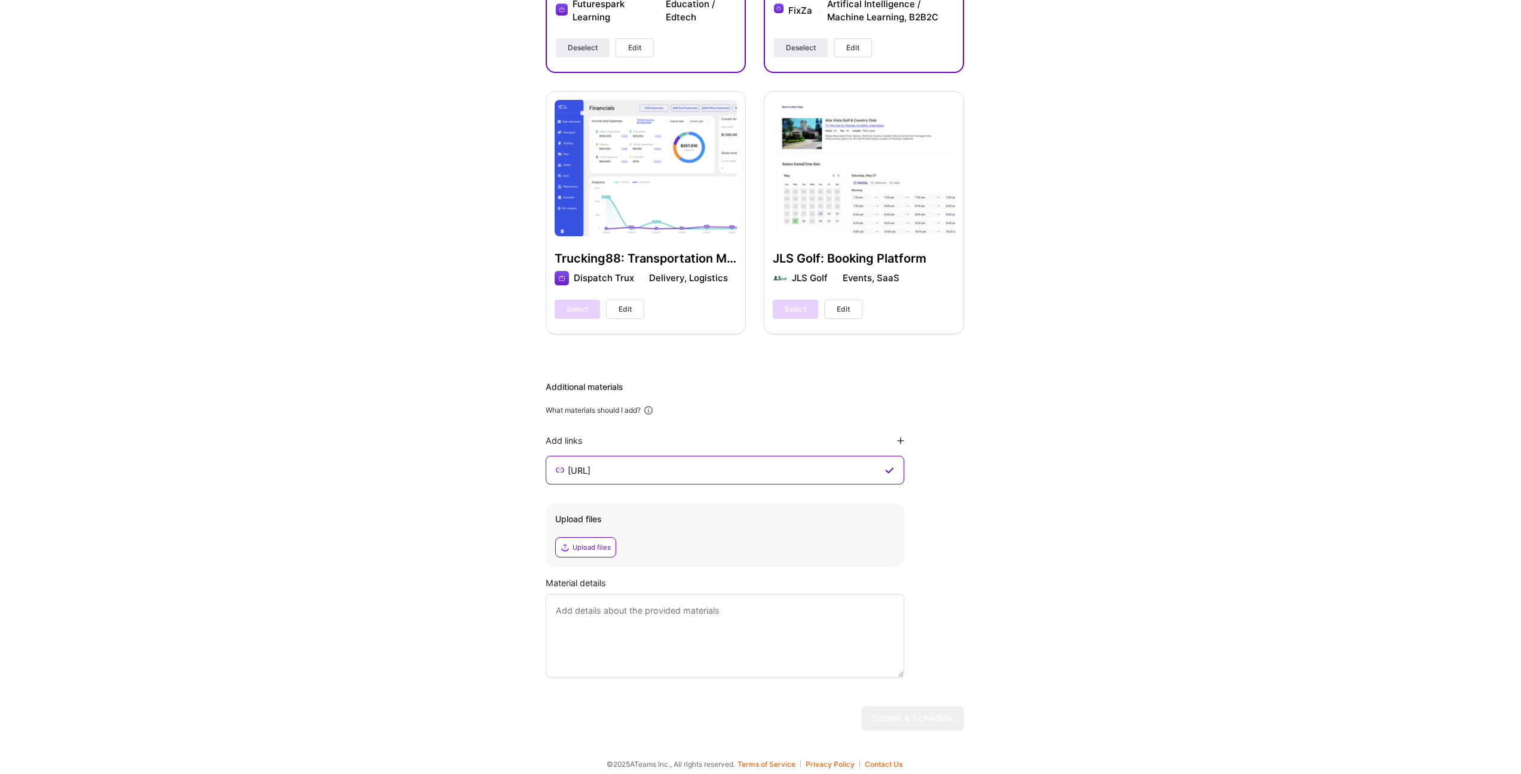
click at [783, 627] on textarea at bounding box center [725, 636] width 359 height 84
type textarea "daw"
drag, startPoint x: 682, startPoint y: 629, endPoint x: 508, endPoint y: 597, distance: 177.4
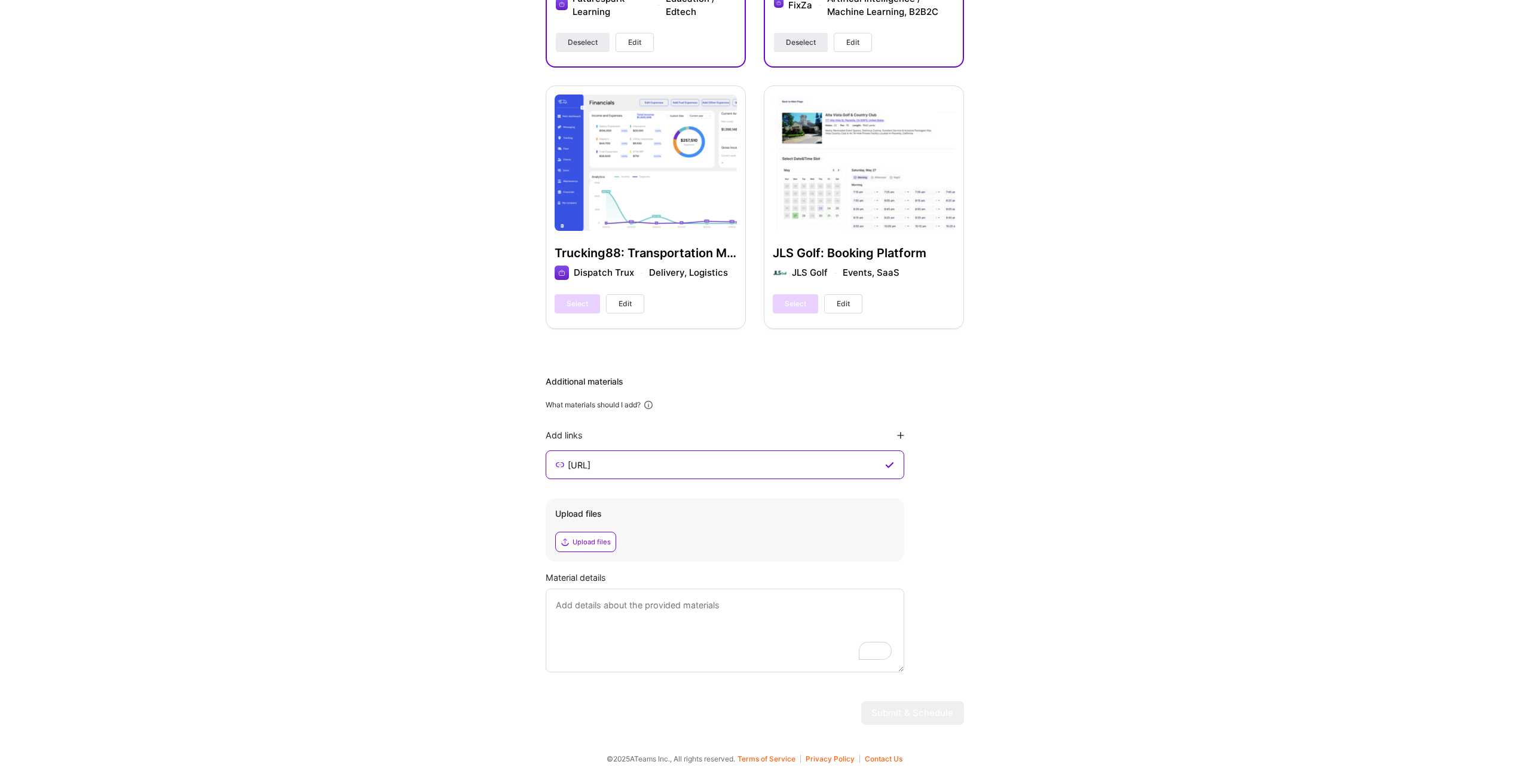
scroll to position [872, 0]
paste textarea "I've architected and delivered production-grade AI solutions that directly alig…"
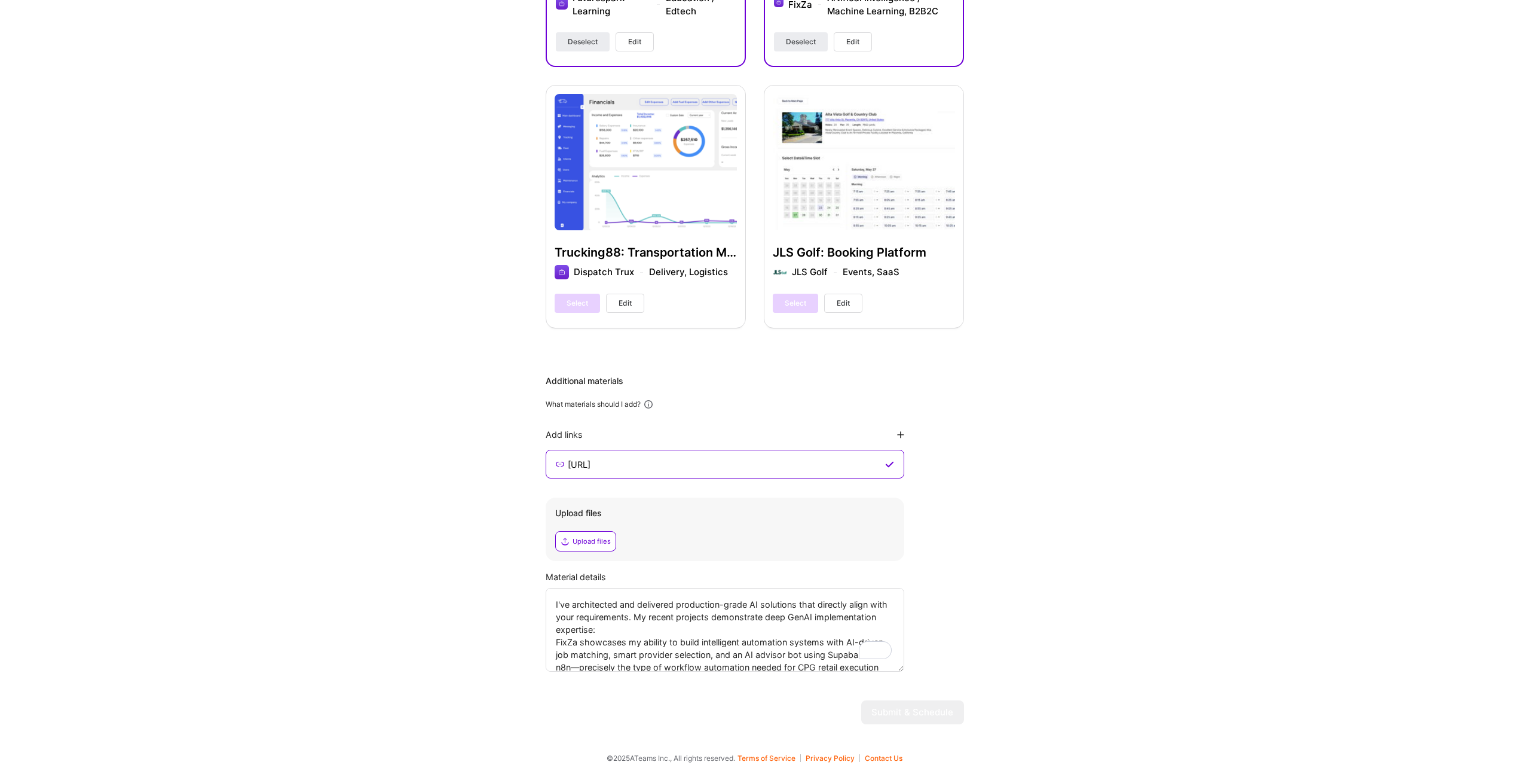
scroll to position [77, 0]
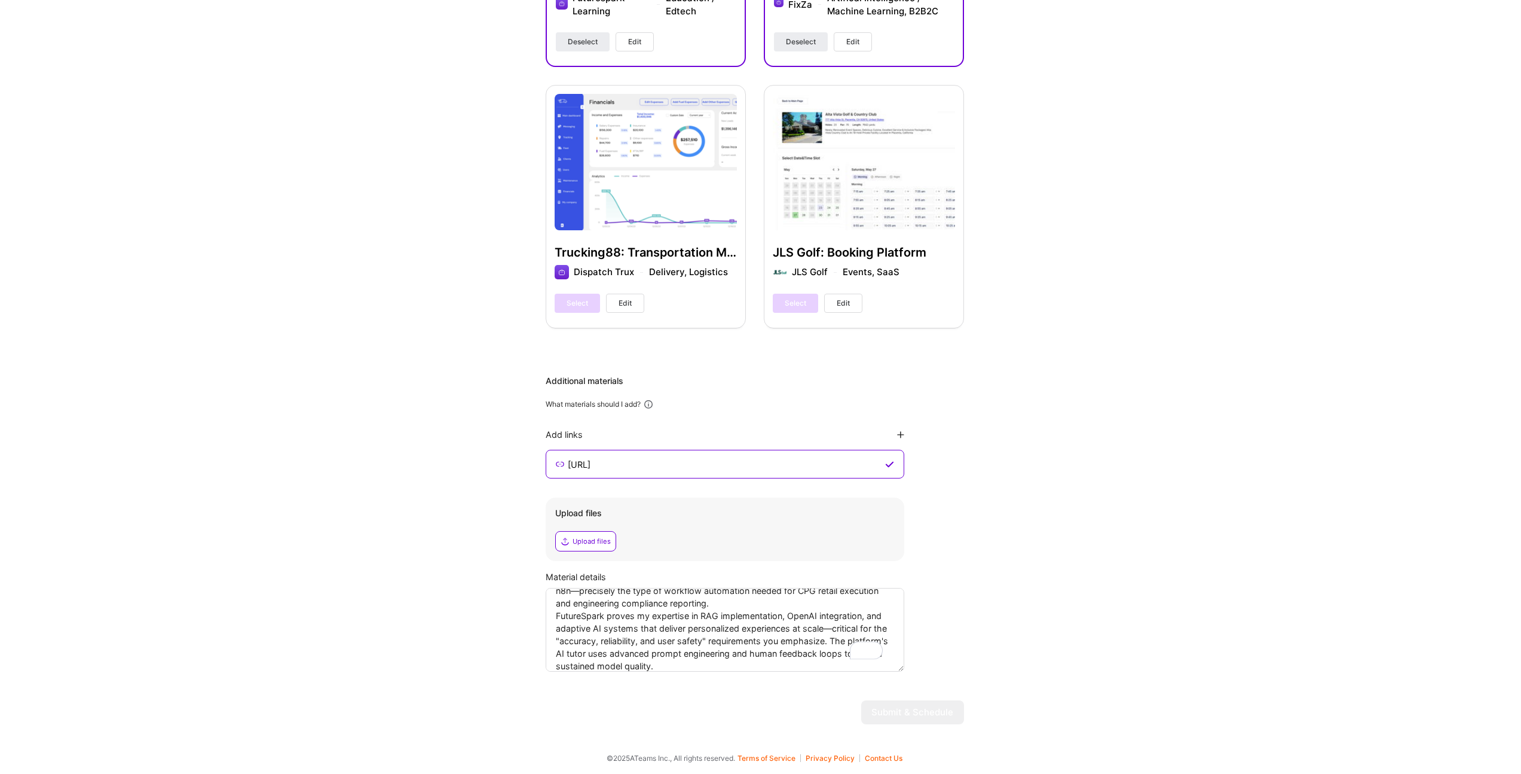
type textarea "I've architected and delivered production-grade AI solutions that directly alig…"
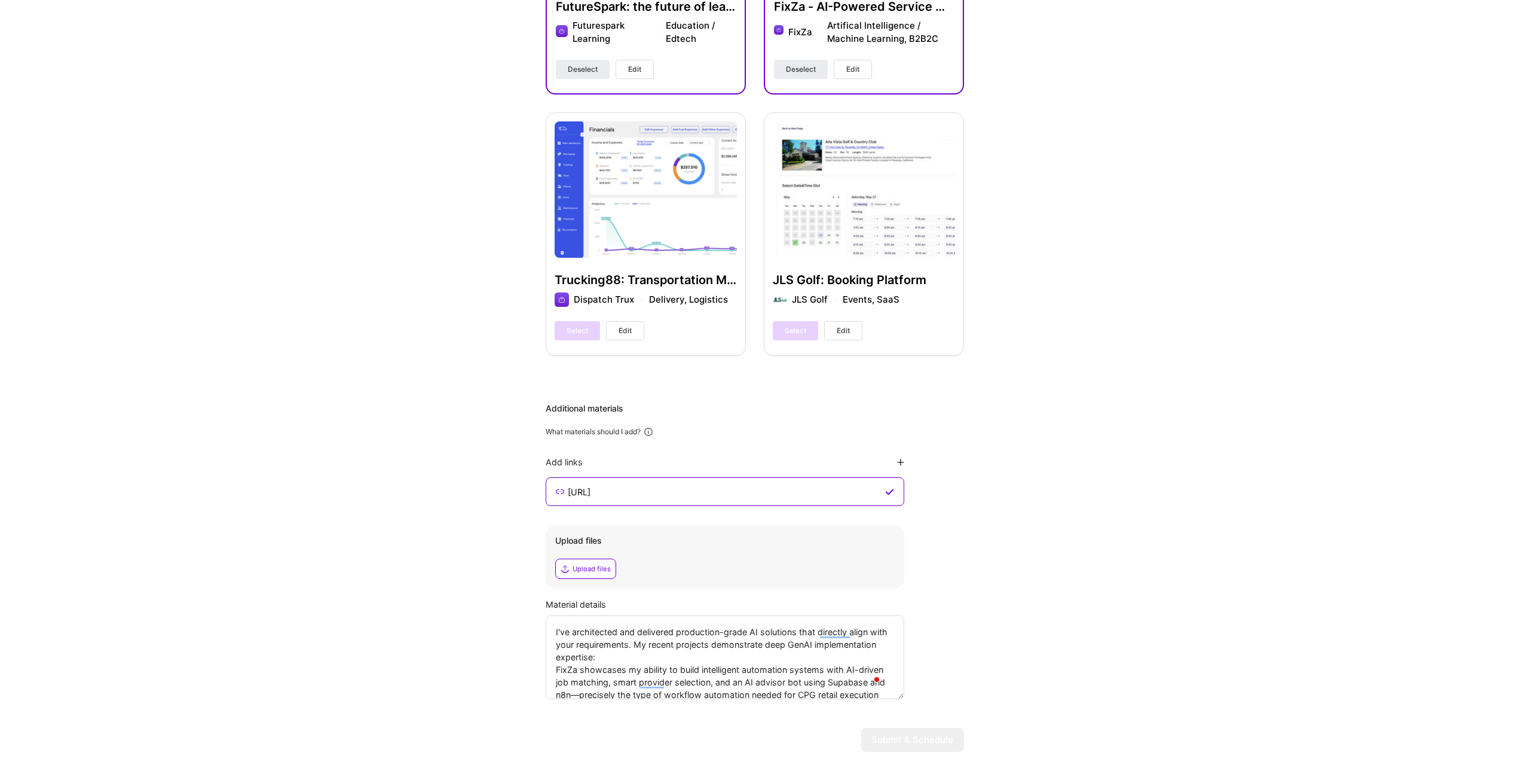
scroll to position [872, 0]
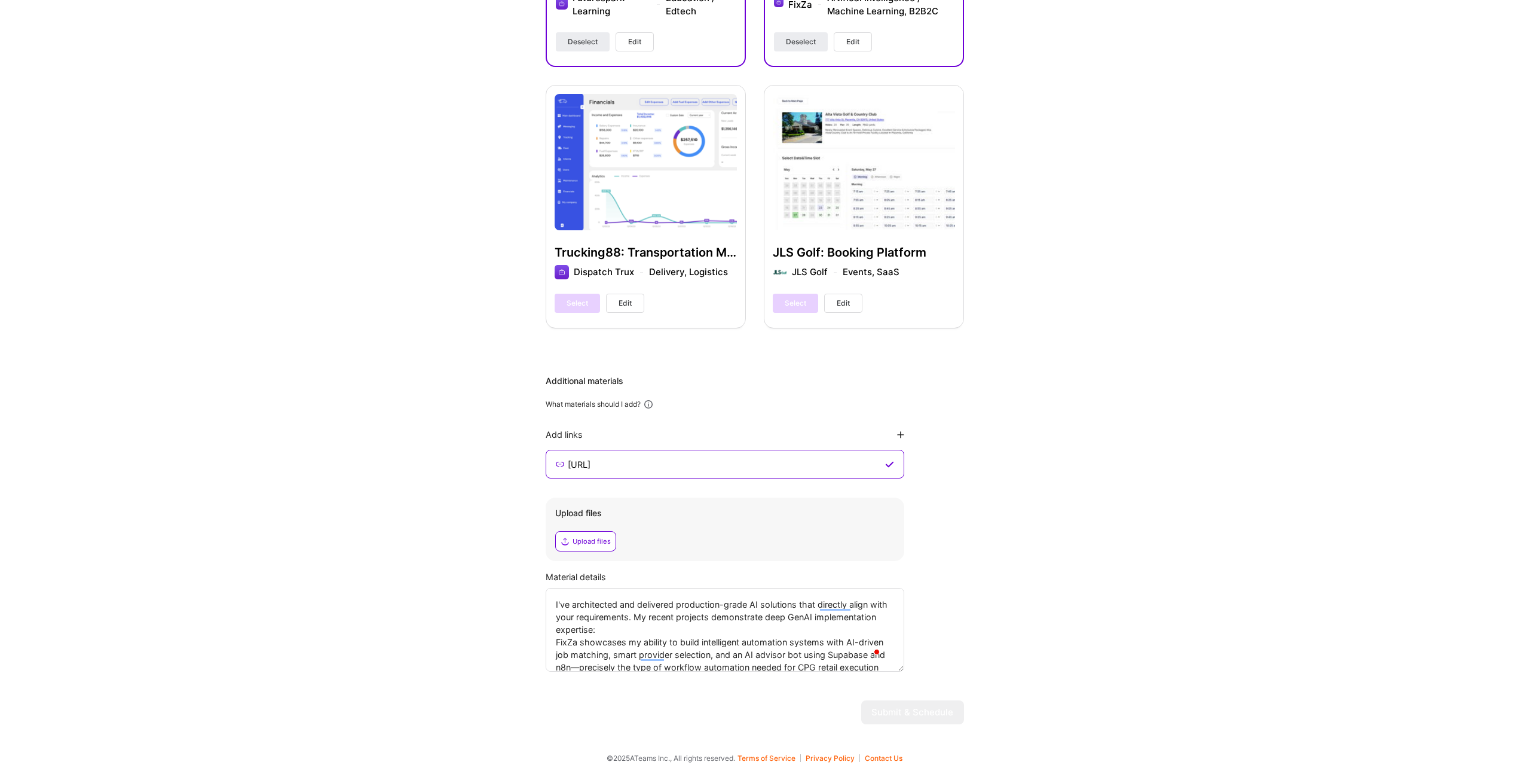
click at [560, 531] on div "Upload files" at bounding box center [585, 541] width 61 height 20
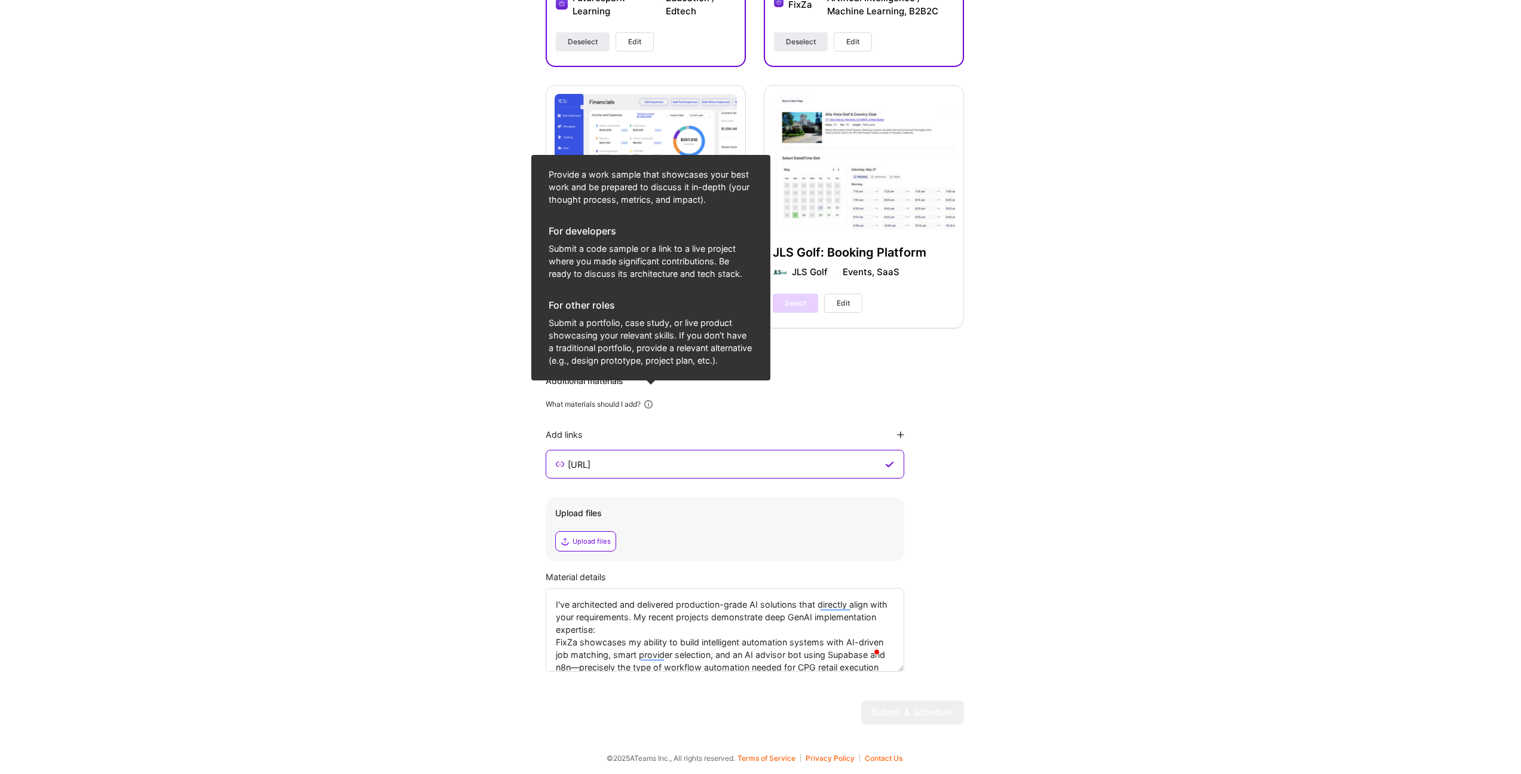
click at [651, 404] on icon at bounding box center [648, 404] width 11 height 11
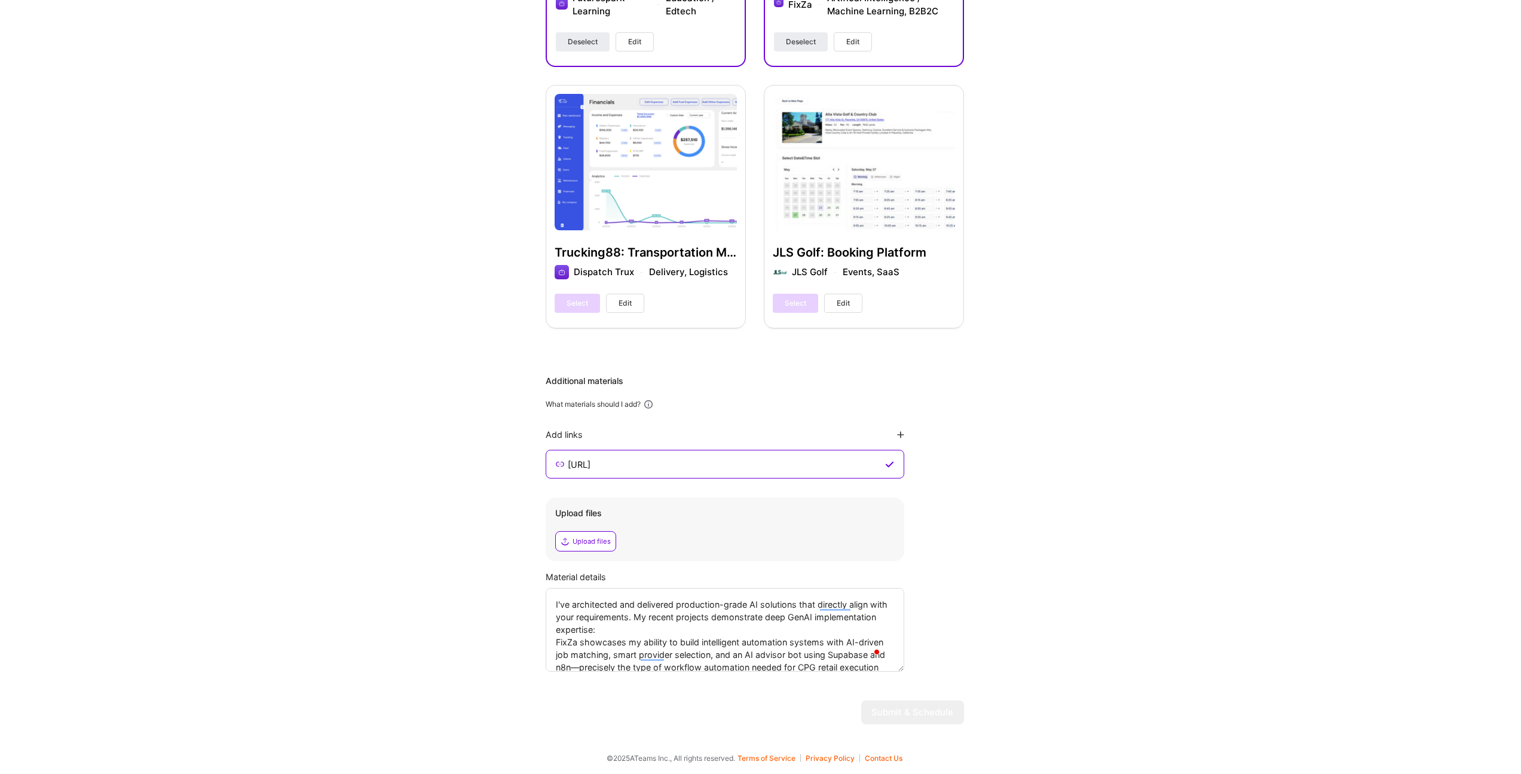
click at [651, 404] on icon at bounding box center [648, 404] width 11 height 11
click at [598, 543] on div "Upload files" at bounding box center [592, 541] width 38 height 10
click at [960, 629] on div "Material details I've architected and delivered production-grade AI solutions t…" at bounding box center [755, 620] width 418 height 101
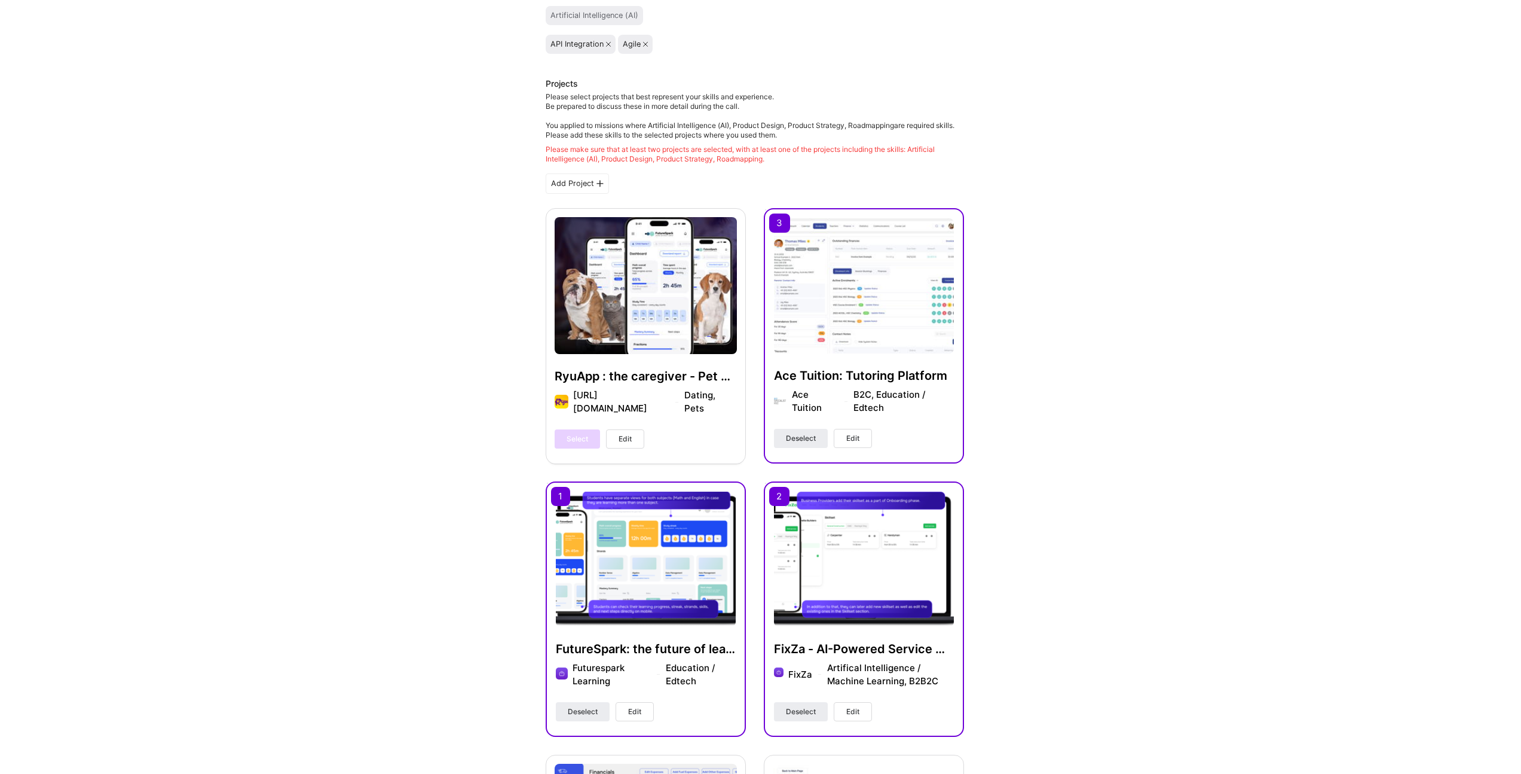
scroll to position [0, 0]
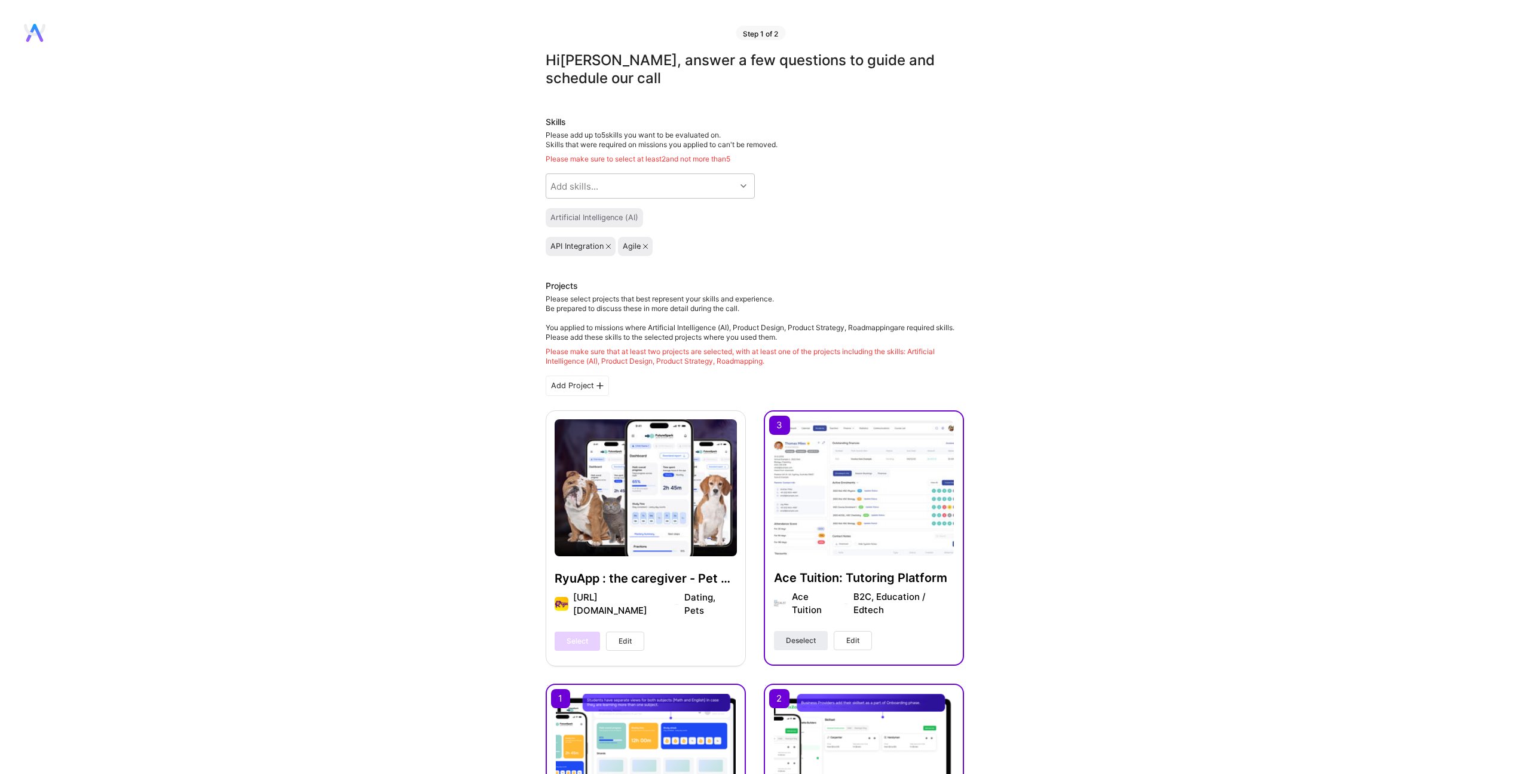
click at [645, 357] on div "Please make sure that at least two projects are selected, with at least one of …" at bounding box center [755, 356] width 418 height 19
click at [658, 191] on div "Add skills..." at bounding box center [641, 186] width 190 height 24
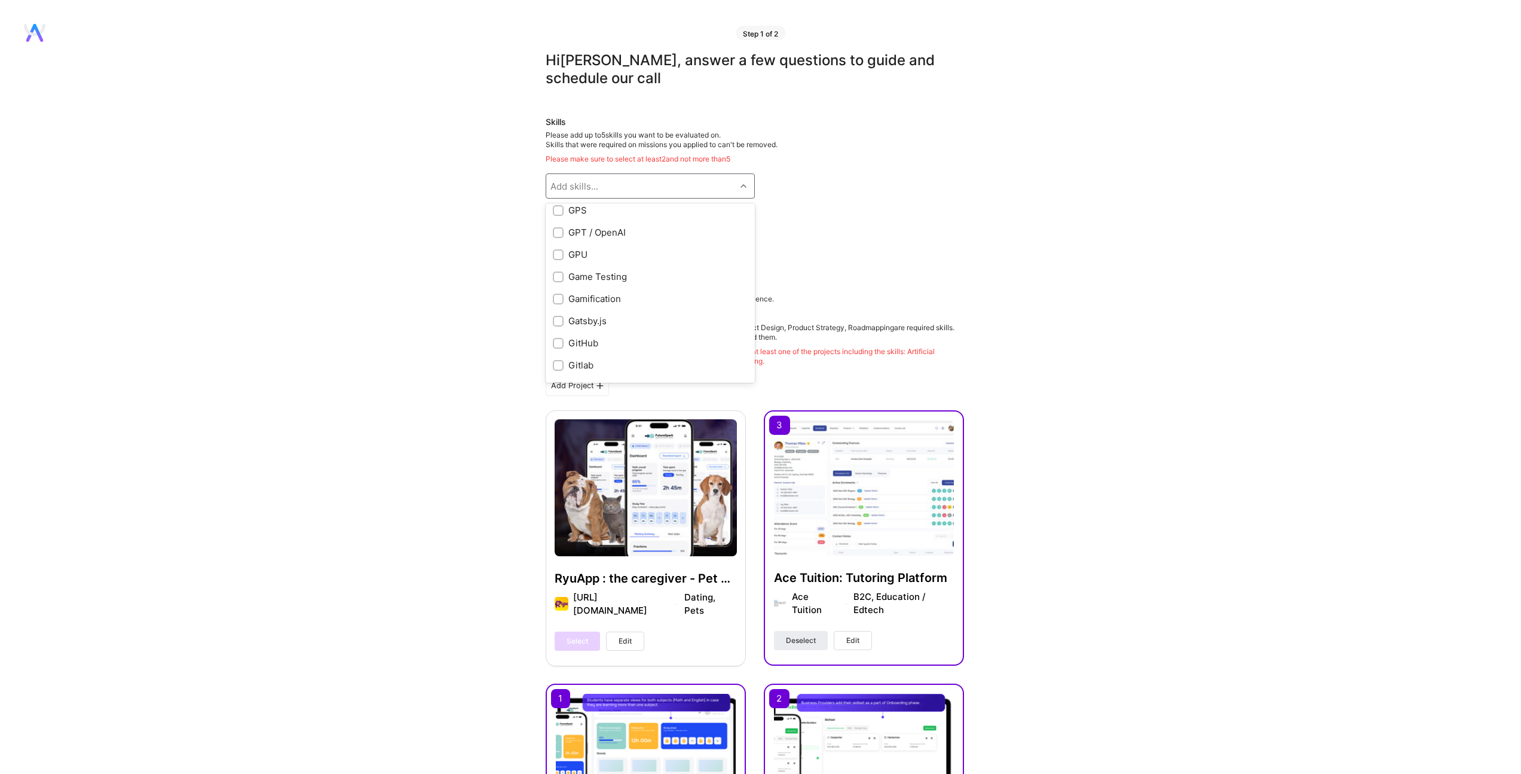
scroll to position [2773, 0]
click at [560, 234] on input "checkbox" at bounding box center [559, 232] width 8 height 8
checkbox input "true"
click at [860, 253] on div "API Integration Agile GPT / OpenAI" at bounding box center [755, 246] width 418 height 19
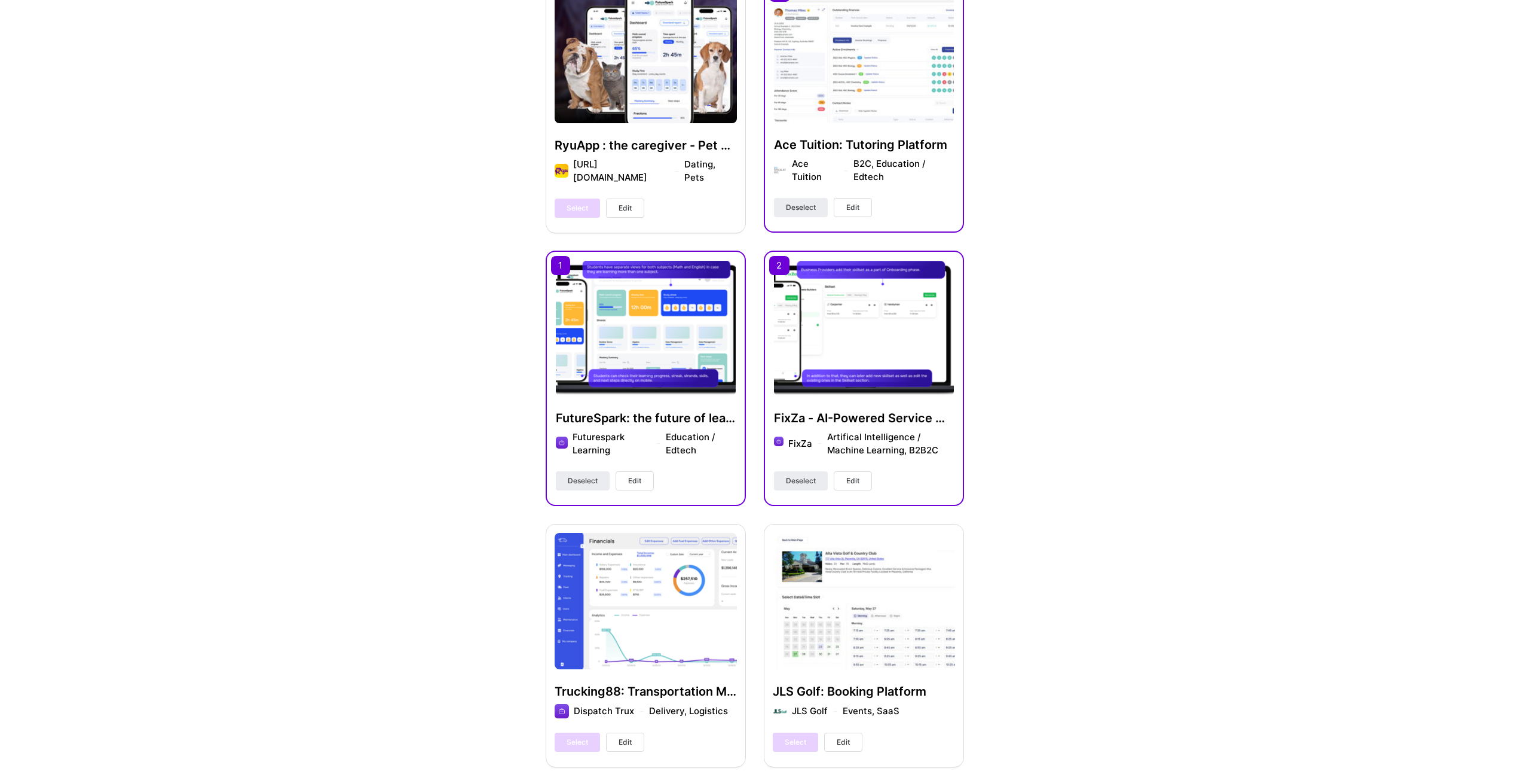
scroll to position [872, 0]
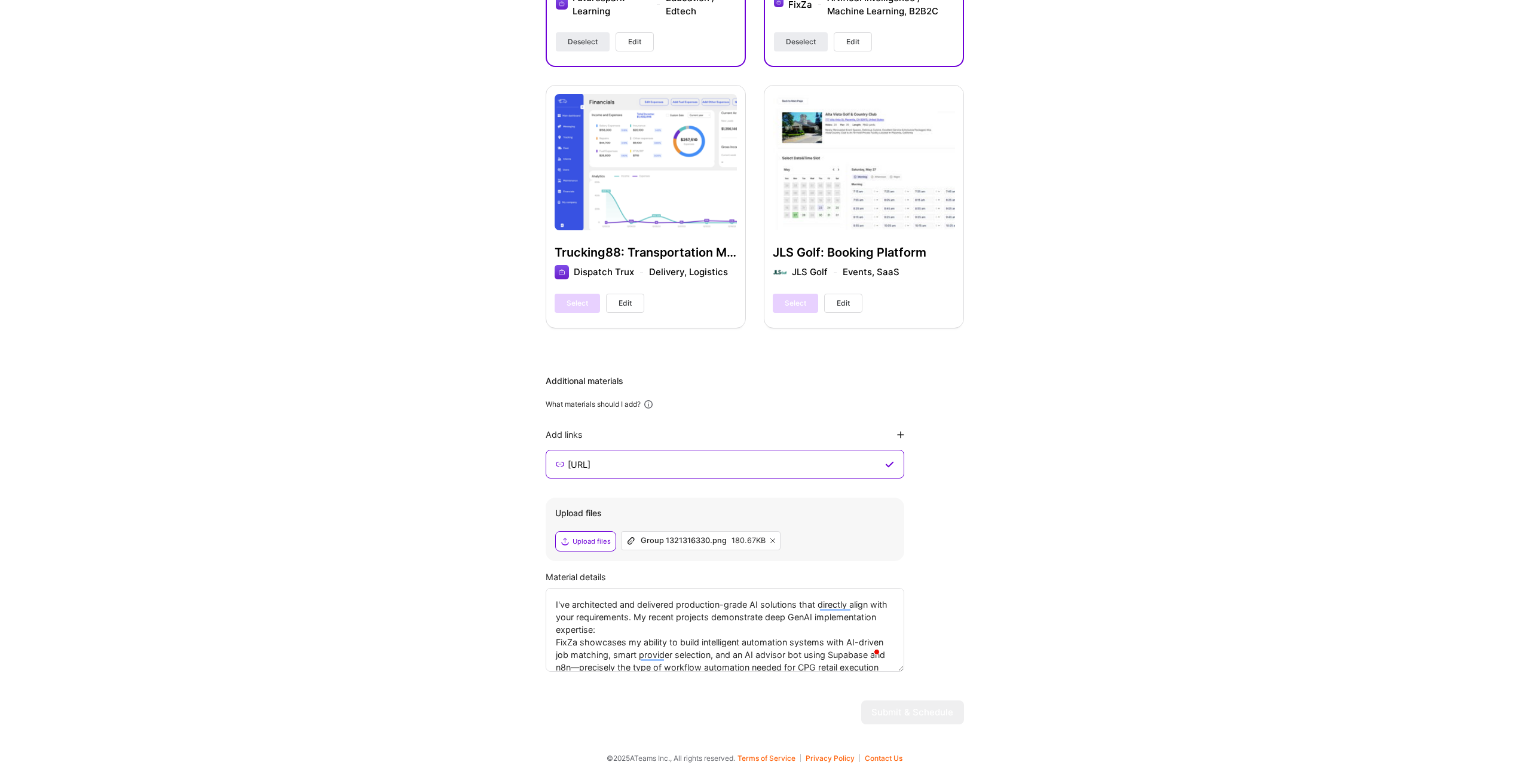
click at [951, 487] on div "Additional materials What materials should I add? Add links https://nerdheadz.a…" at bounding box center [755, 523] width 418 height 297
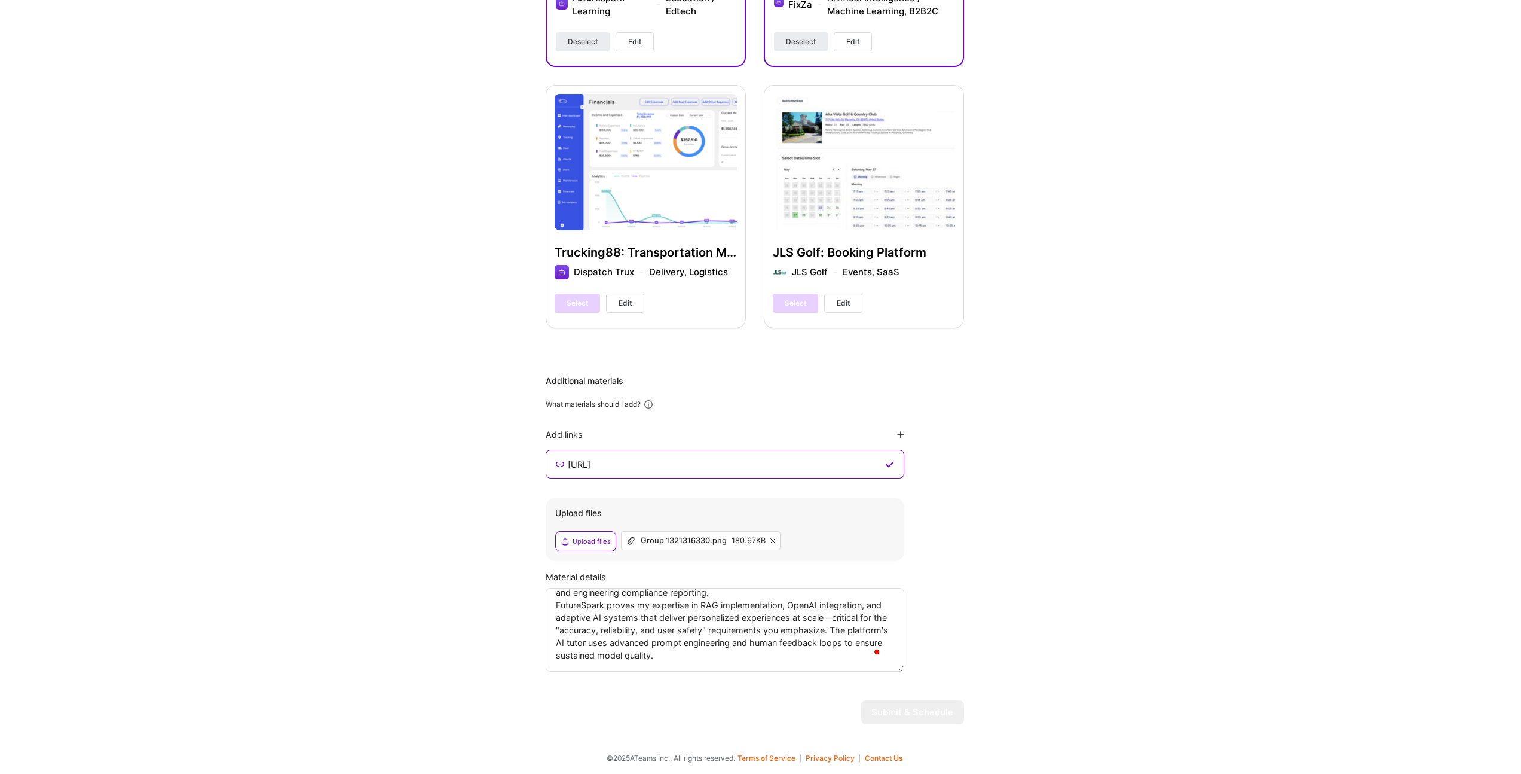
click at [851, 519] on div "Upload files Upload files Group 1321316330.png 180.67KB" at bounding box center [725, 528] width 359 height 63
click at [576, 539] on div "Upload files" at bounding box center [592, 541] width 38 height 10
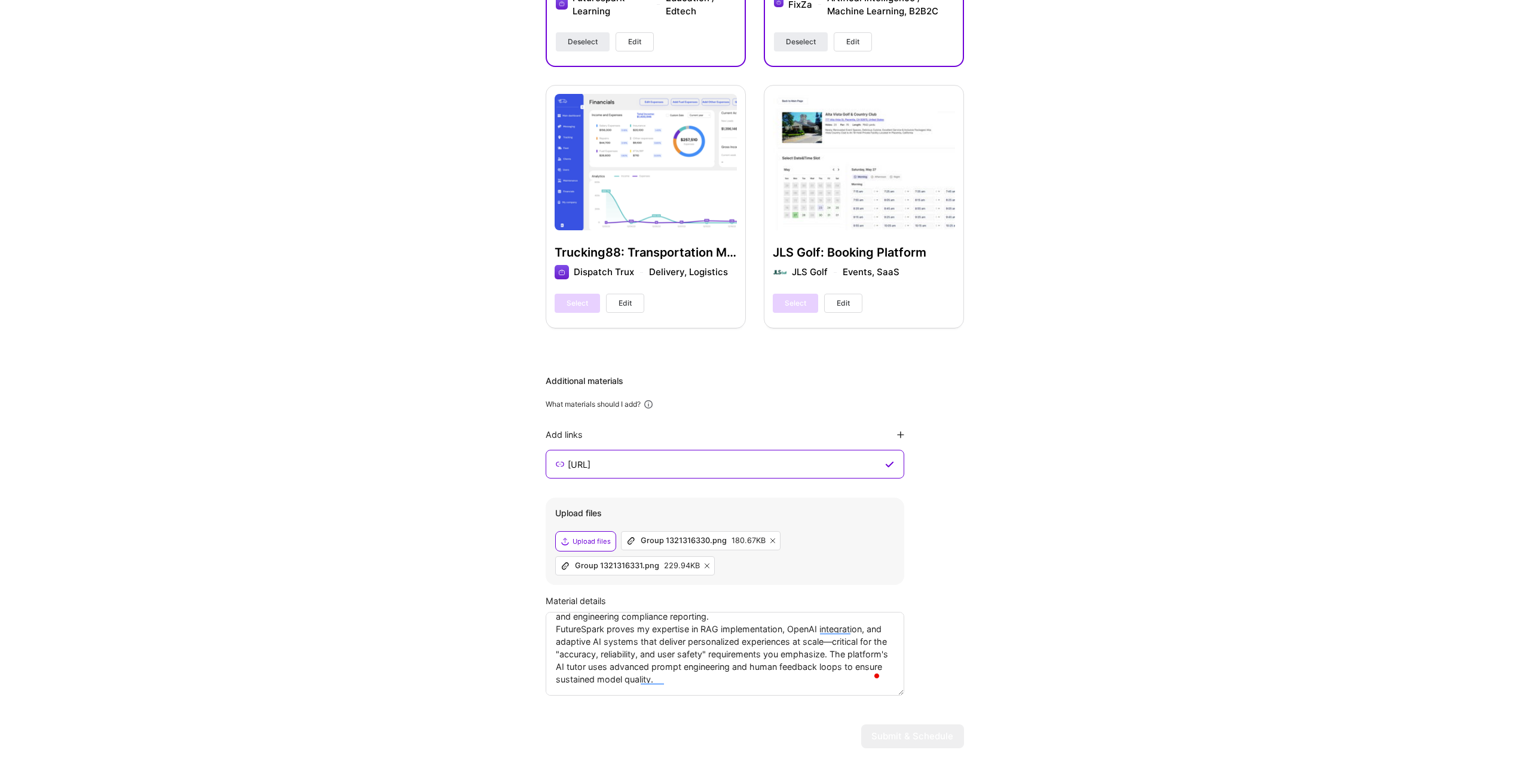
scroll to position [87, 0]
drag, startPoint x: 552, startPoint y: 659, endPoint x: 747, endPoint y: 762, distance: 220.1
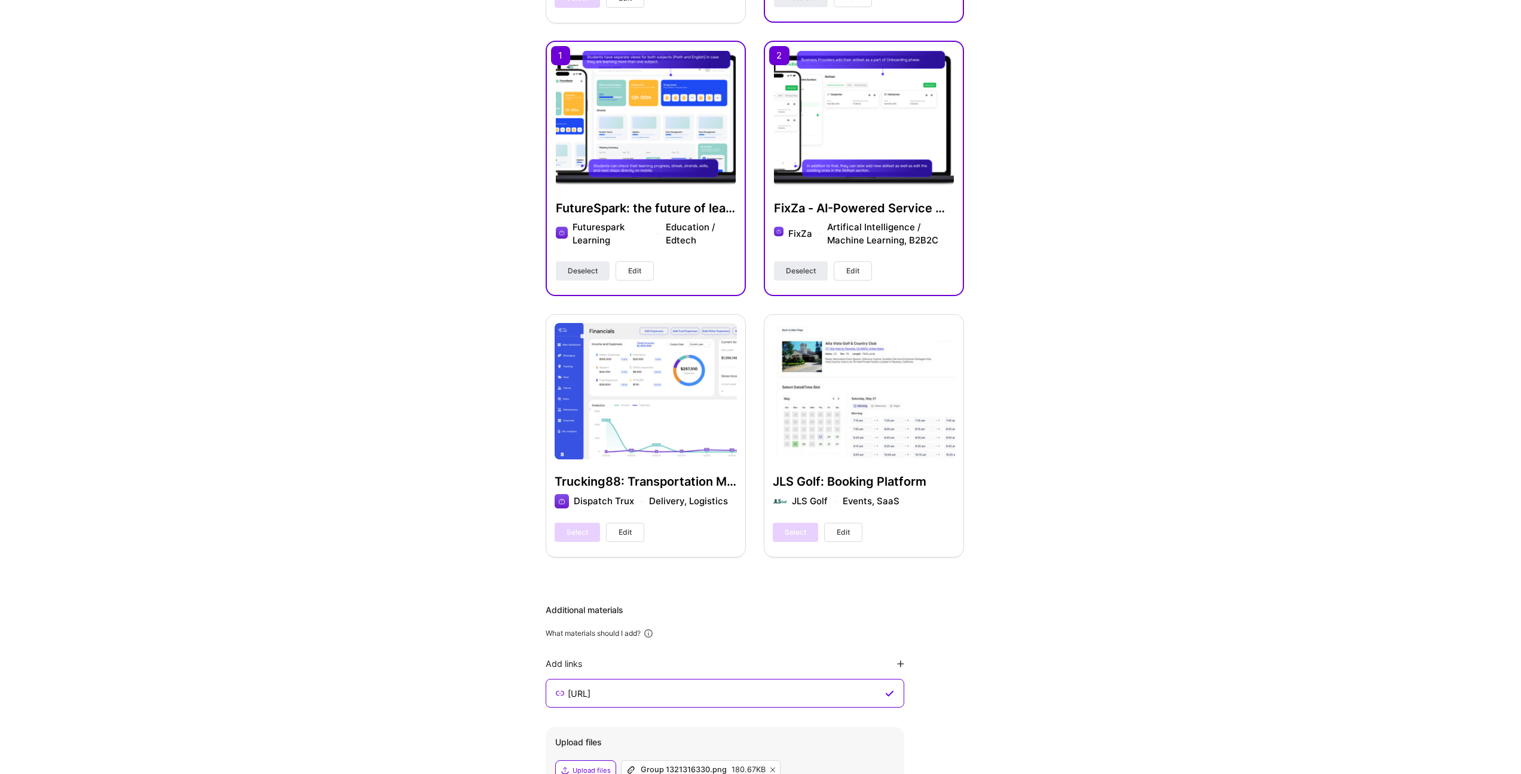
scroll to position [407, 0]
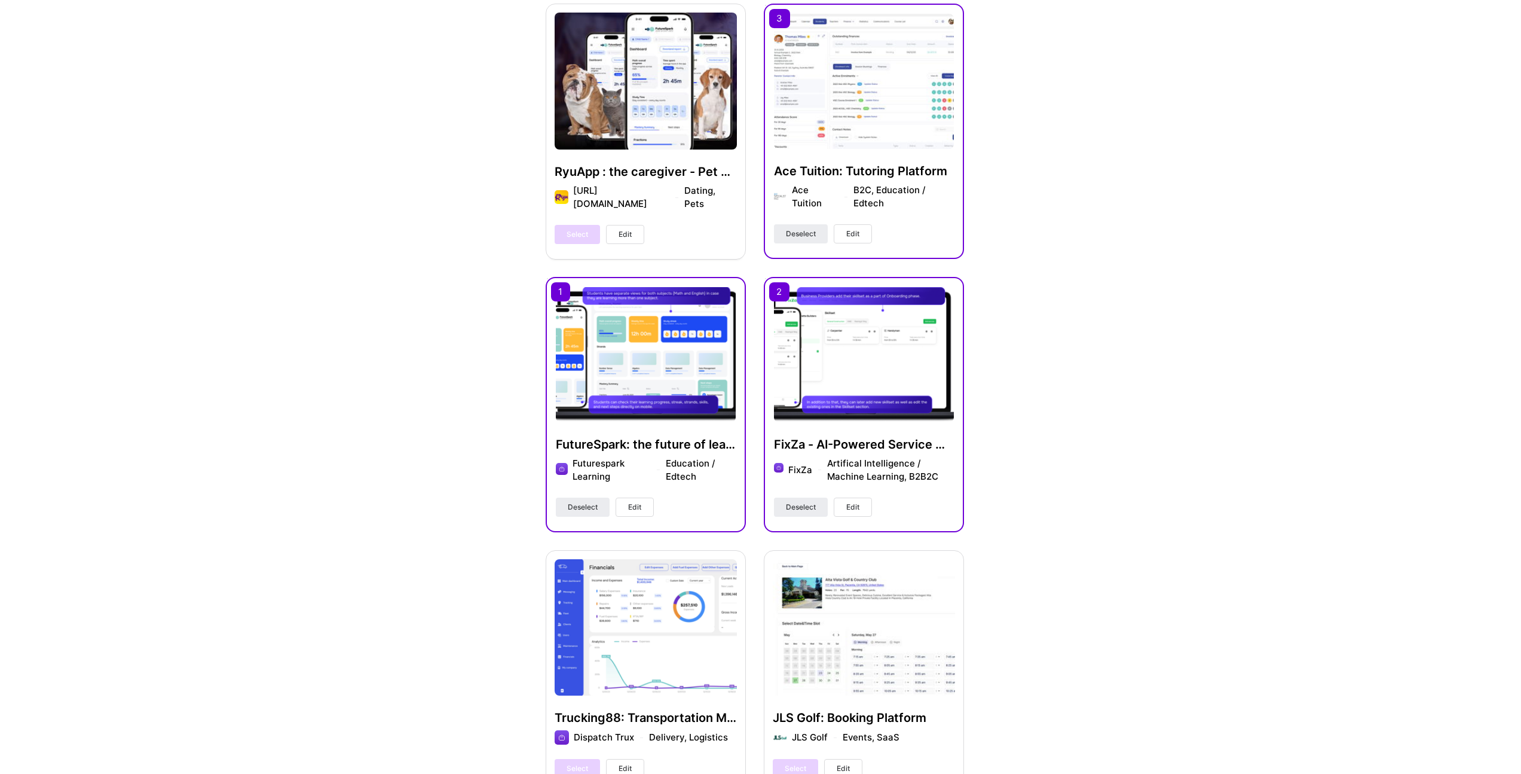
type textarea "I've architected and delivered production-grade AI solutions that directly alig…"
click at [877, 610] on div "JLS Golf: Booking Platform JLS Golf Events, SaaS Select Edit" at bounding box center [864, 671] width 200 height 243
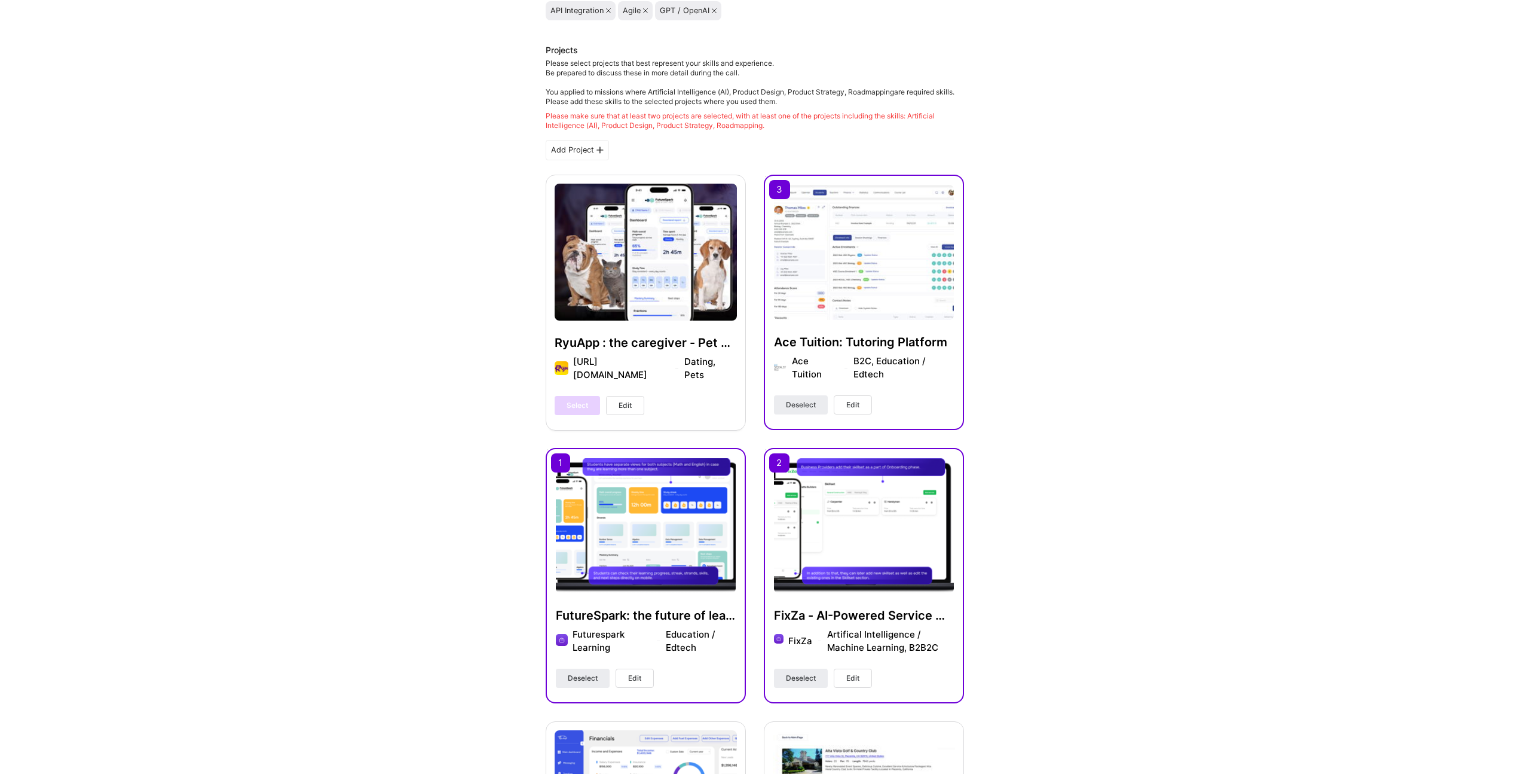
scroll to position [191, 0]
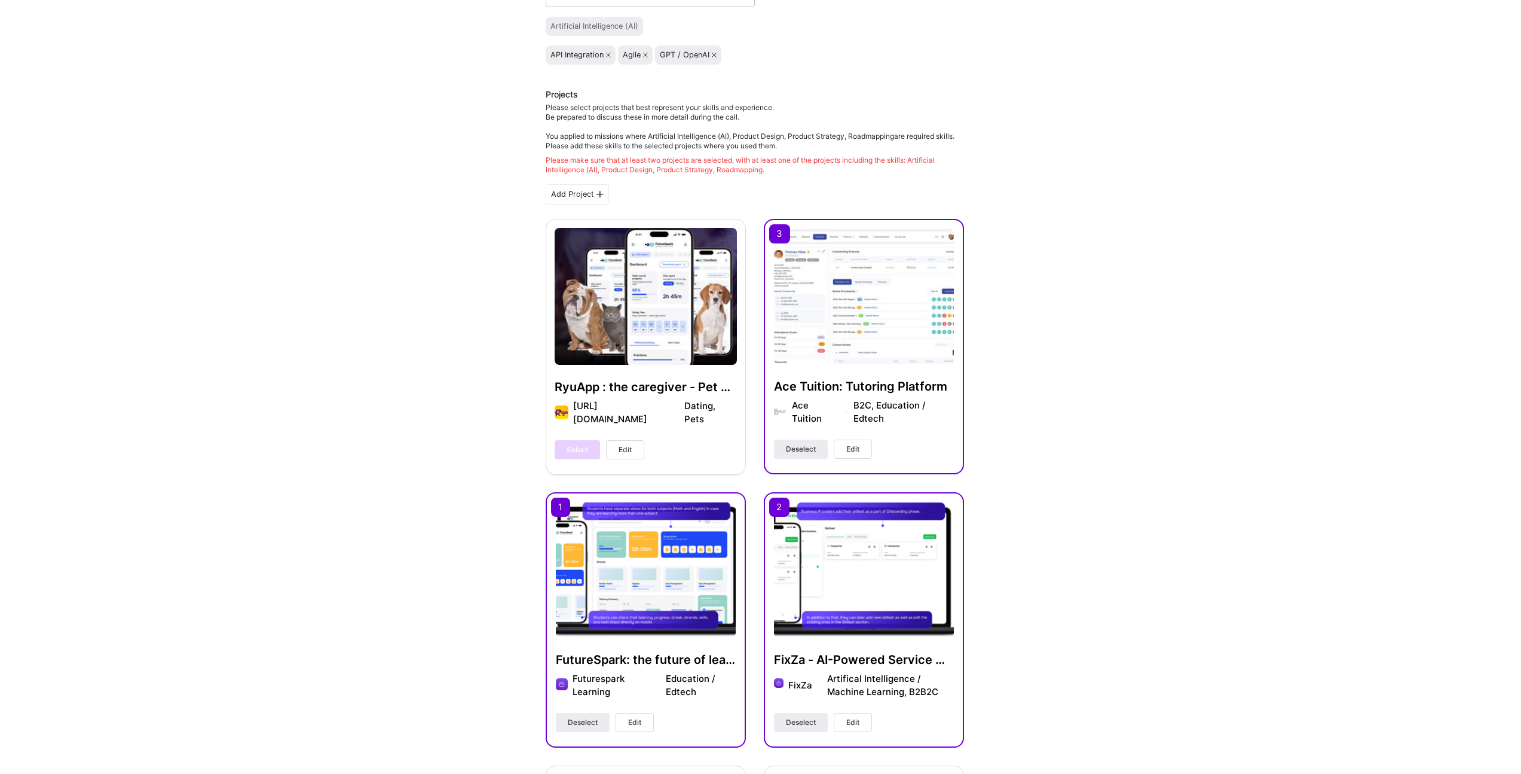
click at [633, 294] on div "RyuApp : the caregiver - Pet Matching Platfrom https://www.ryuapp.com/ Dating, …" at bounding box center [646, 346] width 200 height 255
click at [800, 301] on img at bounding box center [864, 296] width 180 height 135
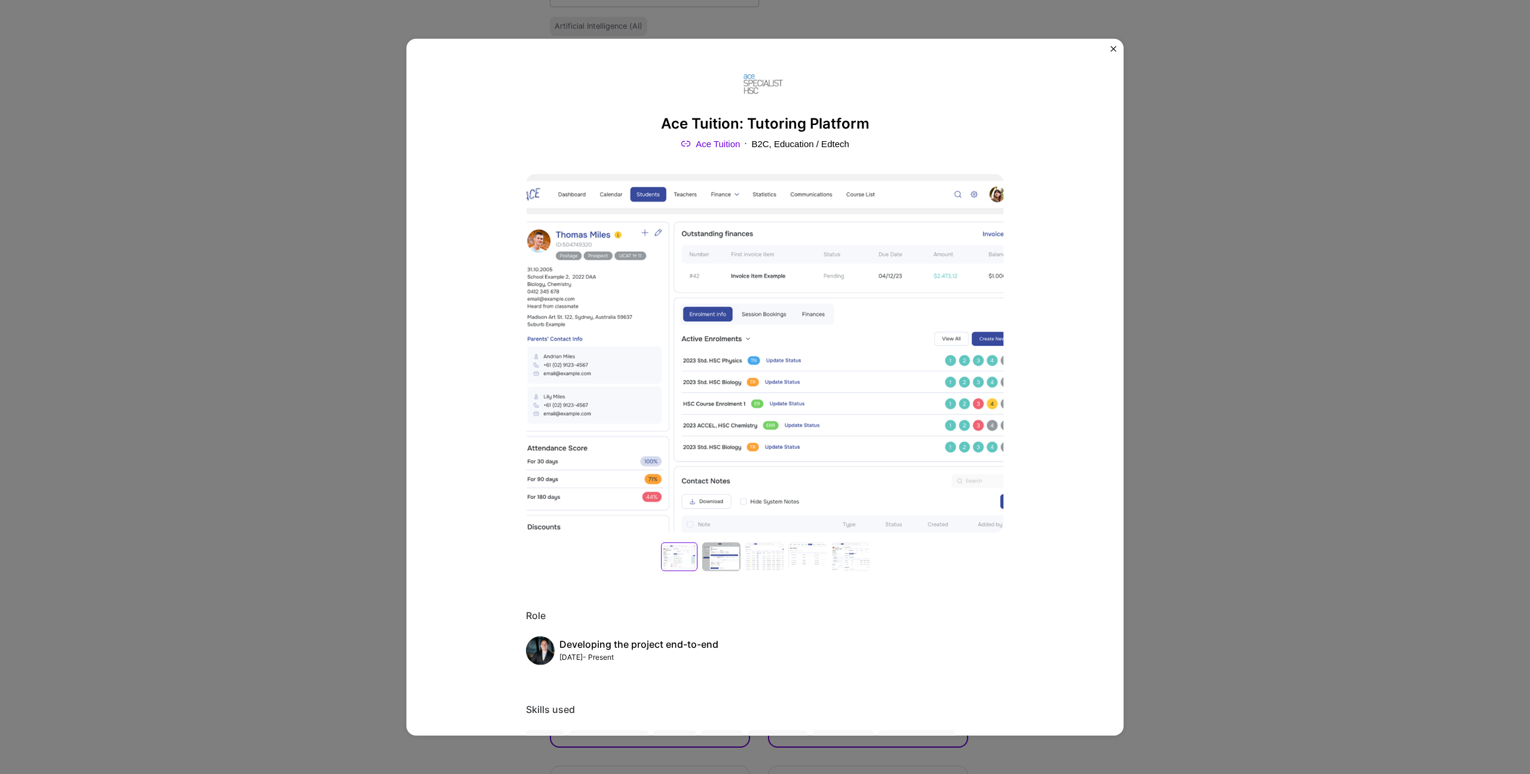
click at [1111, 50] on img "Close" at bounding box center [1114, 49] width 6 height 6
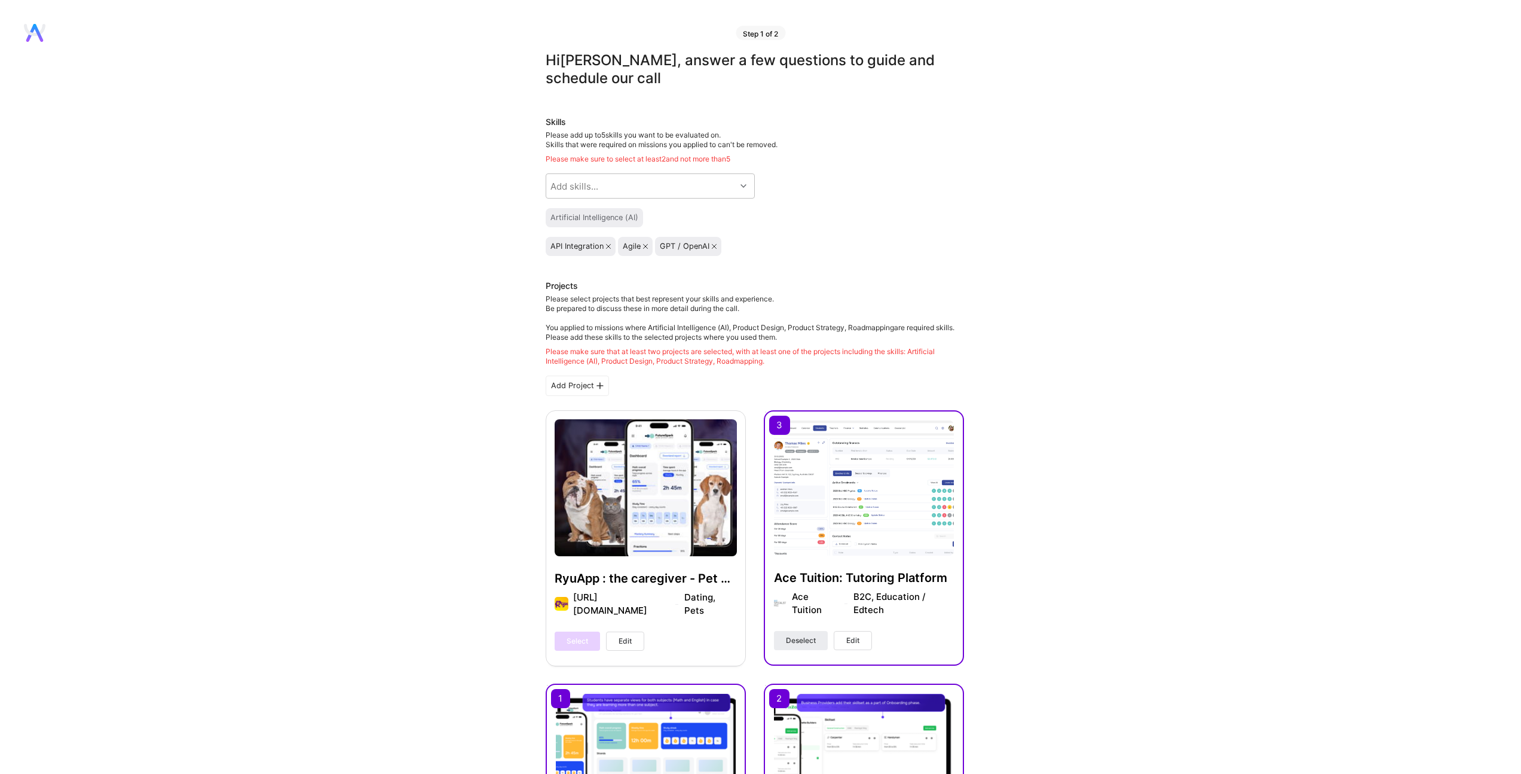
scroll to position [1, 0]
drag, startPoint x: 661, startPoint y: 357, endPoint x: 715, endPoint y: 362, distance: 54.6
click at [715, 362] on div "Please make sure that at least two projects are selected, with at least one of …" at bounding box center [755, 355] width 418 height 19
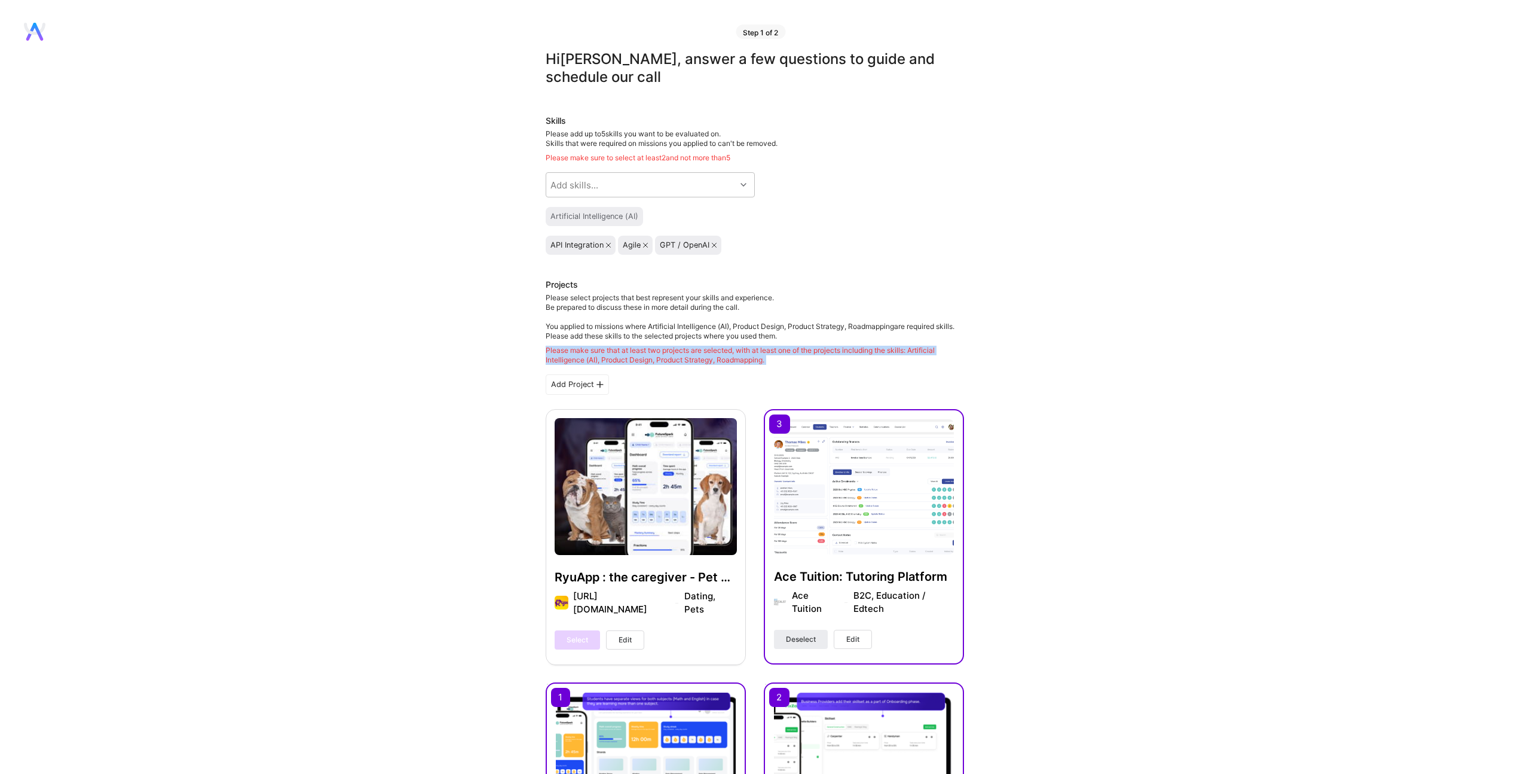
drag, startPoint x: 540, startPoint y: 349, endPoint x: 777, endPoint y: 367, distance: 238.0
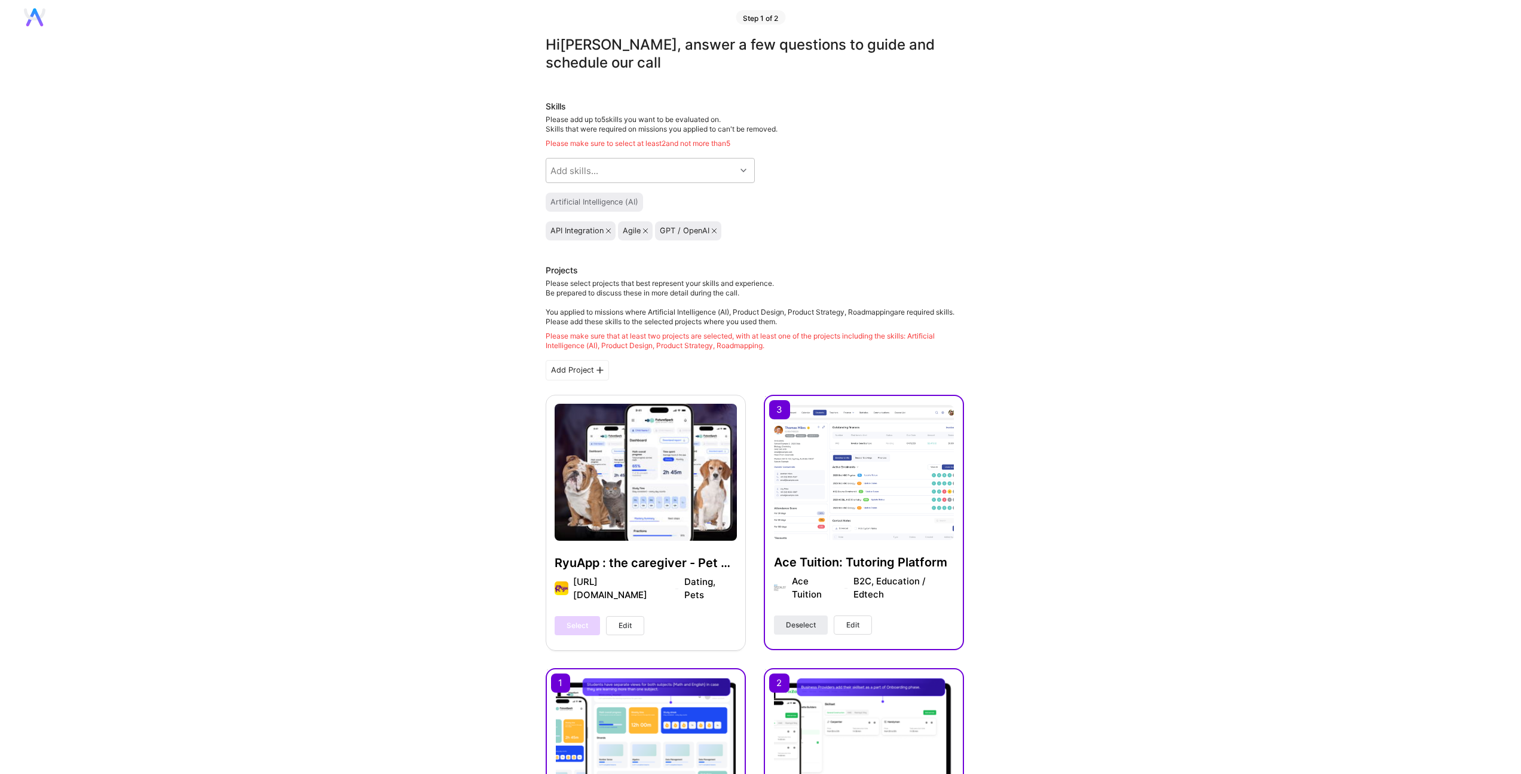
click at [913, 209] on div "Artificial Intelligence (AI)" at bounding box center [755, 202] width 418 height 19
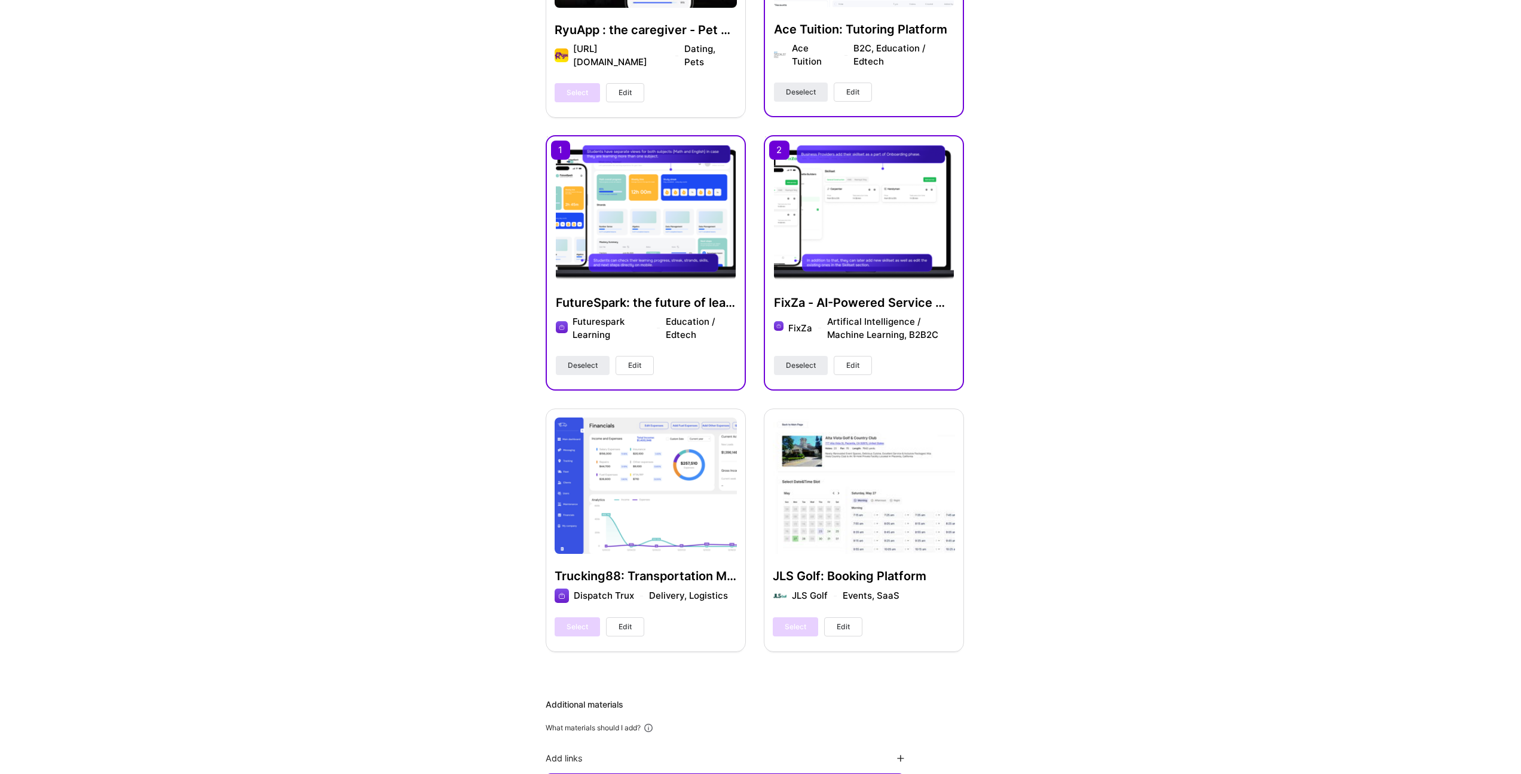
scroll to position [896, 0]
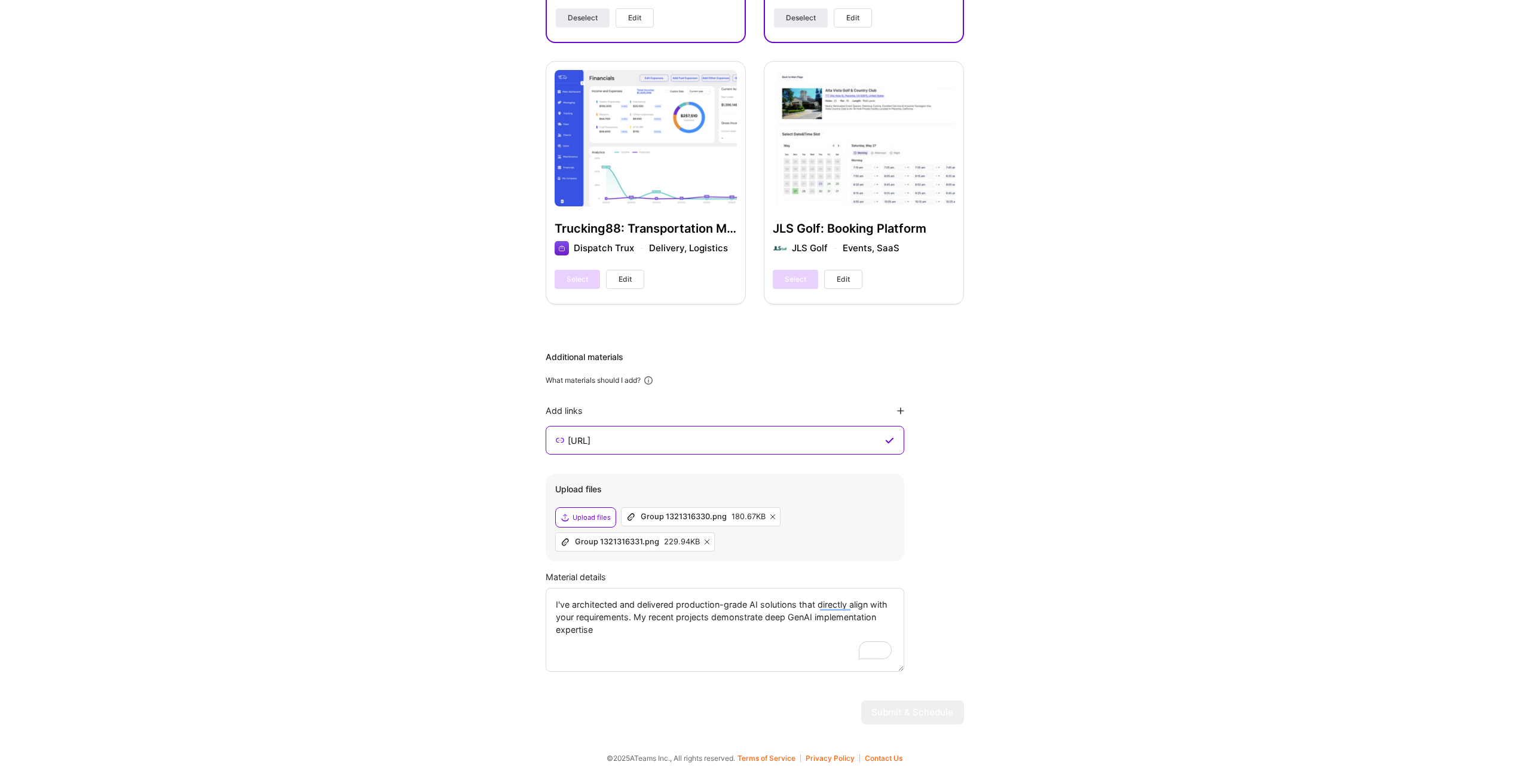
click at [608, 599] on textarea "I've architected and delivered production-grade AI solutions that directly alig…" at bounding box center [725, 630] width 359 height 84
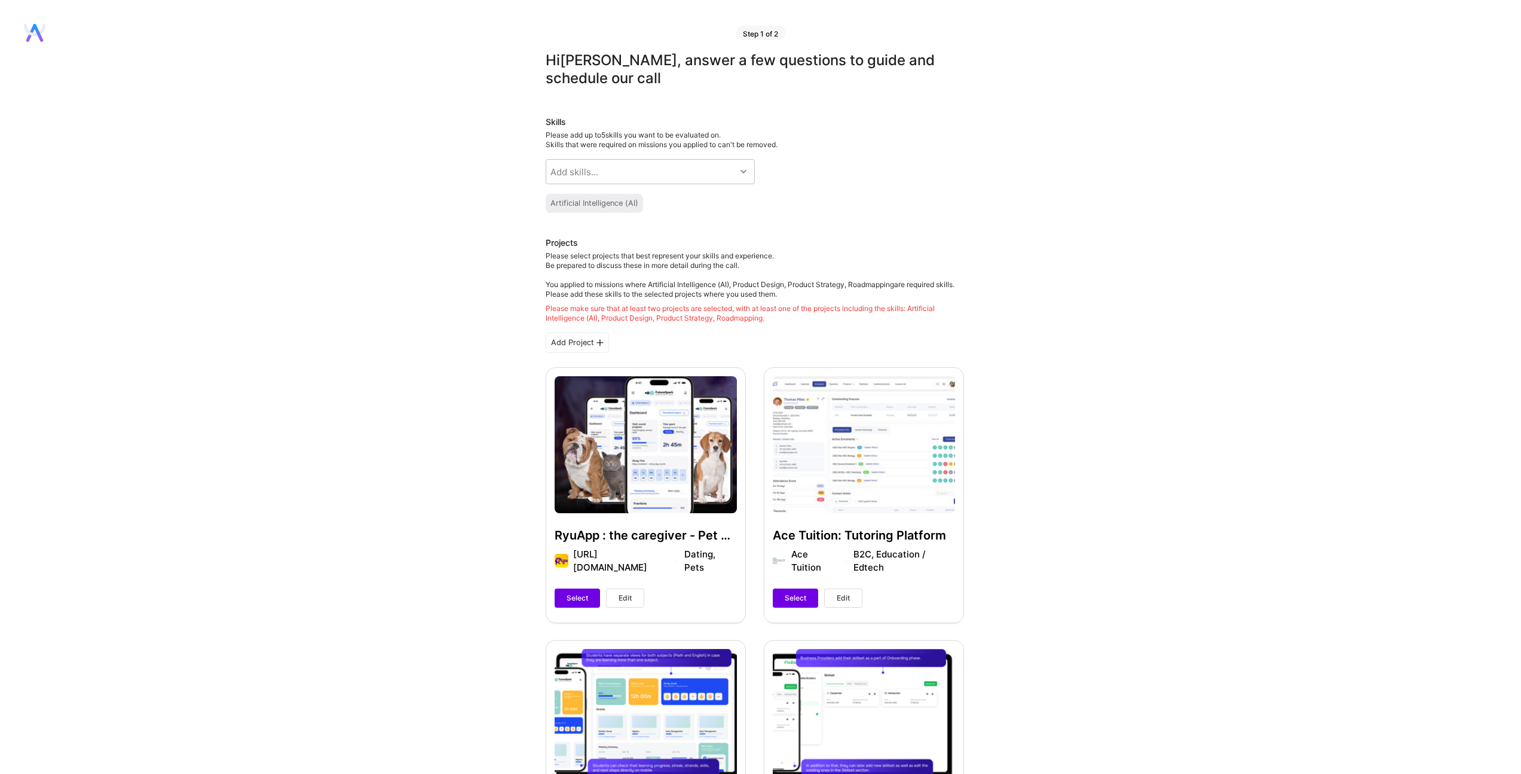
scroll to position [137, 0]
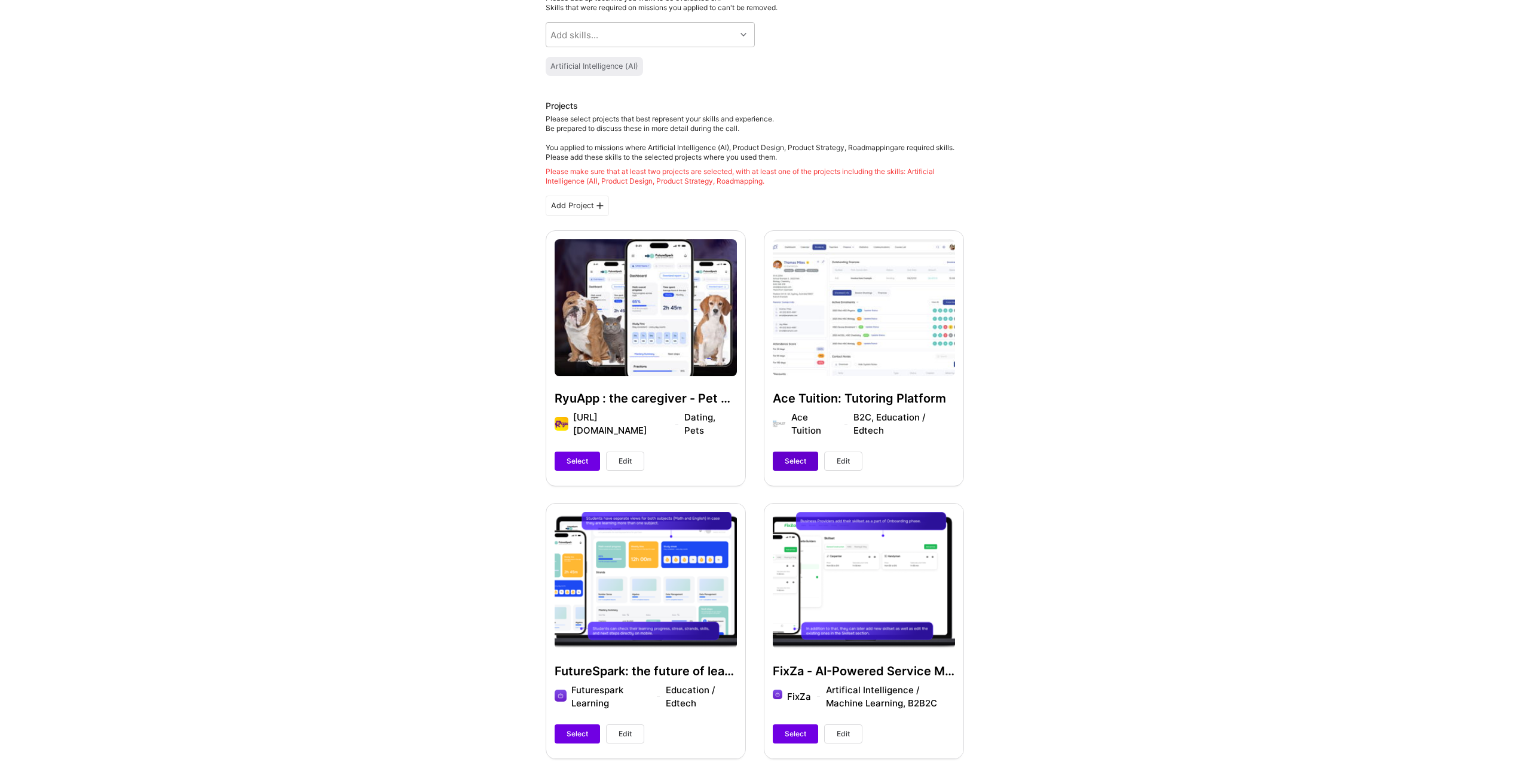
click at [790, 460] on span "Select" at bounding box center [796, 461] width 22 height 11
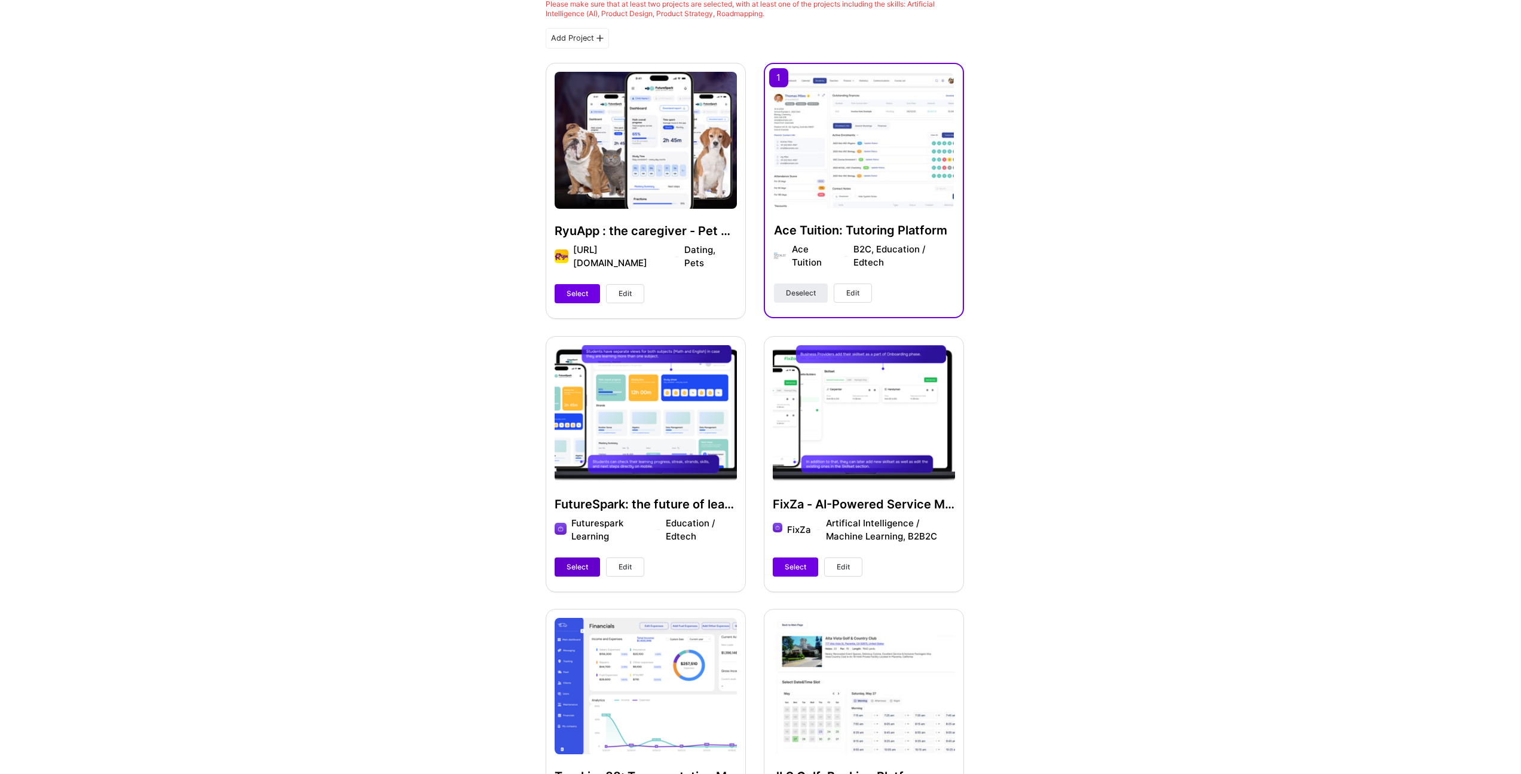
click at [578, 564] on span "Select" at bounding box center [578, 566] width 22 height 11
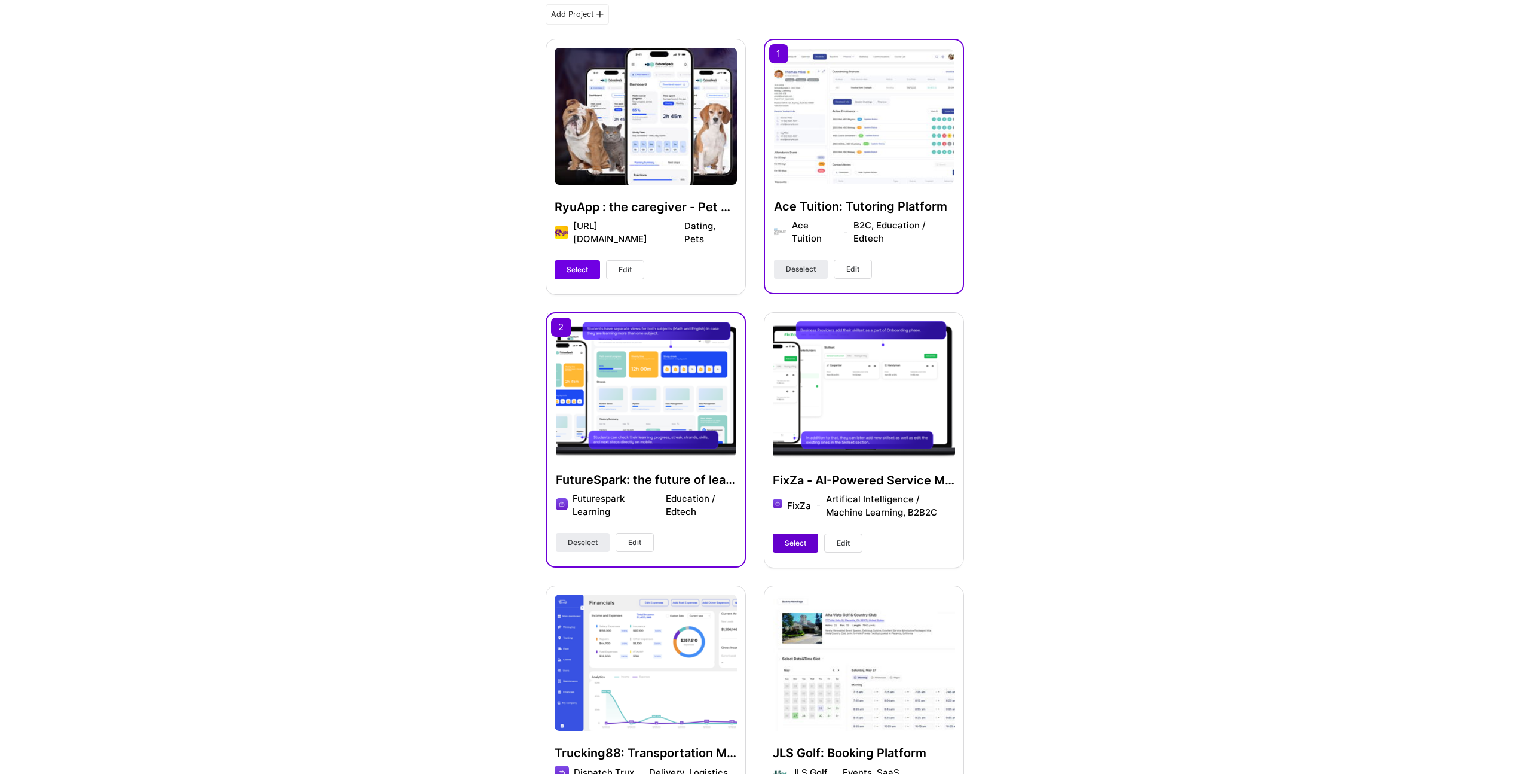
click at [795, 546] on span "Select" at bounding box center [796, 542] width 22 height 11
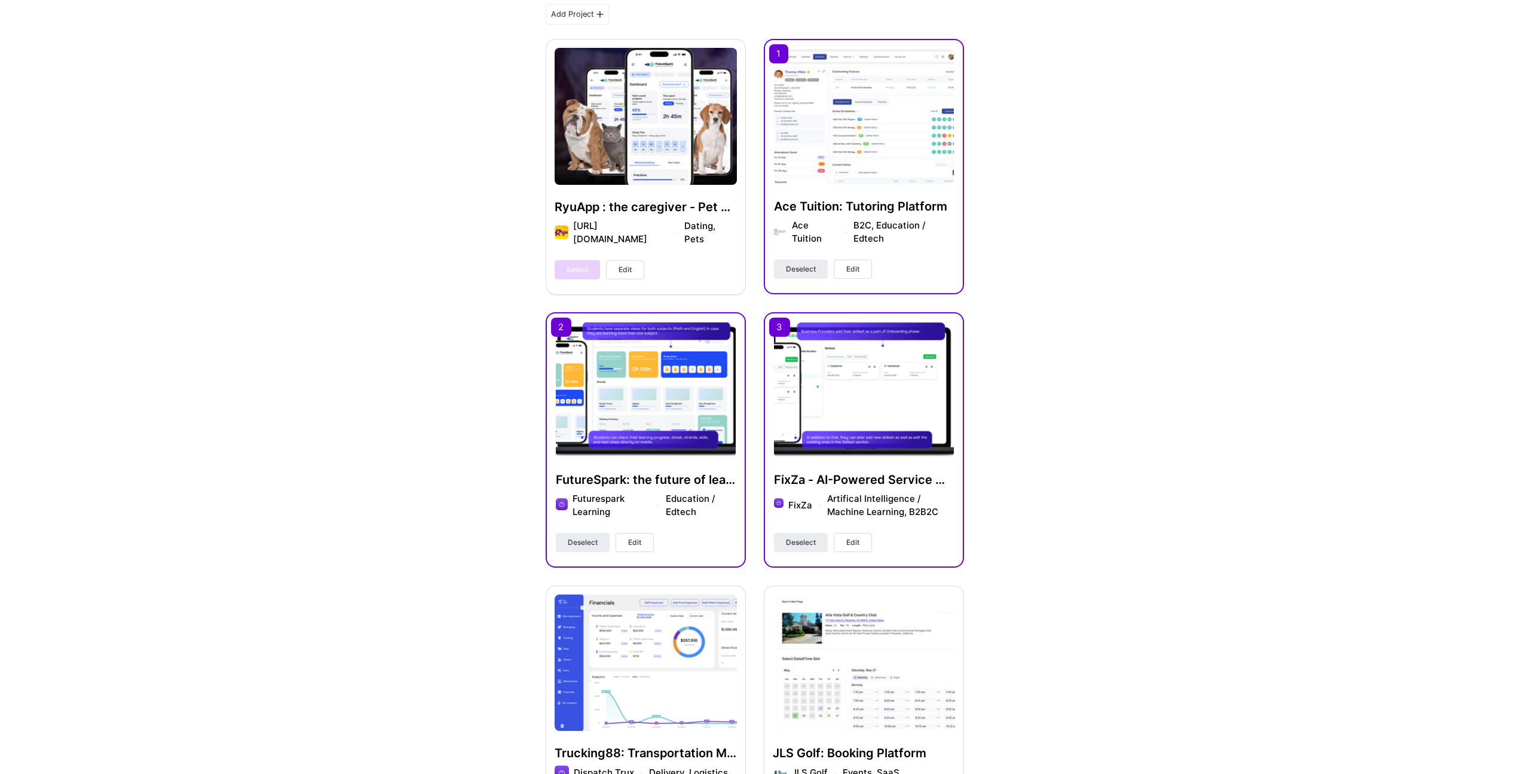
scroll to position [0, 0]
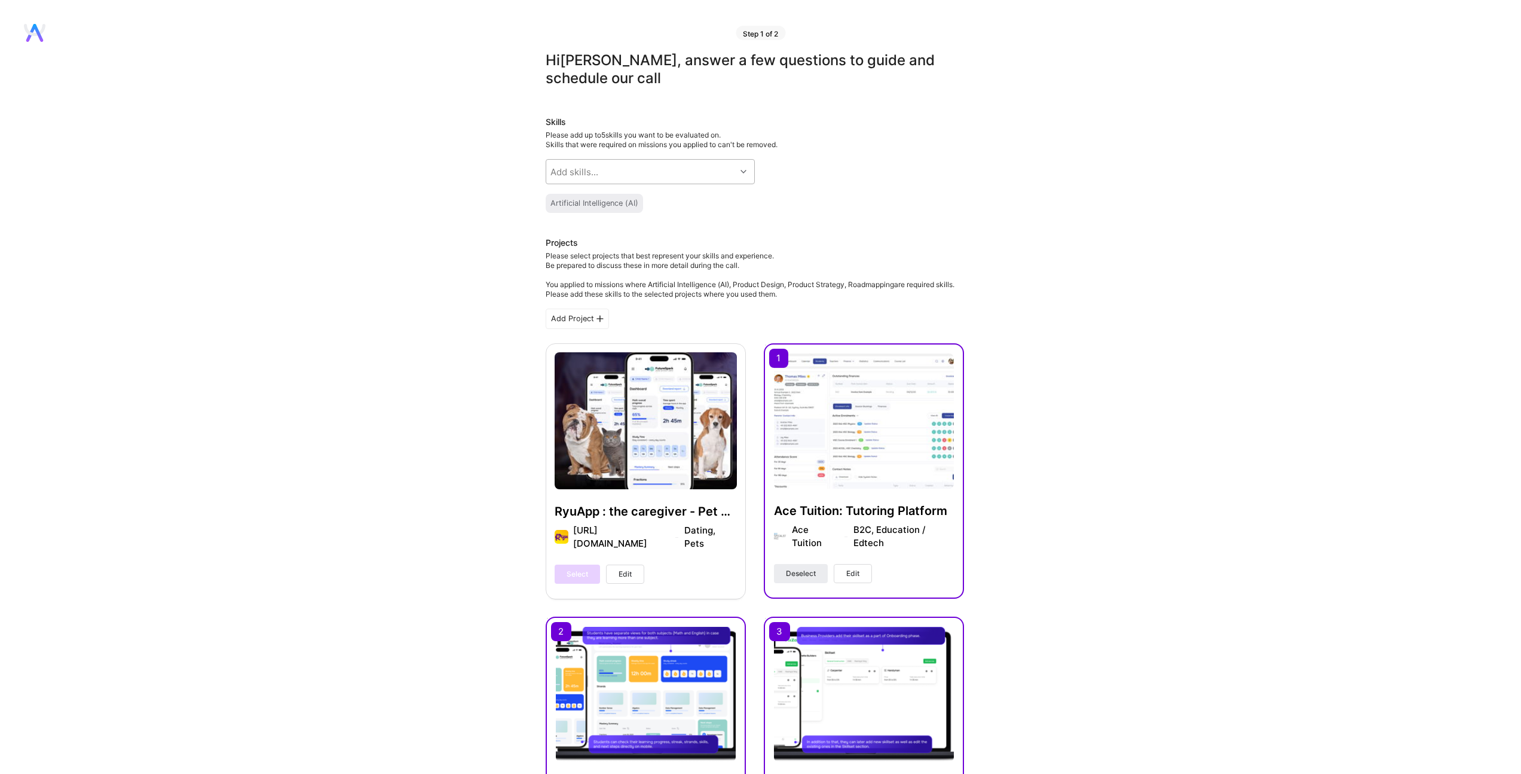
click at [630, 162] on div "Add skills..." at bounding box center [641, 172] width 190 height 24
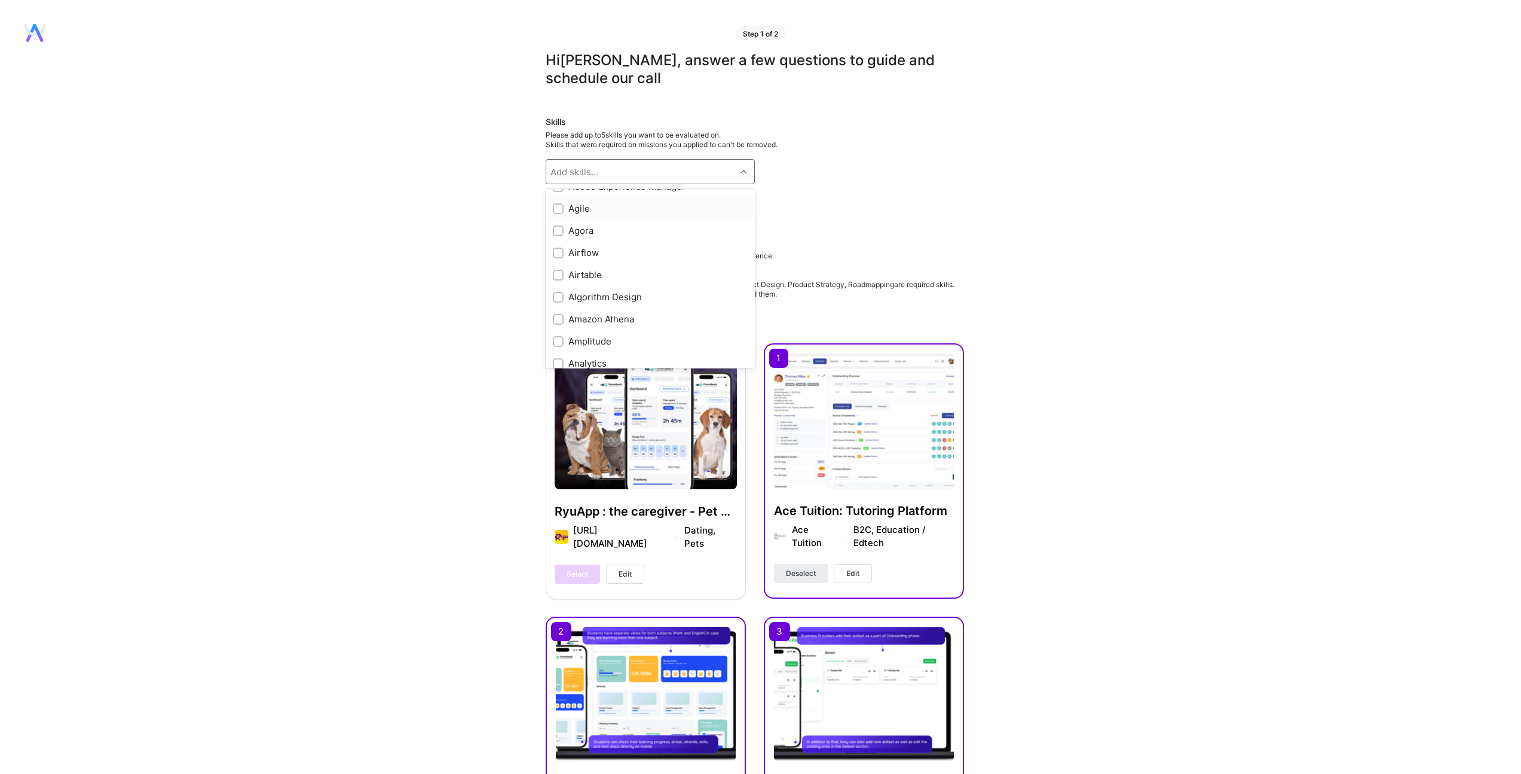
click at [559, 207] on input "checkbox" at bounding box center [559, 209] width 8 height 8
checkbox input "true"
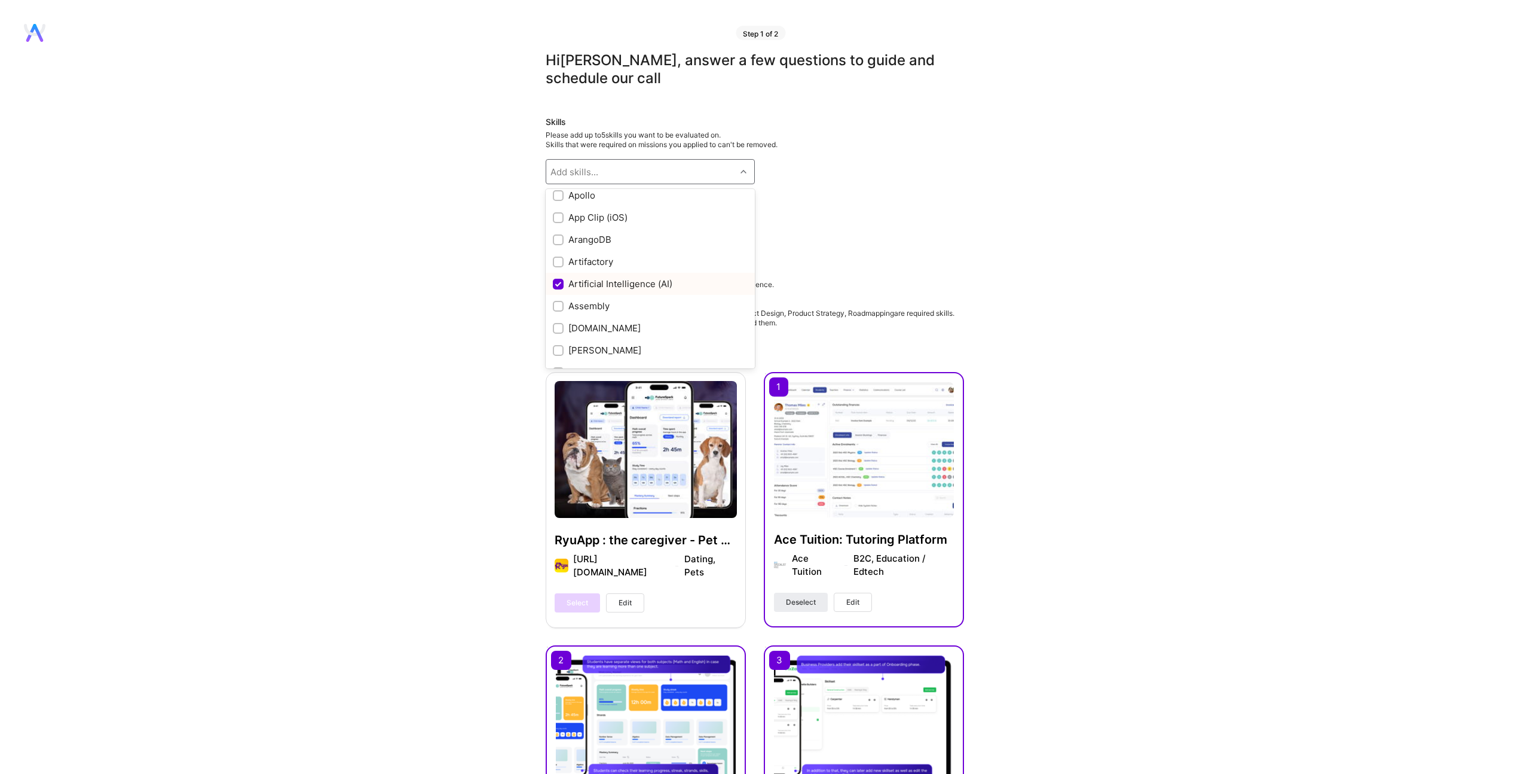
scroll to position [706, 0]
click at [610, 167] on div "Add skills..." at bounding box center [641, 172] width 190 height 24
type input "ai"
click at [556, 334] on input "checkbox" at bounding box center [559, 336] width 8 height 8
checkbox input "true"
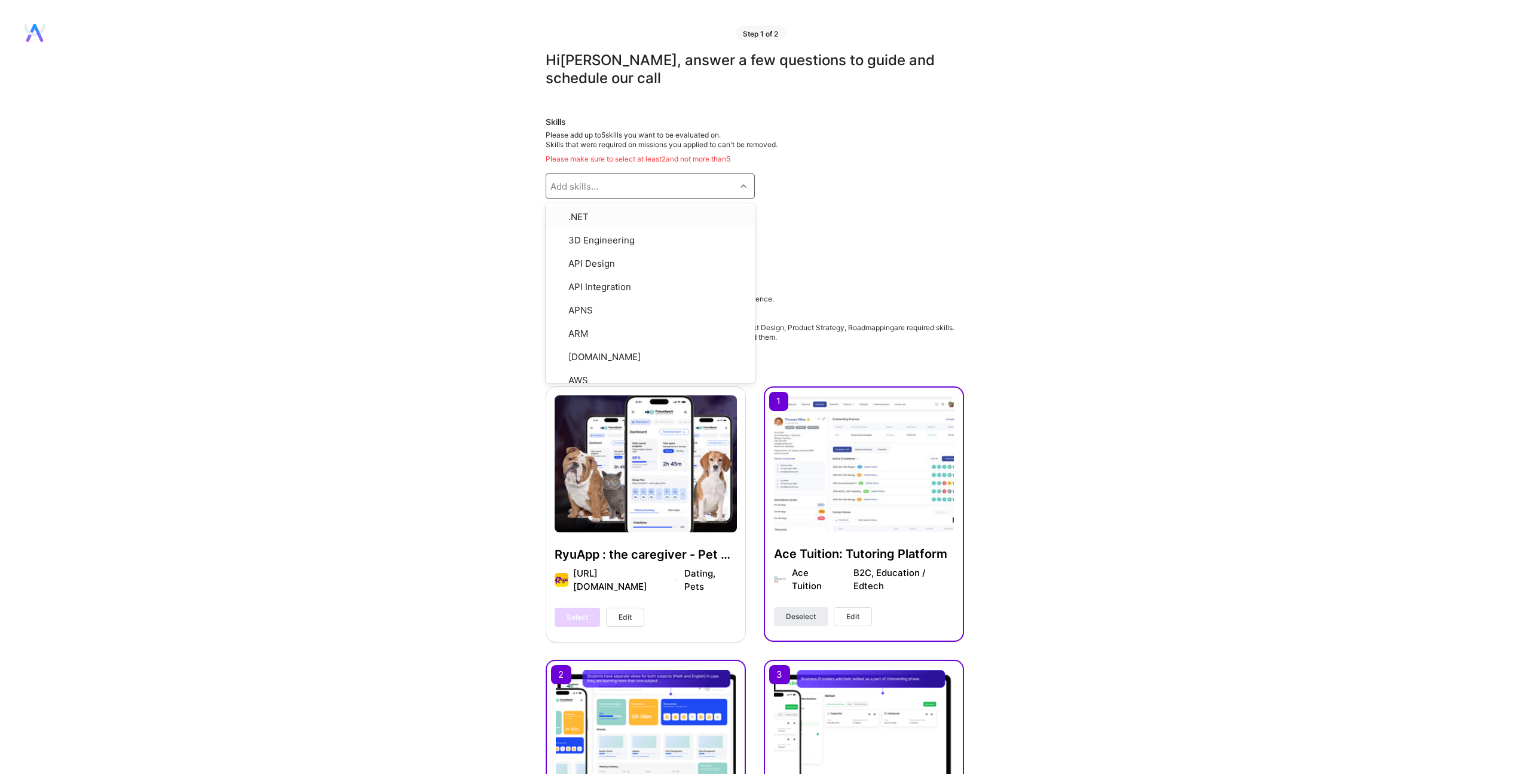
click at [569, 181] on div "Add skills..." at bounding box center [575, 186] width 48 height 13
type input "pro"
click at [557, 355] on input "checkbox" at bounding box center [559, 350] width 8 height 8
checkbox input "true"
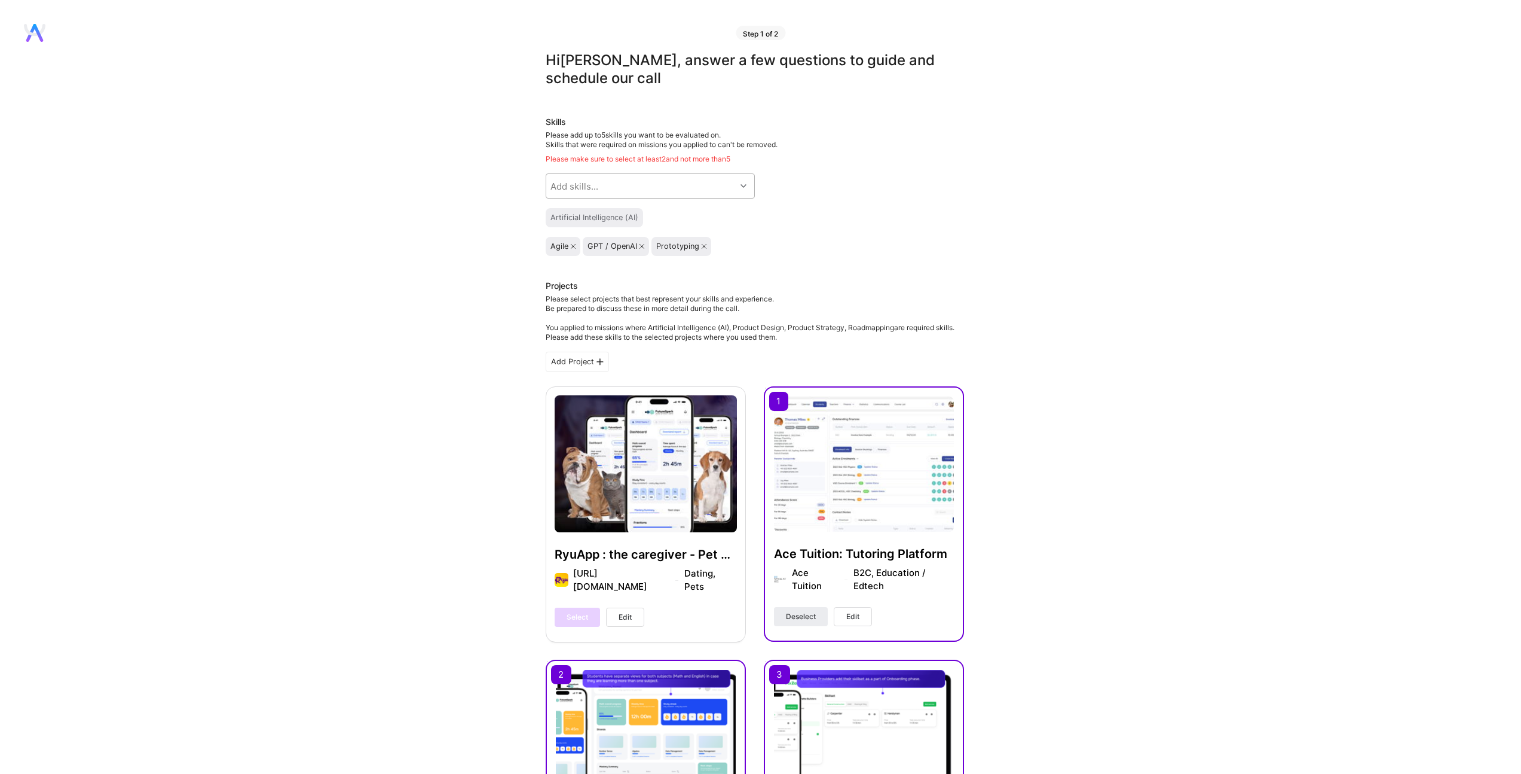
click at [564, 187] on div "Add skills..." at bounding box center [575, 186] width 48 height 13
type input "pro"
click at [553, 260] on div at bounding box center [558, 261] width 11 height 11
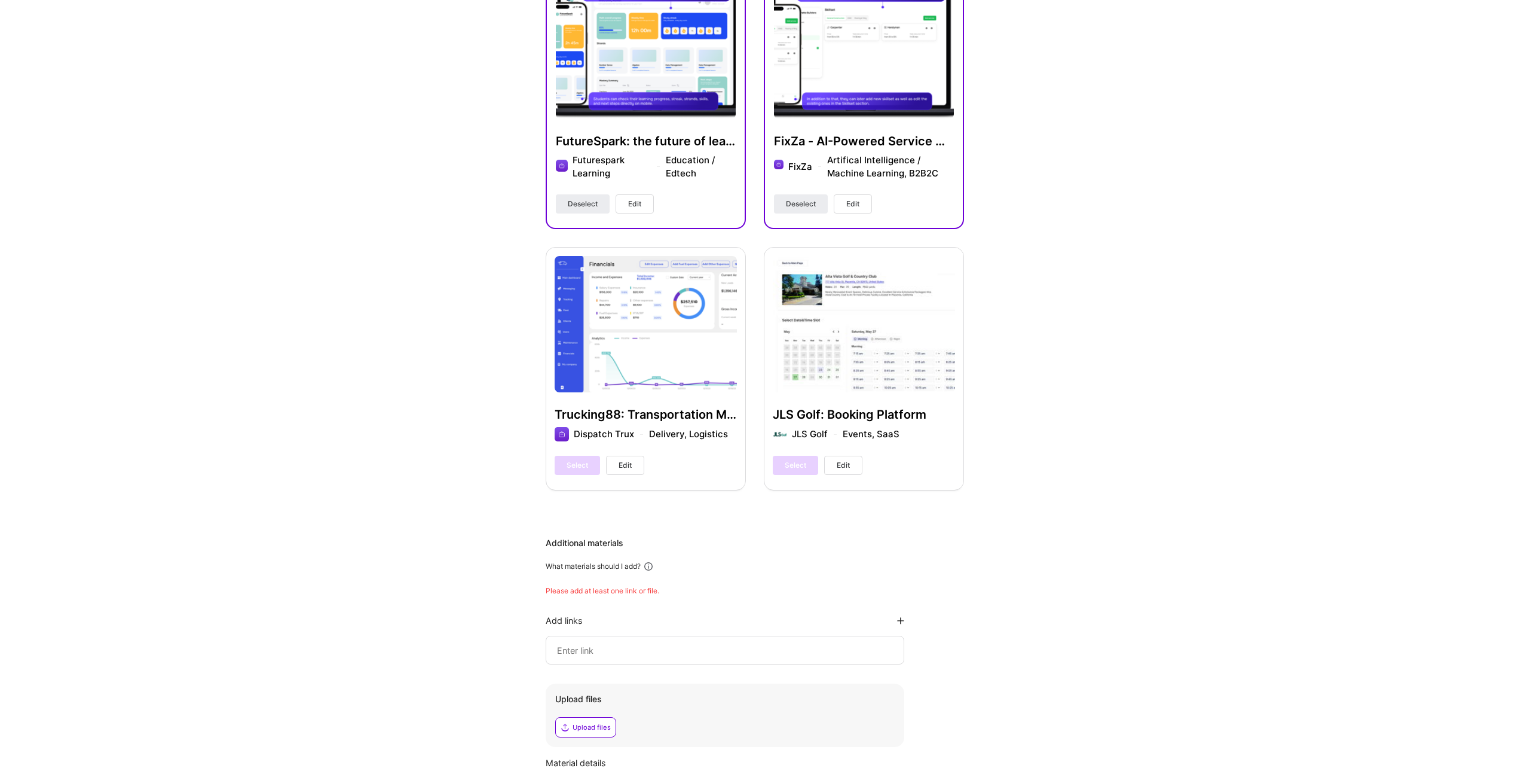
scroll to position [872, 0]
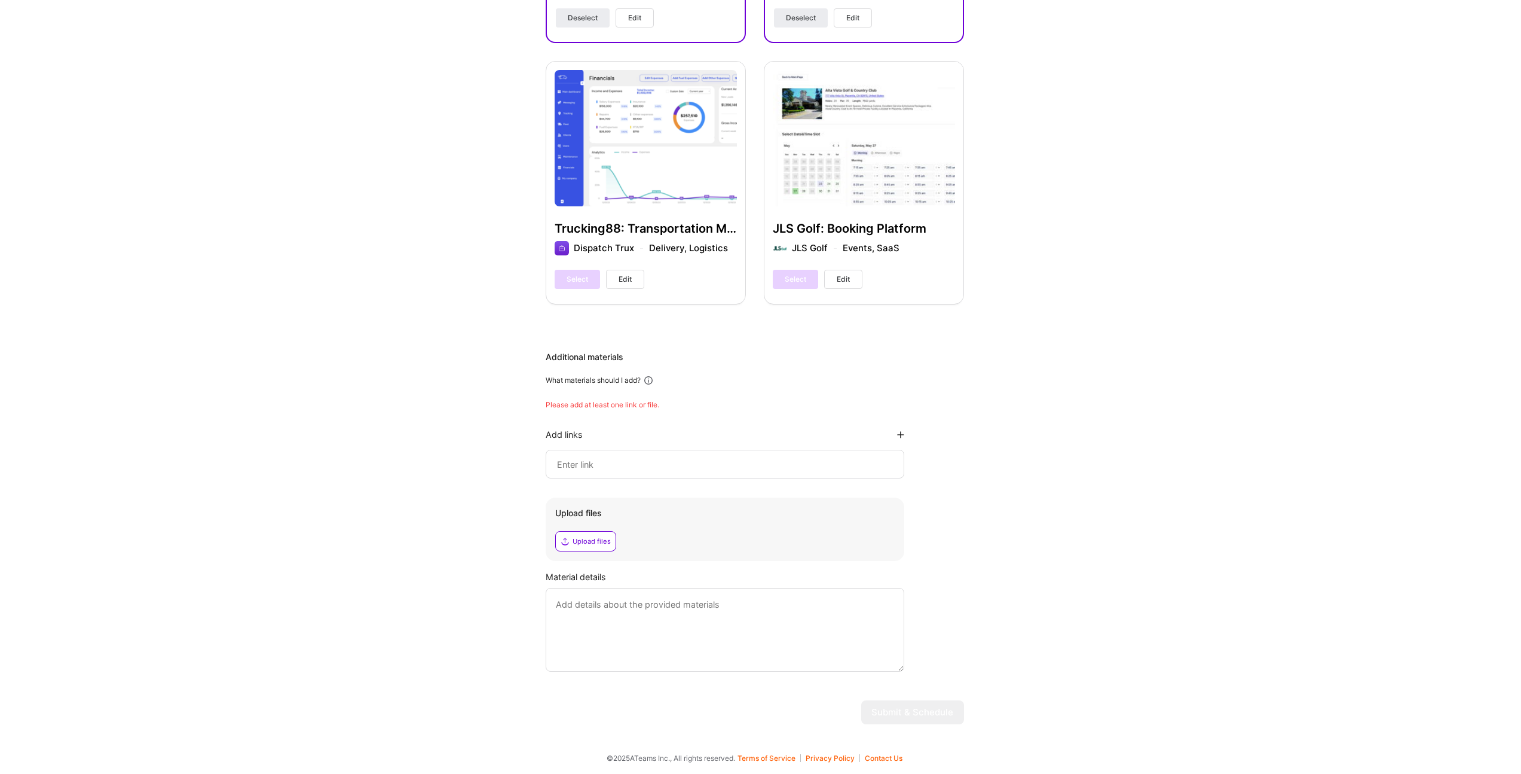
click at [587, 472] on div at bounding box center [725, 464] width 359 height 29
click at [596, 450] on div at bounding box center [725, 464] width 359 height 29
click at [592, 454] on div at bounding box center [725, 464] width 359 height 29
click at [580, 464] on input at bounding box center [725, 464] width 338 height 14
paste input "[URL]"
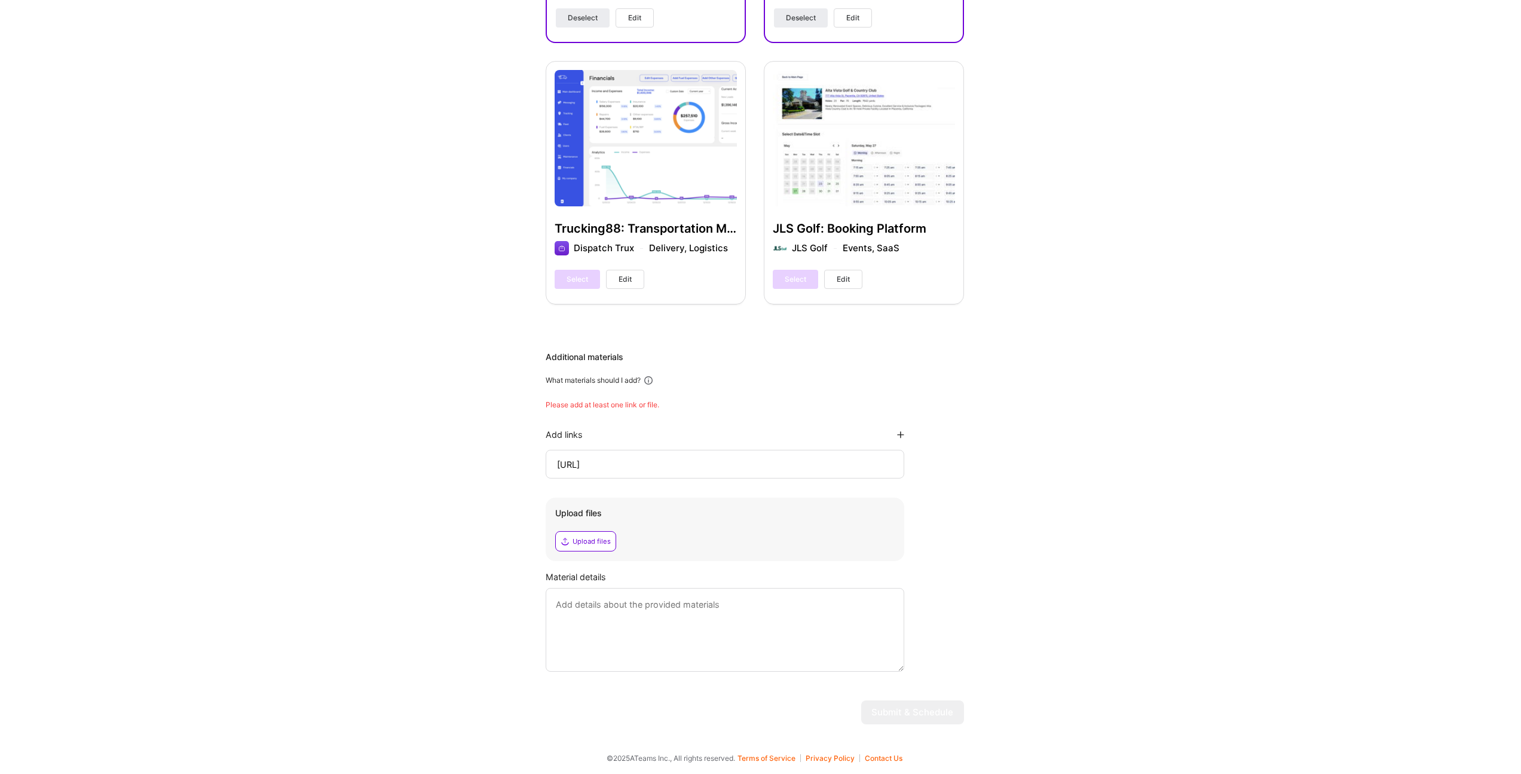
type input "[URL]"
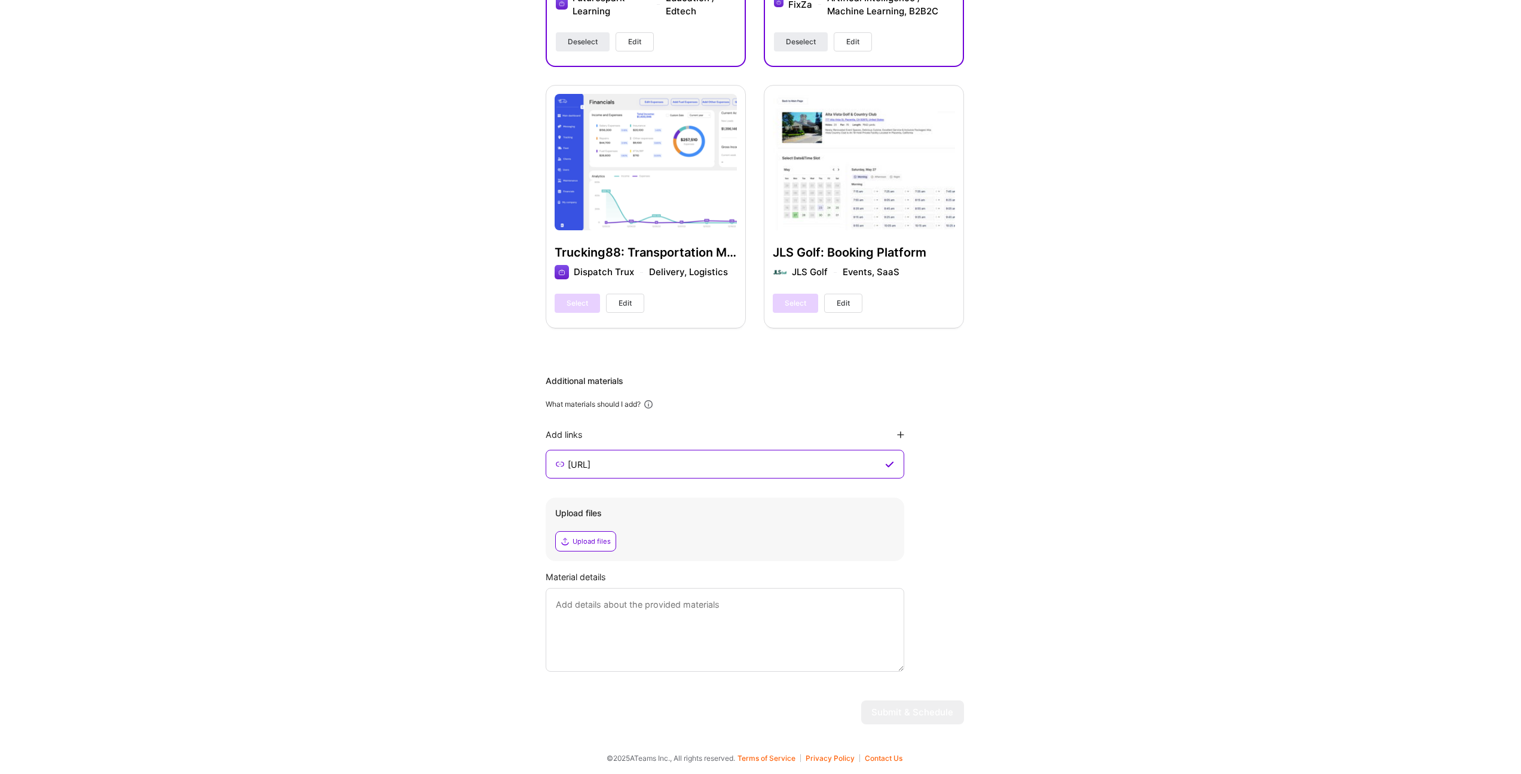
scroll to position [848, 0]
click at [704, 635] on textarea at bounding box center [725, 631] width 359 height 84
paste textarea "As founder and leader of NerdHeadz for 12 years, I've architected and delivered…"
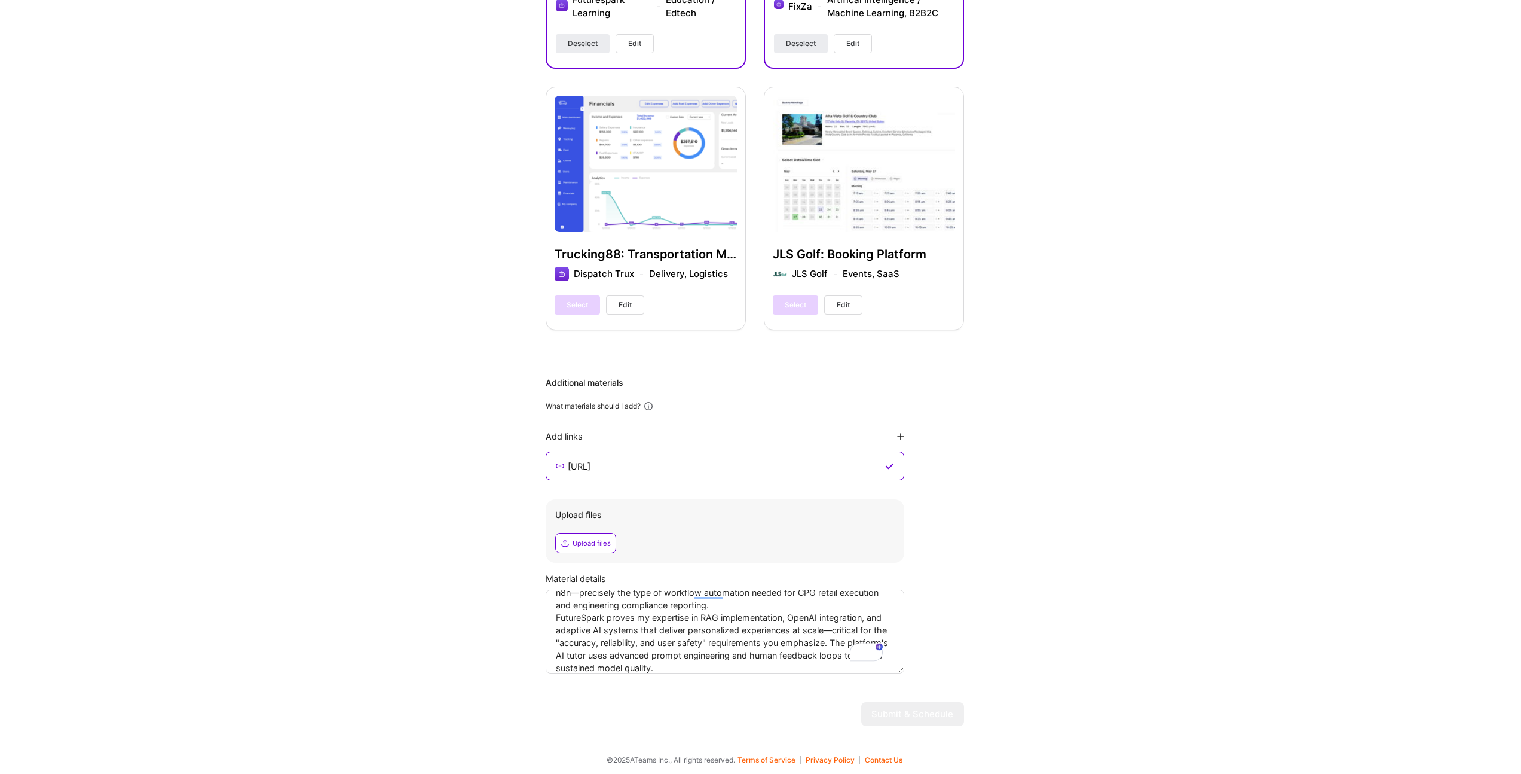
scroll to position [848, 0]
type textarea "As founder and leader of NerdHeadz for 12 years, I've architected and delivered…"
click at [571, 535] on div "Upload files" at bounding box center [585, 541] width 61 height 20
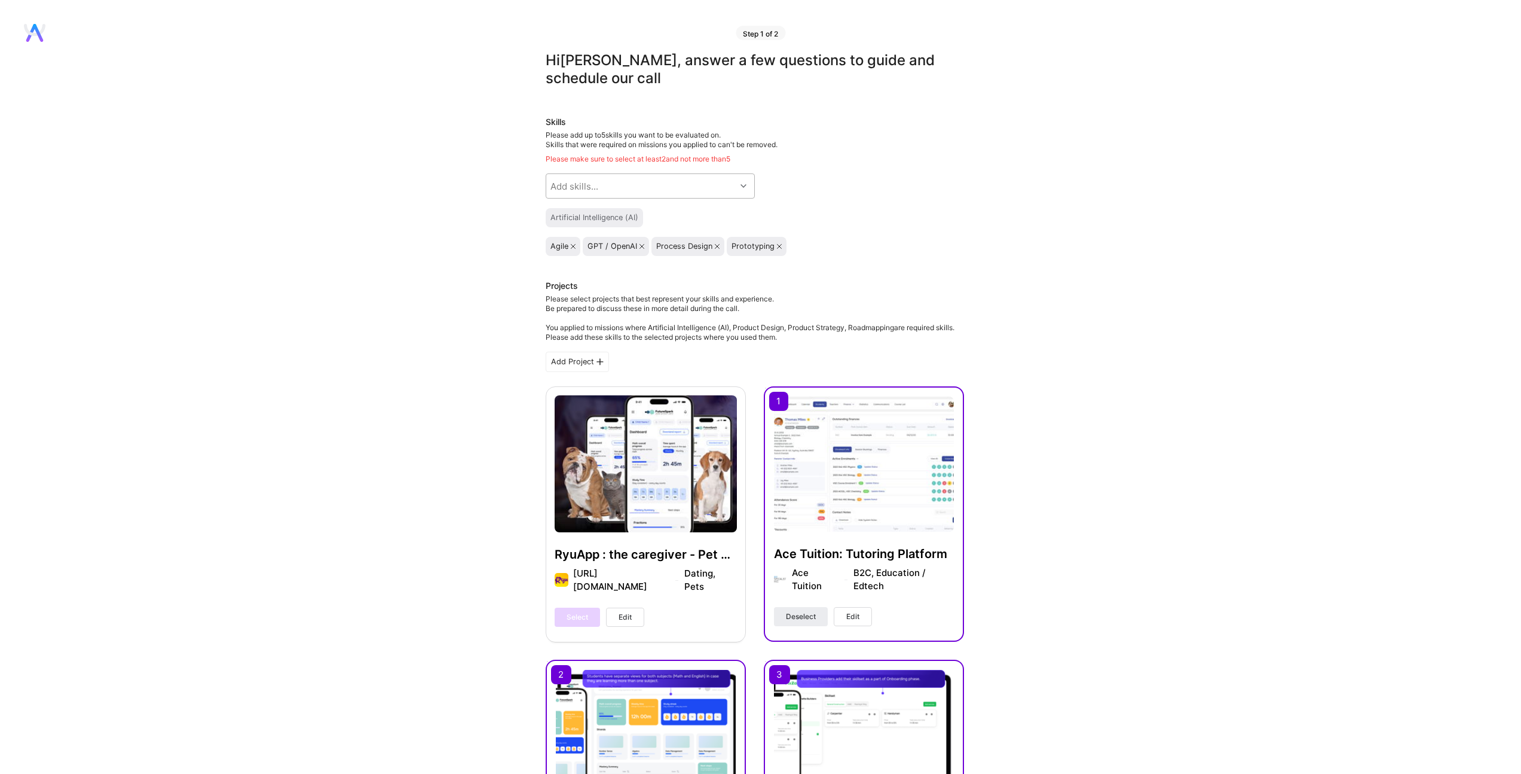
click at [592, 187] on div "Add skills..." at bounding box center [575, 186] width 48 height 13
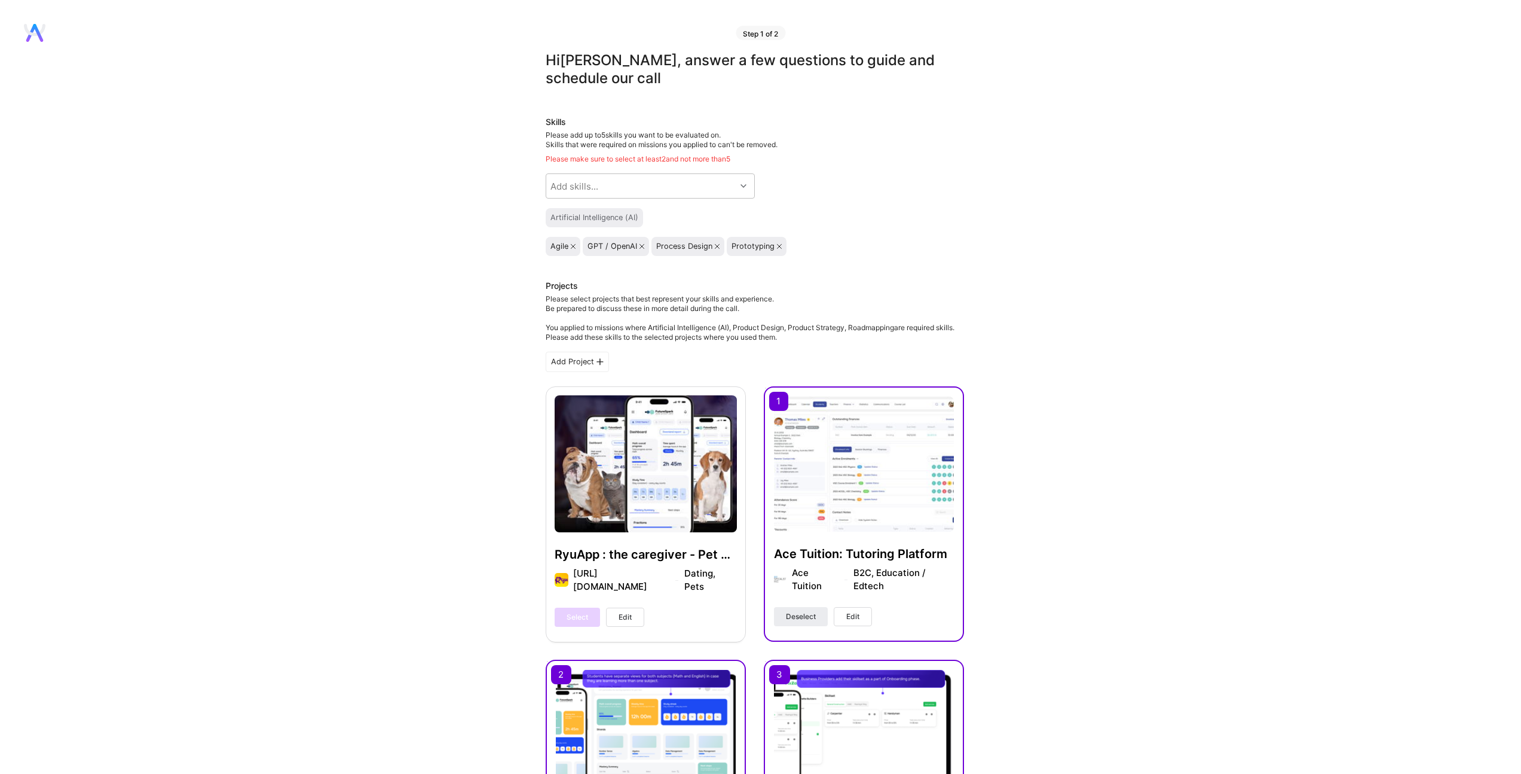
click at [600, 221] on div "Artificial Intelligence (AI)" at bounding box center [595, 218] width 88 height 10
click at [602, 218] on div "Artificial Intelligence (AI)" at bounding box center [595, 218] width 88 height 10
click at [669, 215] on div "Artificial Intelligence (AI)" at bounding box center [755, 217] width 418 height 19
click at [653, 187] on div "Add skills..." at bounding box center [641, 186] width 190 height 24
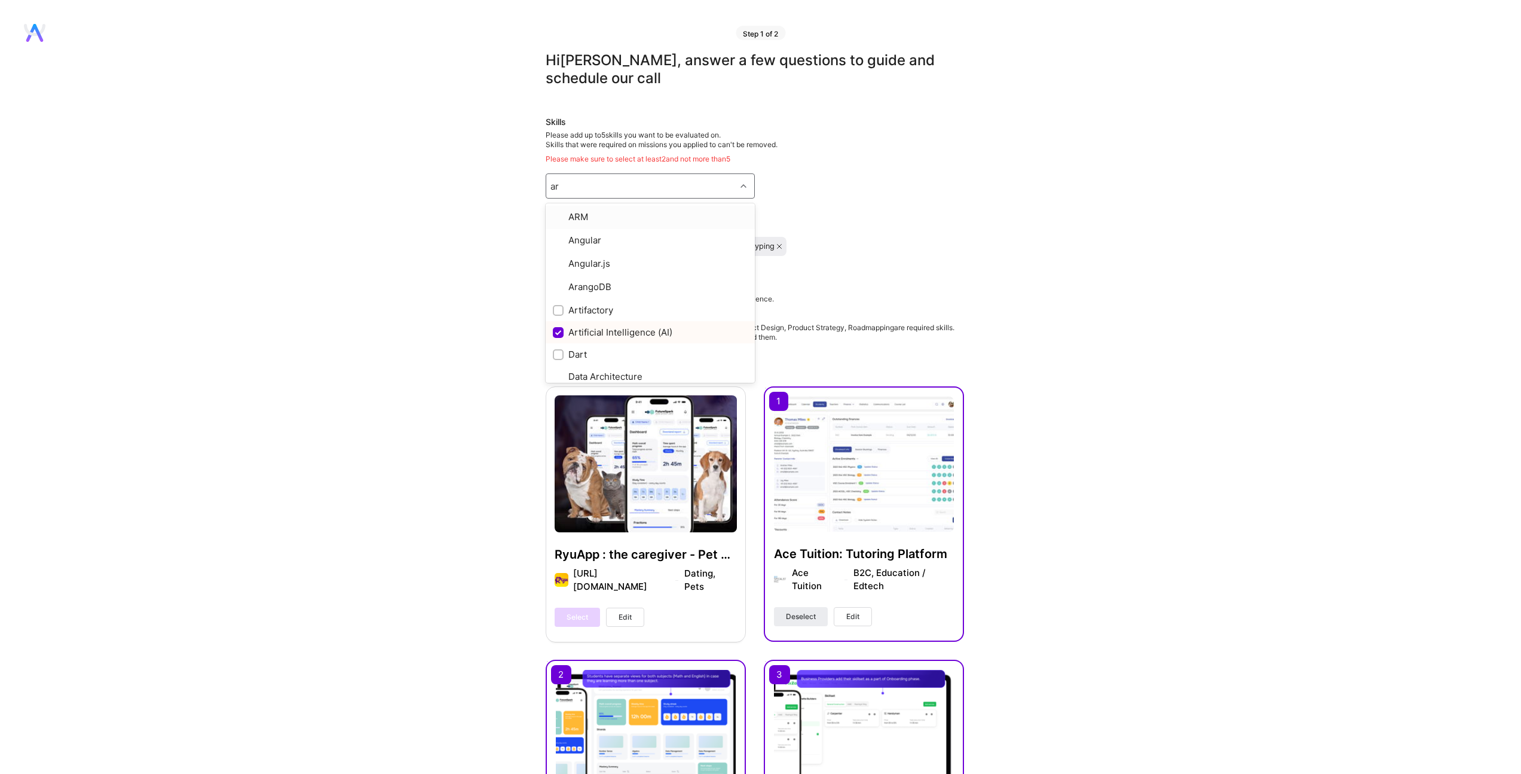
type input "art"
click at [558, 236] on input "checkbox" at bounding box center [559, 239] width 11 height 11
checkbox input "true"
click at [835, 214] on div "Artificial Intelligence (AI)" at bounding box center [755, 217] width 418 height 19
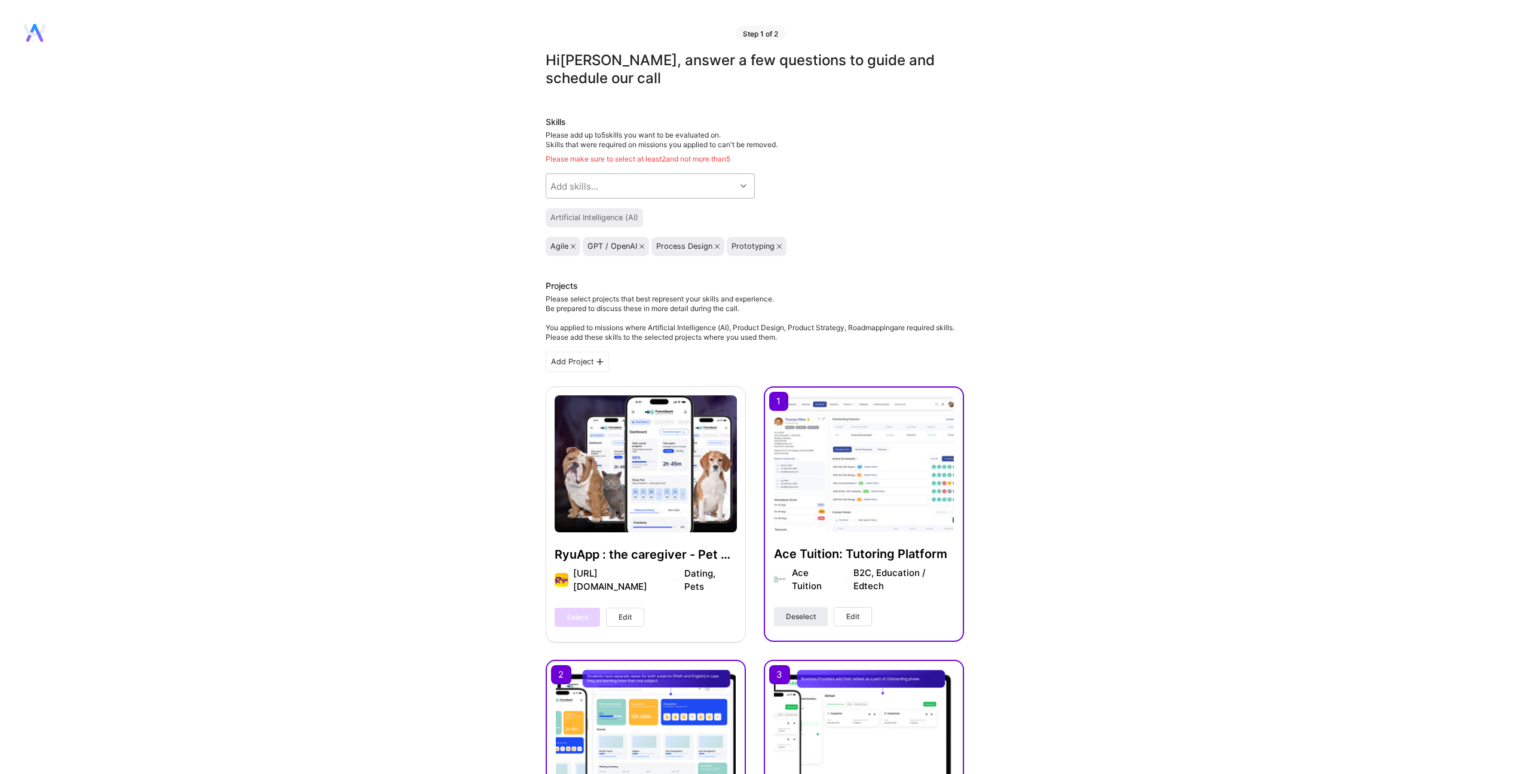
click at [633, 187] on div "Add skills..." at bounding box center [641, 186] width 190 height 24
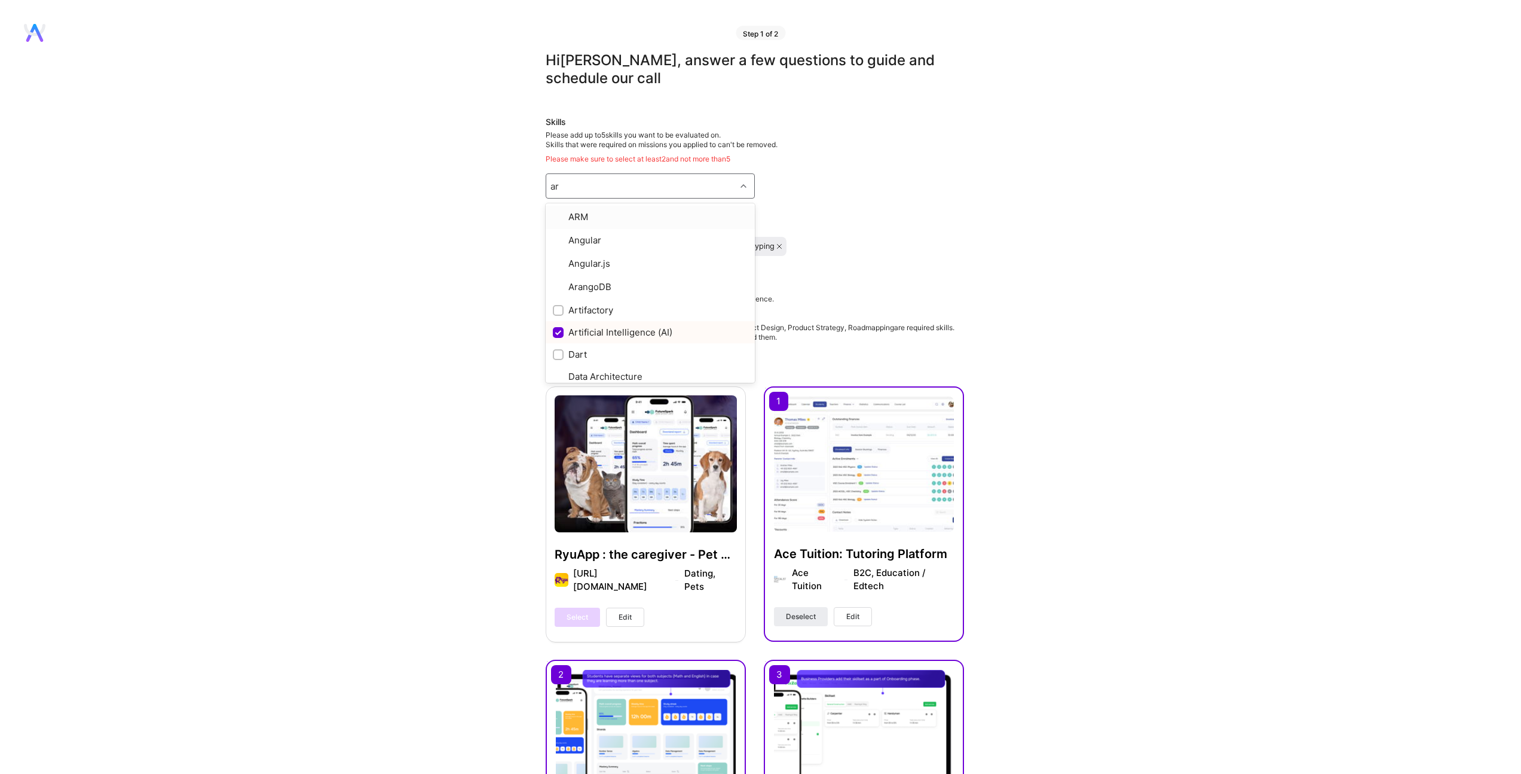
type input "art"
click at [555, 240] on input "checkbox" at bounding box center [559, 239] width 11 height 11
checkbox input "true"
click at [556, 239] on input "checkbox" at bounding box center [559, 240] width 8 height 8
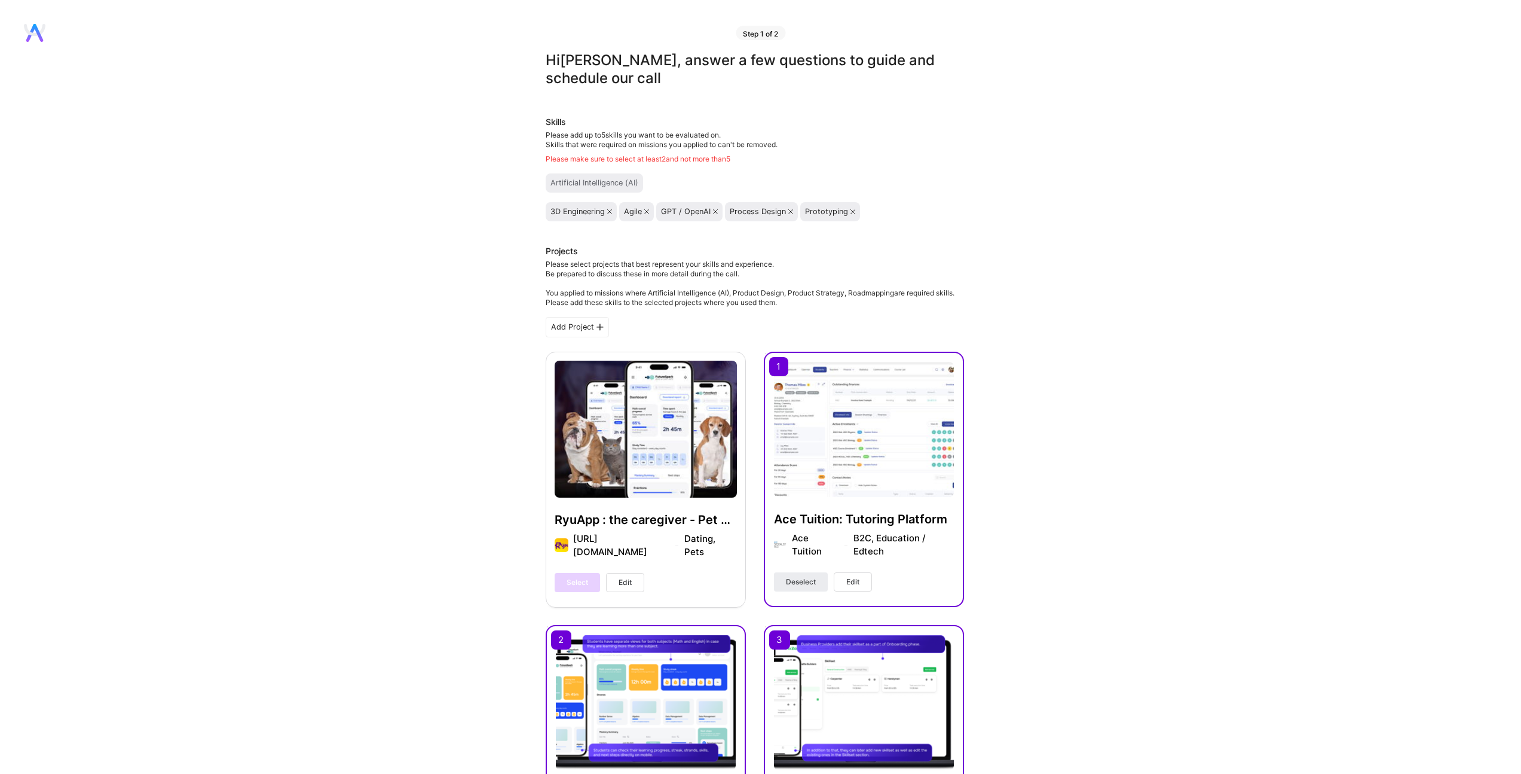
click at [609, 210] on icon at bounding box center [609, 211] width 5 height 5
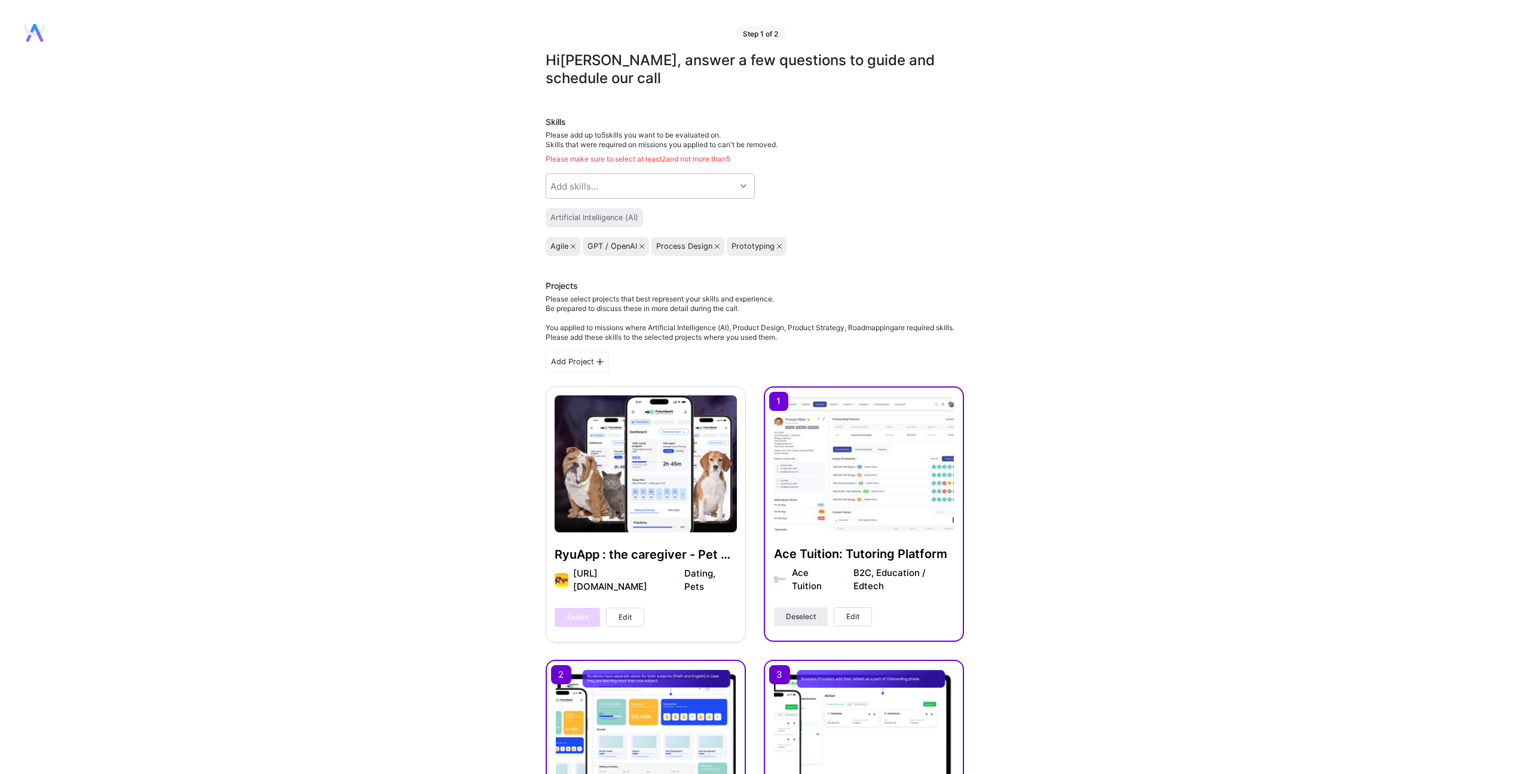
click at [571, 245] on icon at bounding box center [573, 246] width 5 height 5
click at [616, 187] on div "Add skills..." at bounding box center [641, 186] width 190 height 24
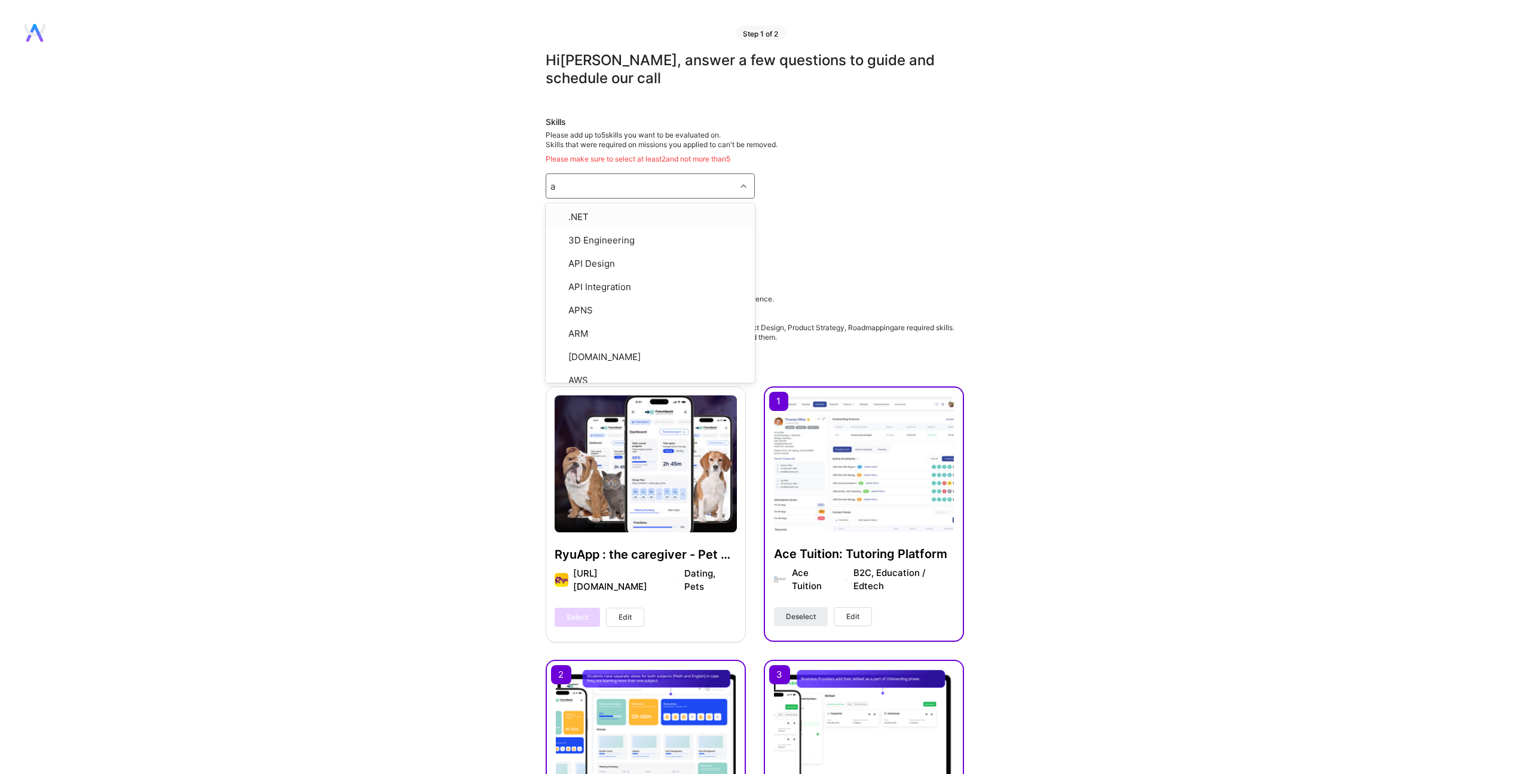
type input "ai"
click at [559, 259] on input "checkbox" at bounding box center [559, 261] width 11 height 11
checkbox input "true"
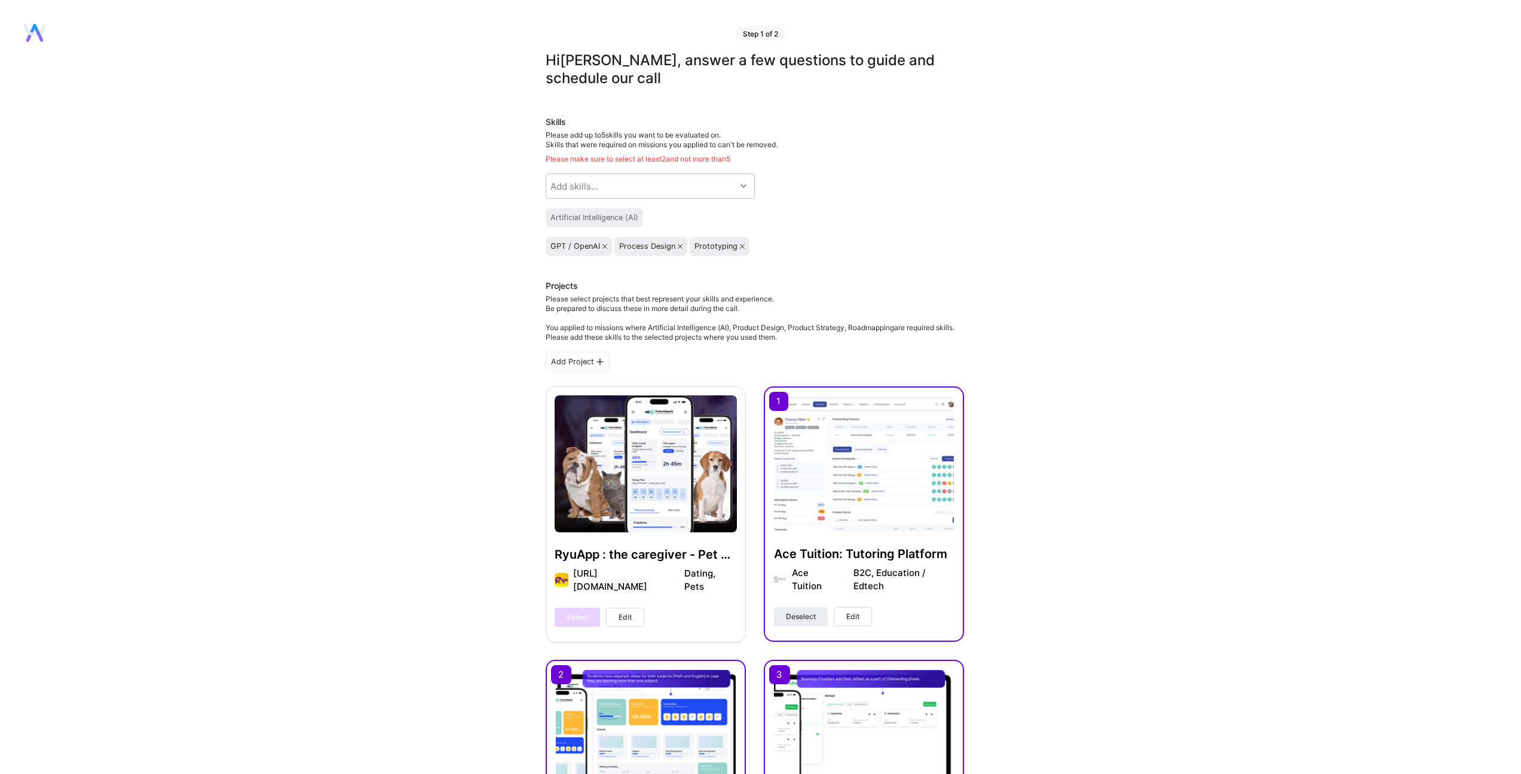
click at [715, 157] on div "Please make sure to select at least 2 and not more than 5" at bounding box center [755, 159] width 418 height 10
click at [603, 245] on icon at bounding box center [605, 246] width 5 height 5
click at [615, 248] on div "Process Design" at bounding box center [582, 246] width 73 height 19
click at [612, 245] on icon at bounding box center [611, 246] width 5 height 5
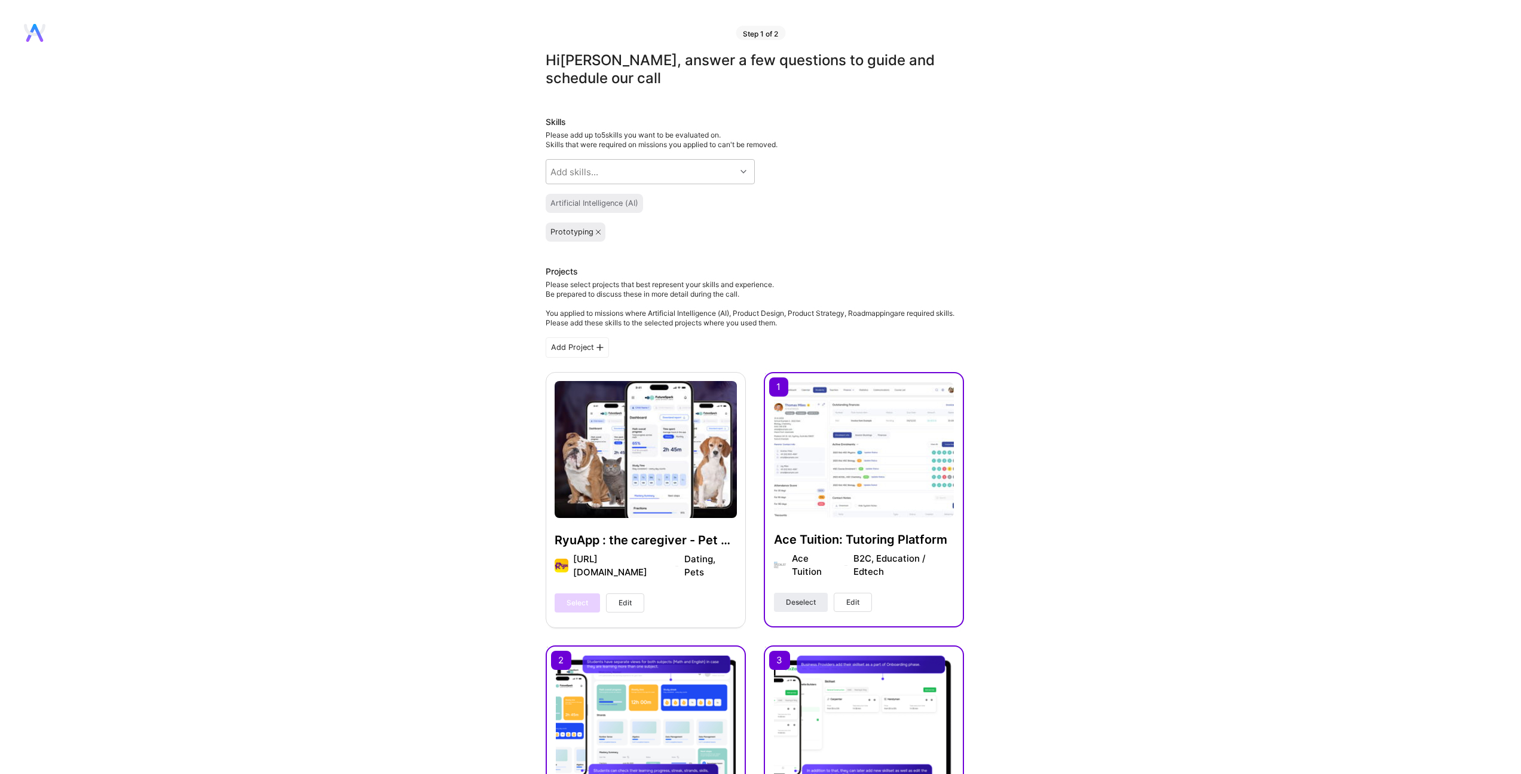
click at [597, 231] on icon at bounding box center [598, 232] width 5 height 5
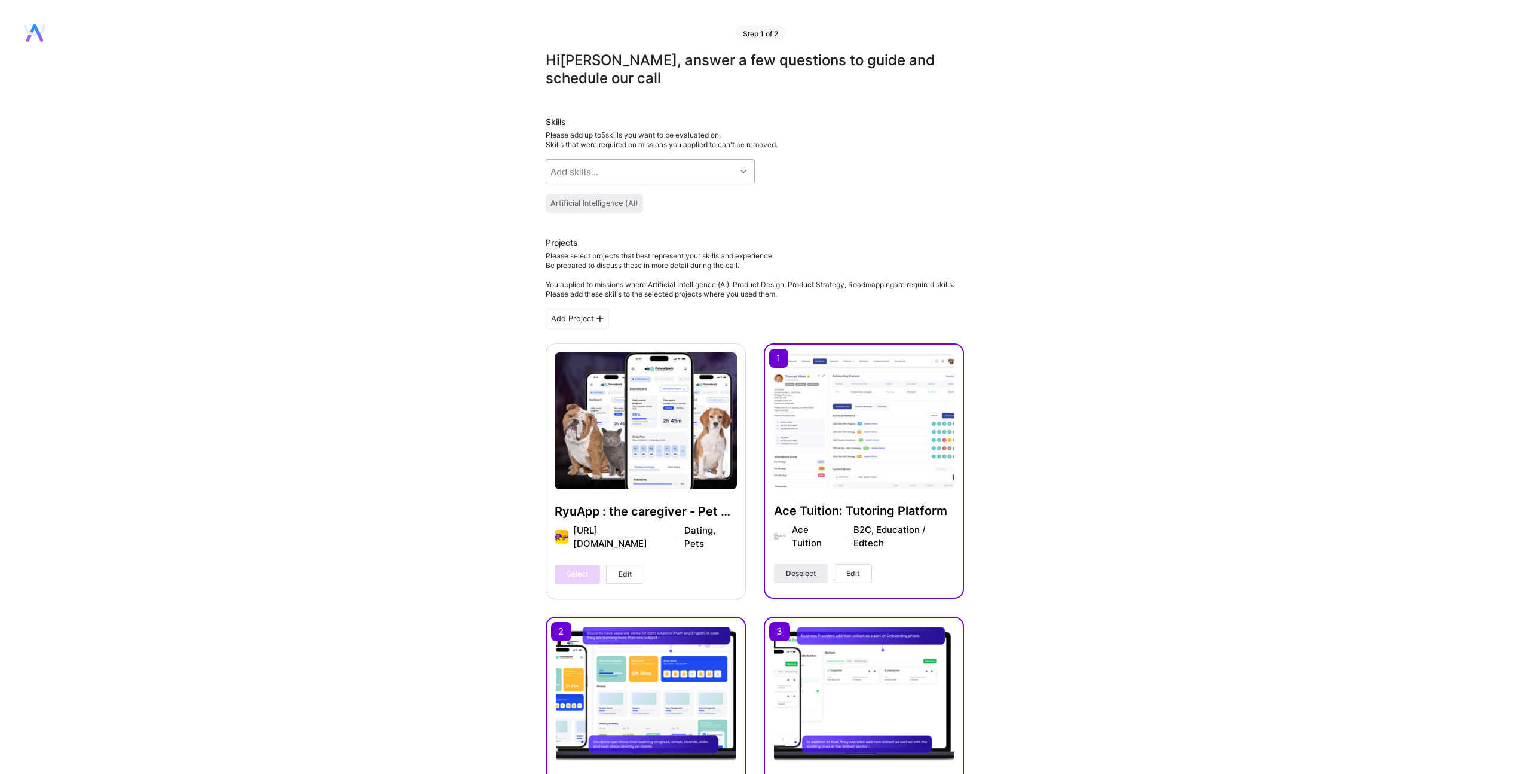
click at [626, 173] on div "Add skills..." at bounding box center [641, 172] width 190 height 24
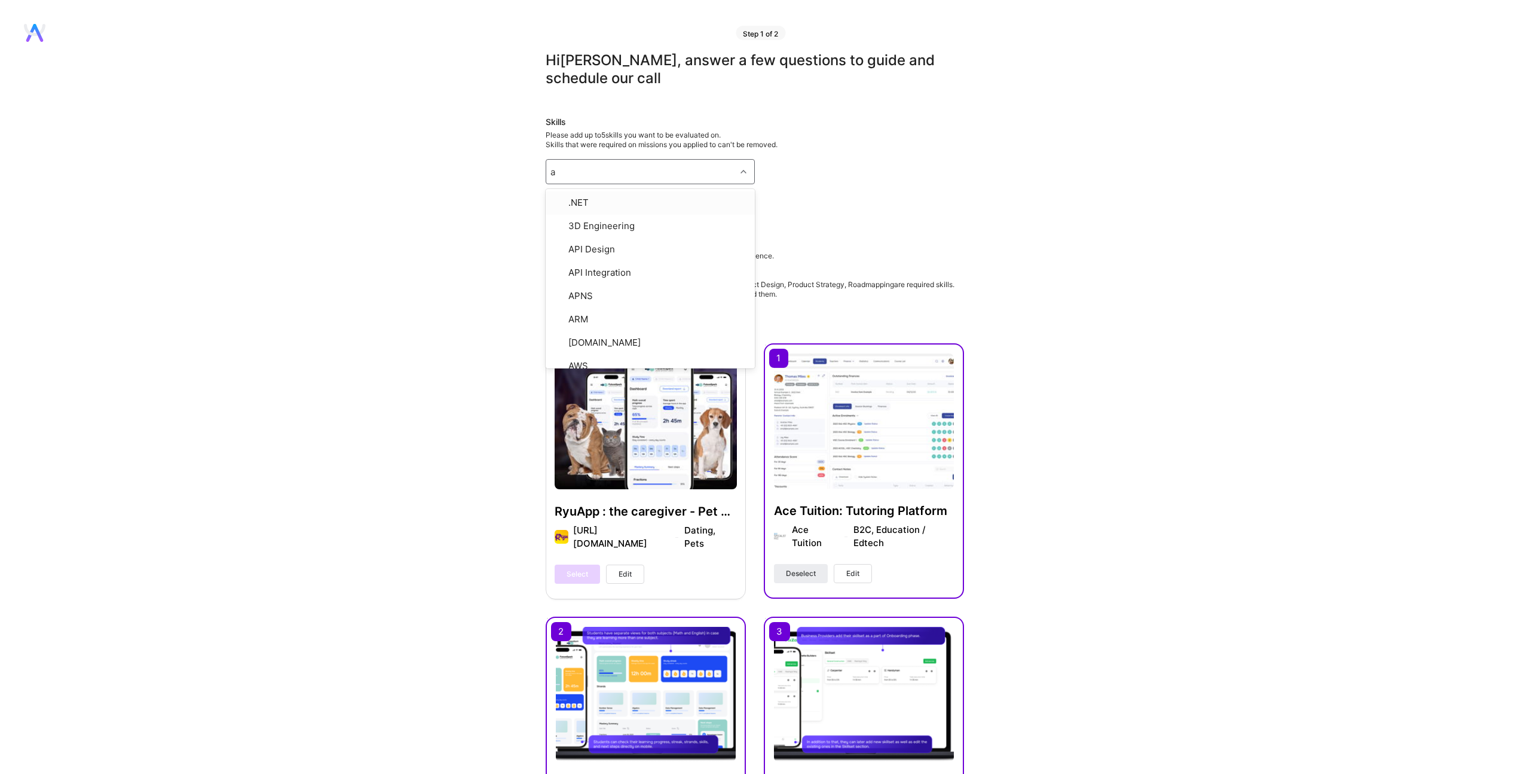
type input "ai"
click at [562, 314] on input "checkbox" at bounding box center [559, 316] width 8 height 8
checkbox input "true"
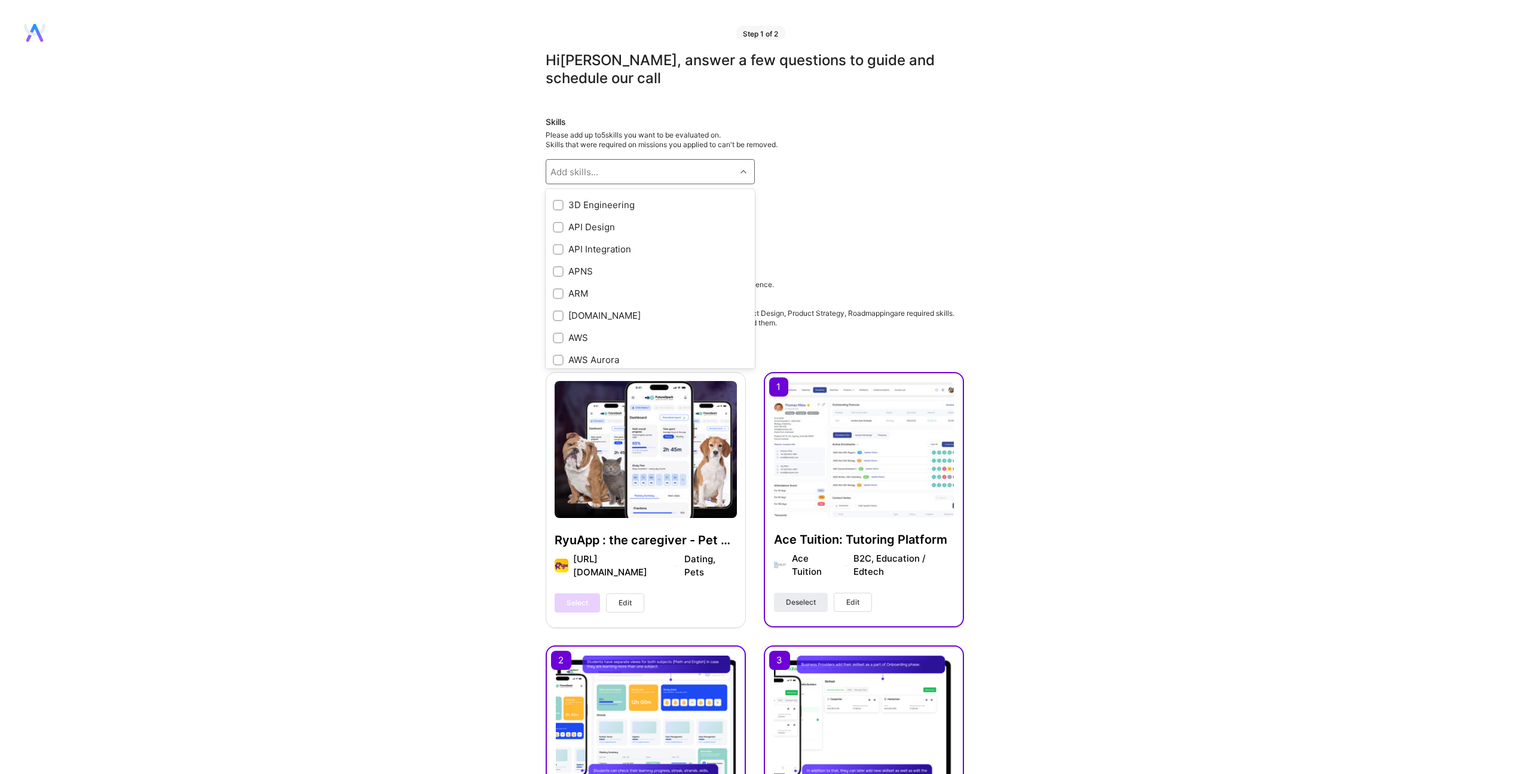
scroll to position [440, 0]
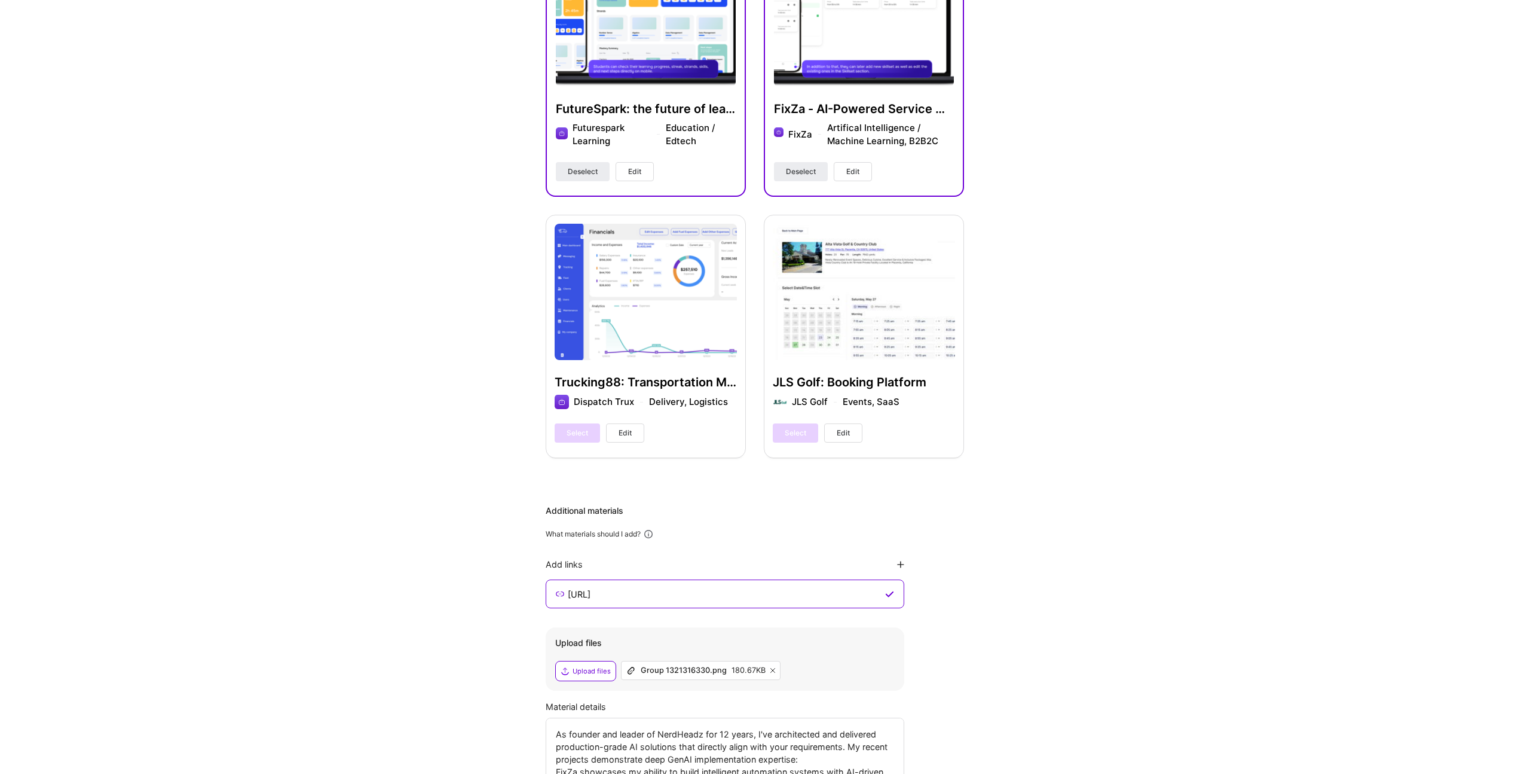
scroll to position [833, 0]
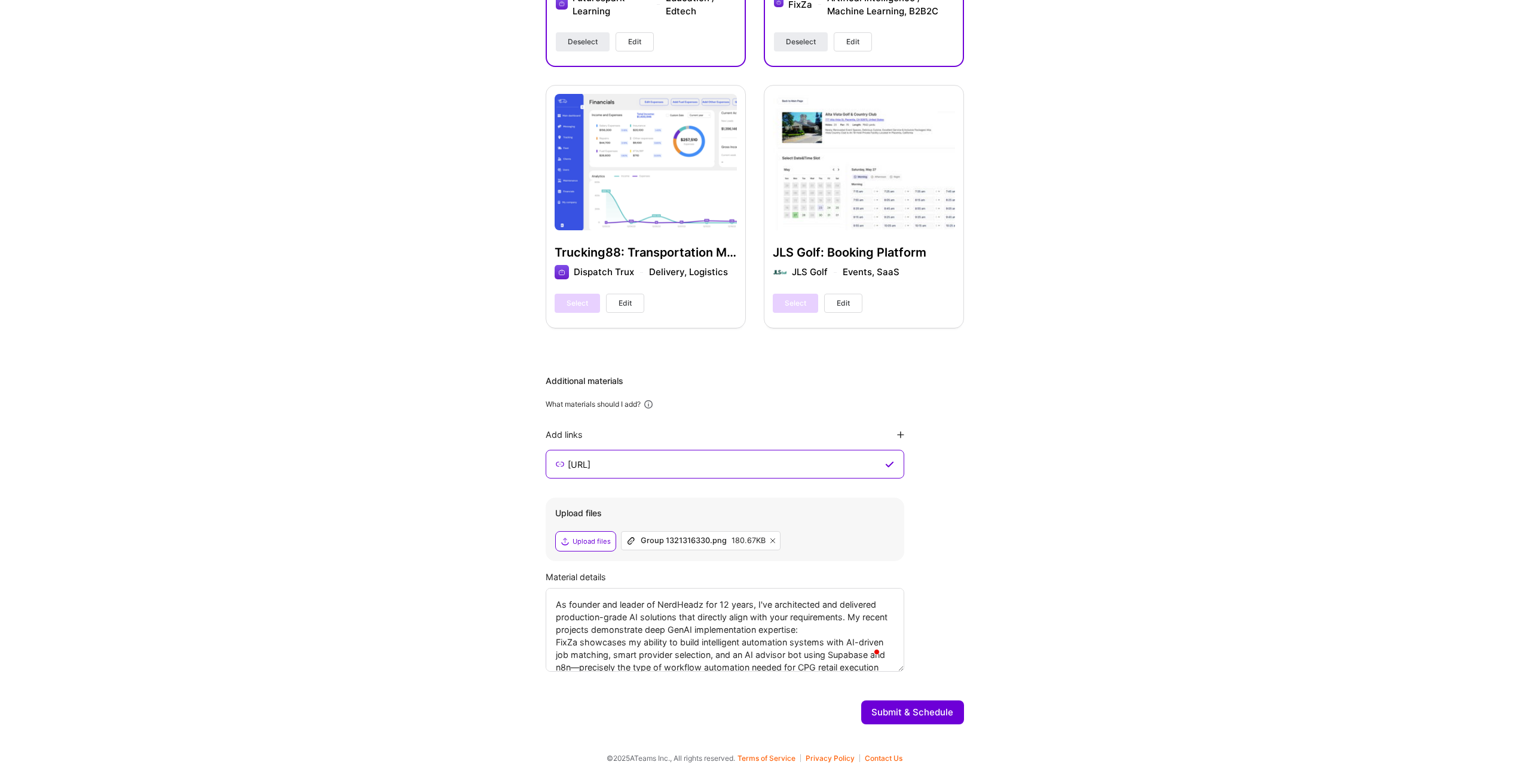
click at [771, 540] on icon at bounding box center [773, 540] width 5 height 5
click at [930, 708] on button "Submit & Schedule" at bounding box center [912, 712] width 103 height 24
